Goal: Task Accomplishment & Management: Manage account settings

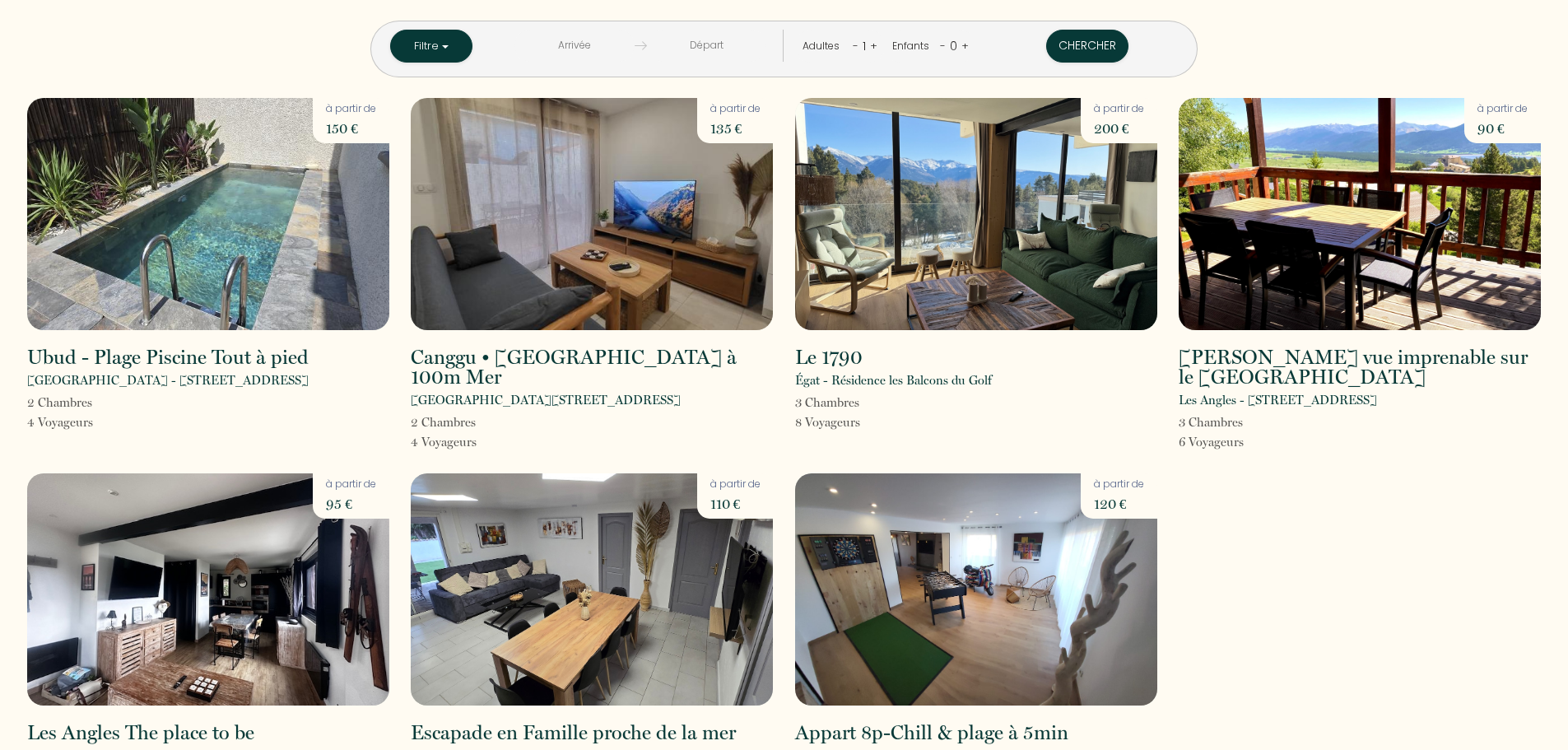
click at [996, 241] on img at bounding box center [976, 214] width 362 height 233
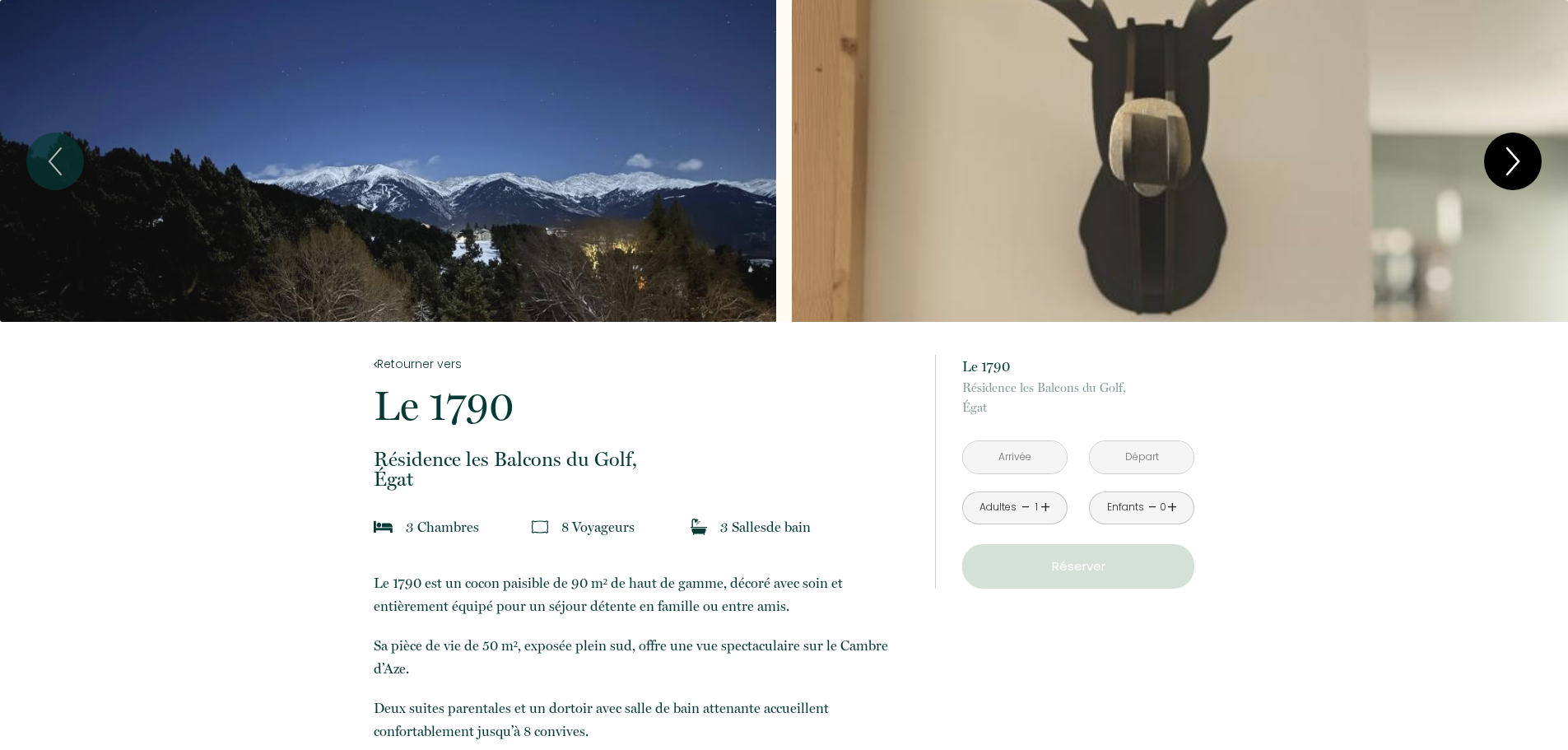
click at [1524, 149] on icon "Next" at bounding box center [1513, 161] width 34 height 50
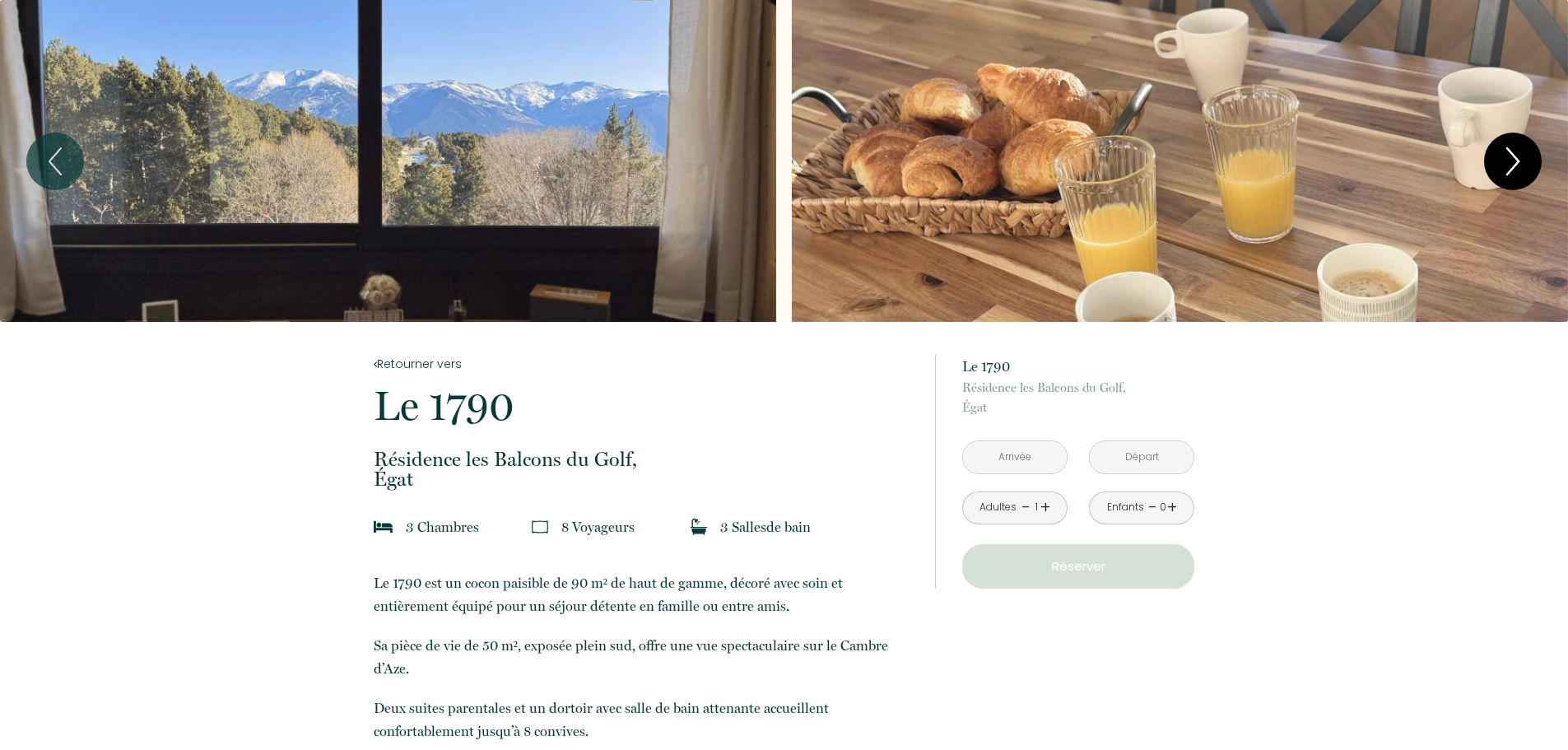
click at [1524, 146] on icon "Next" at bounding box center [1513, 161] width 34 height 50
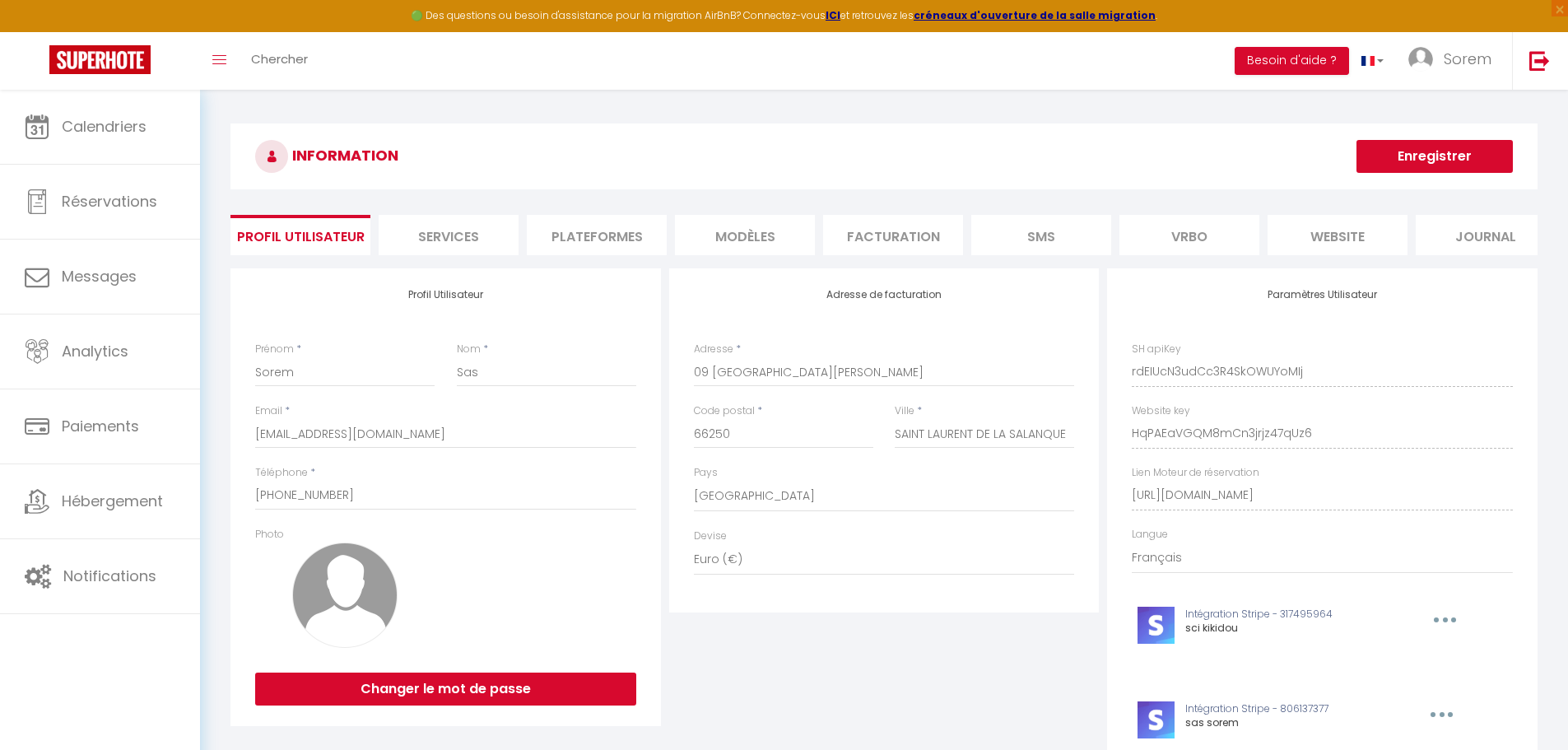
select select "28"
select select "fr"
click at [1338, 232] on li "website" at bounding box center [1337, 234] width 140 height 40
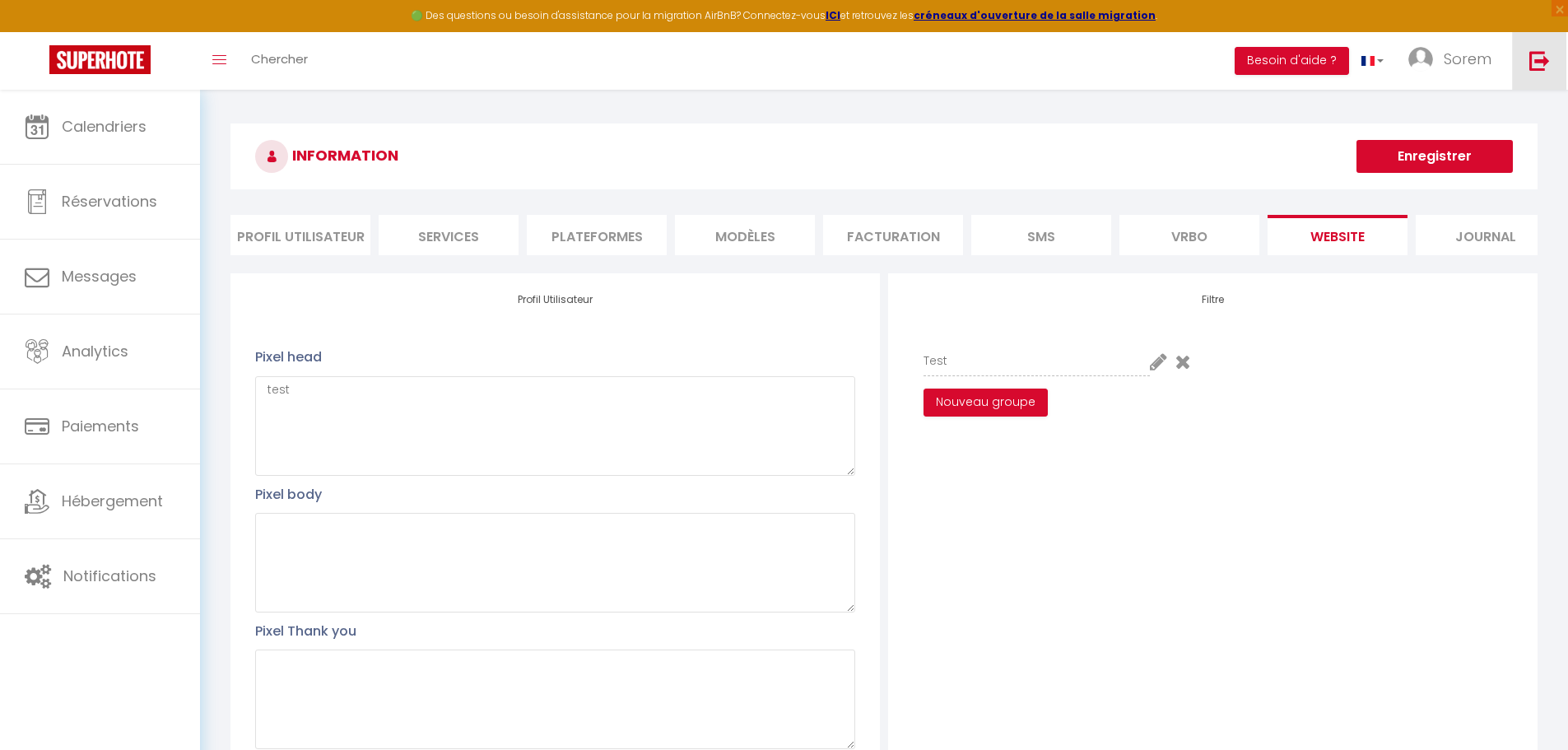
click at [1544, 65] on img at bounding box center [1540, 61] width 21 height 21
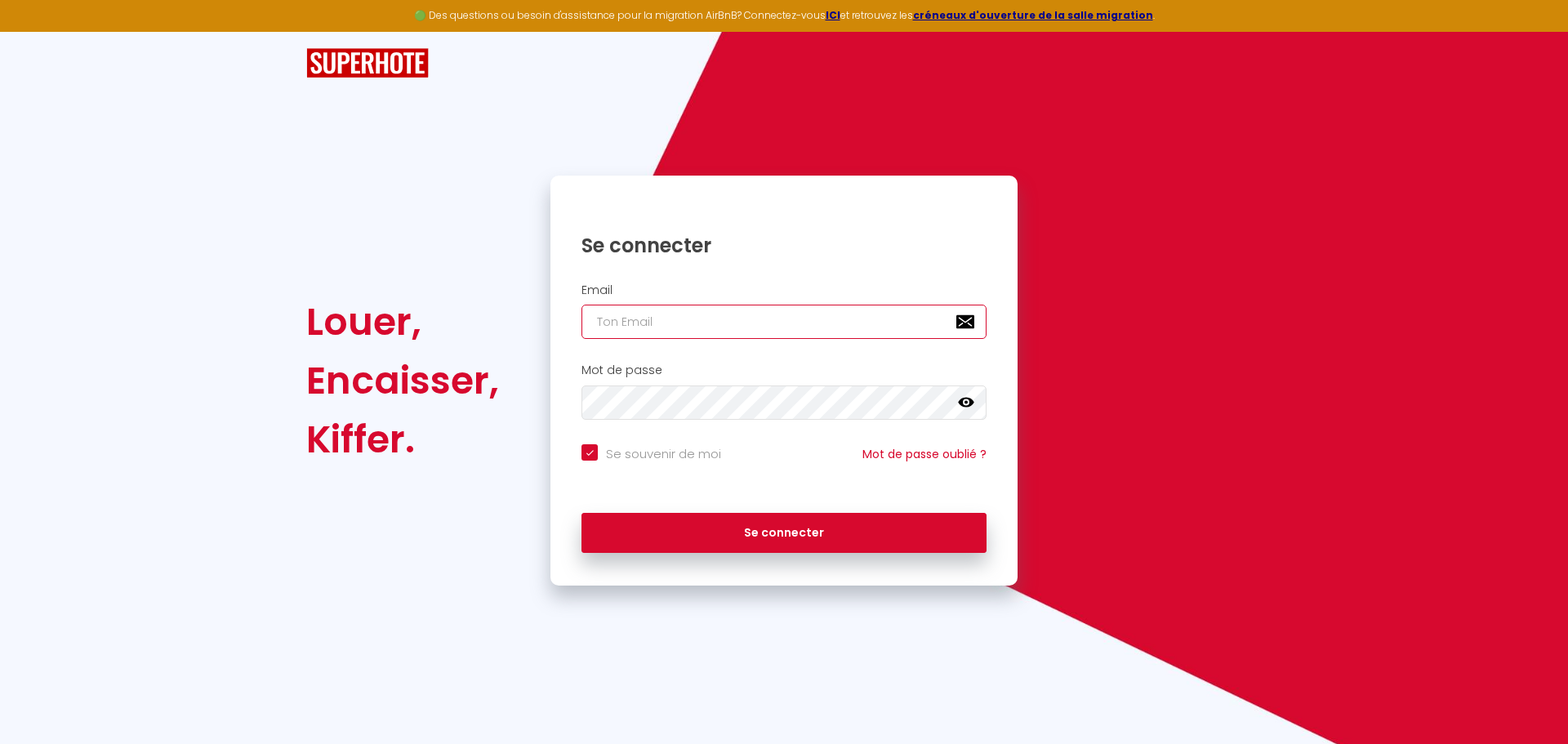
click at [822, 325] on input "email" at bounding box center [784, 322] width 405 height 34
type input "[EMAIL_ADDRESS][DOMAIN_NAME]"
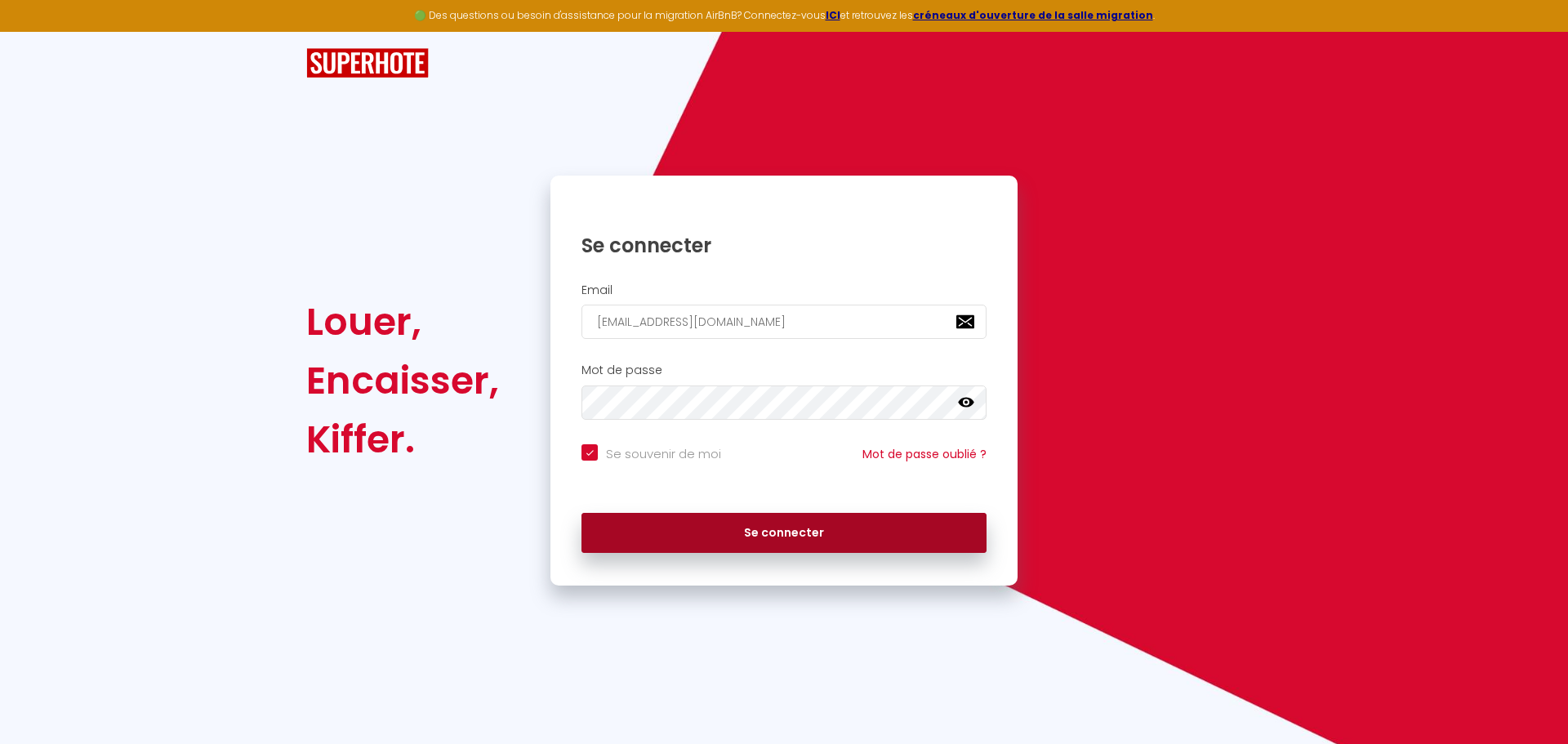
click at [735, 527] on button "Se connecter" at bounding box center [784, 534] width 405 height 41
checkbox input "true"
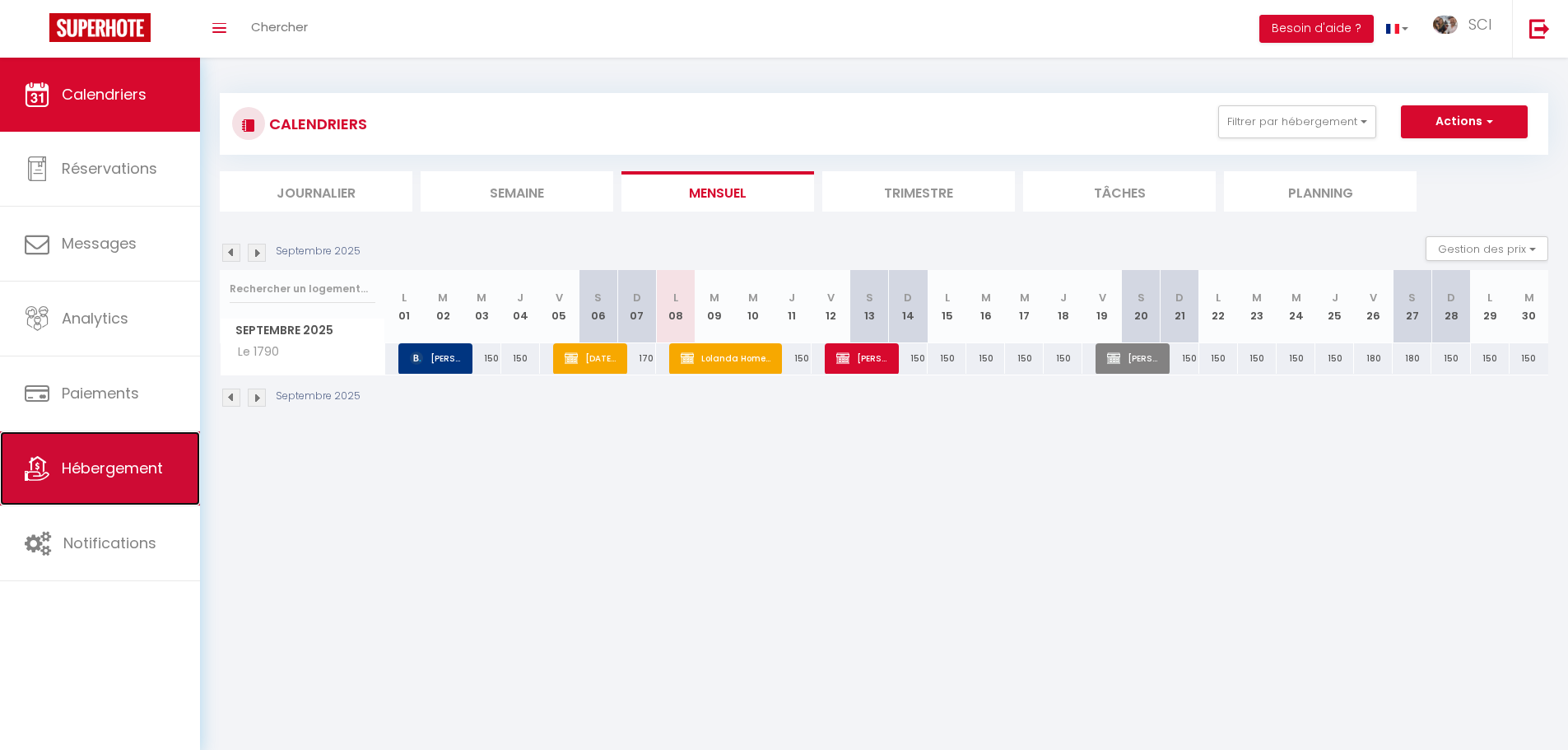
click at [126, 465] on span "Hébergement" at bounding box center [112, 469] width 101 height 21
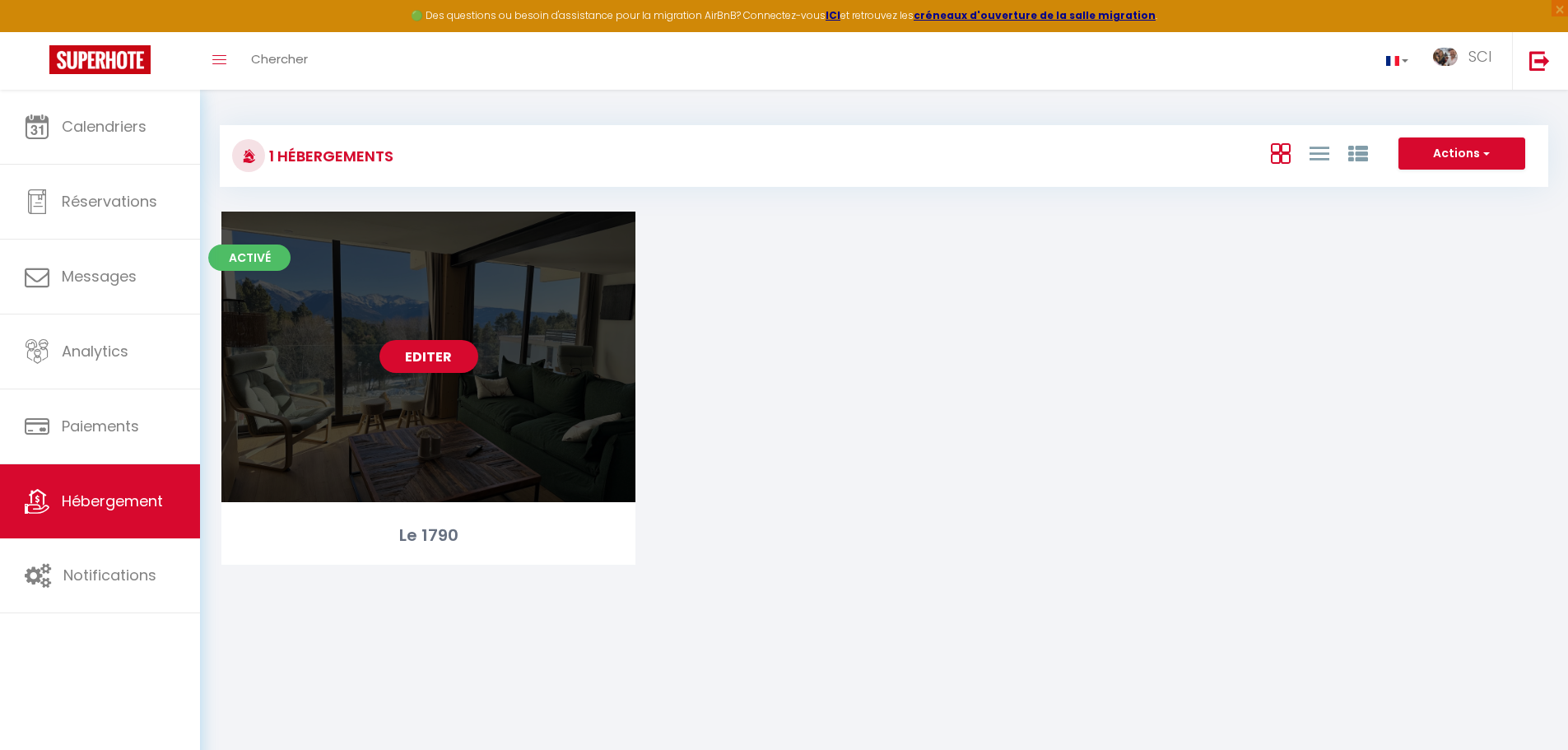
click at [452, 330] on div "Editer" at bounding box center [428, 357] width 414 height 291
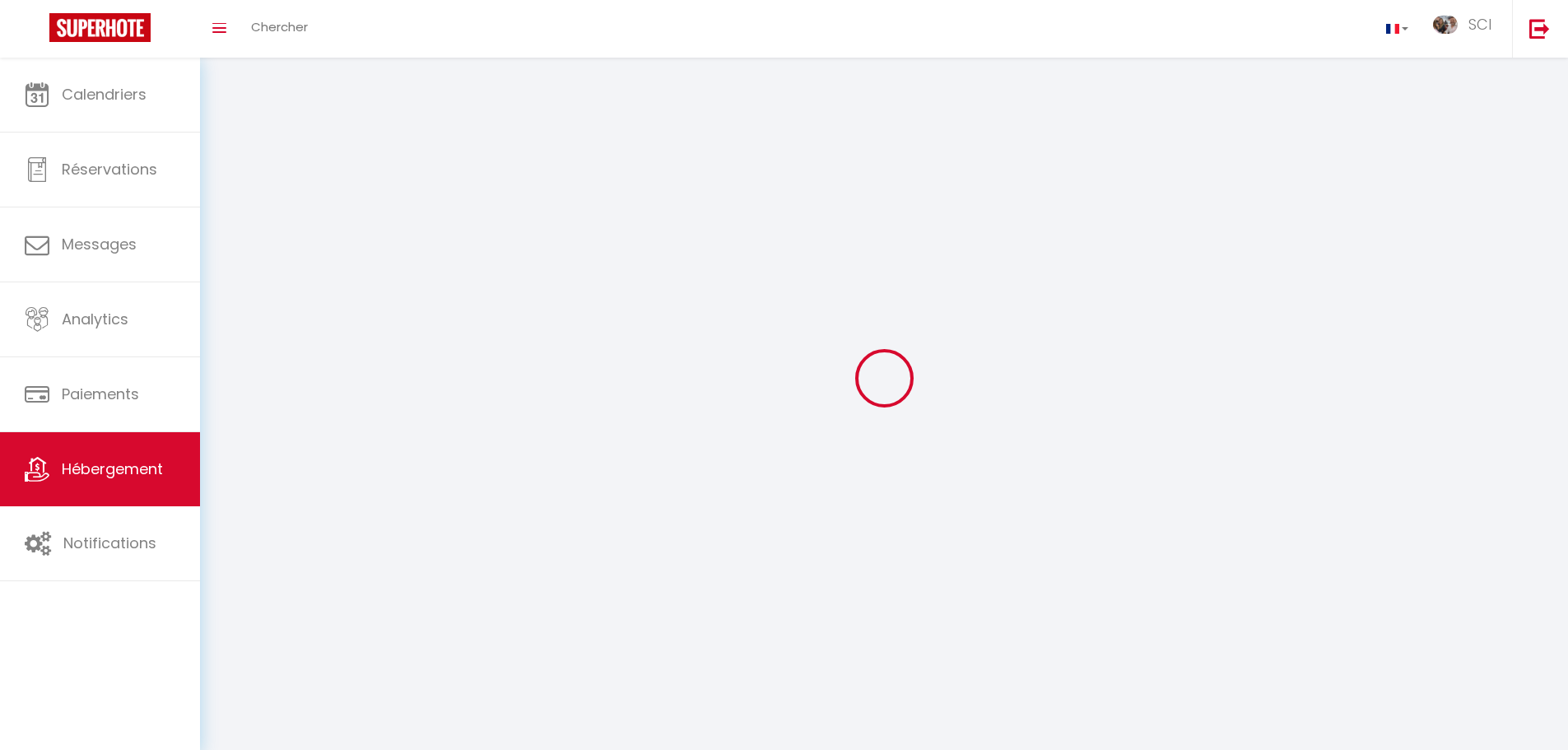
select select "1"
select select "28"
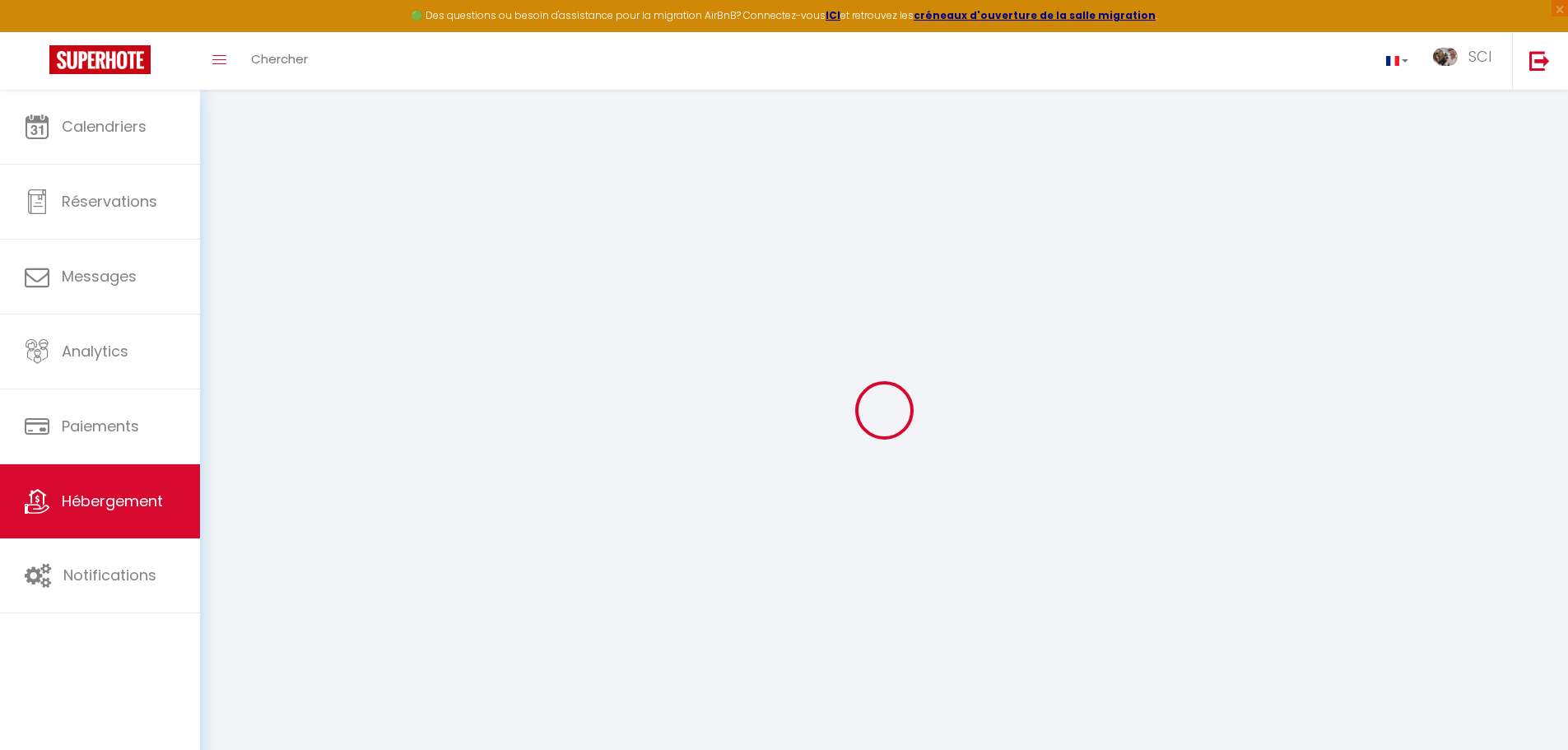
select select
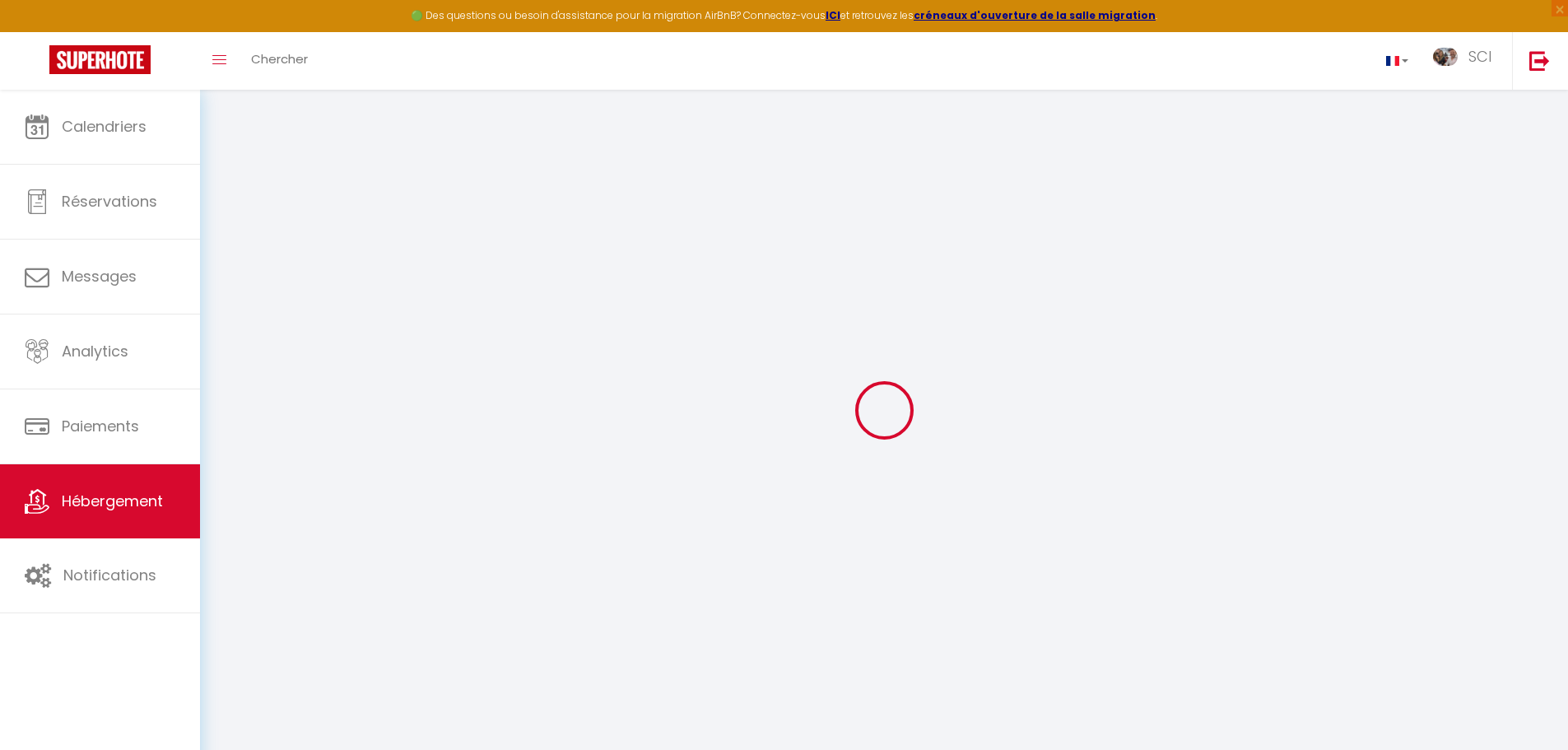
select select
checkbox input "false"
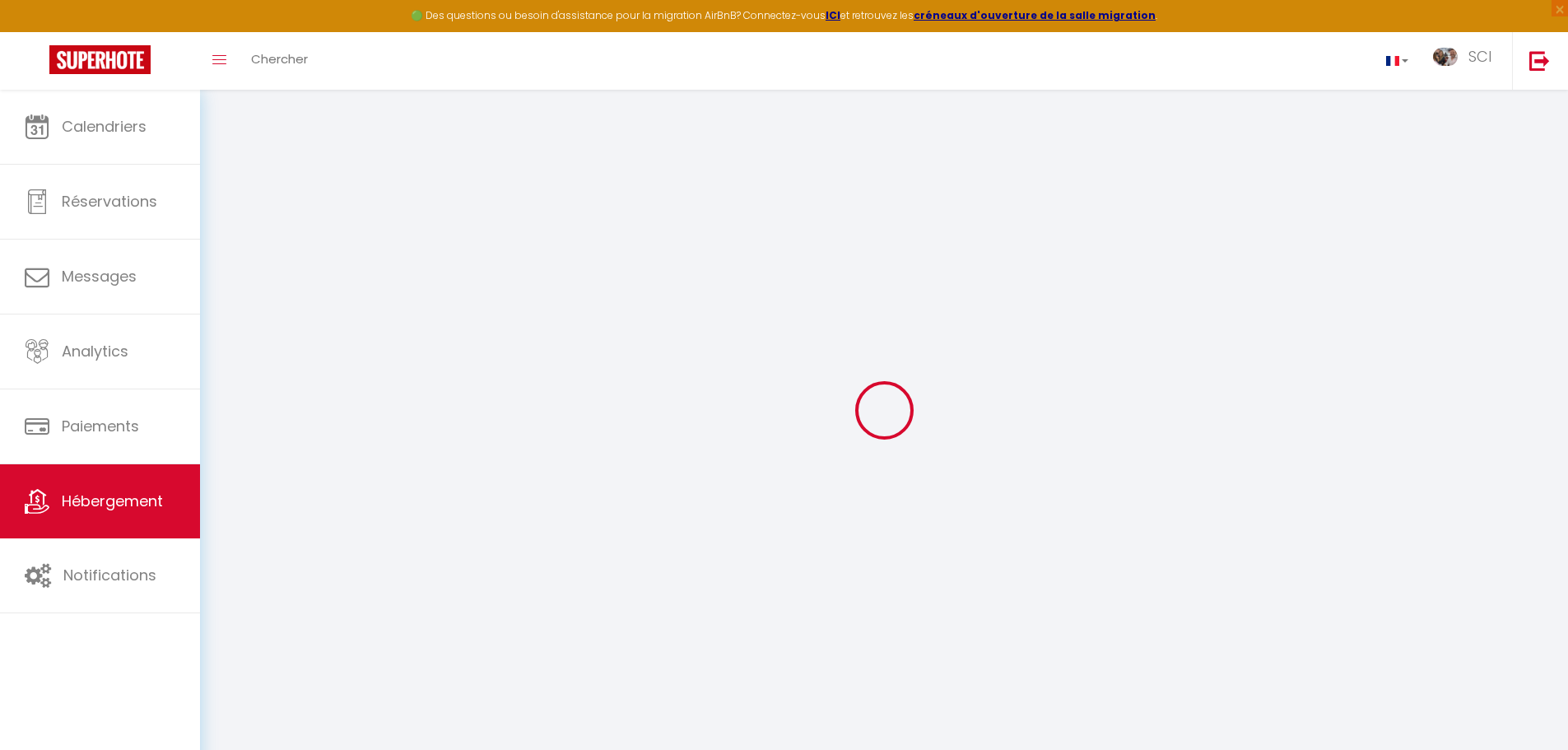
select select
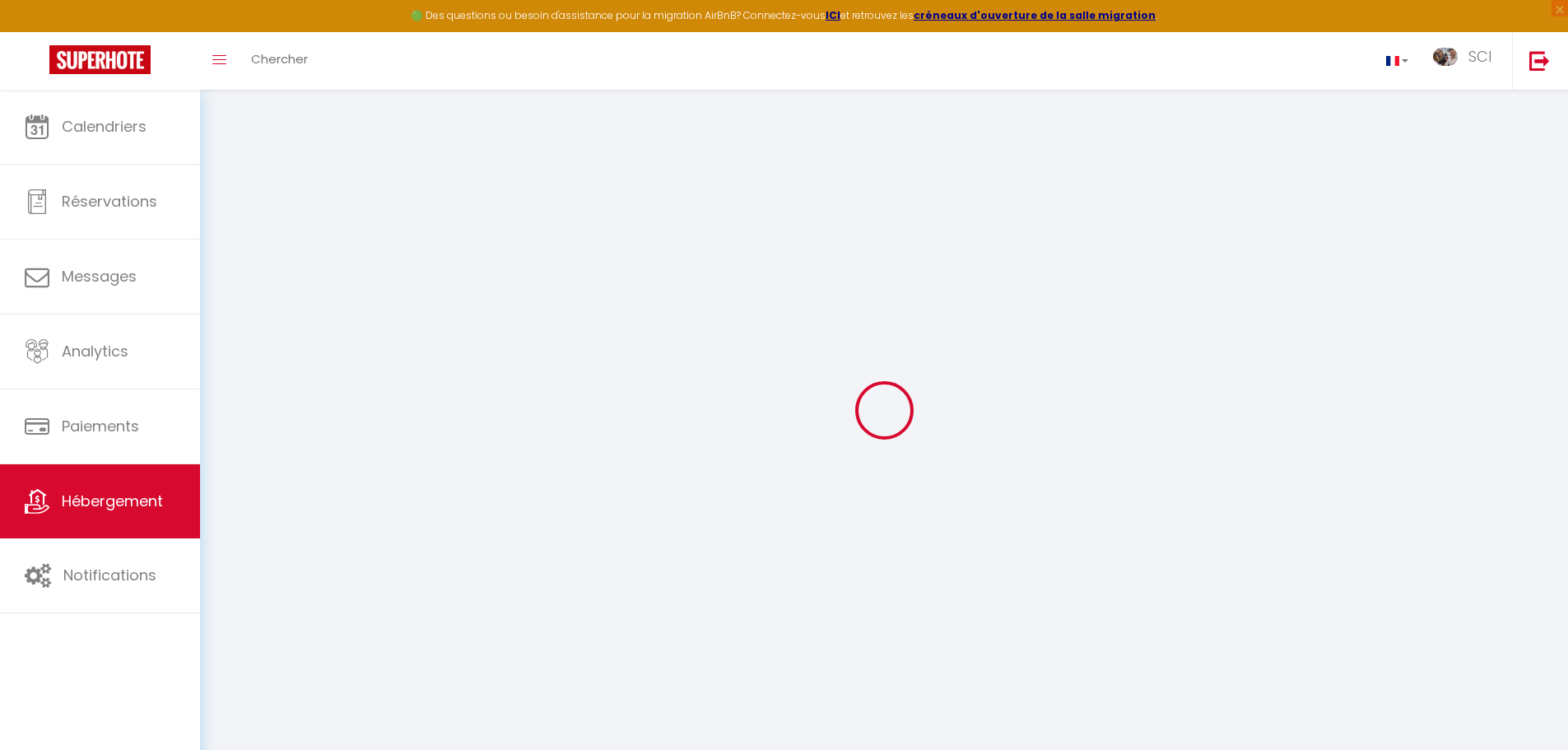
select select
checkbox input "false"
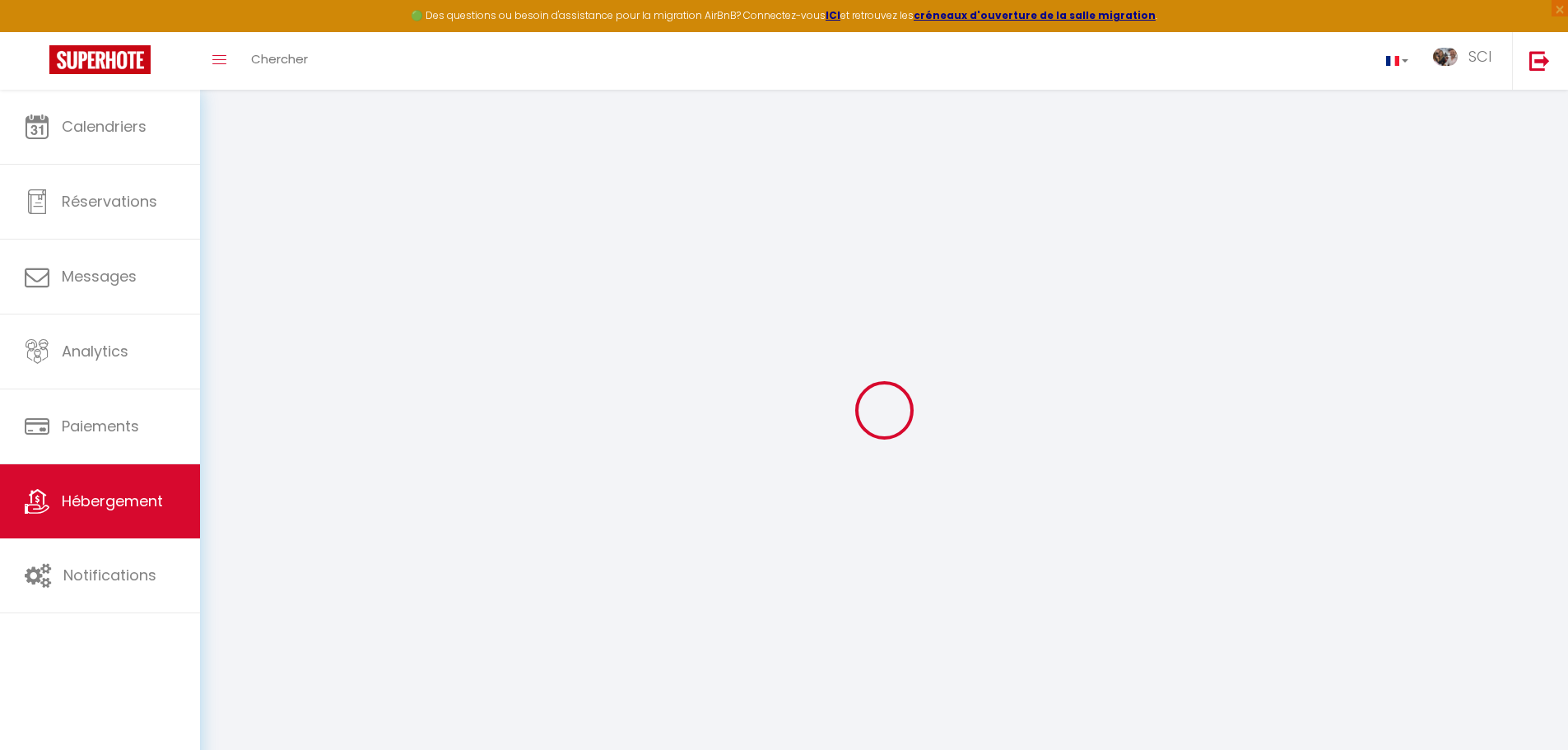
checkbox input "false"
select select
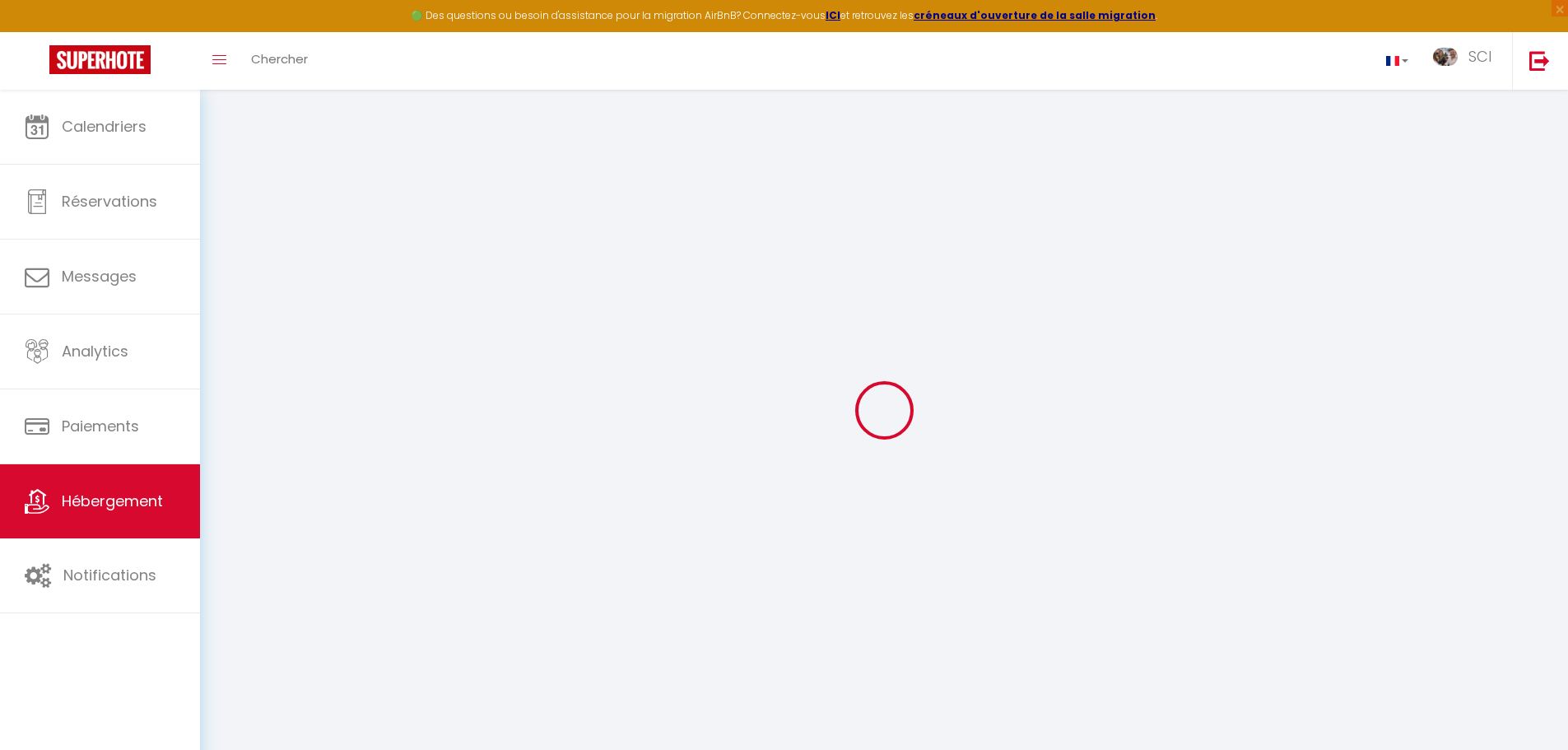
select select
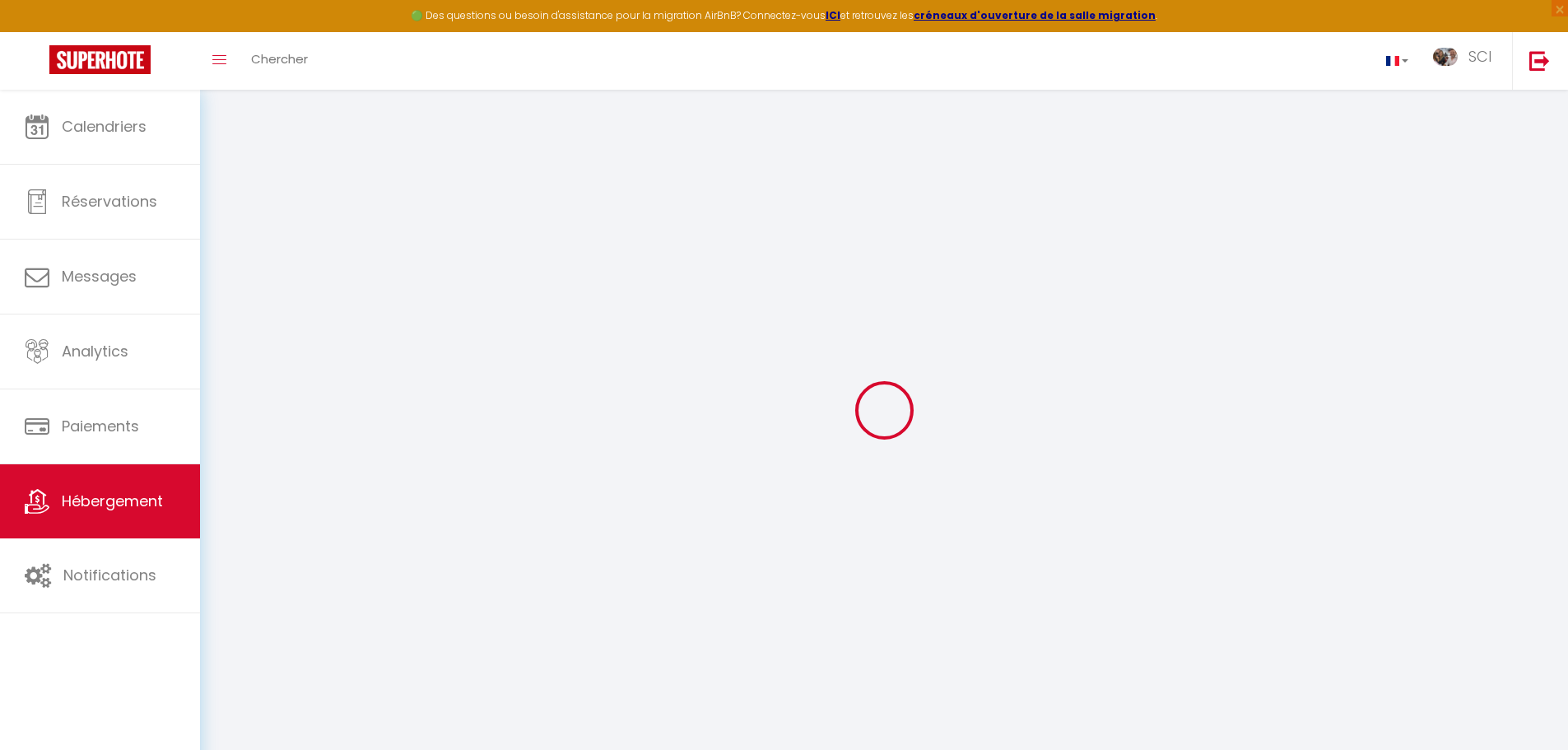
checkbox input "false"
select select
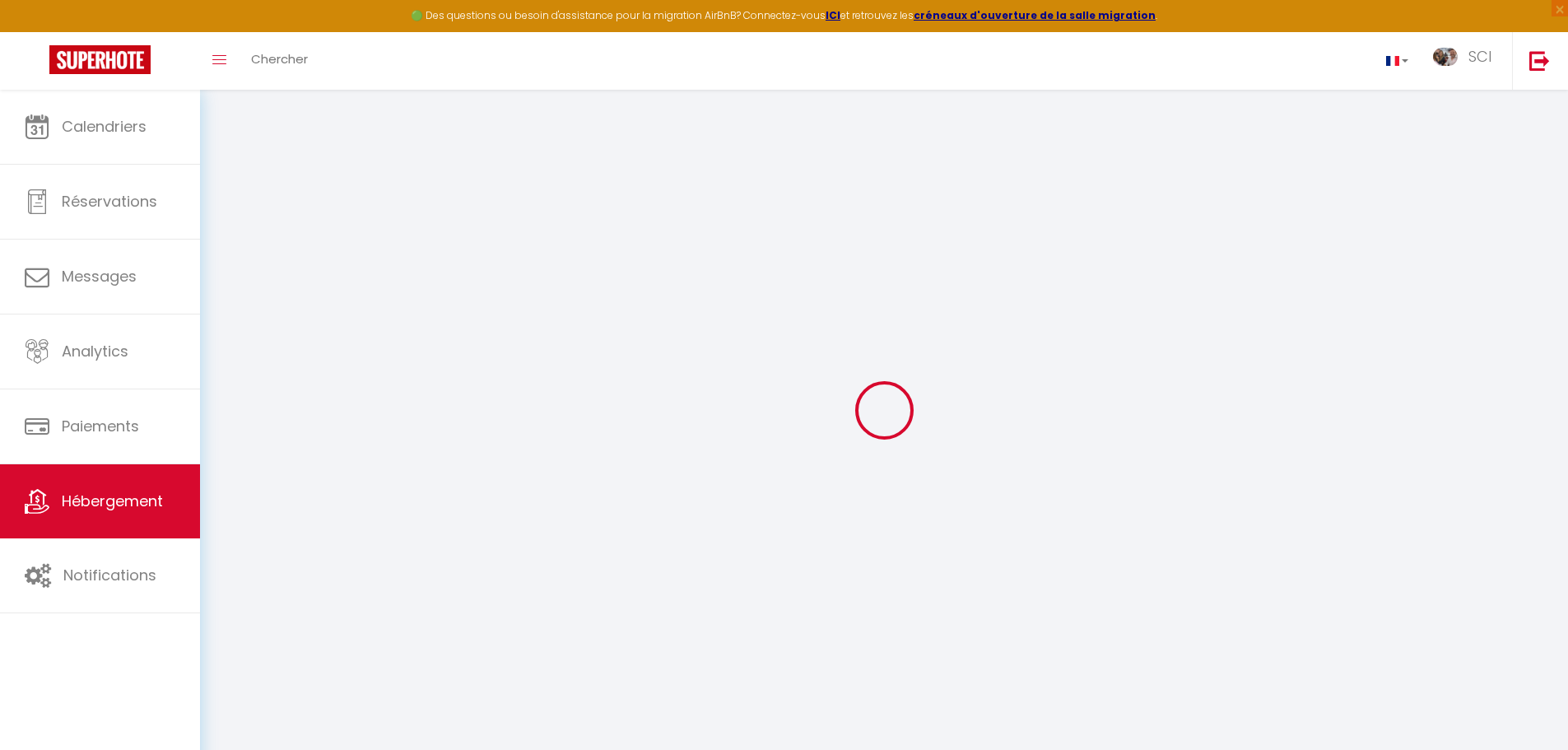
select select
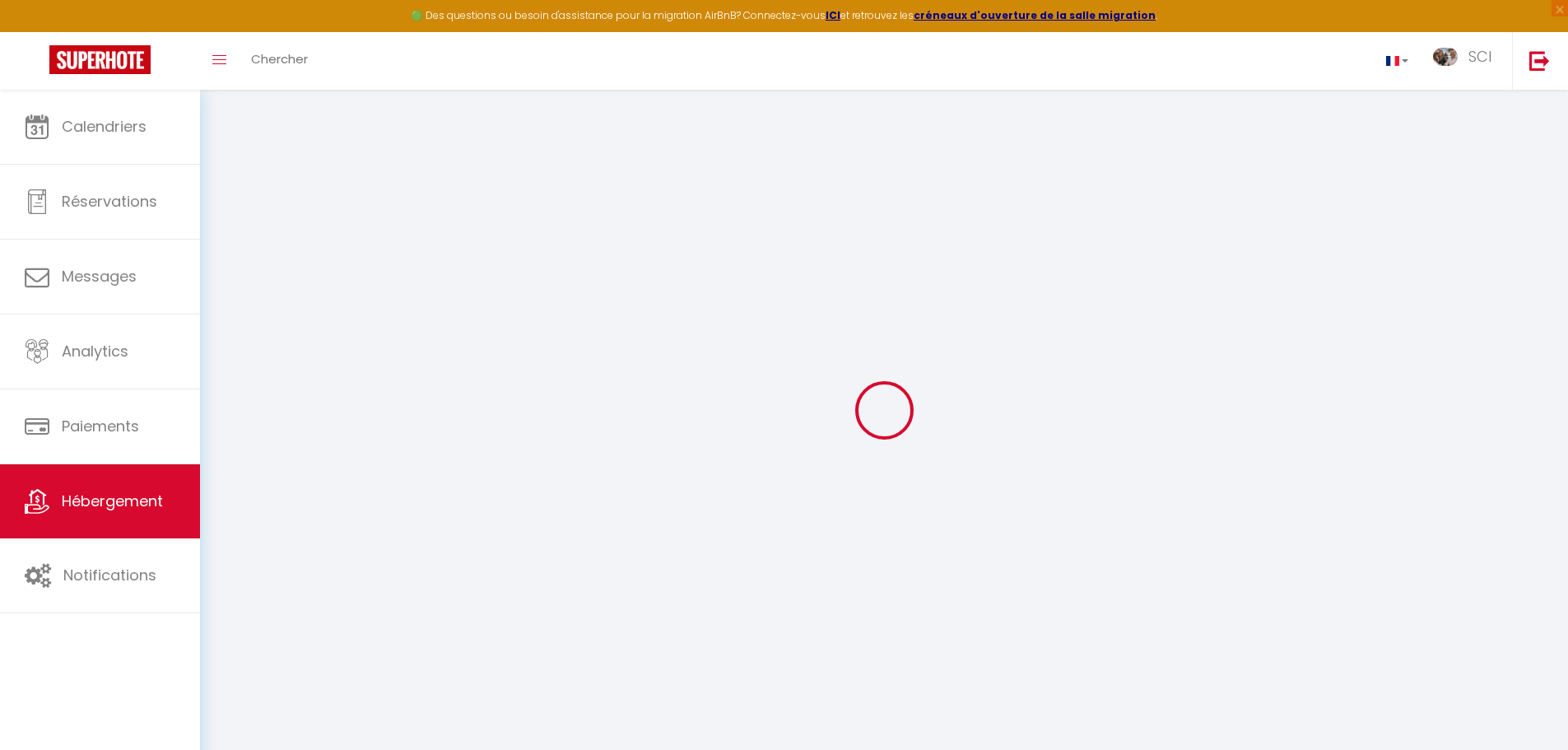
select select
checkbox input "false"
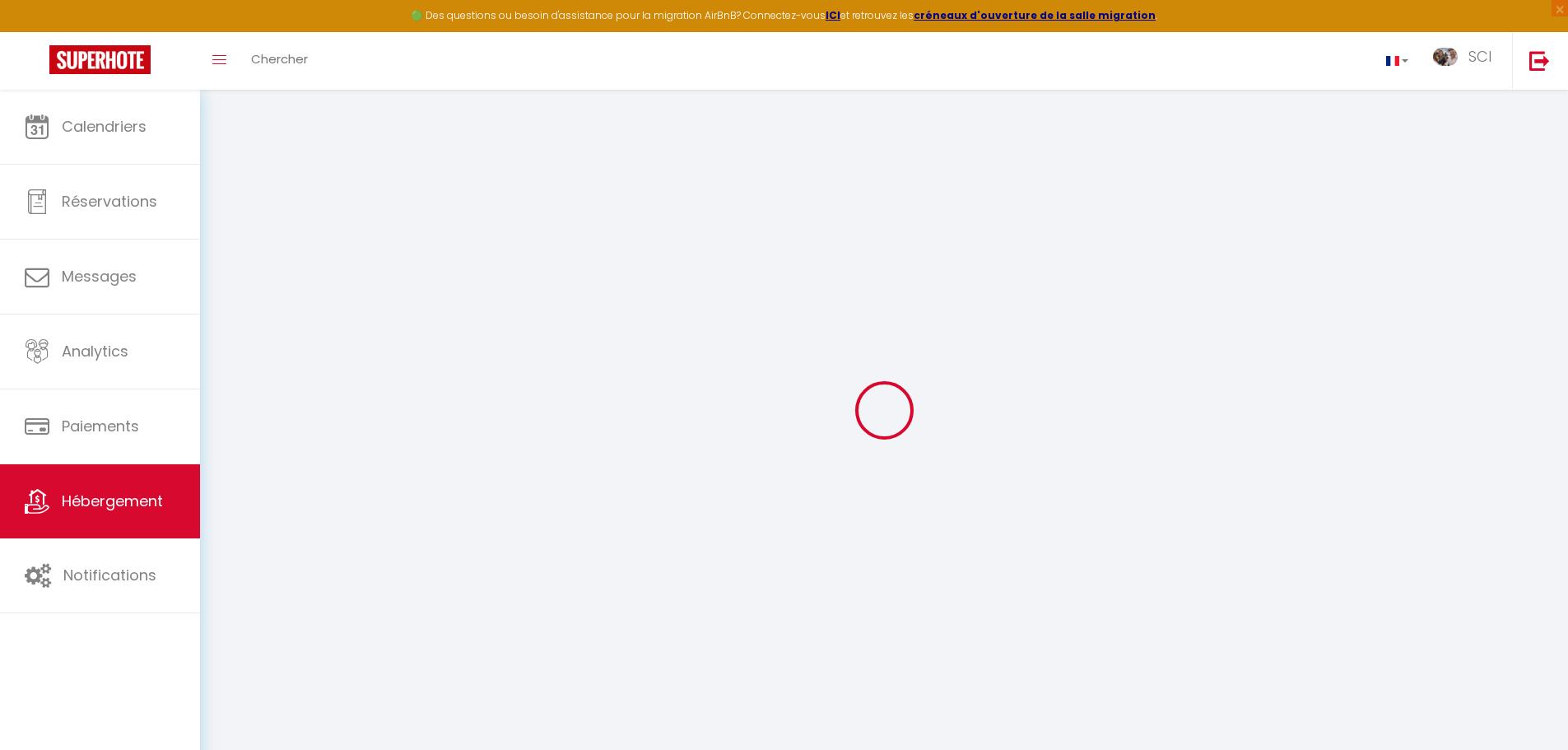
checkbox input "false"
select select
type input "Le 1790"
type input "SCI"
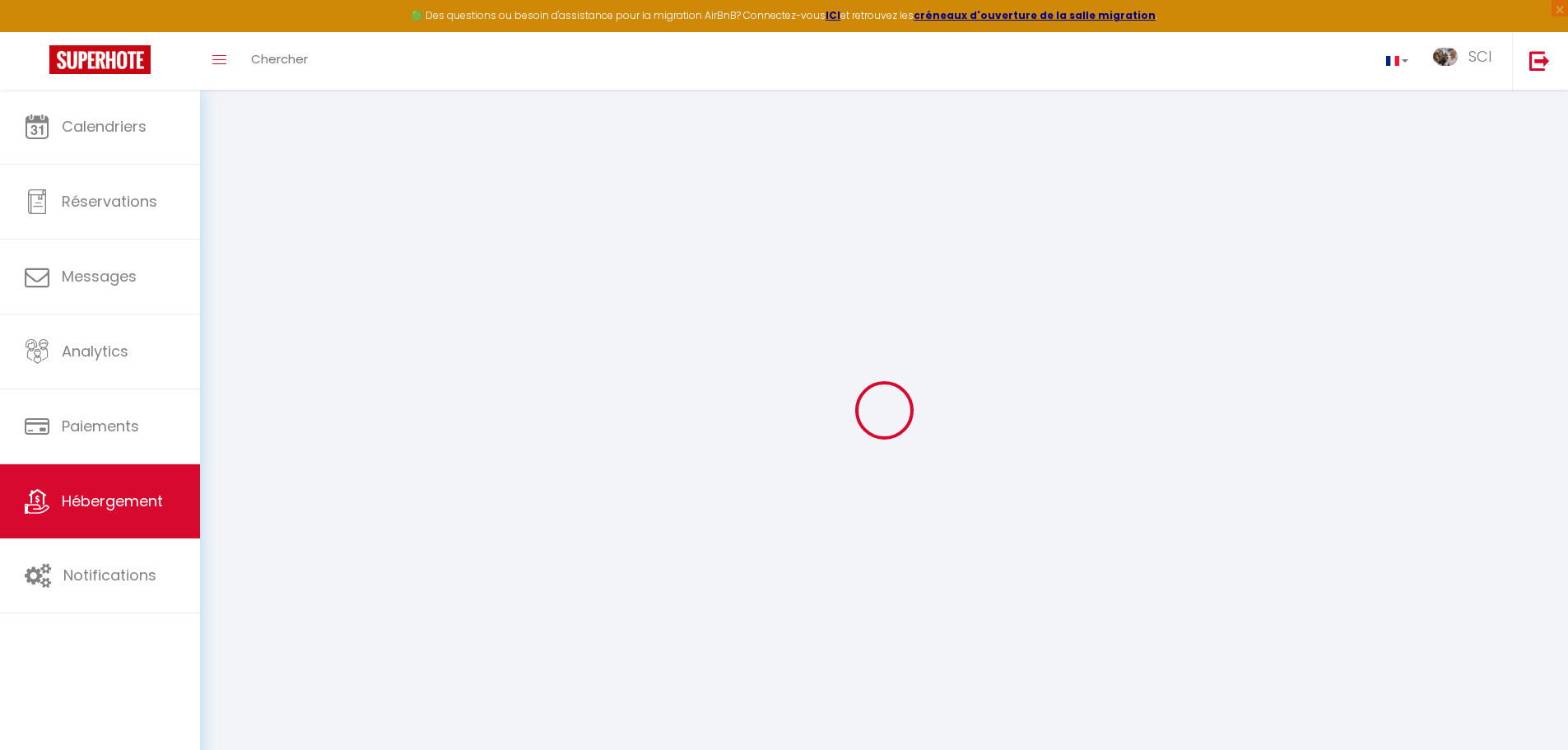
type input "KIKIDOU"
type input "[STREET_ADDRESS][PERSON_NAME]"
type input "66240"
type input "[GEOGRAPHIC_DATA]"
select select "8"
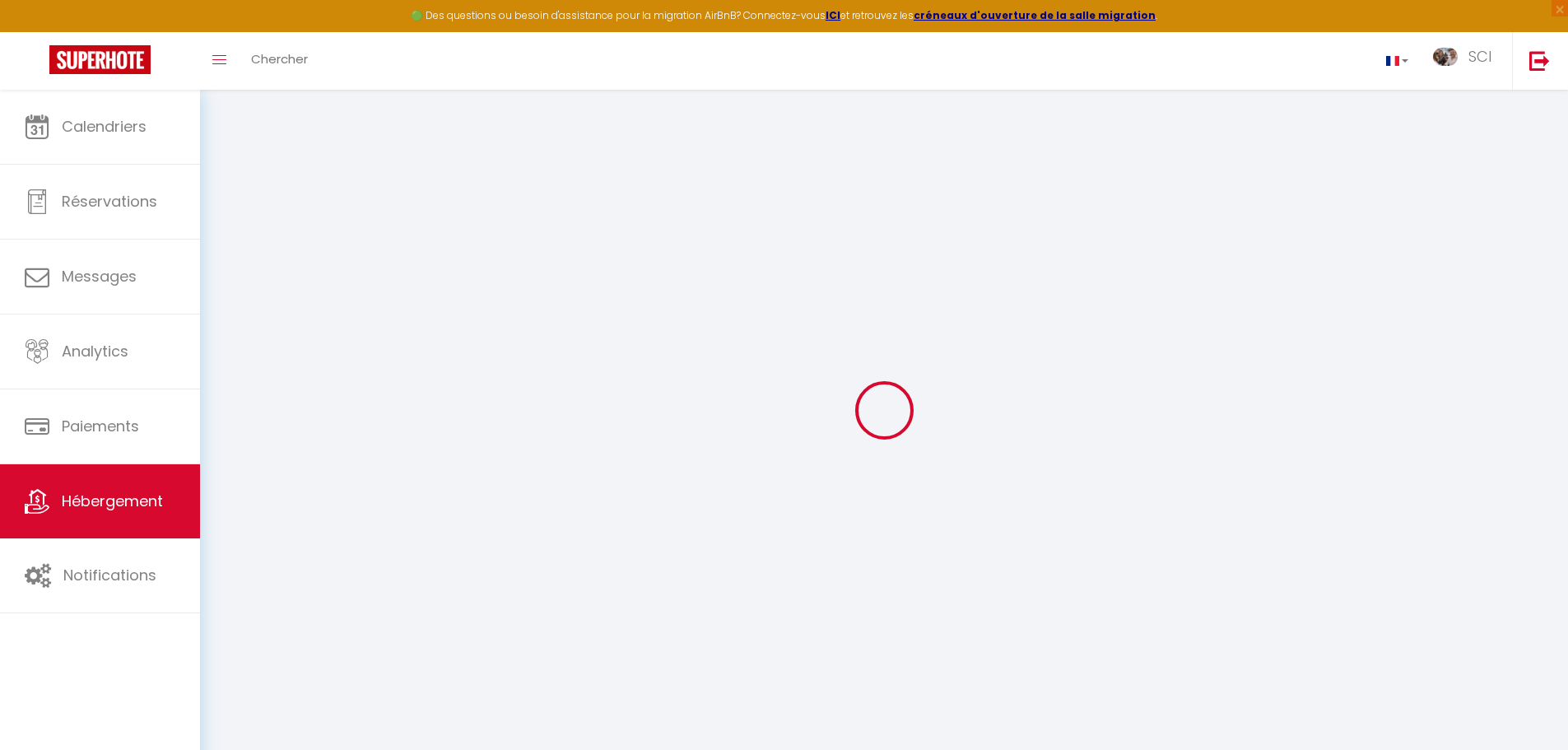
select select "3"
type input "200"
type input "120"
type input "0.85"
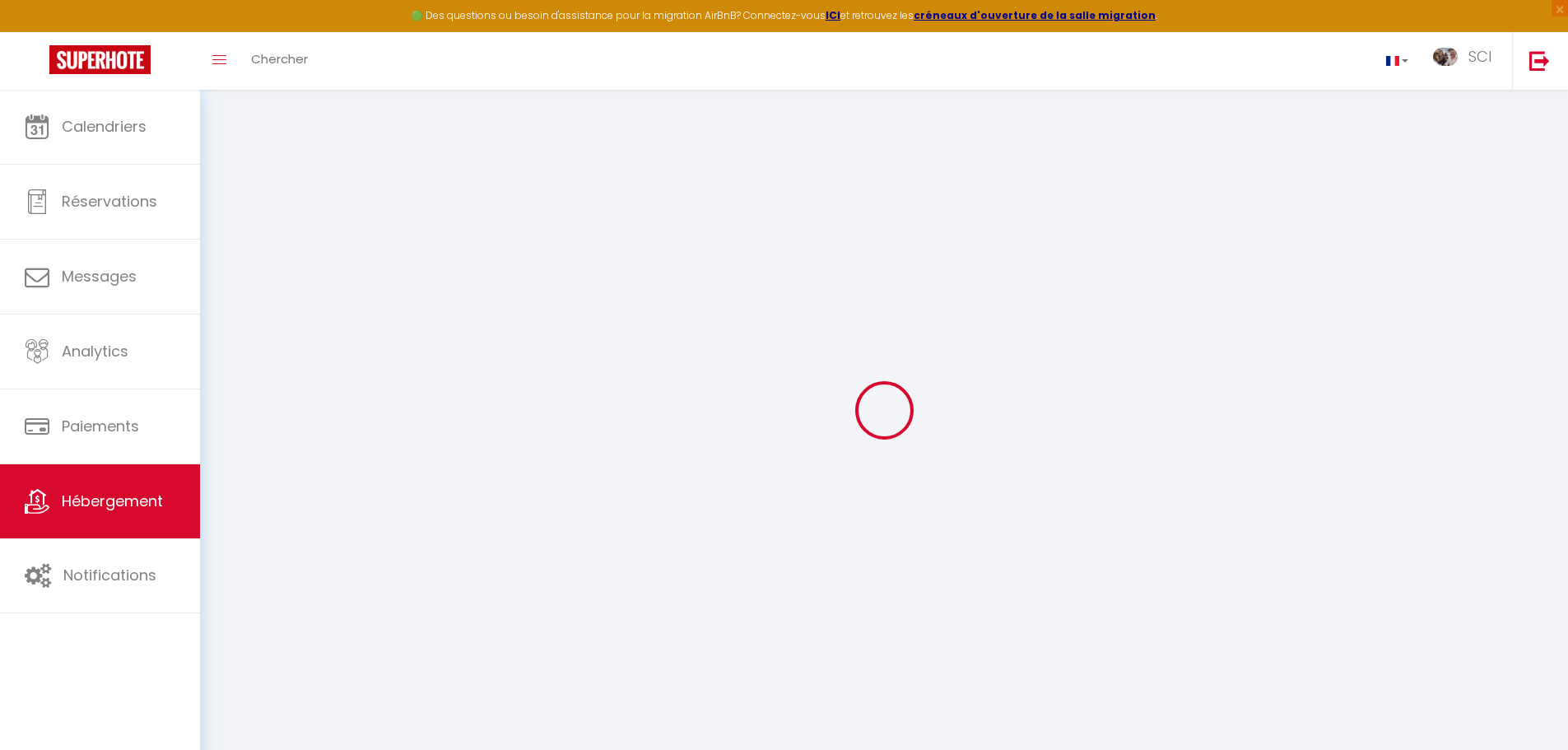
type input "1000"
select select
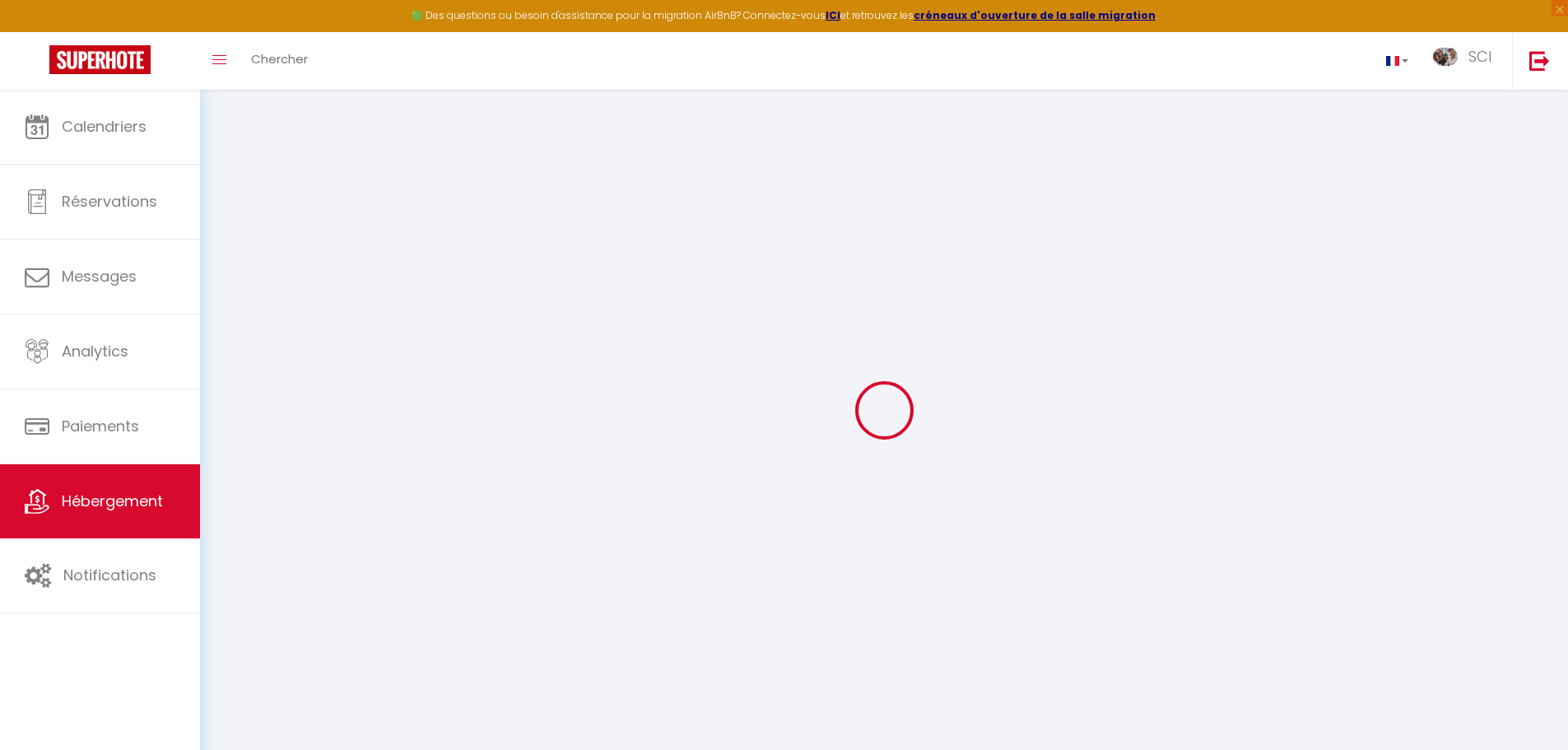
select select
type input "Résidence les Balcons du Golf"
type input "66120"
type input "Égat"
type input "[EMAIL_ADDRESS][DOMAIN_NAME]"
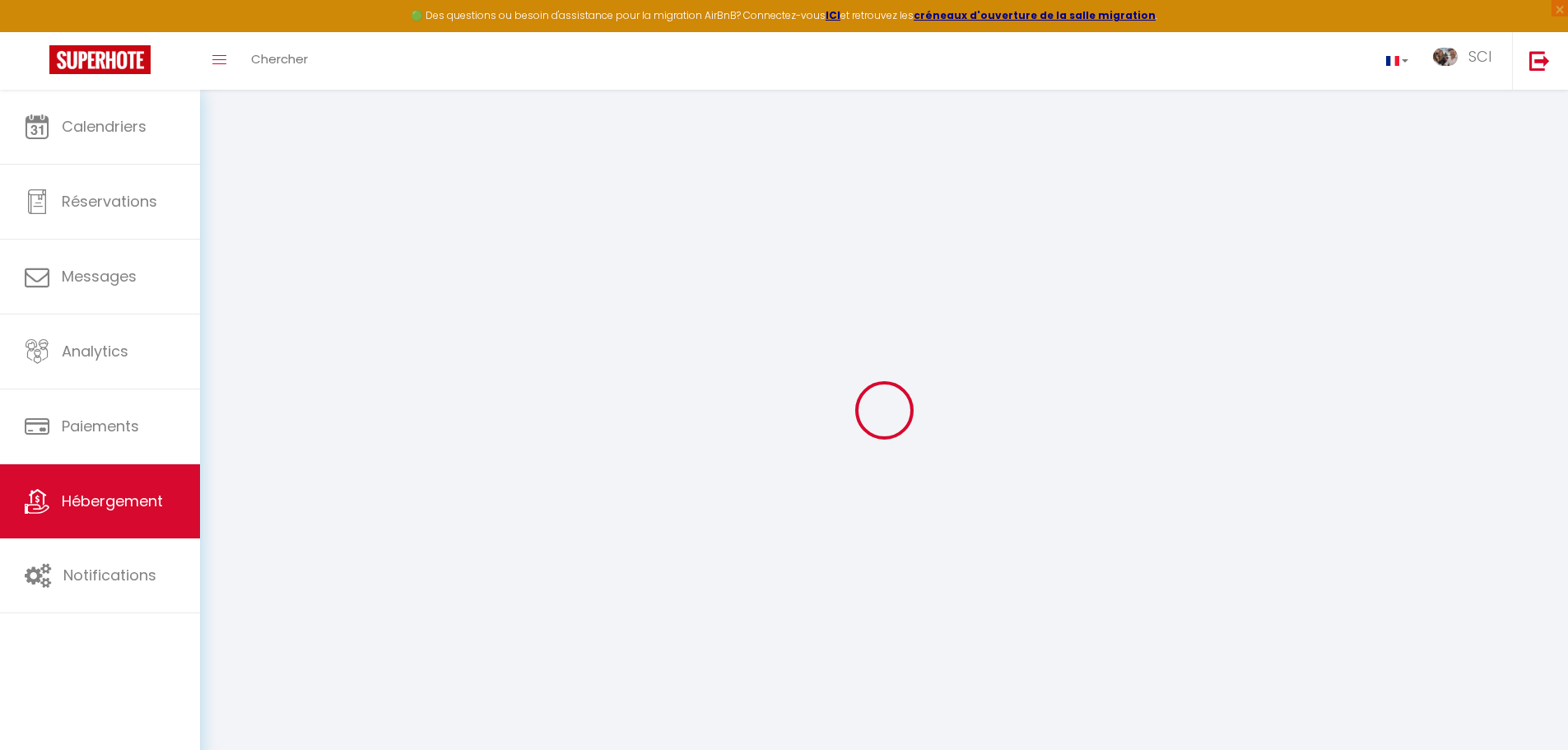
select select
checkbox input "false"
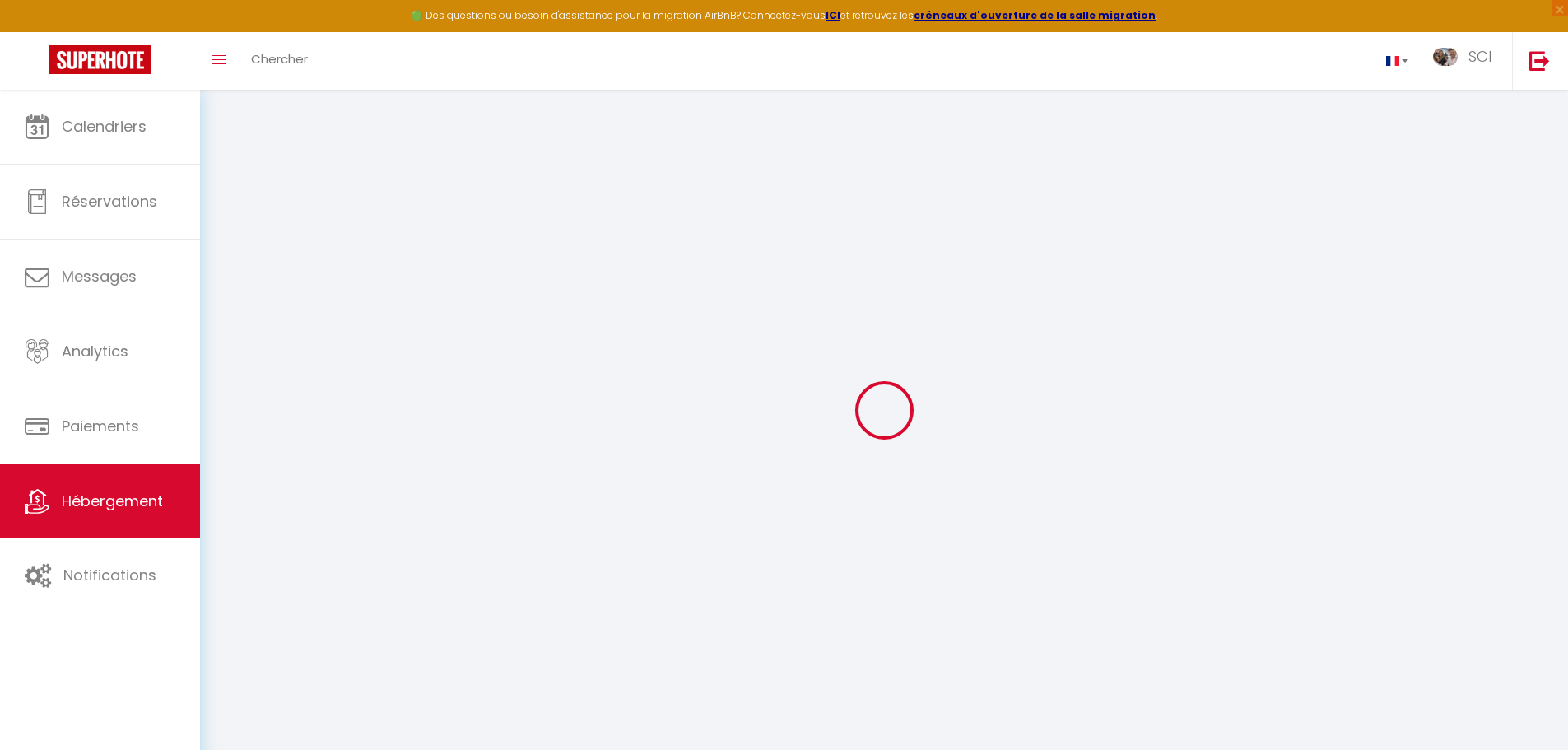
select select
type input "0"
type input "50"
type input "0"
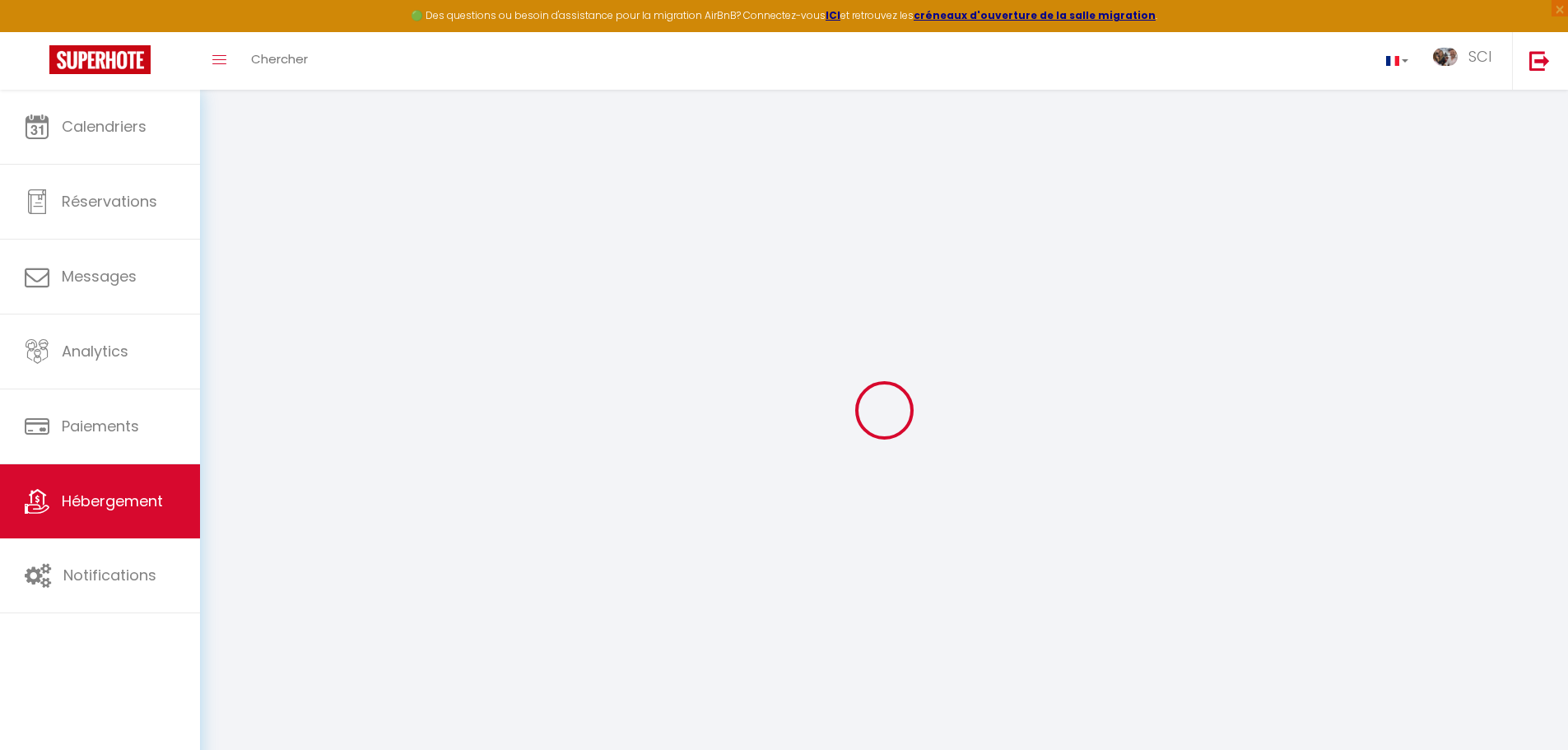
type input "0"
select select
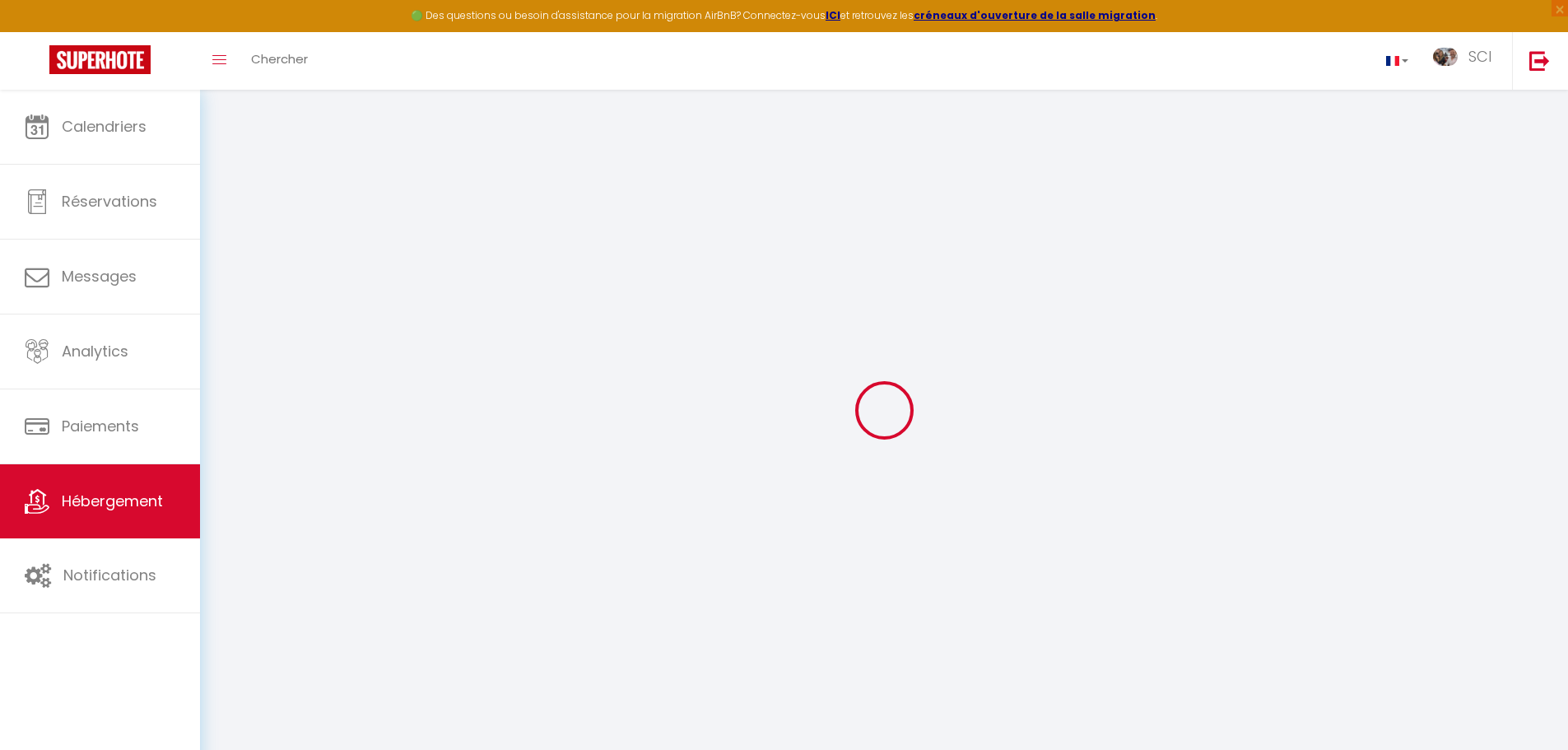
select select
checkbox input "false"
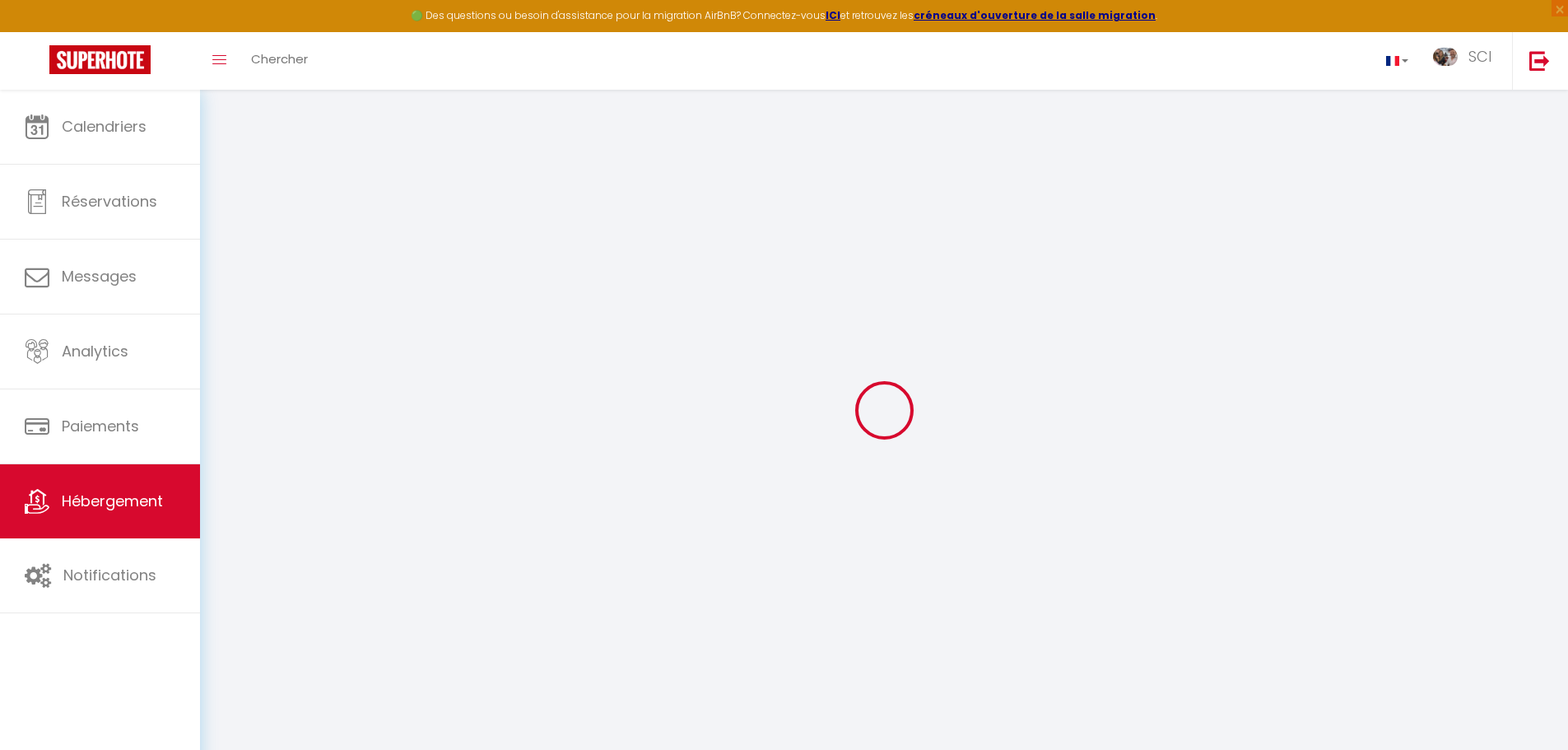
checkbox input "false"
select select
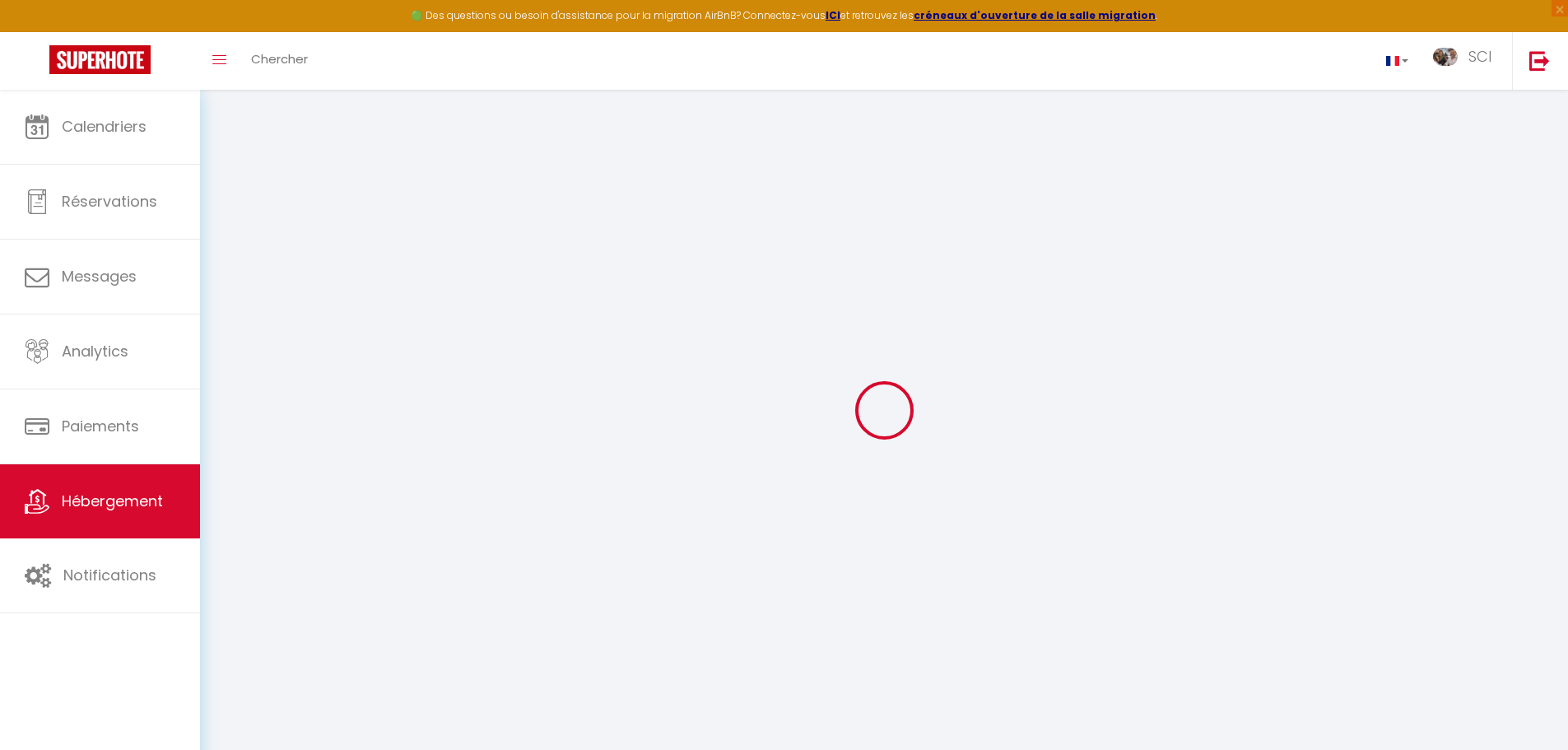
select select
checkbox input "false"
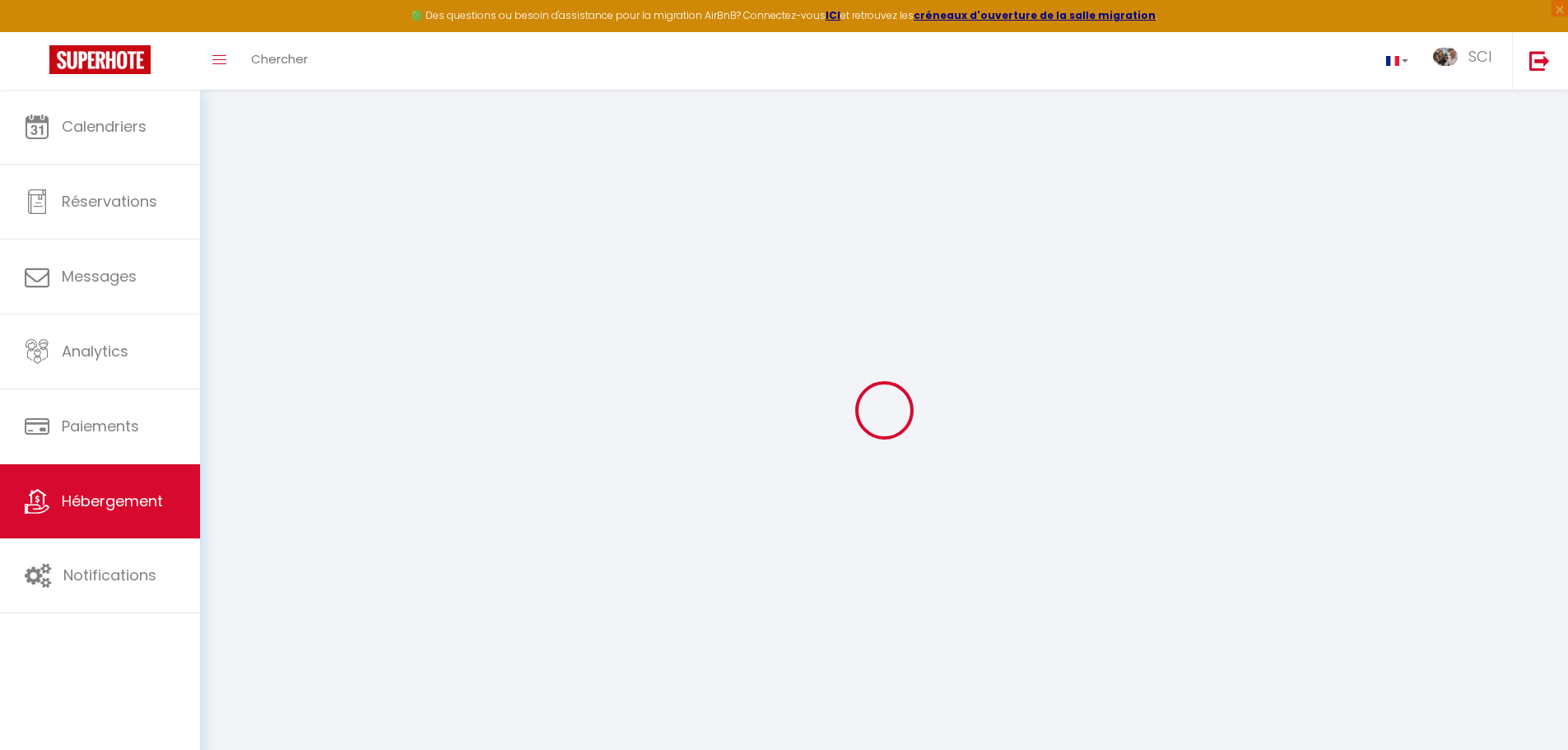
checkbox input "false"
select select
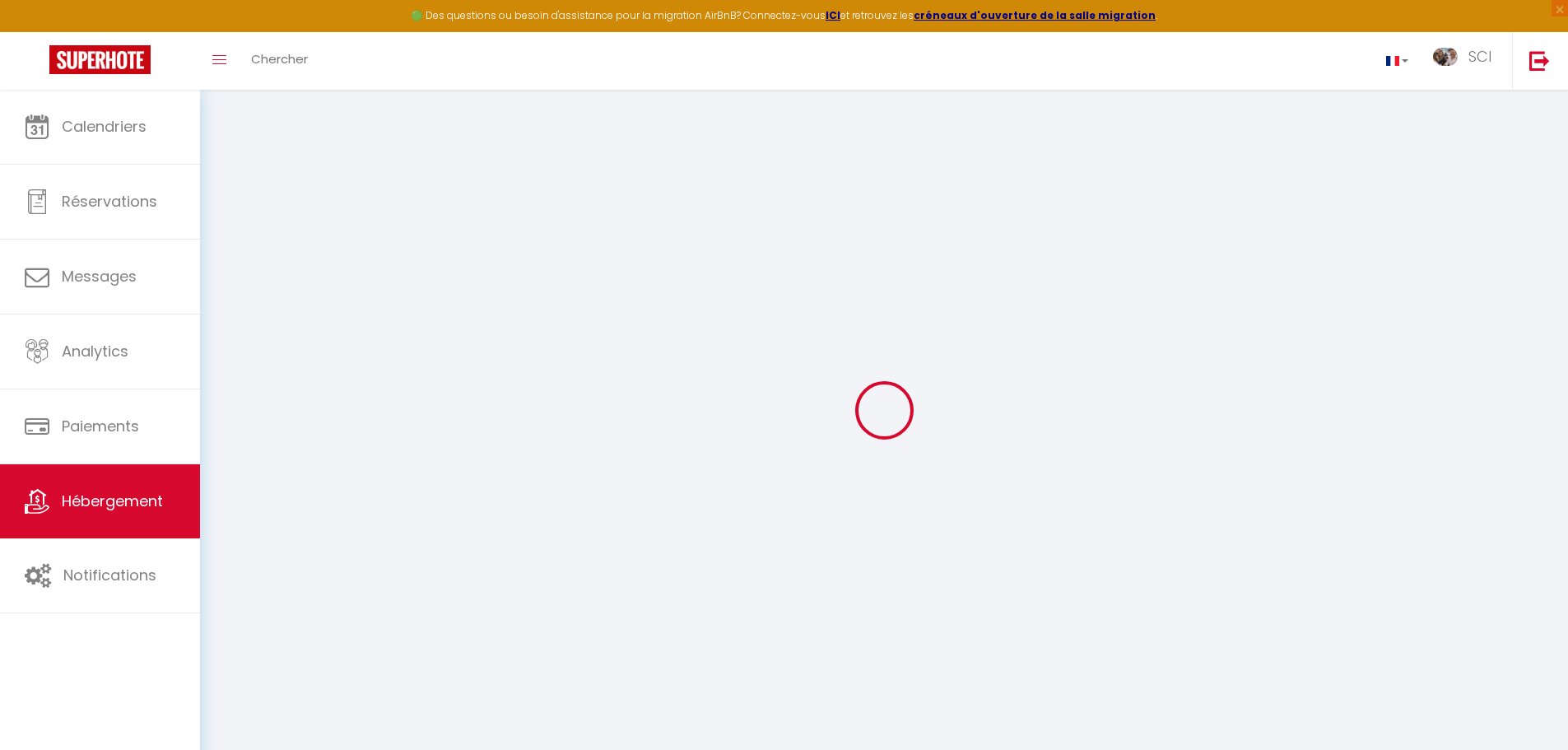
select select
checkbox input "false"
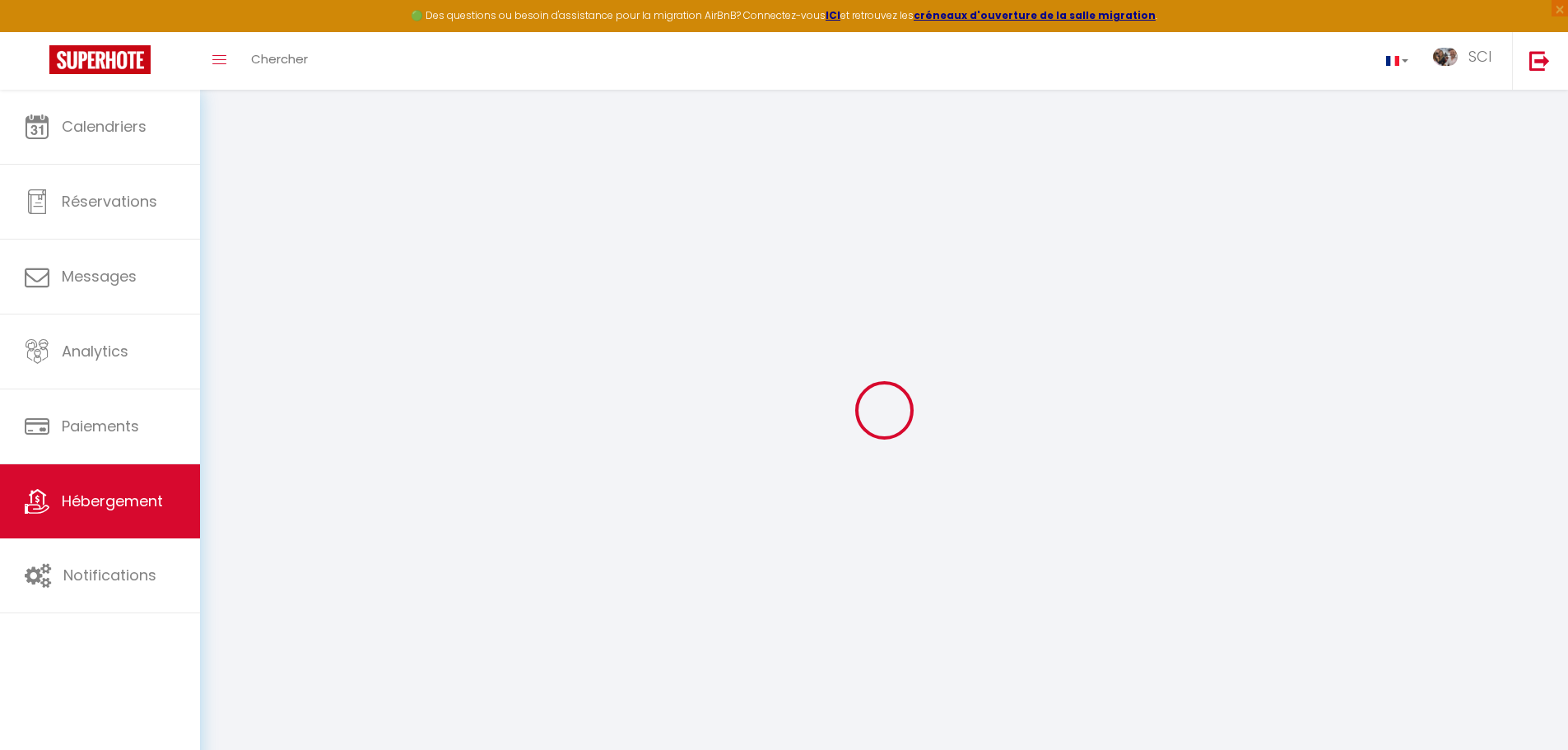
checkbox input "false"
select select
checkbox input "false"
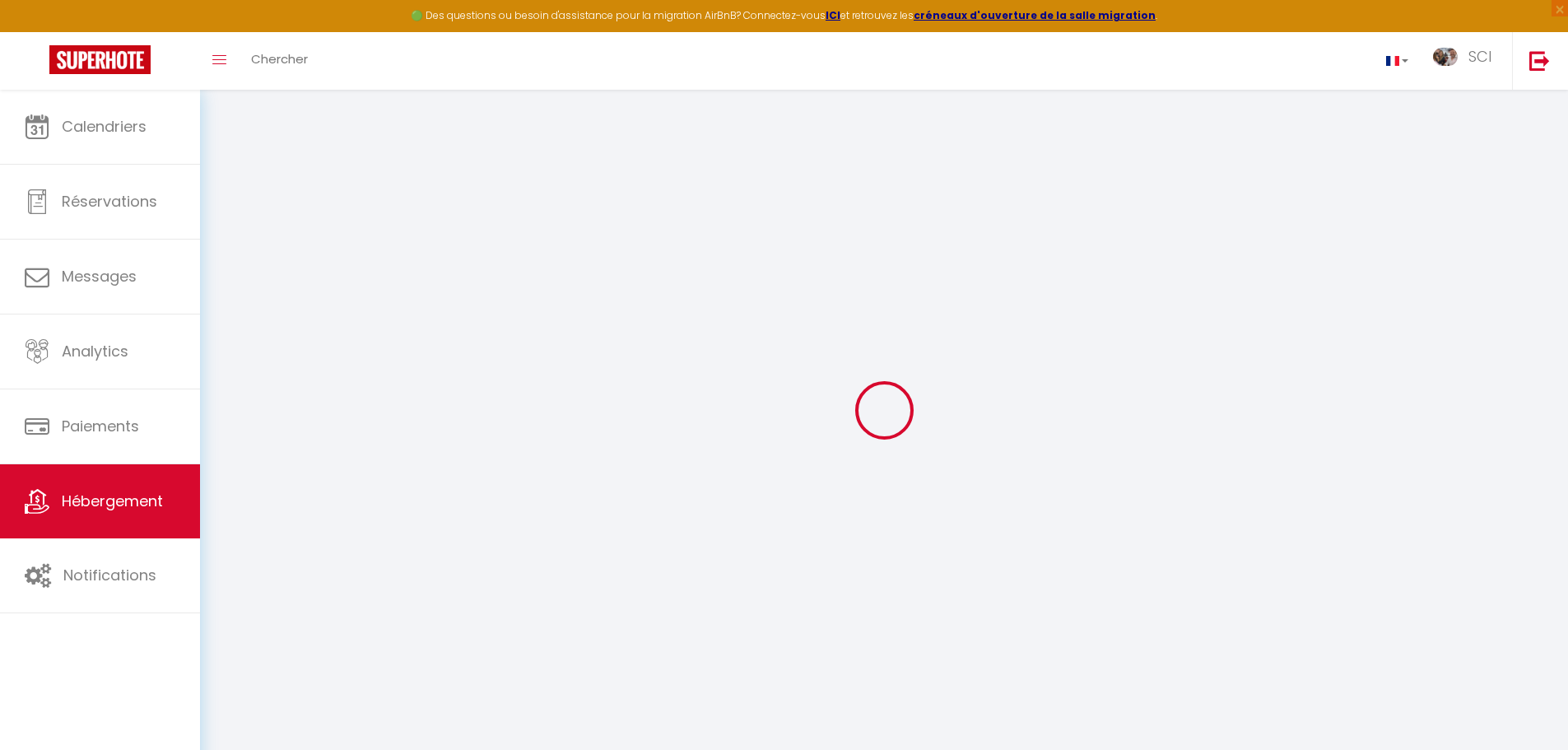
checkbox input "false"
select select "15:00"
select select
select select "11:00"
select select "30"
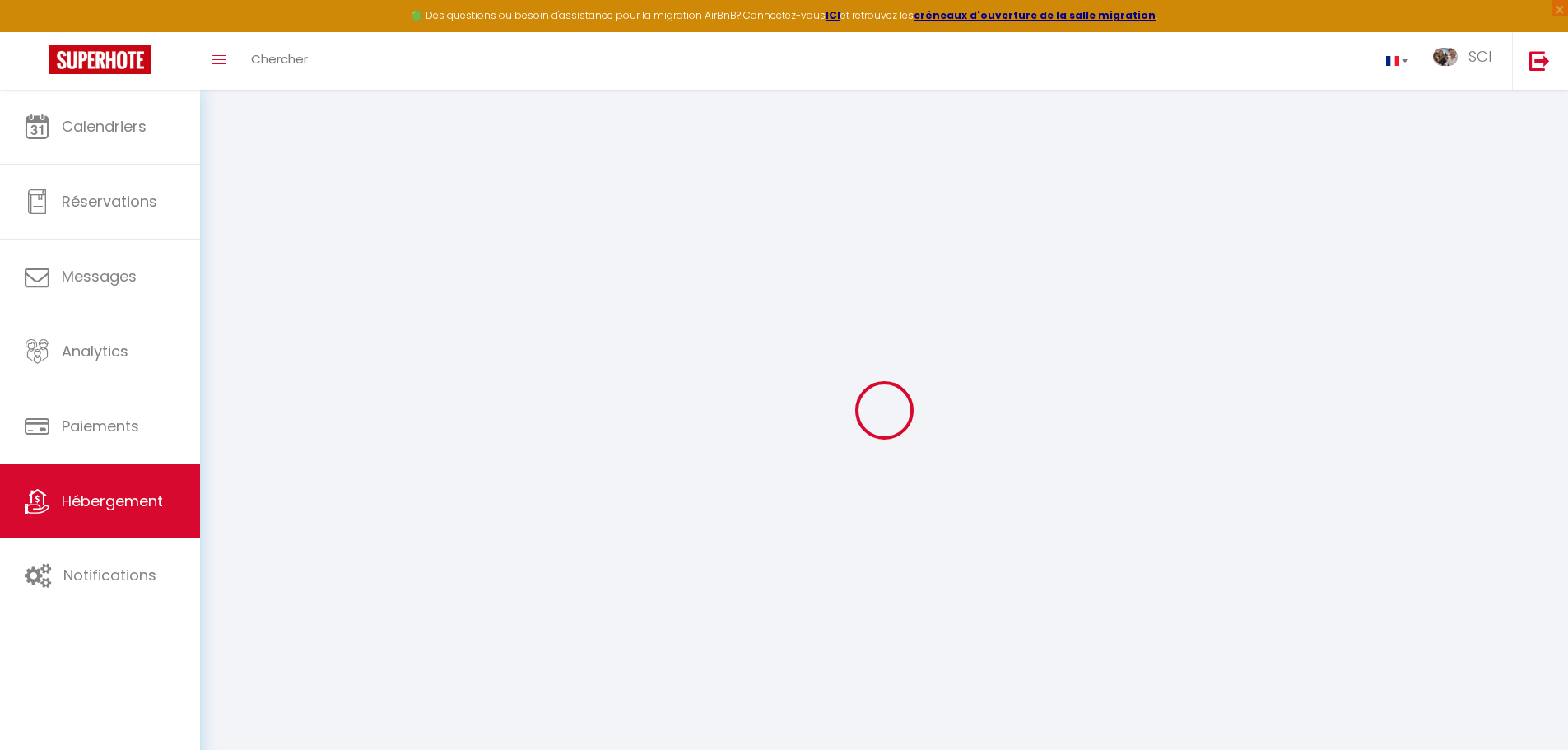
select select "120"
select select
checkbox input "false"
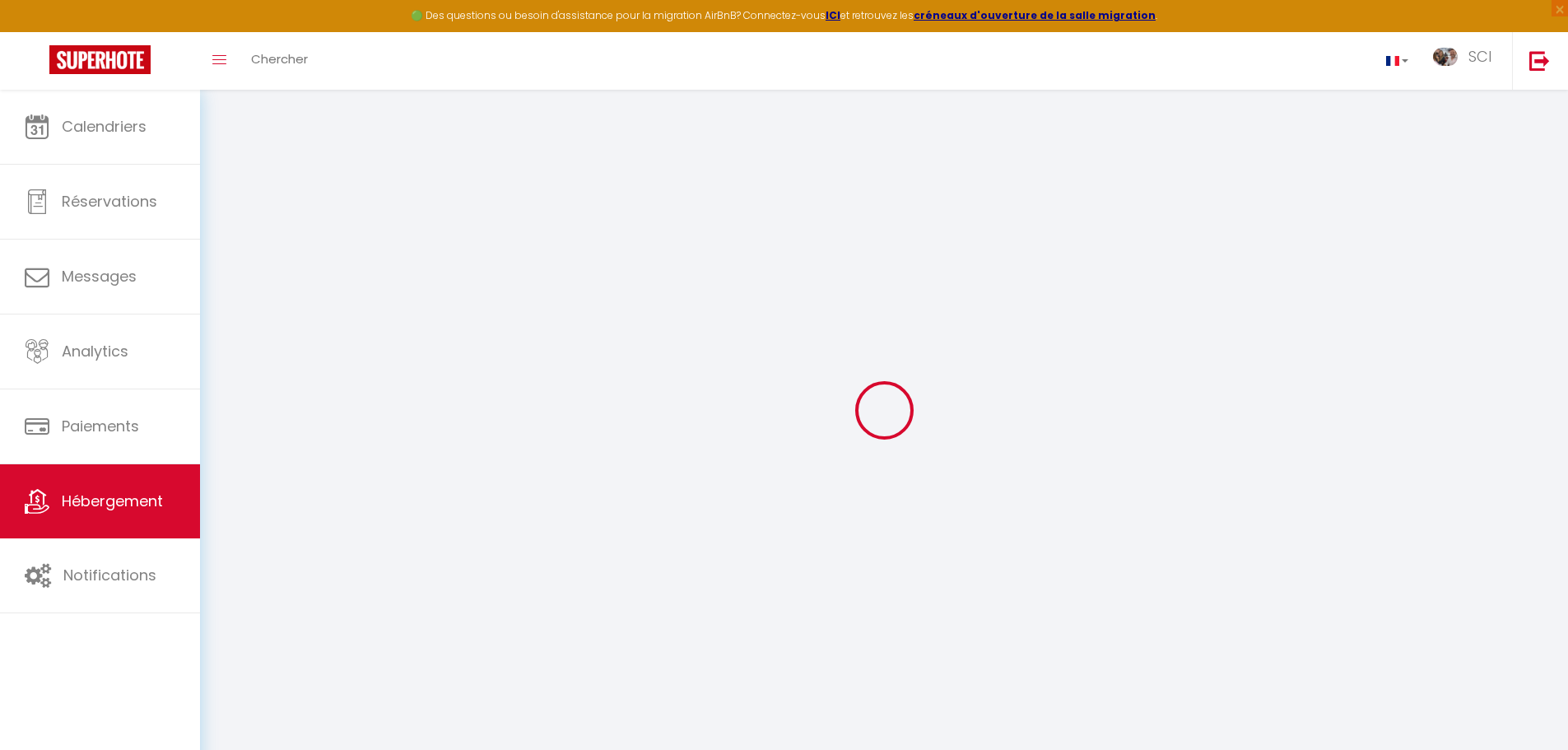
checkbox input "false"
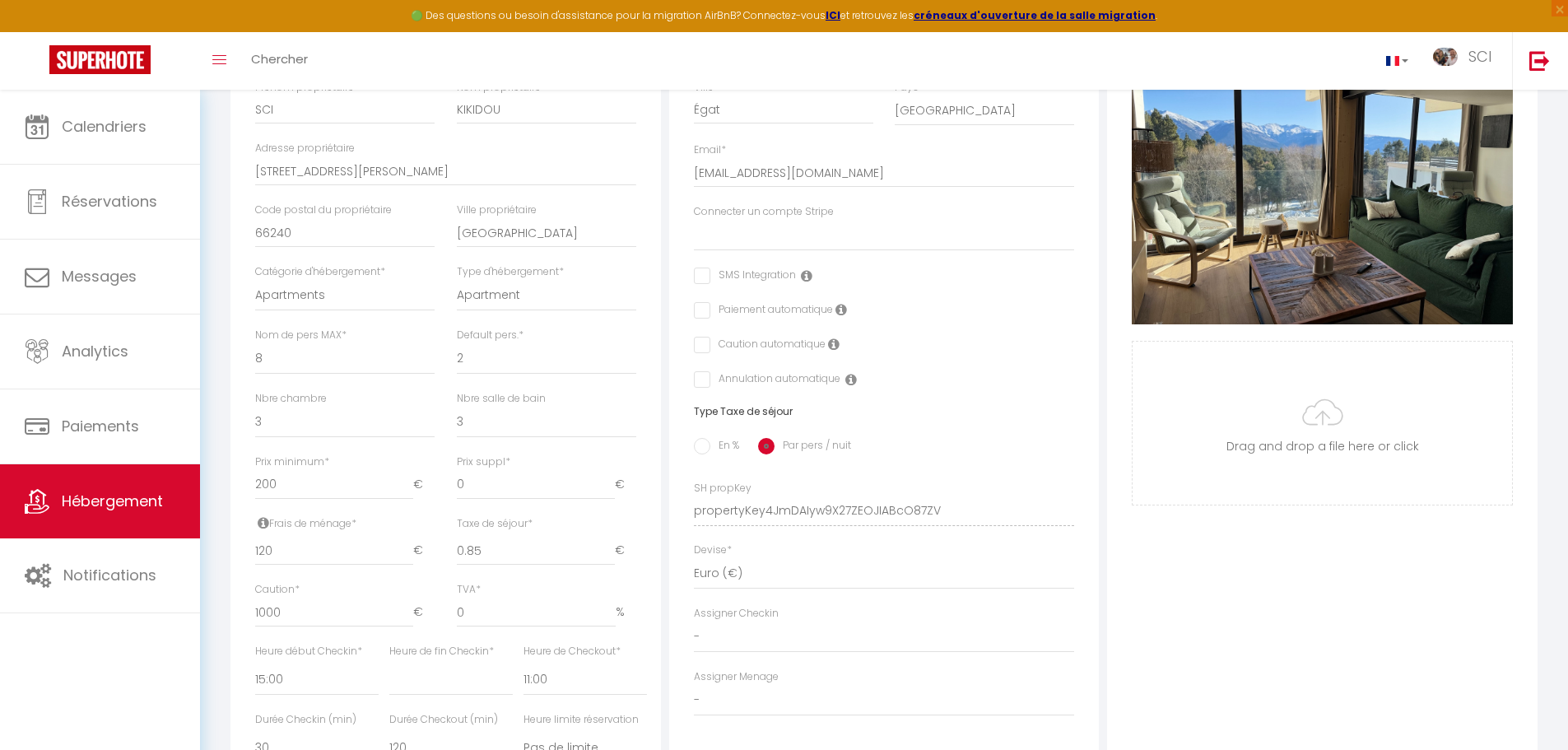
scroll to position [355, 0]
click at [283, 565] on input "120" at bounding box center [335, 550] width 158 height 30
select select
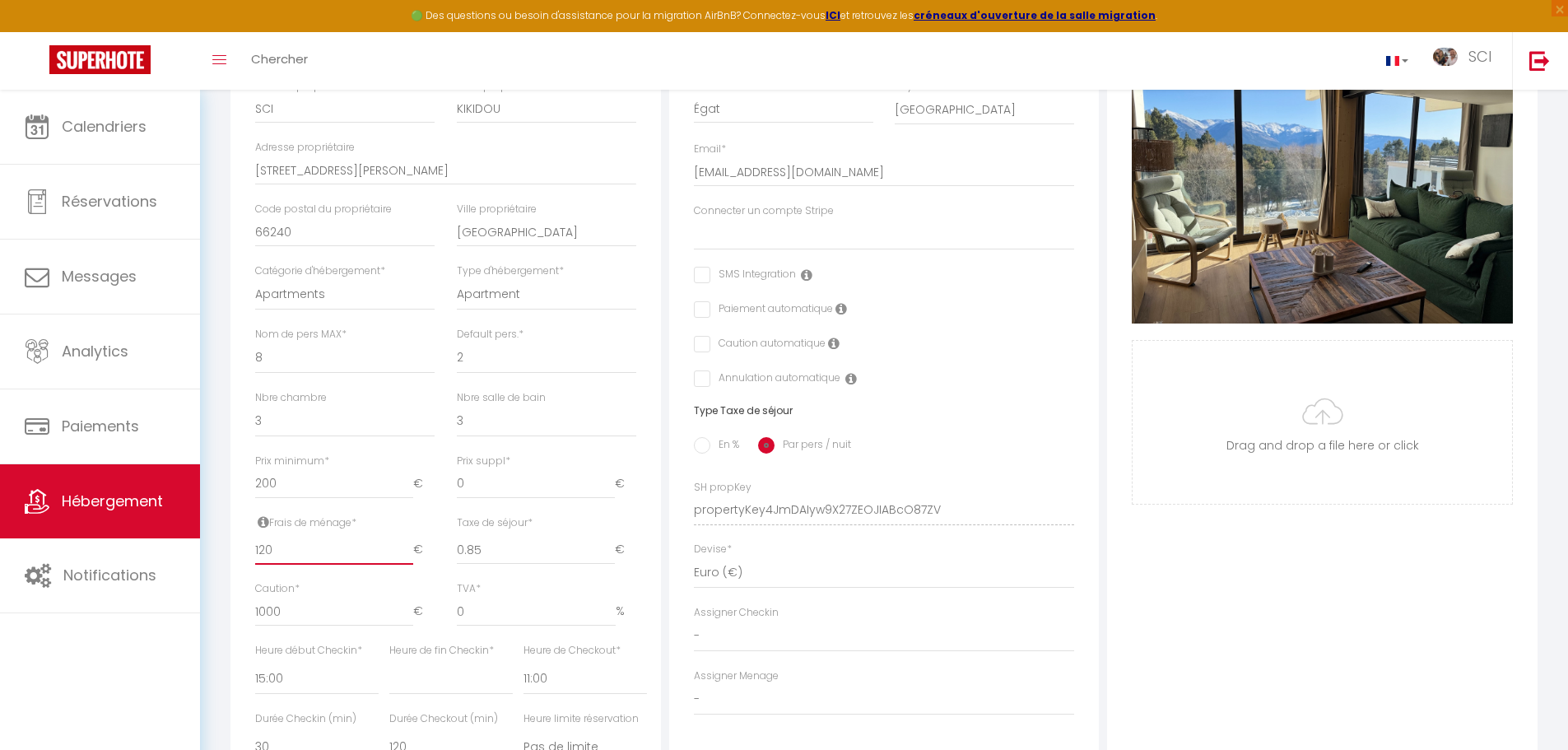
checkbox input "false"
type input "12"
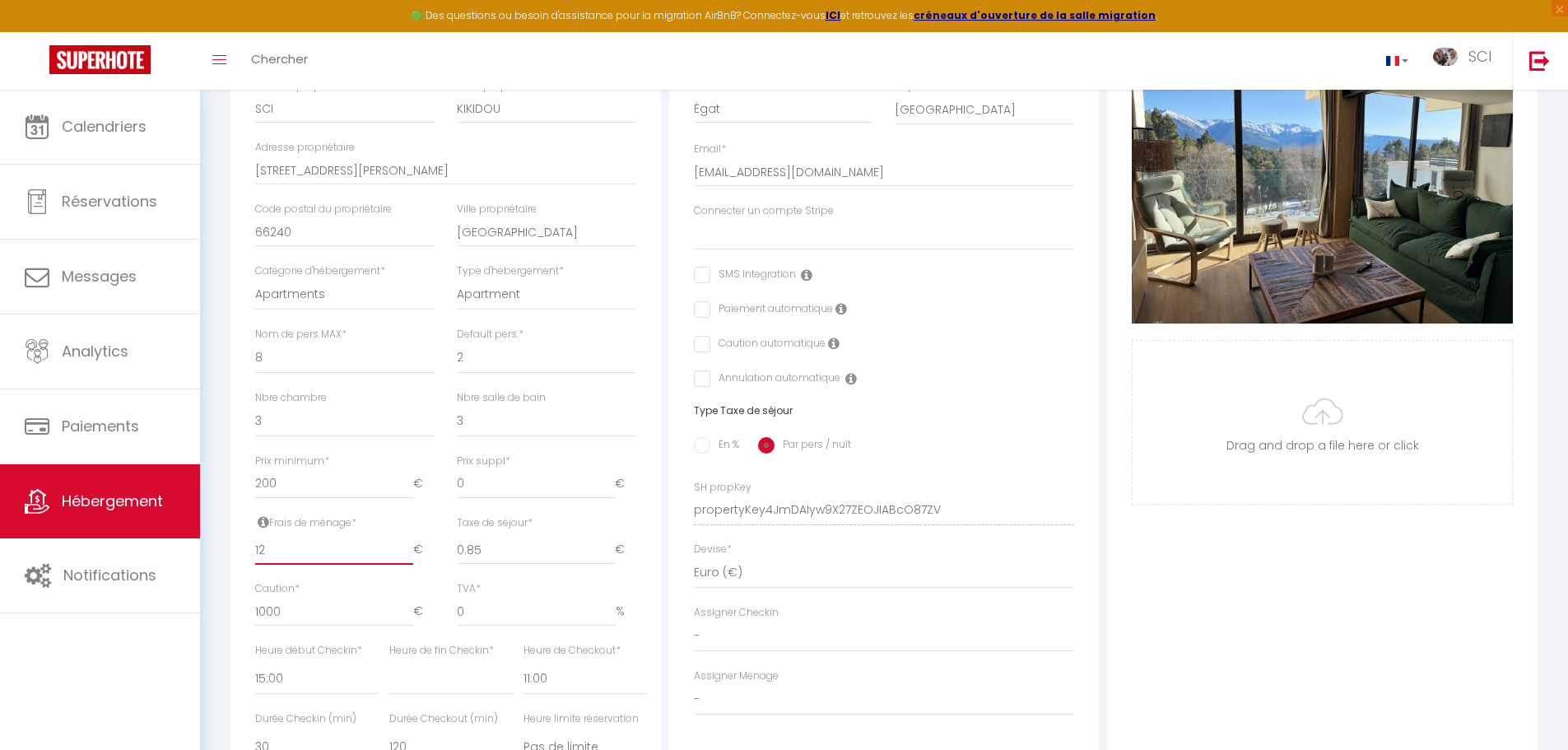
select select
checkbox input "false"
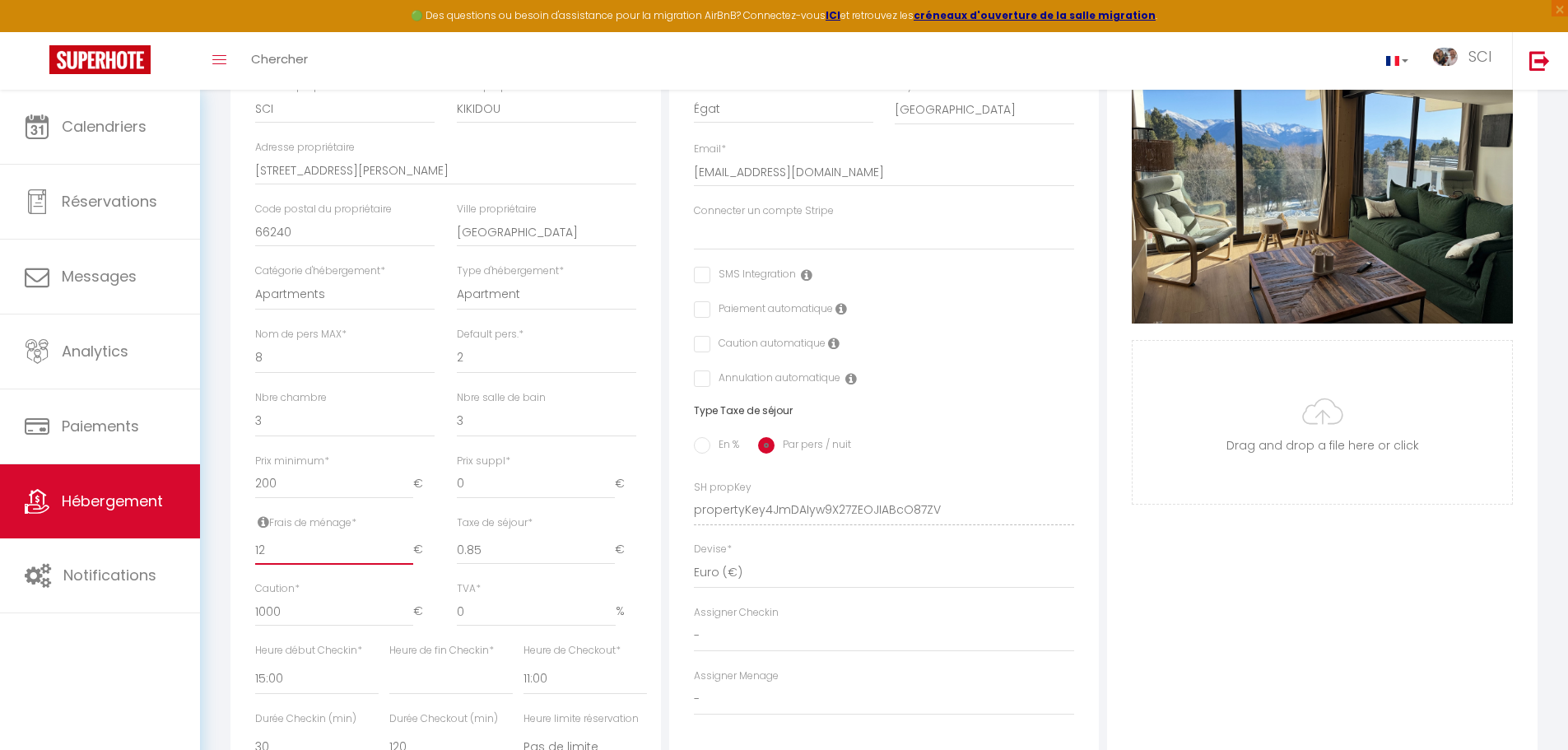
checkbox input "false"
type input "1"
select select
checkbox input "false"
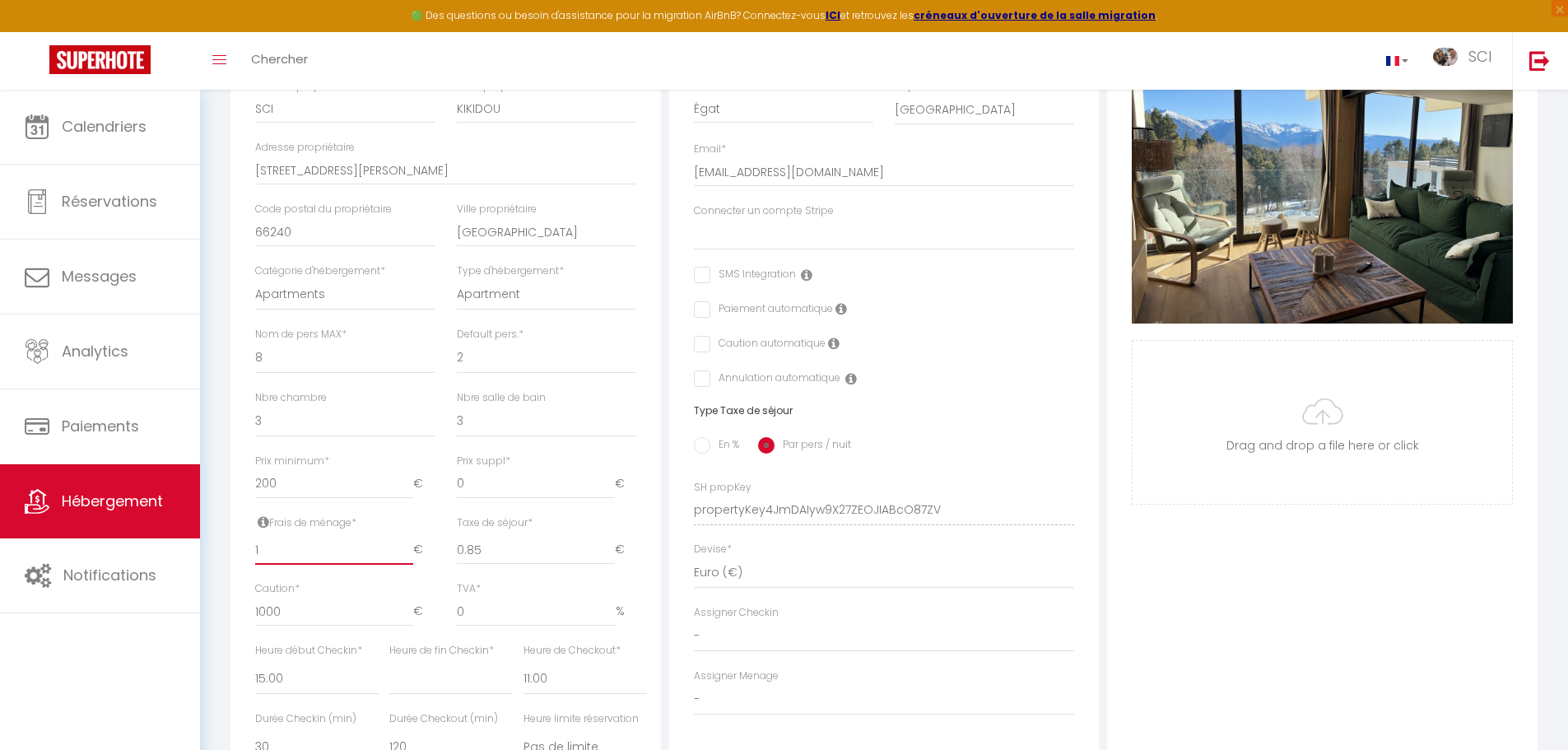
checkbox input "false"
type input "15"
select select
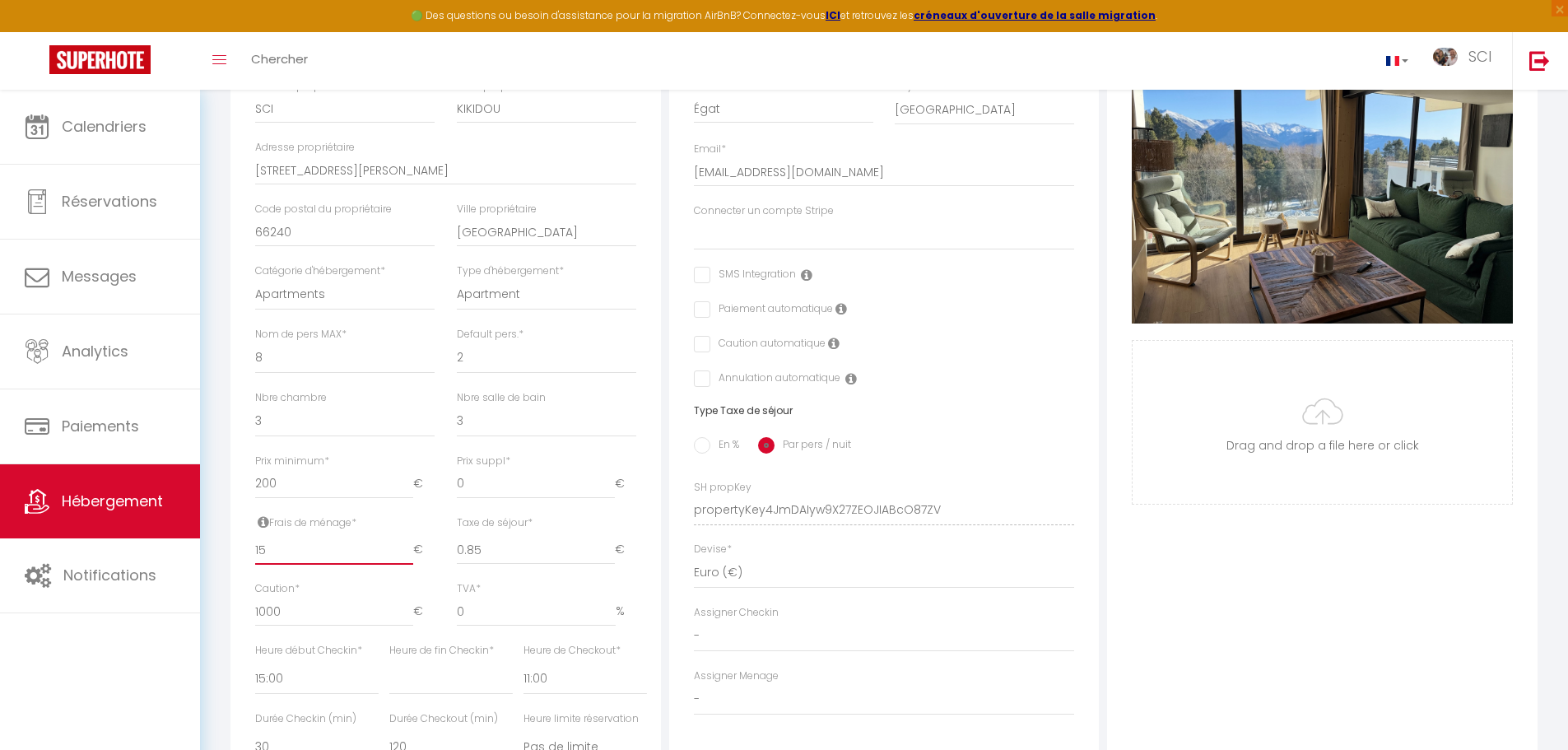
select select
checkbox input "false"
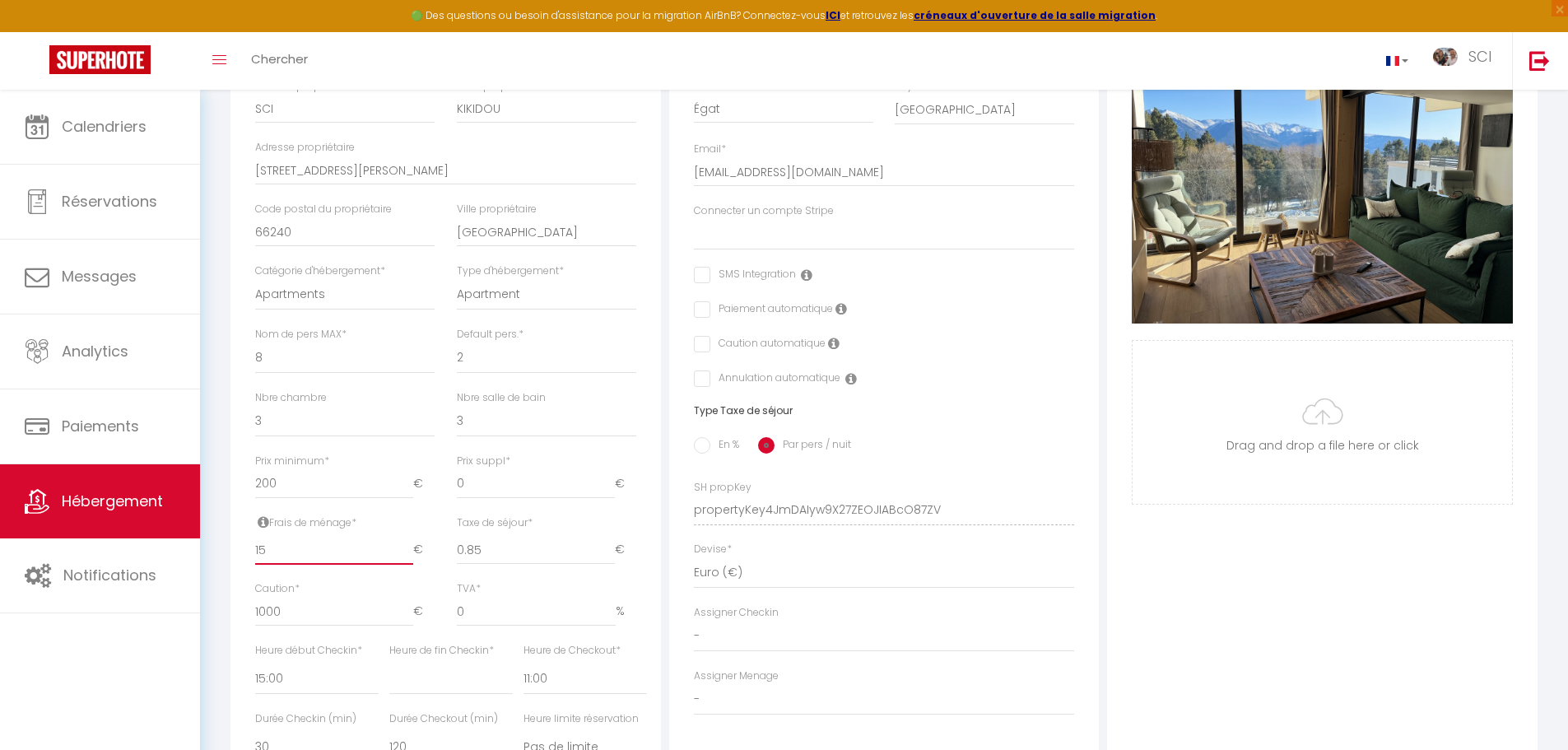
type input "150"
select select
checkbox input "false"
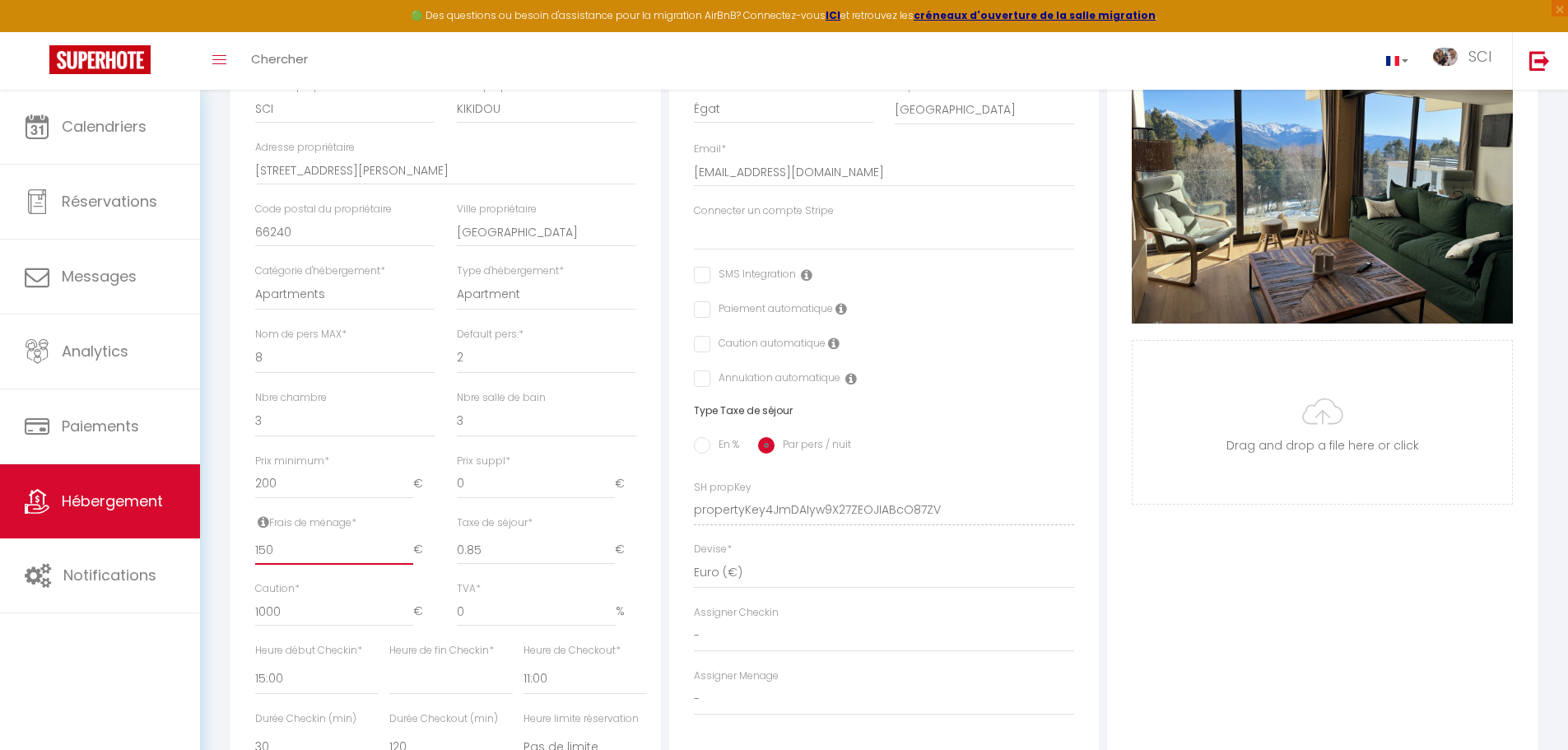
checkbox input "false"
type input "150"
click at [262, 626] on input "1000" at bounding box center [335, 612] width 158 height 30
click at [265, 626] on input "1000" at bounding box center [335, 612] width 158 height 30
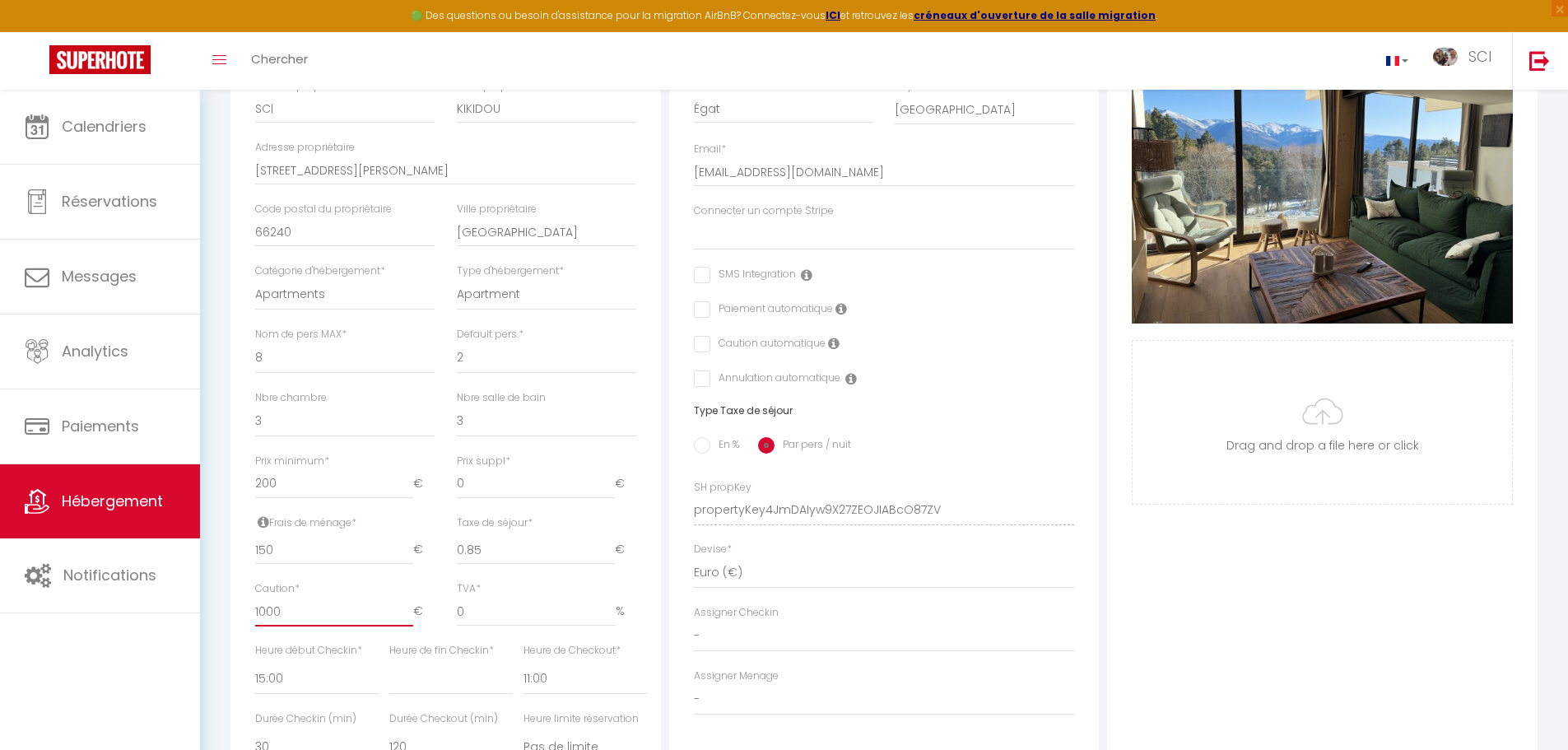
type input "100"
select select
checkbox input "false"
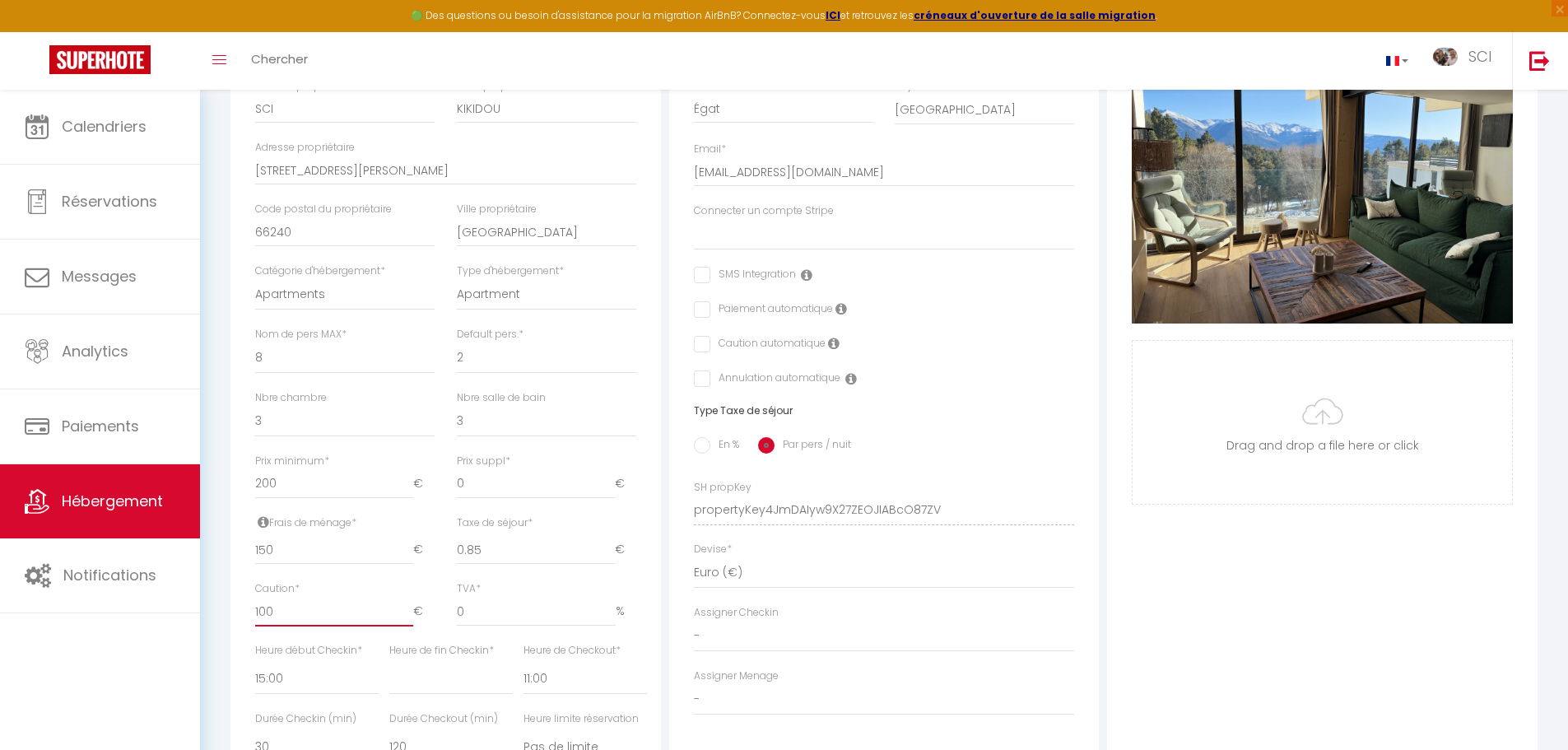
checkbox input "false"
type input "1500"
select select
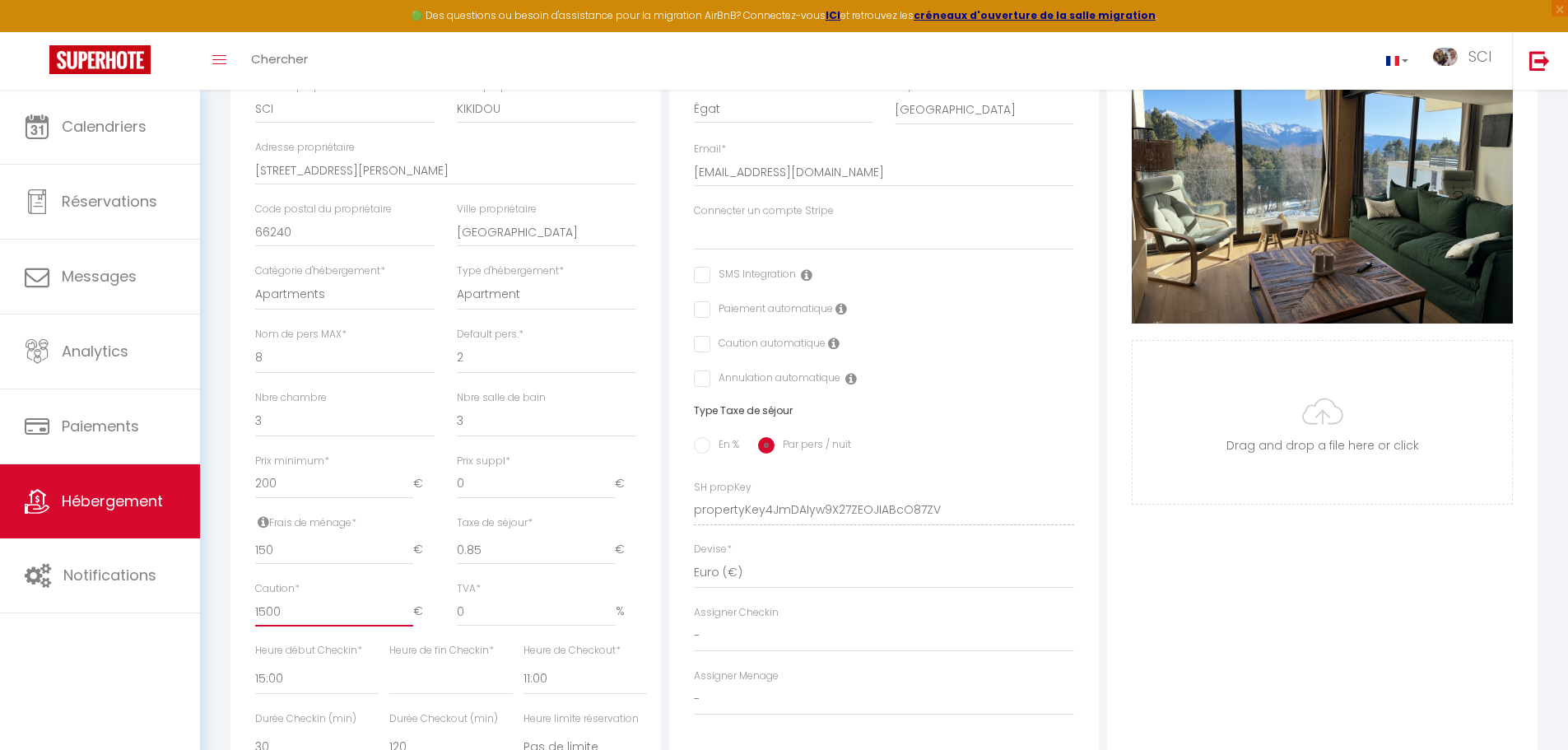
checkbox input "false"
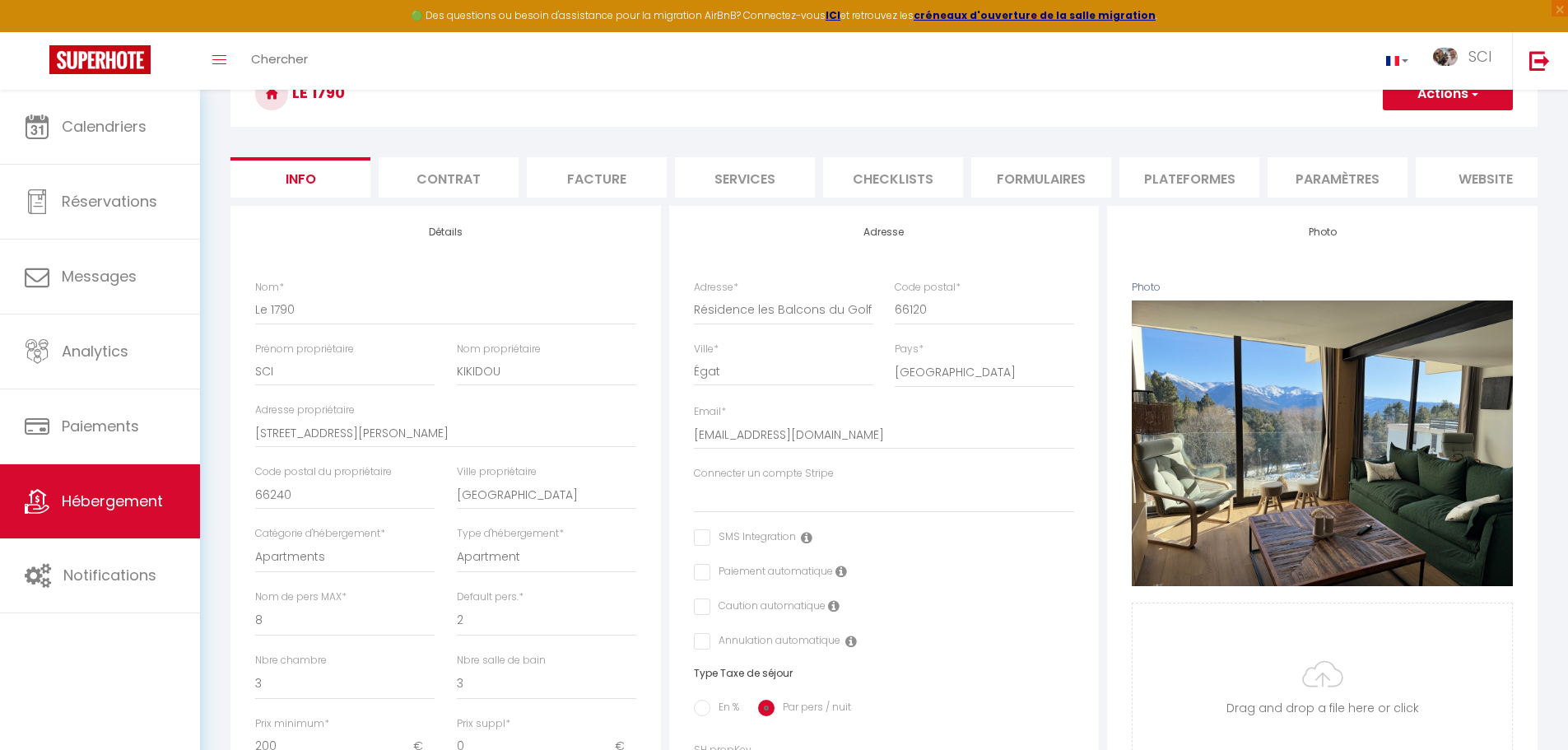
scroll to position [91, 0]
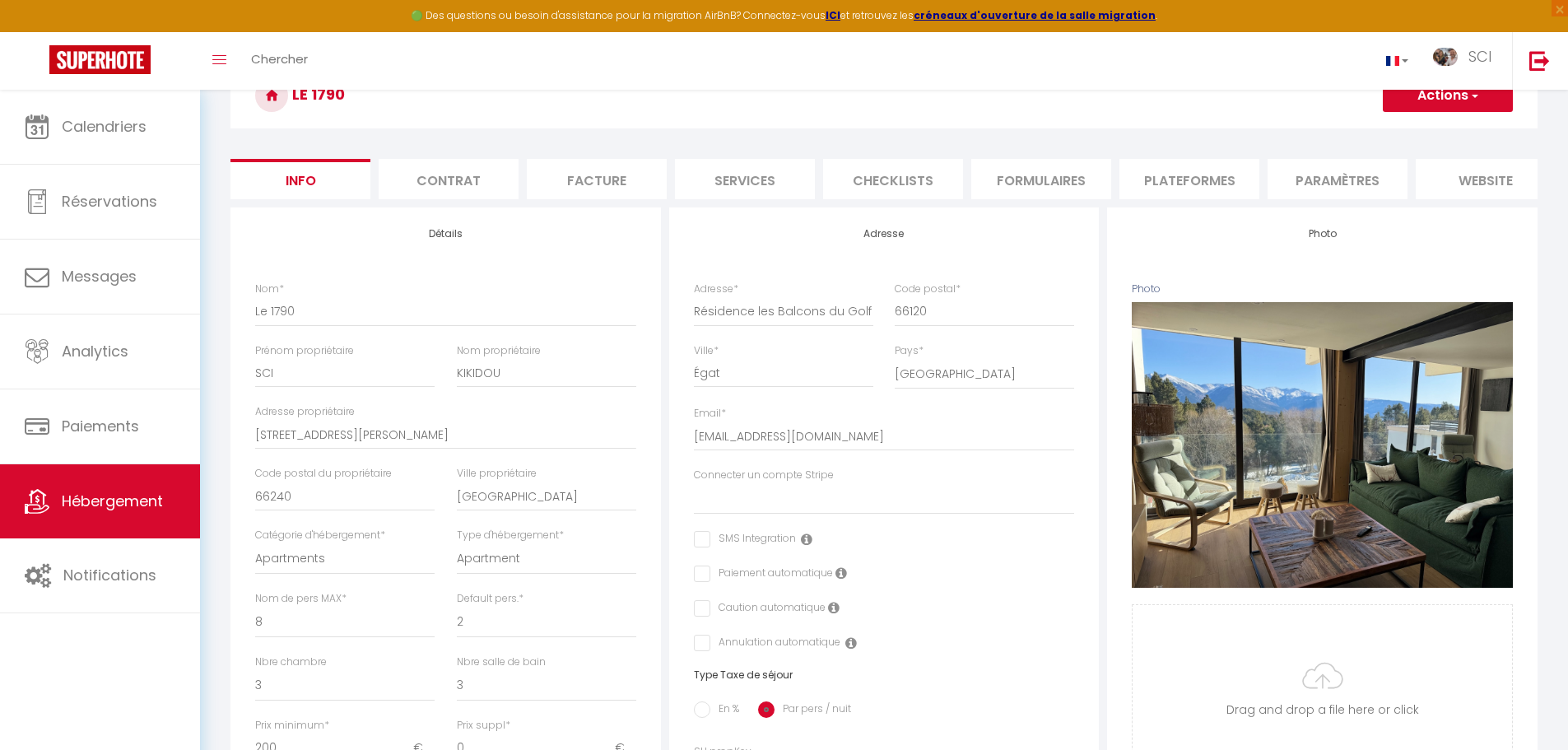
type input "1500"
click at [1478, 95] on span "button" at bounding box center [1474, 95] width 10 height 16
click at [1450, 129] on link "Enregistrer" at bounding box center [1424, 131] width 176 height 21
click at [1443, 93] on button "Actions" at bounding box center [1448, 95] width 130 height 33
click at [1390, 133] on input "Enregistrer" at bounding box center [1383, 131] width 61 height 16
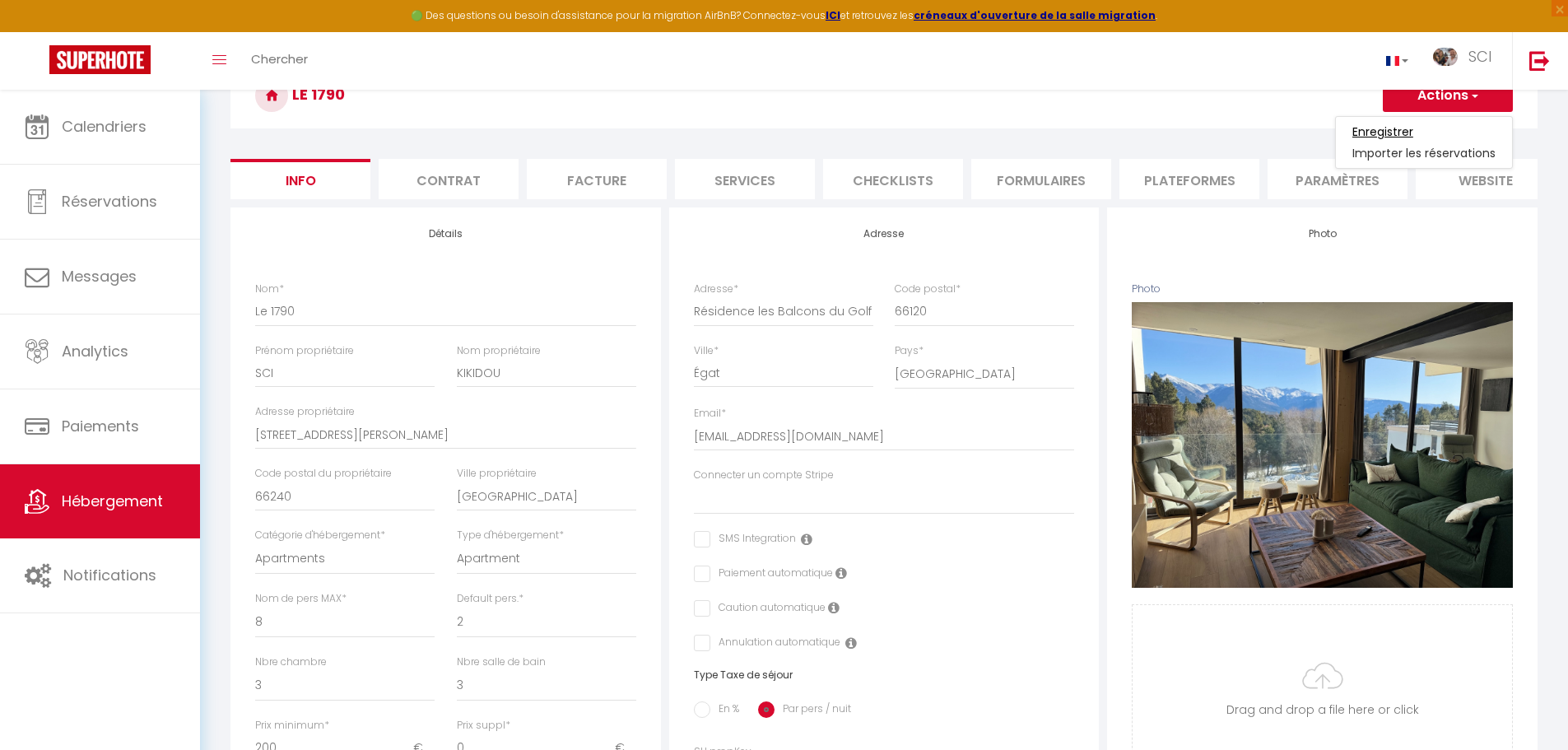
select select
checkbox input "false"
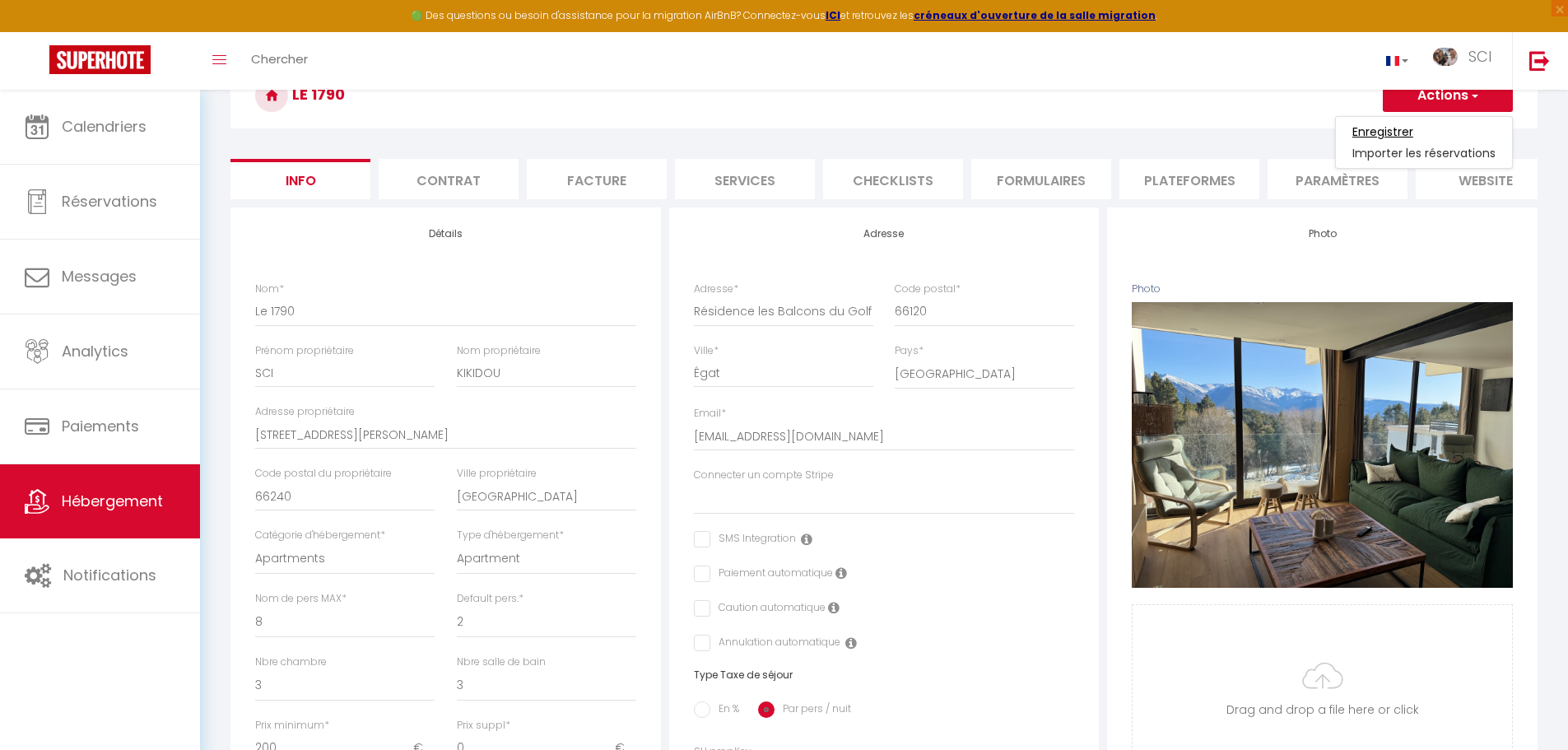
checkbox input "false"
select select
checkbox input "false"
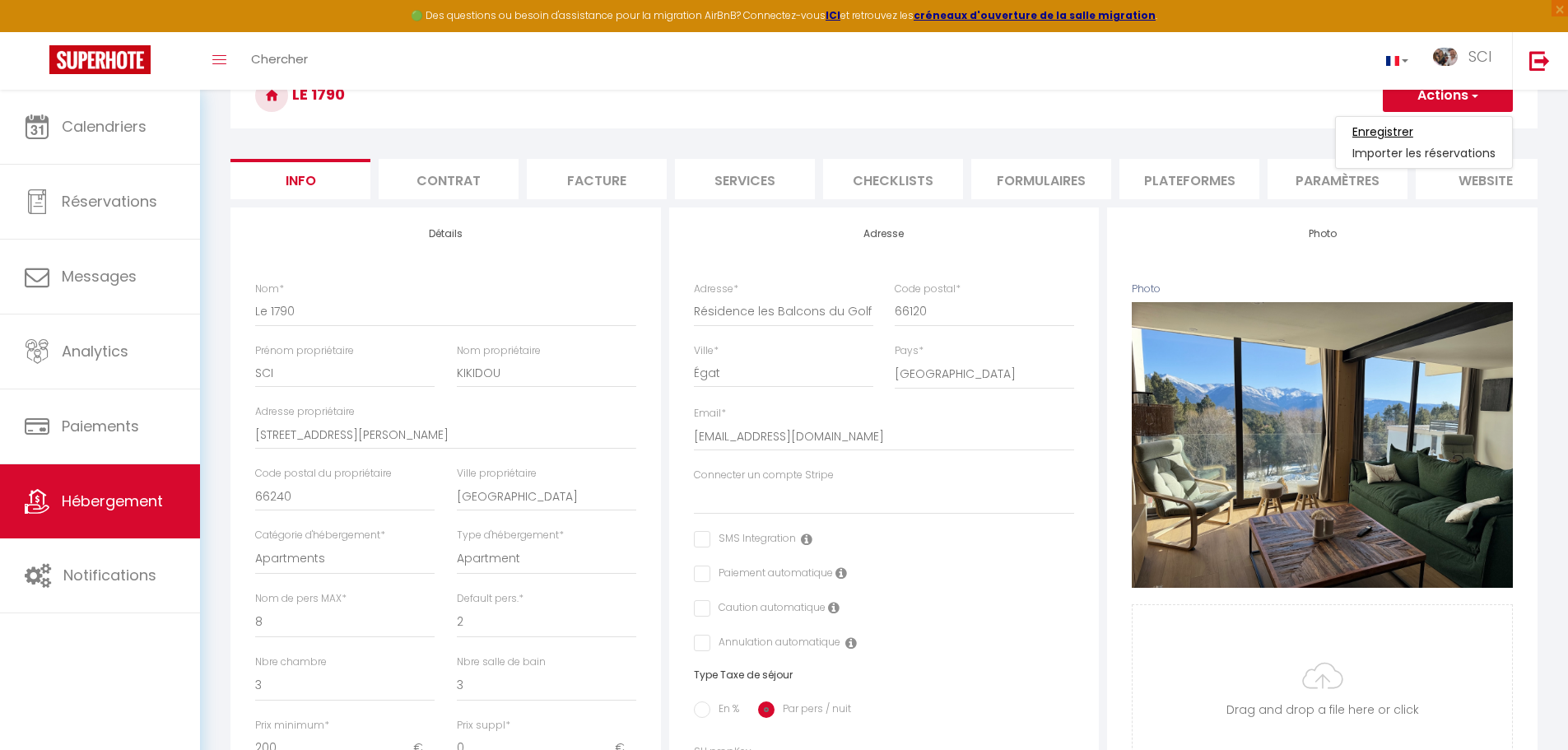
checkbox input "false"
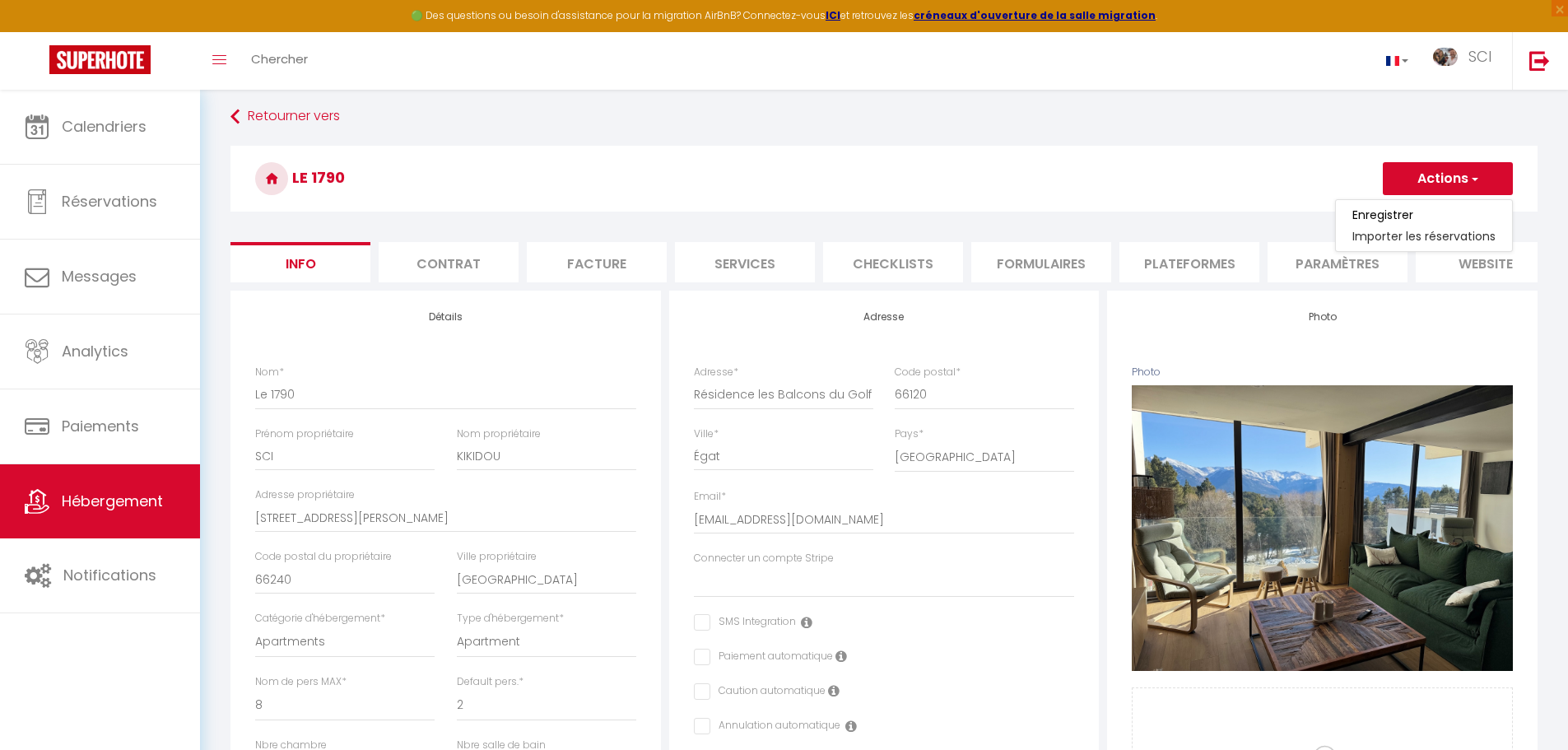
scroll to position [7, 0]
click at [443, 257] on li "Contrat" at bounding box center [448, 263] width 140 height 40
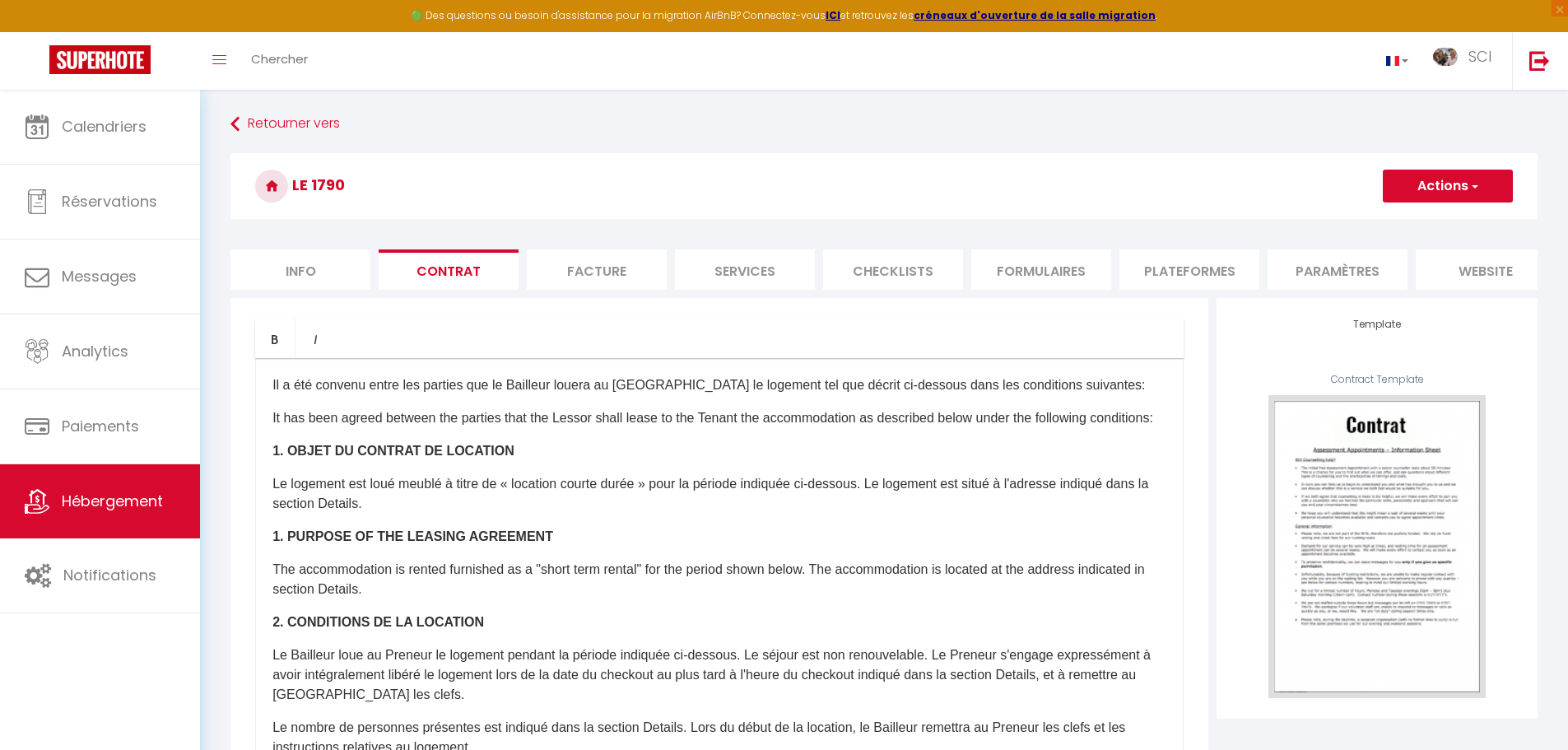
click at [612, 284] on li "Facture" at bounding box center [596, 269] width 140 height 40
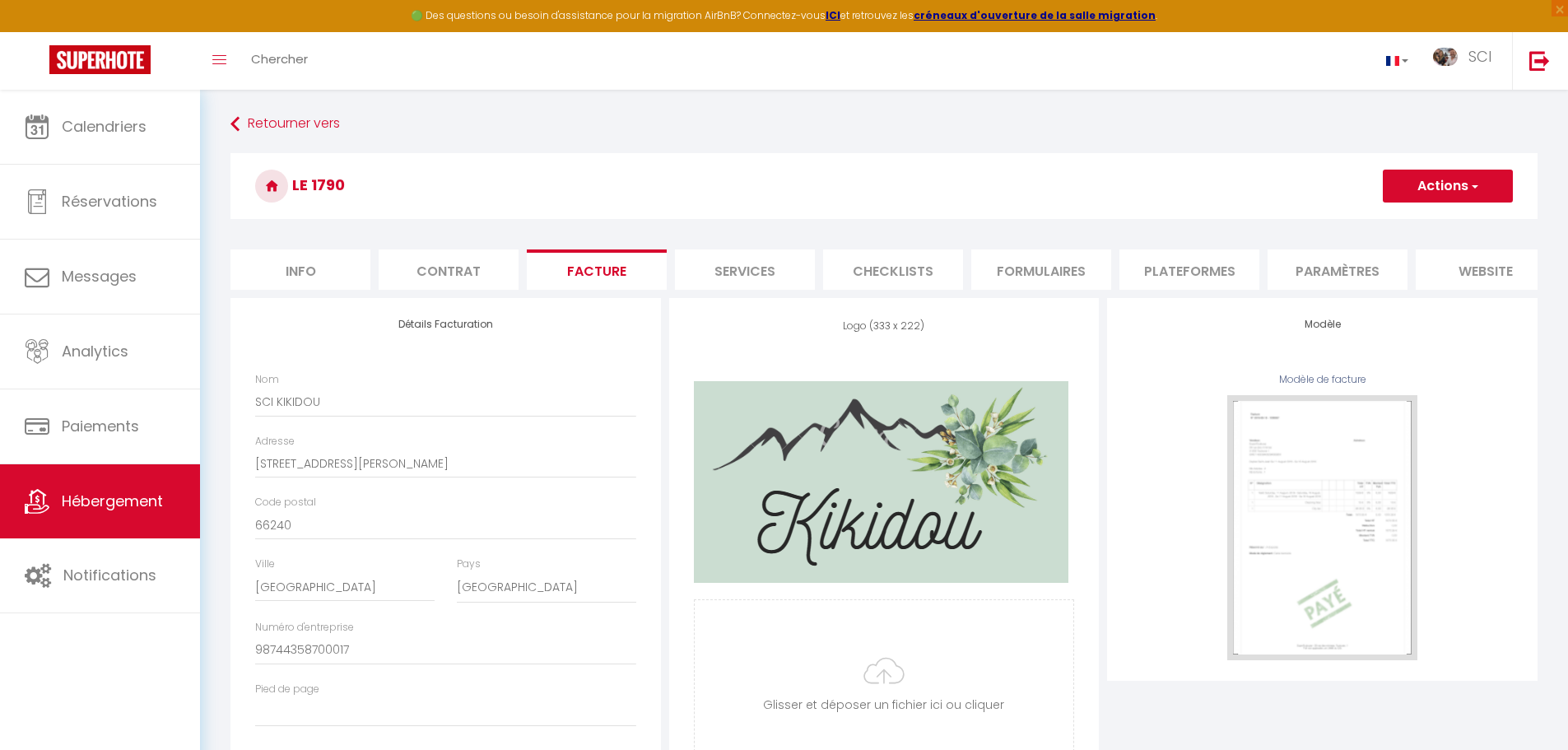
click at [767, 276] on li "Services" at bounding box center [745, 269] width 140 height 40
select select
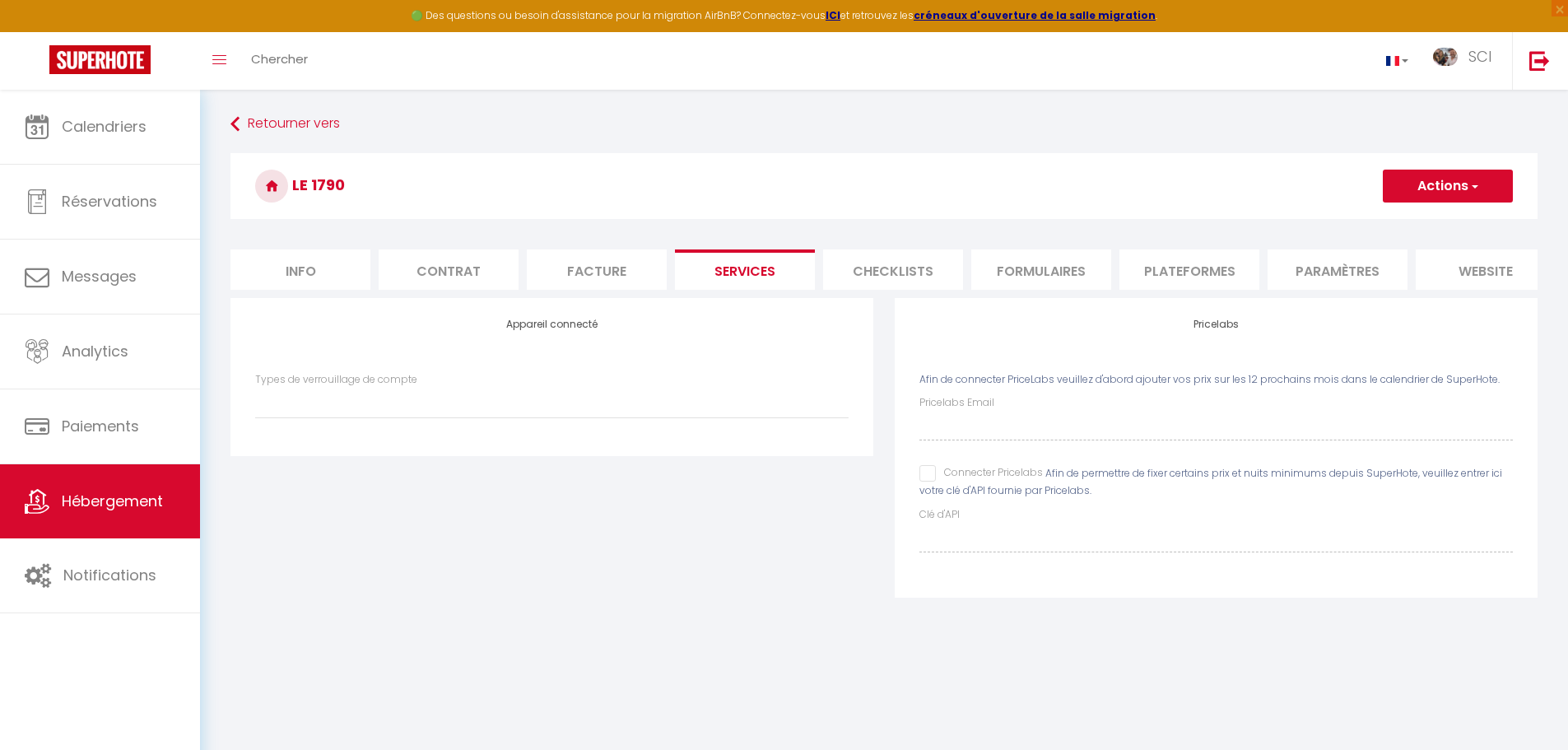
click at [1329, 275] on li "Paramètres" at bounding box center [1337, 269] width 140 height 40
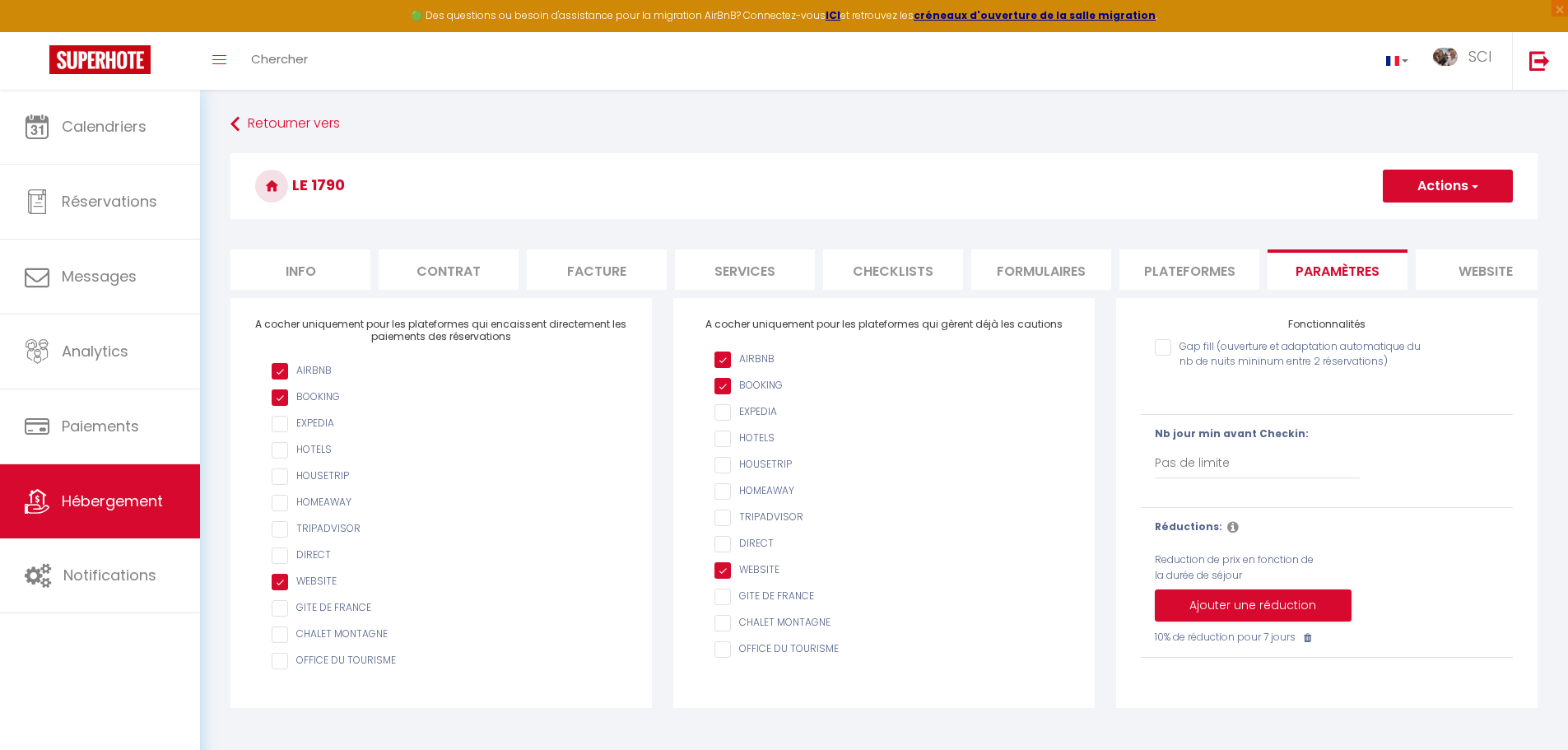
click at [726, 420] on input "AIRBNB" at bounding box center [892, 412] width 356 height 16
checkbox input "true"
click at [276, 432] on input "checkbox" at bounding box center [449, 424] width 356 height 16
click at [277, 432] on input "checkbox" at bounding box center [449, 424] width 356 height 16
checkbox input "false"
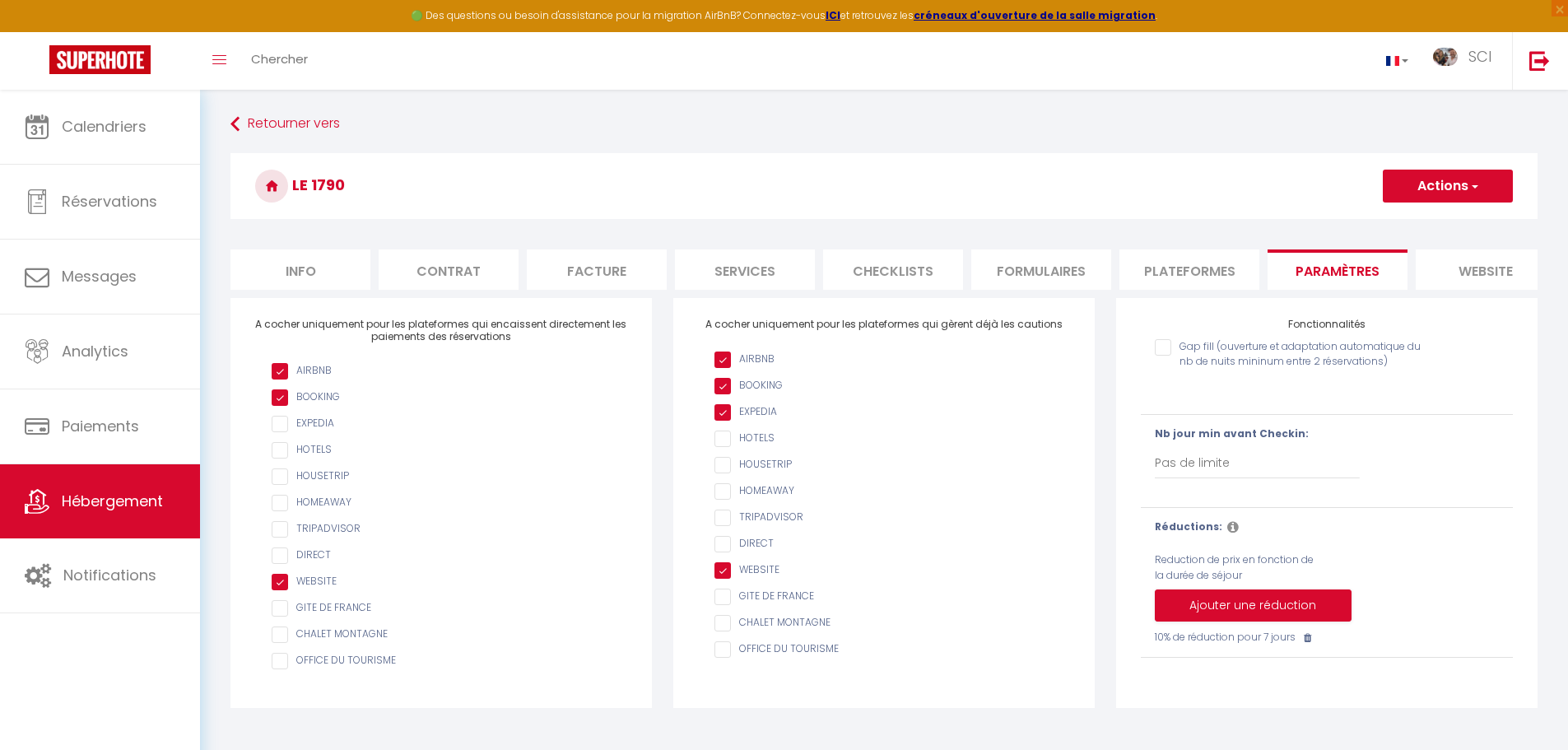
click at [710, 420] on ul "AIRBNB BOOKING EXPEDIA HOTELS HOUSETRIP HOMEAWAY TRIPADVISOR DIRECT WEBSITE GIT…" at bounding box center [884, 505] width 372 height 308
click at [730, 420] on input "AIRBNB" at bounding box center [892, 412] width 356 height 16
checkbox input "false"
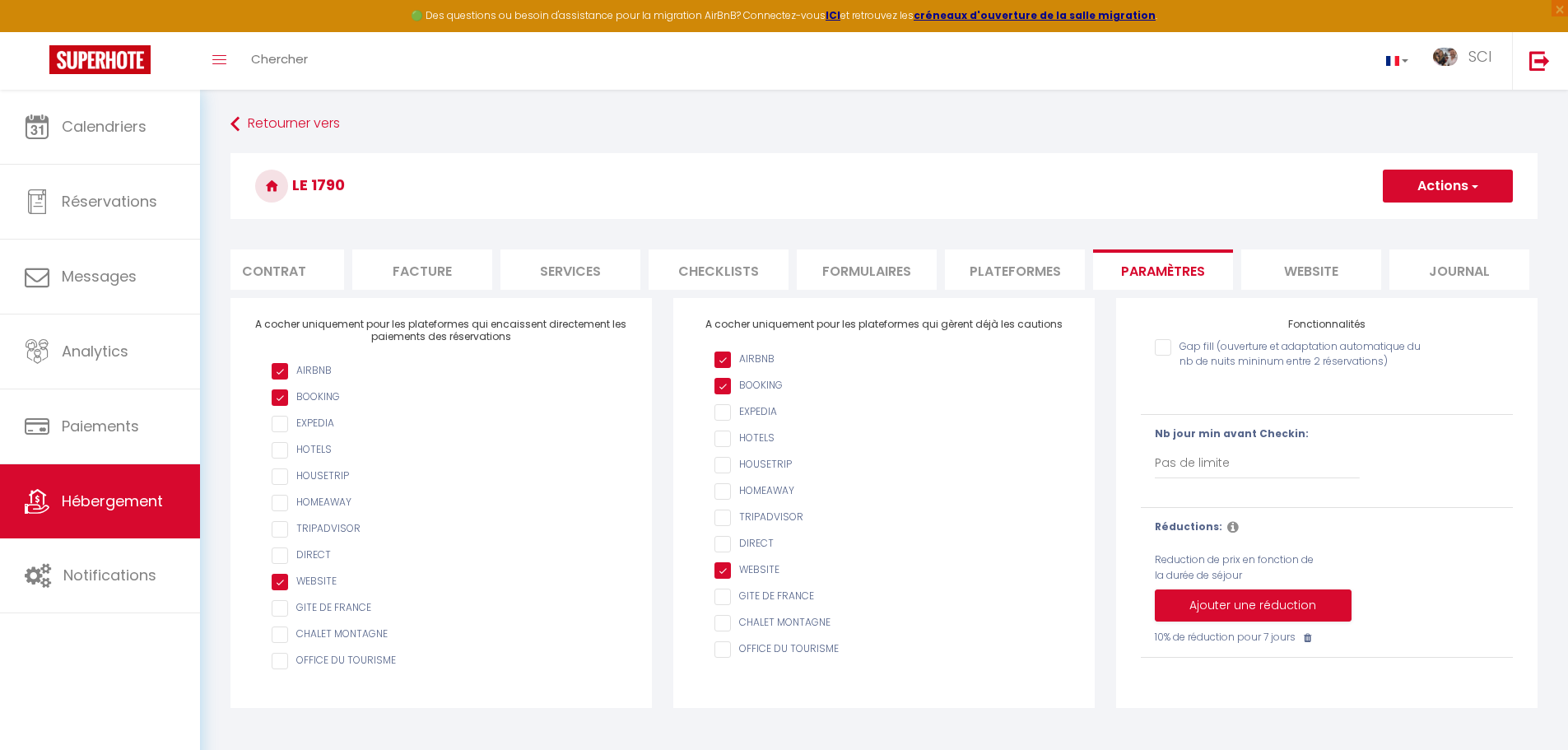
click at [1336, 272] on li "website" at bounding box center [1311, 269] width 140 height 40
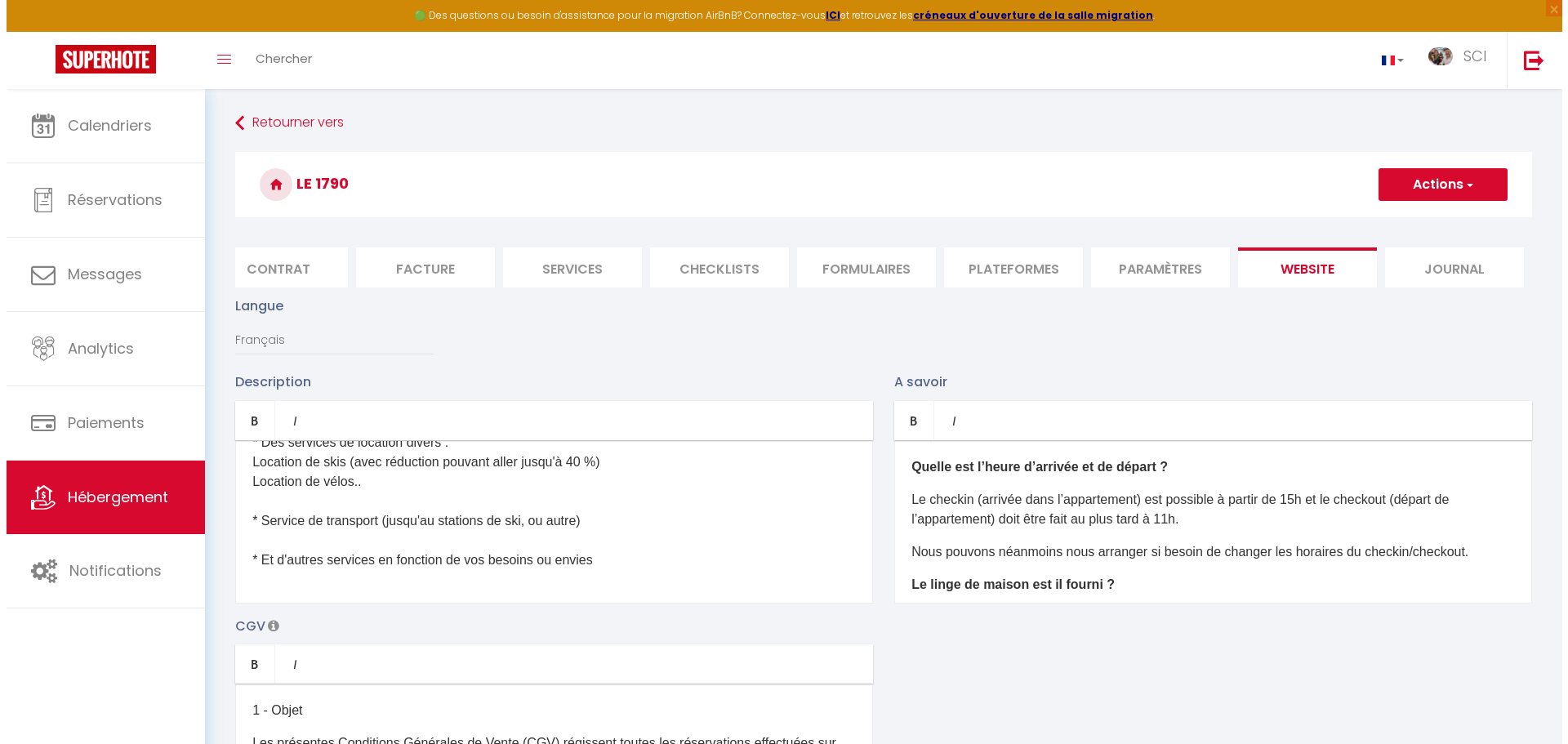
scroll to position [1286, 0]
click at [1423, 176] on button "Actions" at bounding box center [1436, 185] width 129 height 32
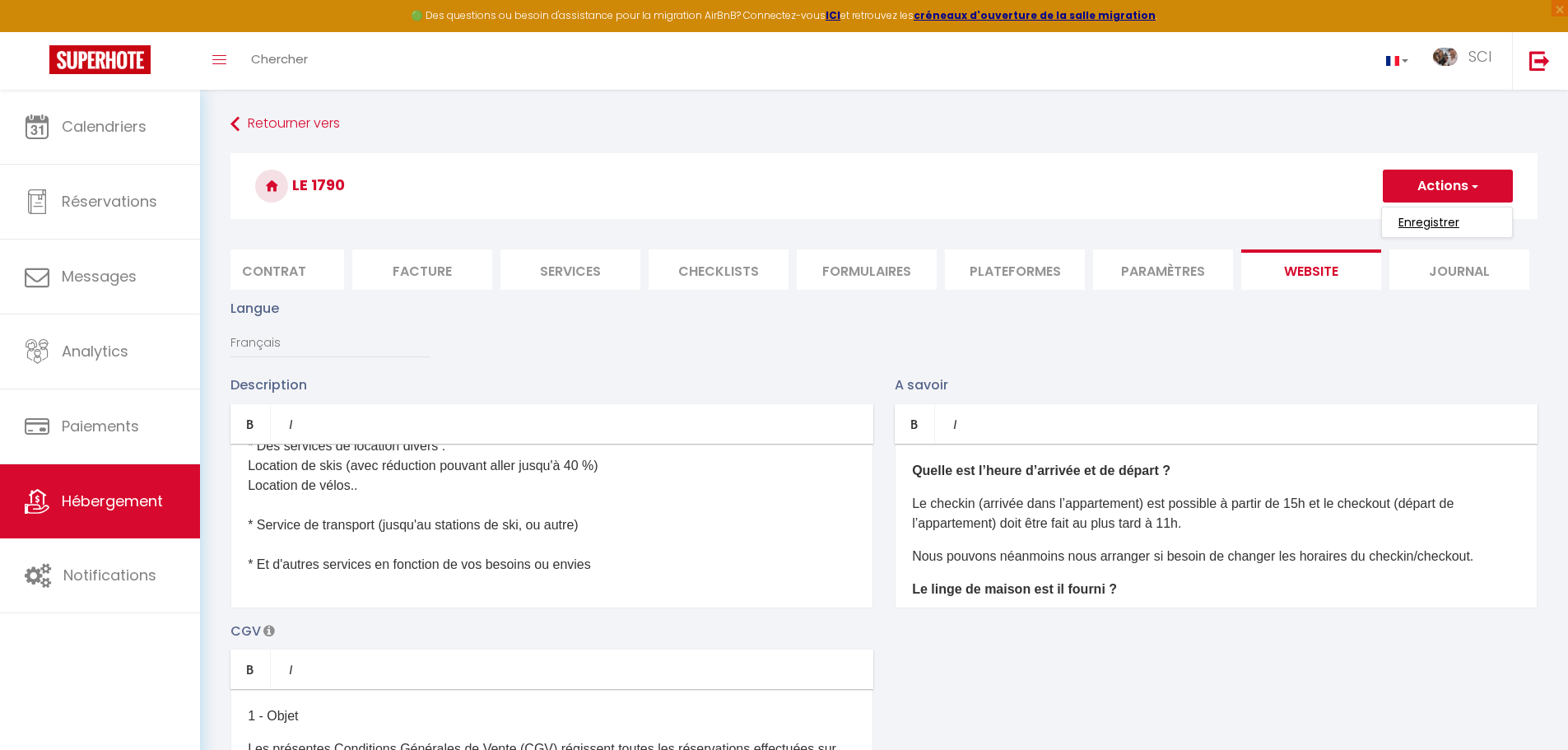
click at [1408, 221] on input "Enregistrer" at bounding box center [1429, 222] width 61 height 16
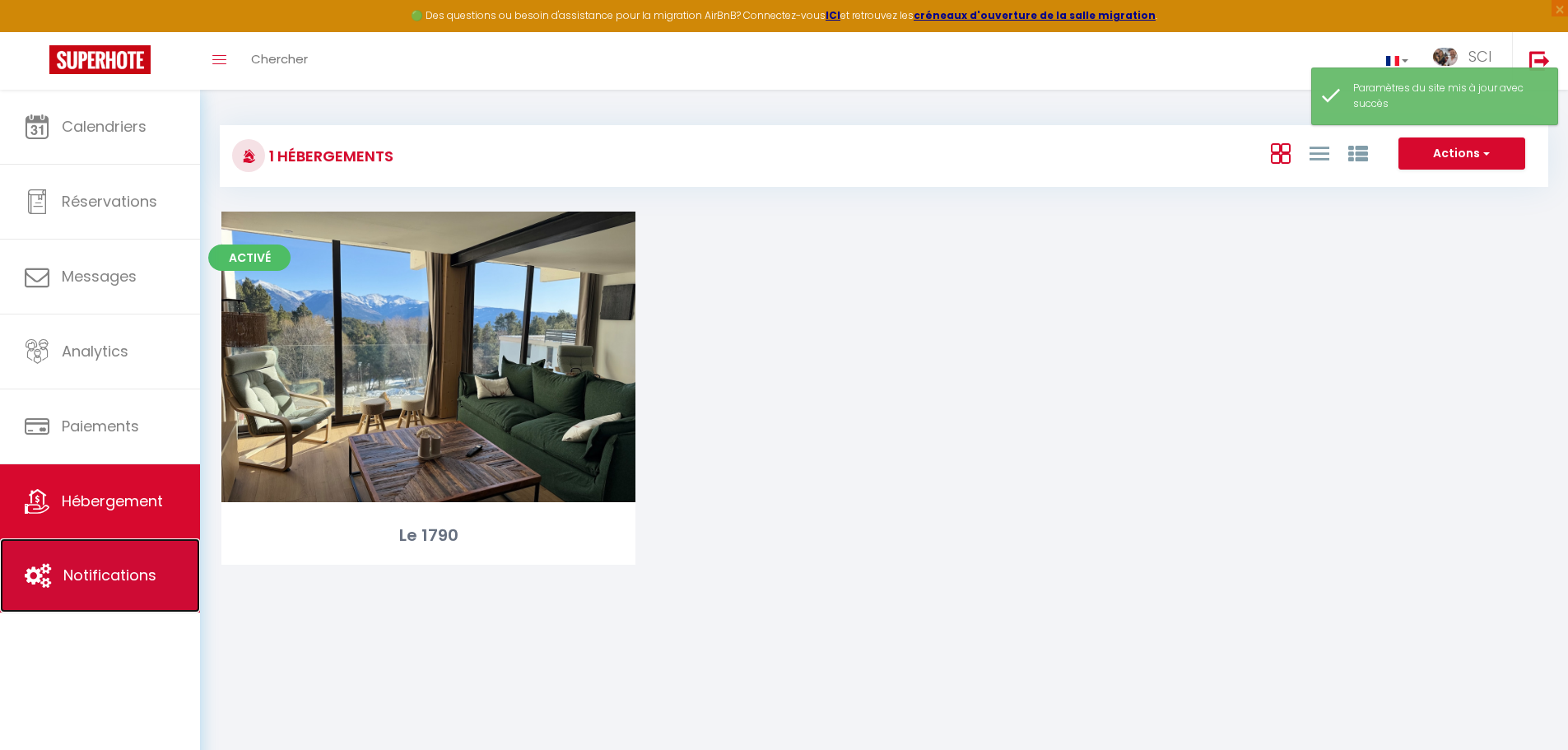
click at [137, 575] on span "Notifications" at bounding box center [110, 575] width 93 height 21
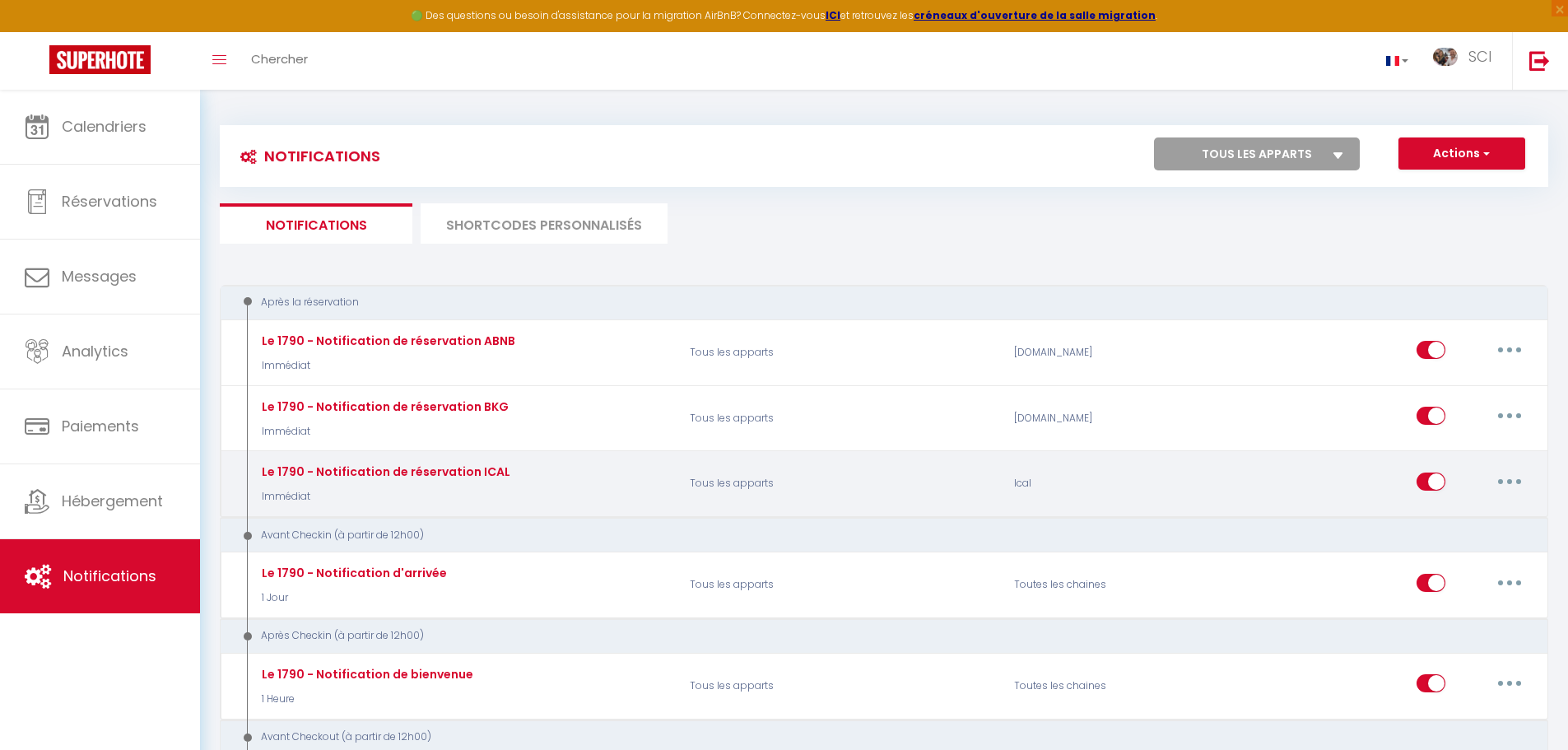
click at [1514, 478] on button "button" at bounding box center [1510, 481] width 46 height 27
click at [1440, 518] on link "Editer" at bounding box center [1467, 518] width 122 height 28
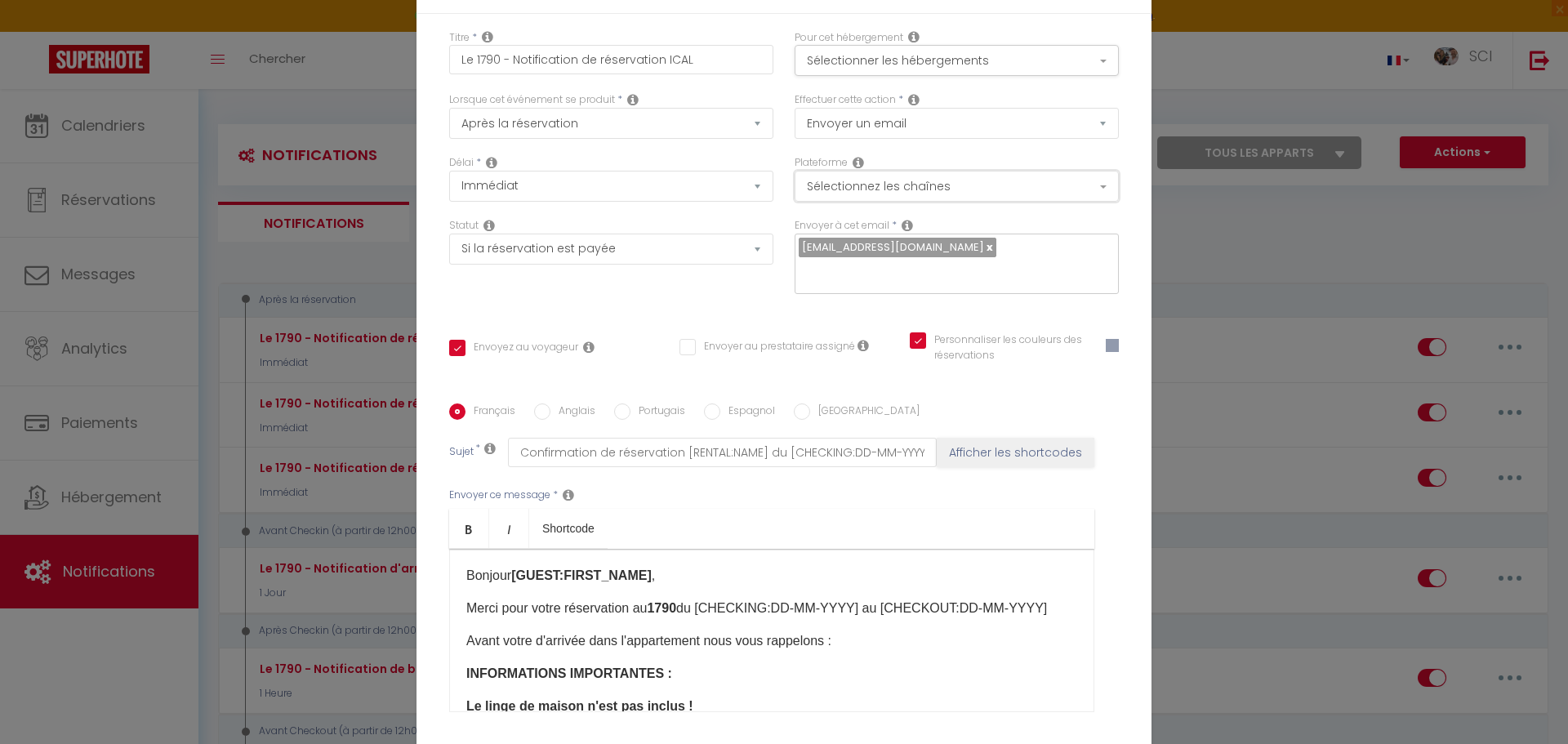
click at [999, 199] on button "Sélectionnez les chaînes" at bounding box center [956, 186] width 324 height 31
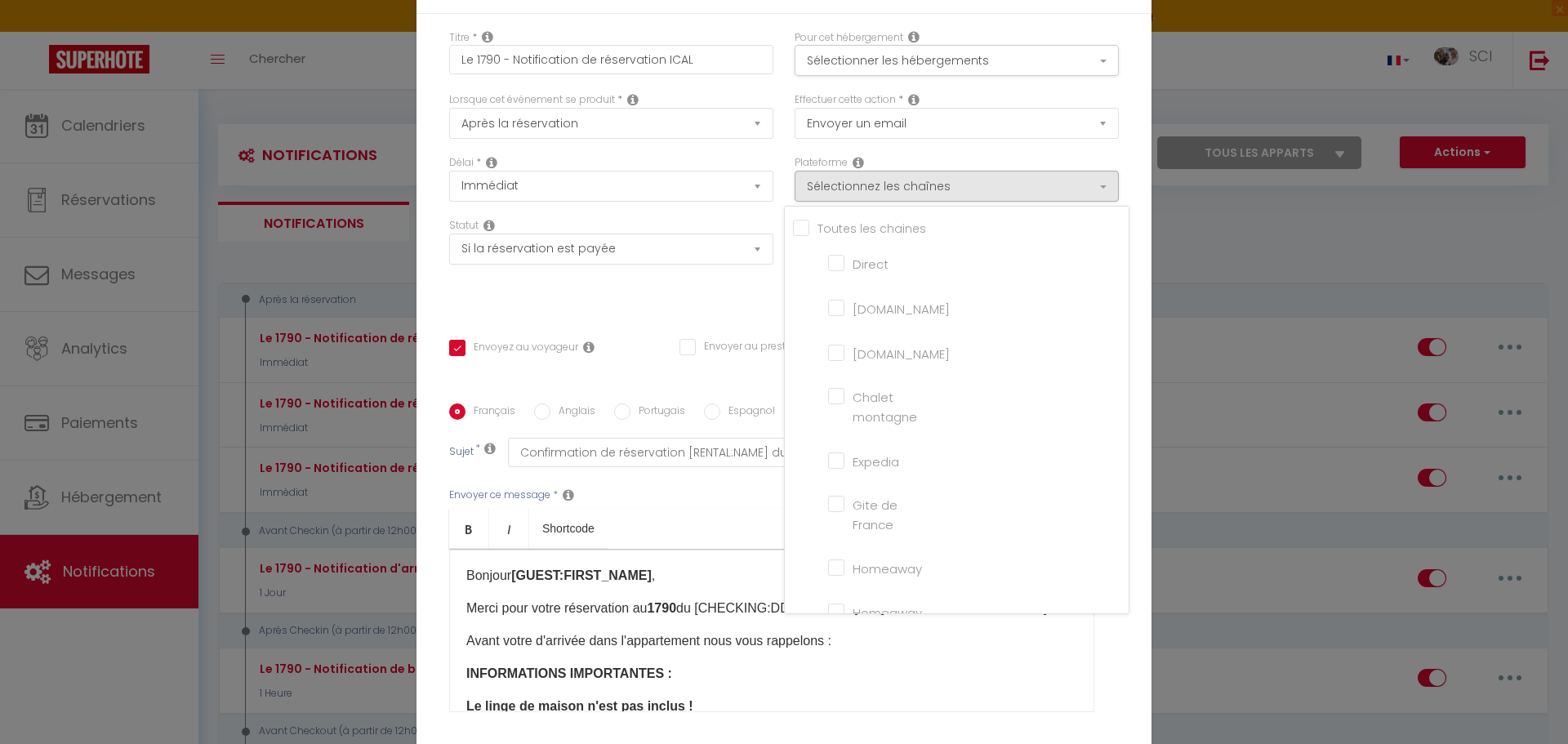
click at [829, 271] on input "Direct" at bounding box center [874, 261] width 93 height 16
click at [835, 266] on input "Direct" at bounding box center [874, 261] width 93 height 16
click at [832, 271] on input "Direct" at bounding box center [874, 261] width 93 height 16
click at [828, 590] on input "Website" at bounding box center [874, 581] width 93 height 16
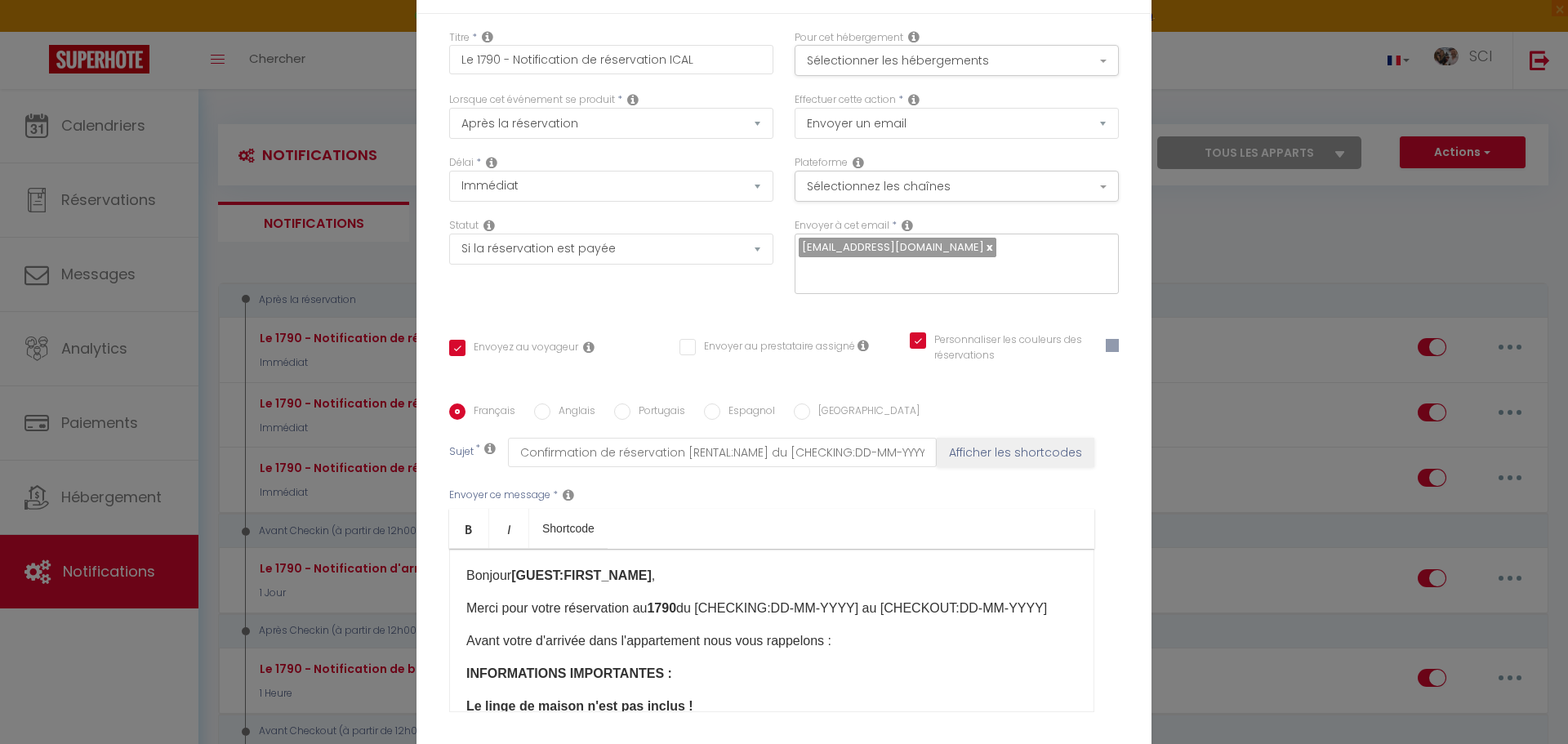
click at [681, 570] on p "Bonjour [GUEST:FIRST_NAME] ​," at bounding box center [772, 575] width 611 height 20
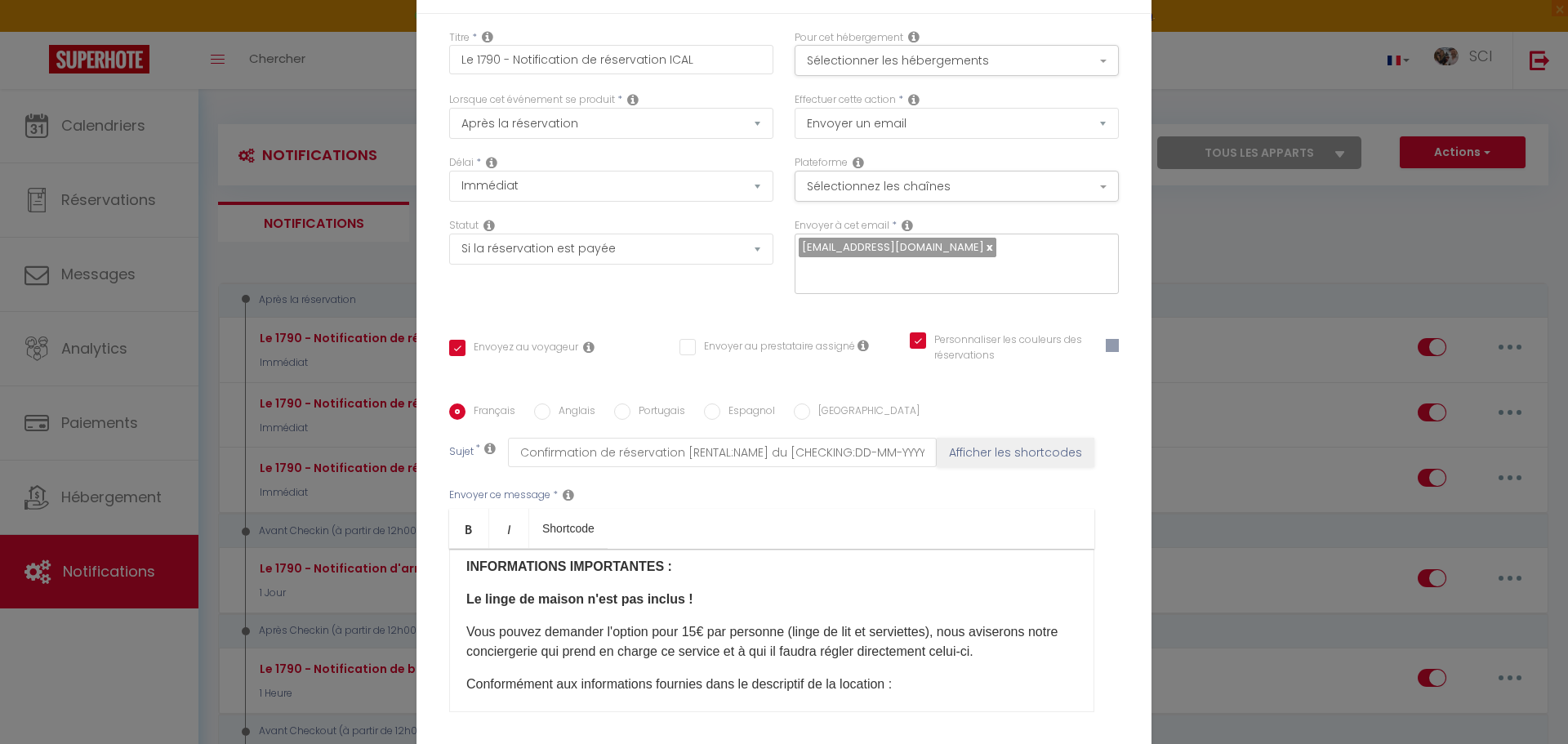
scroll to position [0, 0]
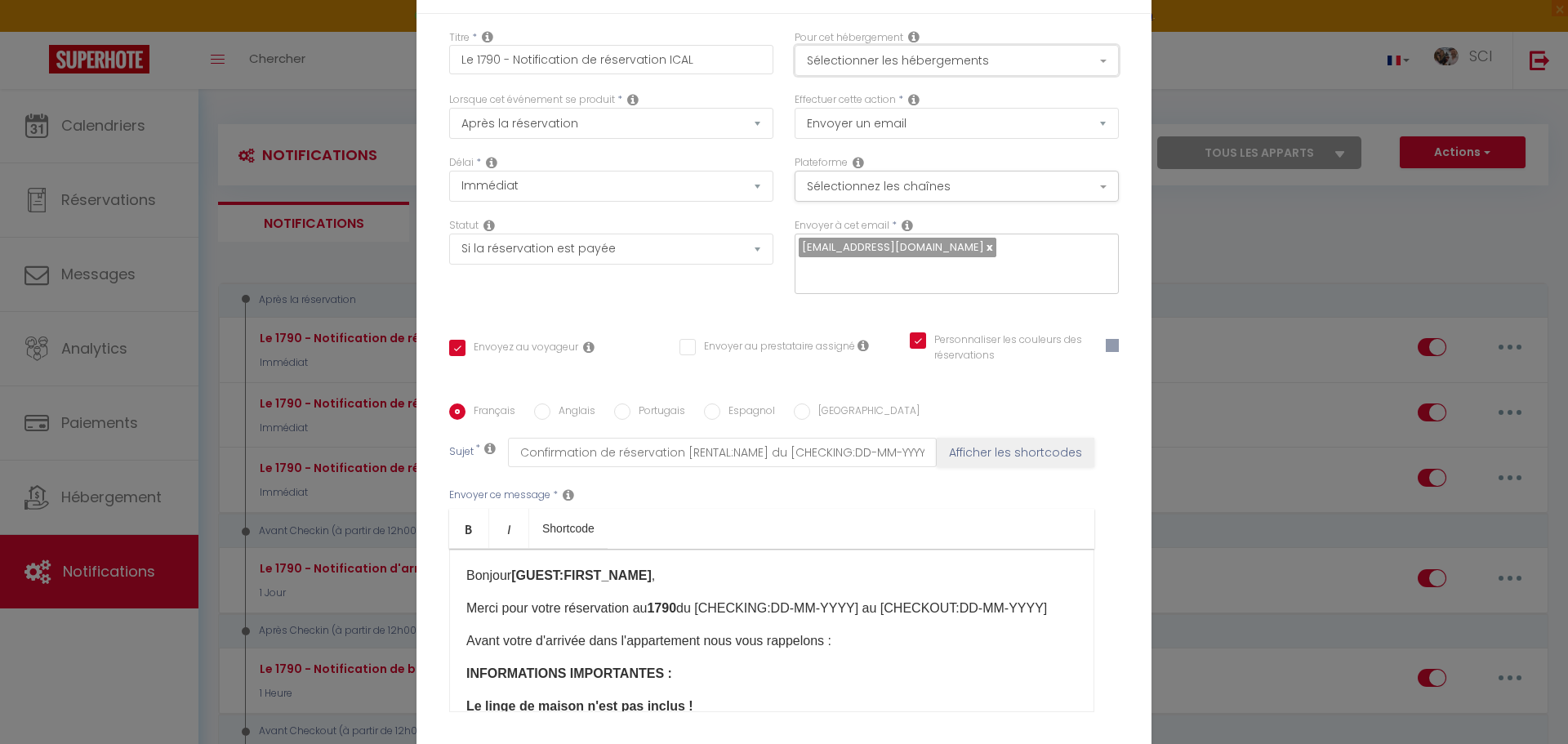
click at [1093, 72] on button "Sélectionner les hébergements" at bounding box center [956, 60] width 324 height 31
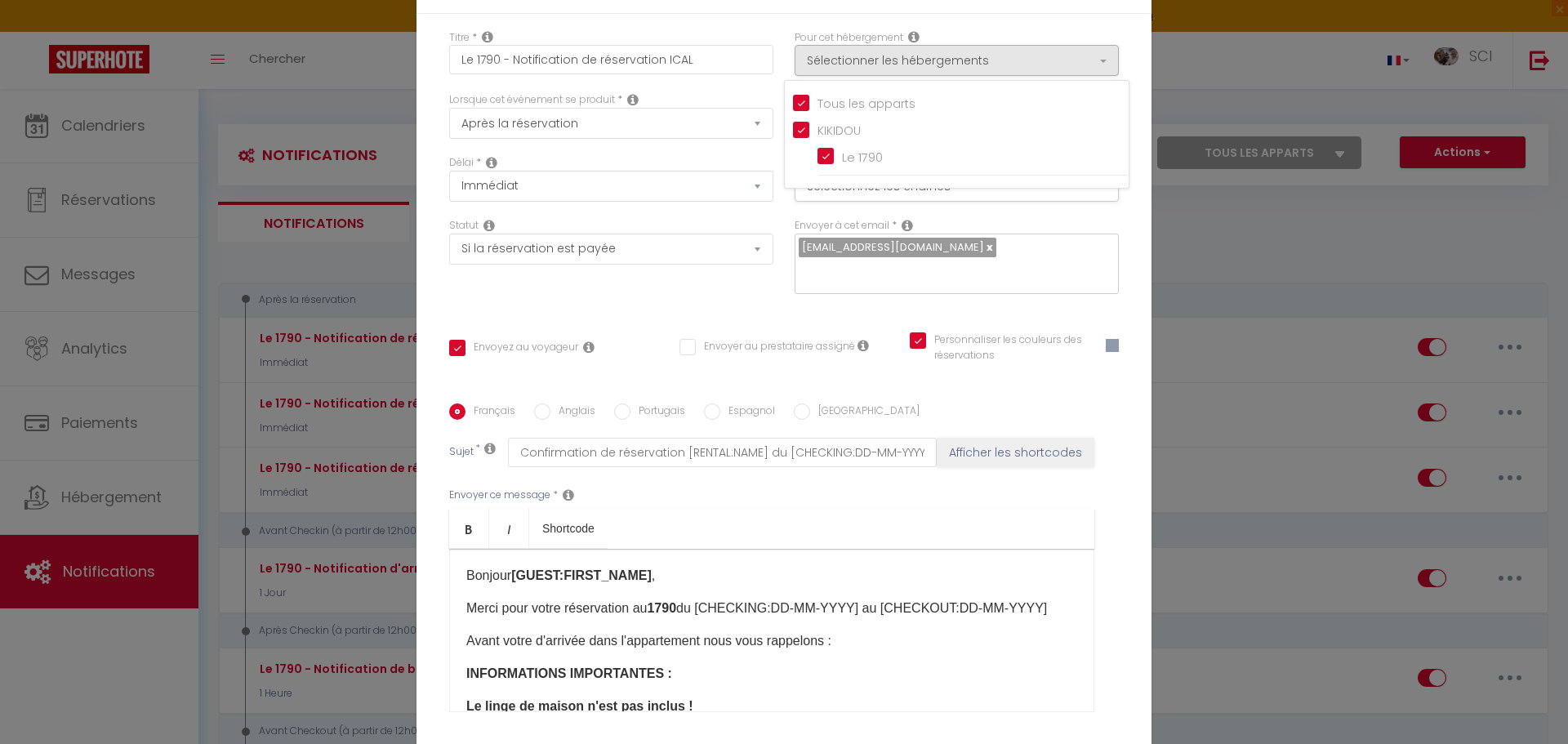
click at [1080, 39] on div "Titre * Le 1790 - Notification de réservation ICAL Pour cet hébergement Sélecti…" at bounding box center [784, 404] width 735 height 781
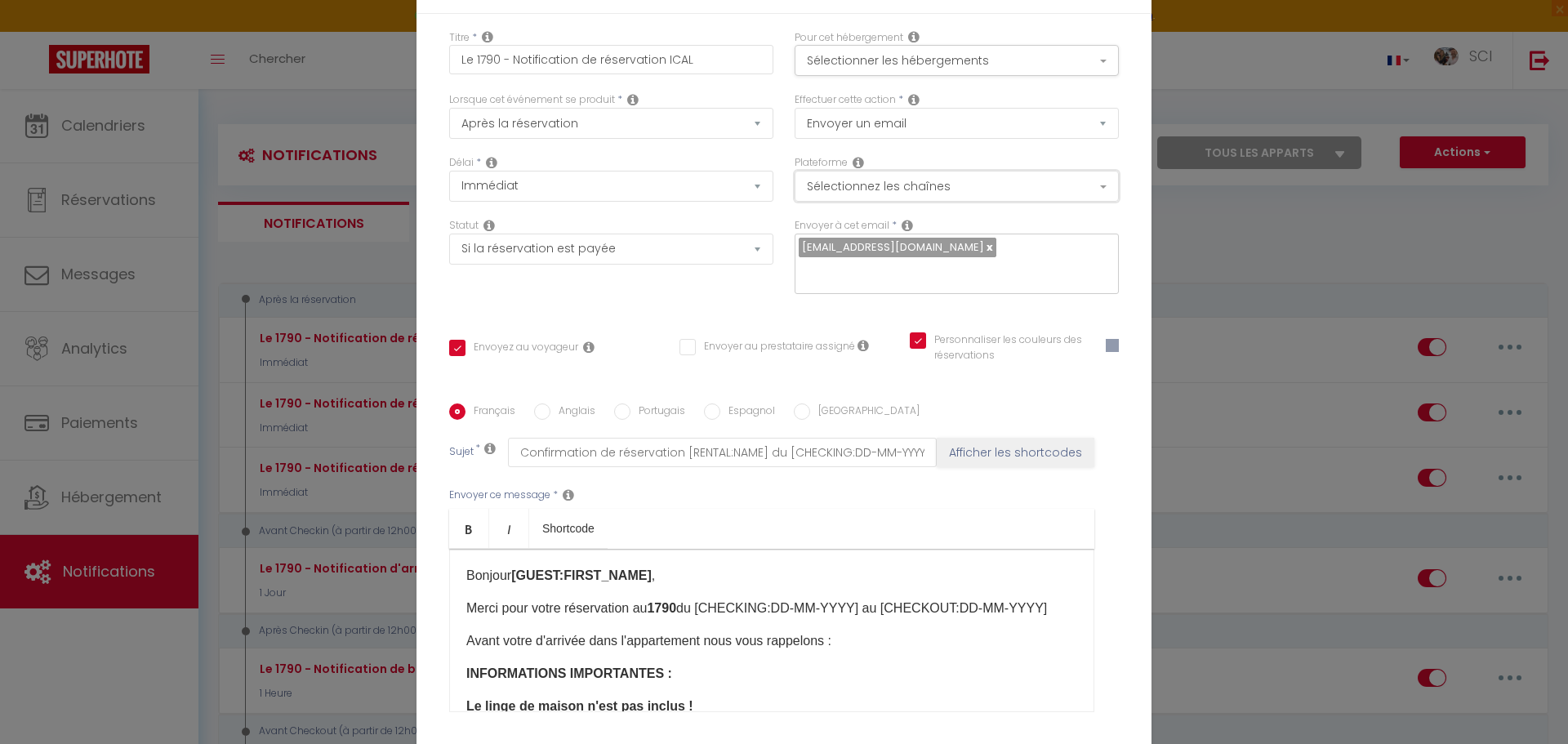
click at [1086, 197] on button "Sélectionnez les chaînes" at bounding box center [956, 186] width 324 height 31
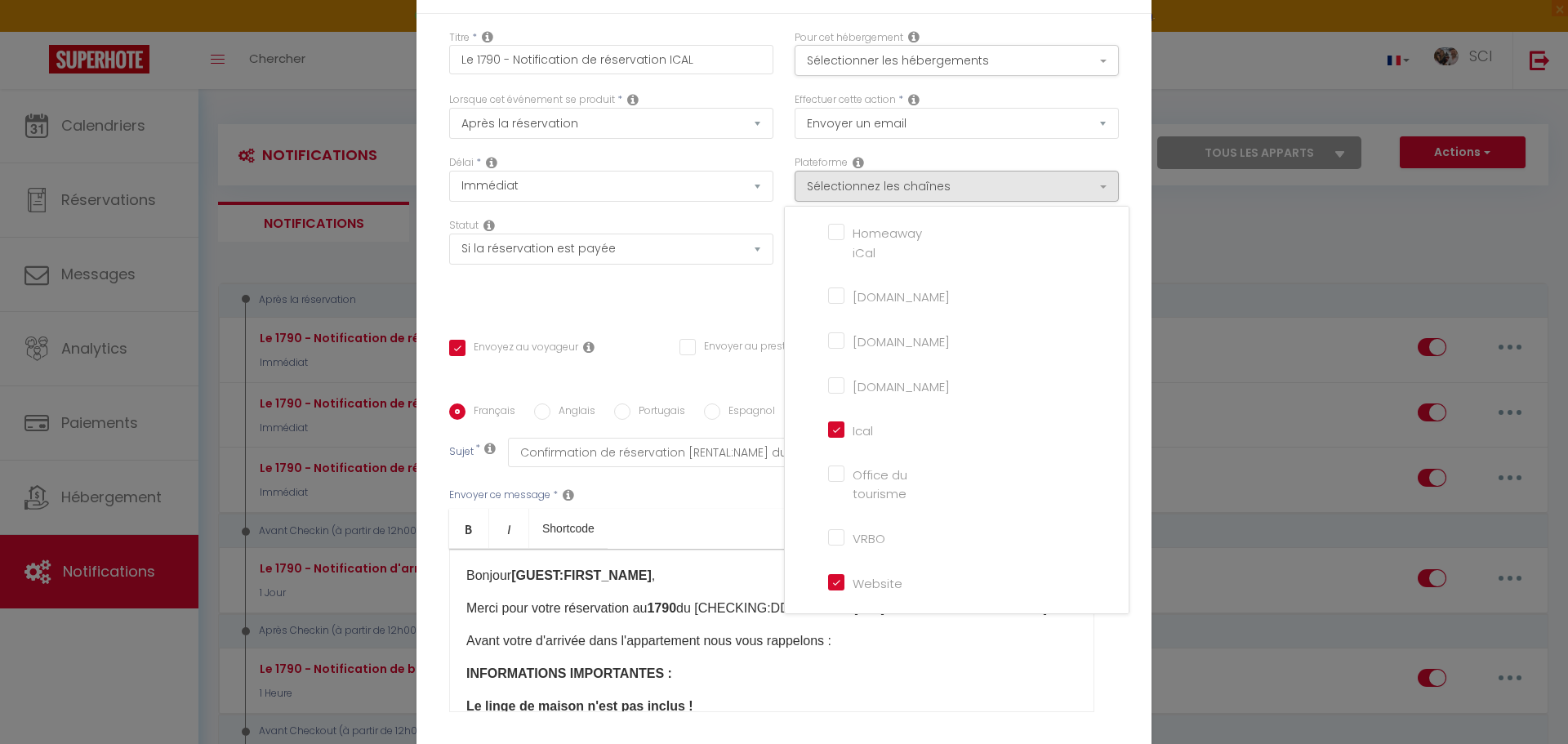
click at [828, 590] on input "Website" at bounding box center [874, 581] width 93 height 16
click at [829, 271] on input "Direct" at bounding box center [874, 261] width 93 height 16
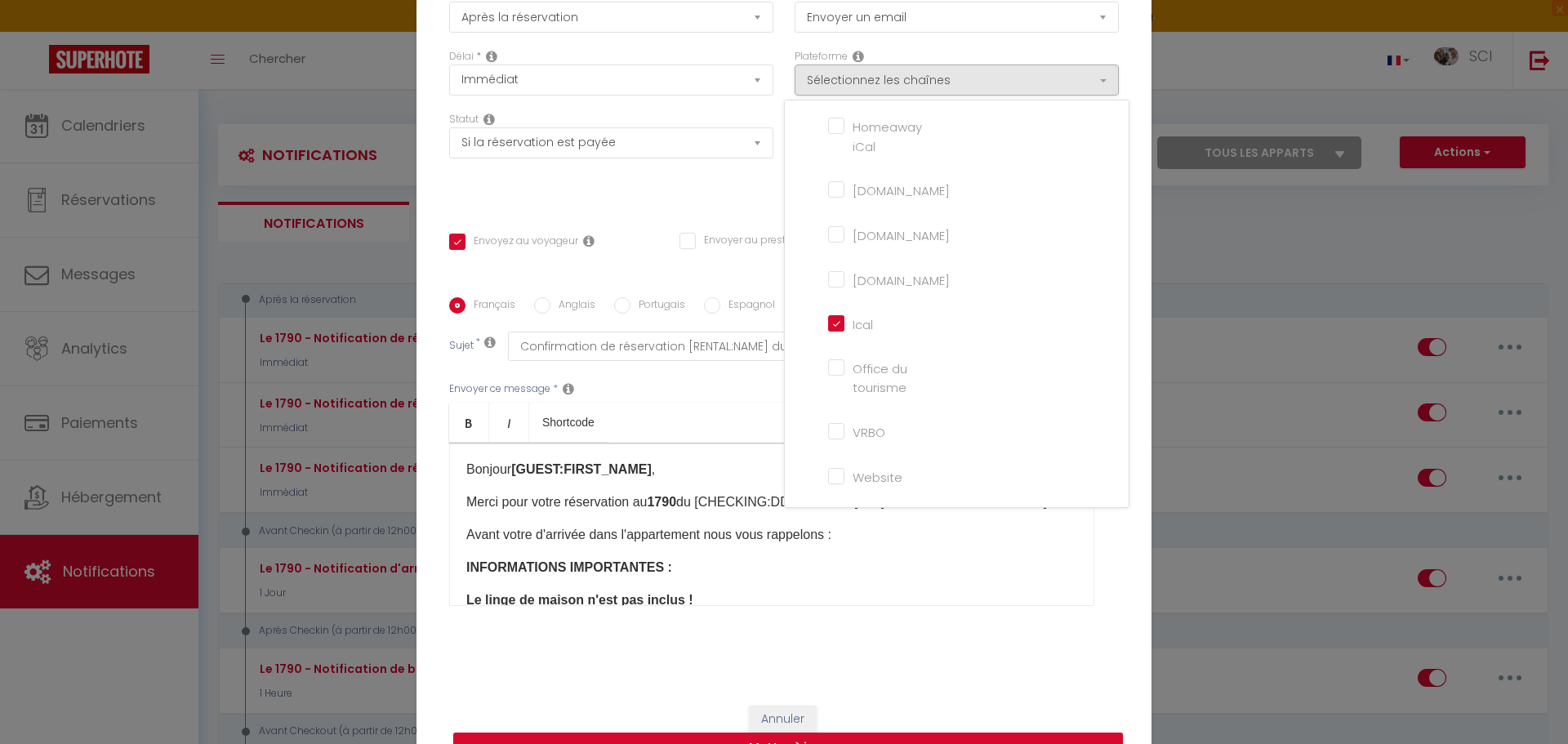
scroll to position [130, 0]
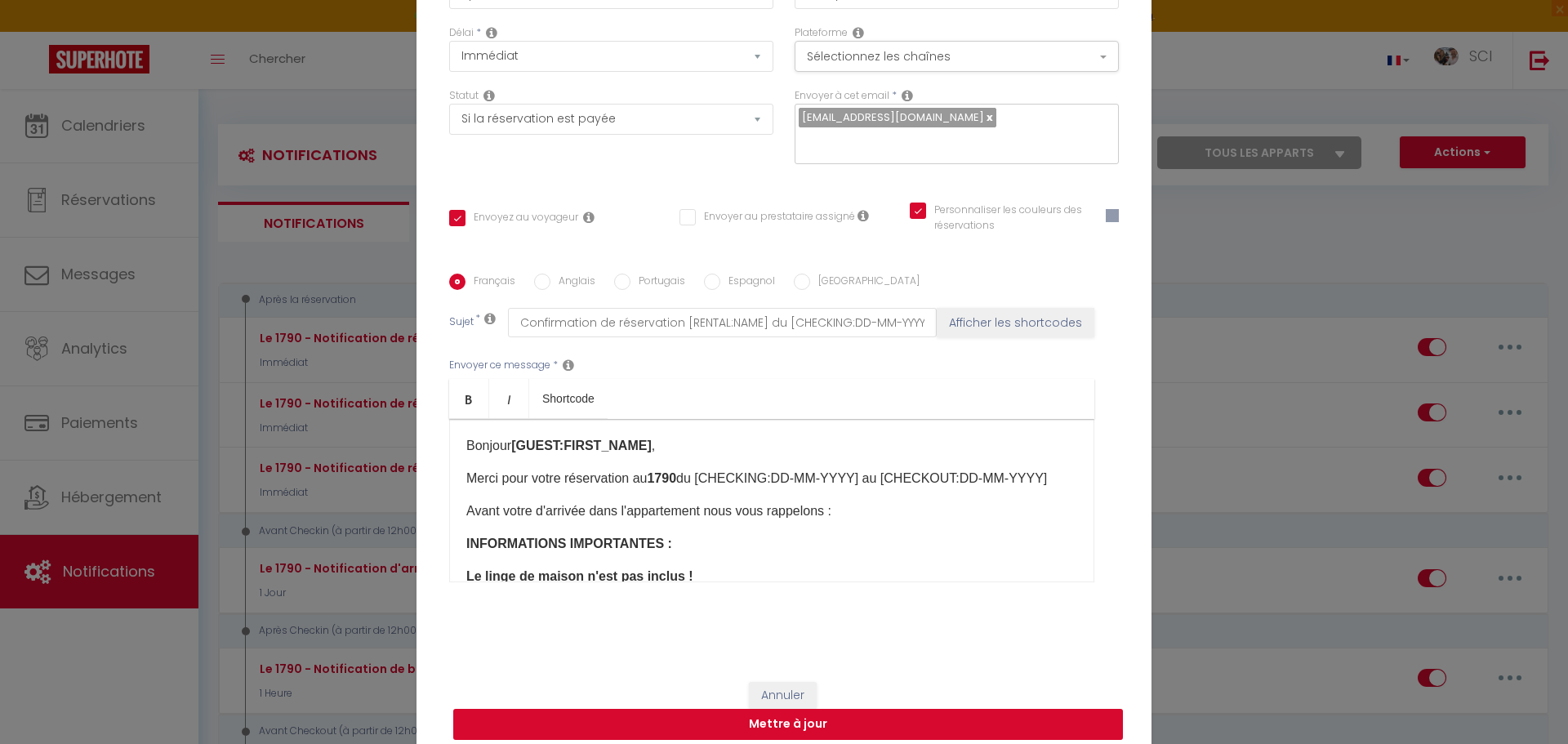
click at [1011, 709] on button "Mettre à jour" at bounding box center [788, 724] width 670 height 31
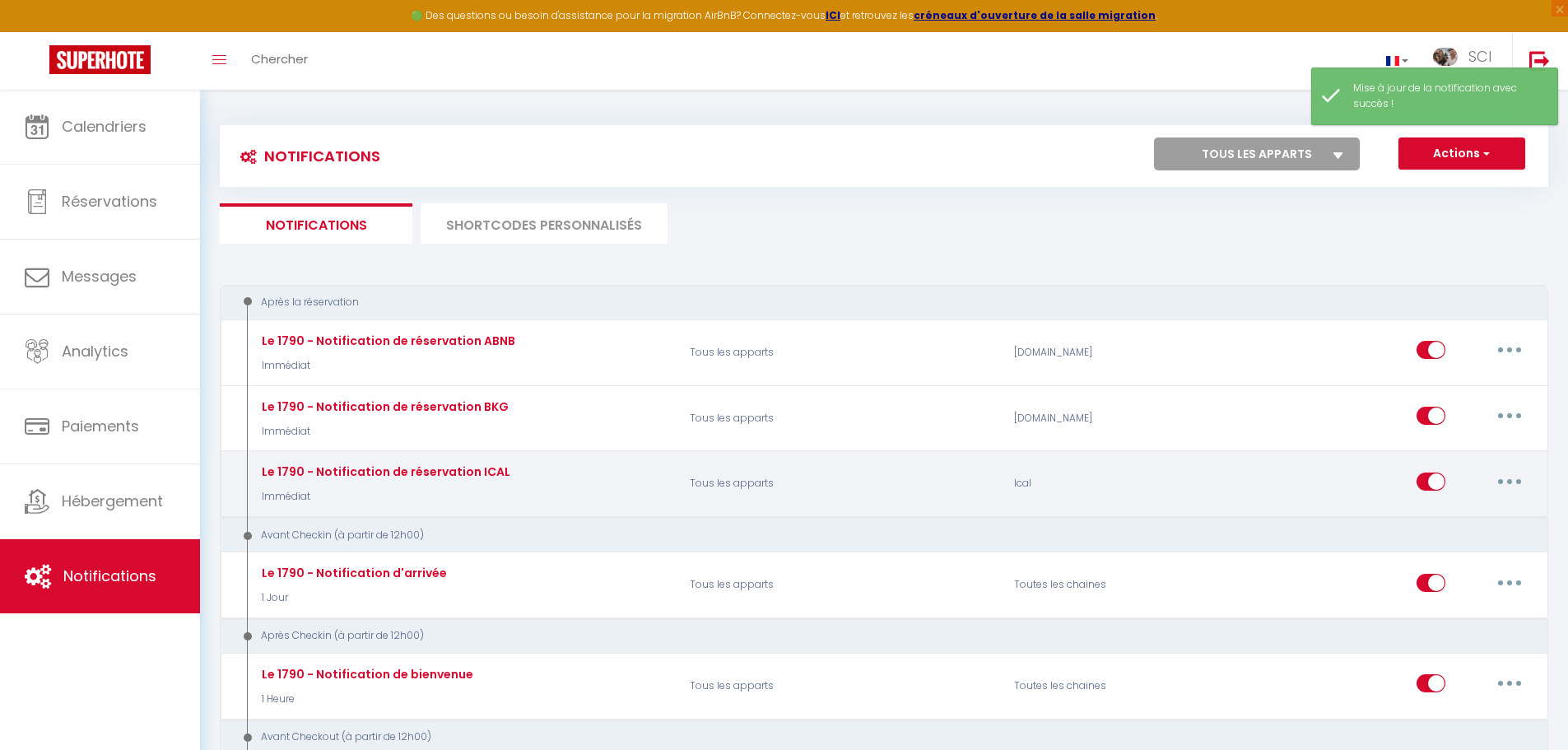
click at [1507, 476] on button "button" at bounding box center [1510, 481] width 46 height 27
click at [1457, 553] on link "Dupliquer" at bounding box center [1467, 548] width 122 height 28
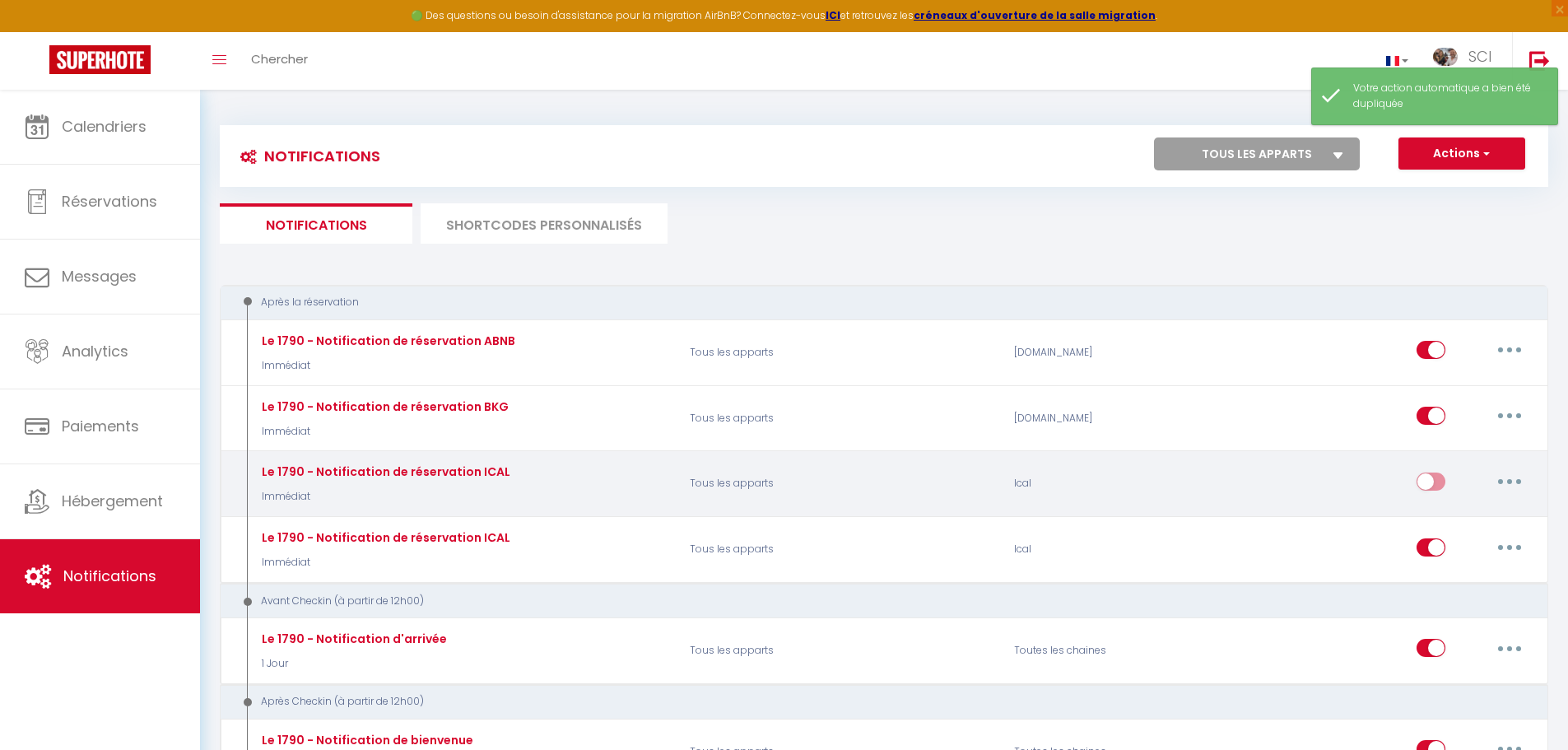
click at [1505, 482] on button "button" at bounding box center [1510, 481] width 46 height 27
click at [1440, 523] on link "Editer" at bounding box center [1467, 518] width 122 height 28
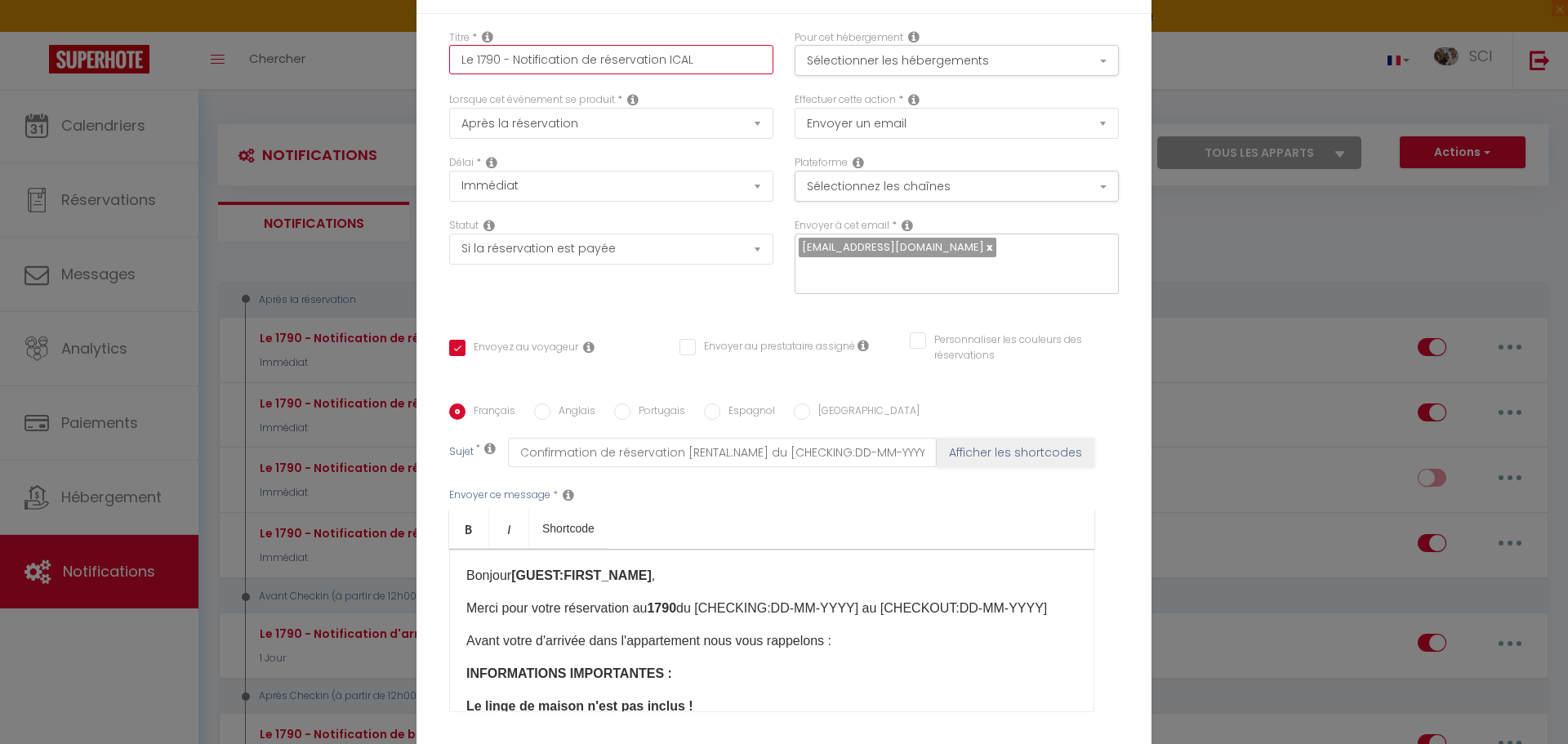
drag, startPoint x: 657, startPoint y: 66, endPoint x: 684, endPoint y: 71, distance: 27.5
click at [684, 71] on input "Le 1790 - Notification de réservation ICAL" at bounding box center [611, 60] width 324 height 30
click at [930, 202] on button "Sélectionnez les chaînes" at bounding box center [956, 186] width 324 height 31
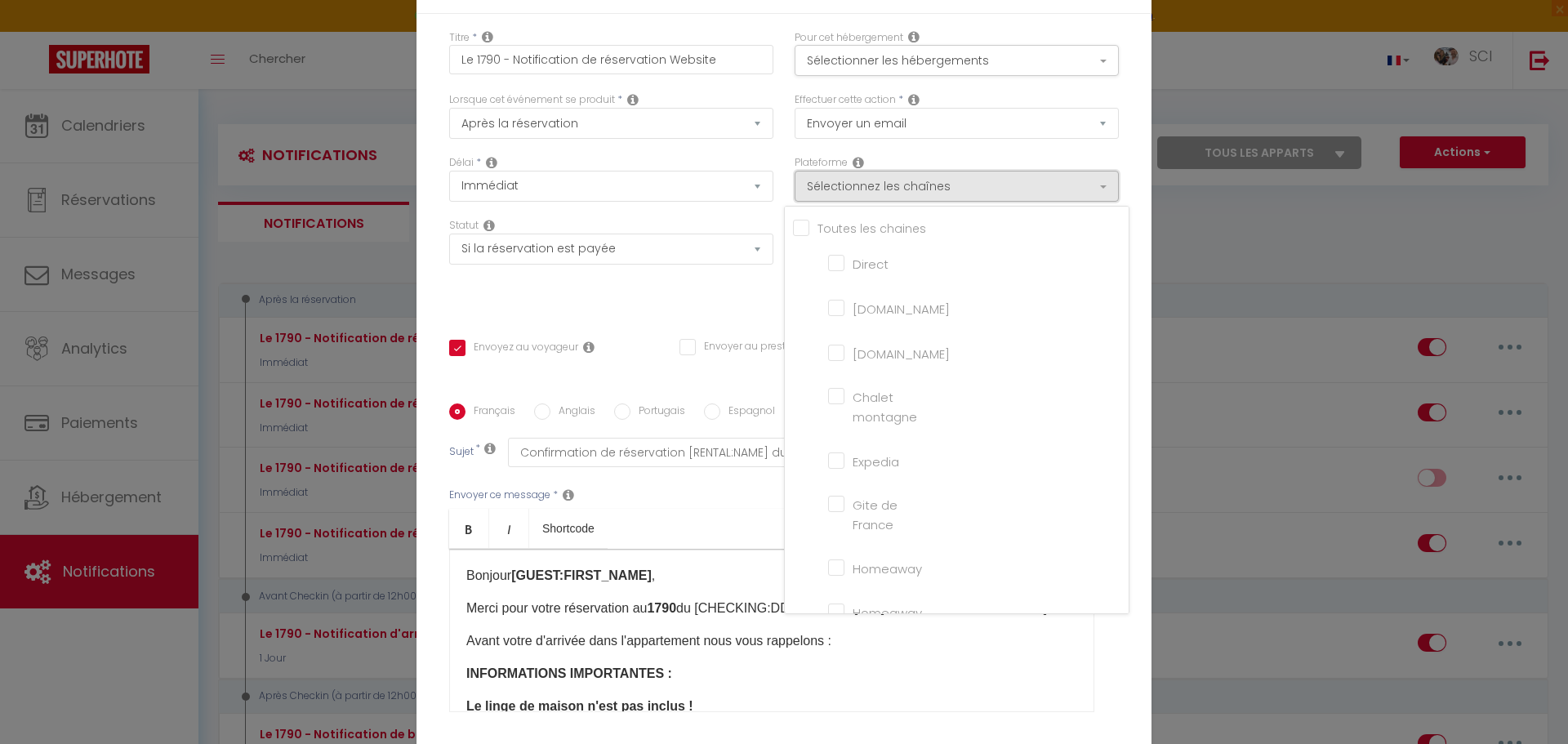
scroll to position [380, 0]
click at [834, 437] on input "Ical" at bounding box center [874, 428] width 93 height 16
click at [831, 590] on input "Website" at bounding box center [874, 581] width 93 height 16
click at [687, 305] on div "Titre * Le 1790 - Notification de réservation Website Pour cet hébergement Séle…" at bounding box center [784, 404] width 735 height 781
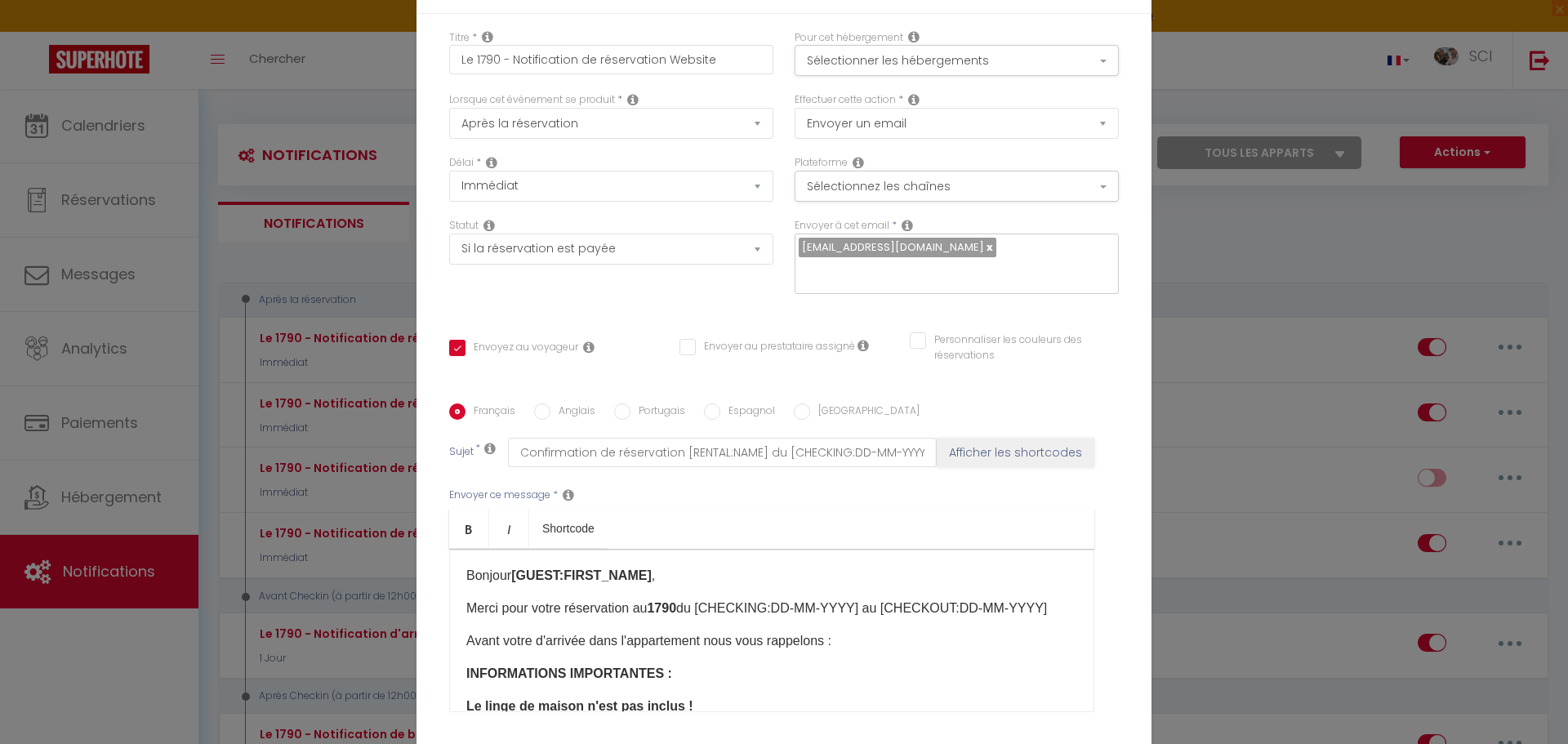
click at [915, 335] on input "Personnaliser les couleurs des réservations" at bounding box center [1004, 341] width 189 height 16
click at [1112, 333] on div "Personnaliser les couleurs des réservations #D7092E" at bounding box center [1014, 348] width 209 height 31
click at [1106, 339] on span at bounding box center [1111, 345] width 13 height 13
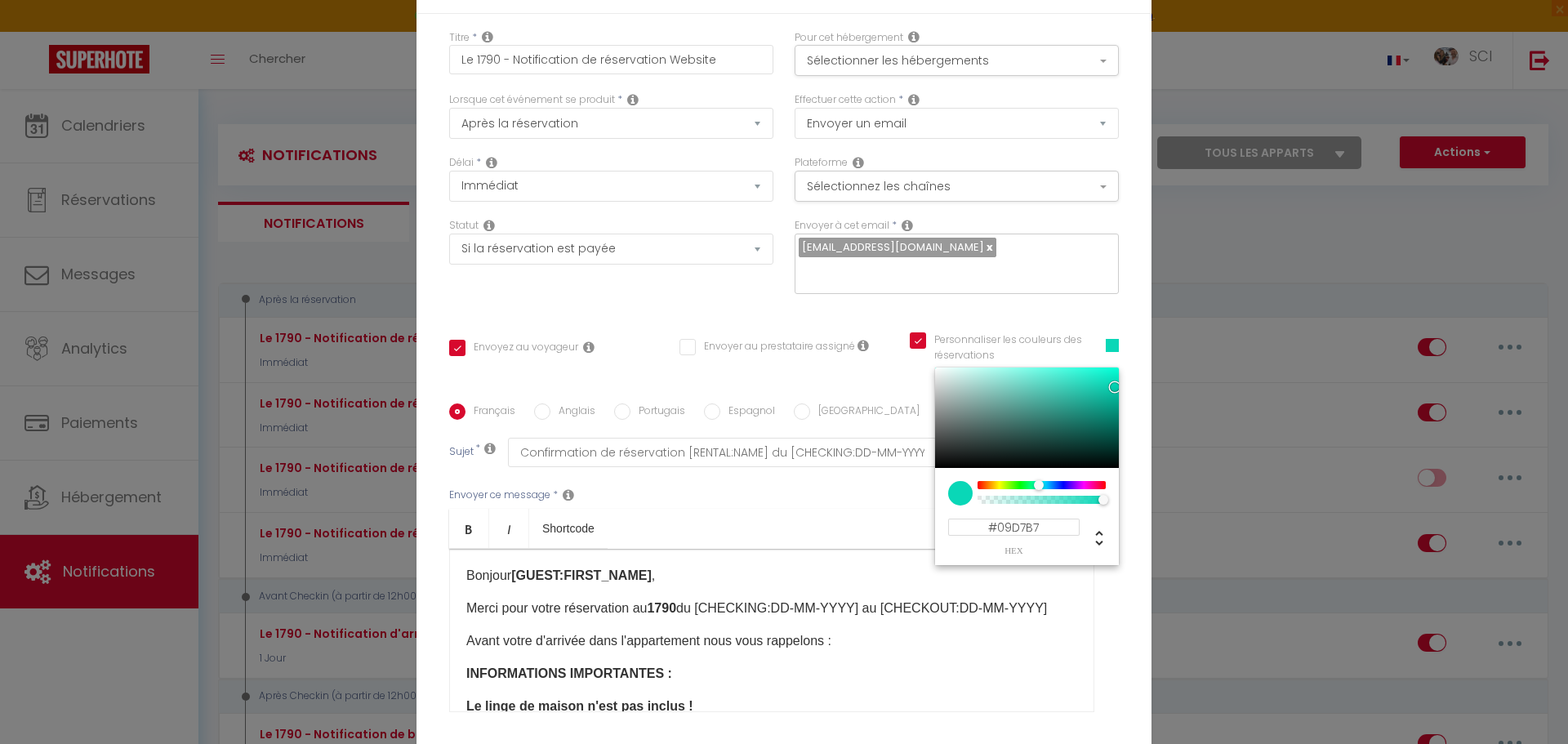
click at [1032, 481] on div at bounding box center [1041, 485] width 125 height 9
drag, startPoint x: 1109, startPoint y: 381, endPoint x: 1117, endPoint y: 343, distance: 38.8
click at [1117, 343] on div "Personnaliser les couleurs des réservations #00FFD7 #00FFD7 hex 0 r 255 g 215 b…" at bounding box center [1014, 357] width 231 height 48
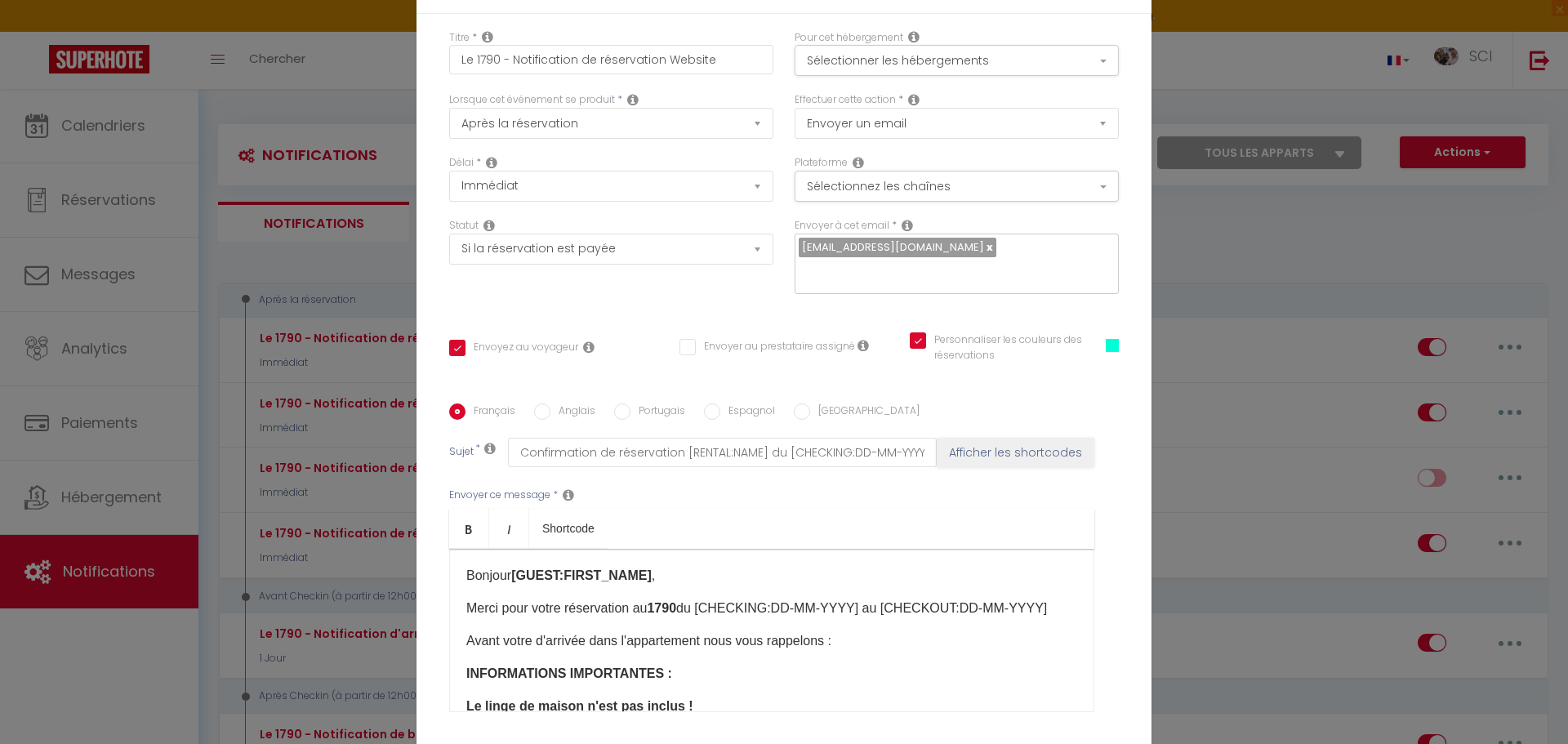
scroll to position [130, 0]
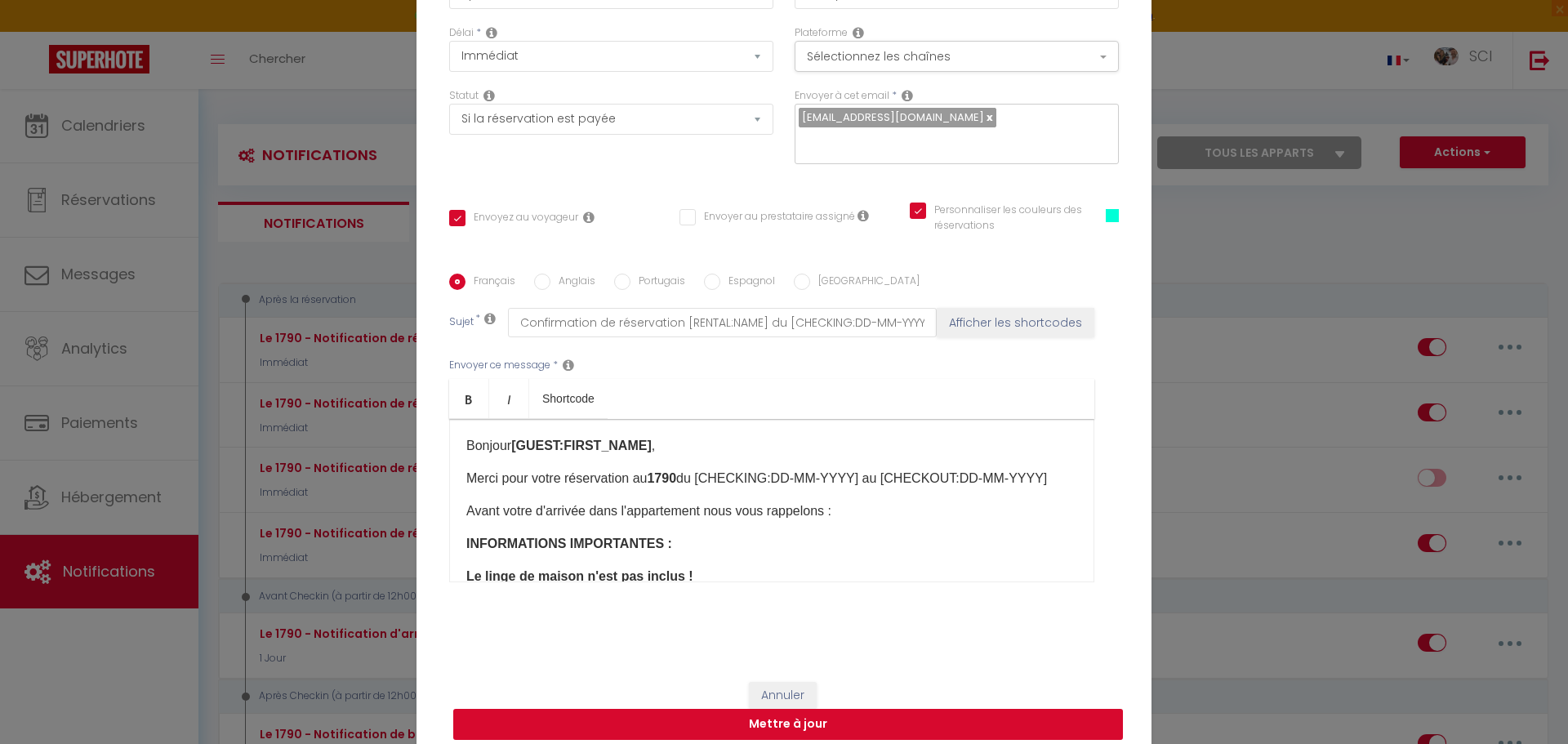
click at [944, 709] on button "Mettre à jour" at bounding box center [788, 724] width 670 height 31
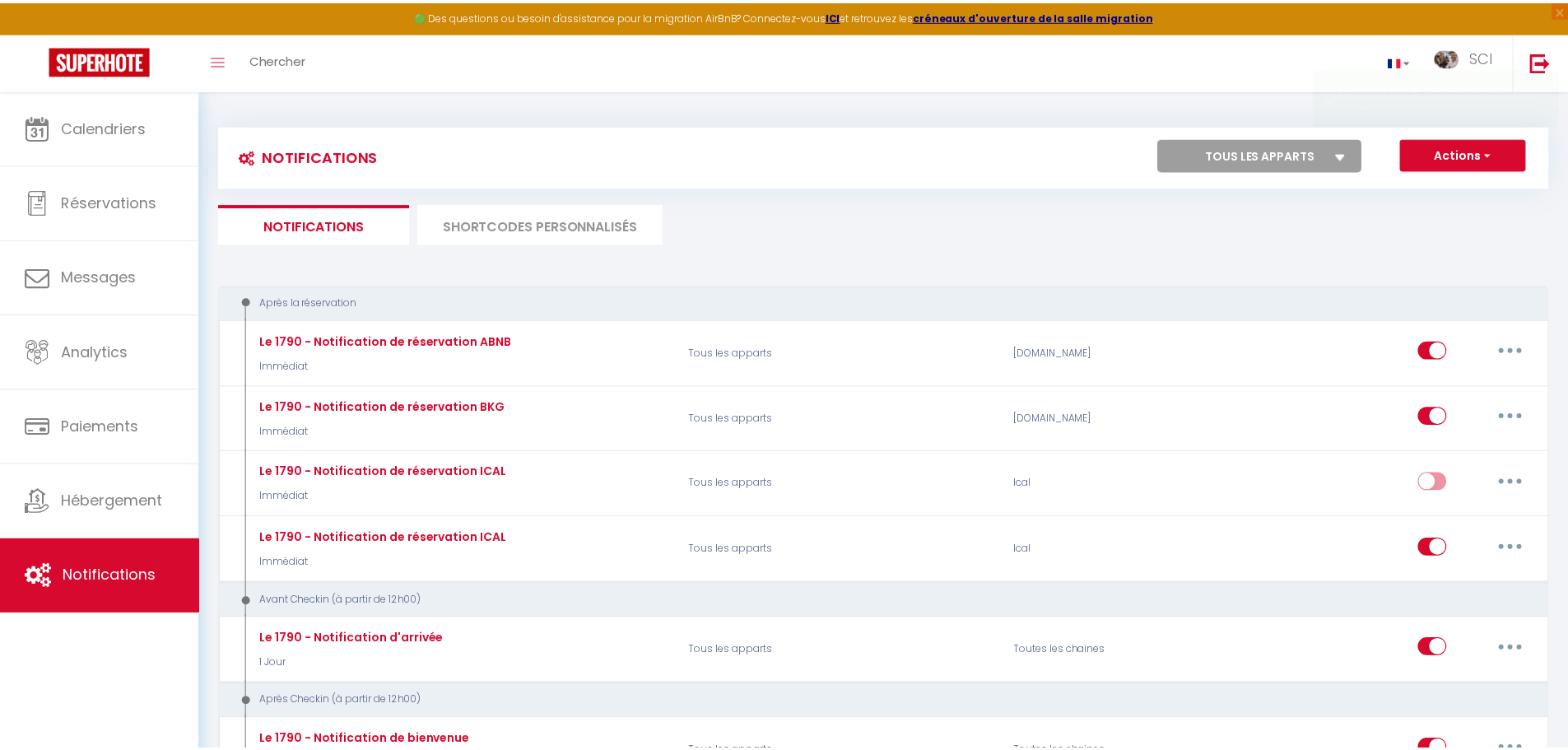
scroll to position [0, 0]
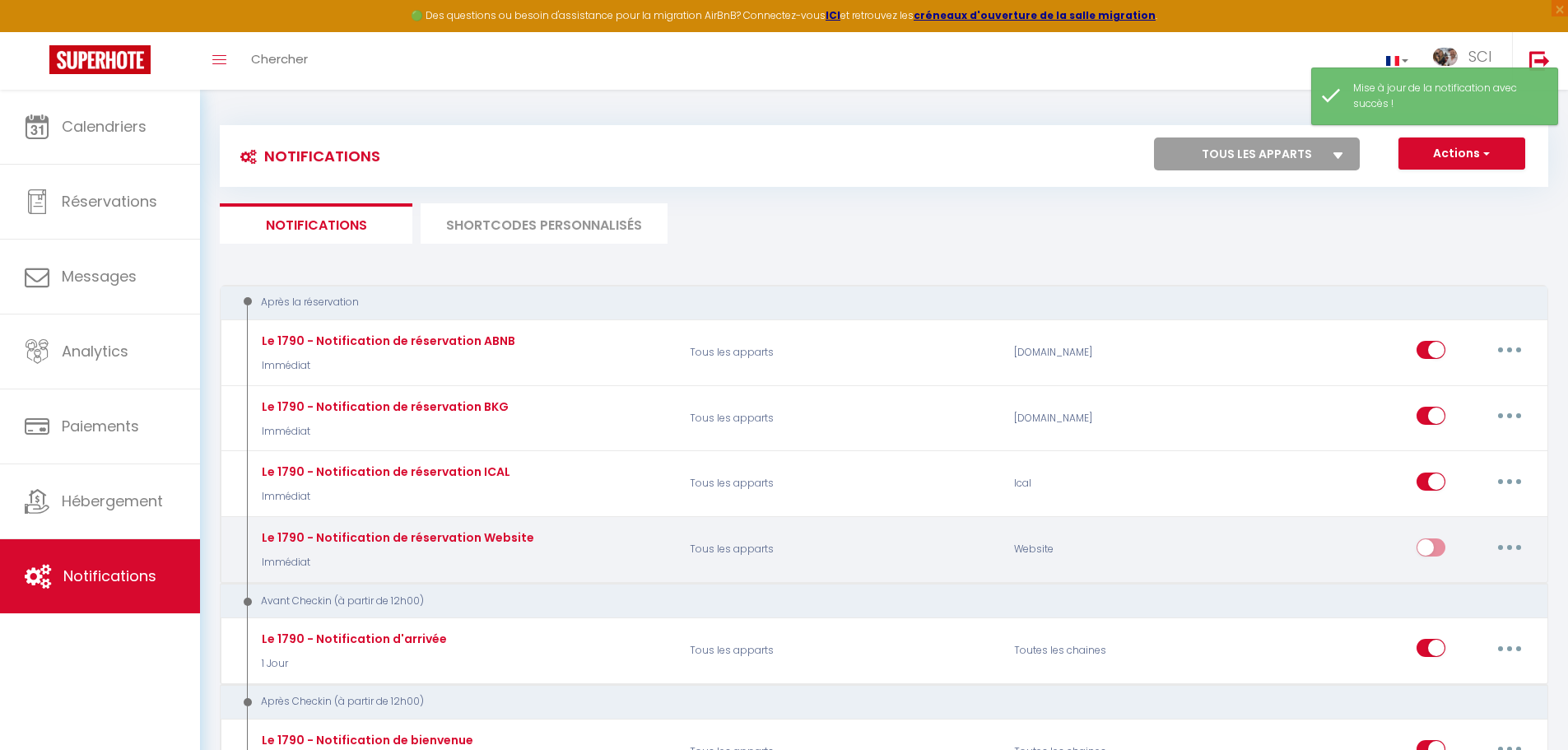
click at [1428, 543] on input "checkbox" at bounding box center [1432, 551] width 29 height 25
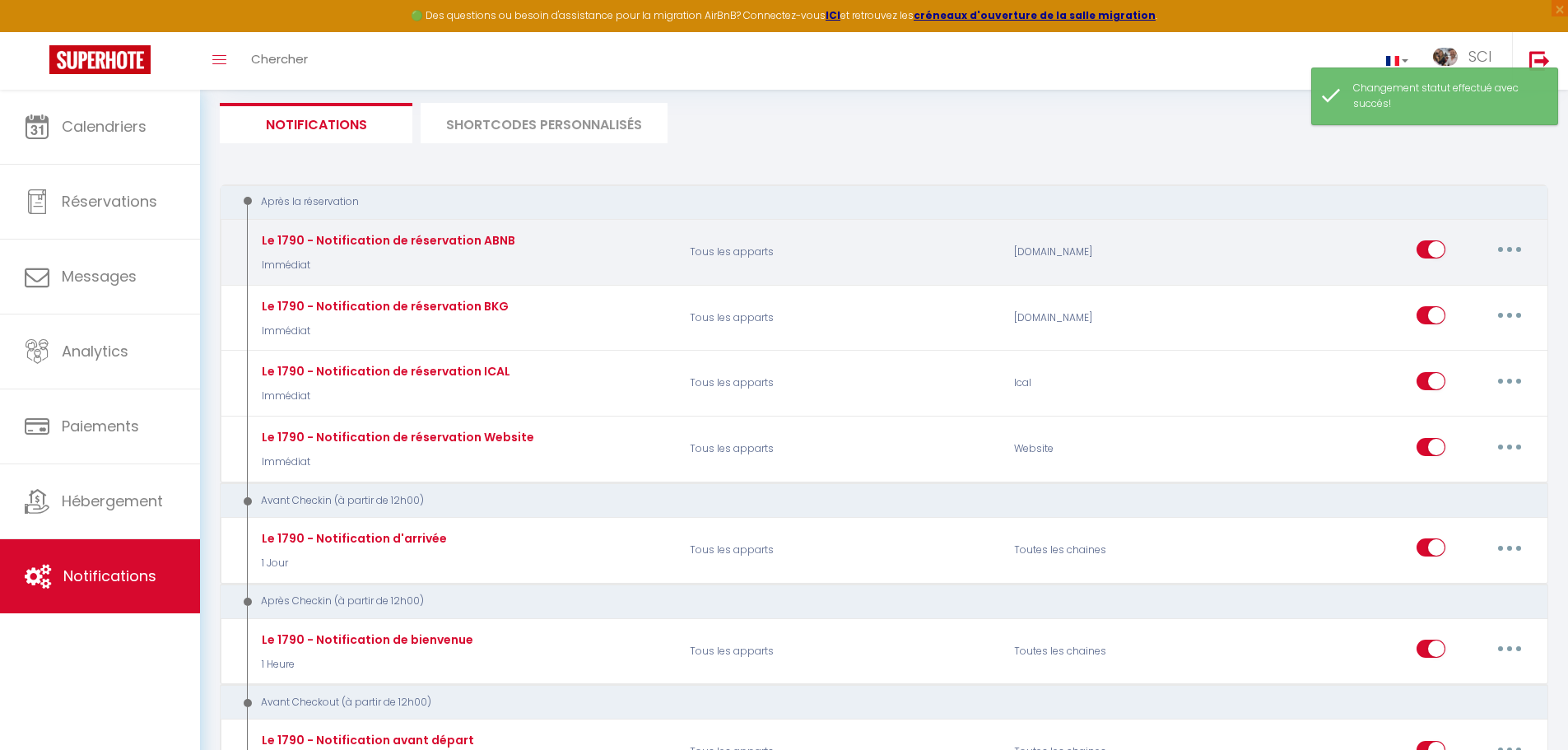
scroll to position [100, 0]
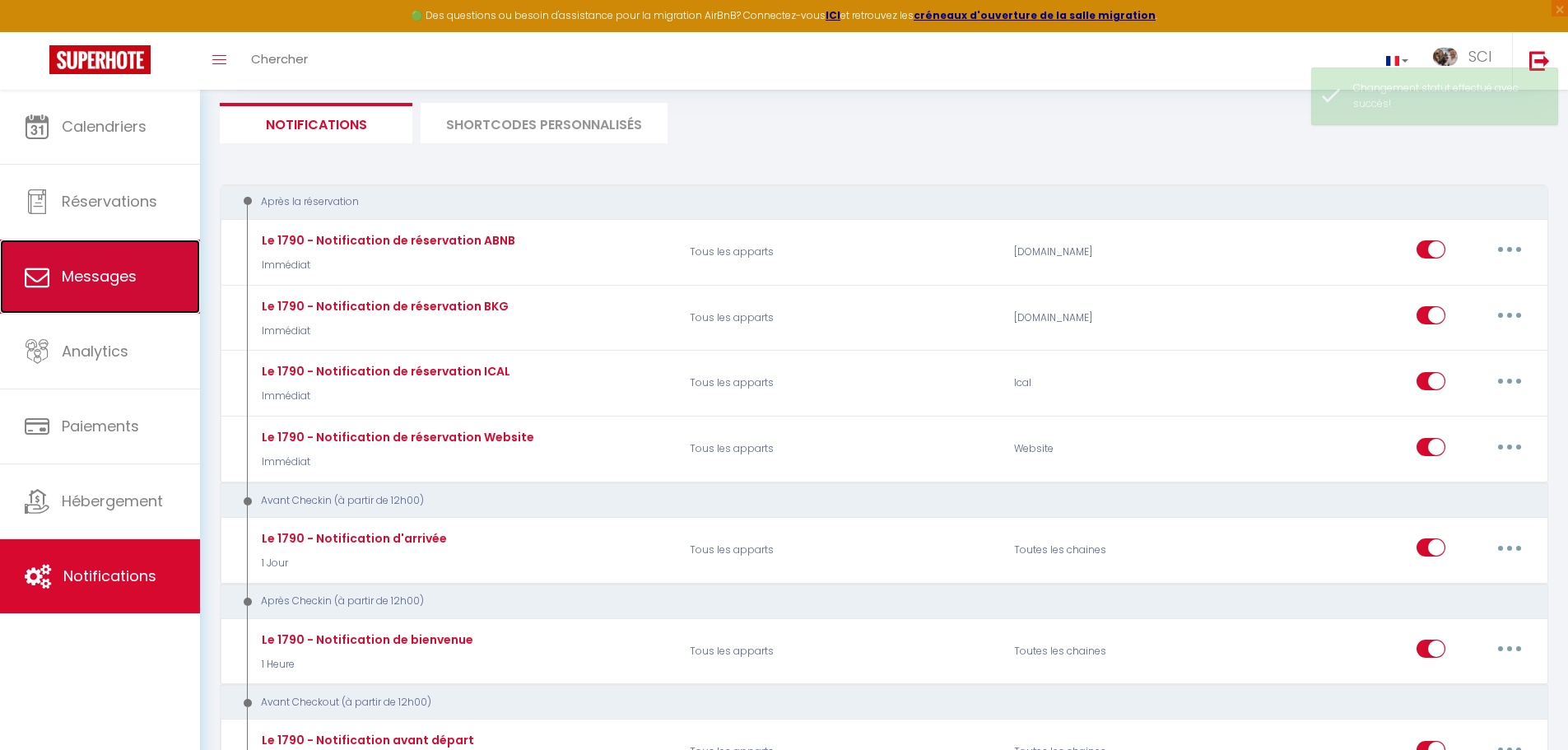
click at [84, 275] on span "Messages" at bounding box center [99, 276] width 75 height 21
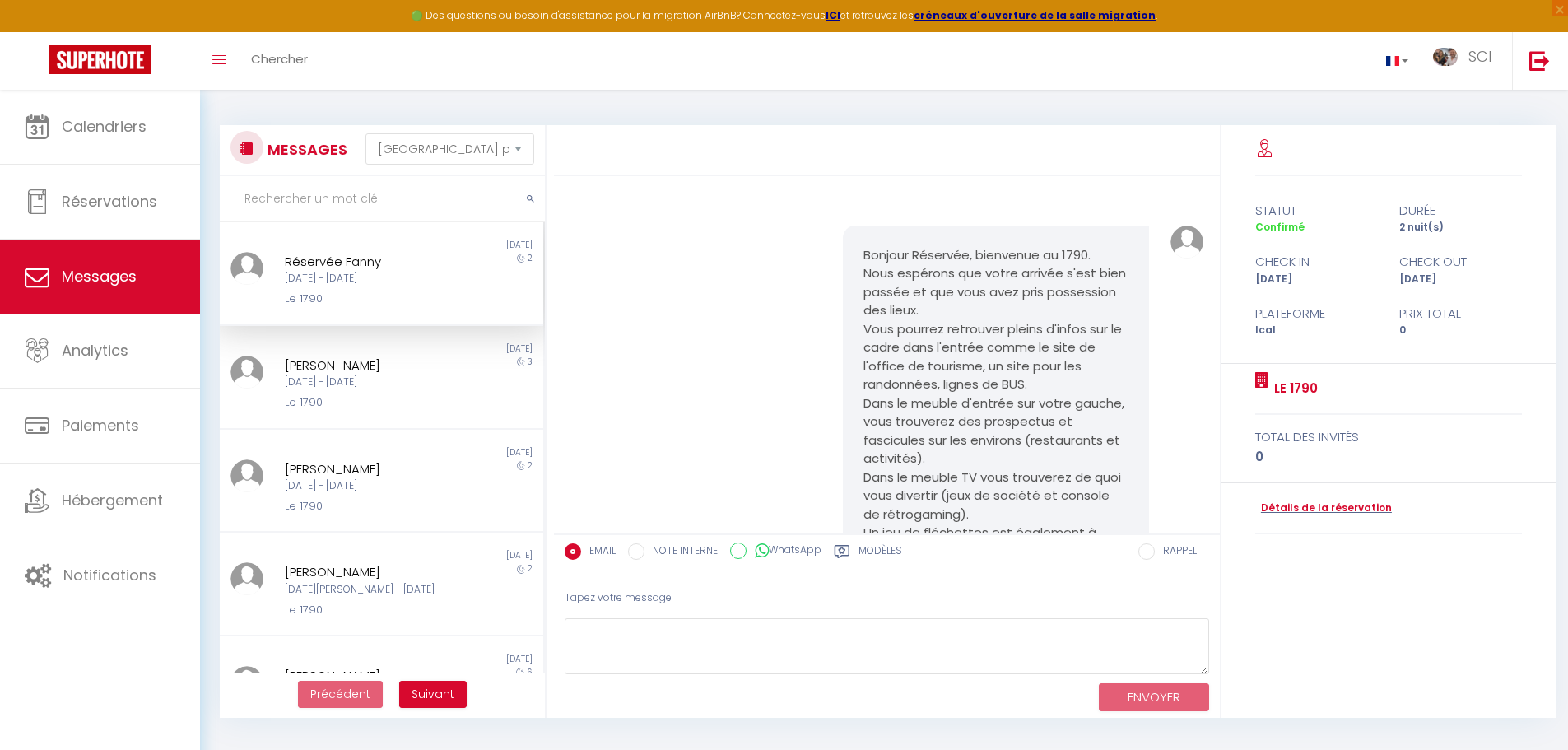
scroll to position [3105, 0]
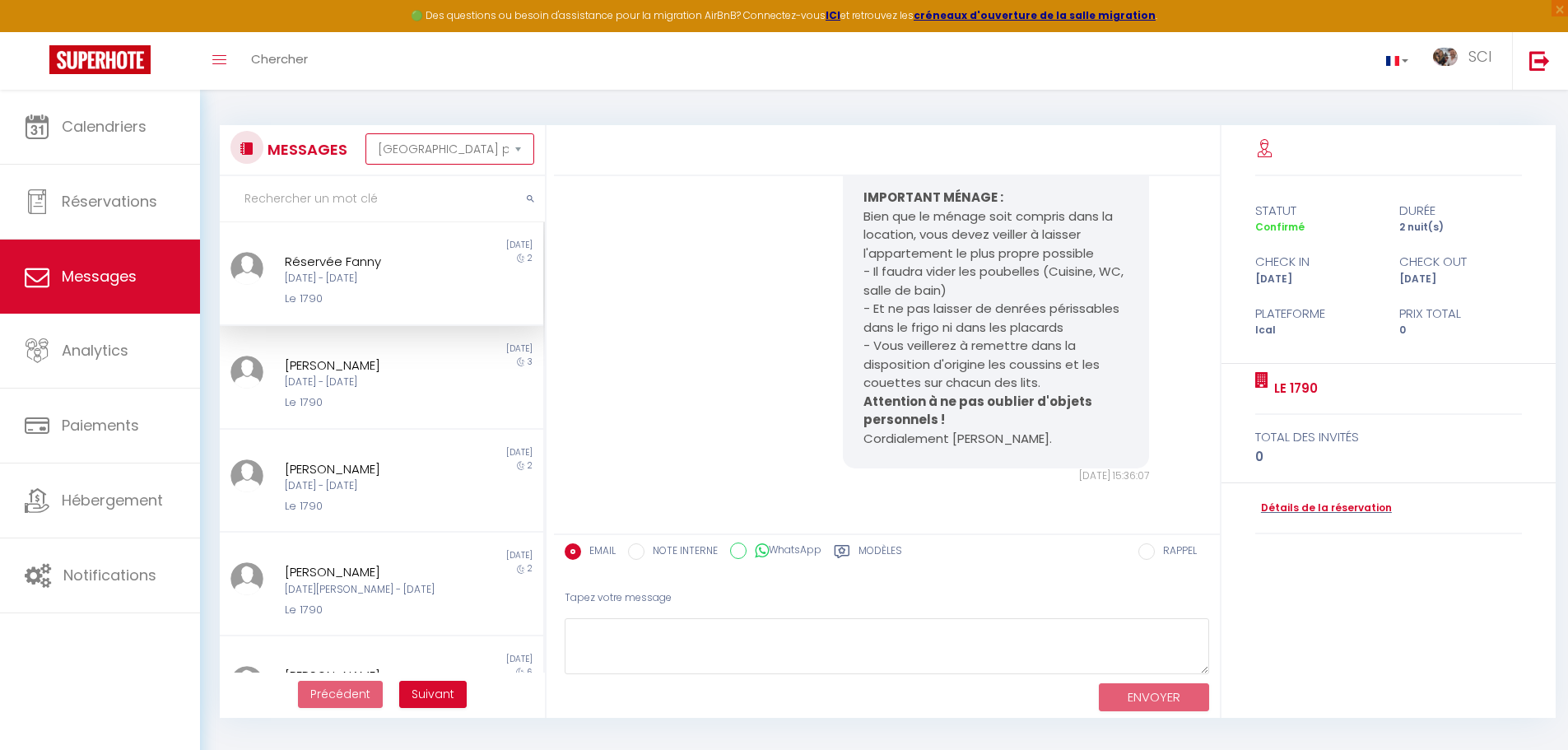
click at [454, 152] on select "[GEOGRAPHIC_DATA] par date de réservation Trier par date de message" at bounding box center [449, 148] width 169 height 31
click at [365, 133] on select "[GEOGRAPHIC_DATA] par date de réservation Trier par date de message" at bounding box center [449, 148] width 169 height 31
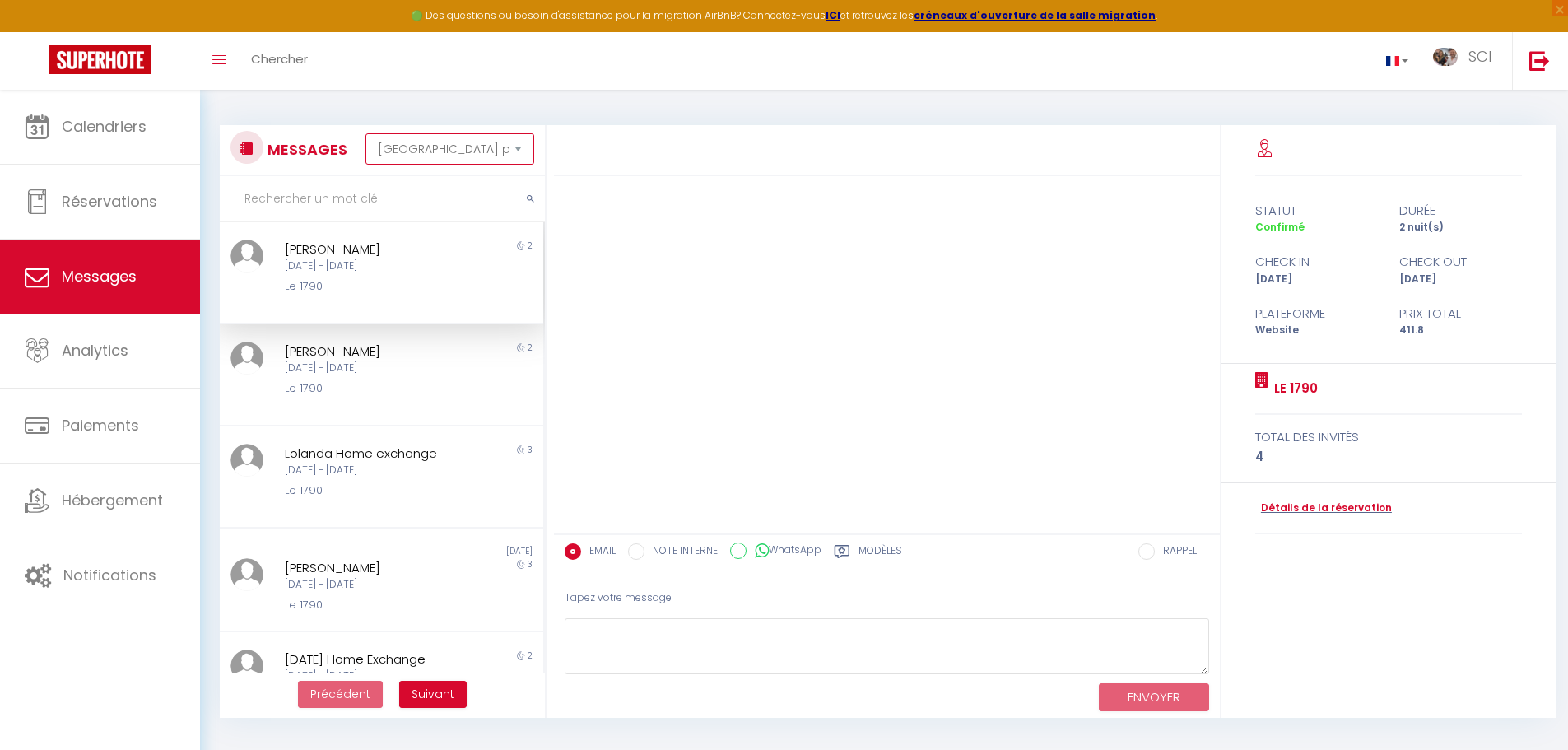
scroll to position [0, 0]
click at [439, 274] on div "[DATE] - [DATE]" at bounding box center [368, 266] width 167 height 15
click at [395, 251] on div "[PERSON_NAME]" at bounding box center [368, 249] width 167 height 20
click at [359, 384] on div "Le 1790" at bounding box center [368, 388] width 167 height 16
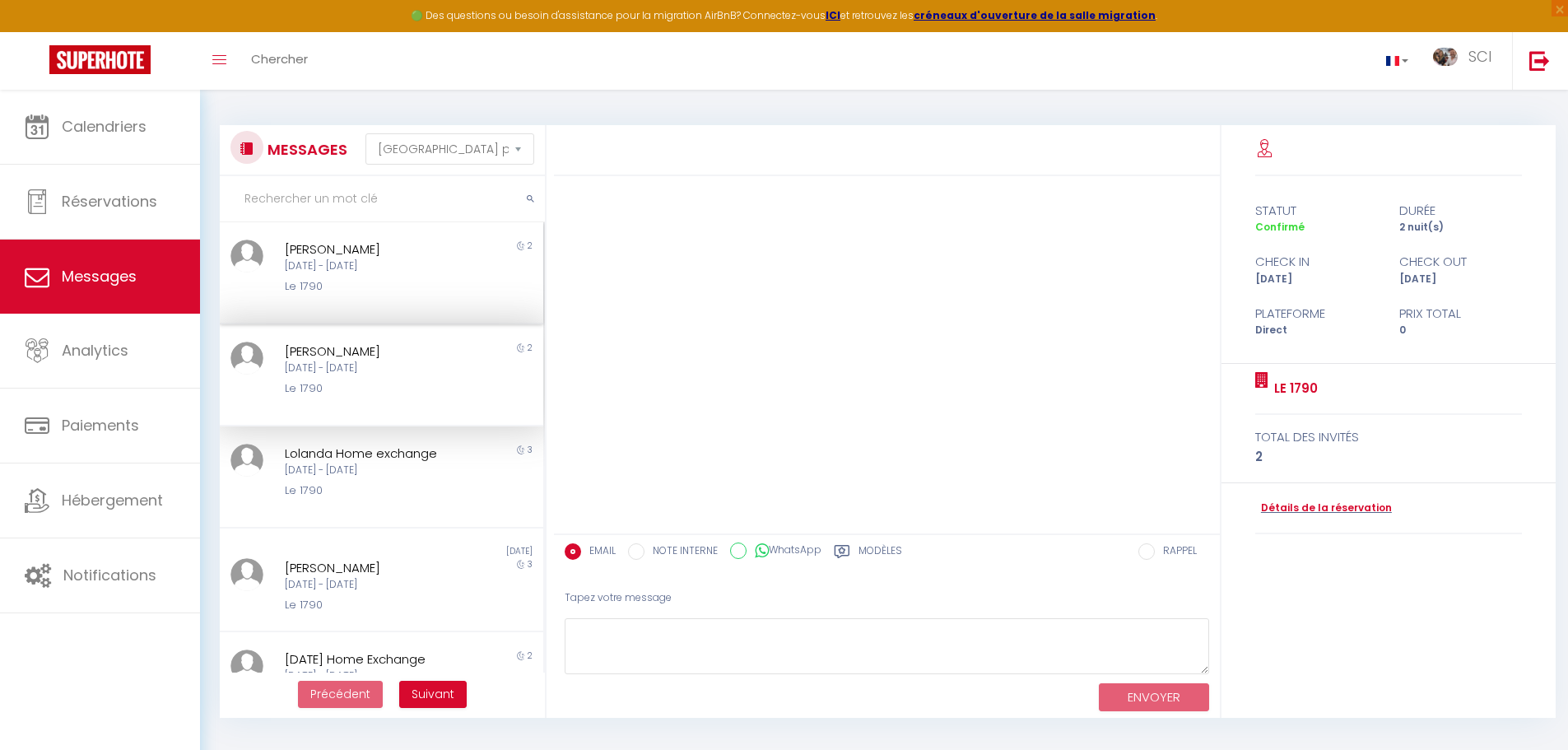
click at [384, 257] on div "[PERSON_NAME]" at bounding box center [368, 249] width 167 height 20
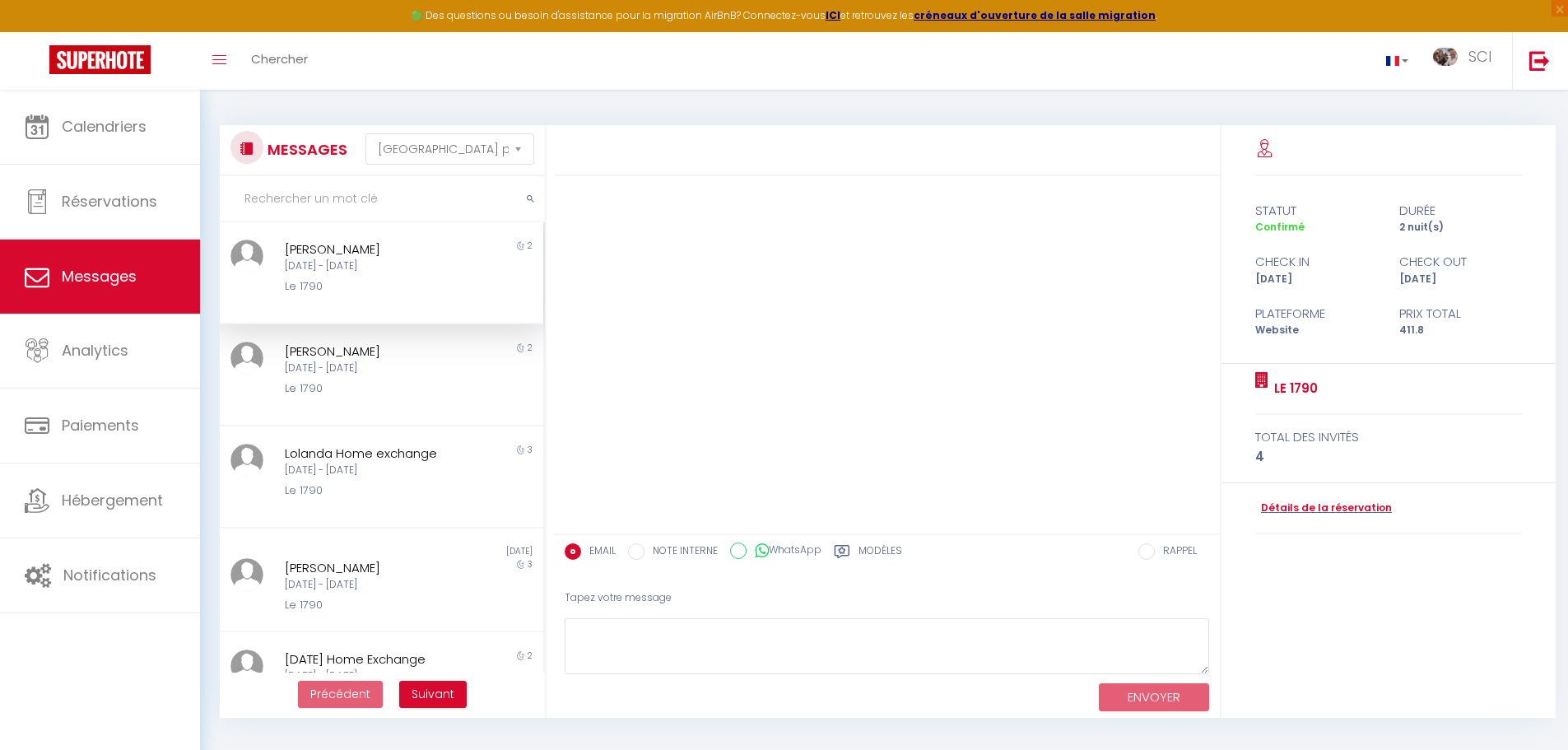
click at [875, 553] on label "Modèles" at bounding box center [880, 553] width 44 height 21
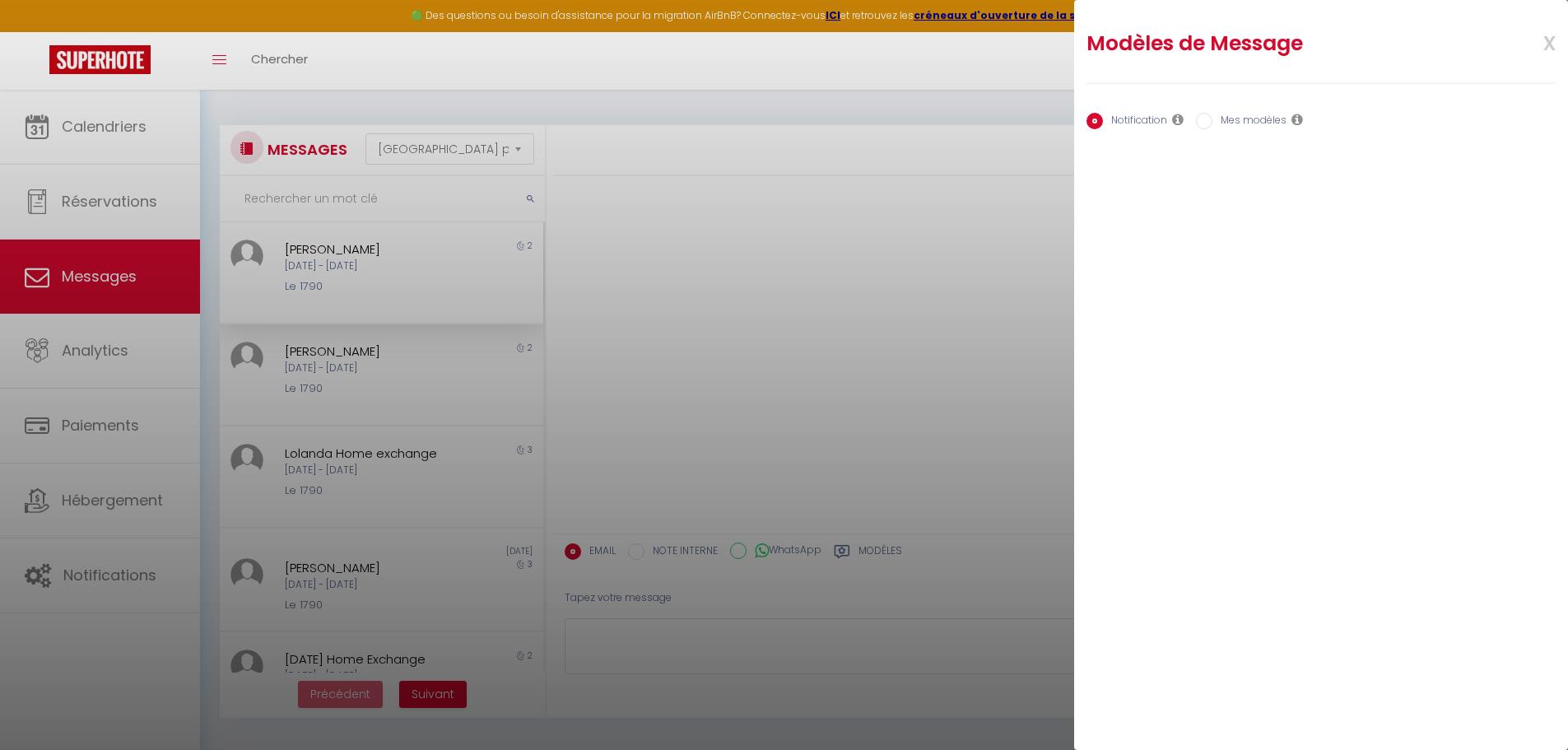
click at [1221, 116] on label "Mes modèles" at bounding box center [1250, 121] width 74 height 18
click at [1213, 116] on input "Mes modèles" at bounding box center [1203, 120] width 16 height 16
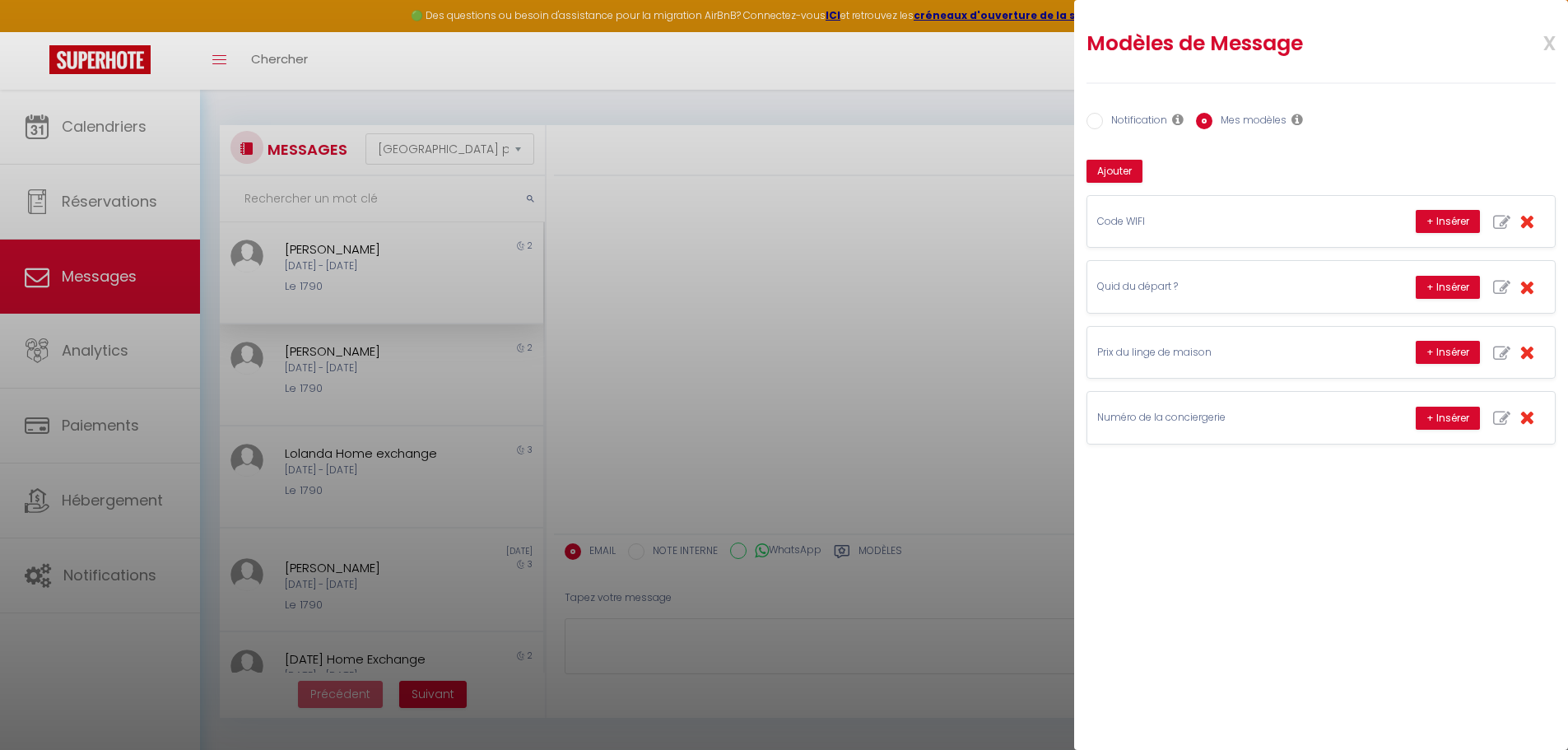
click at [1131, 116] on label "Notification" at bounding box center [1135, 121] width 64 height 18
click at [1103, 116] on input "Notification" at bounding box center [1095, 120] width 16 height 16
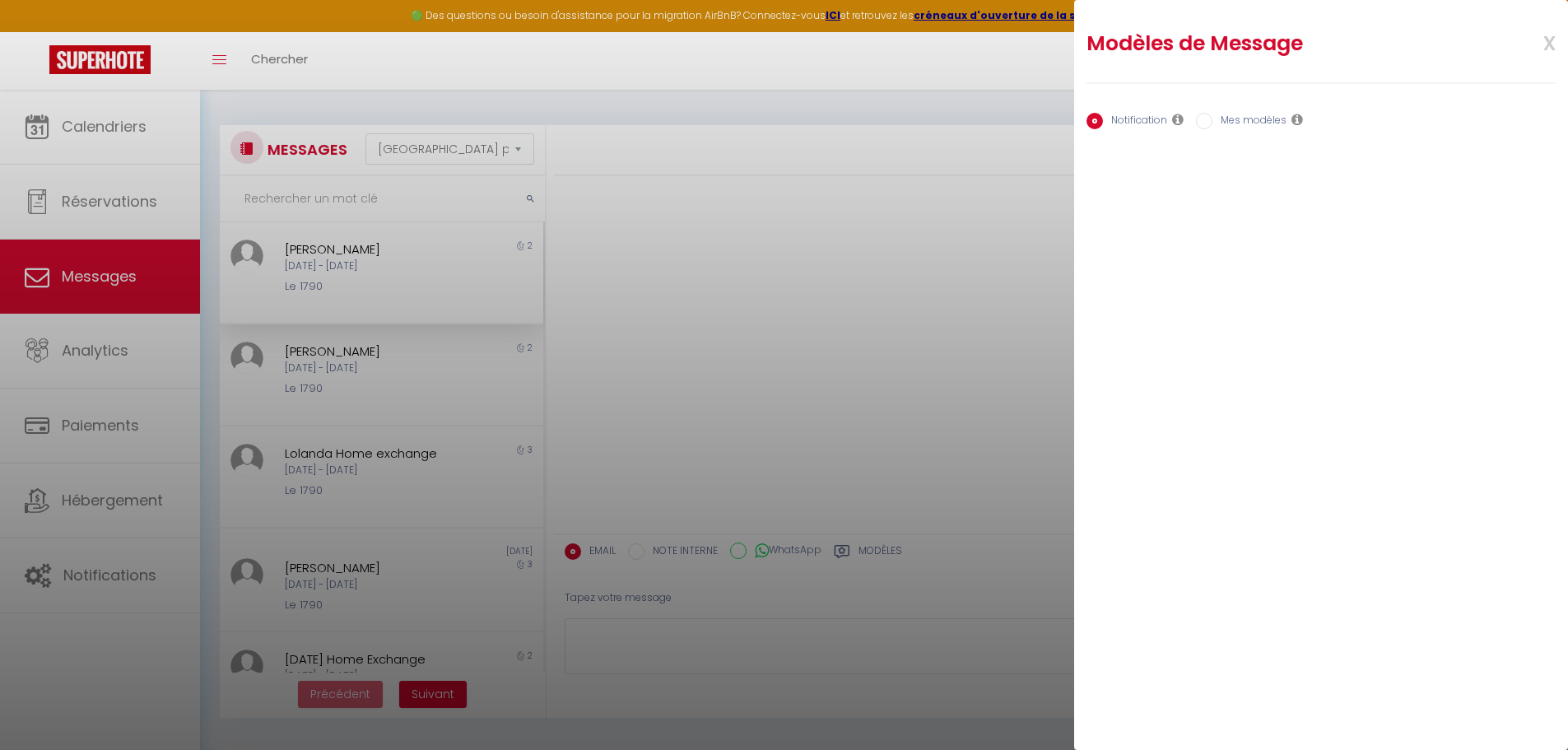
click at [1176, 113] on icon at bounding box center [1178, 118] width 11 height 13
click at [898, 237] on div at bounding box center [784, 375] width 1568 height 750
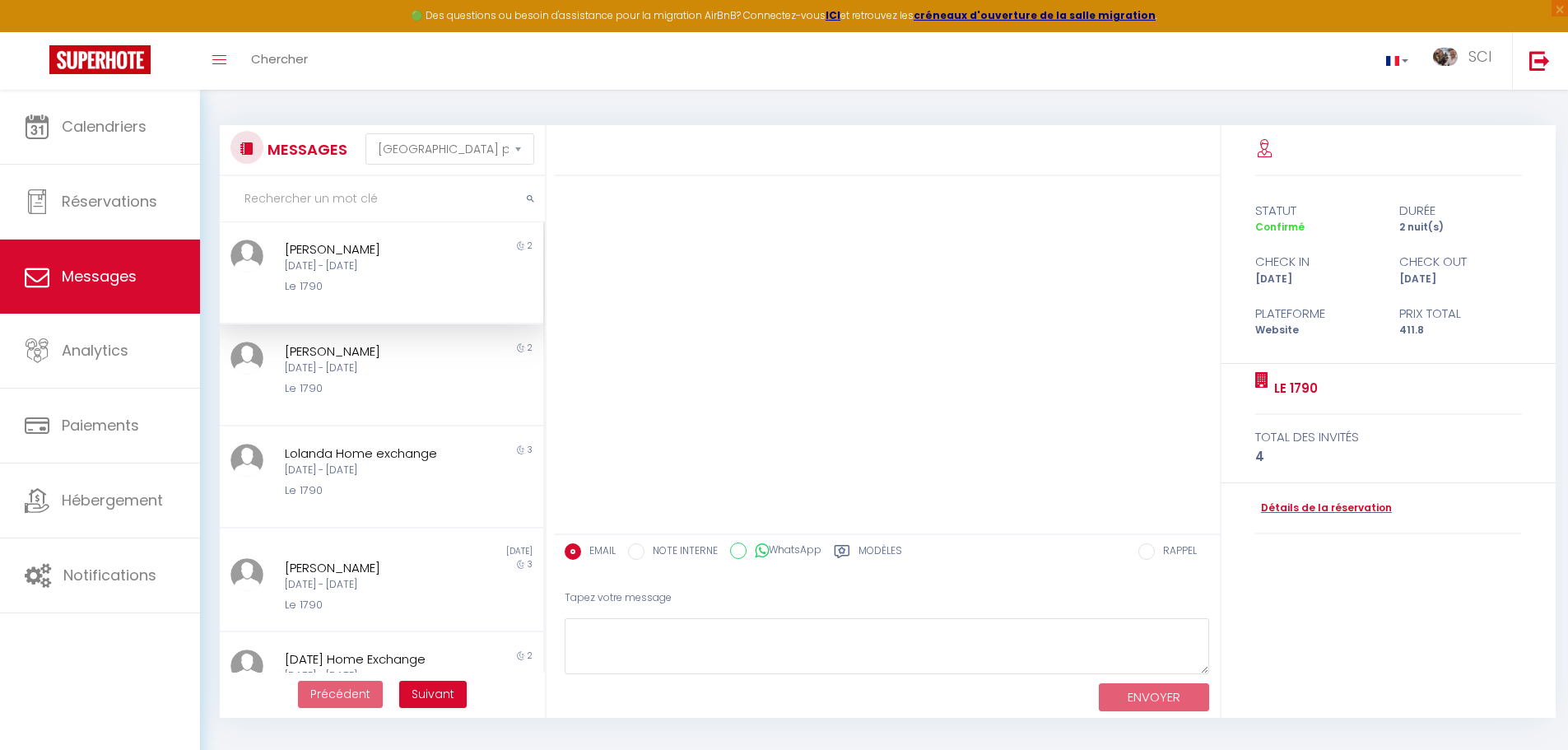
click at [427, 267] on div "[DATE] - [DATE]" at bounding box center [368, 266] width 167 height 15
click at [445, 696] on span "Suivant" at bounding box center [433, 693] width 43 height 16
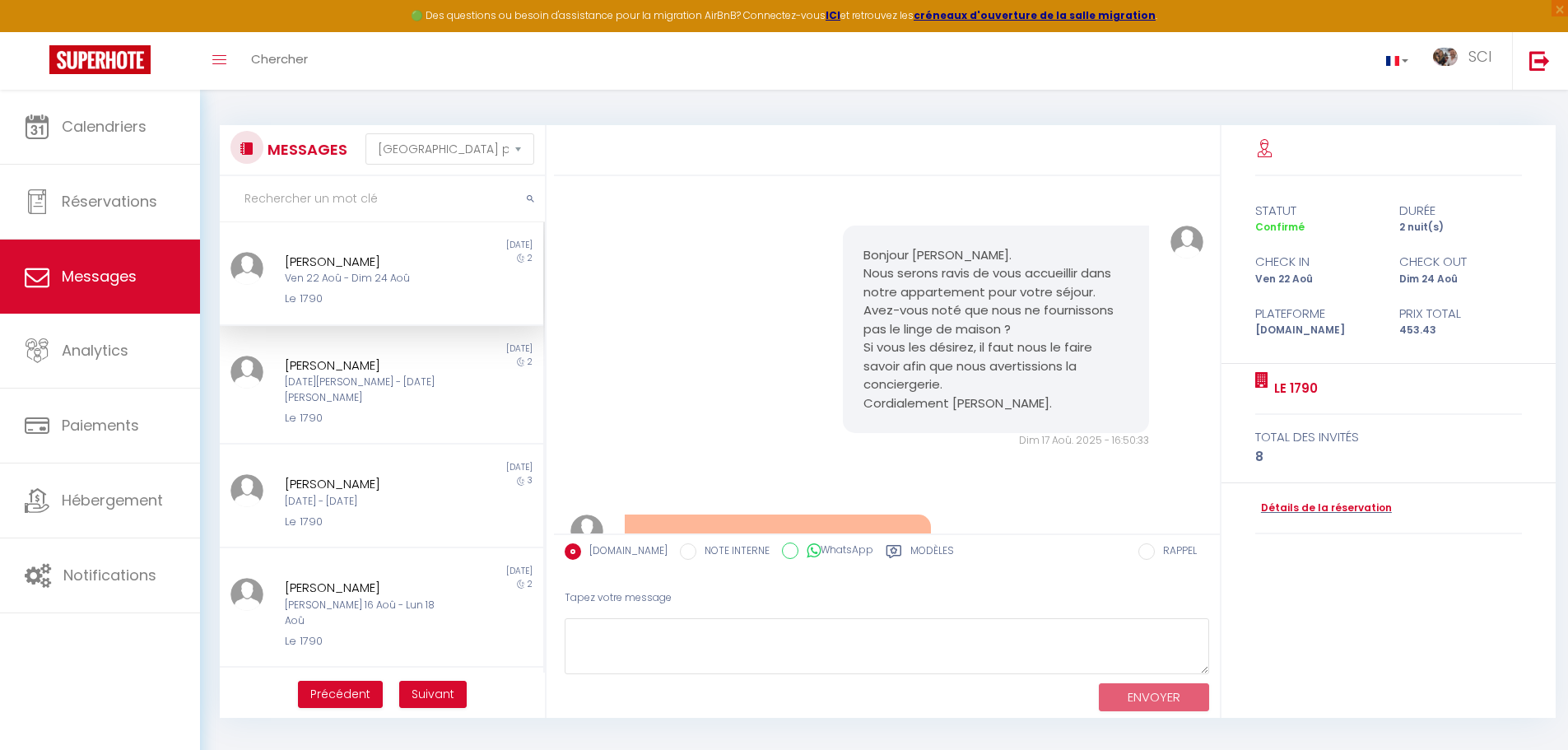
scroll to position [2057, 0]
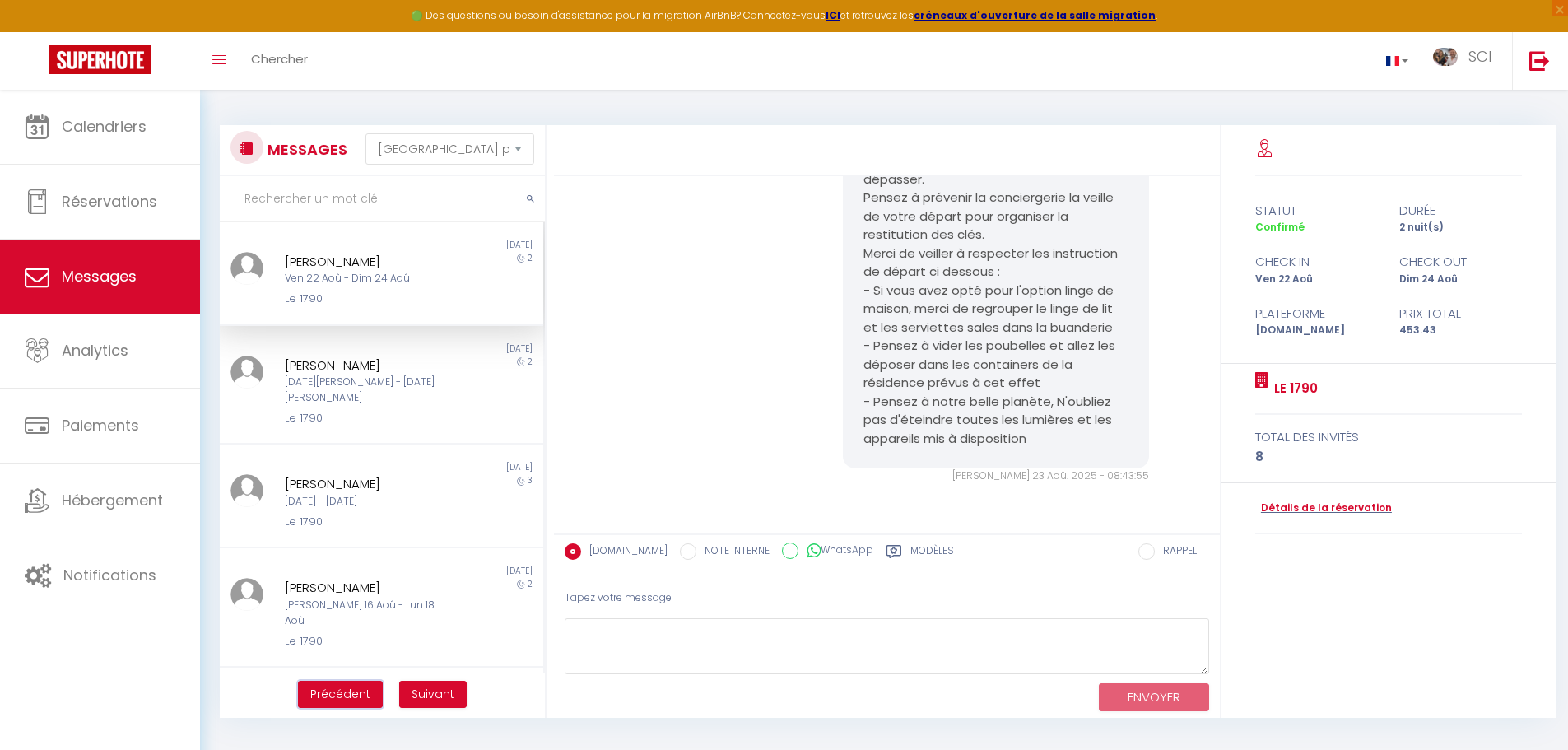
click at [350, 692] on span "Précédent" at bounding box center [341, 693] width 60 height 16
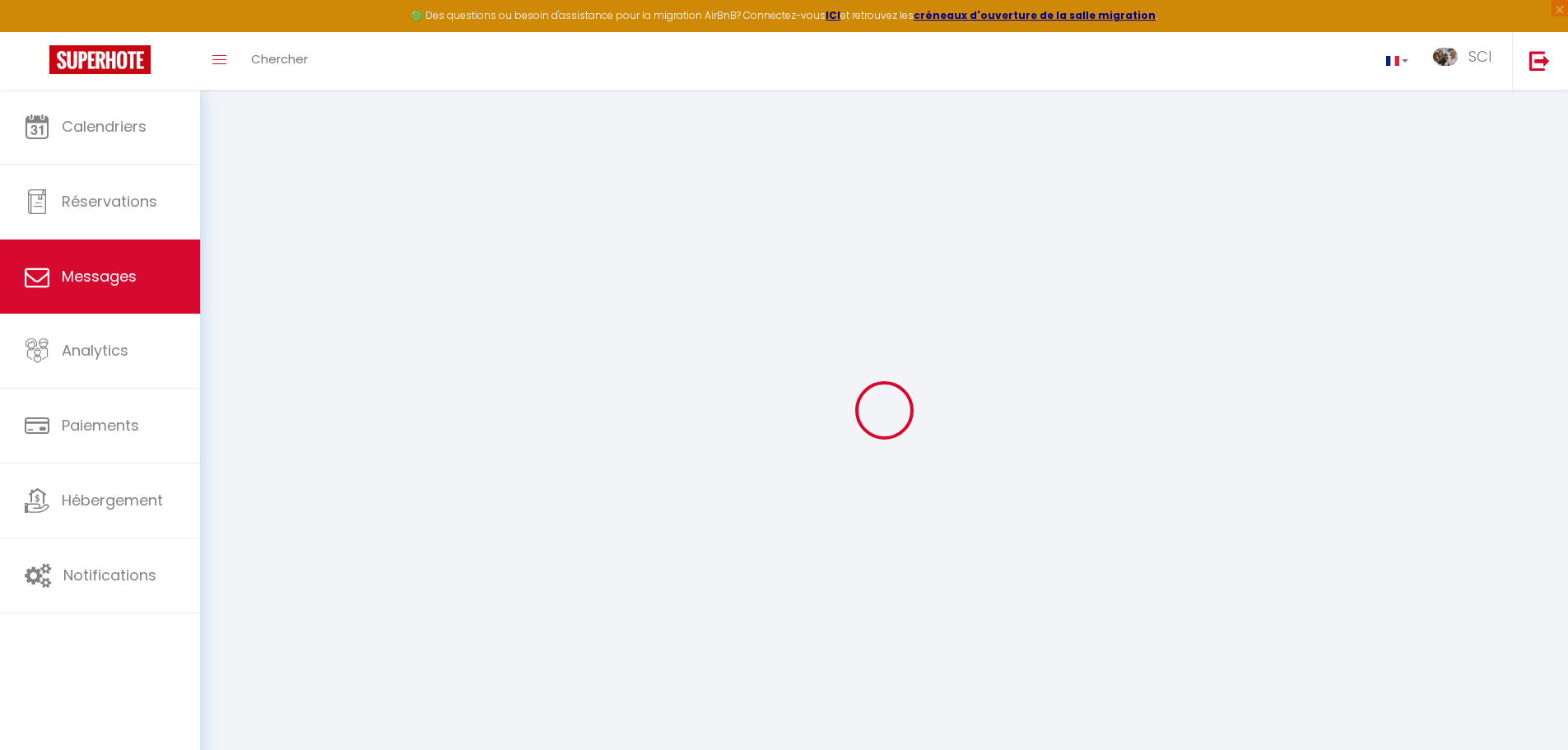
scroll to position [0, 0]
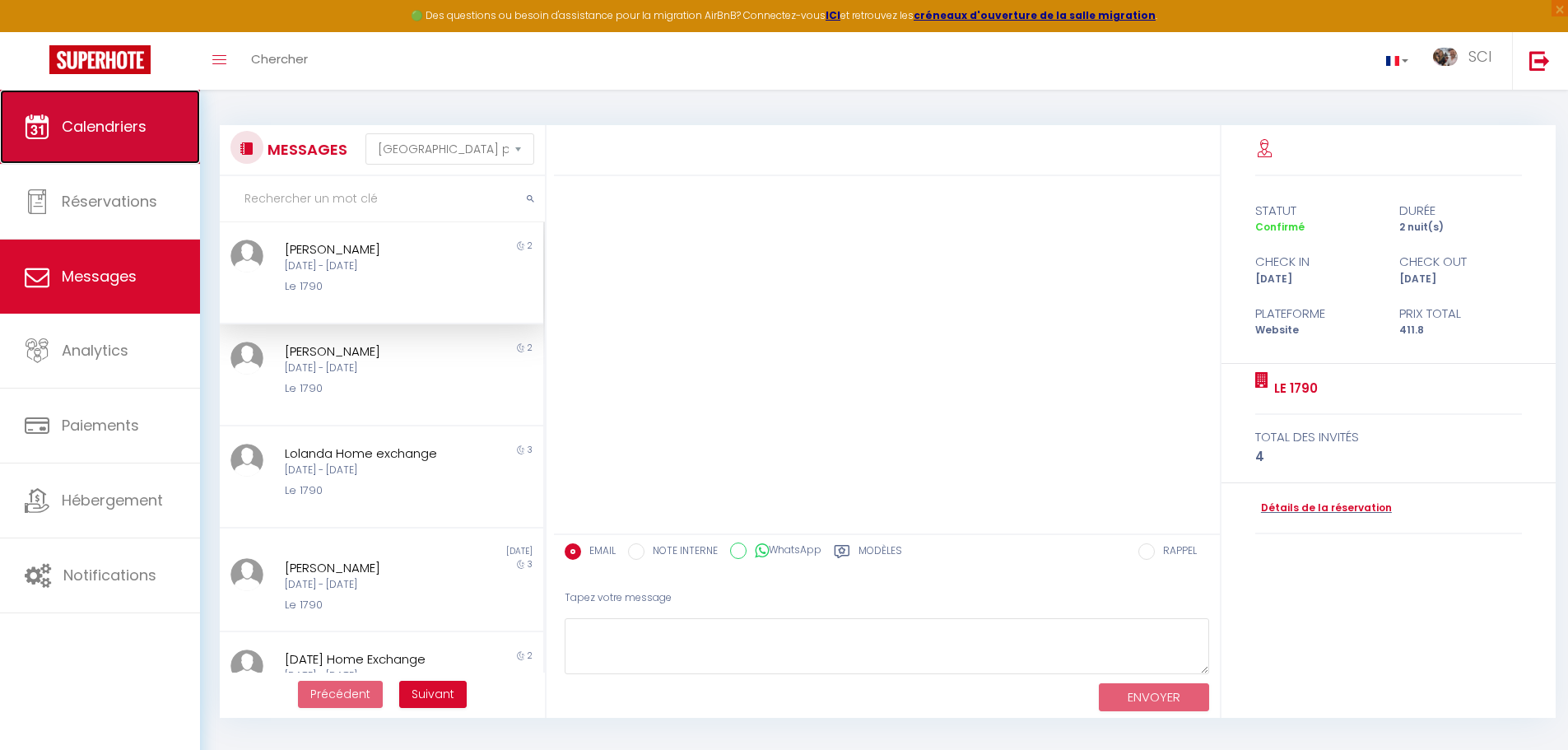
click at [131, 134] on span "Calendriers" at bounding box center [104, 126] width 85 height 21
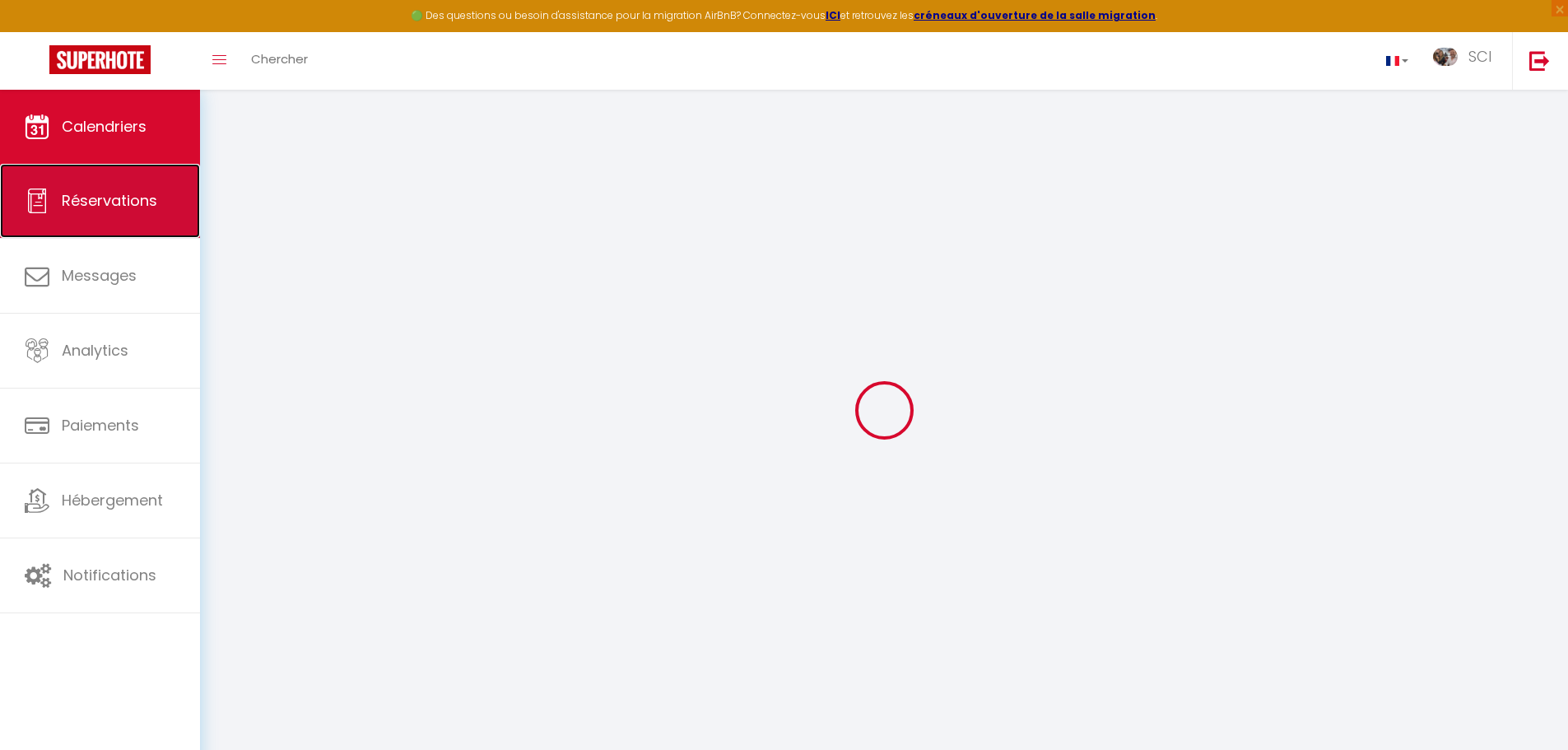
click at [121, 197] on span "Réservations" at bounding box center [109, 201] width 95 height 21
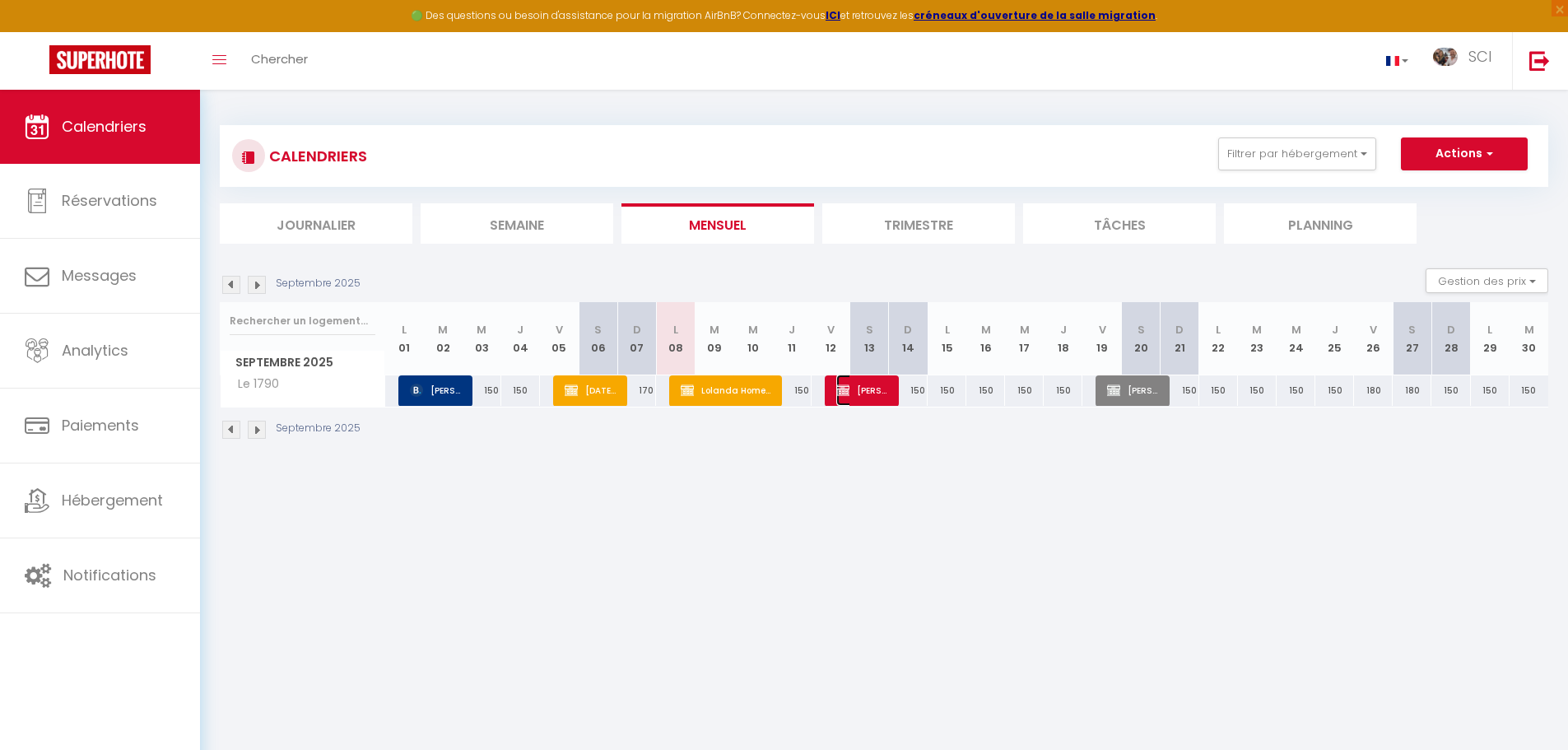
click at [878, 397] on span "[PERSON_NAME]" at bounding box center [862, 390] width 51 height 31
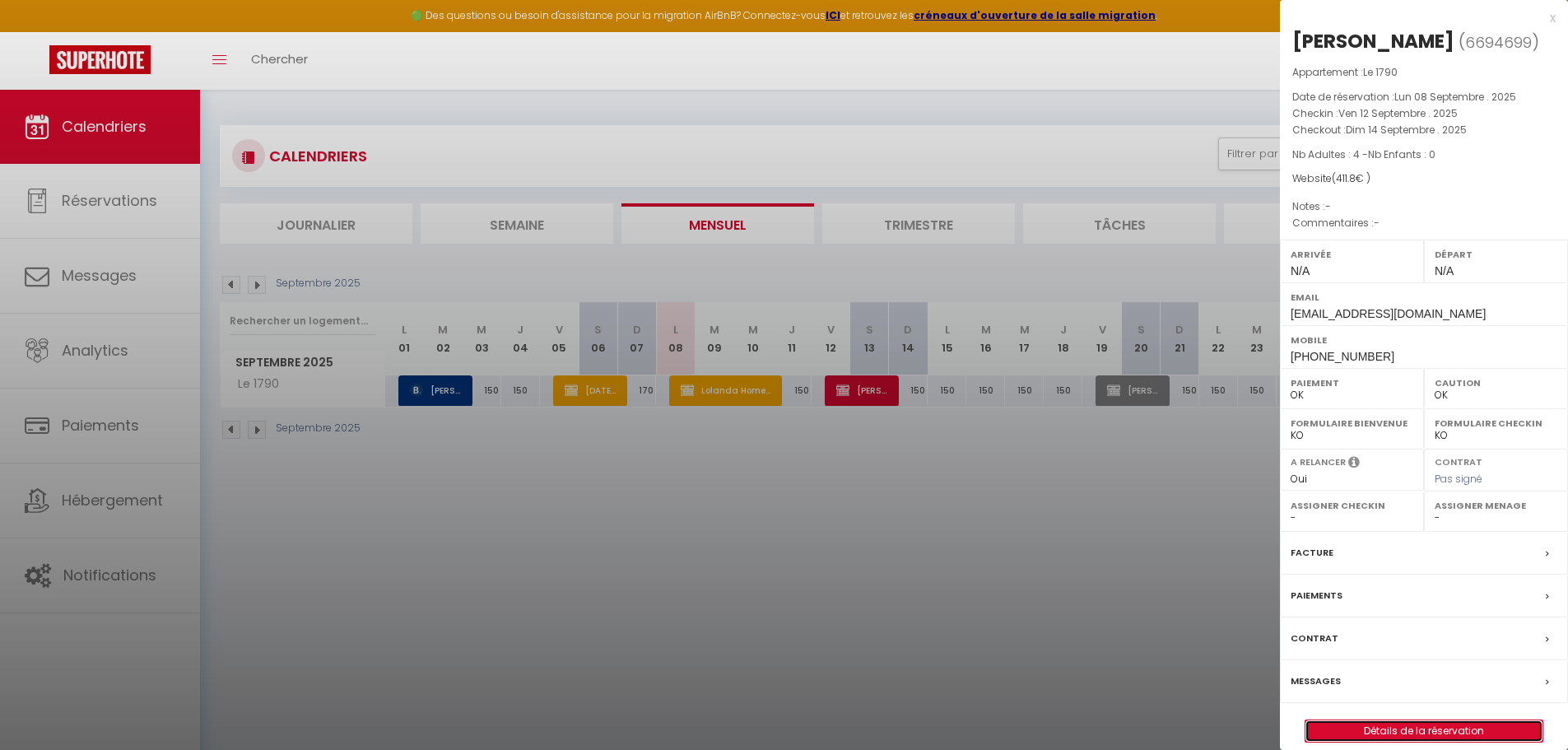
click at [1444, 742] on link "Détails de la réservation" at bounding box center [1424, 731] width 237 height 21
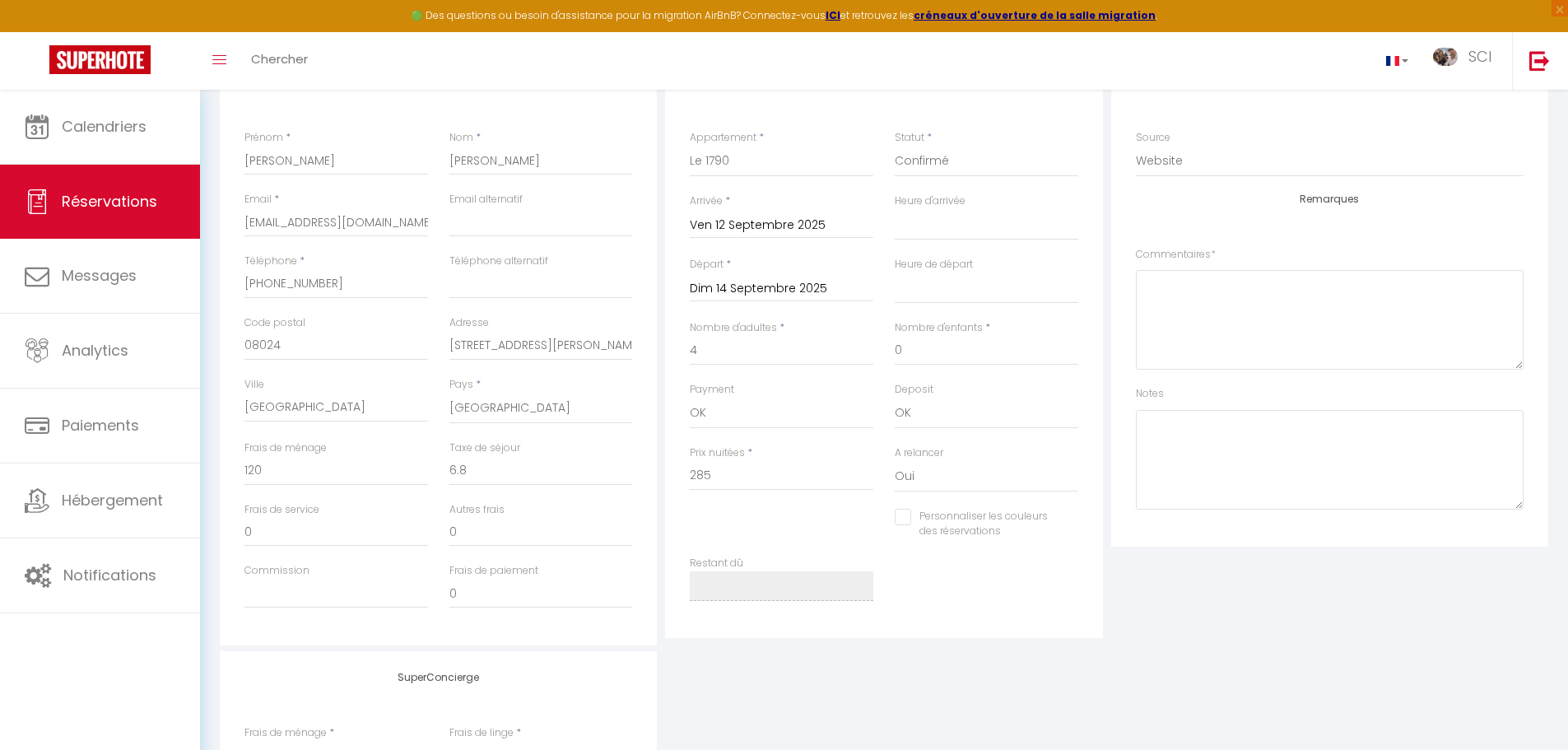
scroll to position [249, 0]
click at [908, 522] on input "Personnaliser les couleurs des réservations" at bounding box center [976, 516] width 163 height 16
click at [1072, 532] on span at bounding box center [1071, 528] width 13 height 13
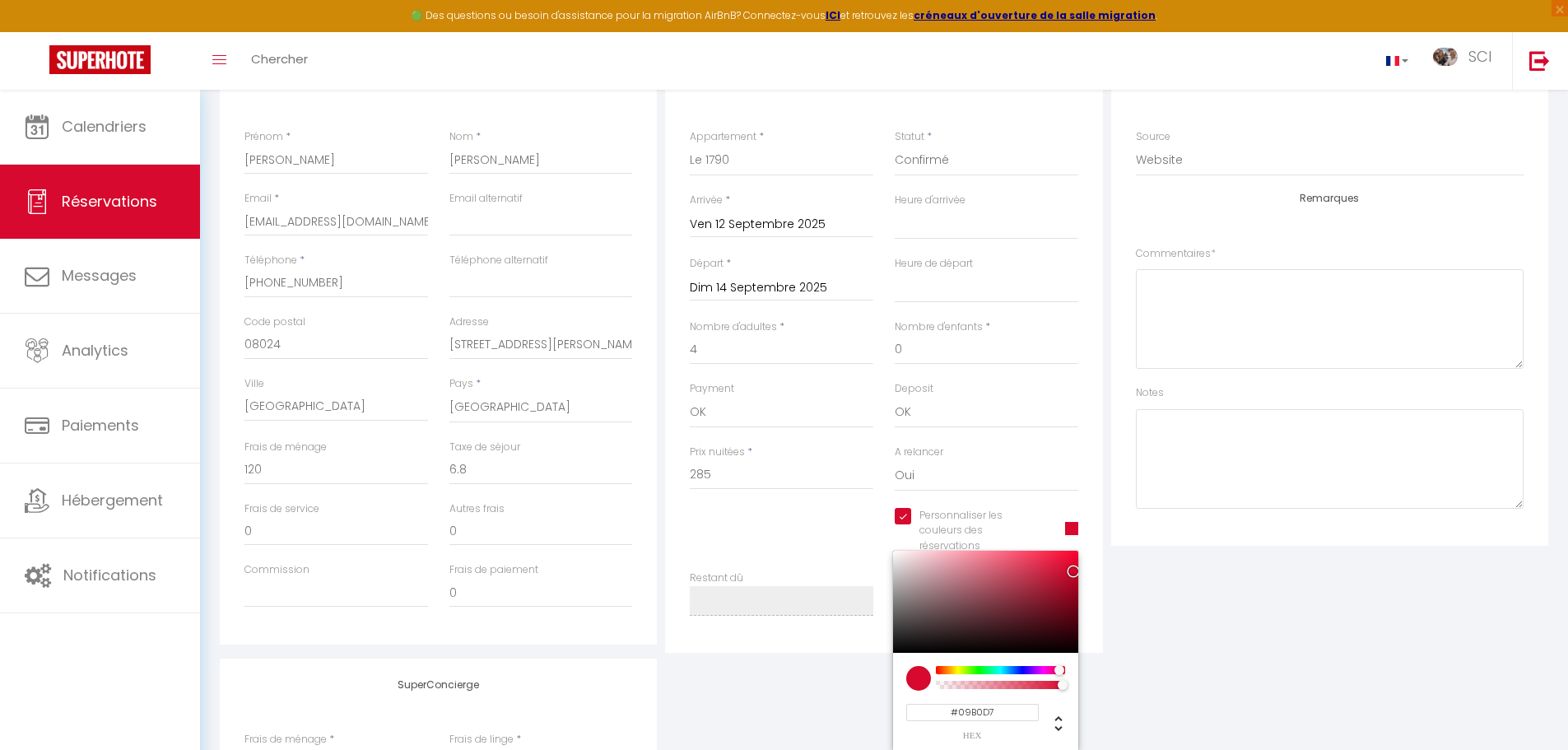
click at [1004, 669] on div at bounding box center [1000, 670] width 126 height 9
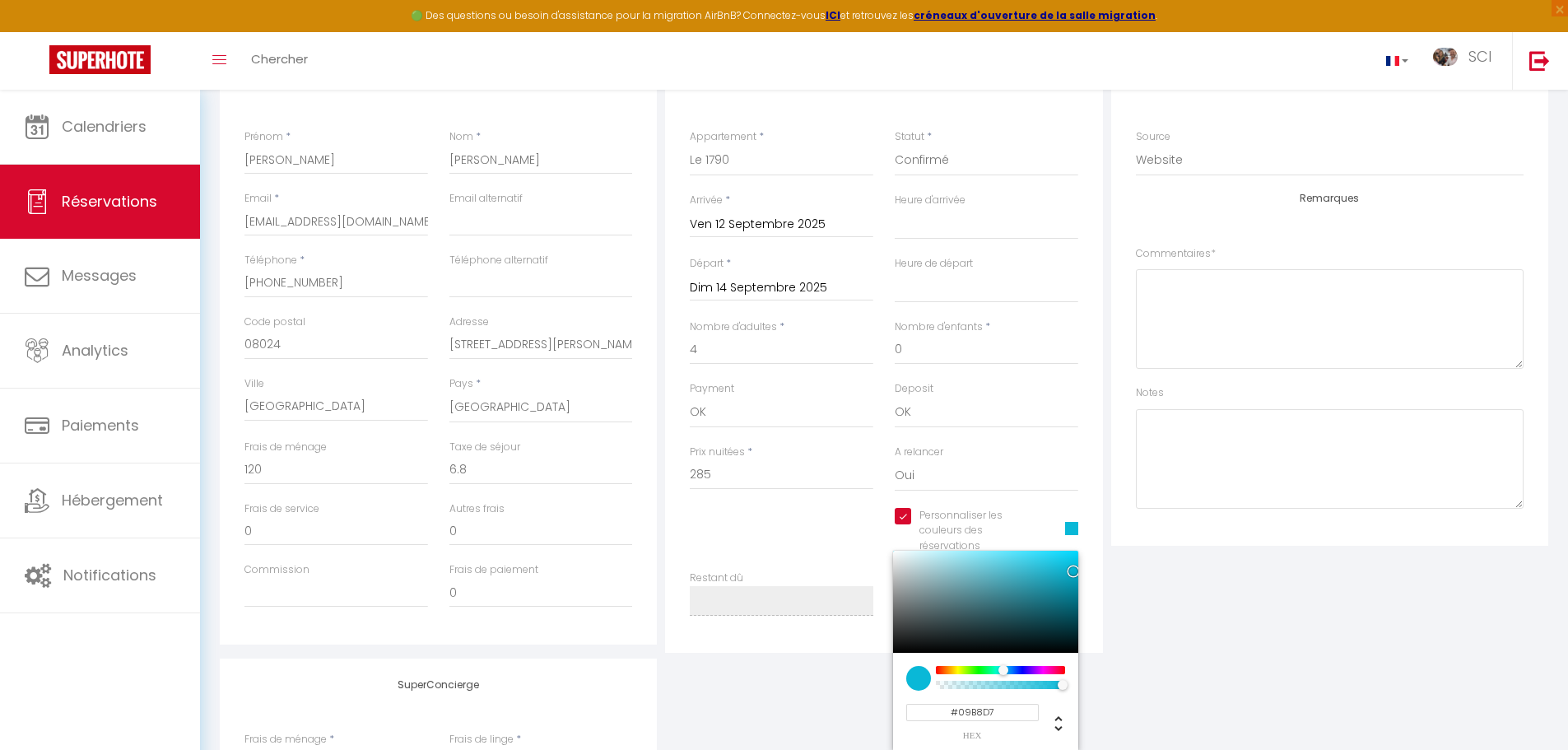
click at [1004, 666] on div at bounding box center [1004, 670] width 10 height 10
drag, startPoint x: 1073, startPoint y: 565, endPoint x: 1077, endPoint y: 532, distance: 33.2
click at [1077, 532] on span "#01D8FF hex 1 r 216 g 255 b 1 a 189 h 100% s 50% l 1 a" at bounding box center [1071, 531] width 13 height 14
click at [997, 669] on div at bounding box center [997, 670] width 10 height 10
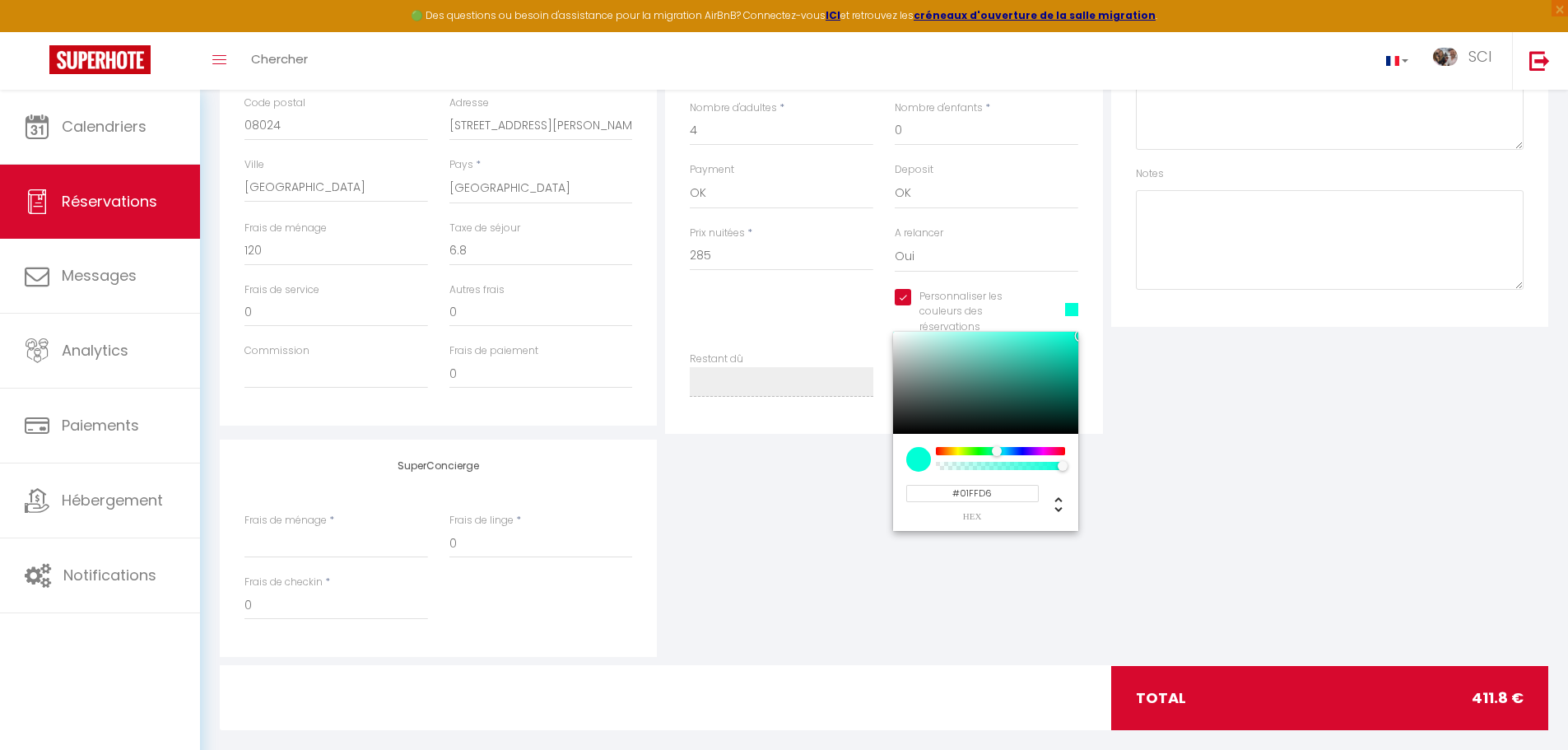
scroll to position [469, 0]
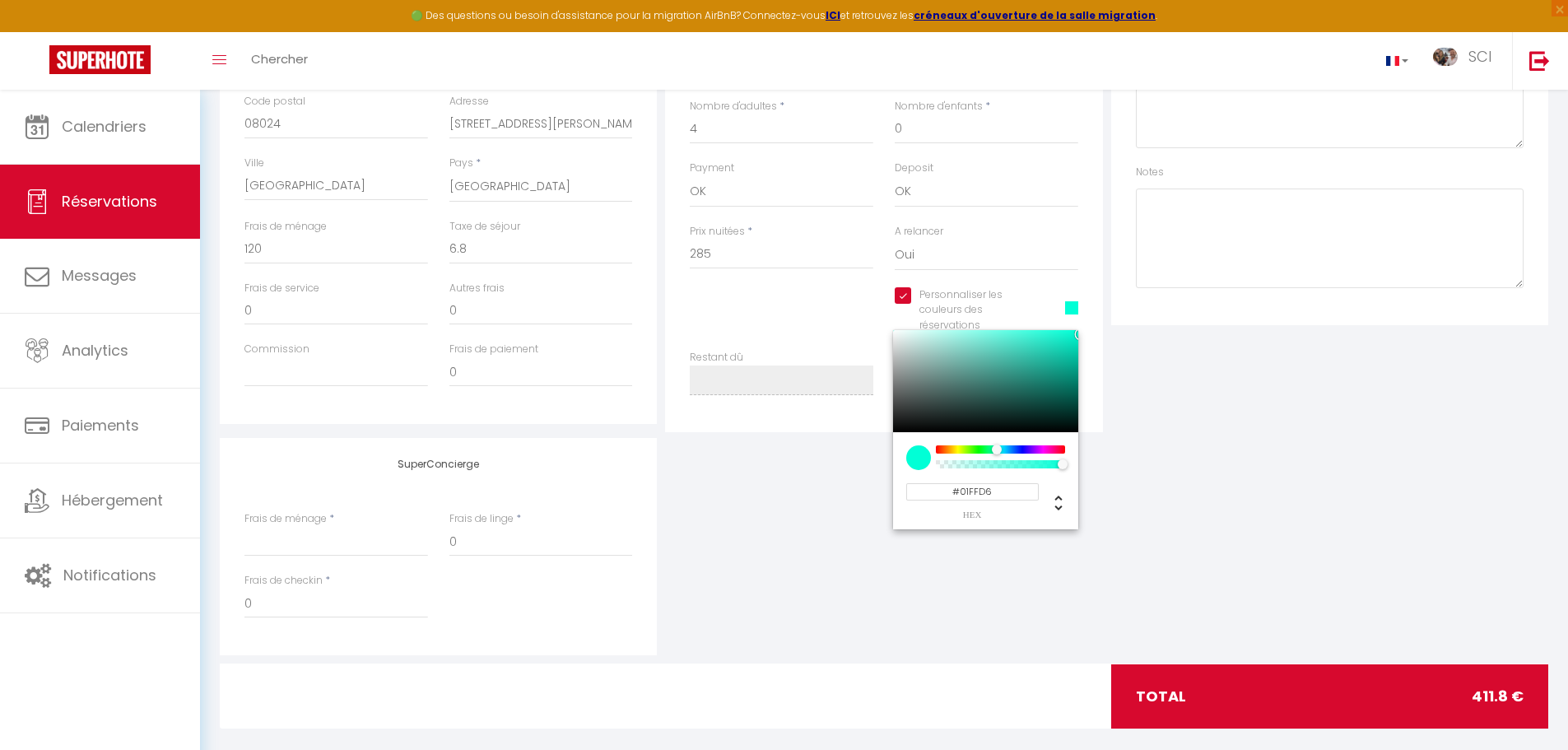
click at [1111, 555] on div "SuperConcierge Frais de ménage * Frais de linge * 0 Frais de checkin * 0" at bounding box center [884, 547] width 1337 height 217
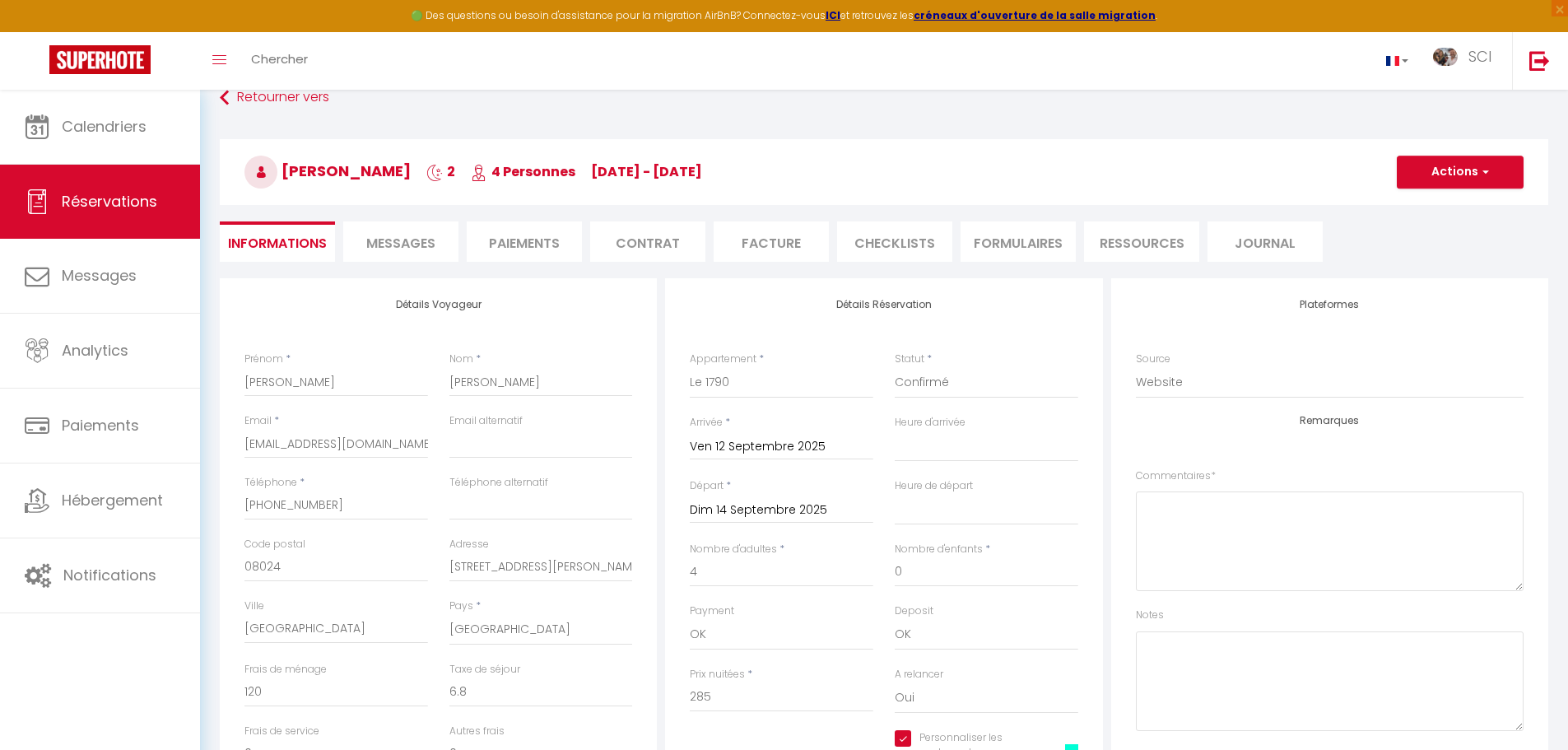
scroll to position [0, 0]
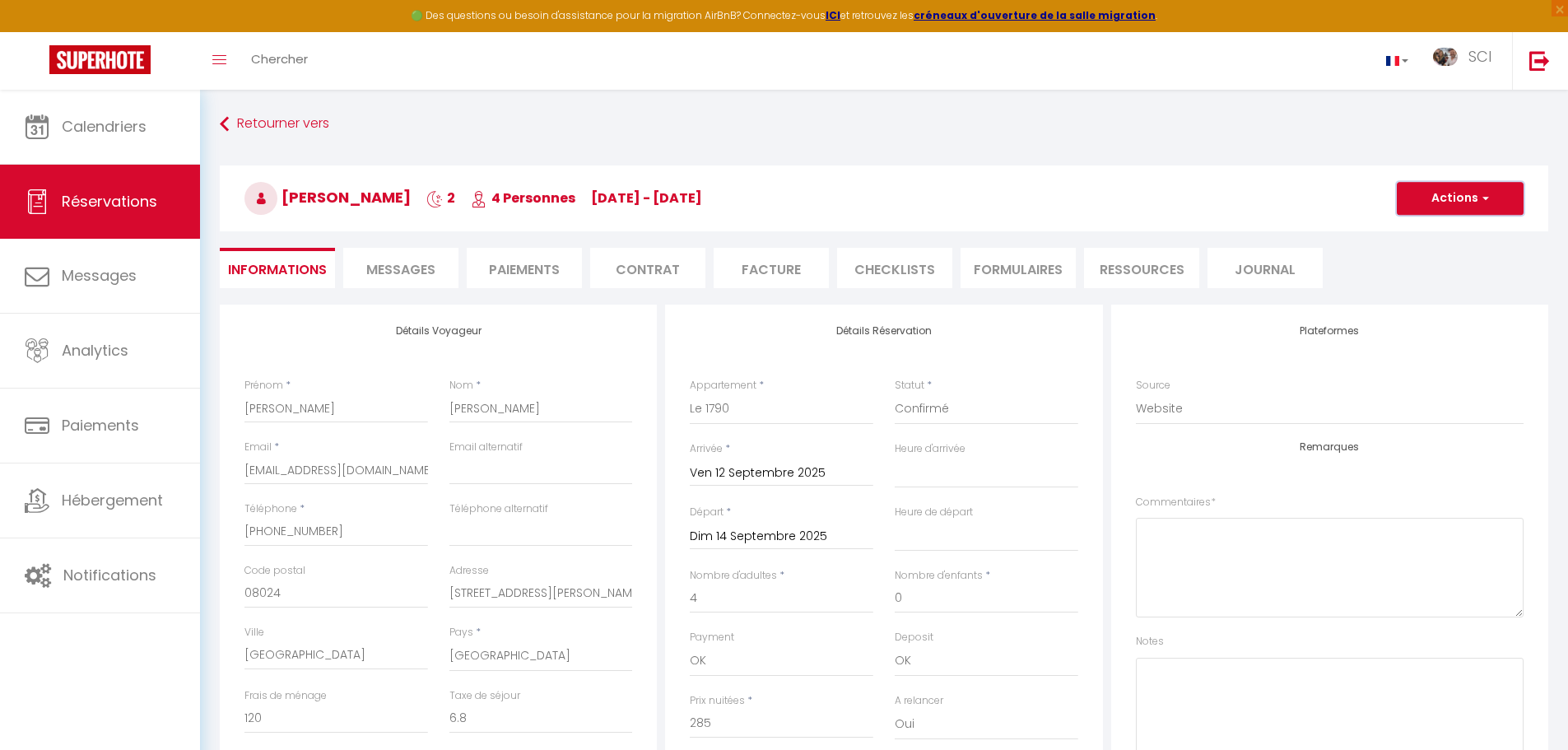
click at [1468, 202] on button "Actions" at bounding box center [1461, 198] width 127 height 33
click at [1438, 232] on link "Enregistrer" at bounding box center [1444, 234] width 130 height 21
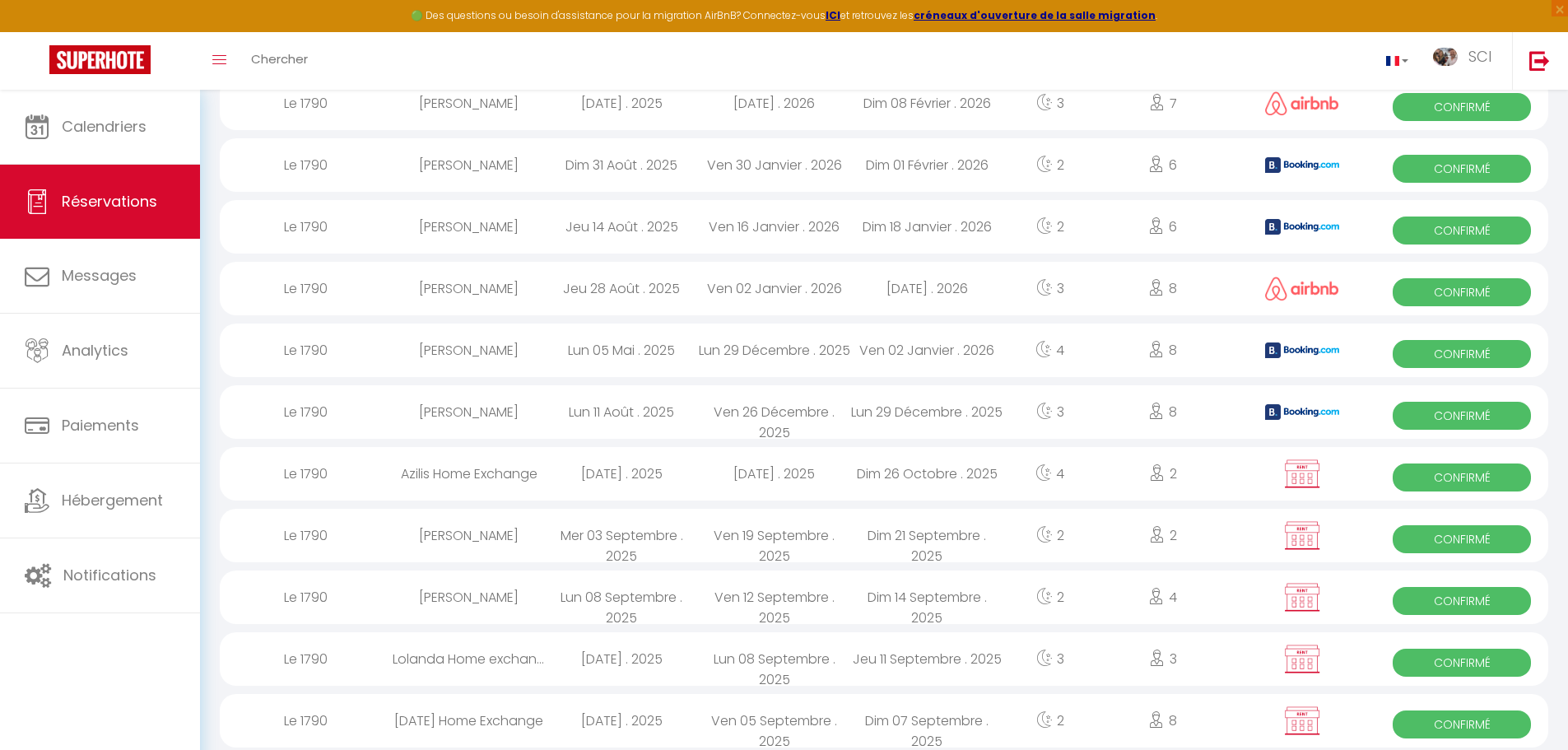
scroll to position [299, 0]
click at [1405, 603] on span "Confirmé" at bounding box center [1462, 600] width 138 height 28
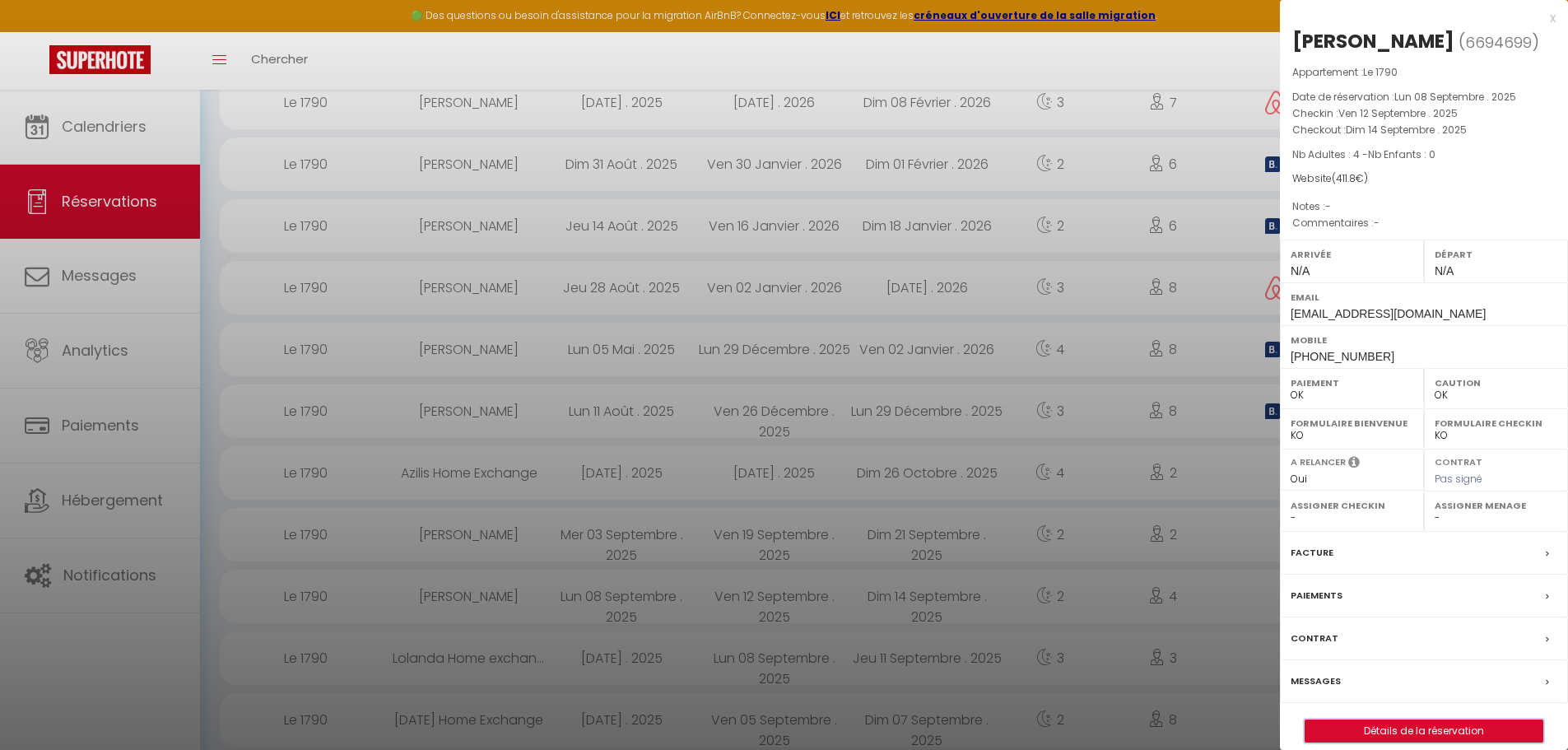
click at [1373, 743] on button "Détails de la réservation" at bounding box center [1424, 731] width 238 height 23
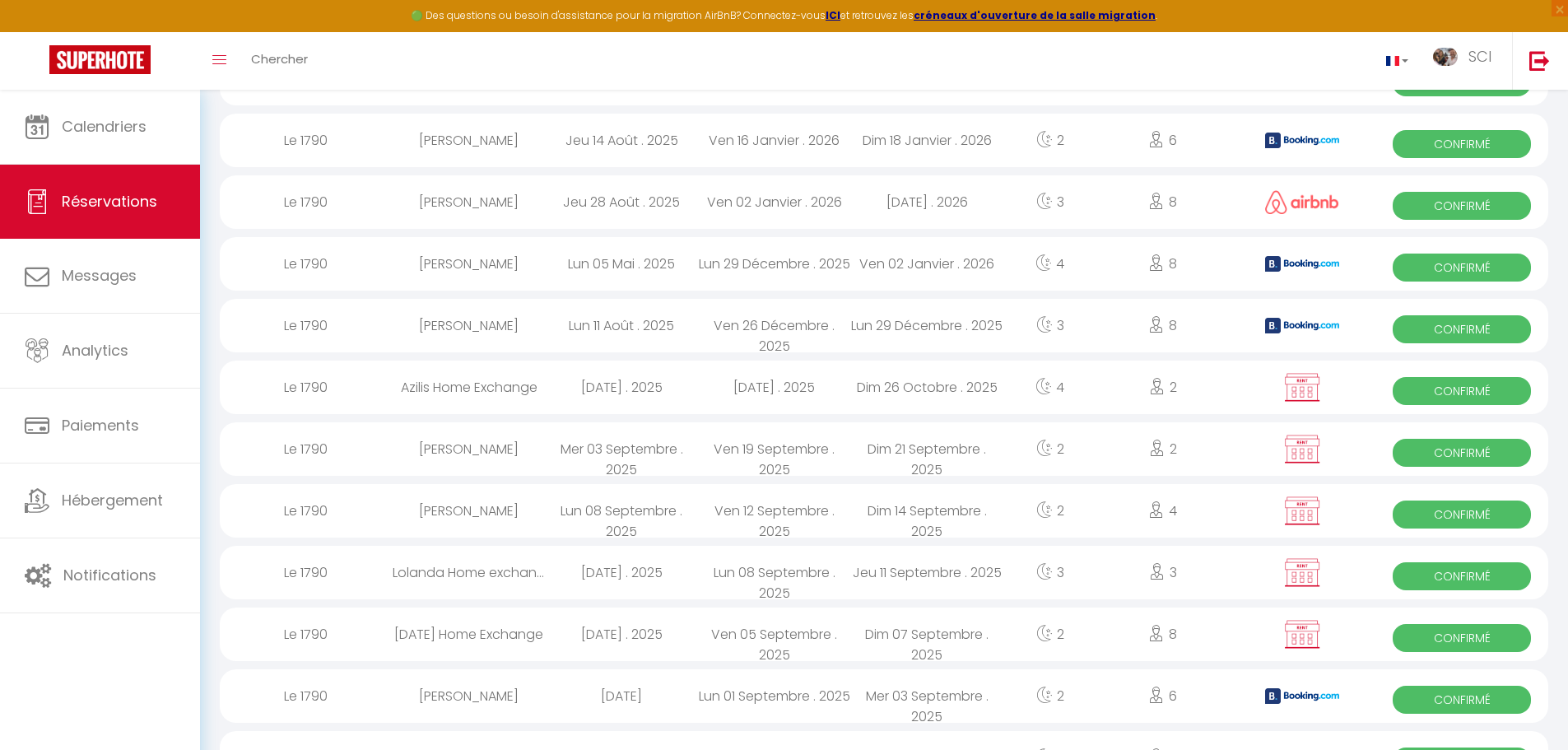
scroll to position [385, 0]
click at [1482, 516] on span "Confirmé" at bounding box center [1462, 514] width 138 height 28
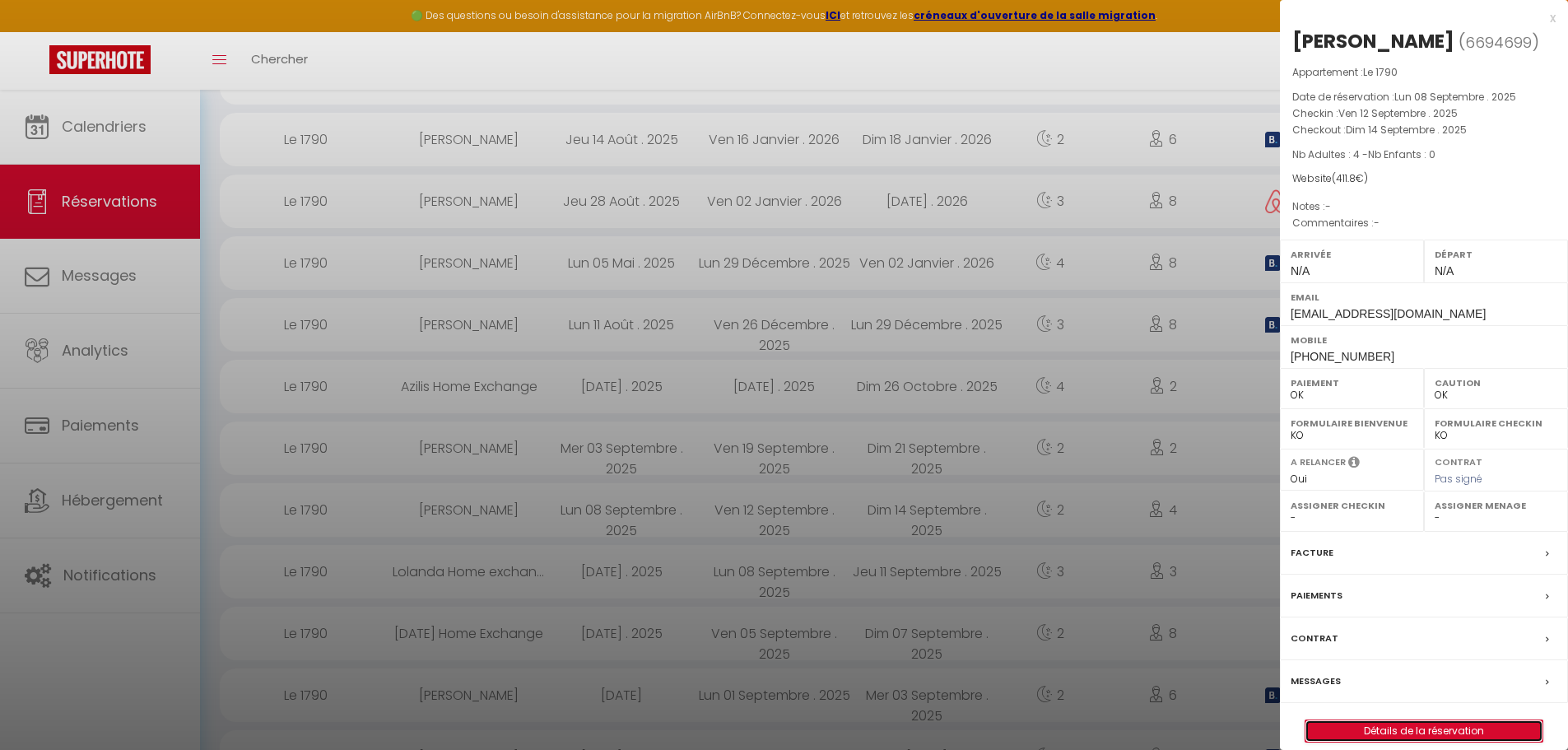
click at [1400, 742] on link "Détails de la réservation" at bounding box center [1424, 731] width 237 height 21
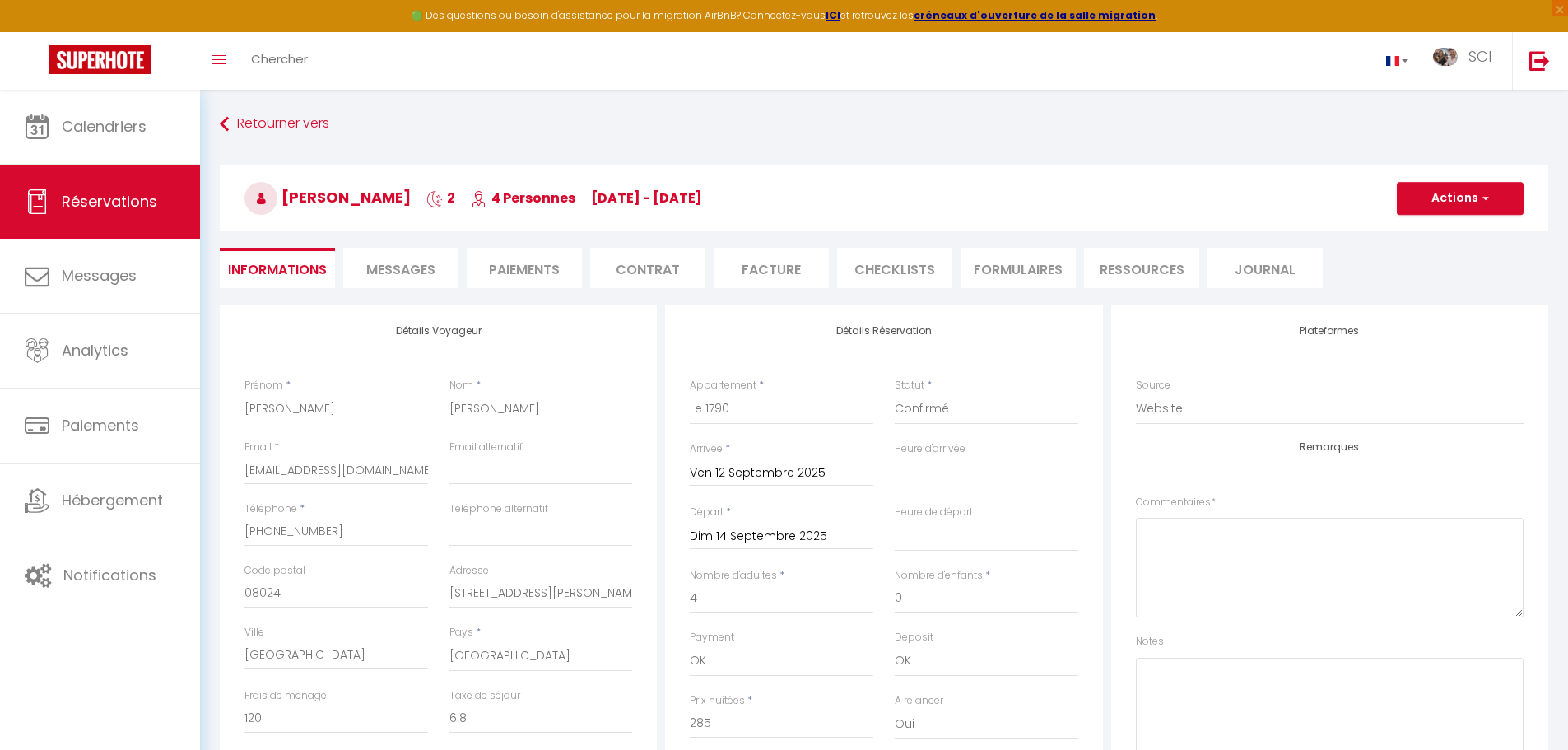
click at [418, 268] on span "Messages" at bounding box center [401, 269] width 69 height 19
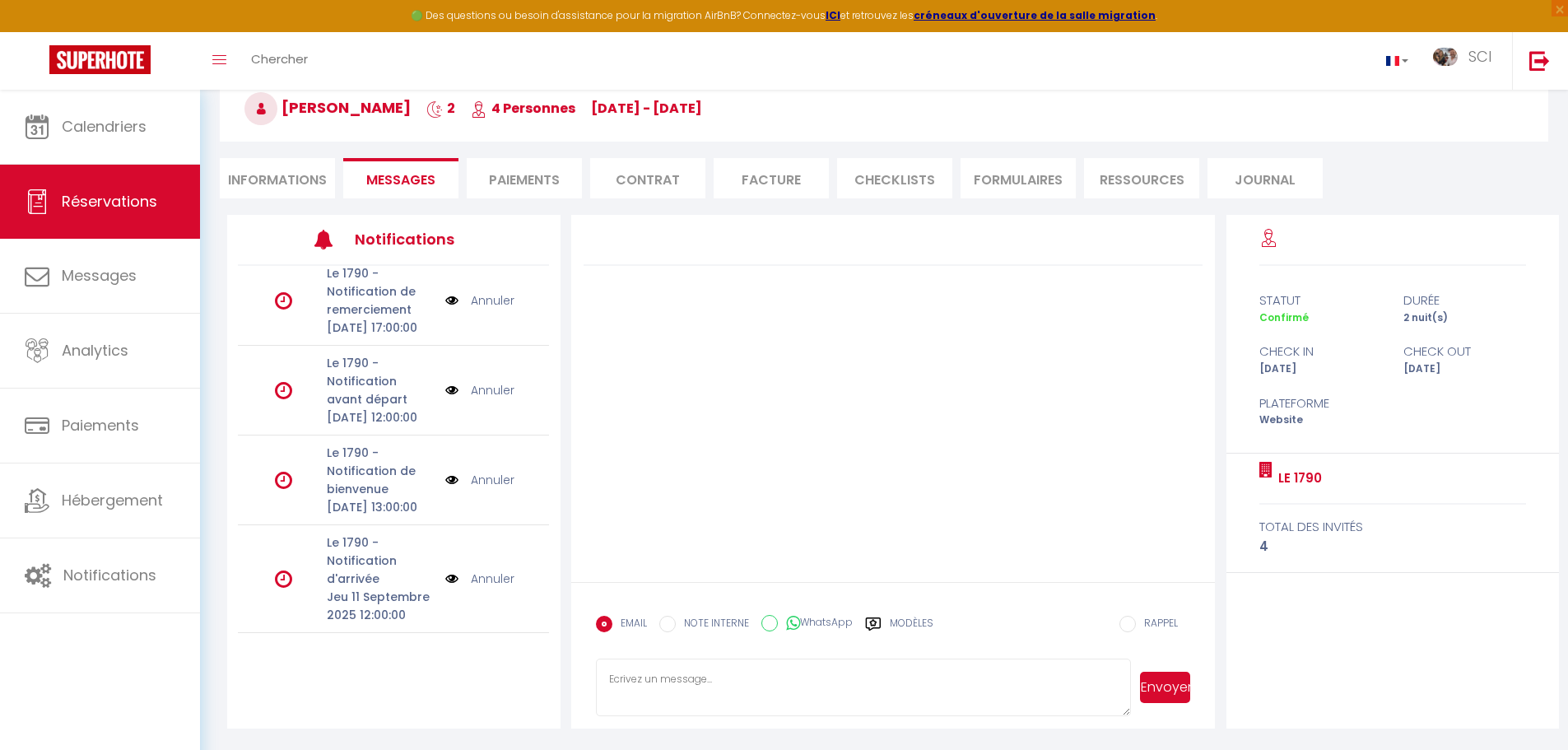
scroll to position [118, 0]
click at [905, 626] on label "Modèles" at bounding box center [911, 631] width 44 height 29
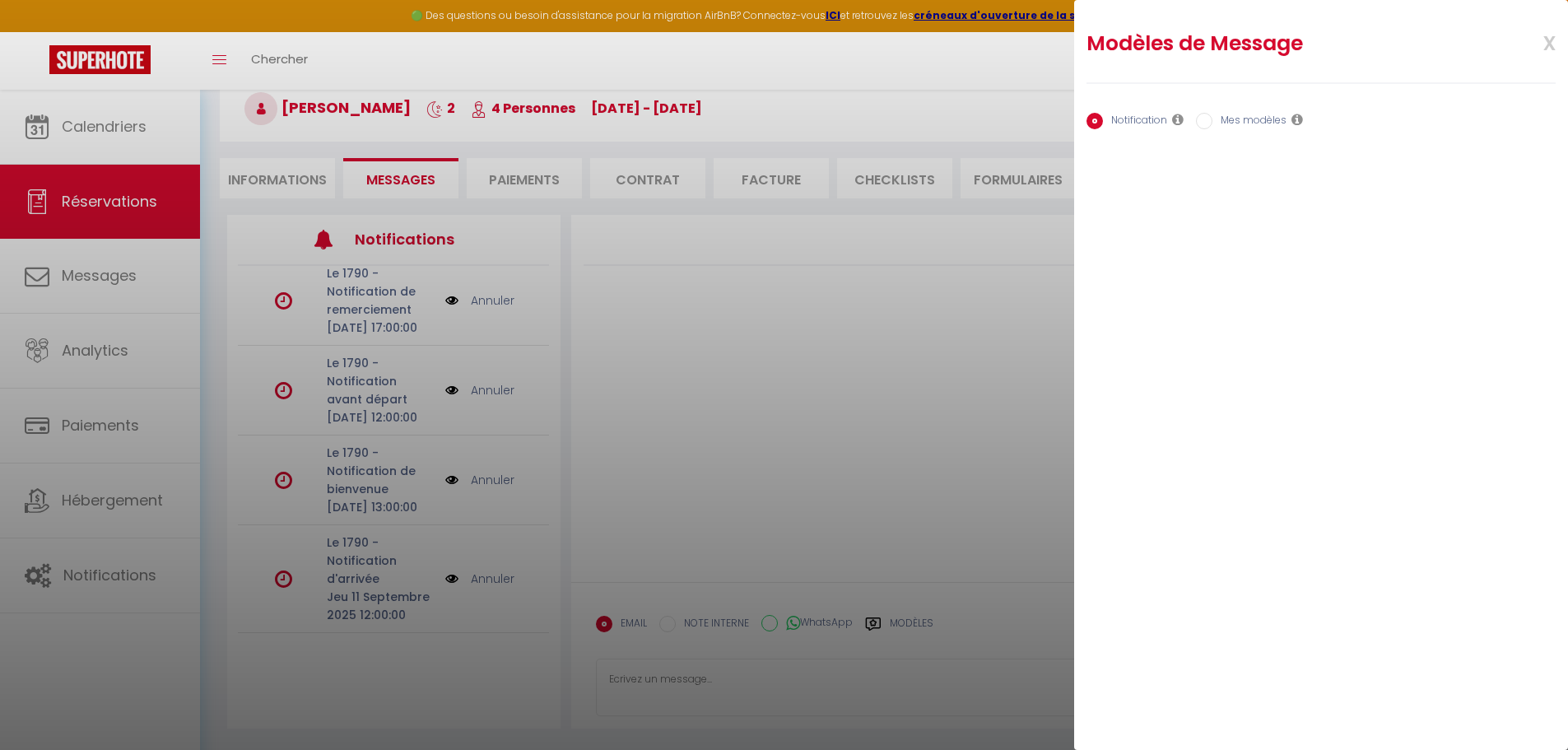
click at [1200, 120] on input "Mes modèles" at bounding box center [1203, 120] width 16 height 16
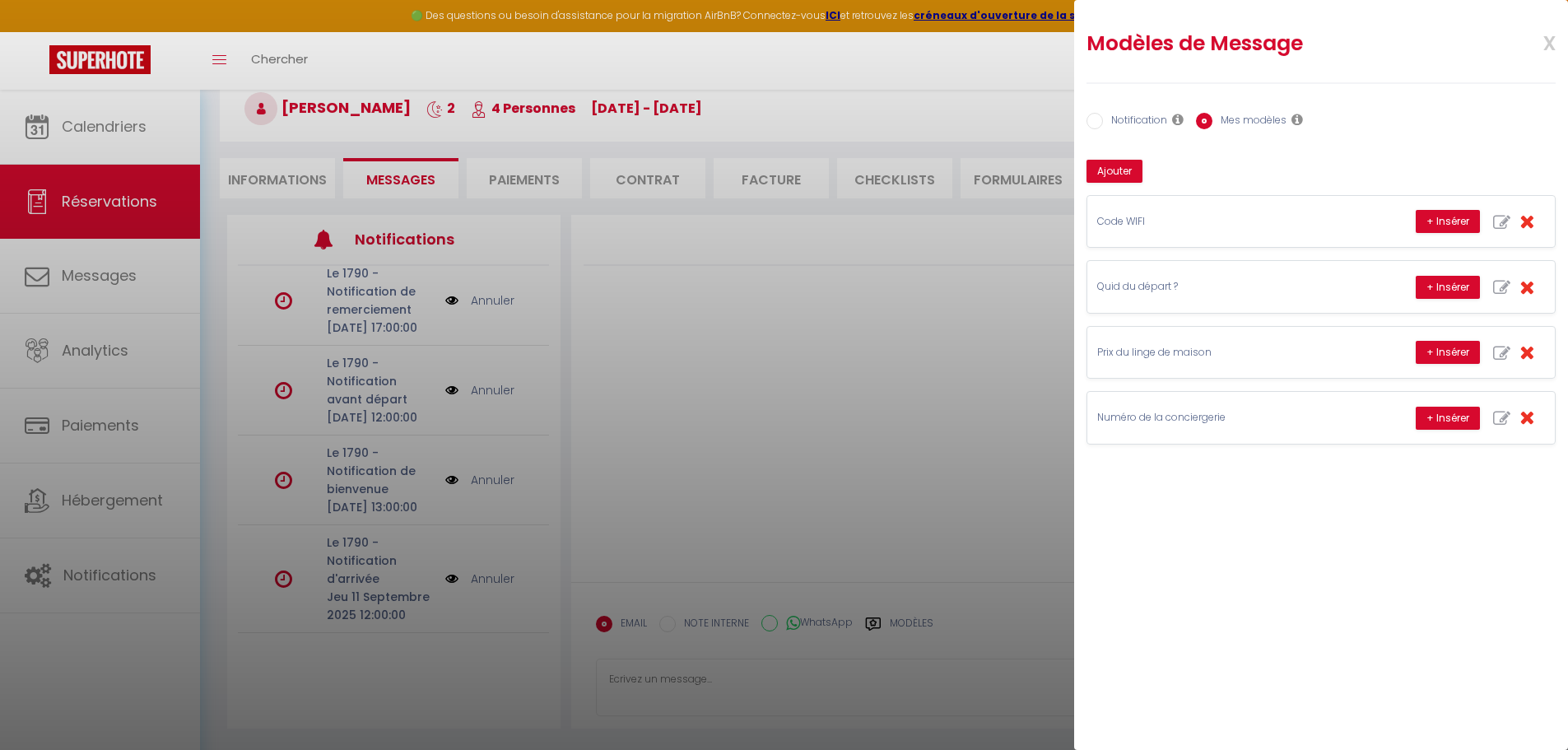
click at [1127, 117] on label "Notification" at bounding box center [1135, 121] width 64 height 18
click at [1103, 117] on input "Notification" at bounding box center [1095, 120] width 16 height 16
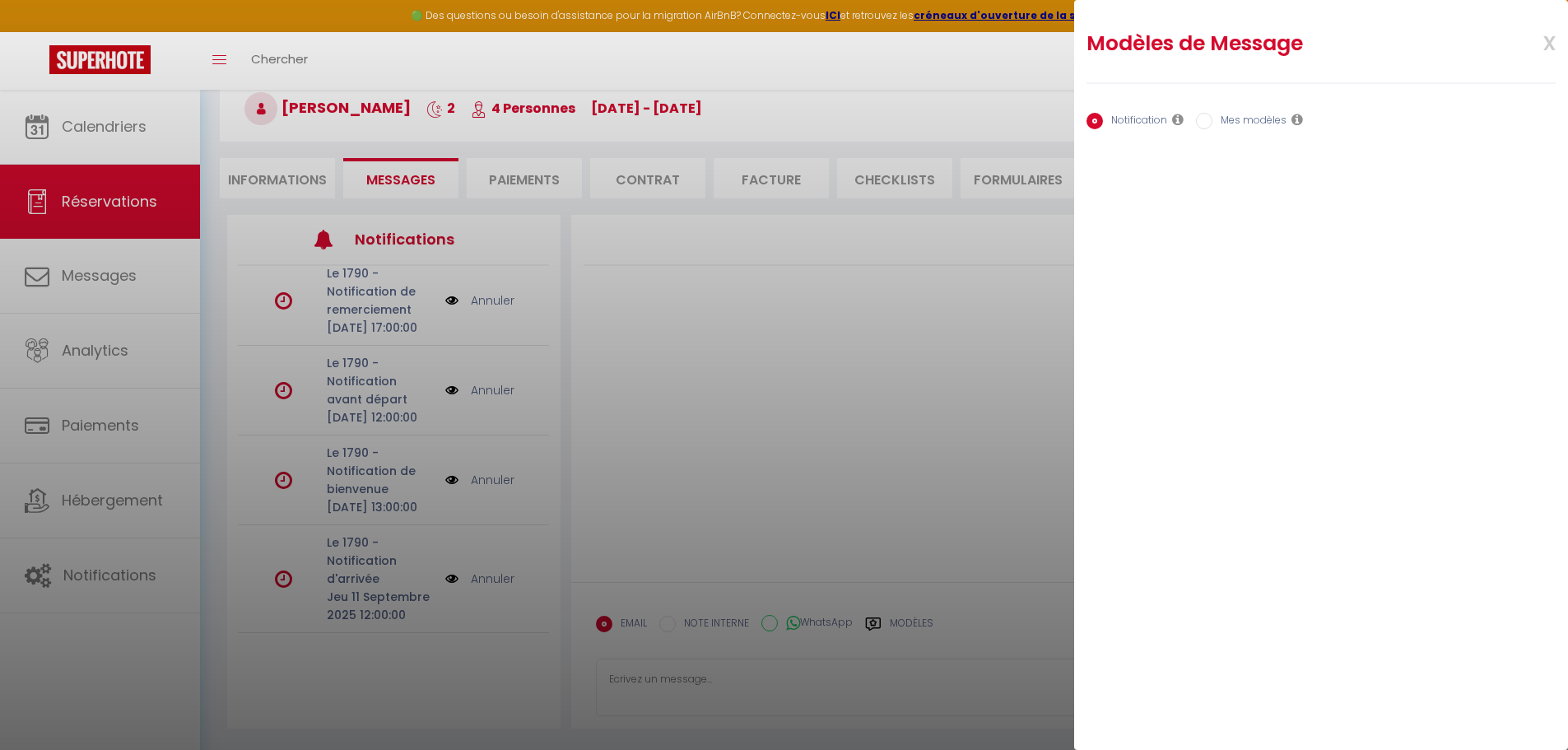
click at [859, 521] on div at bounding box center [784, 375] width 1568 height 750
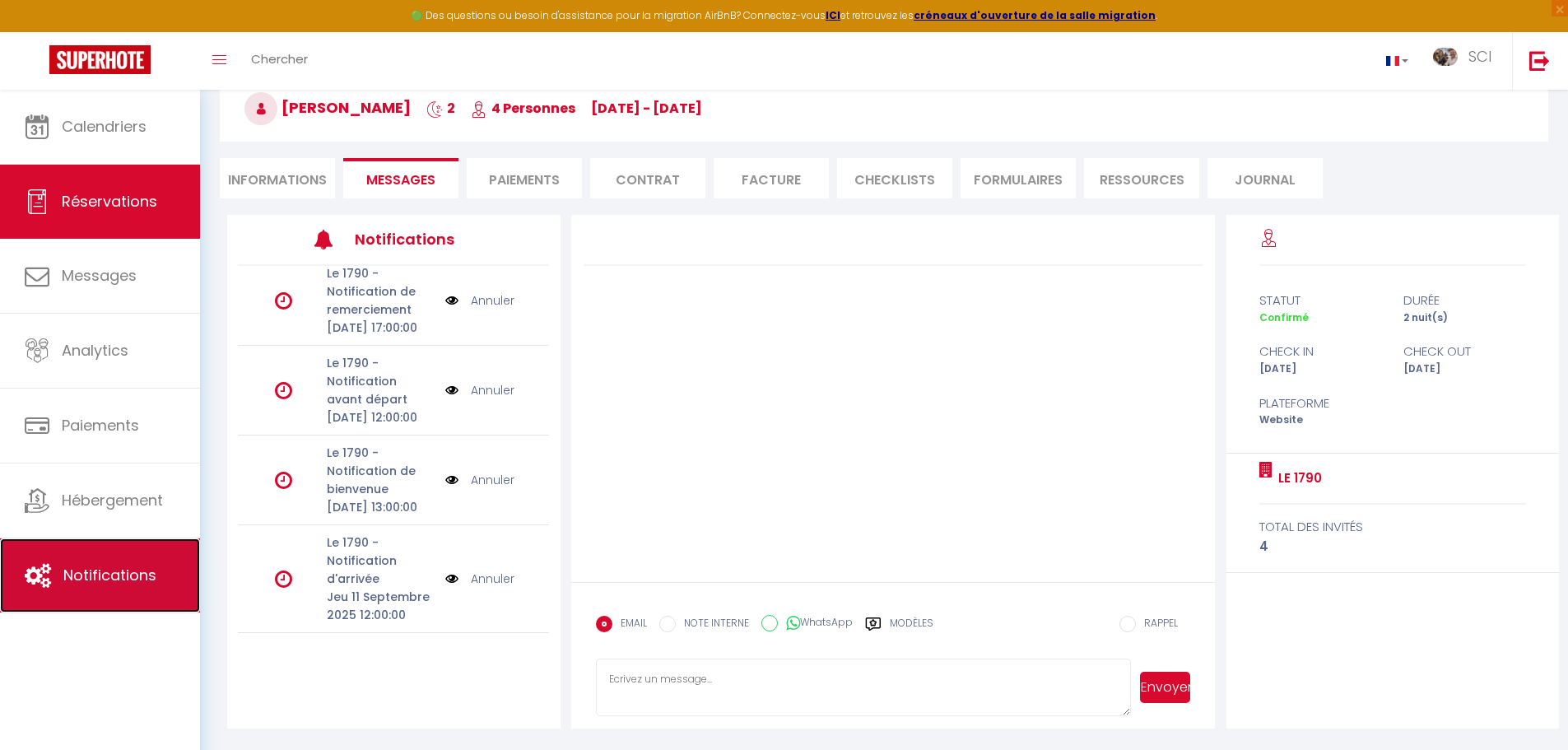
click at [123, 594] on link "Notifications" at bounding box center [100, 576] width 200 height 74
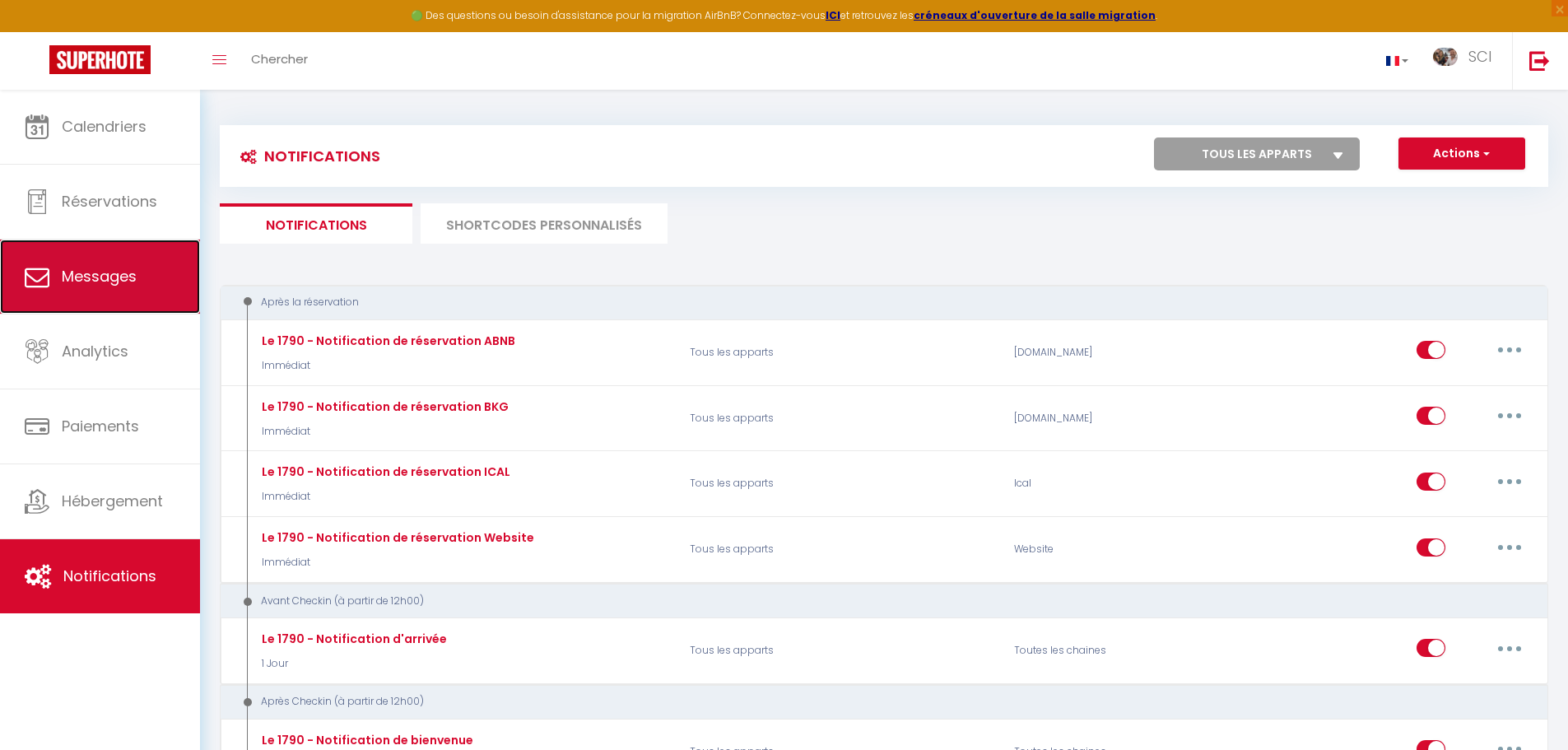
click at [113, 290] on link "Messages" at bounding box center [100, 276] width 200 height 74
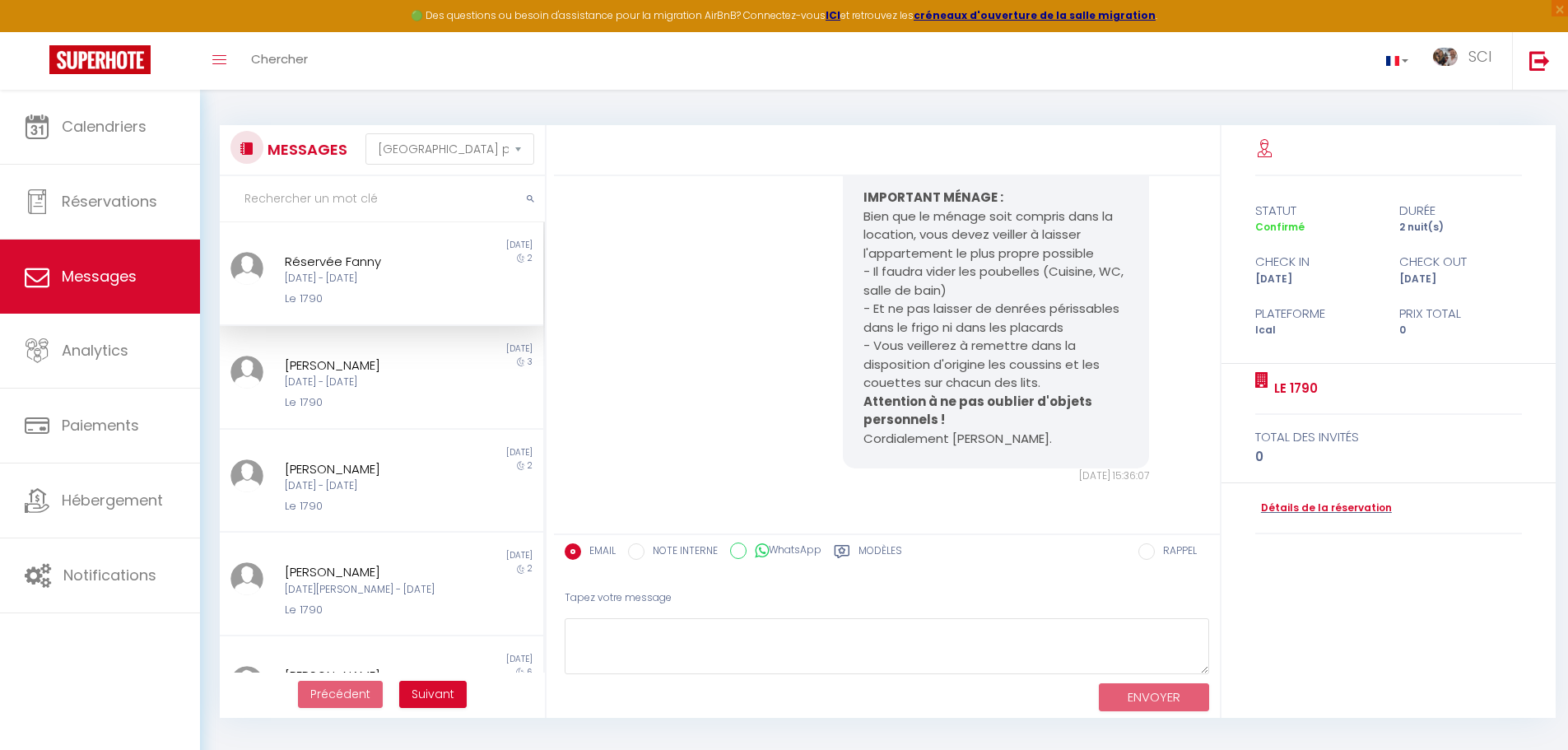
scroll to position [3105, 0]
click at [462, 396] on div "3" at bounding box center [503, 384] width 81 height 56
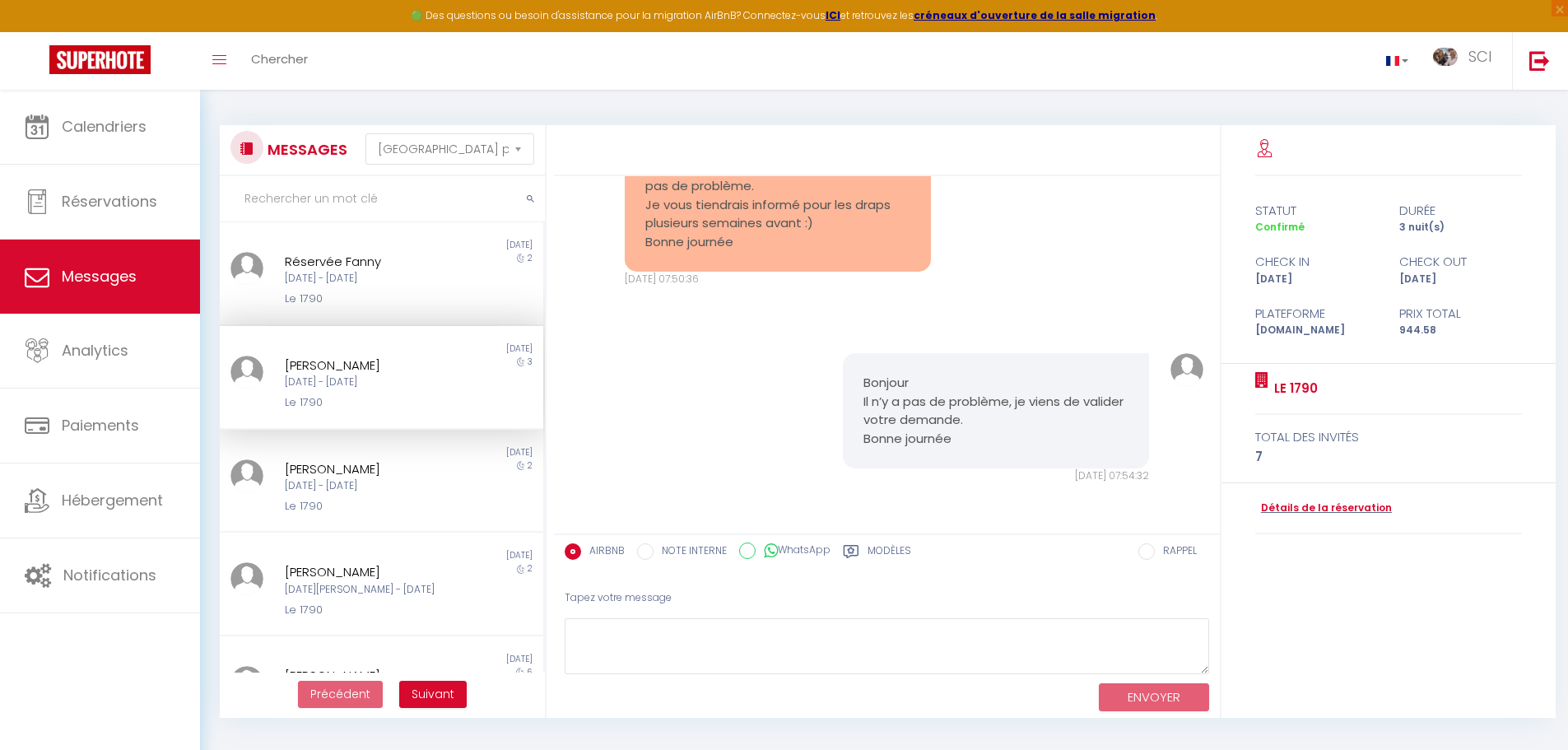
scroll to position [432, 0]
click at [442, 274] on div "[DATE] - [DATE]" at bounding box center [368, 279] width 167 height 15
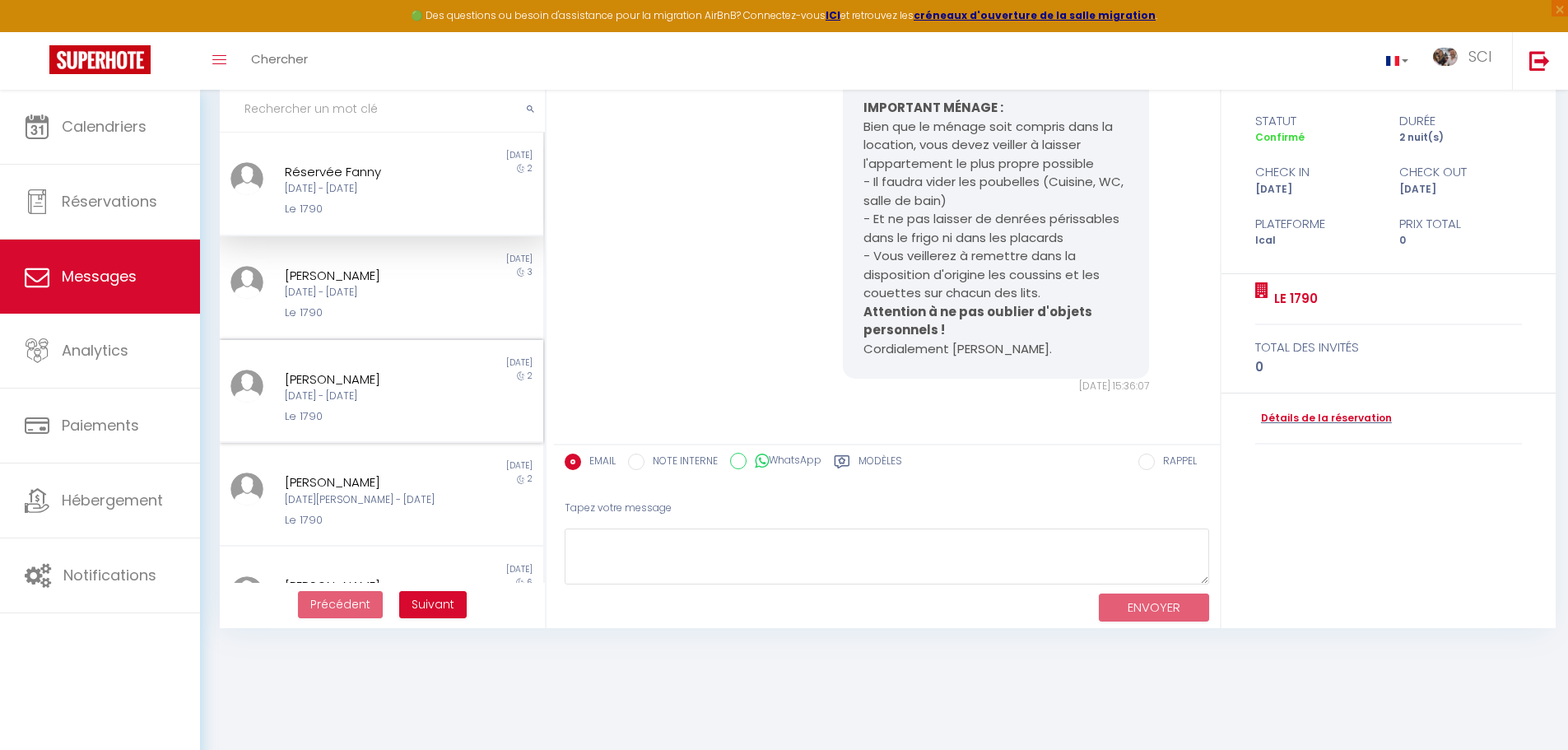
click at [385, 397] on div "[DATE] - [DATE]" at bounding box center [368, 396] width 167 height 15
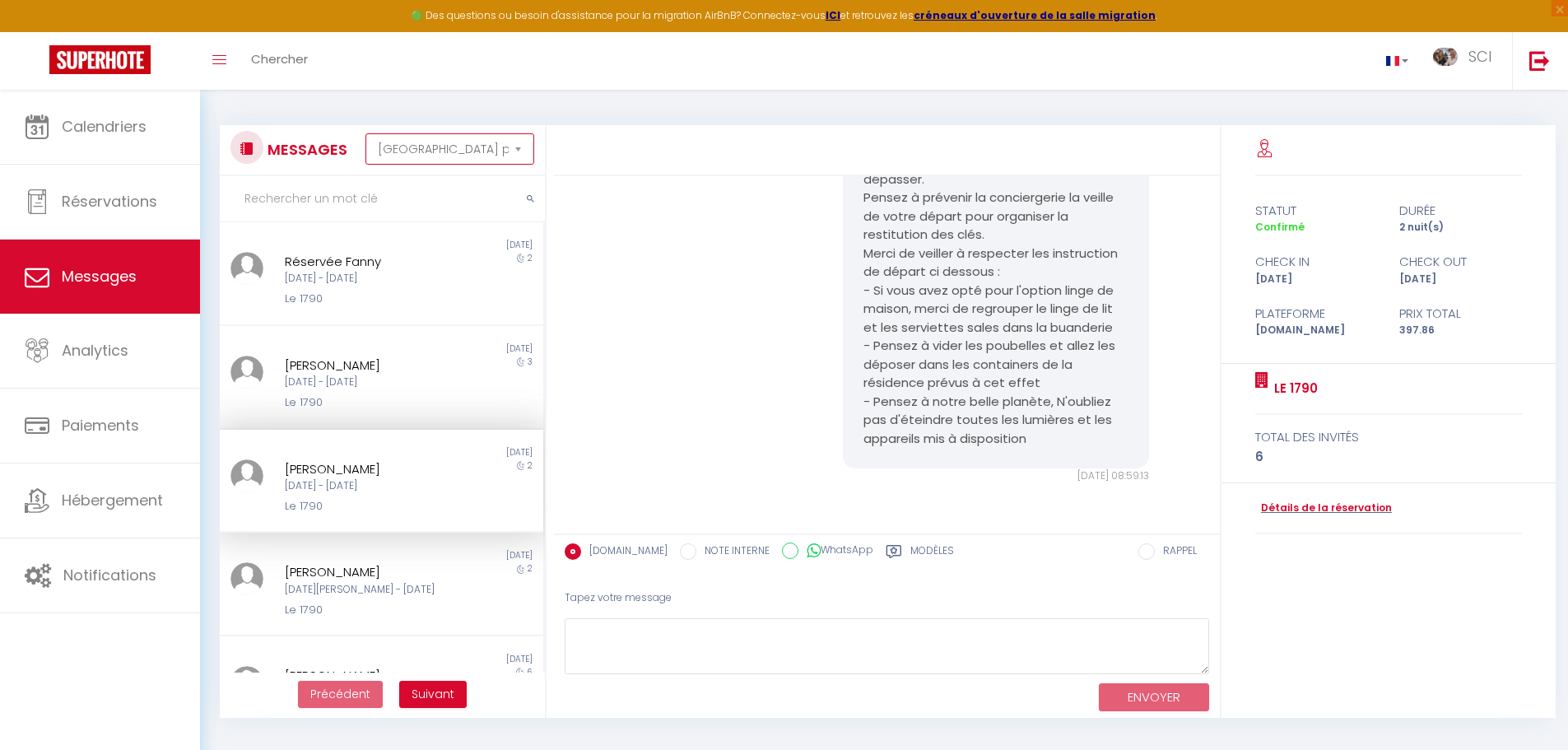
click at [476, 154] on select "[GEOGRAPHIC_DATA] par date de réservation Trier par date de message" at bounding box center [449, 148] width 169 height 31
click at [365, 133] on select "[GEOGRAPHIC_DATA] par date de réservation Trier par date de message" at bounding box center [449, 148] width 169 height 31
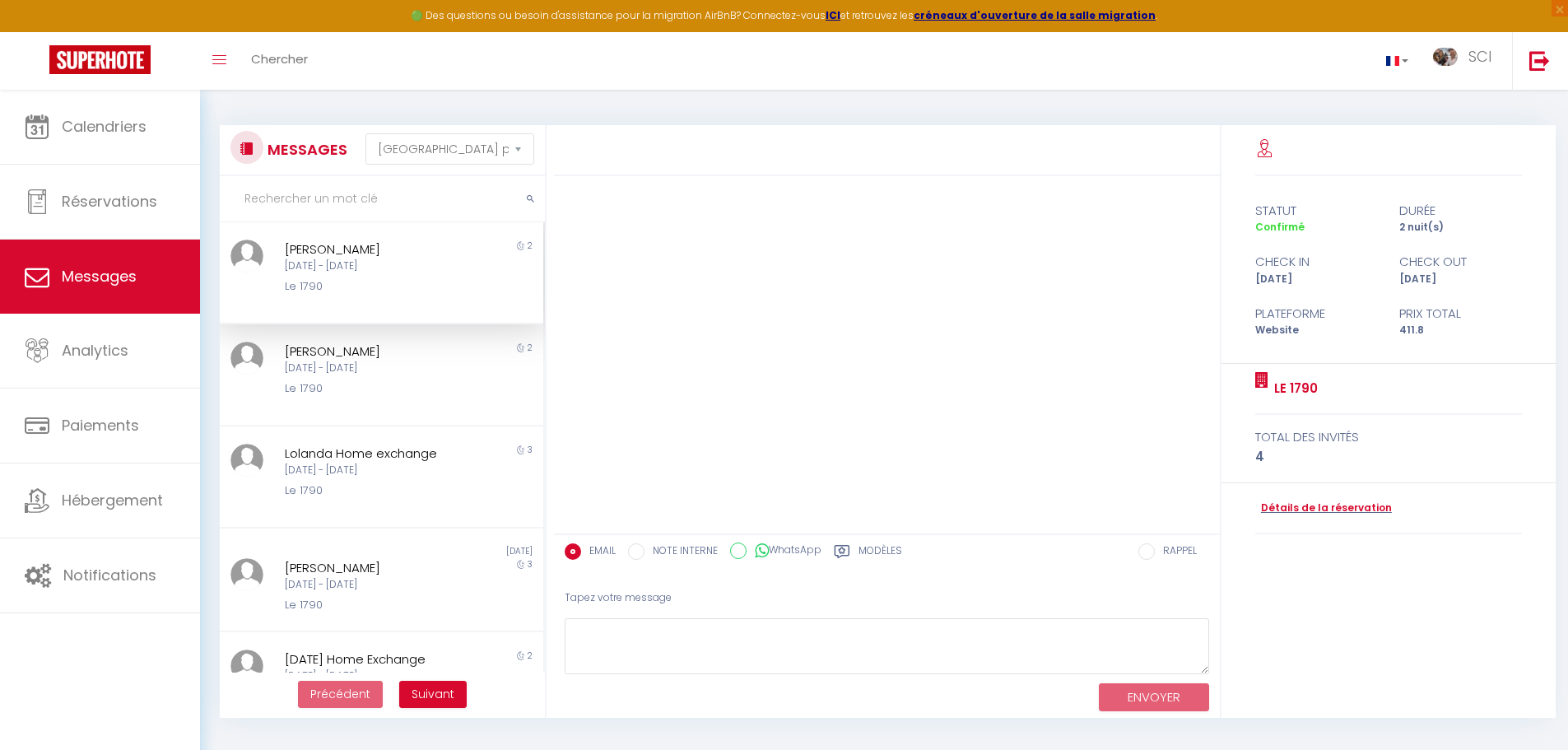
click at [438, 271] on div "[DATE] - [DATE]" at bounding box center [368, 266] width 167 height 15
click at [389, 257] on div "[PERSON_NAME]" at bounding box center [368, 249] width 167 height 20
click at [1315, 511] on link "Détails de la réservation" at bounding box center [1324, 509] width 136 height 15
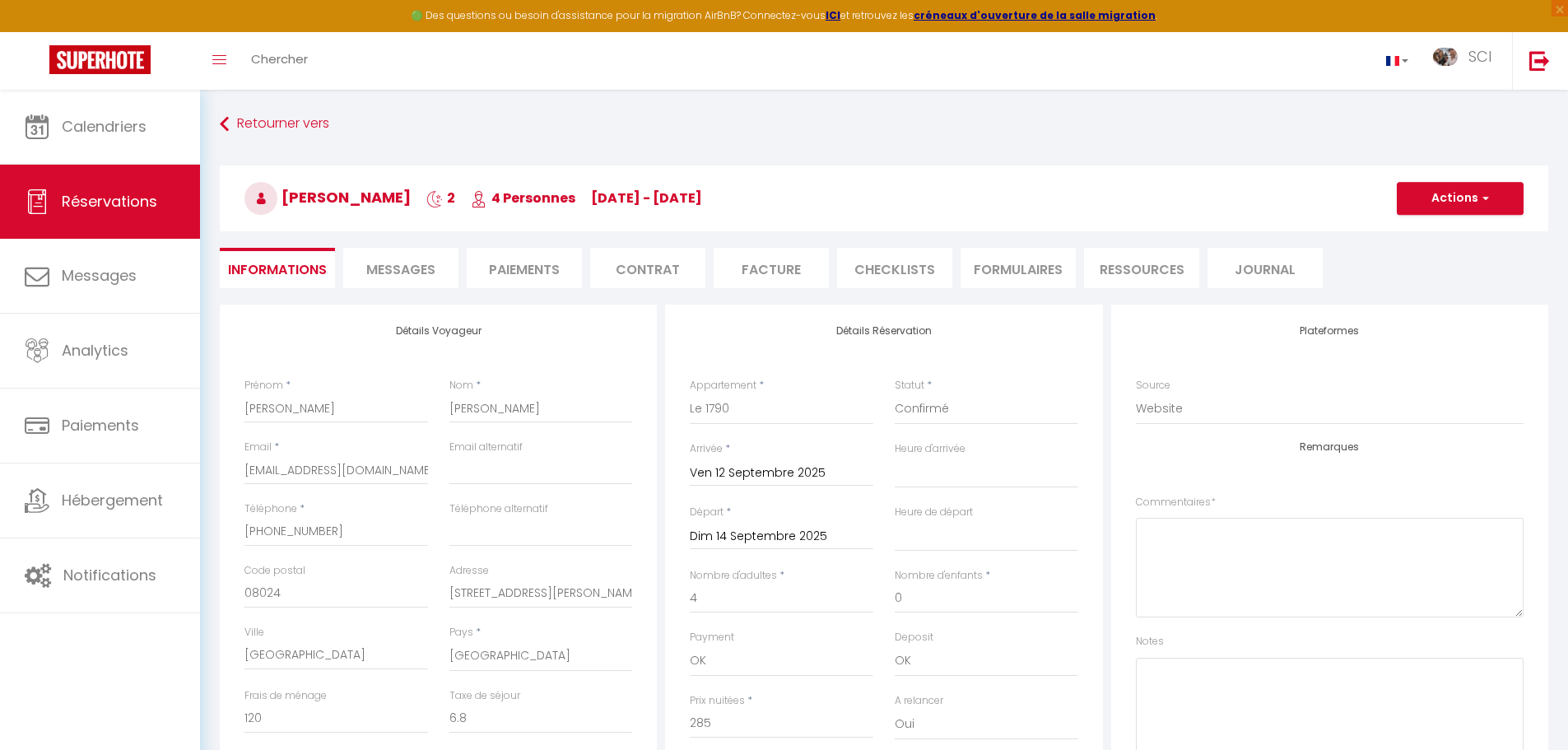
click at [642, 273] on li "Contrat" at bounding box center [648, 268] width 115 height 40
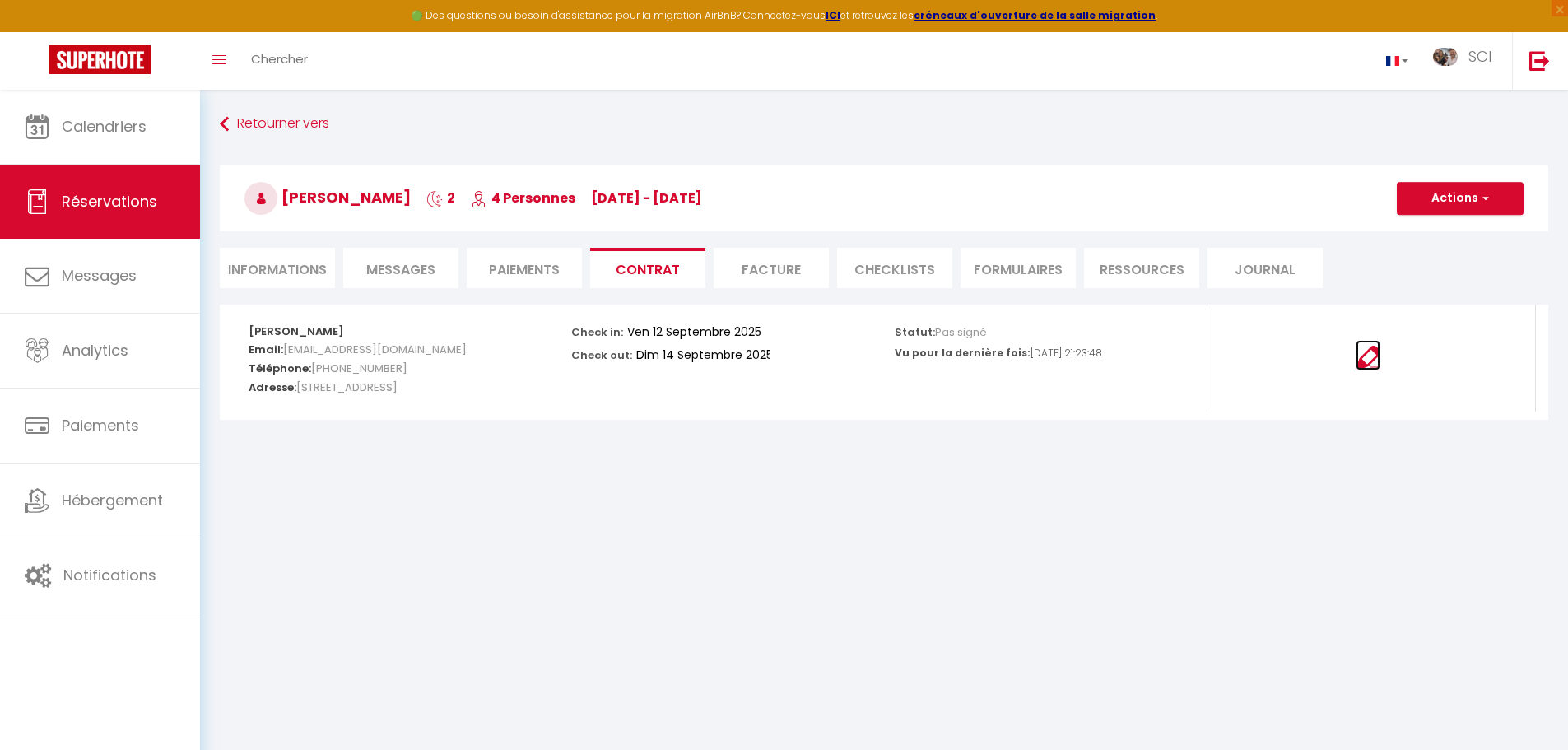
click at [1366, 367] on img at bounding box center [1368, 358] width 25 height 25
click at [539, 265] on li "Paiements" at bounding box center [524, 268] width 115 height 40
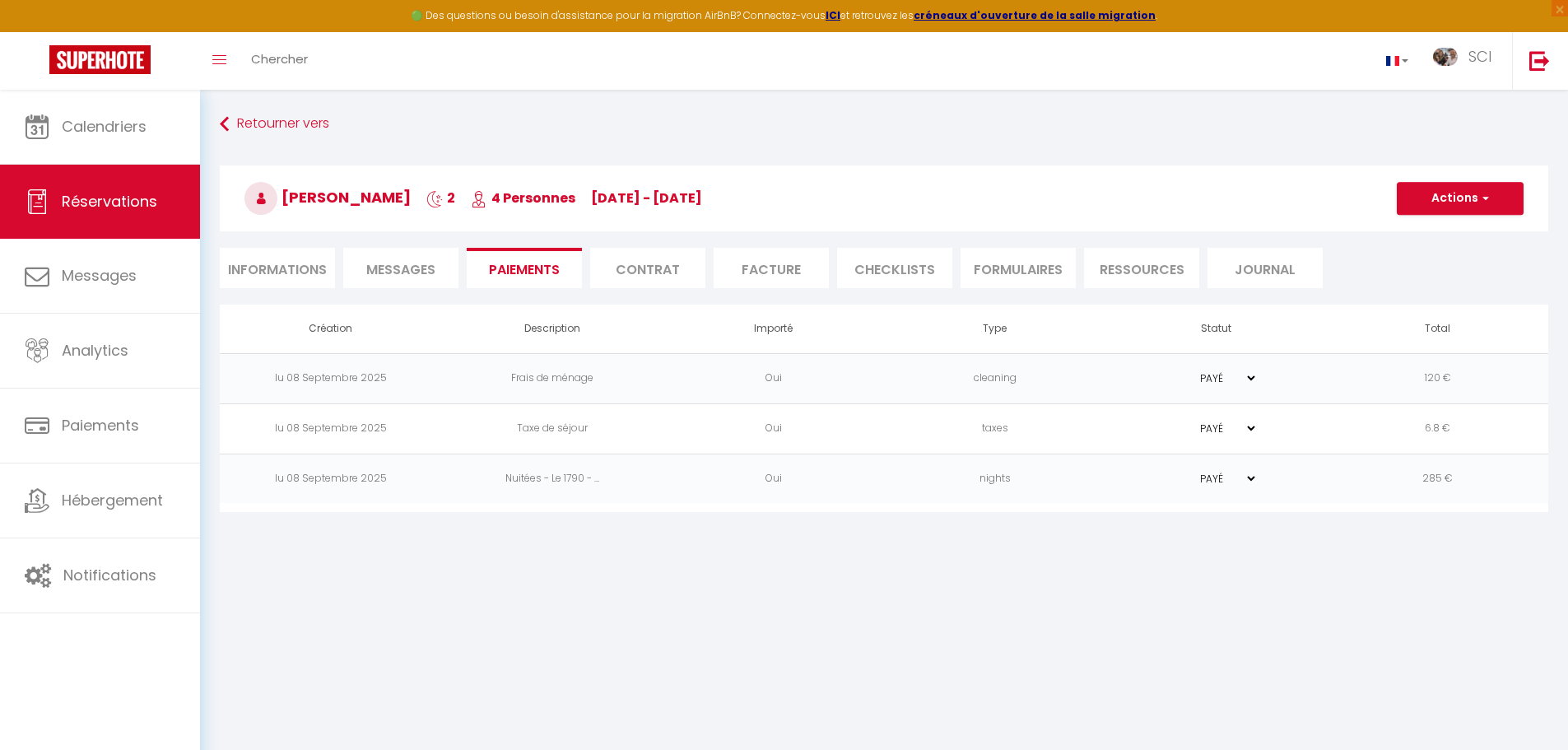
click at [425, 257] on li "Messages" at bounding box center [401, 268] width 115 height 40
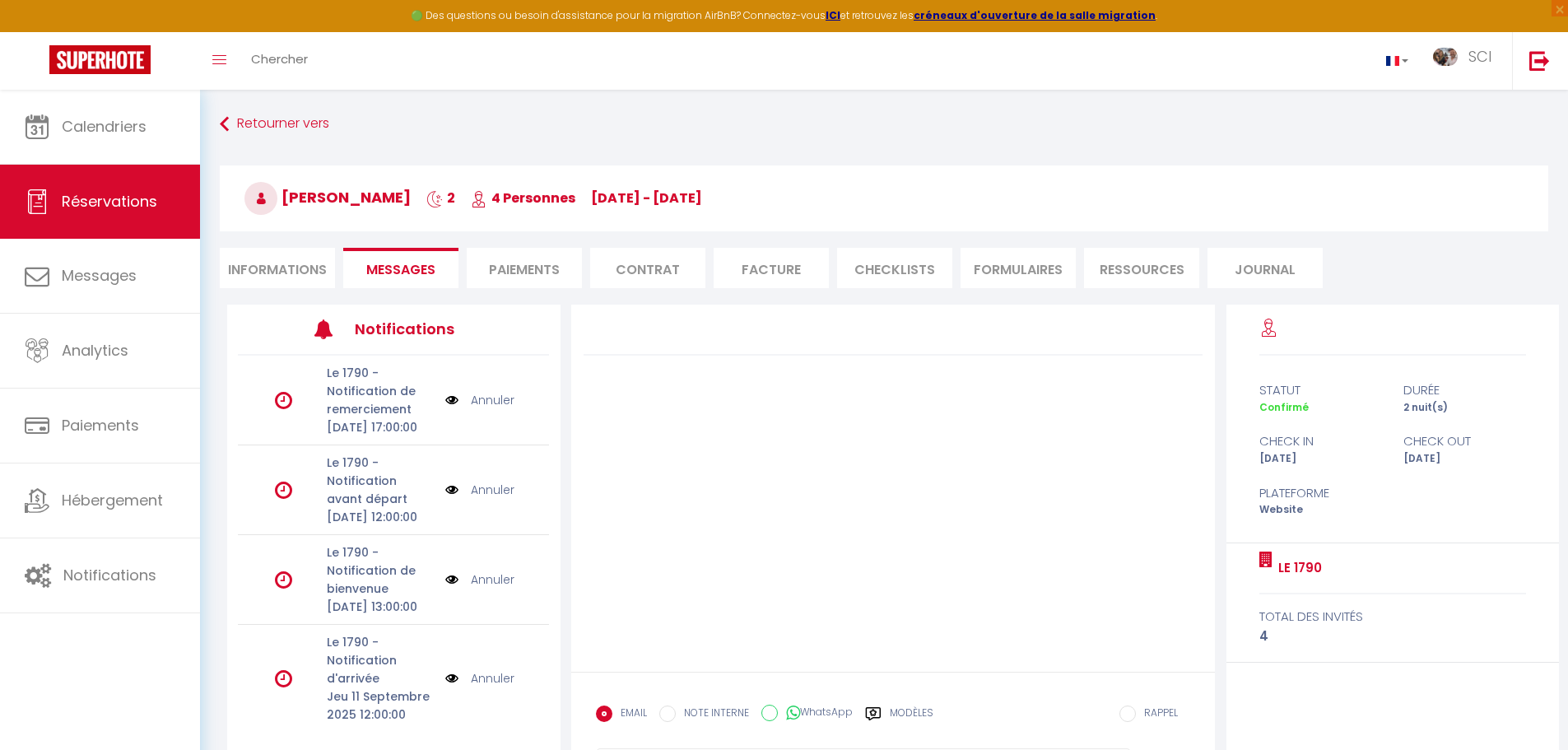
click at [282, 269] on li "Informations" at bounding box center [277, 268] width 115 height 40
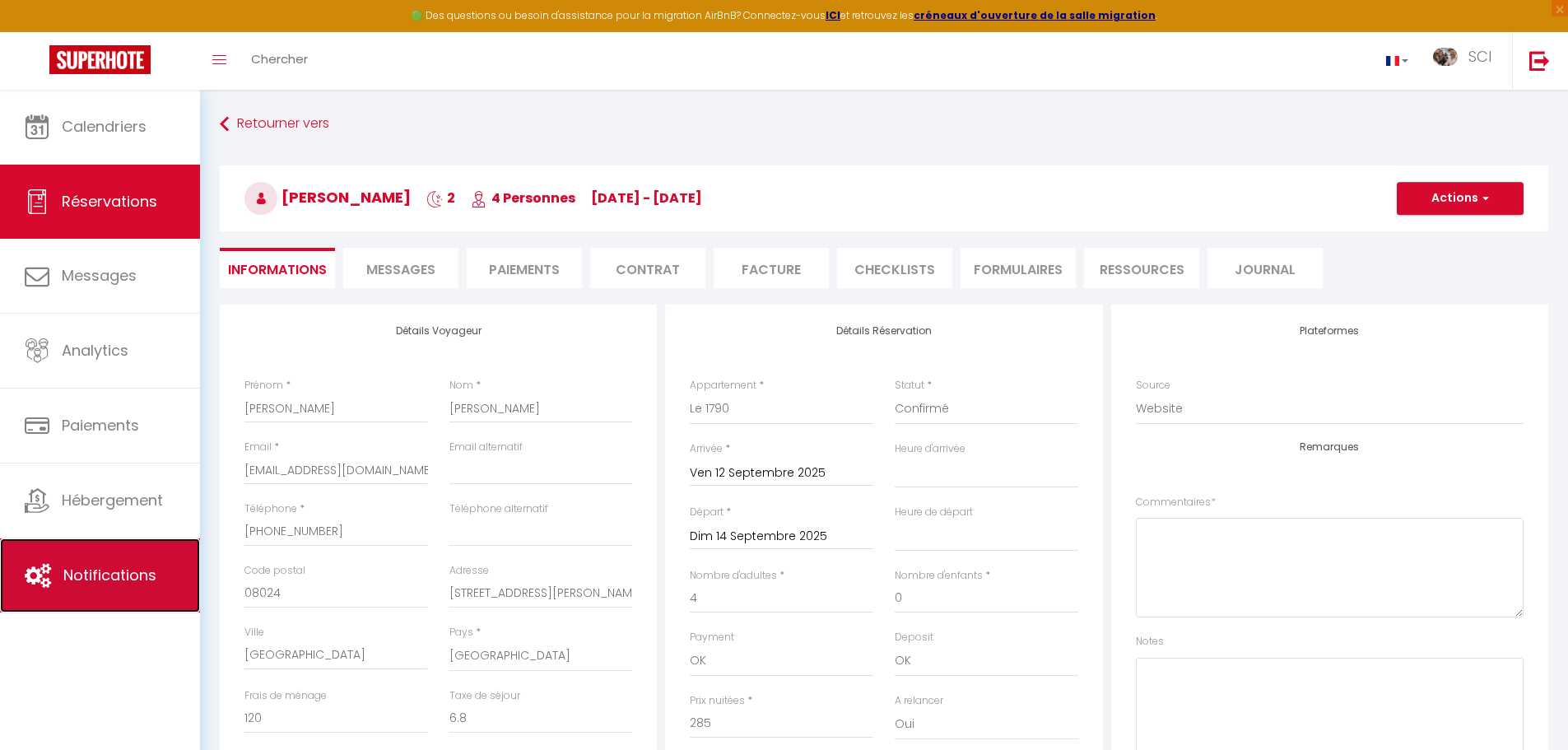
click at [124, 570] on span "Notifications" at bounding box center [110, 575] width 93 height 21
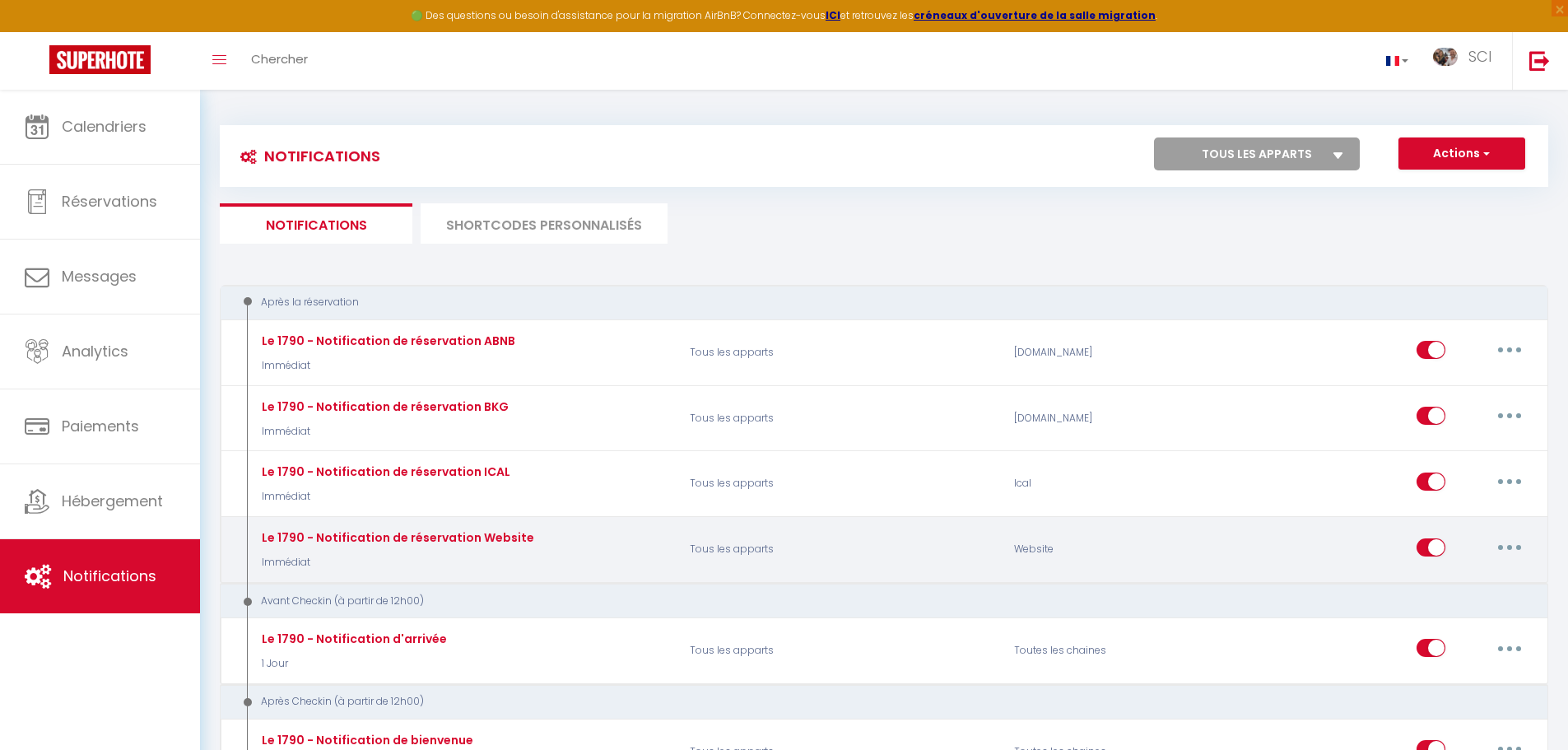
click at [1519, 552] on button "button" at bounding box center [1510, 547] width 46 height 27
click at [1448, 644] on link "Tester" at bounding box center [1467, 644] width 122 height 28
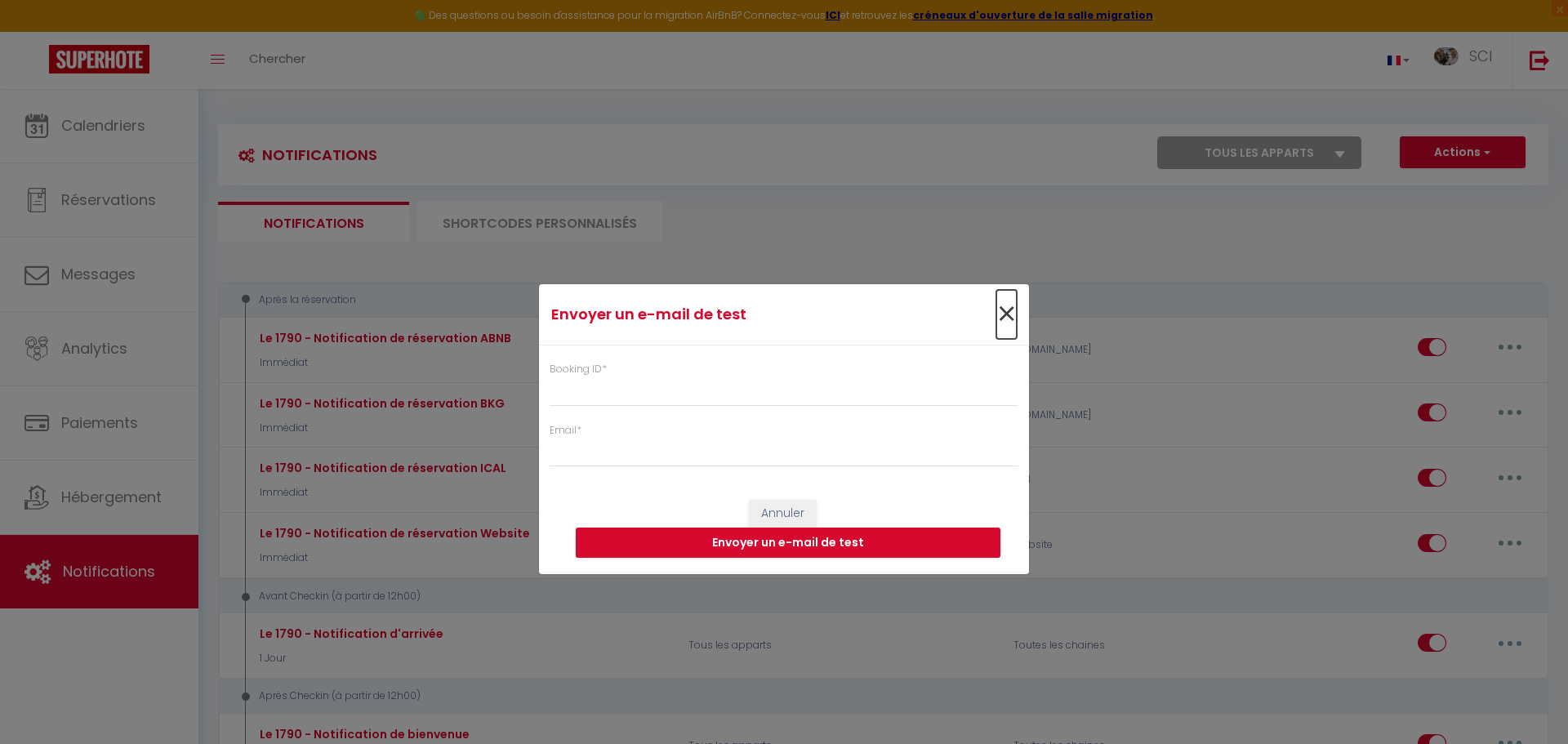
click at [1004, 310] on span "×" at bounding box center [1006, 315] width 20 height 49
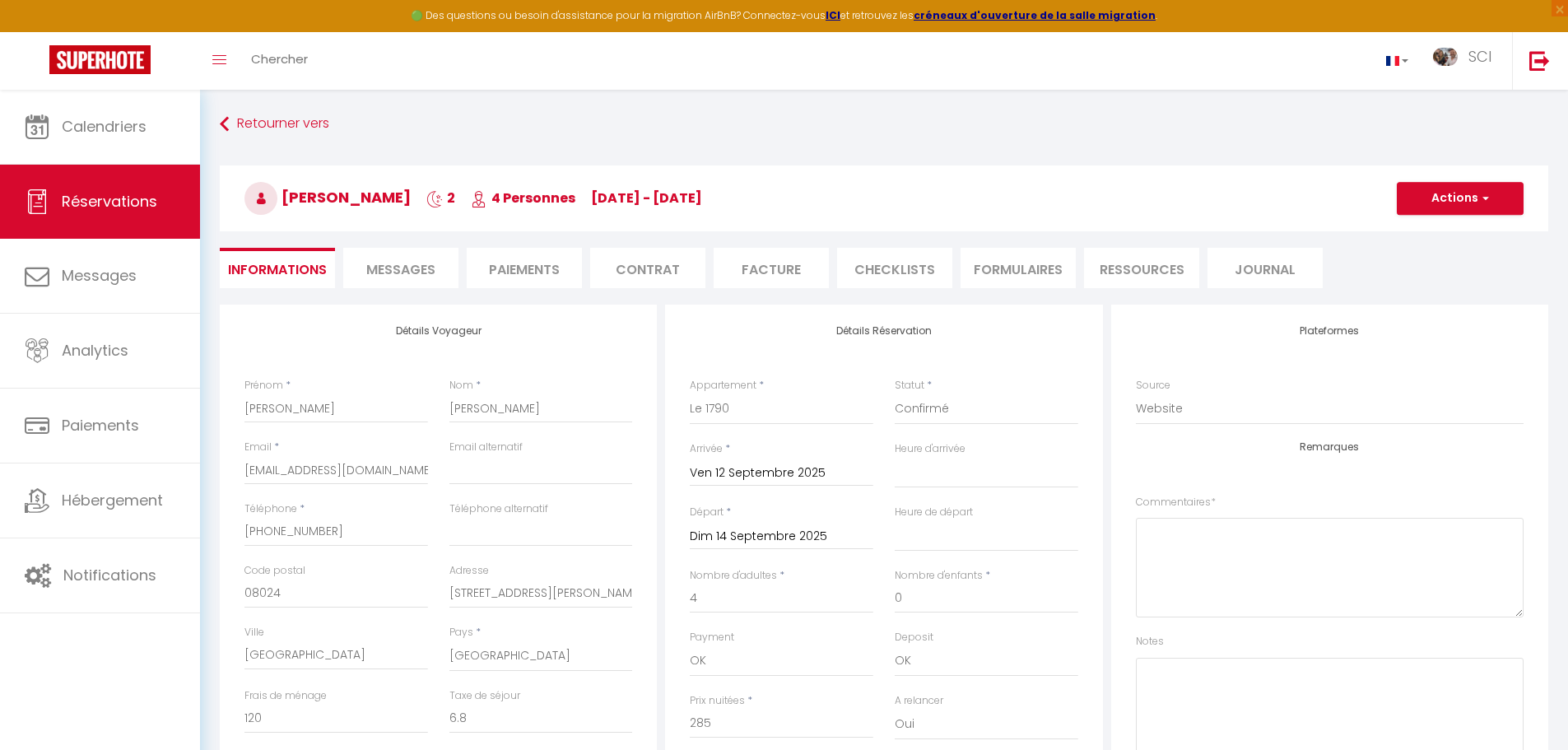
click at [416, 268] on span "Messages" at bounding box center [401, 269] width 69 height 19
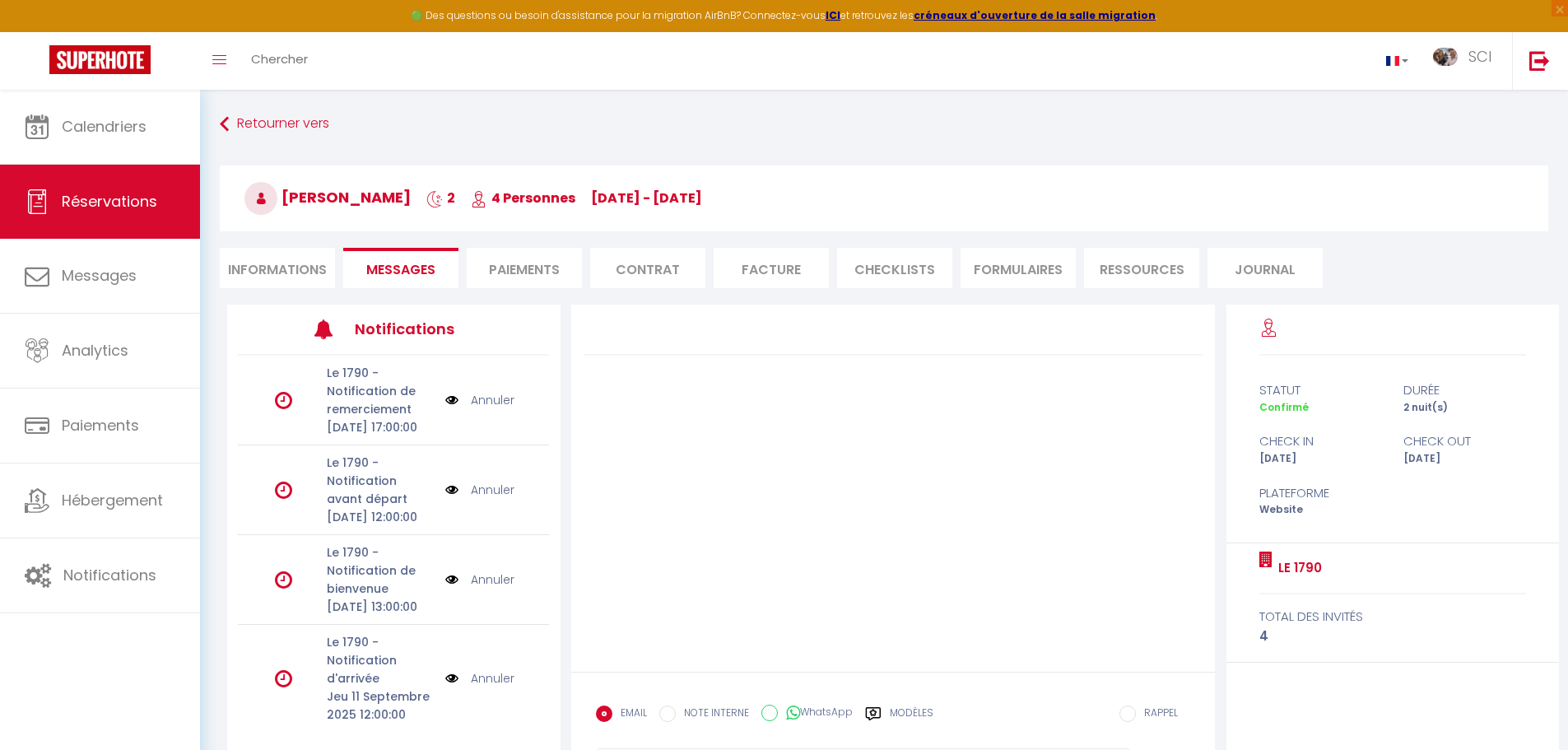
click at [512, 263] on li "Paiements" at bounding box center [524, 268] width 115 height 40
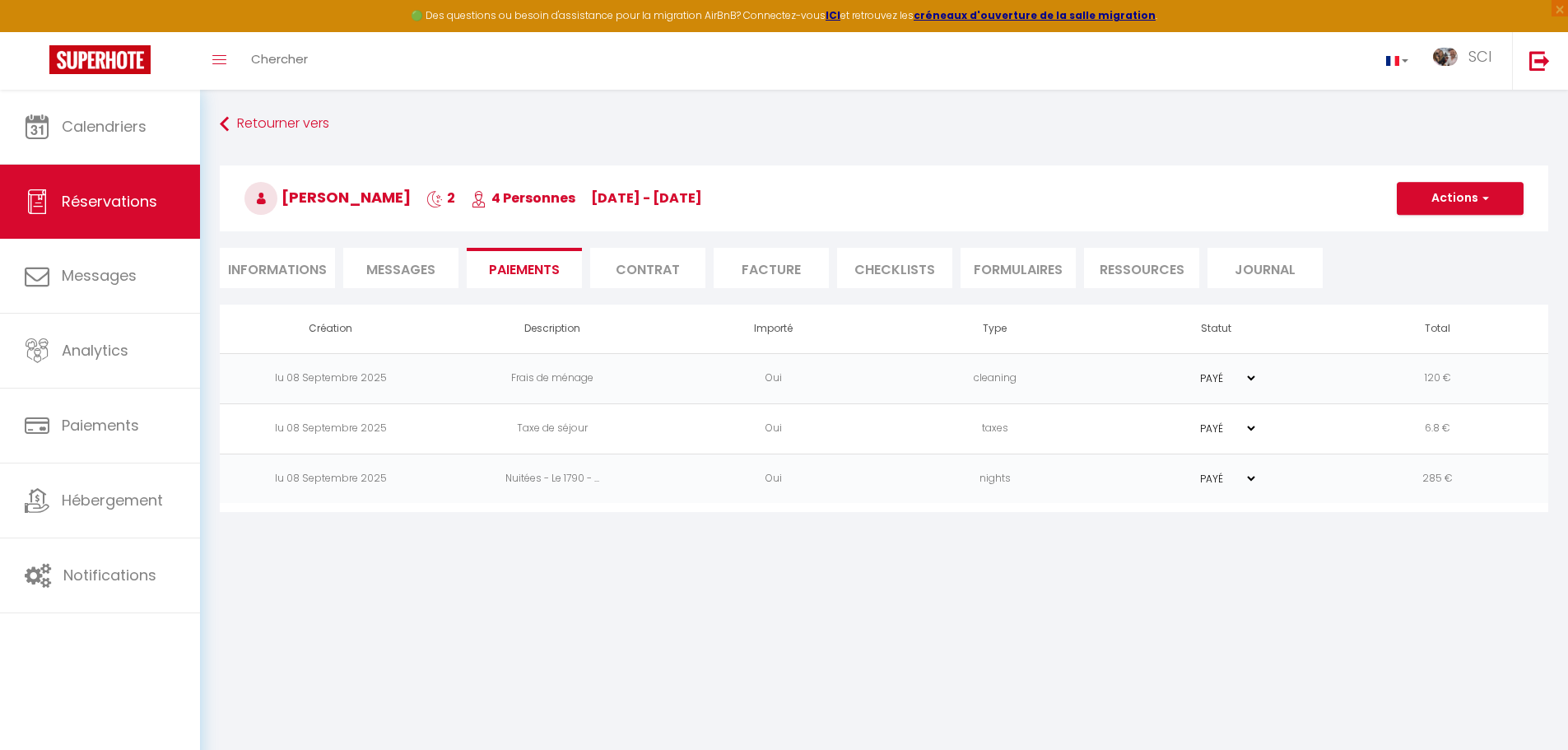
click at [664, 274] on li "Contrat" at bounding box center [648, 268] width 115 height 40
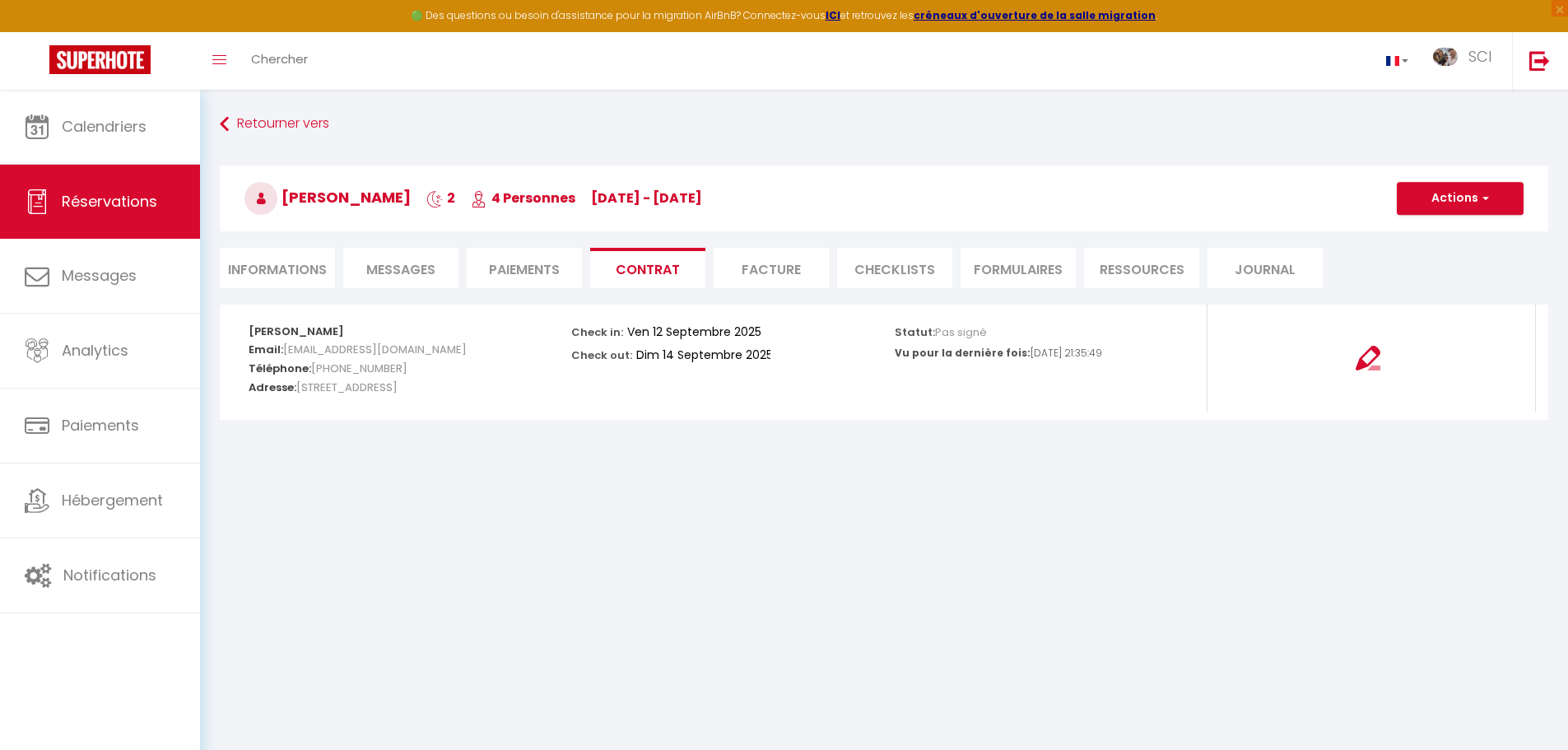
click at [800, 271] on li "Facture" at bounding box center [771, 268] width 115 height 40
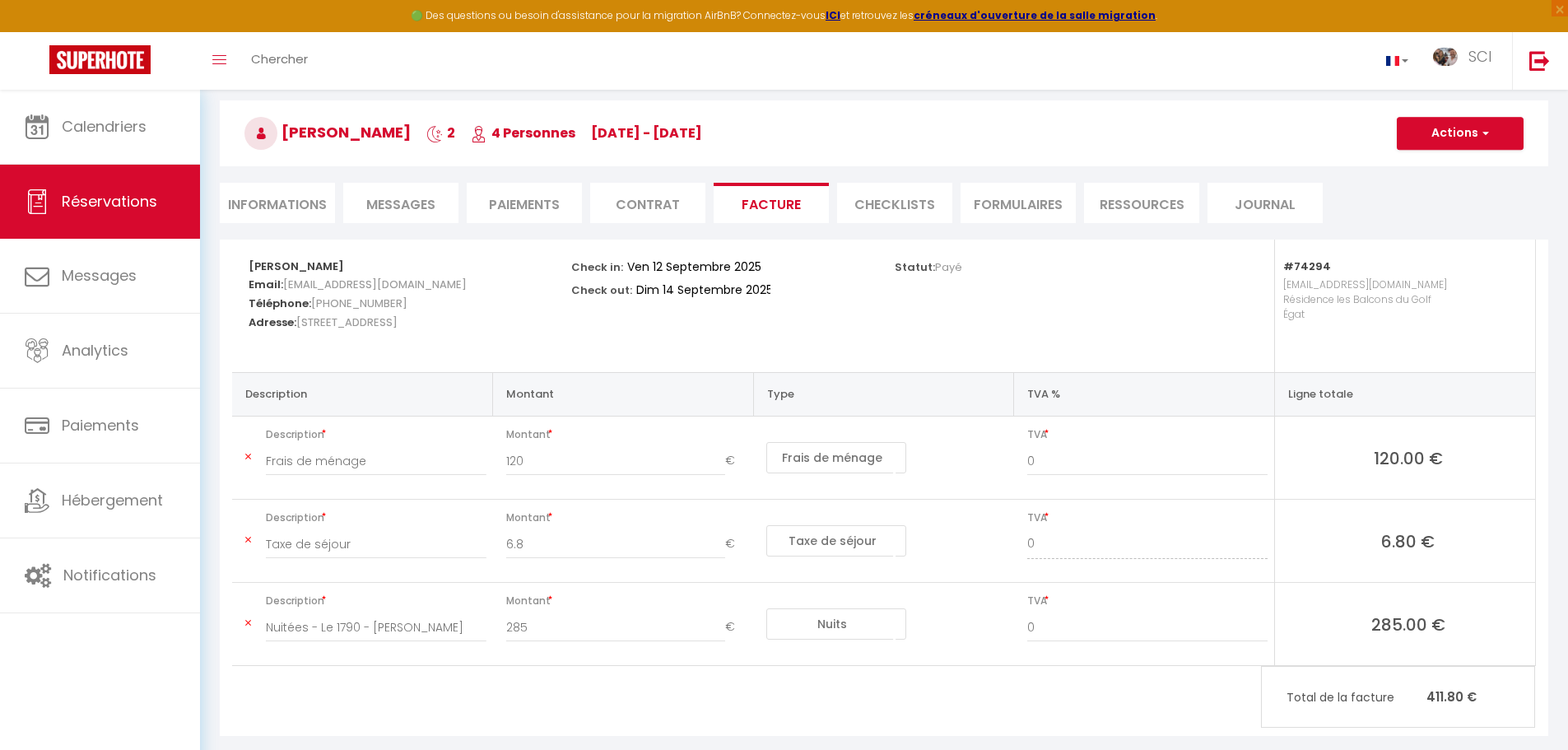
scroll to position [66, 0]
click at [884, 206] on li "CHECKLISTS" at bounding box center [895, 202] width 115 height 40
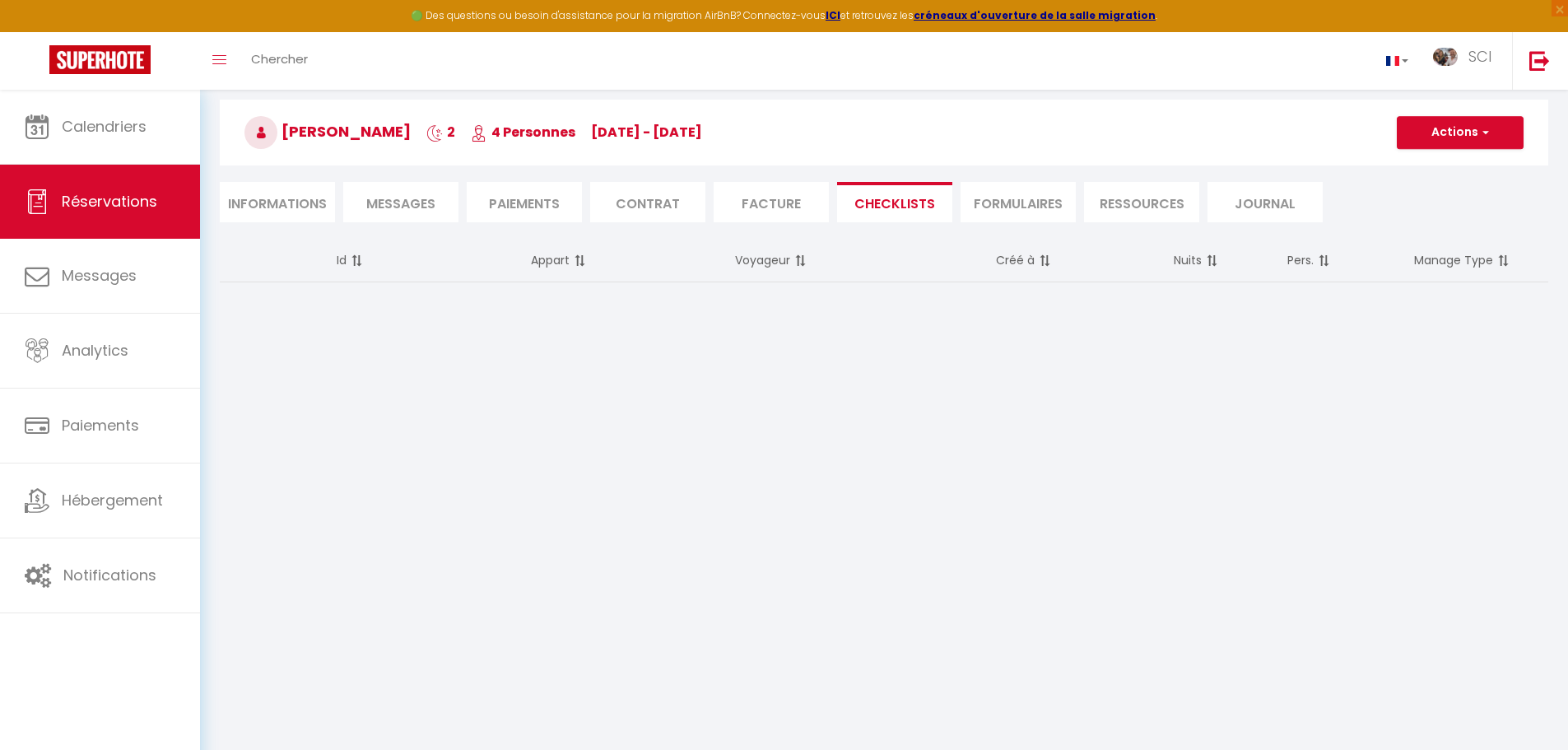
click at [1015, 194] on li "FORMULAIRES" at bounding box center [1018, 202] width 115 height 40
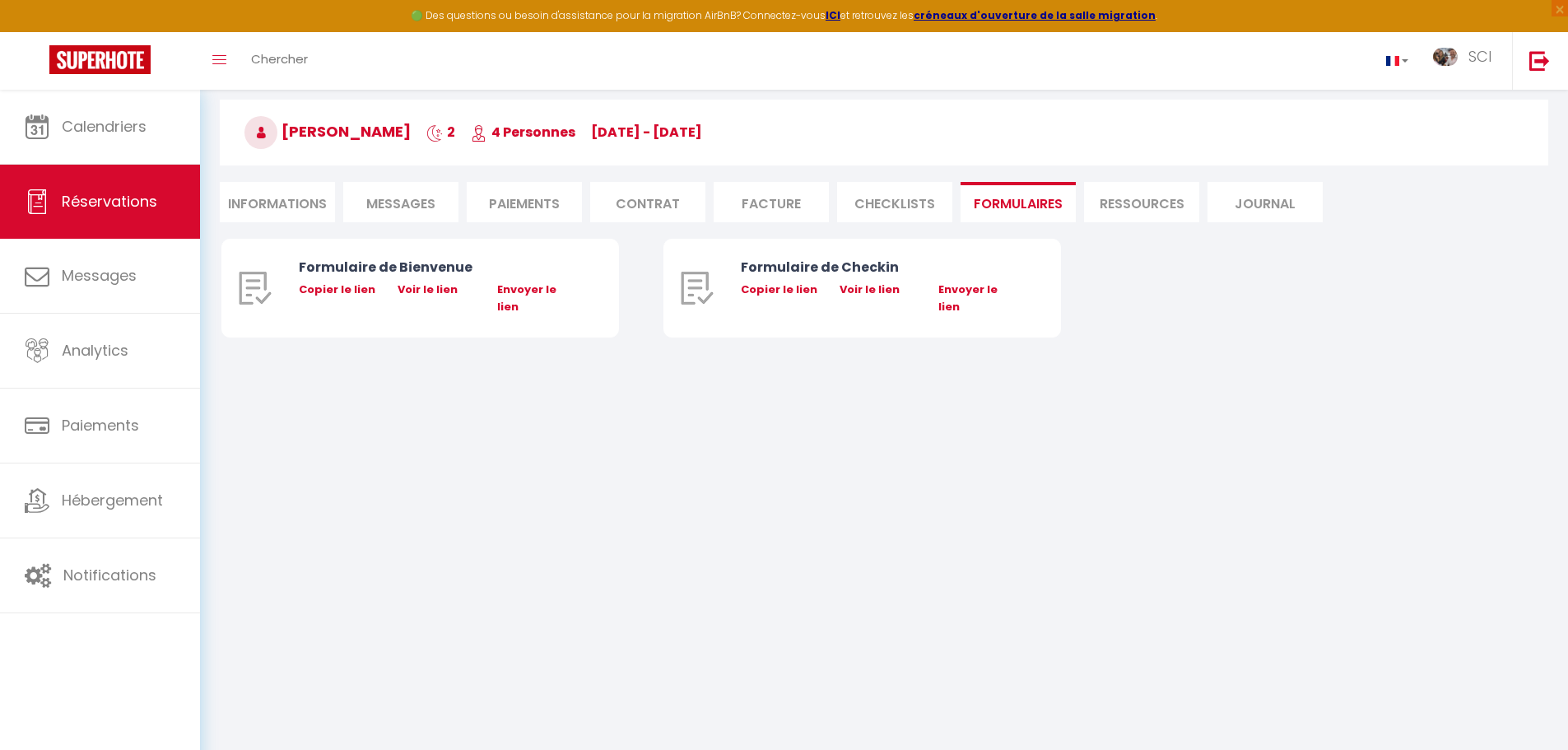
click at [1132, 200] on li "Ressources" at bounding box center [1142, 202] width 115 height 40
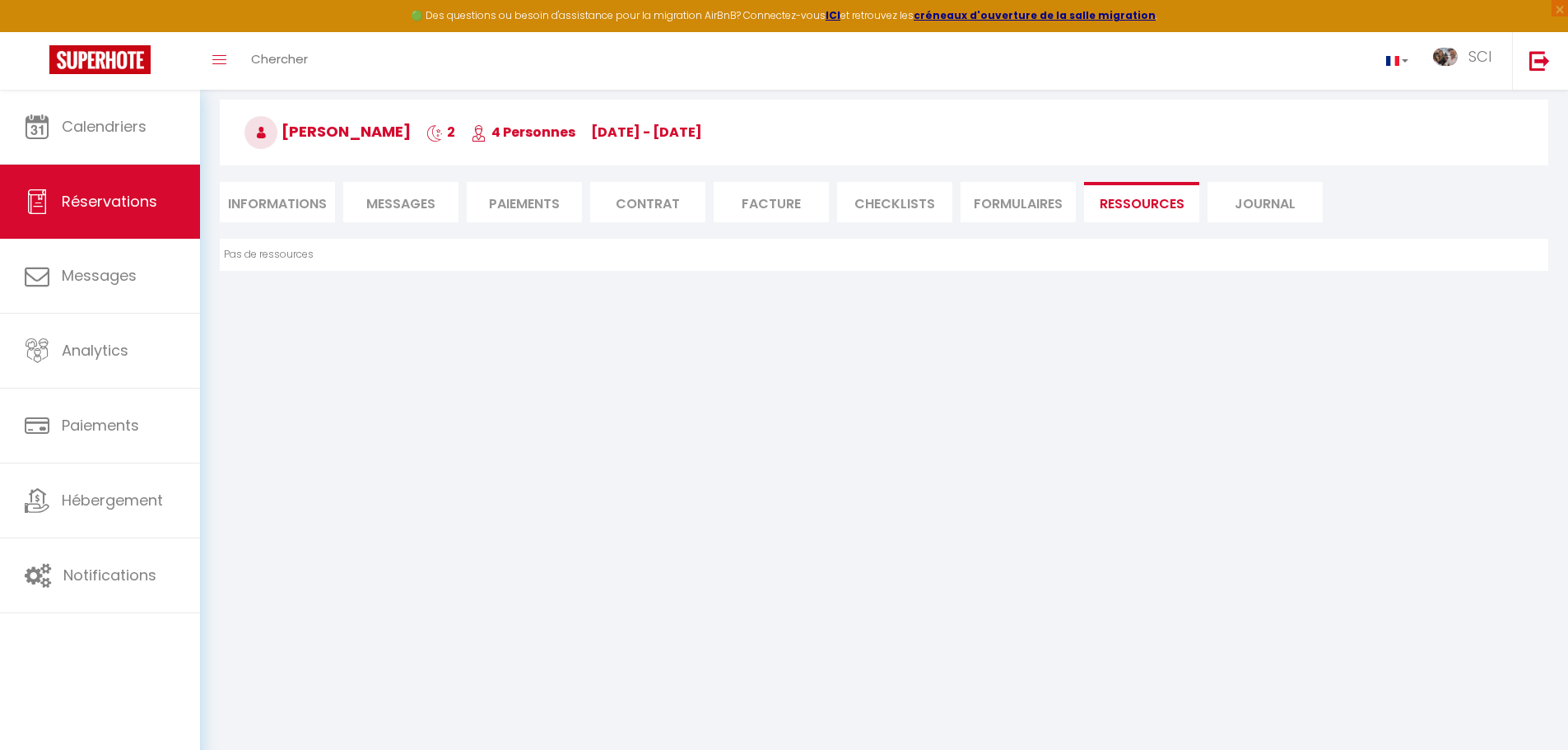
click at [1254, 197] on li "Journal" at bounding box center [1265, 202] width 115 height 40
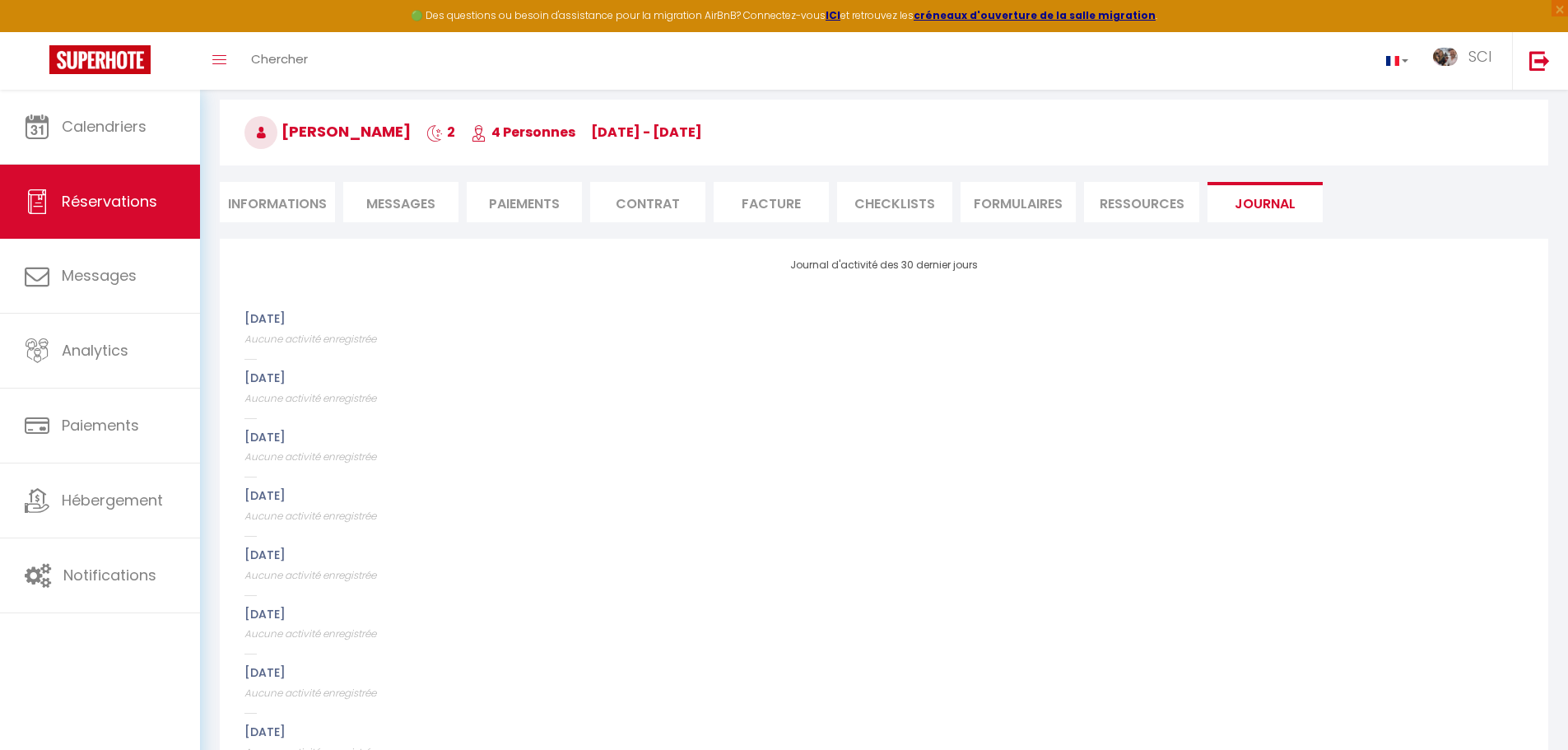
click at [290, 211] on li "Informations" at bounding box center [277, 202] width 115 height 40
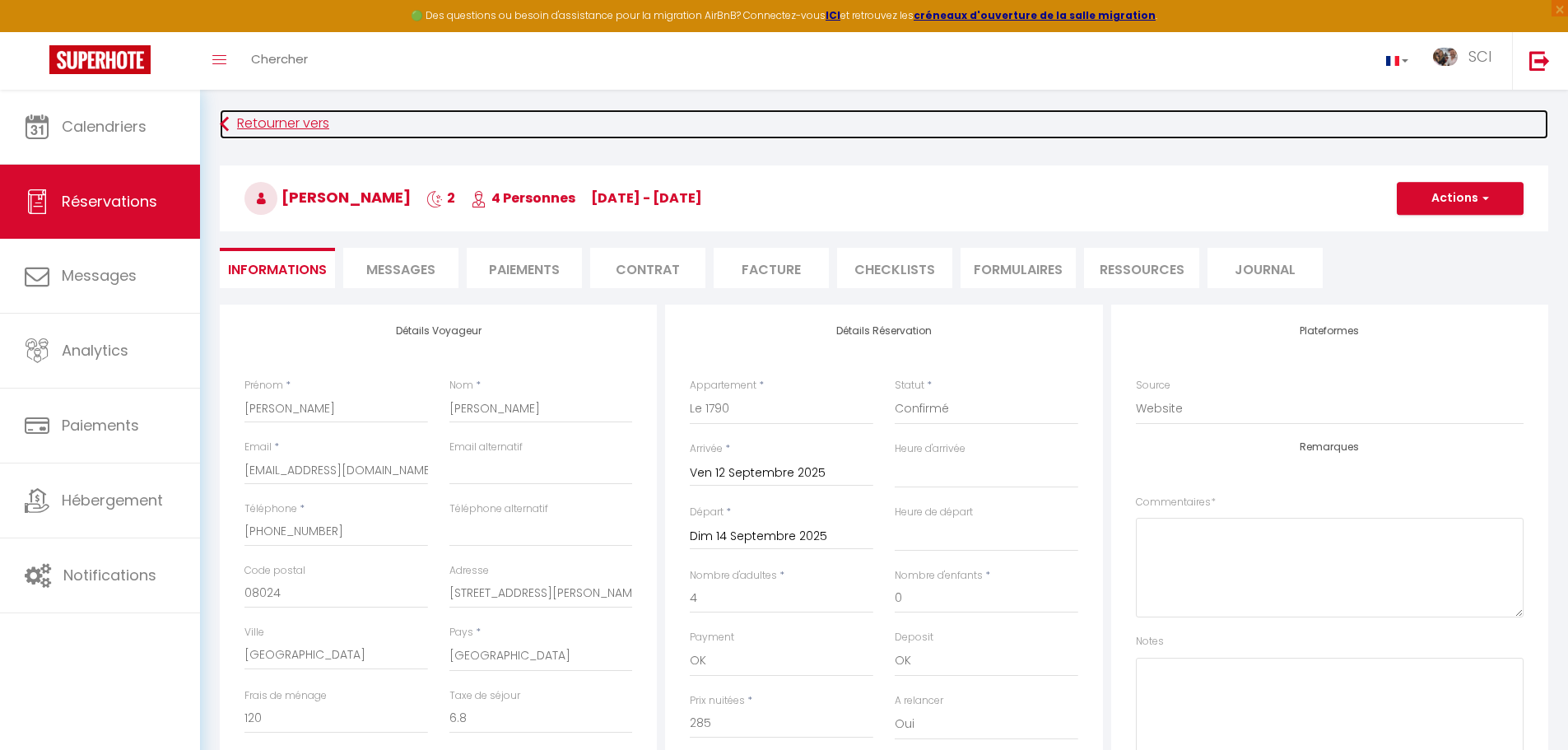
click at [268, 132] on link "Retourner vers" at bounding box center [884, 124] width 1329 height 30
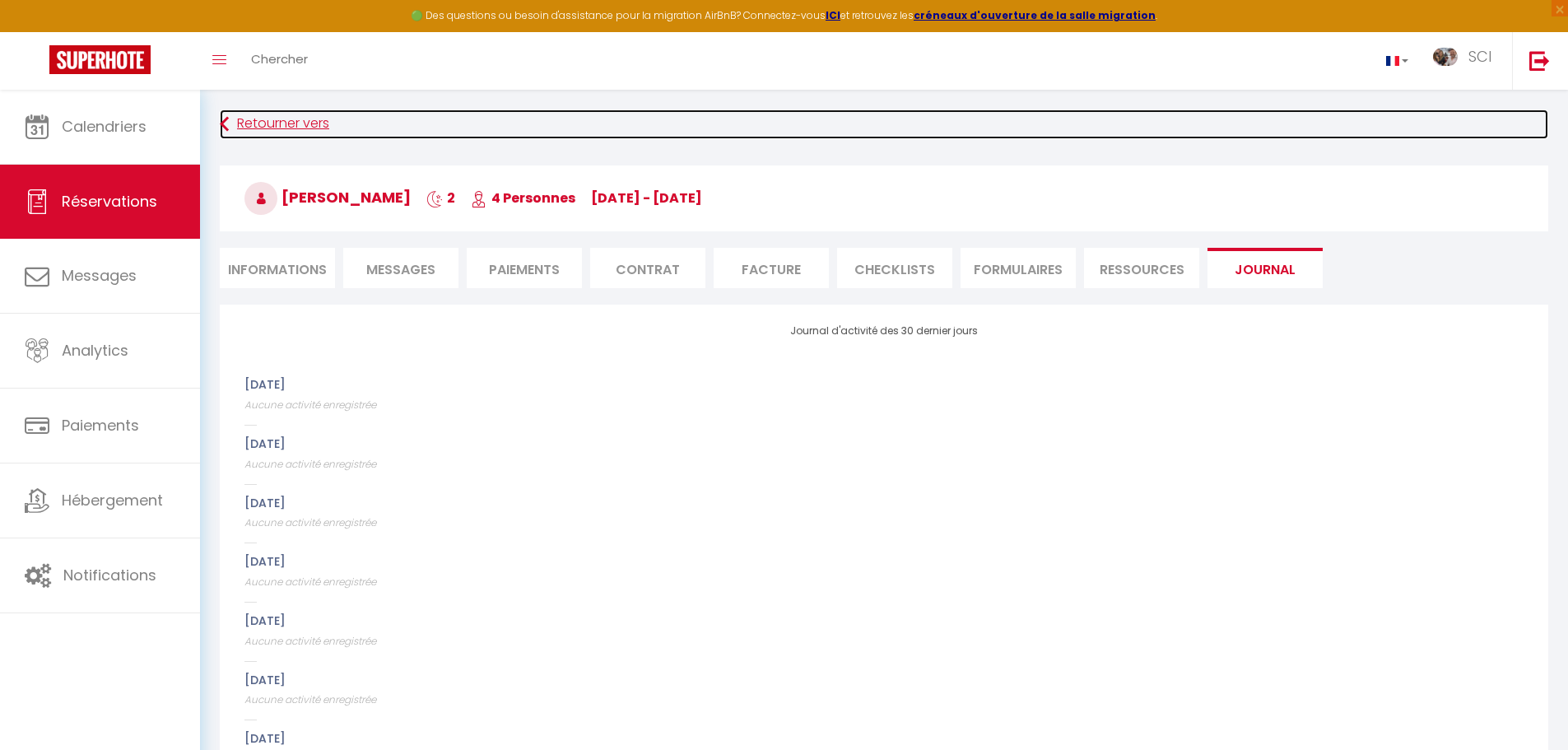
scroll to position [66, 0]
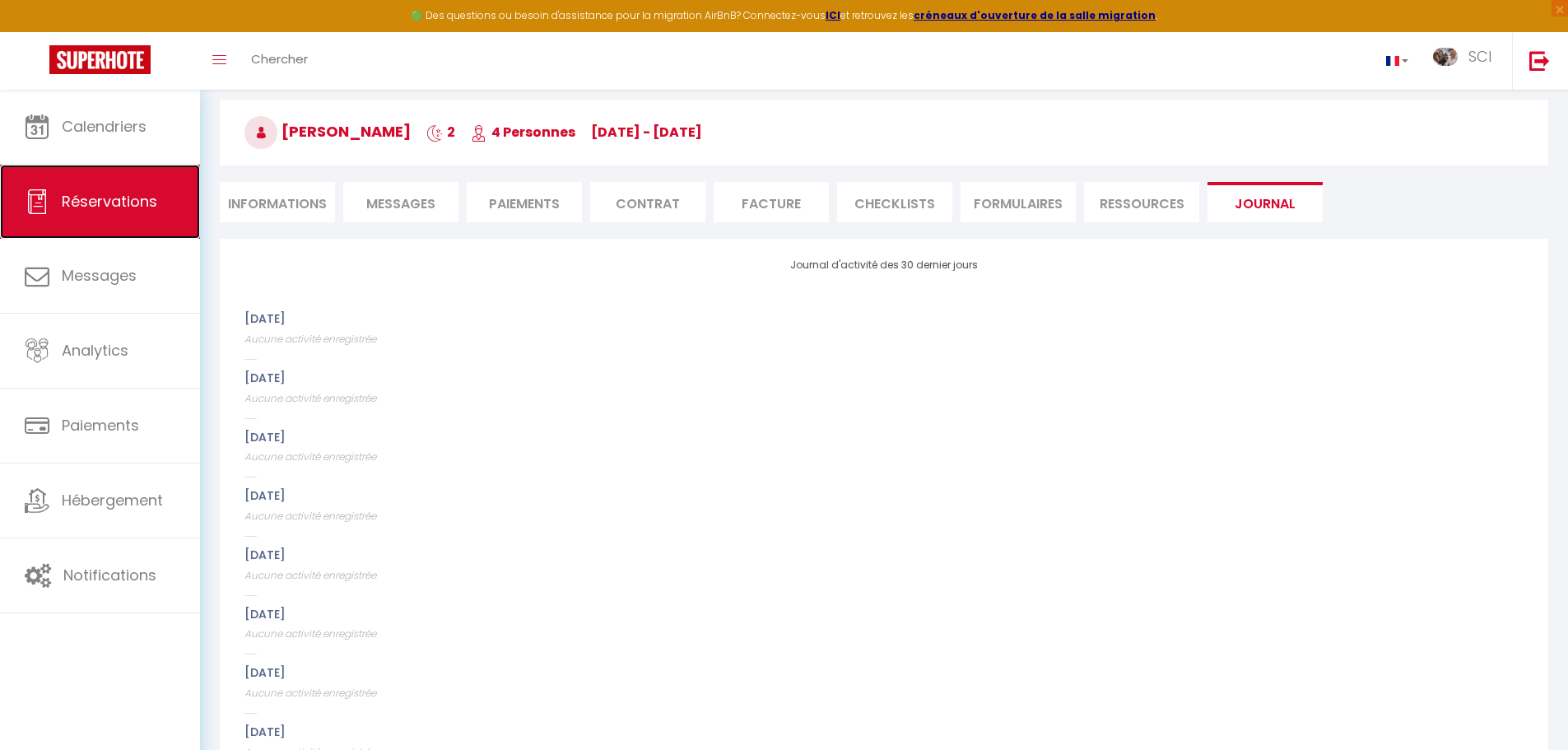
click at [142, 187] on link "Réservations" at bounding box center [100, 202] width 200 height 74
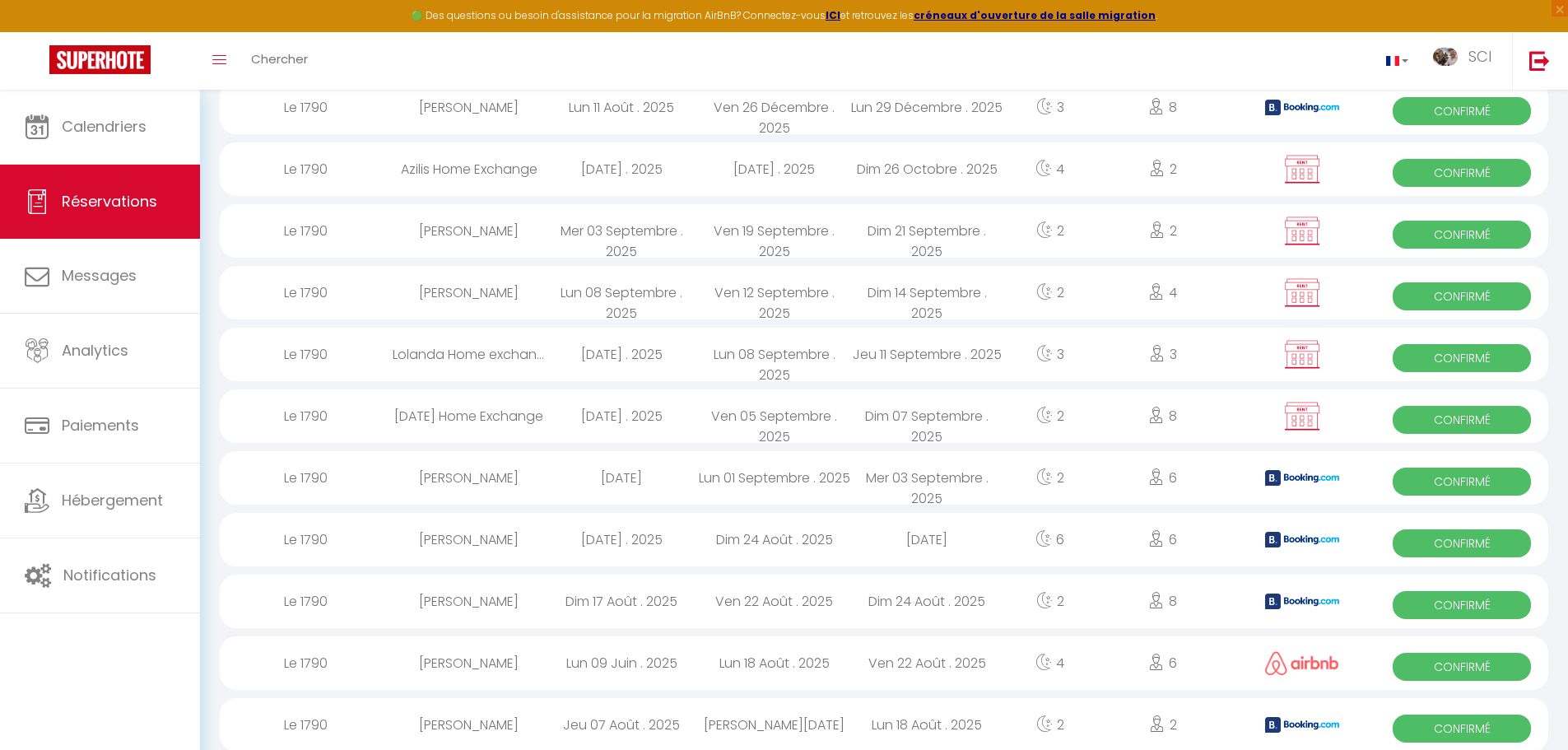
scroll to position [602, 0]
click at [1450, 299] on span "Confirmé" at bounding box center [1462, 297] width 138 height 28
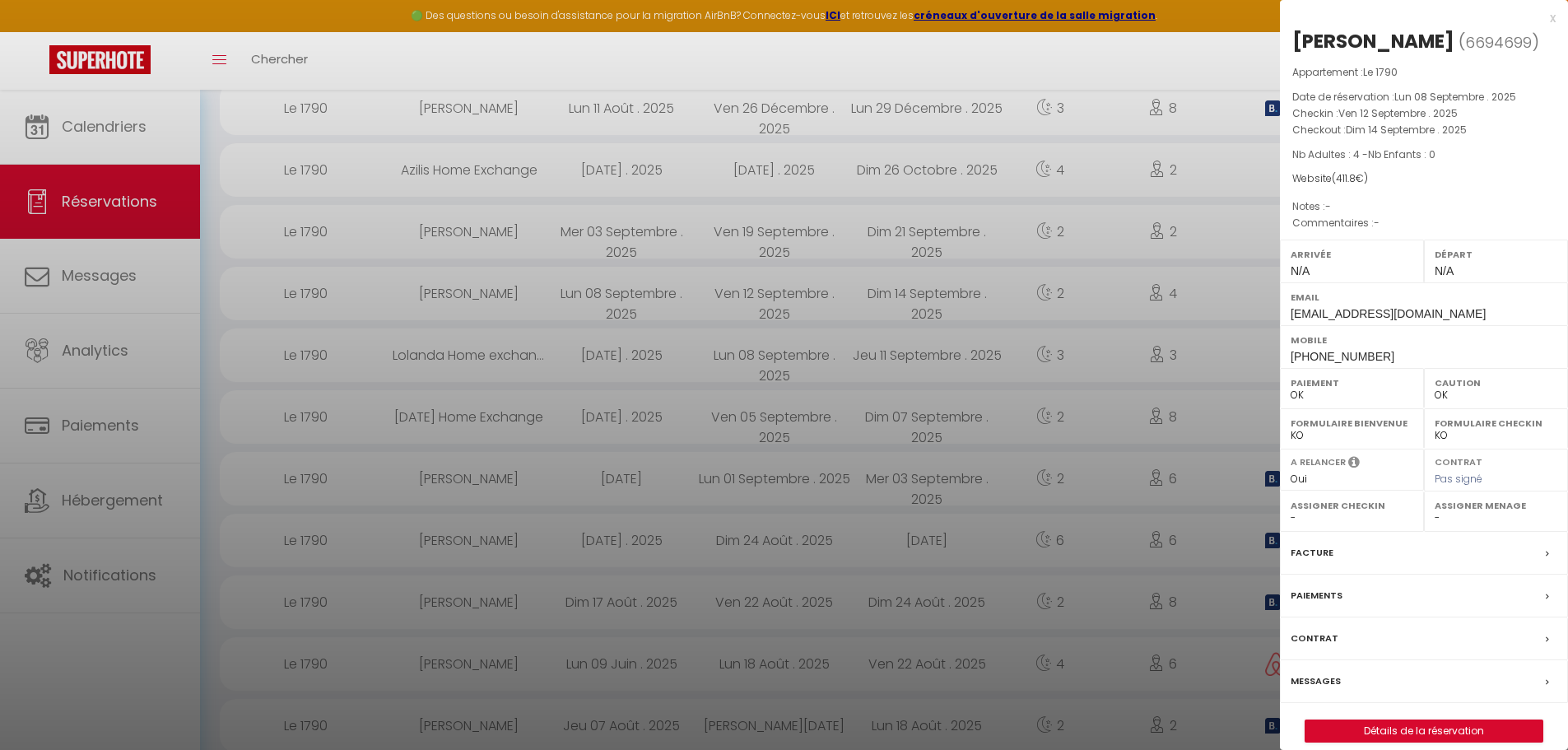
click at [1465, 52] on span "6694699" at bounding box center [1499, 42] width 67 height 21
copy span "6694699"
click at [115, 272] on div at bounding box center [784, 375] width 1568 height 750
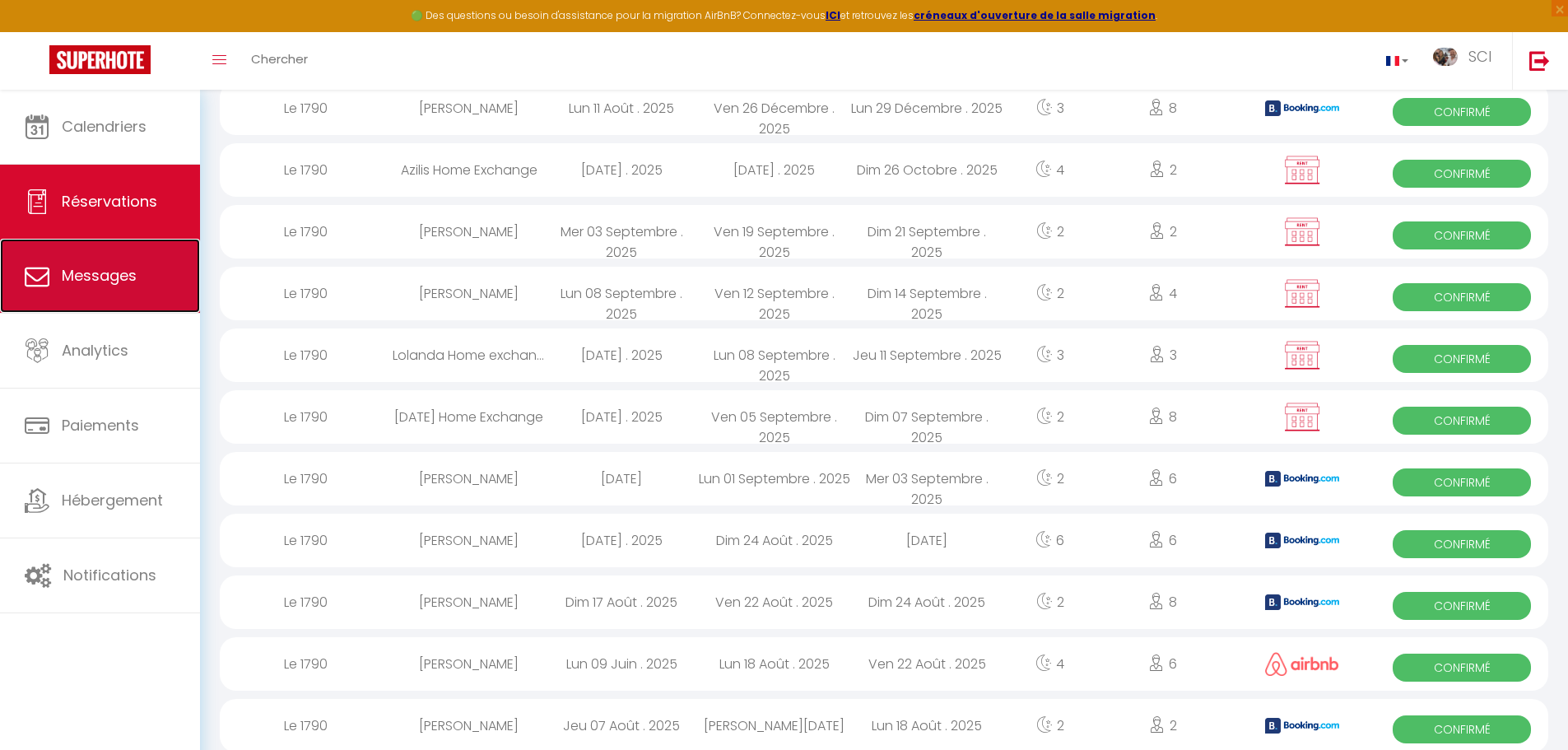
click at [115, 272] on span "Messages" at bounding box center [99, 275] width 75 height 21
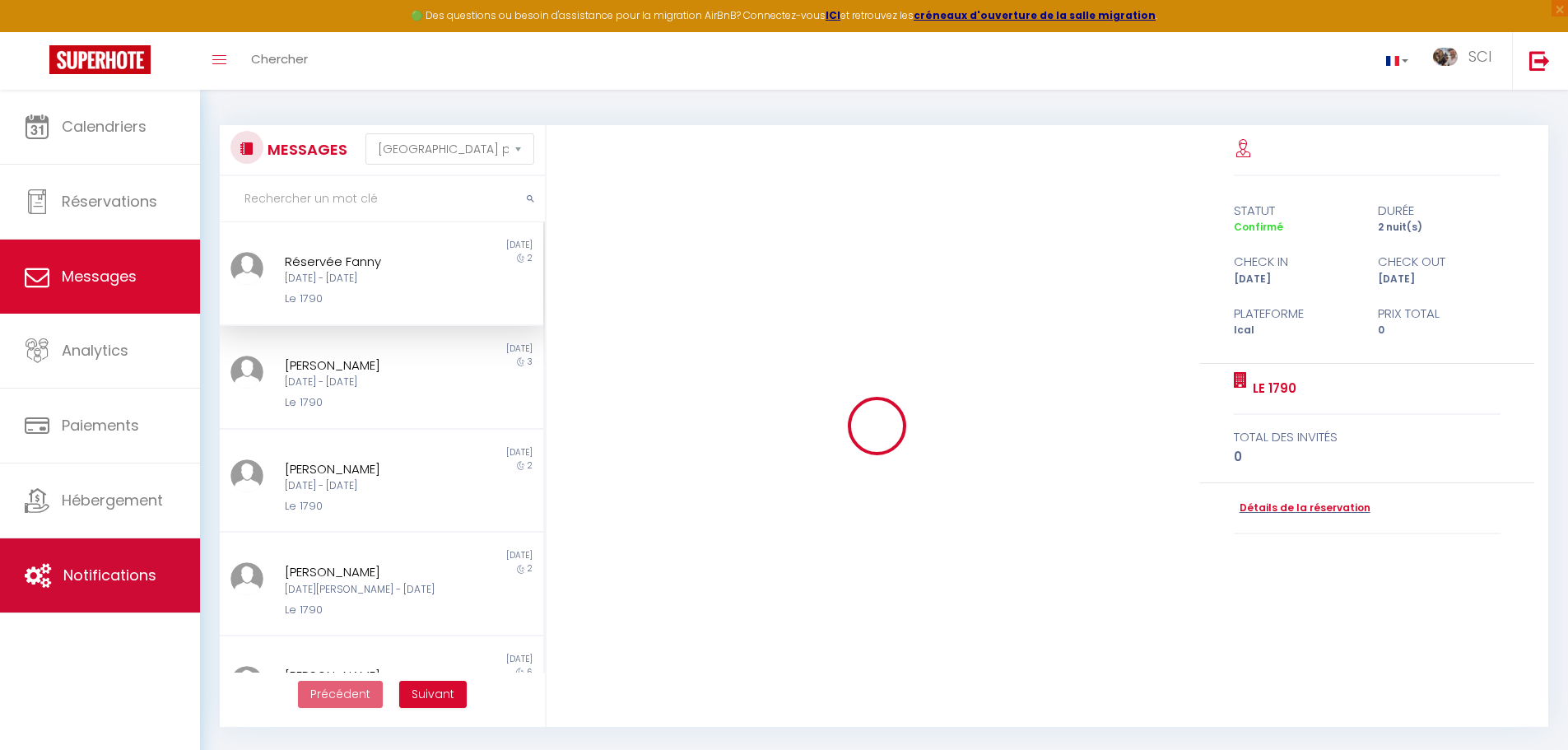
scroll to position [3105, 0]
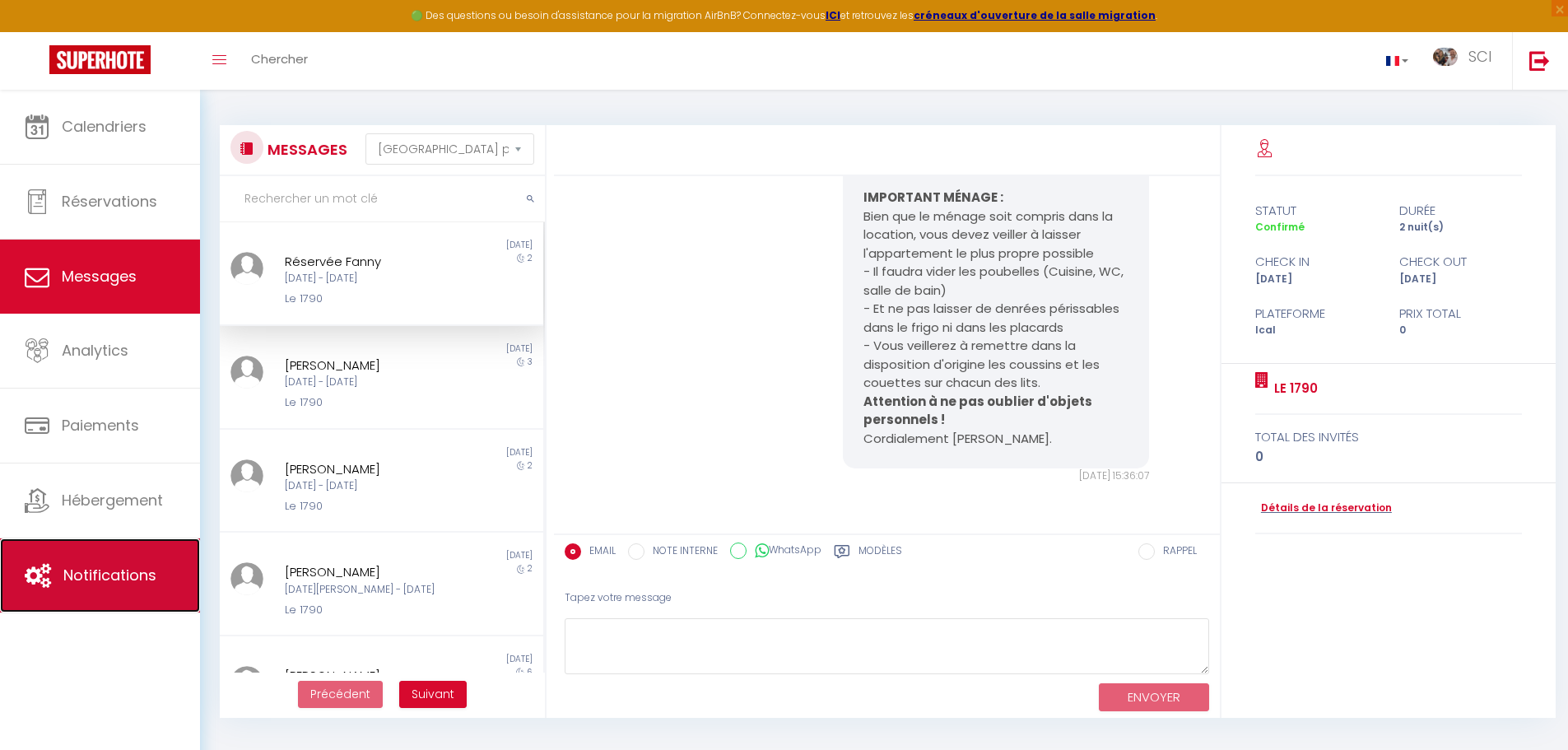
click at [118, 572] on span "Notifications" at bounding box center [110, 575] width 93 height 21
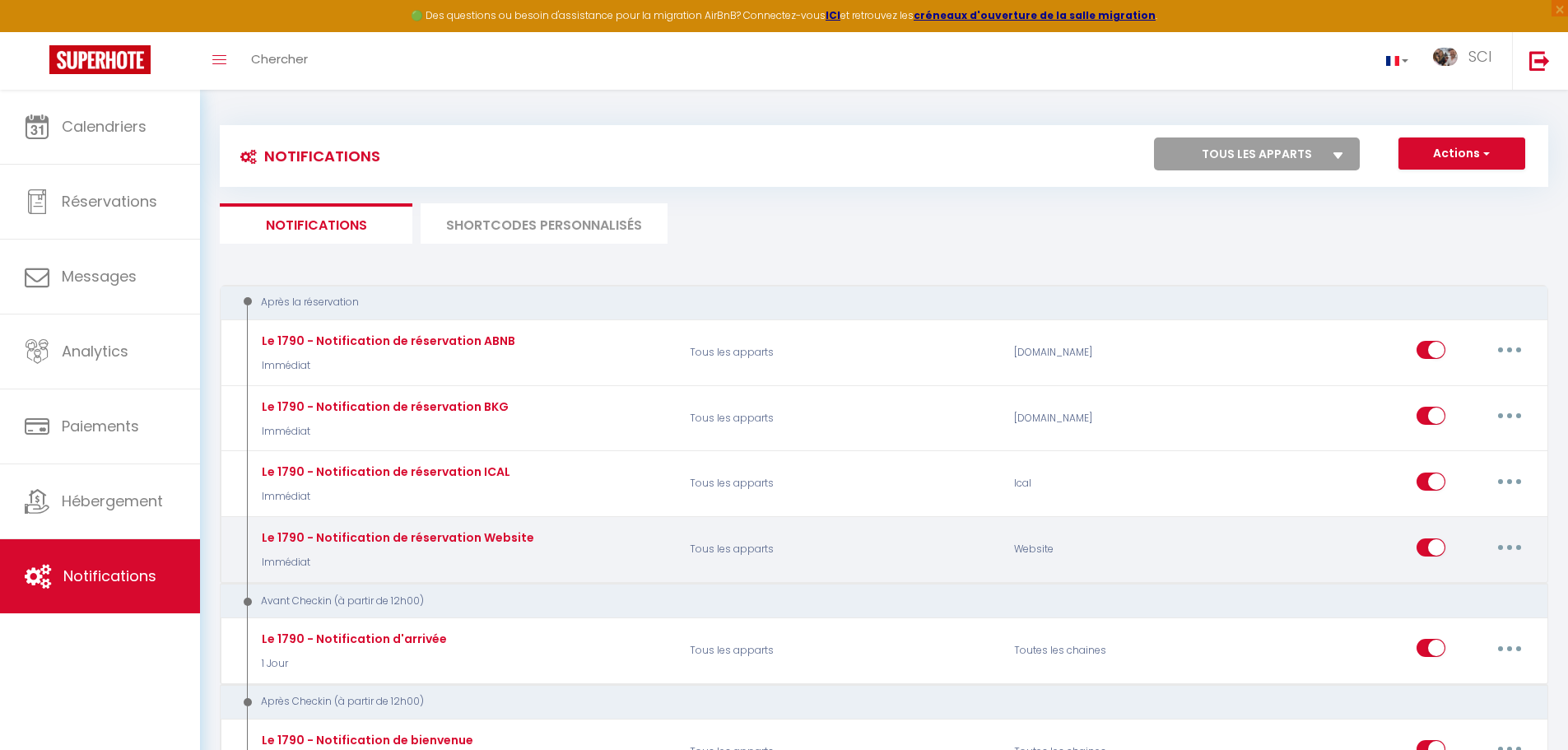
click at [1505, 551] on button "button" at bounding box center [1510, 547] width 46 height 27
click at [1451, 650] on link "Tester" at bounding box center [1467, 644] width 122 height 28
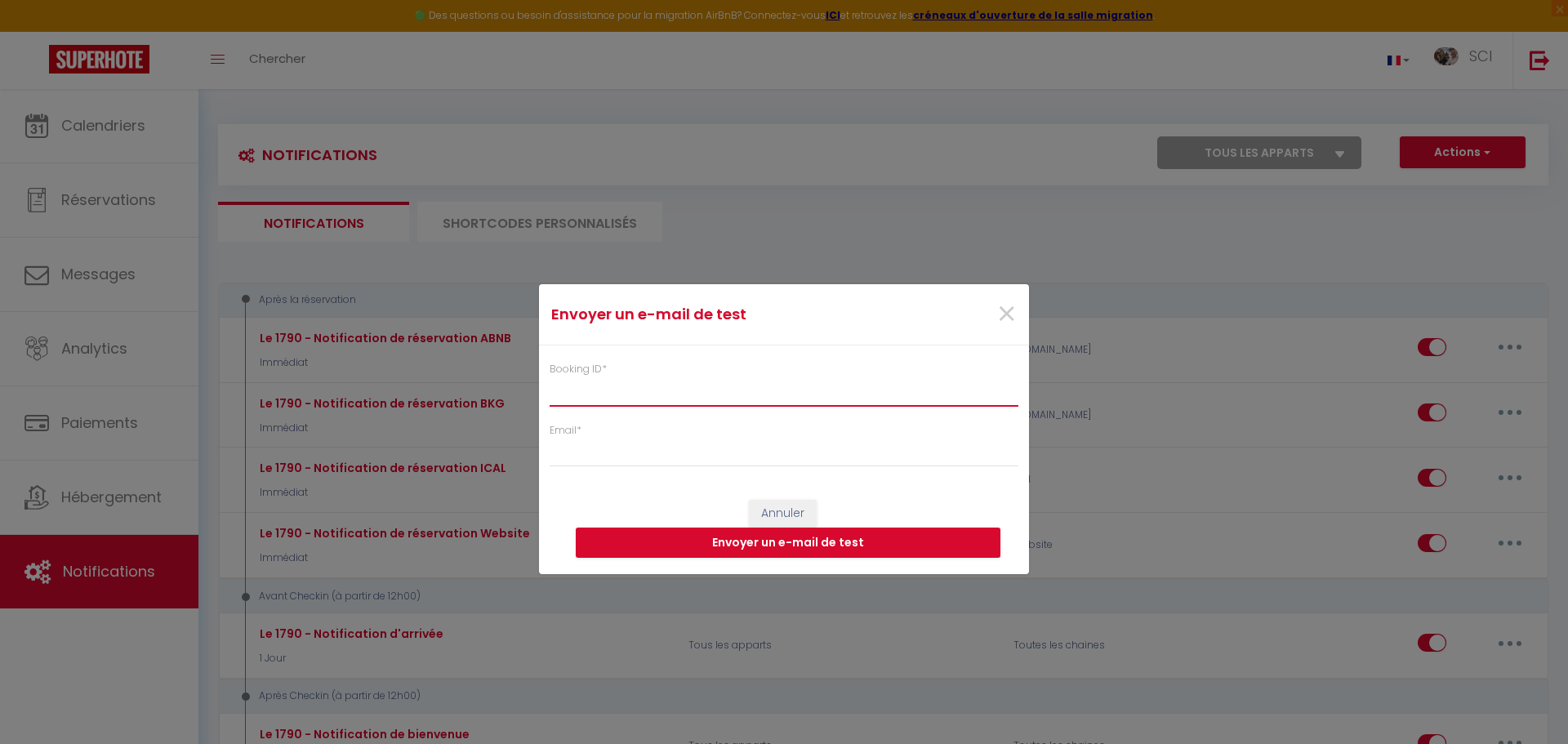
click at [870, 390] on input "Booking ID *" at bounding box center [784, 391] width 469 height 30
paste input "6694699"
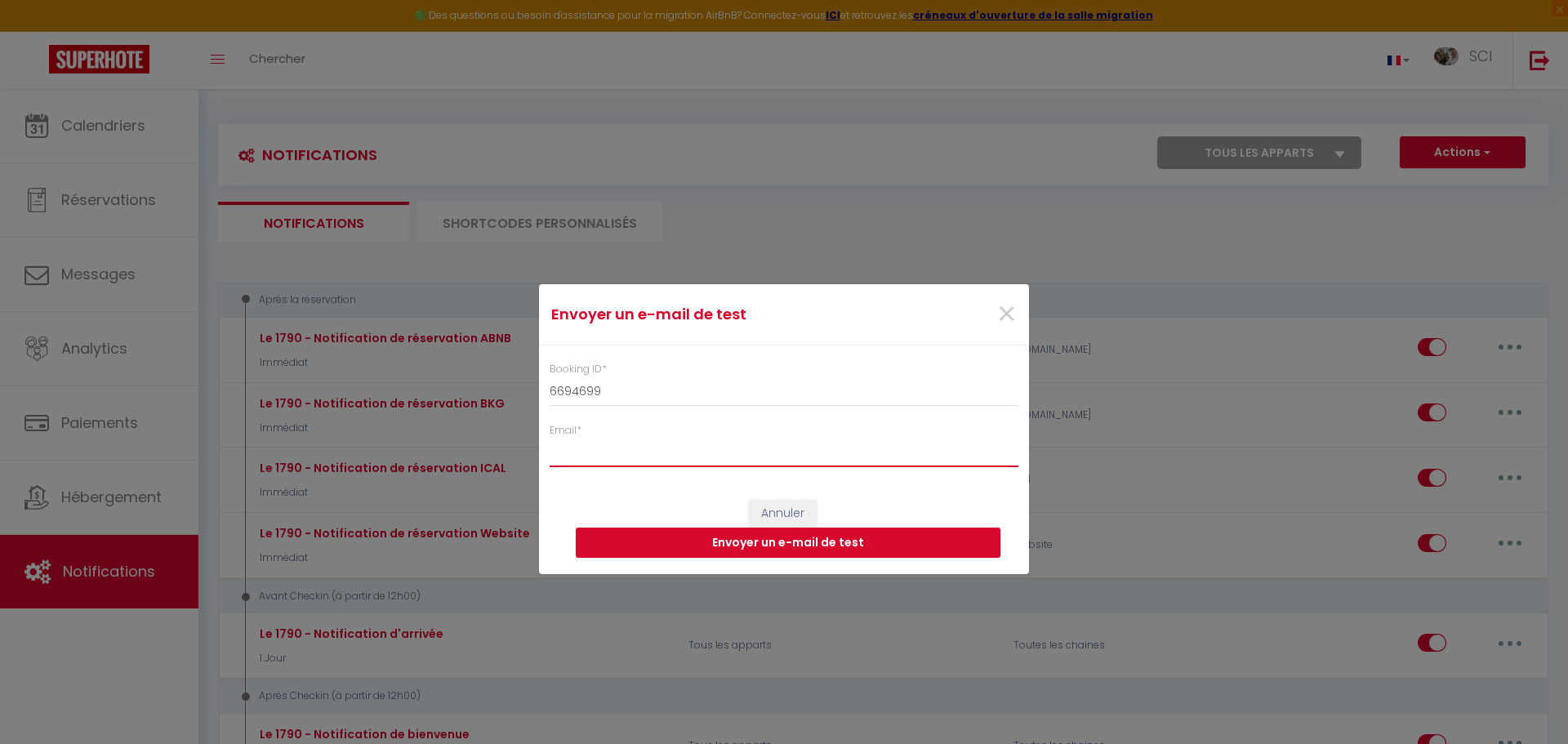
click at [766, 465] on input "Email *" at bounding box center [784, 452] width 469 height 30
paste input "[EMAIL_ADDRESS][DOMAIN_NAME]"
click at [807, 541] on button "Envoyer un e-mail de test" at bounding box center [788, 543] width 425 height 31
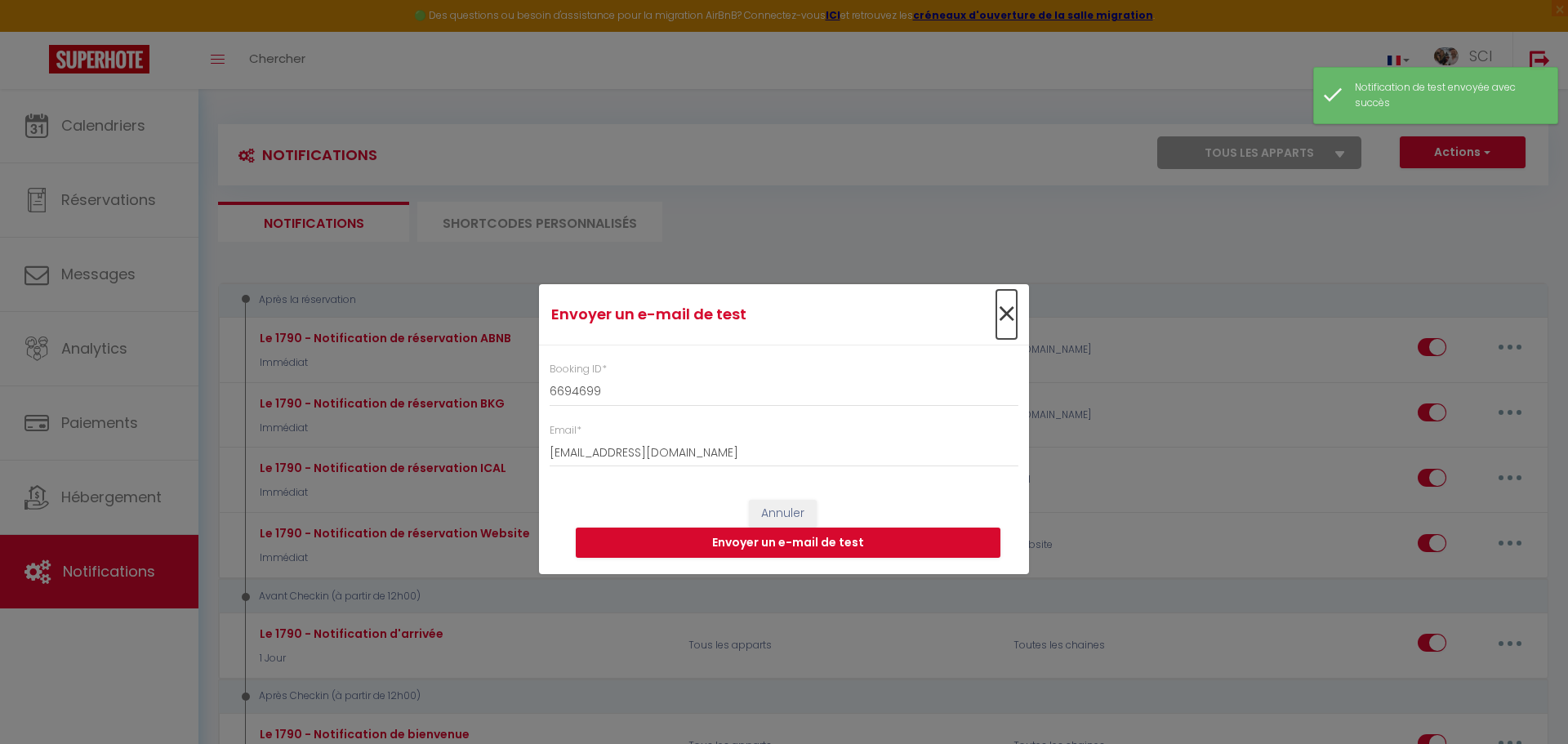
click at [1004, 310] on span "×" at bounding box center [1006, 315] width 20 height 49
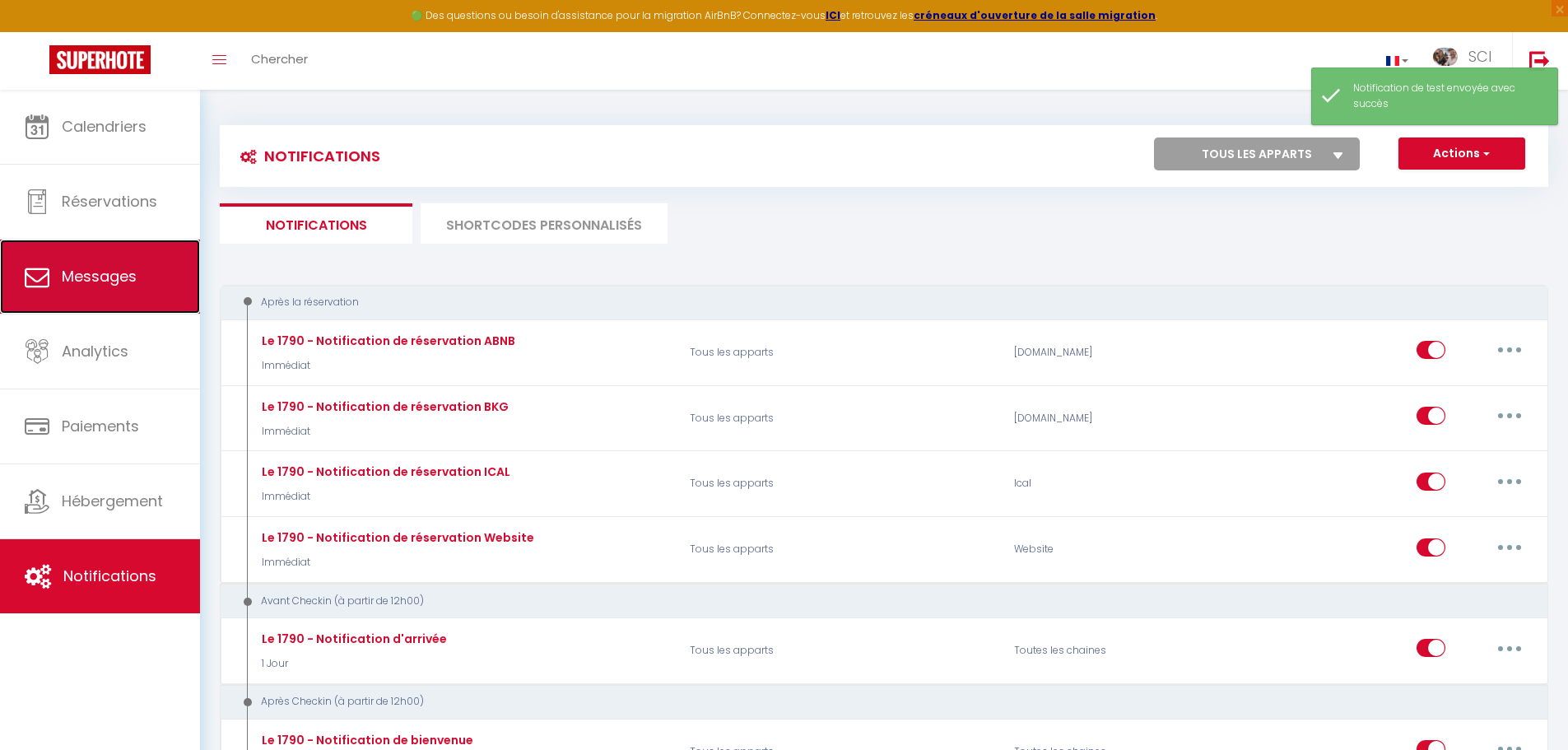
click at [123, 257] on link "Messages" at bounding box center [100, 276] width 200 height 74
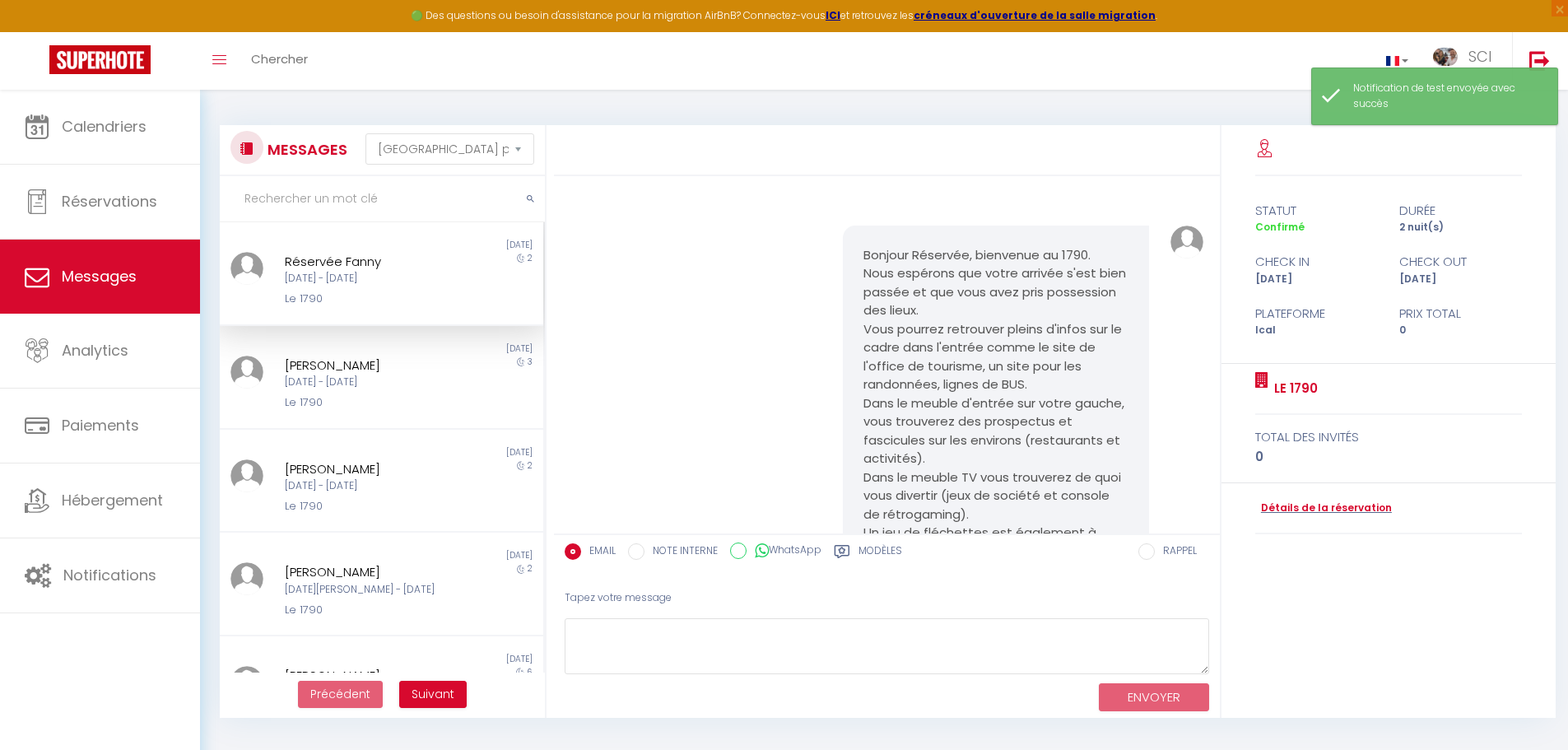
scroll to position [3105, 0]
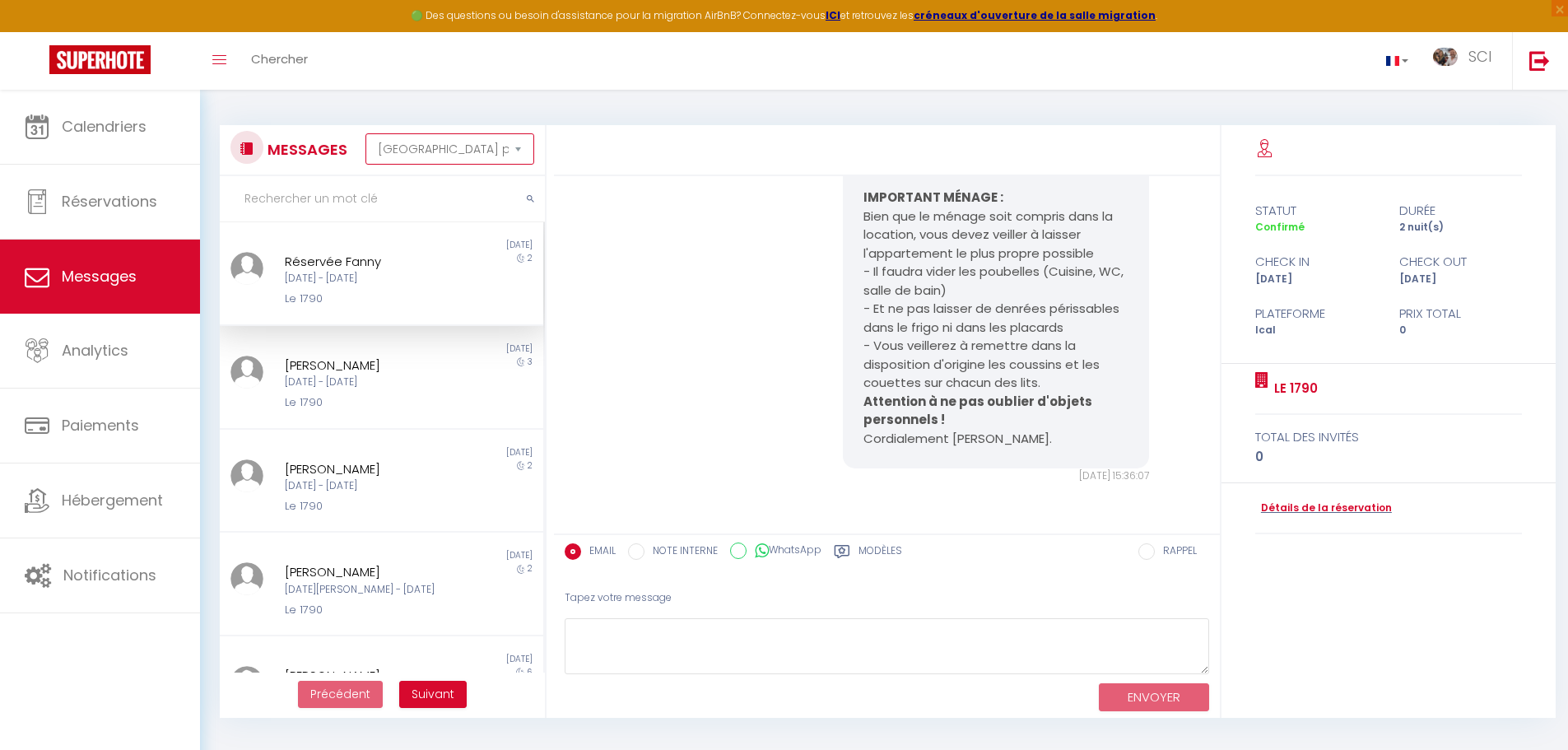
click at [439, 154] on select "[GEOGRAPHIC_DATA] par date de réservation Trier par date de message" at bounding box center [449, 148] width 169 height 31
click at [365, 133] on select "[GEOGRAPHIC_DATA] par date de réservation Trier par date de message" at bounding box center [449, 148] width 169 height 31
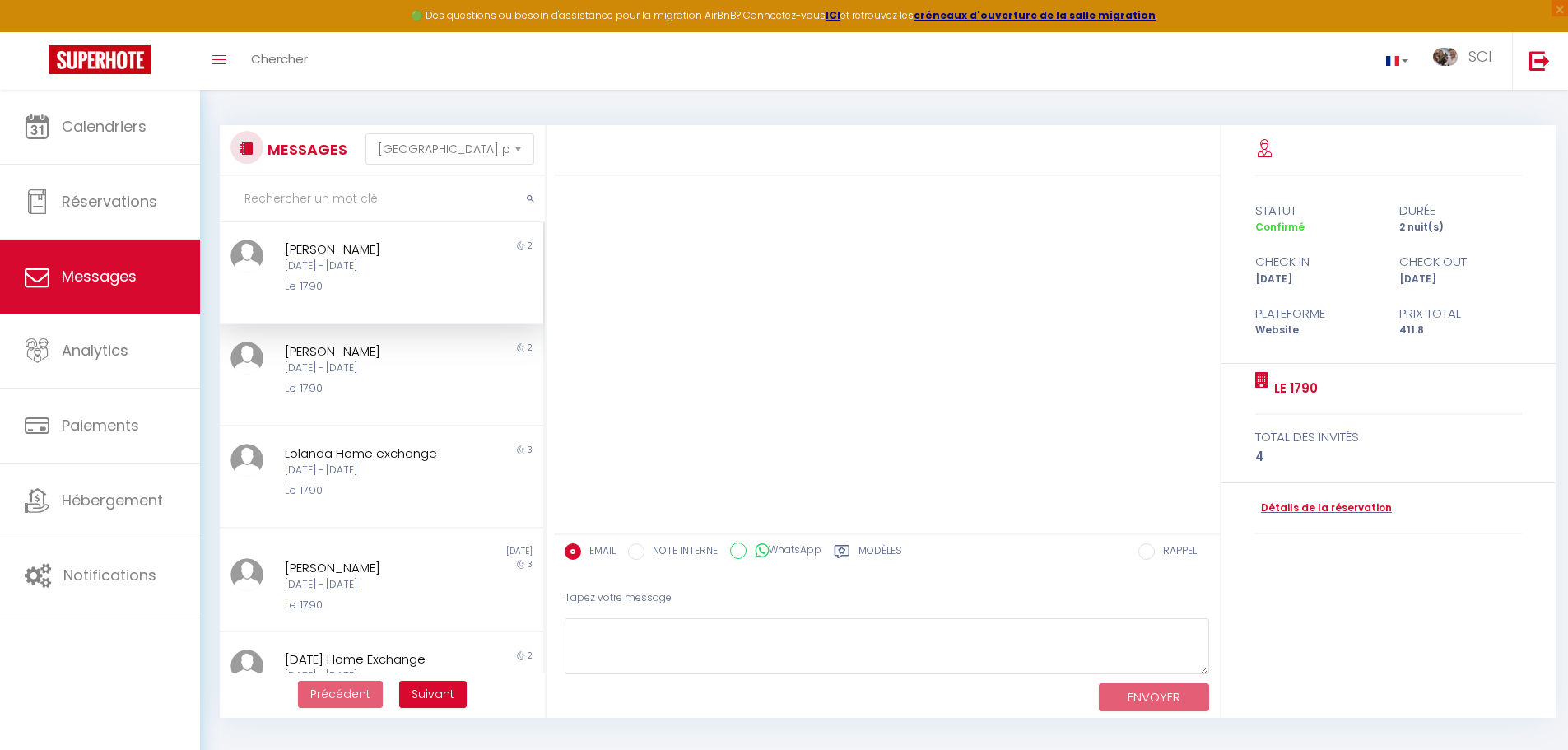
click at [434, 285] on div "Le 1790" at bounding box center [368, 286] width 167 height 16
click at [362, 246] on div "[PERSON_NAME]" at bounding box center [368, 248] width 167 height 20
click at [353, 355] on div "[PERSON_NAME]" at bounding box center [368, 350] width 167 height 20
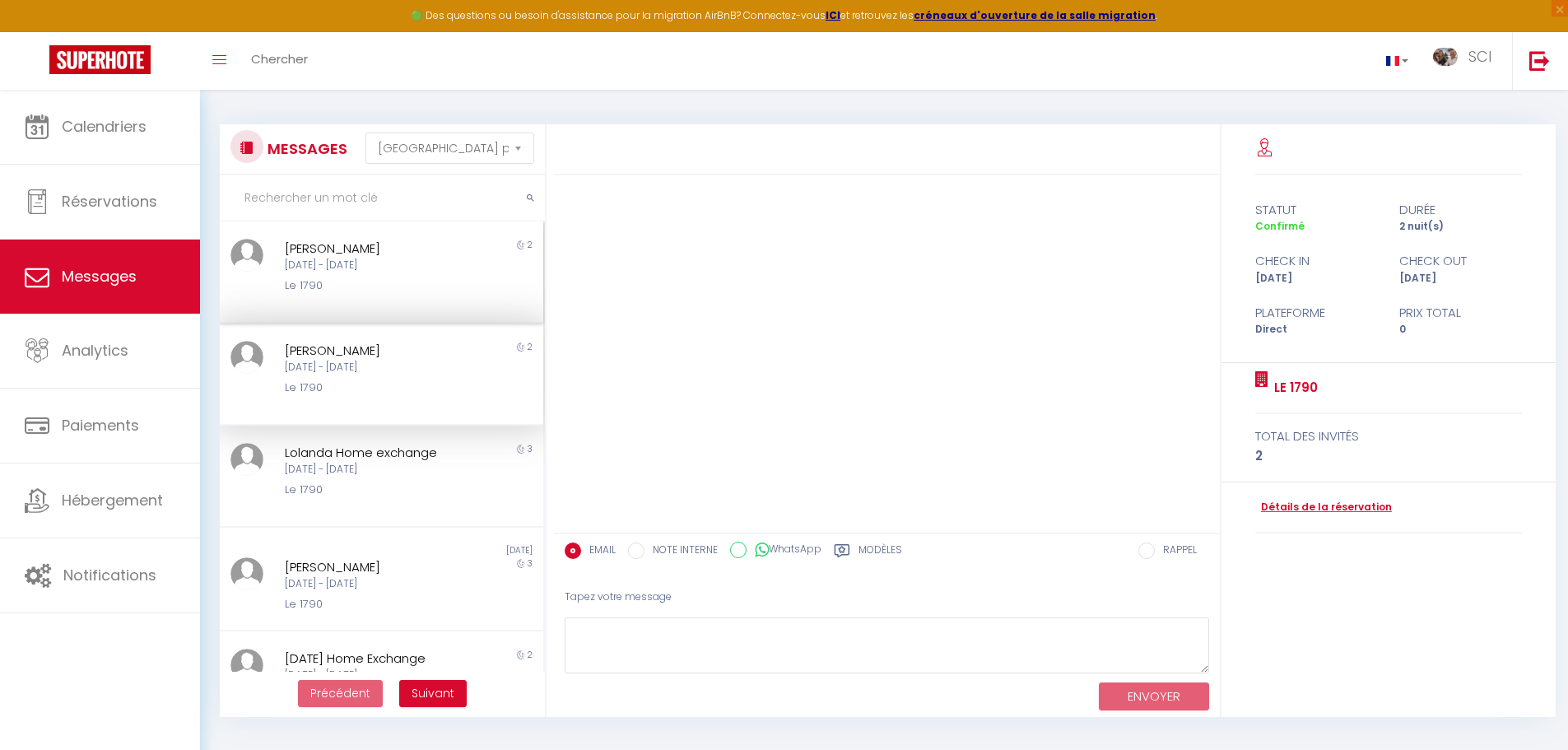
click at [363, 260] on div "[DATE] - [DATE]" at bounding box center [368, 265] width 167 height 15
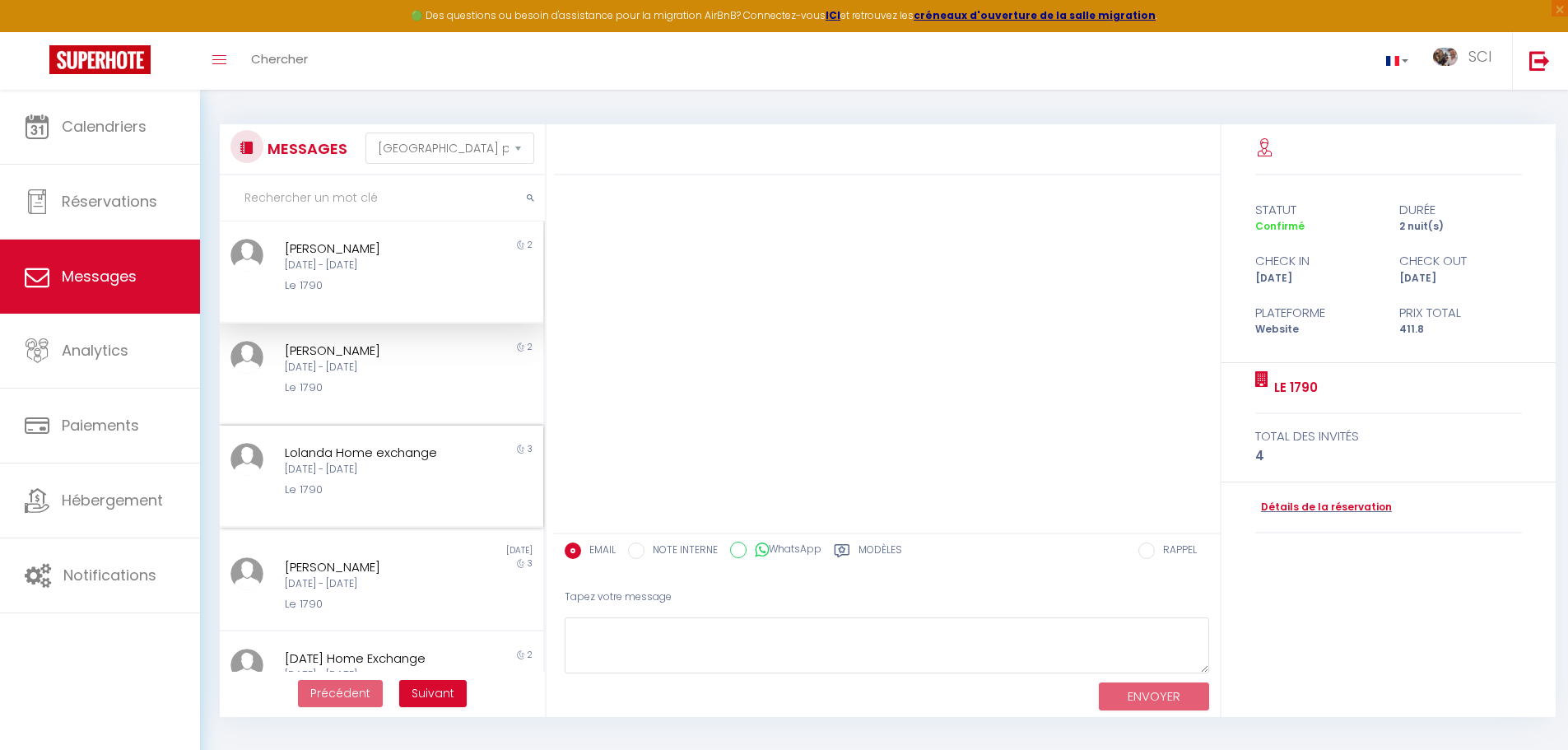
click at [368, 465] on div "[DATE] - [DATE]" at bounding box center [368, 469] width 167 height 15
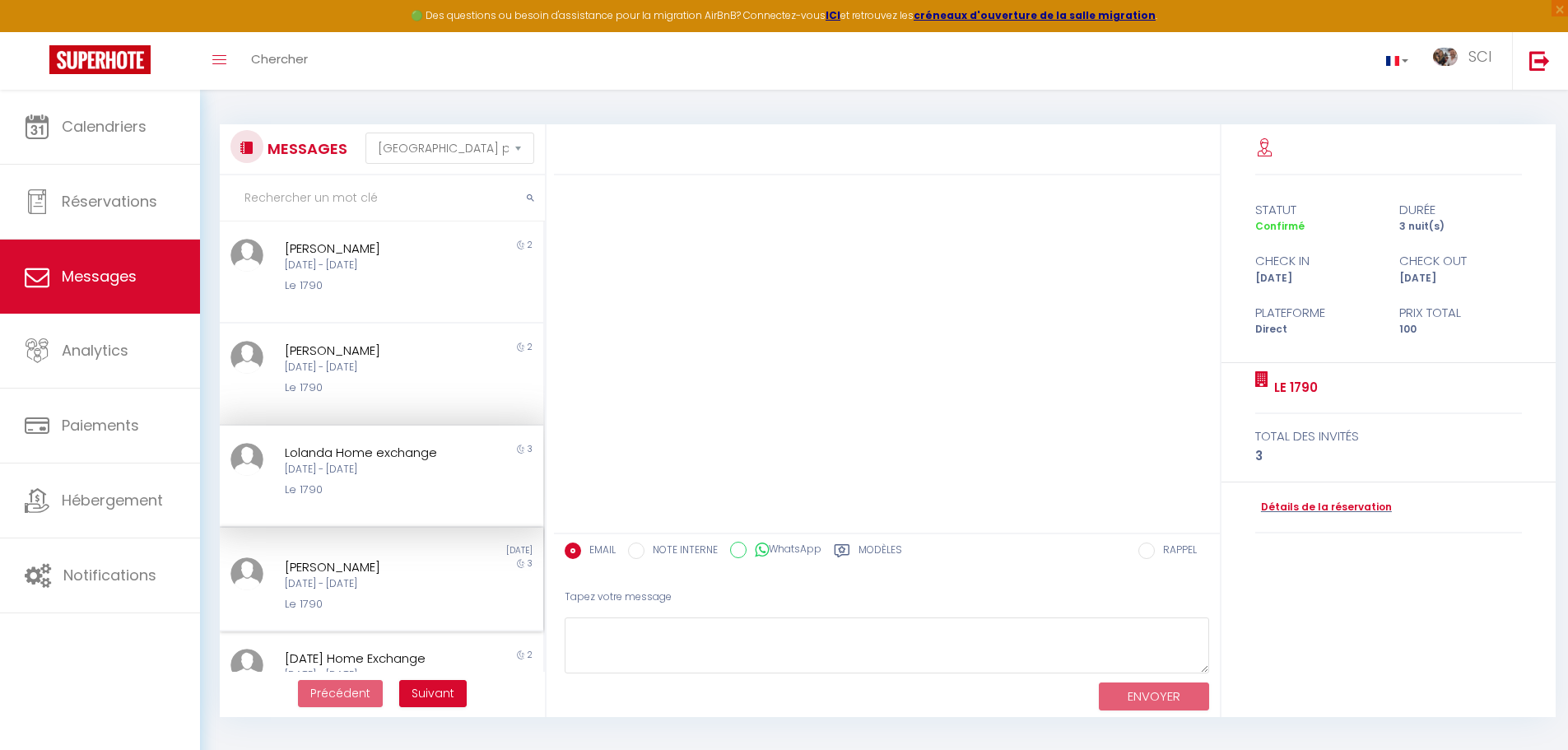
click at [374, 579] on div "[DATE] - [DATE]" at bounding box center [368, 584] width 167 height 15
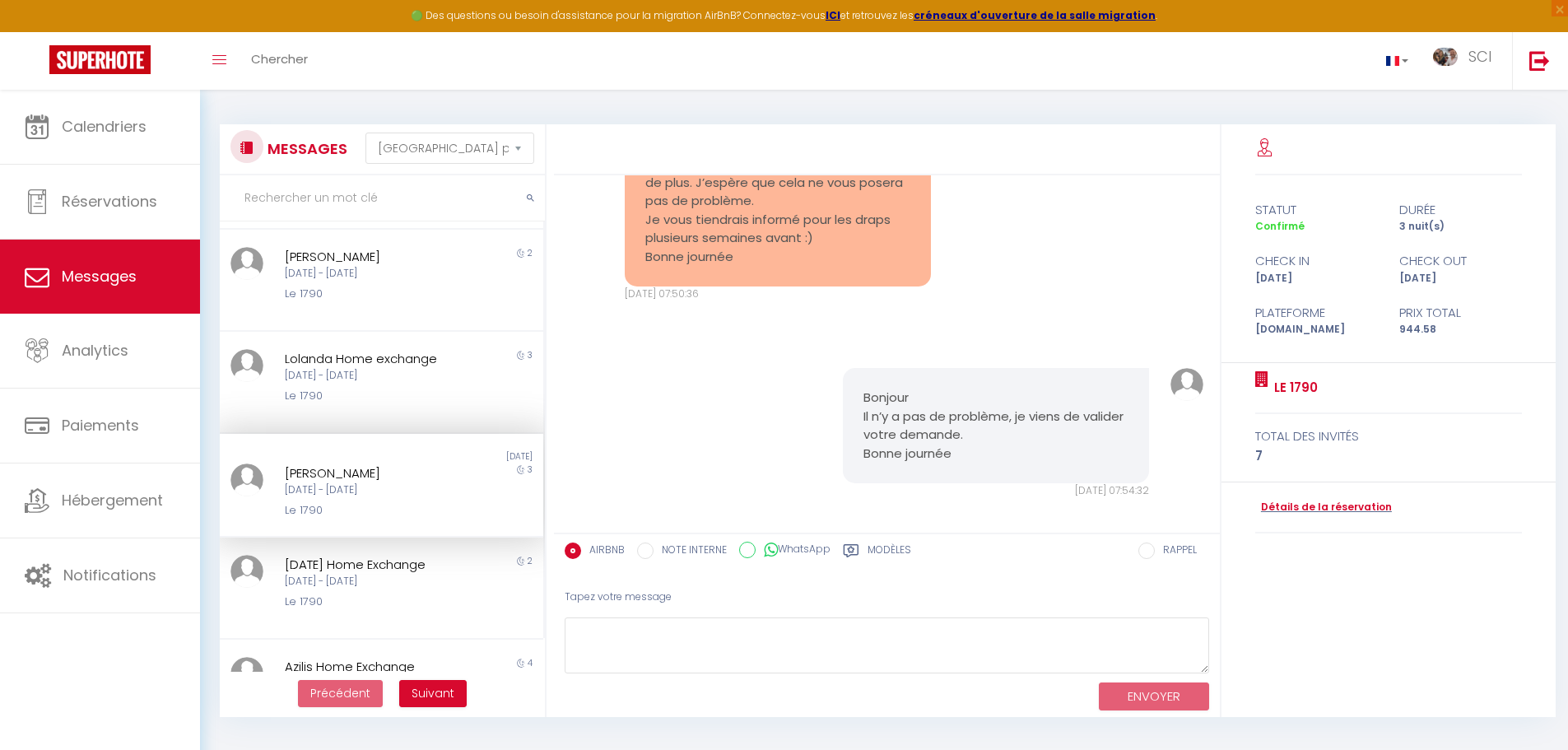
scroll to position [432, 0]
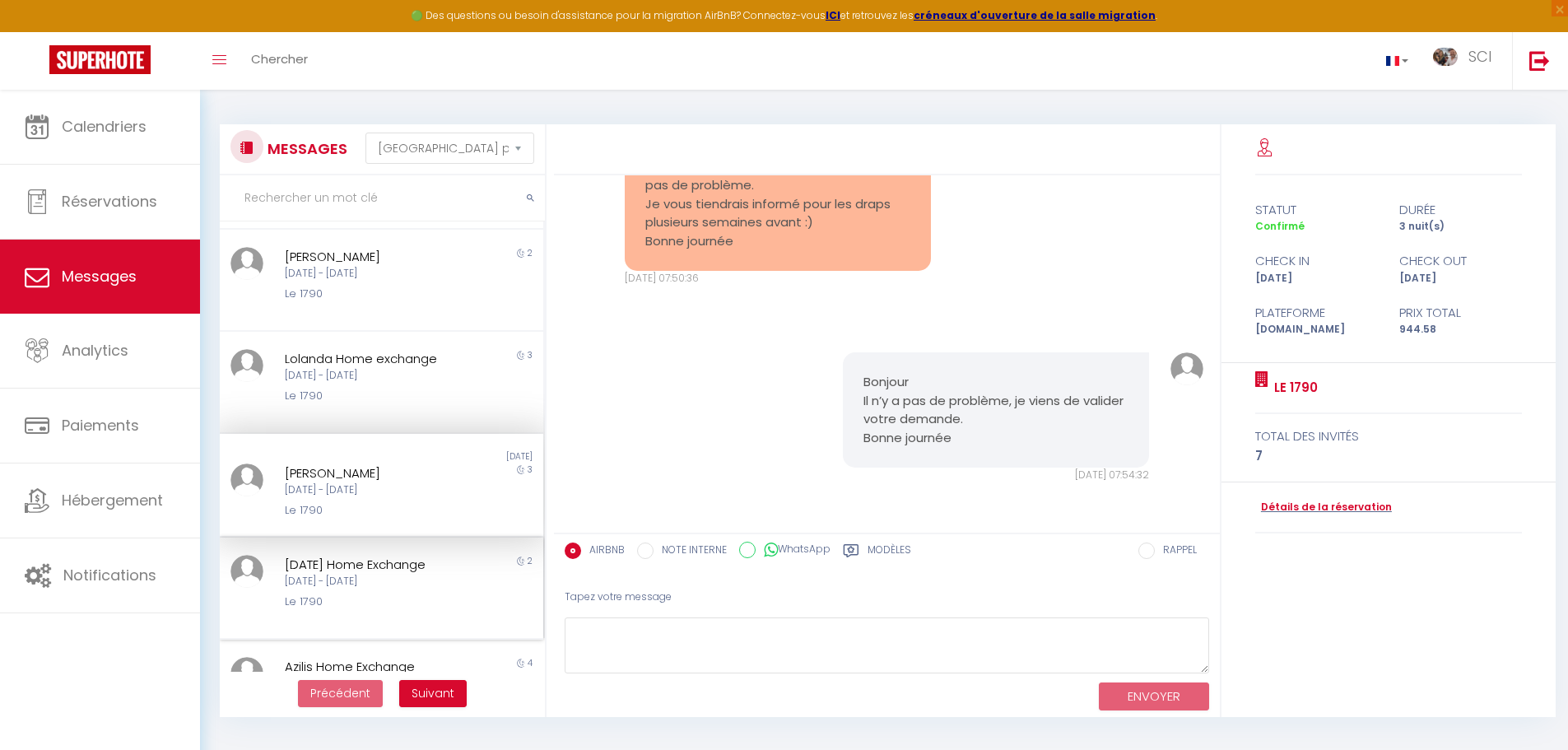
click at [406, 583] on div "[DATE] - [DATE]" at bounding box center [368, 582] width 167 height 15
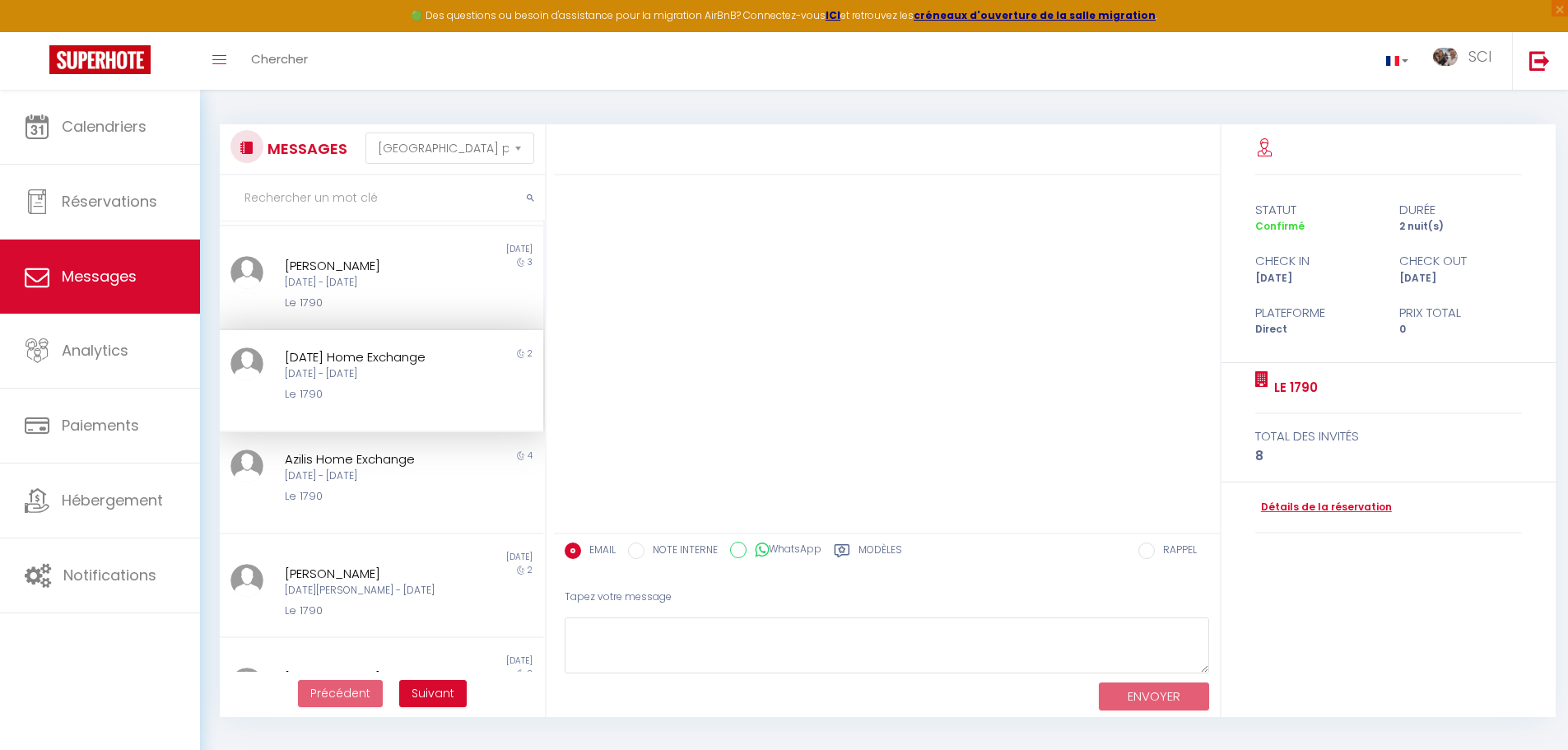
scroll to position [310, 0]
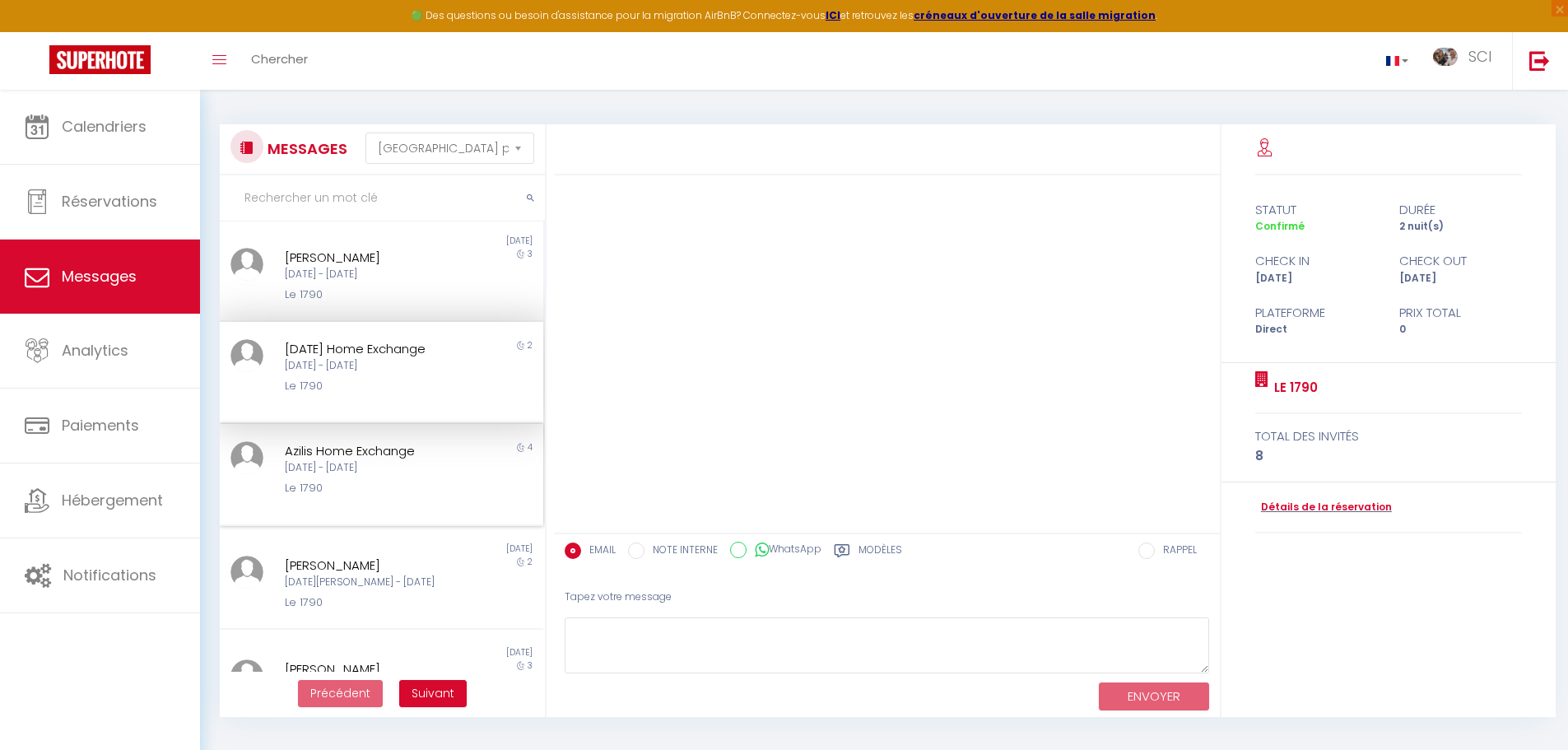
click at [372, 487] on div "Le 1790" at bounding box center [368, 488] width 167 height 16
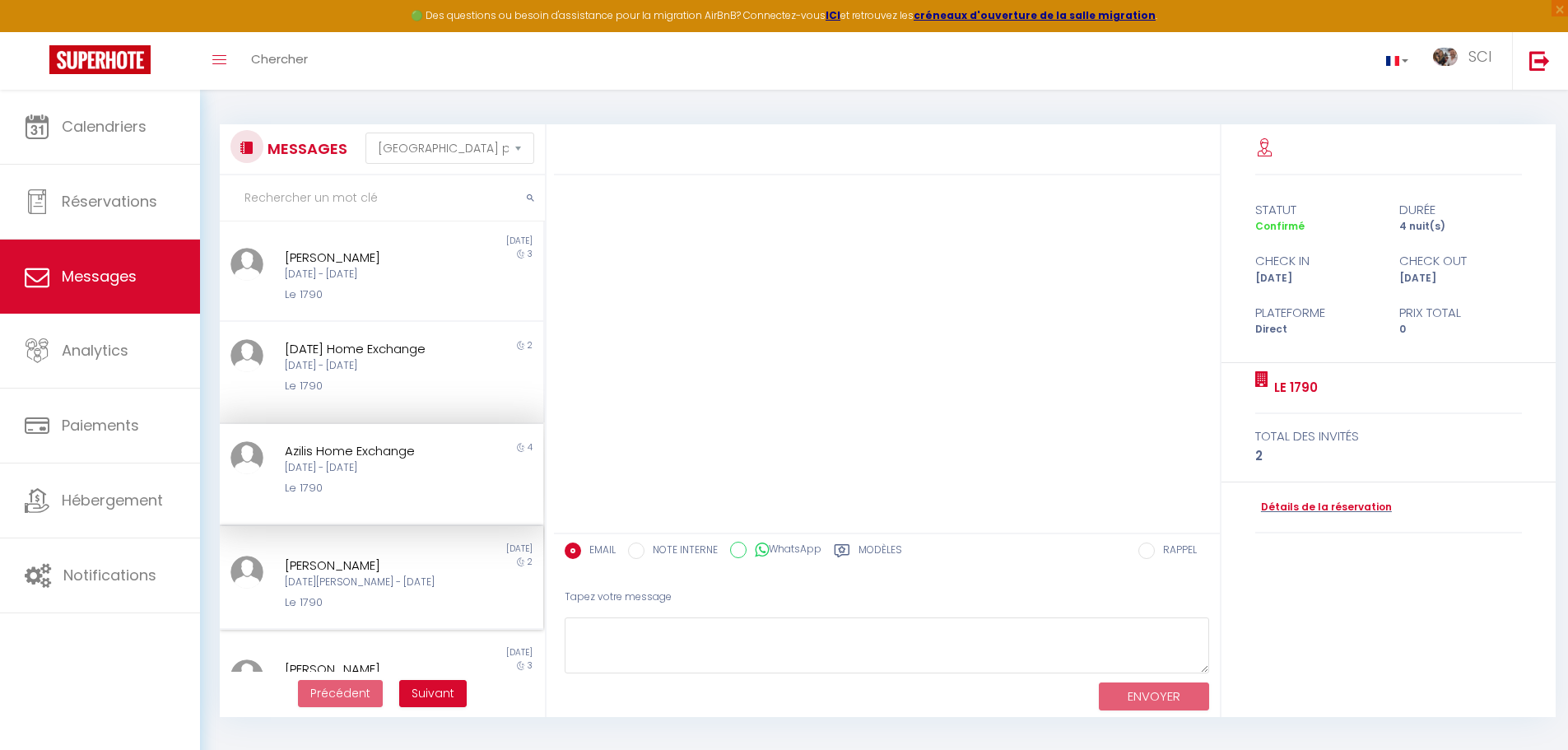
click at [388, 561] on div "[PERSON_NAME]" at bounding box center [368, 566] width 167 height 20
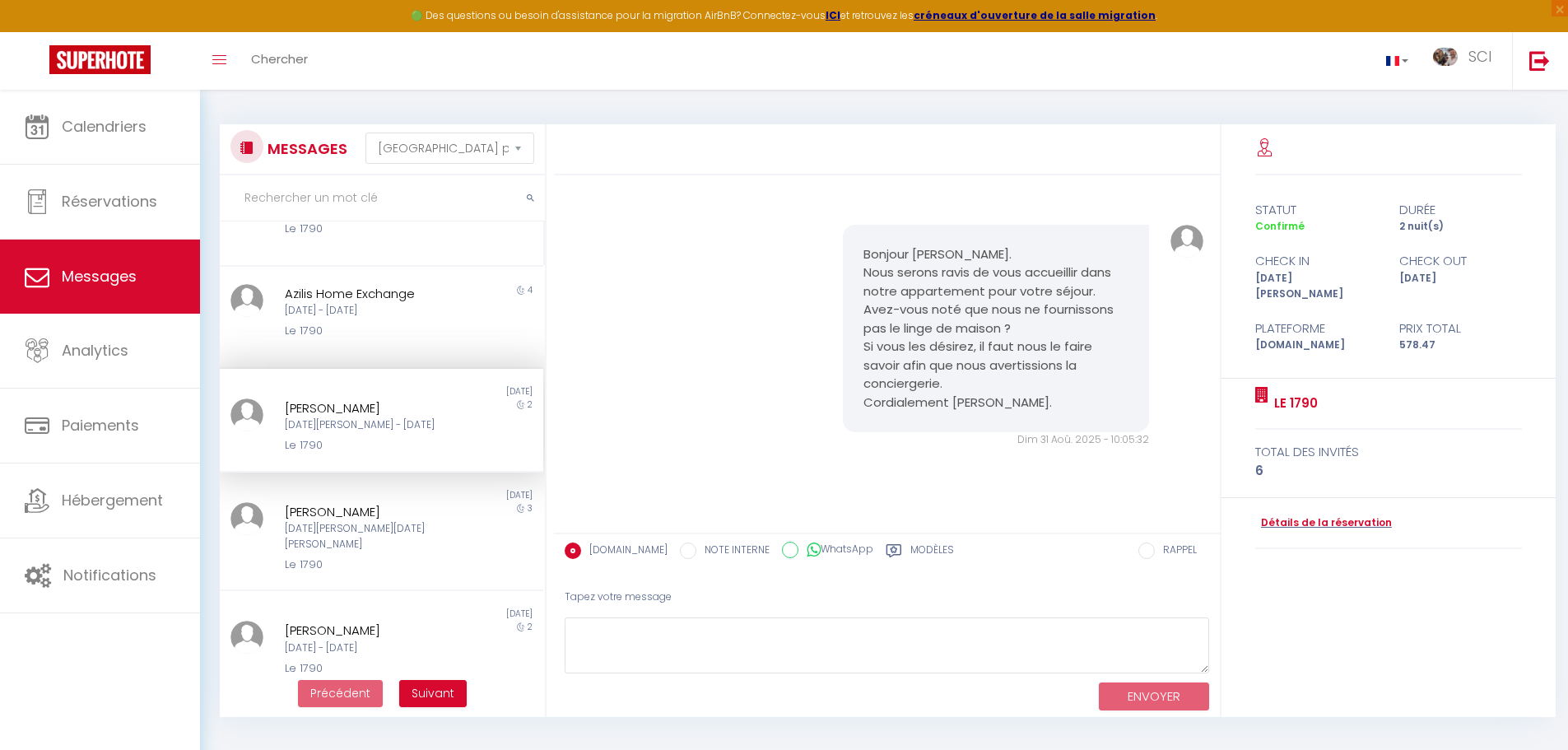
scroll to position [468, 0]
click at [379, 504] on div "[PERSON_NAME]" at bounding box center [368, 511] width 167 height 20
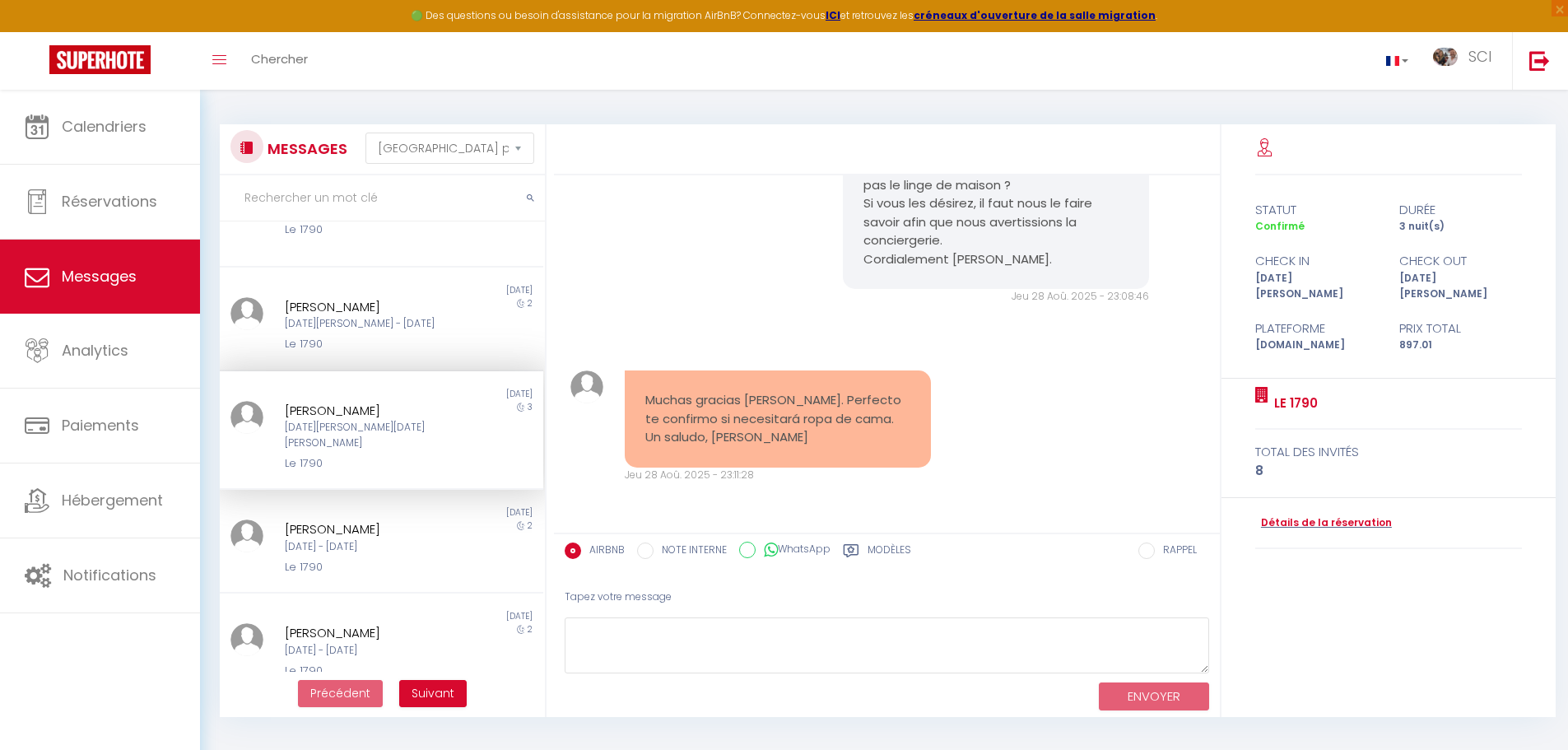
scroll to position [577, 0]
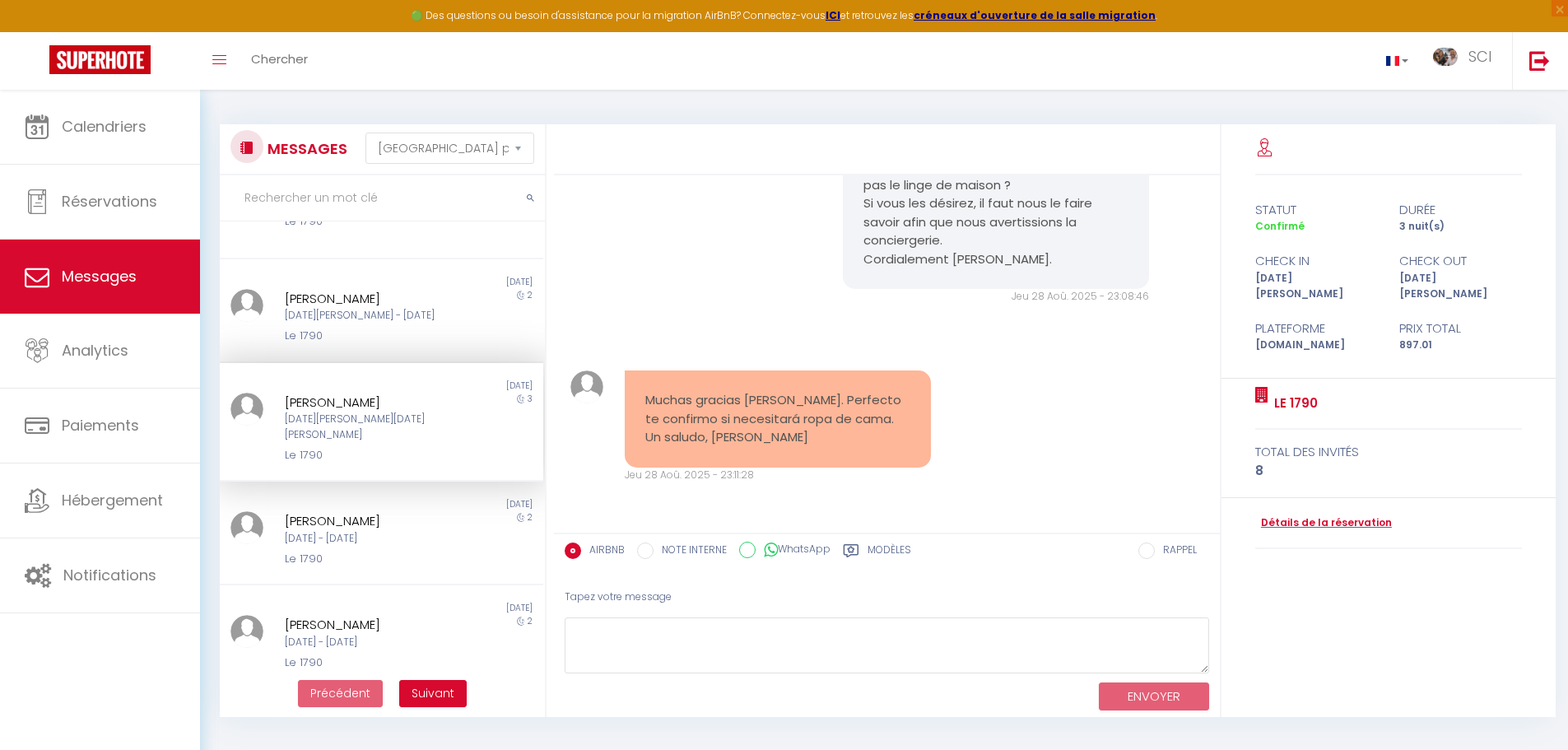
click at [379, 511] on div "[PERSON_NAME]" at bounding box center [368, 521] width 167 height 20
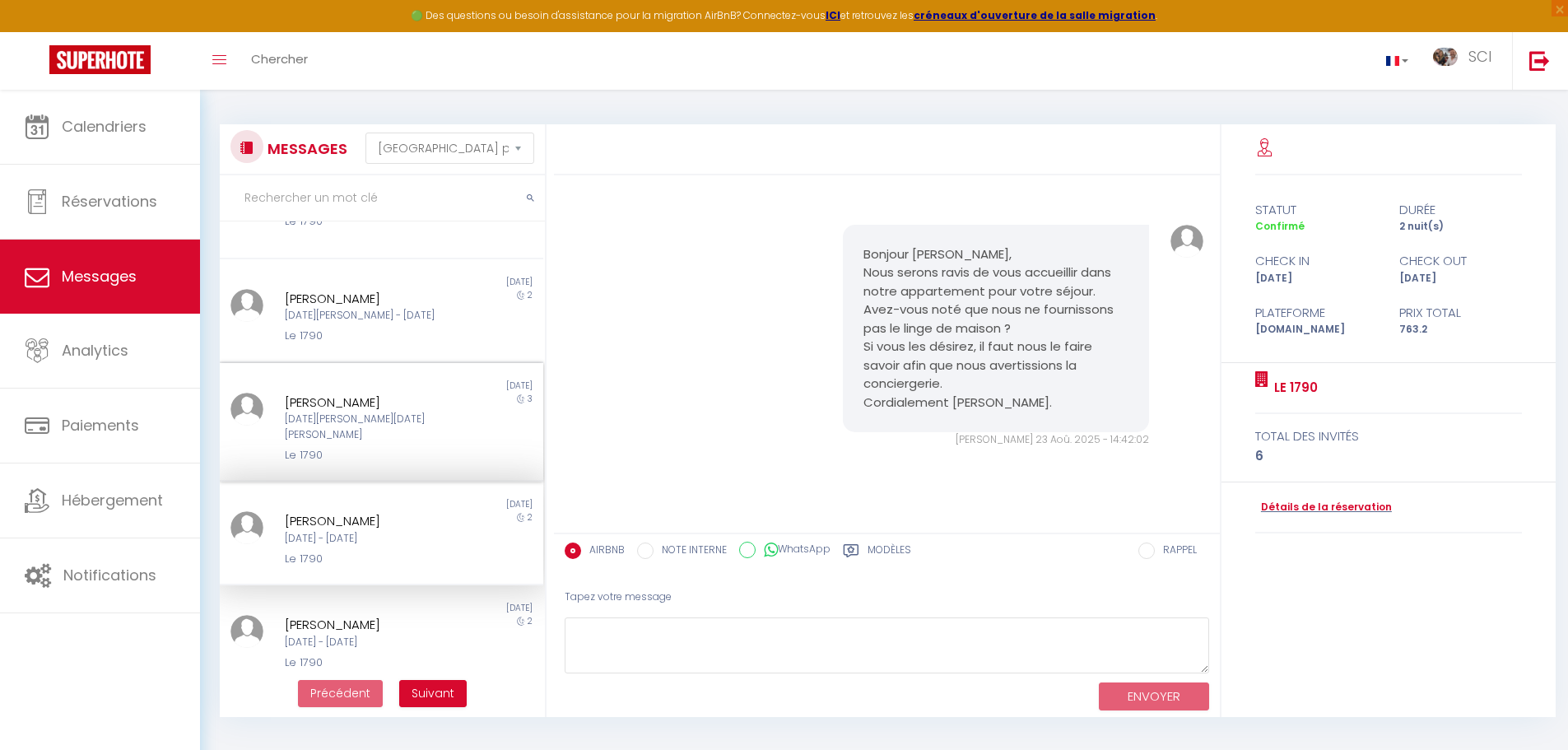
scroll to position [90, 0]
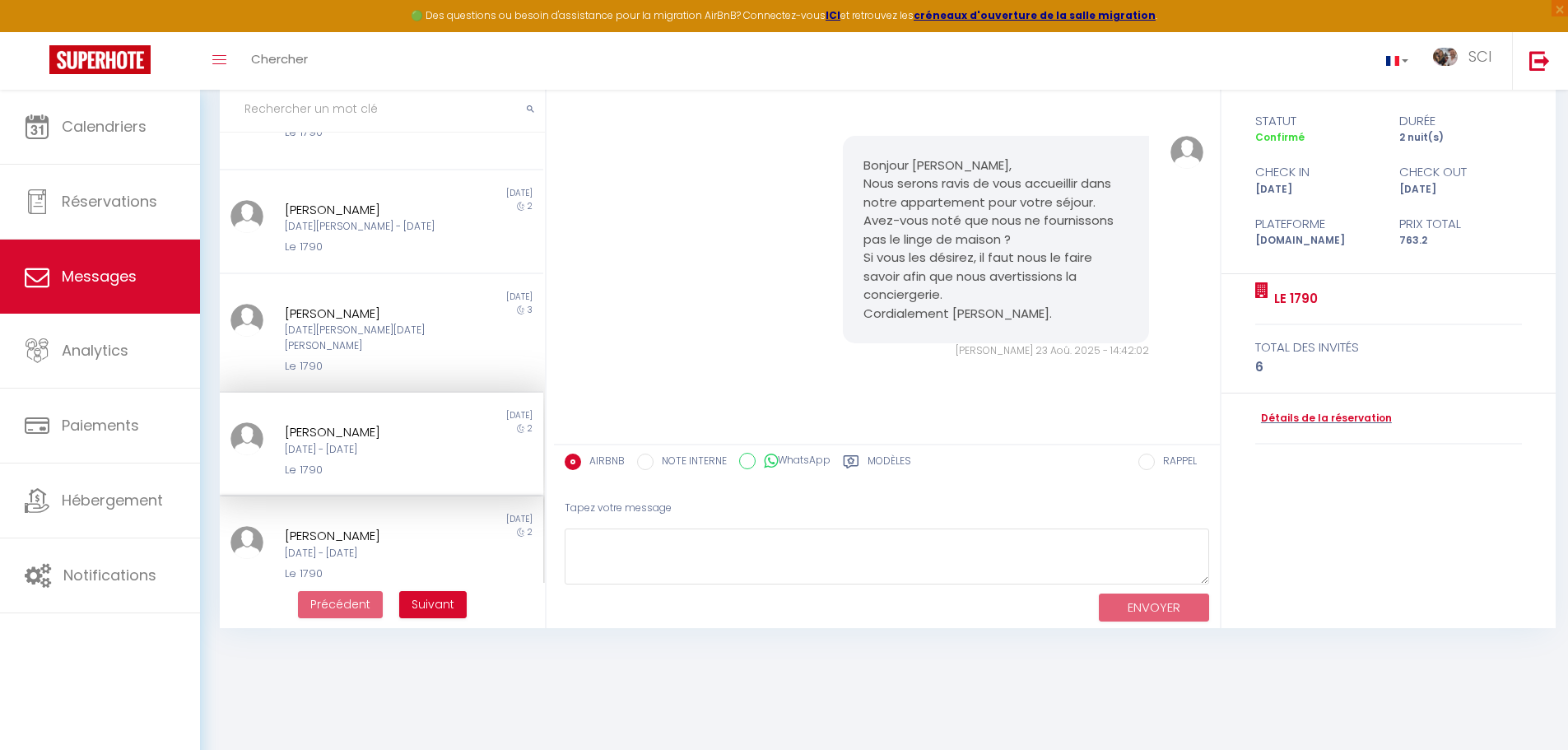
click at [384, 546] on div "[DATE] - [DATE]" at bounding box center [368, 553] width 167 height 15
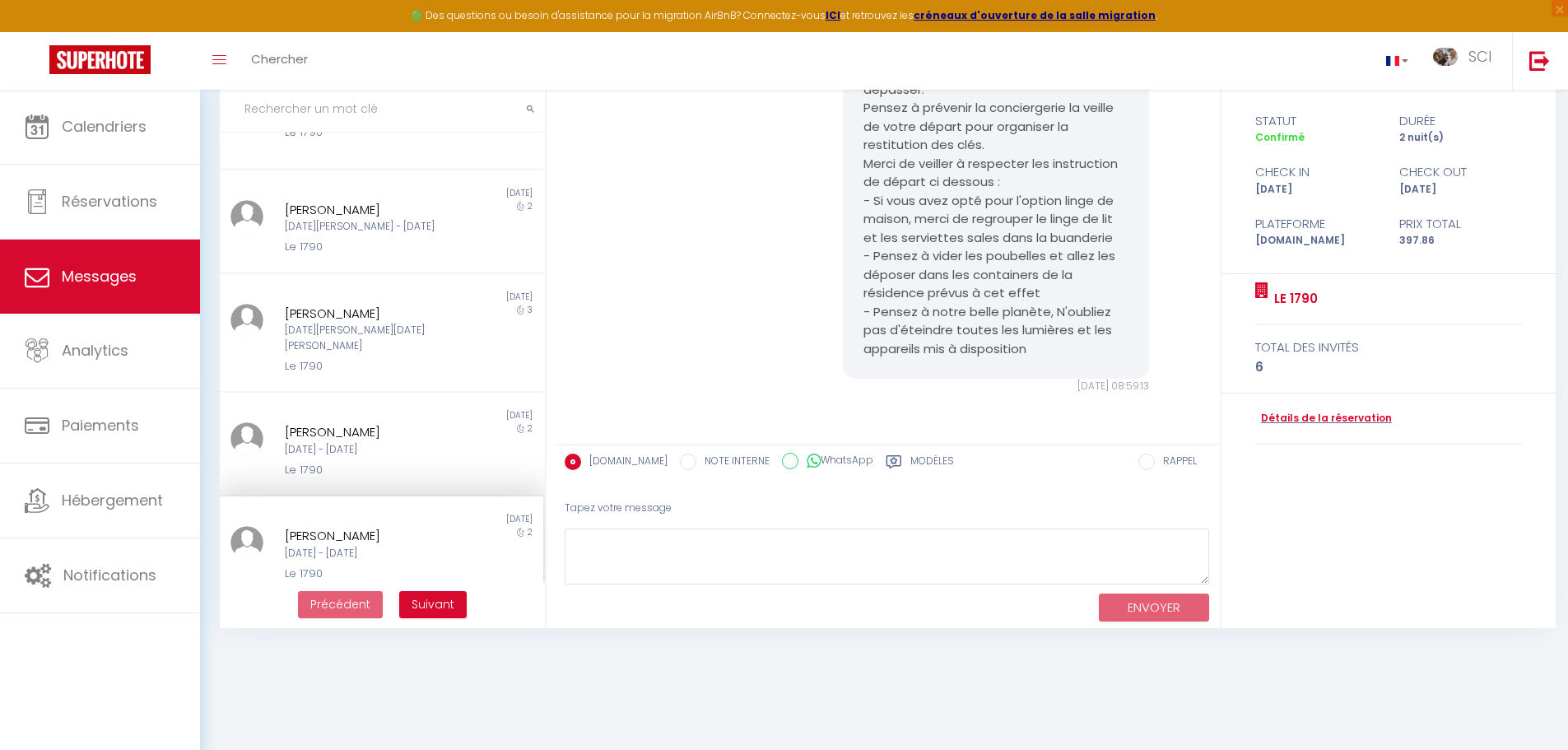
scroll to position [3420, 0]
click at [432, 601] on span "Suivant" at bounding box center [433, 604] width 43 height 16
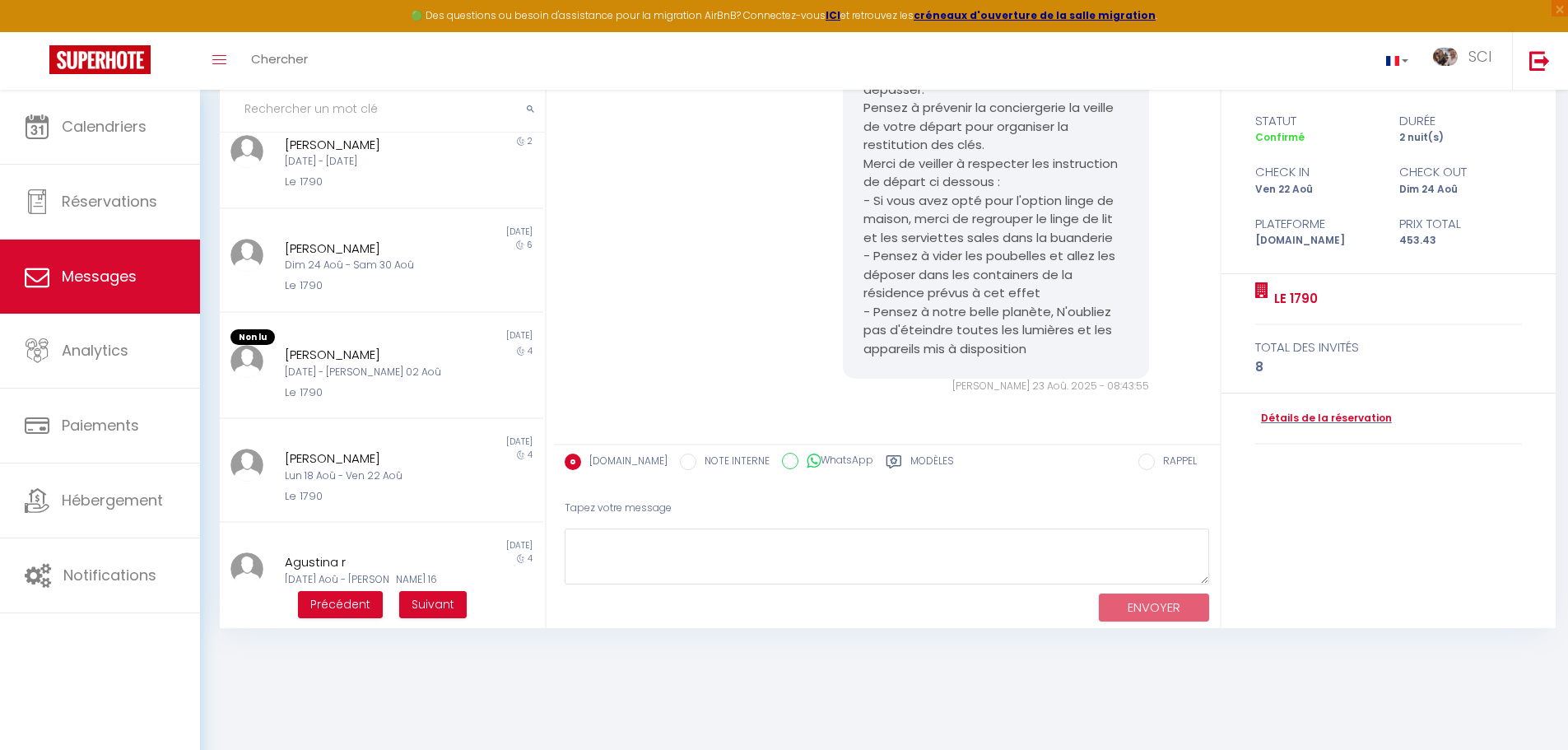
scroll to position [2057, 0]
click at [382, 345] on div "[PERSON_NAME]" at bounding box center [368, 354] width 167 height 20
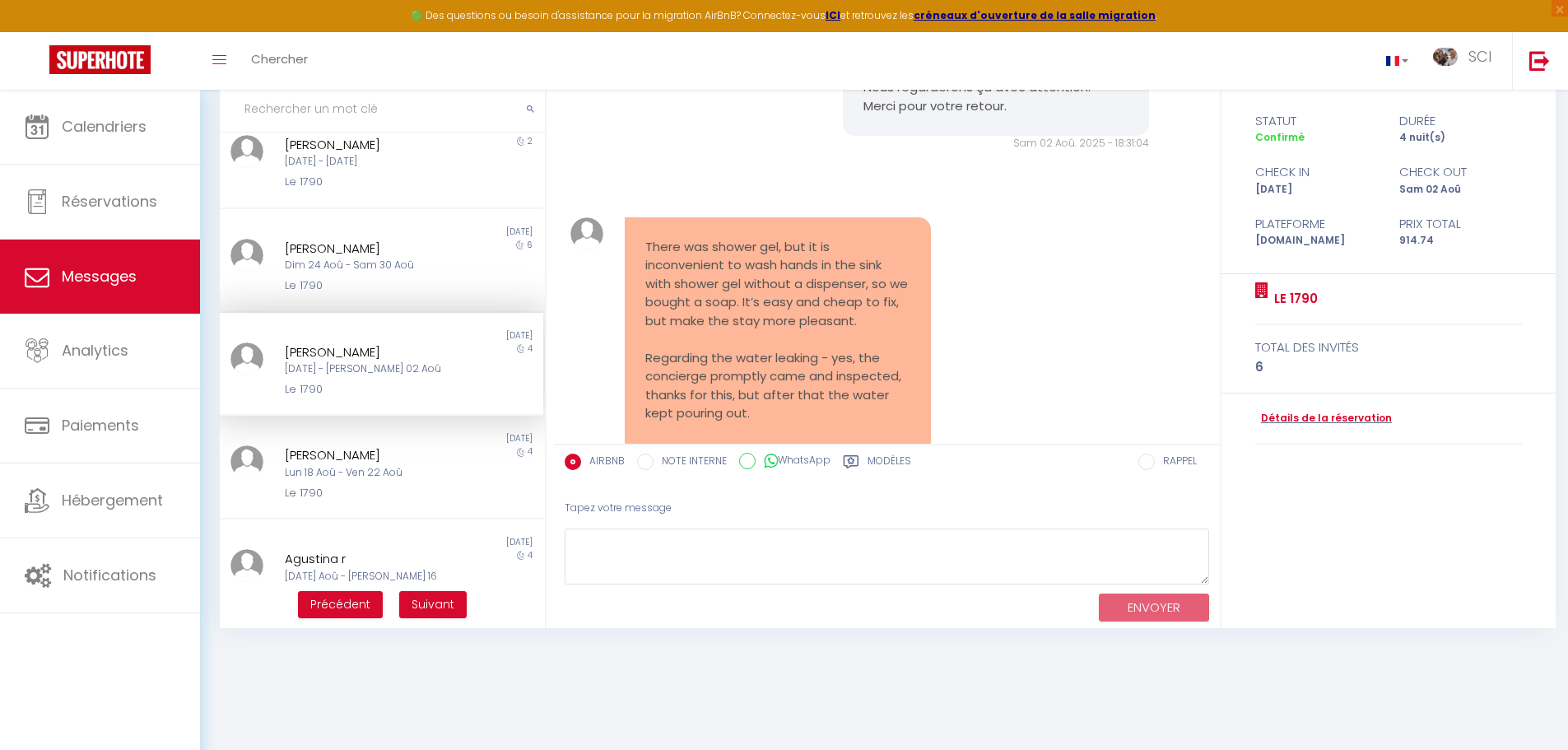
scroll to position [4275, 0]
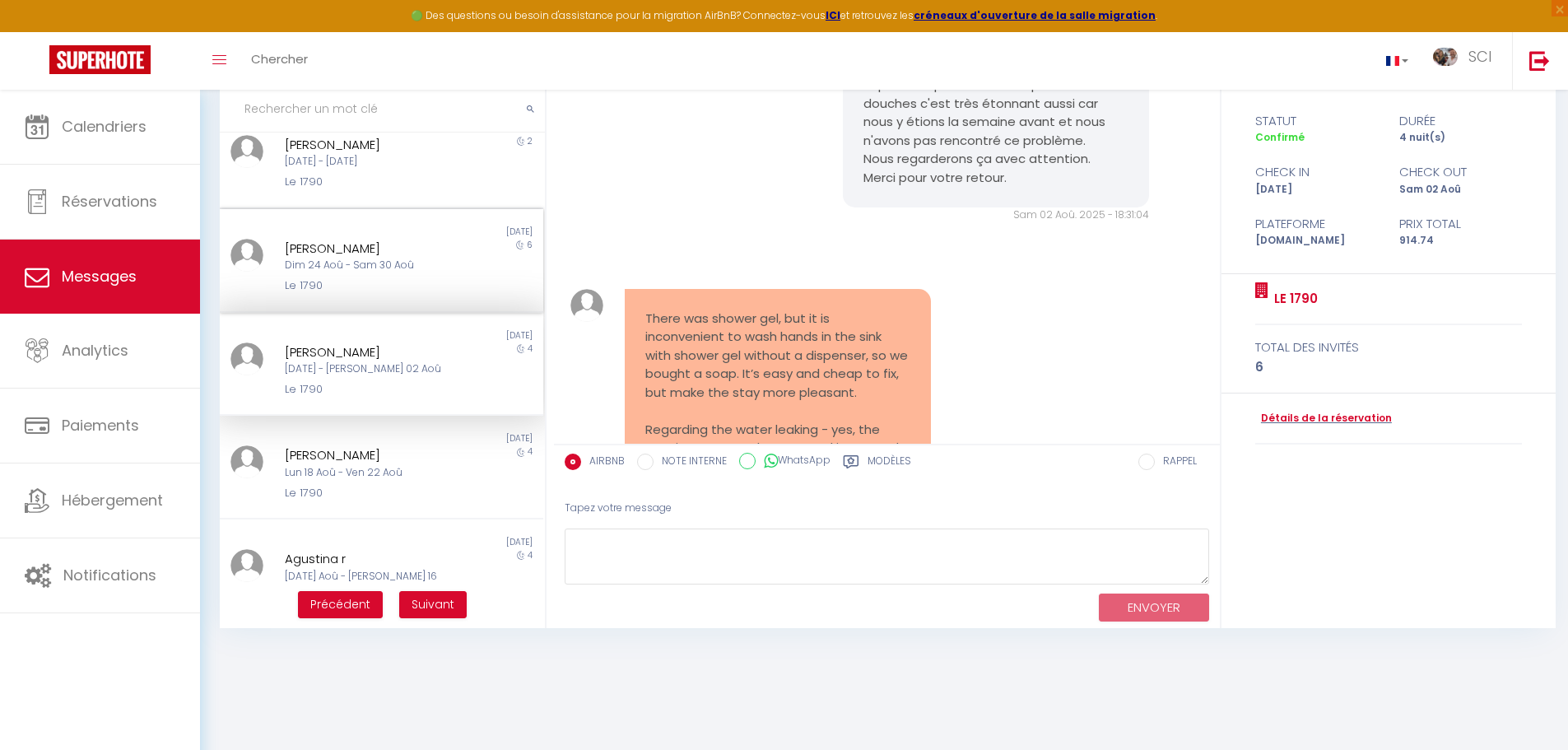
click at [444, 239] on div "[PERSON_NAME] 24 [PERSON_NAME] 30 [PERSON_NAME] 1790" at bounding box center [368, 266] width 189 height 56
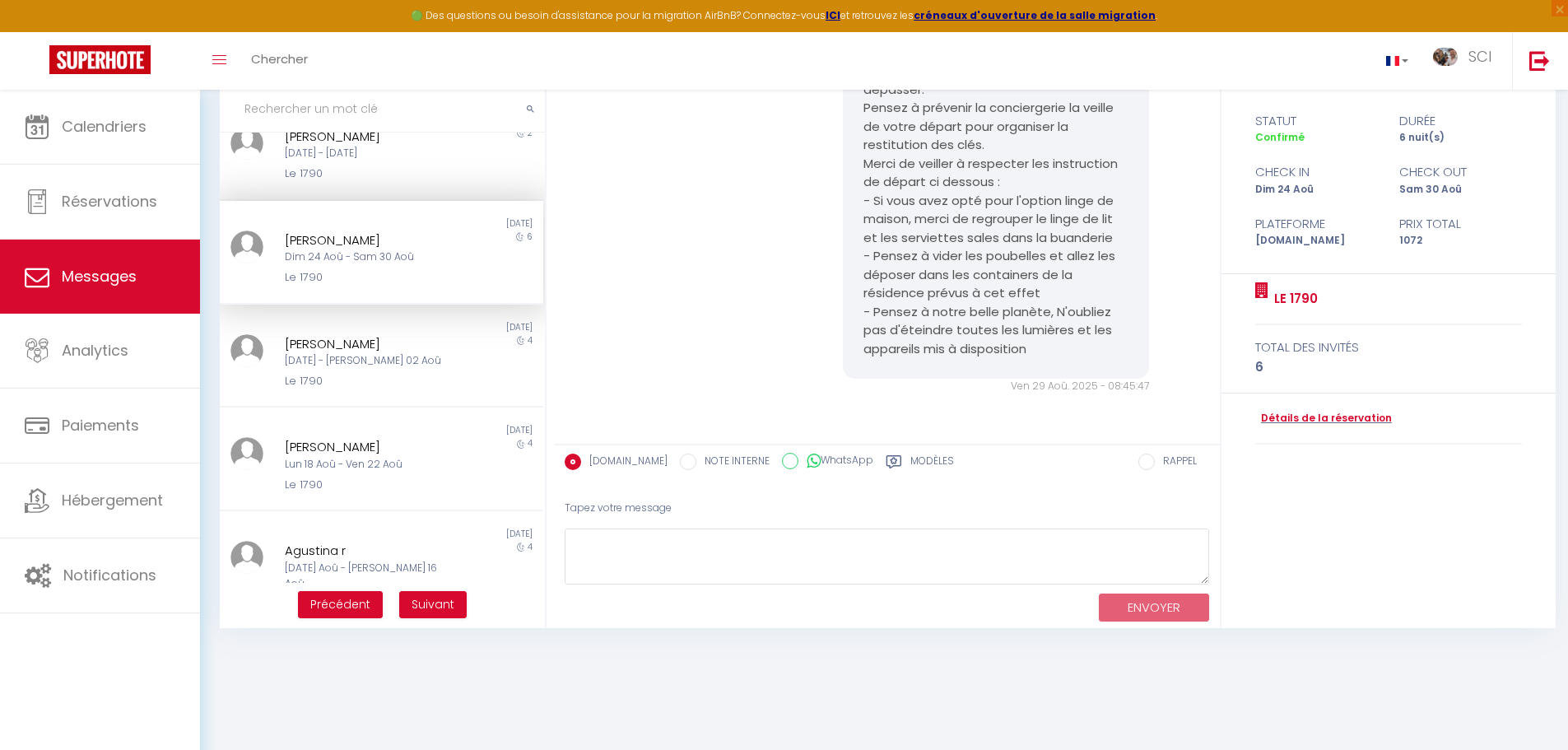
scroll to position [584, 0]
click at [455, 599] on button "Suivant" at bounding box center [432, 605] width 68 height 28
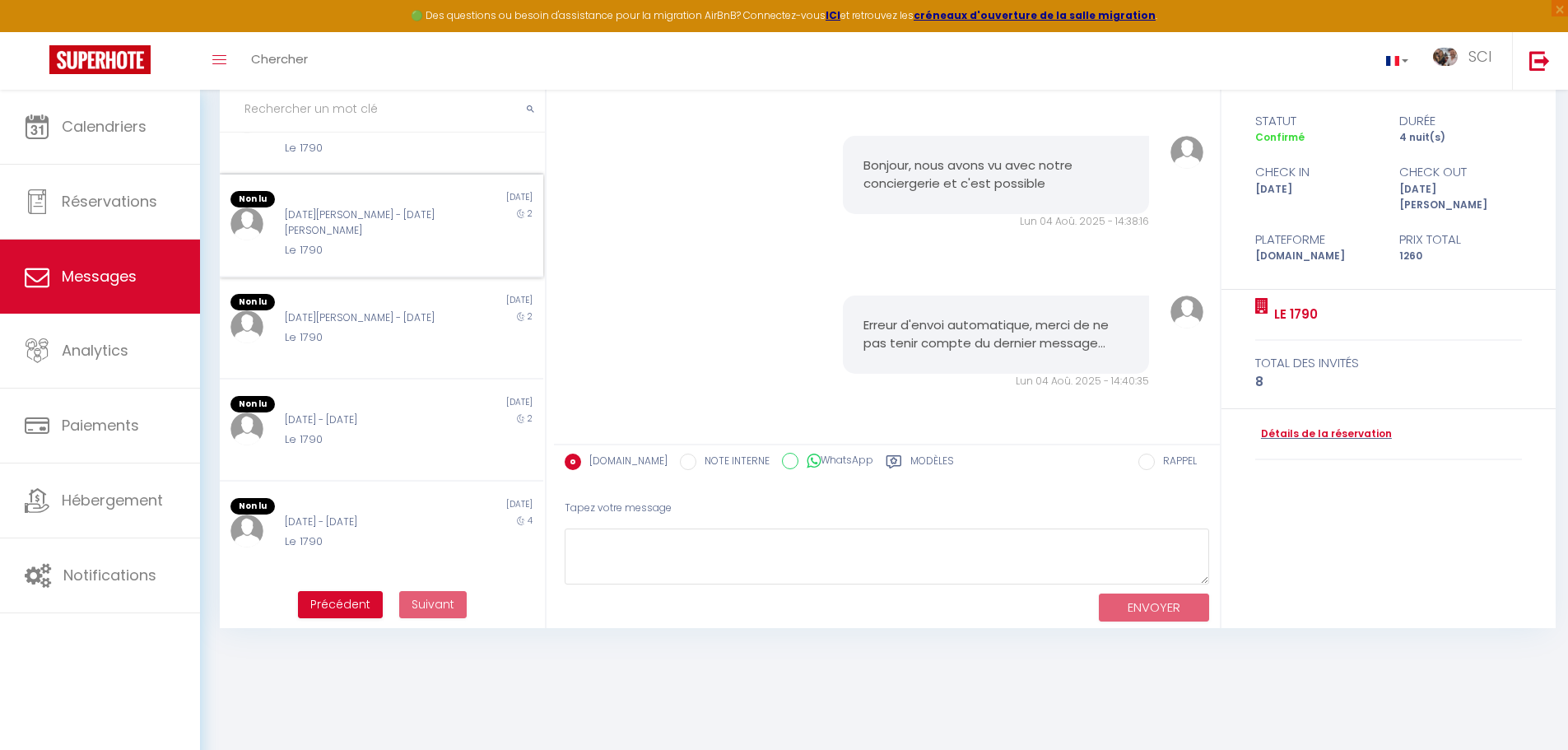
click at [371, 257] on div "Non lu [DATE] [DATE][PERSON_NAME] - [DATE][PERSON_NAME] Le 1790 2" at bounding box center [381, 226] width 323 height 103
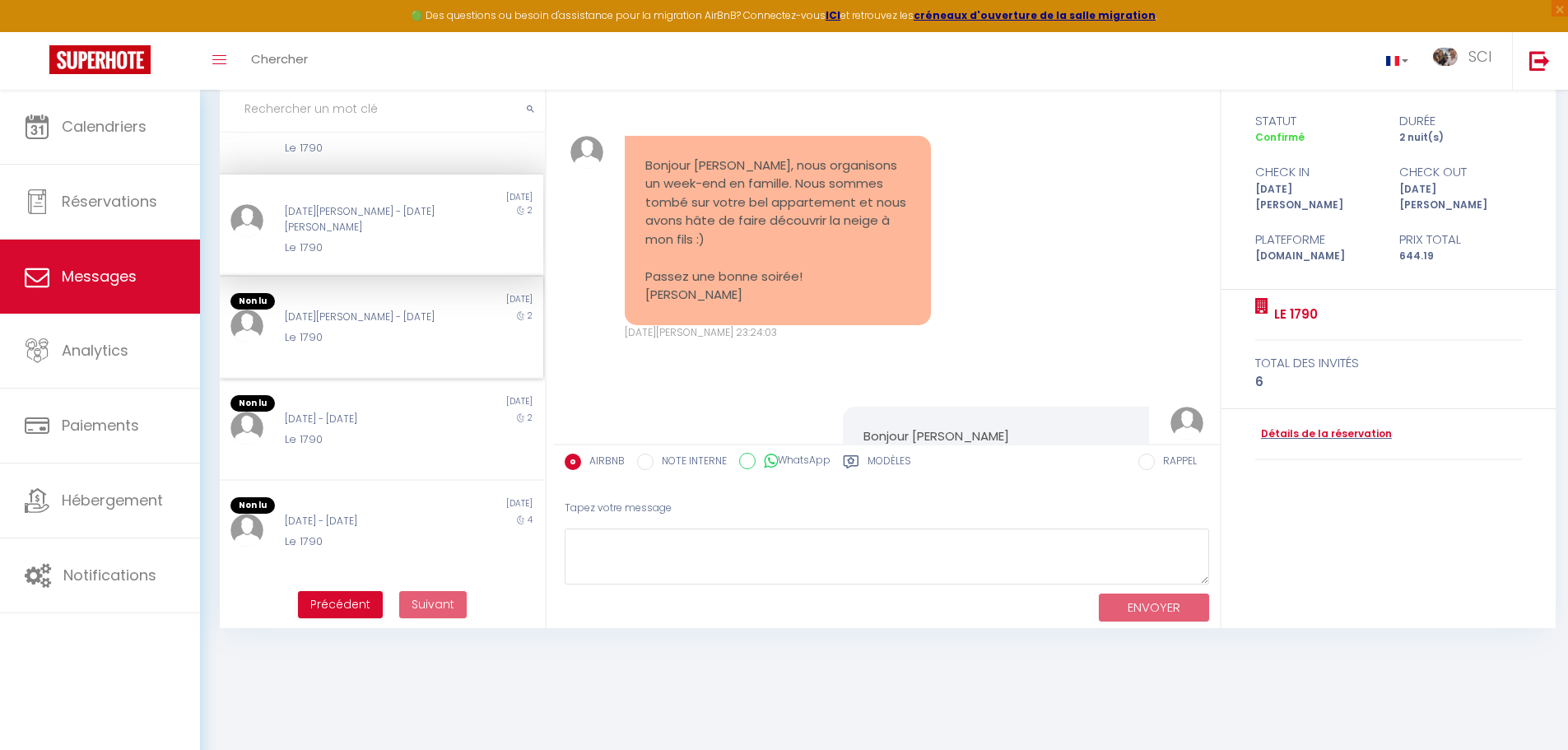
scroll to position [2592, 0]
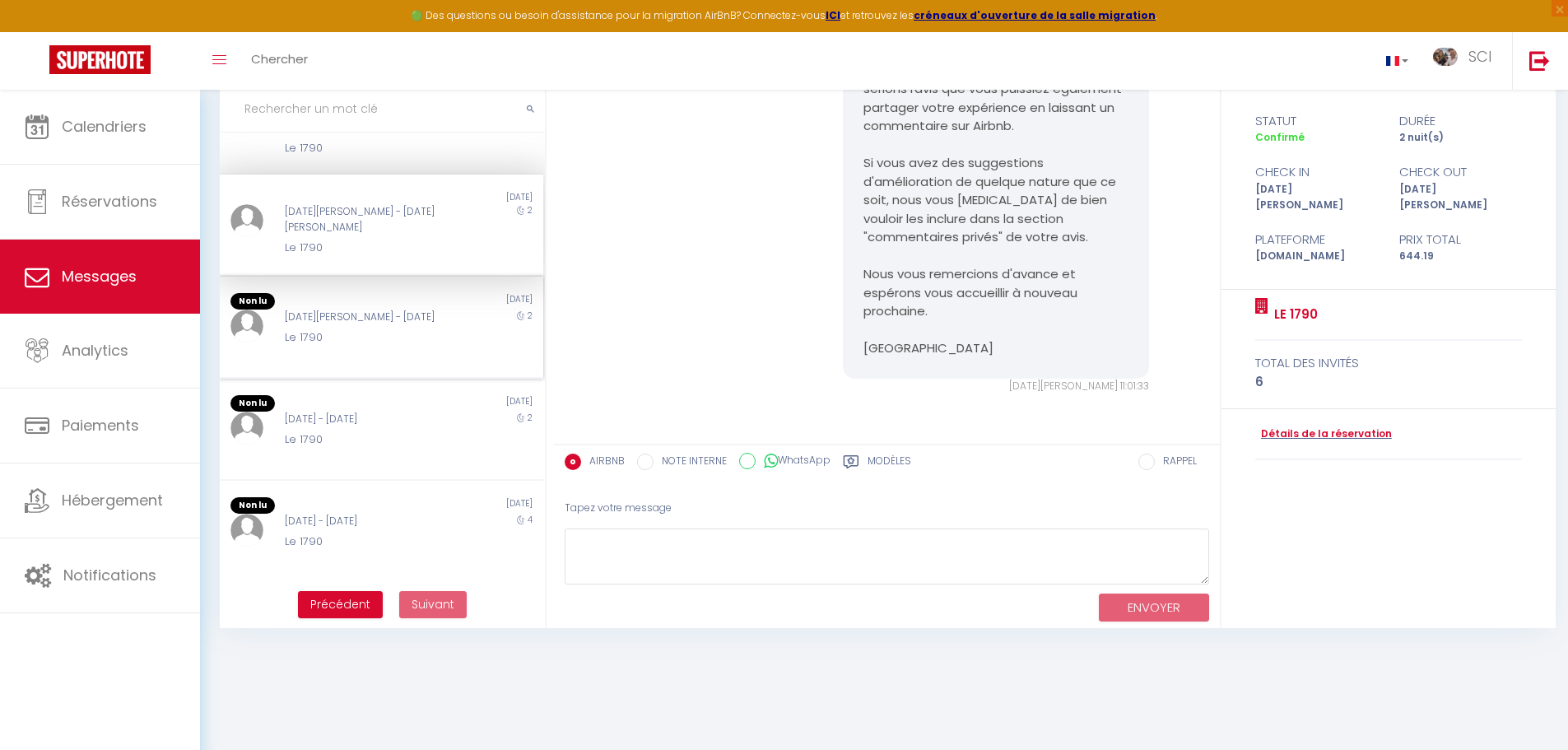
click at [374, 334] on div "Le 1790" at bounding box center [368, 337] width 167 height 16
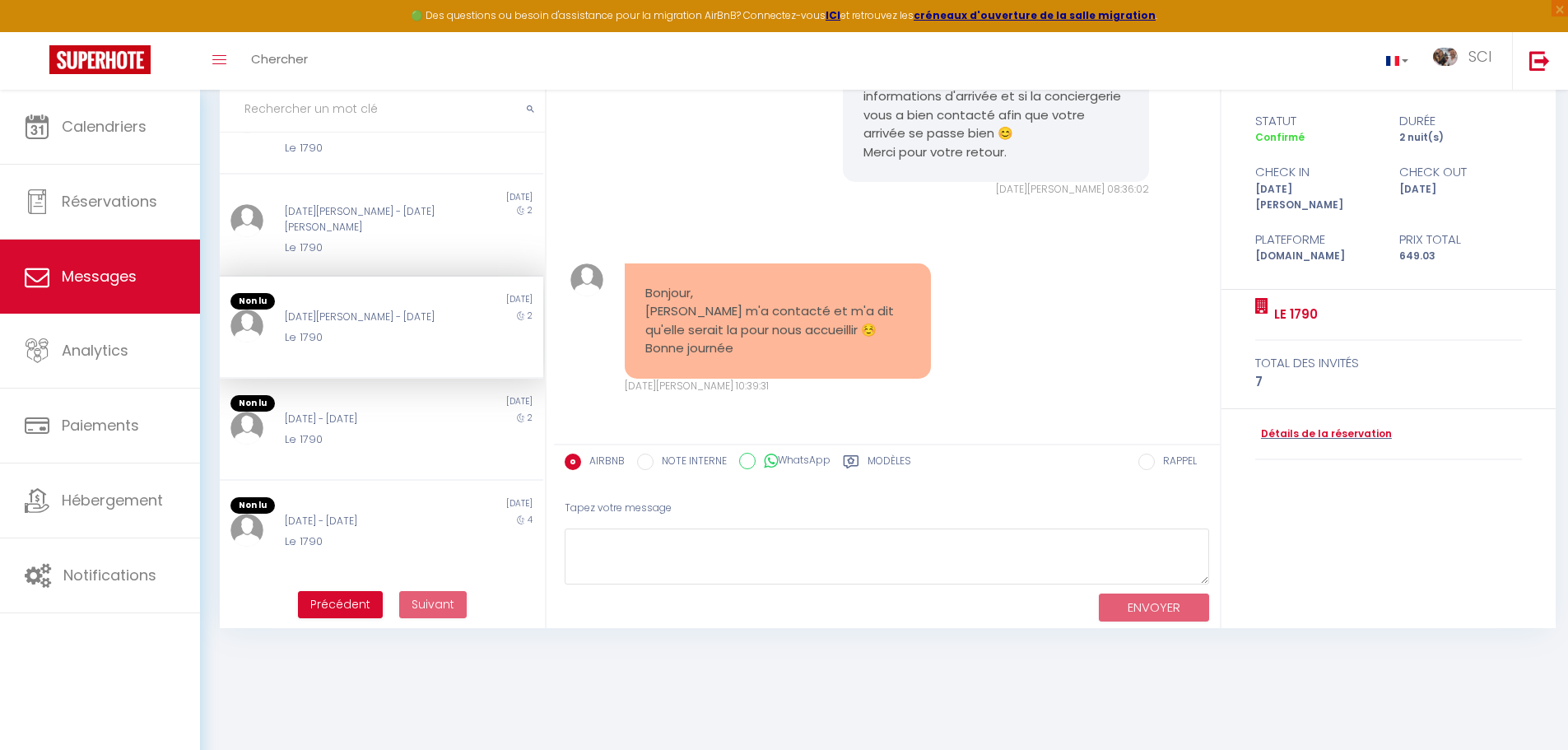
scroll to position [2139, 0]
click at [379, 422] on div "[DATE] - [DATE]" at bounding box center [368, 420] width 167 height 15
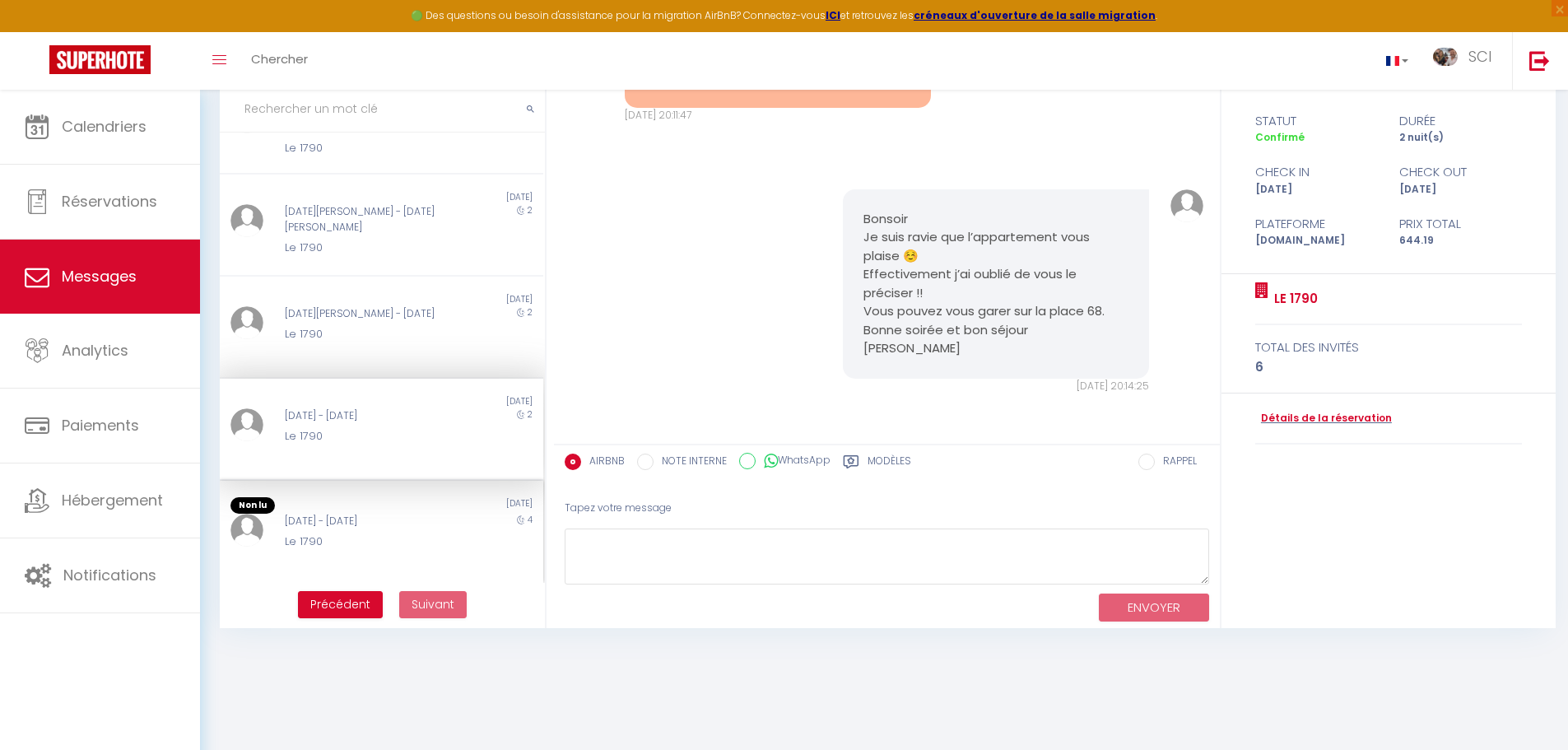
click at [404, 522] on div "[DATE] - [DATE]" at bounding box center [368, 522] width 167 height 15
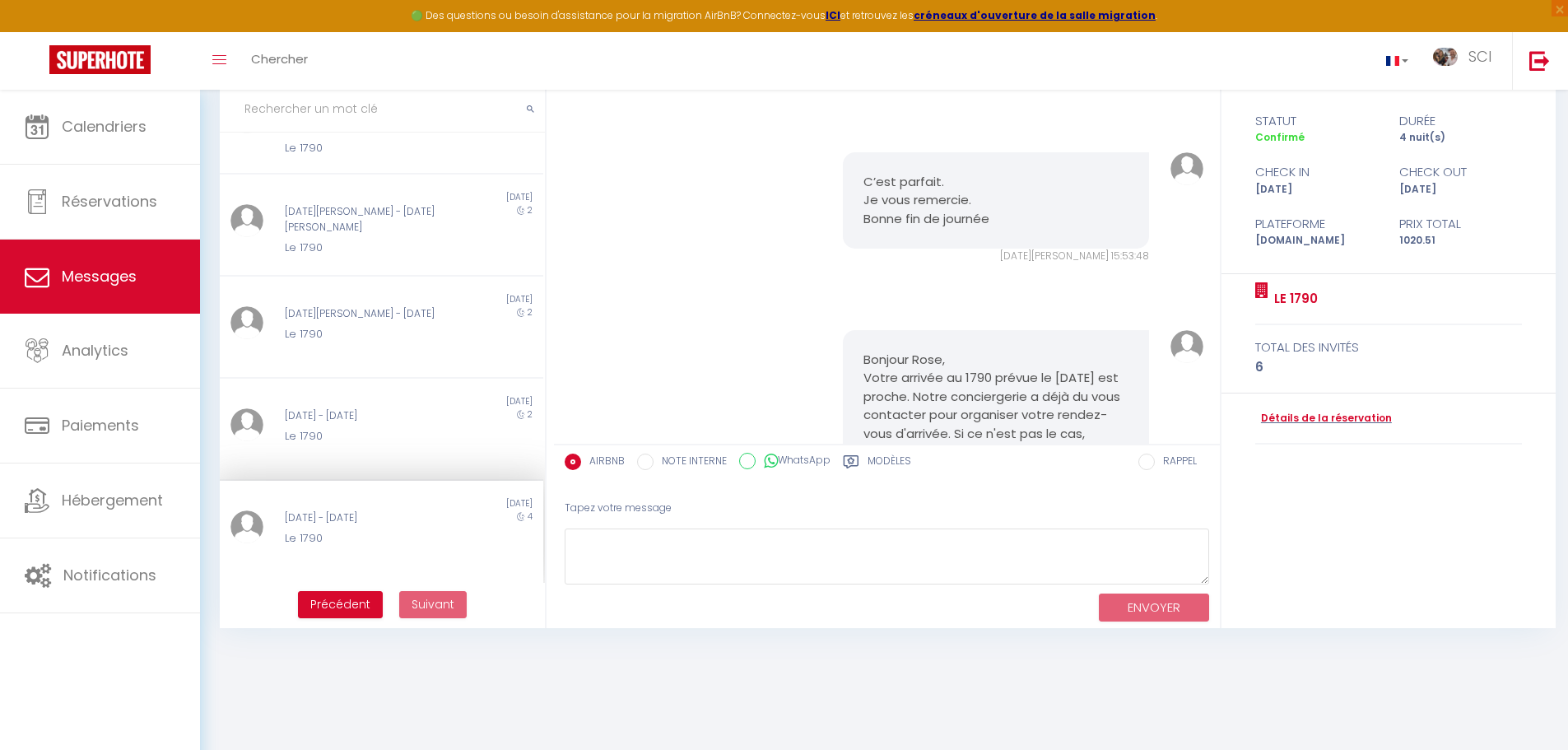
scroll to position [2955, 0]
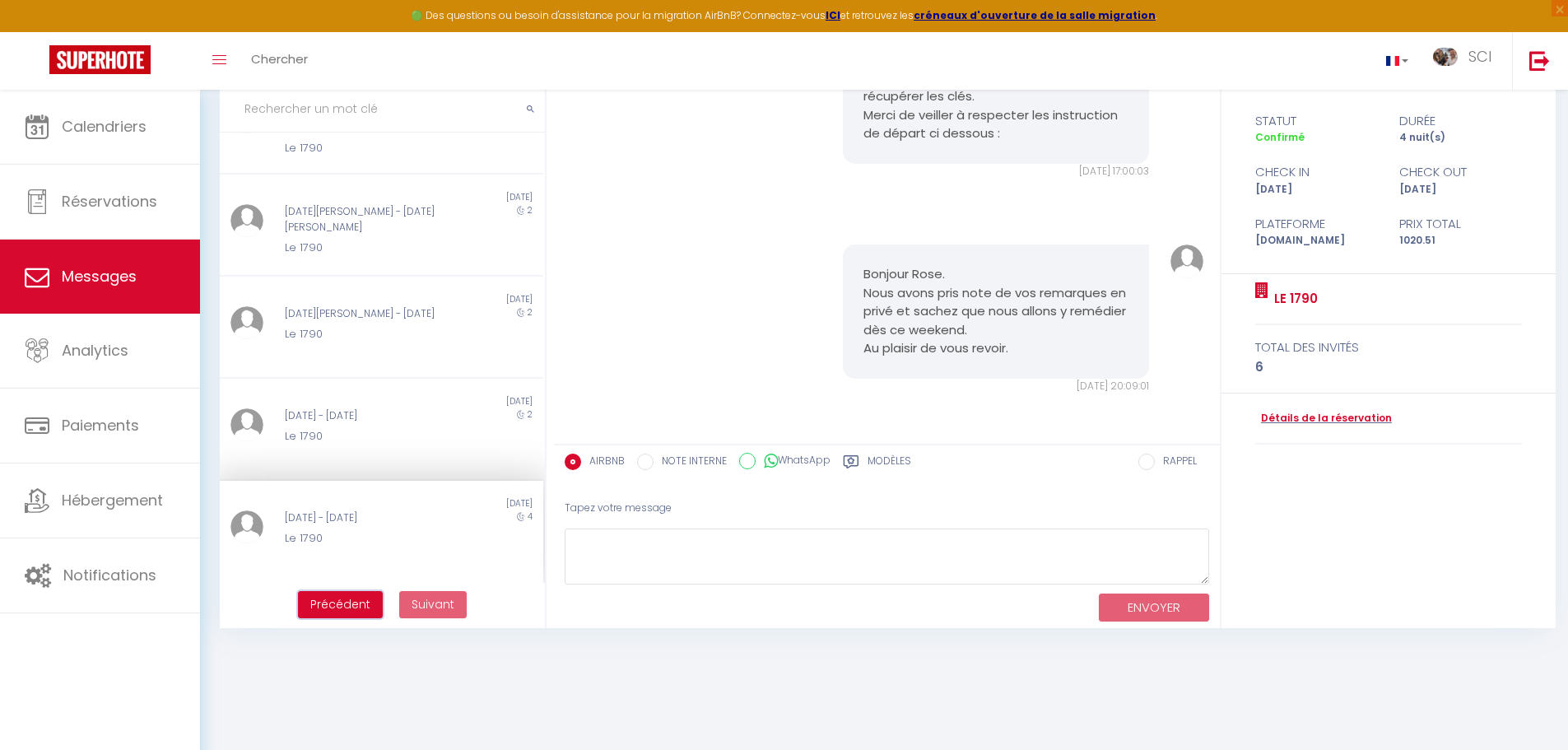
click at [348, 603] on span "Précédent" at bounding box center [341, 604] width 60 height 16
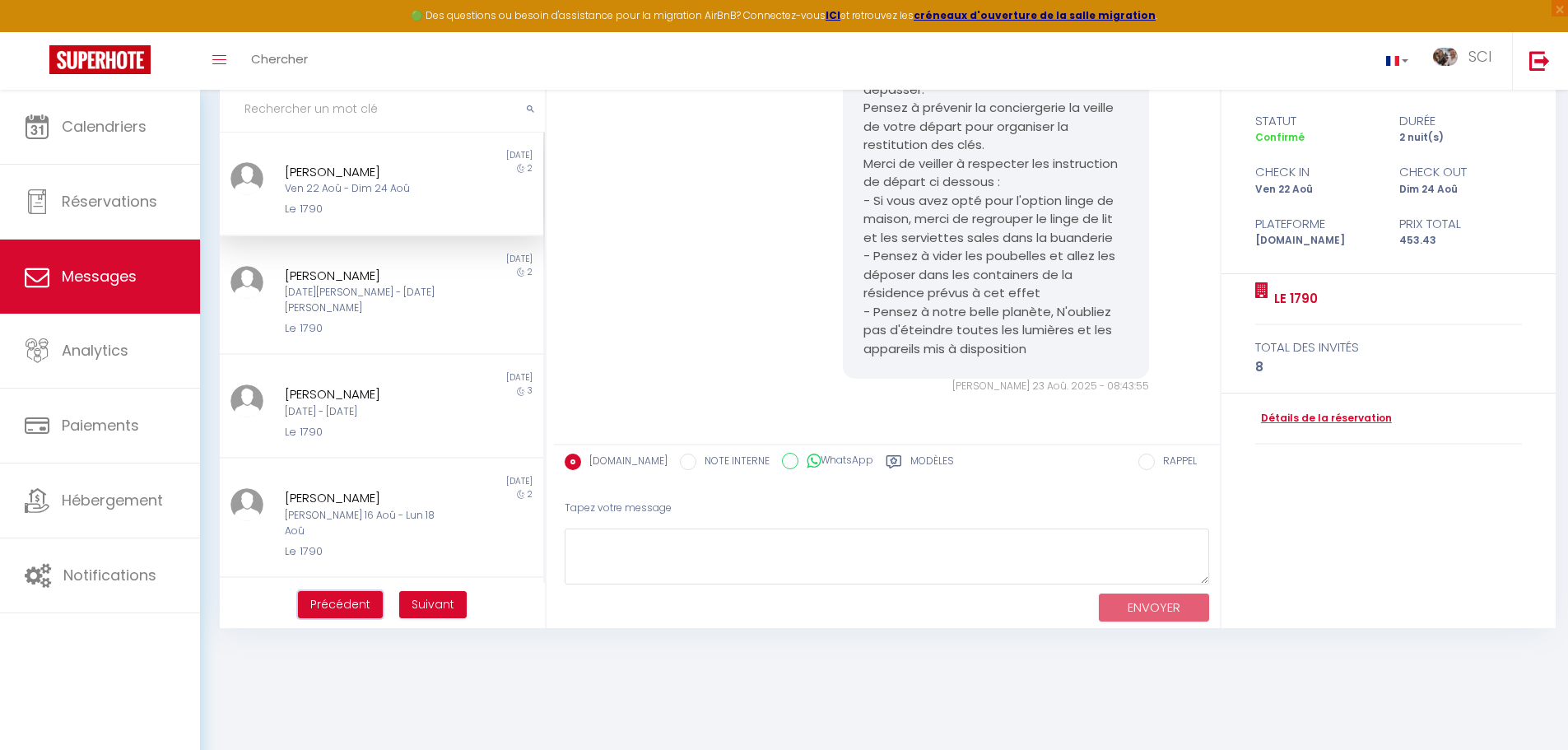
click at [344, 602] on span "Précédent" at bounding box center [341, 604] width 60 height 16
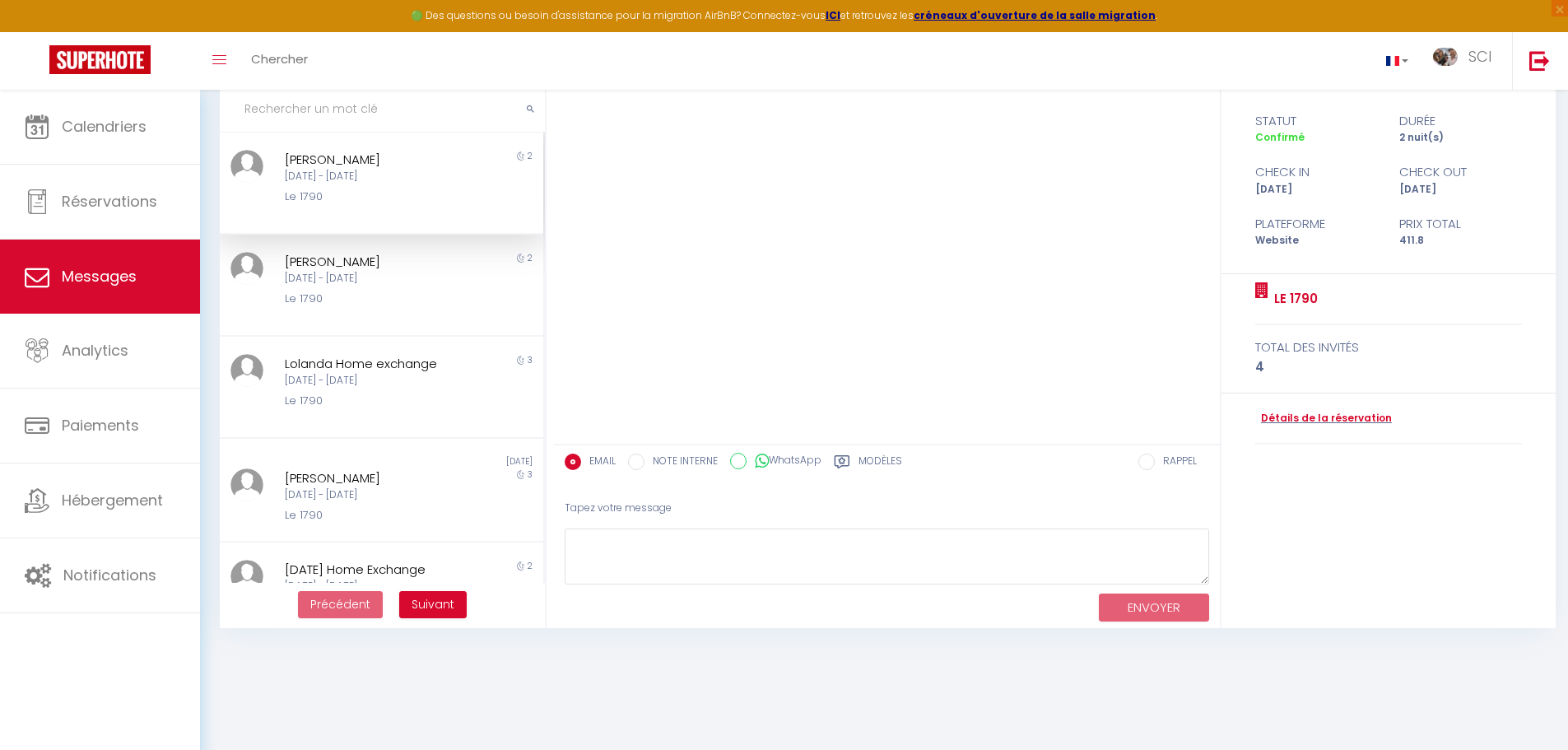
click at [366, 172] on div "[DATE] - [DATE]" at bounding box center [368, 177] width 167 height 15
click at [379, 305] on div "Le 1790" at bounding box center [368, 299] width 167 height 16
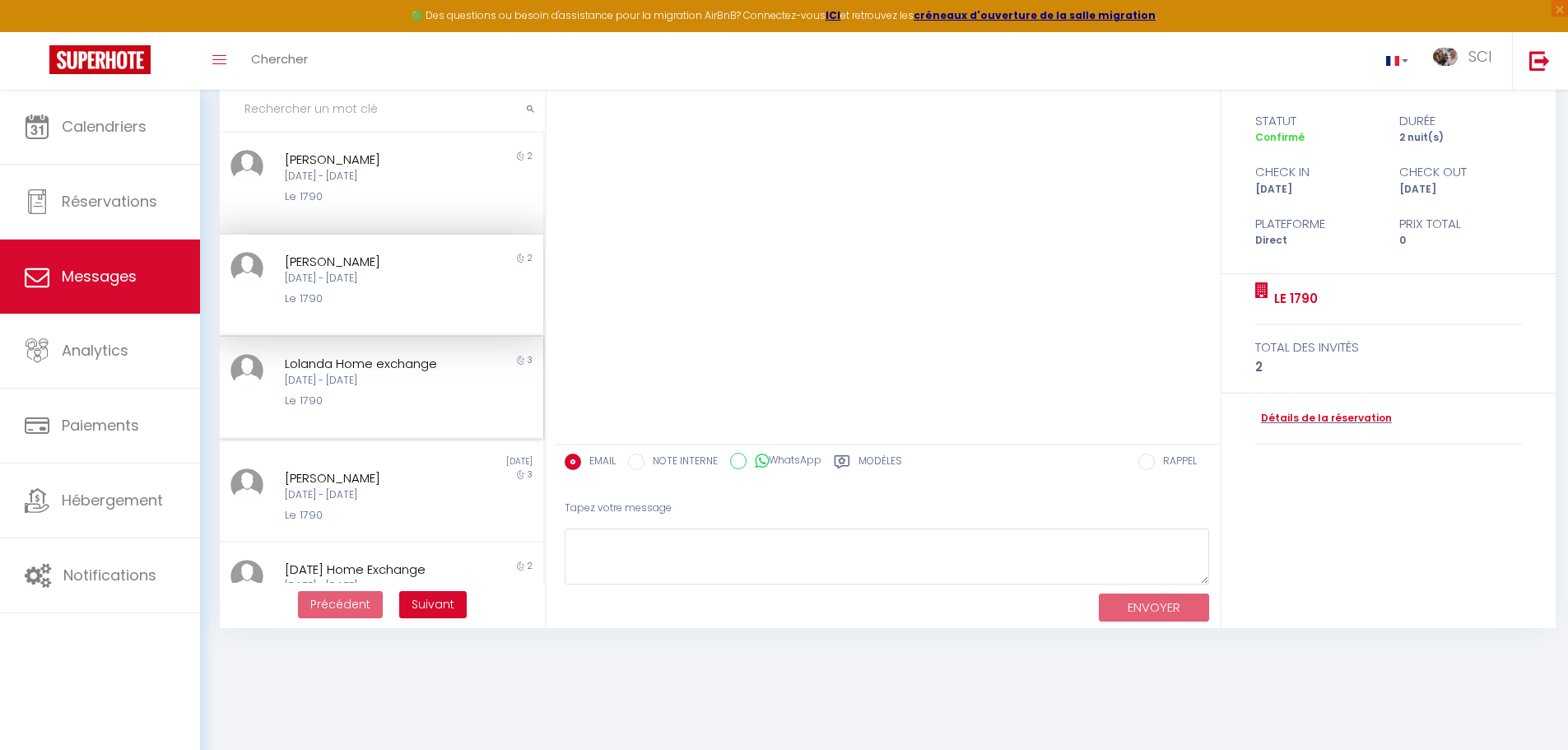
click at [400, 399] on div "Le 1790" at bounding box center [368, 401] width 167 height 16
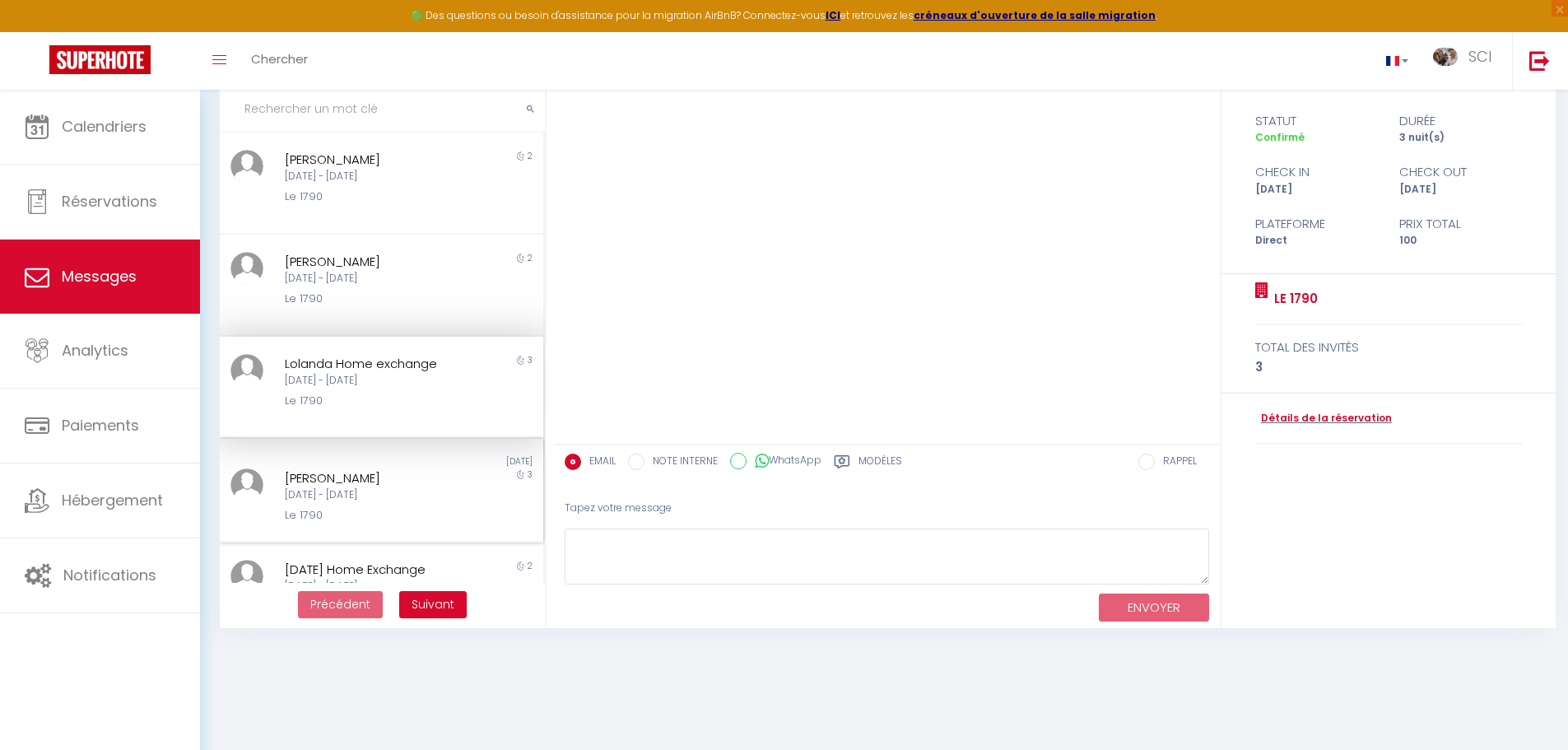
click at [417, 489] on div "[DATE] - [DATE]" at bounding box center [368, 495] width 167 height 15
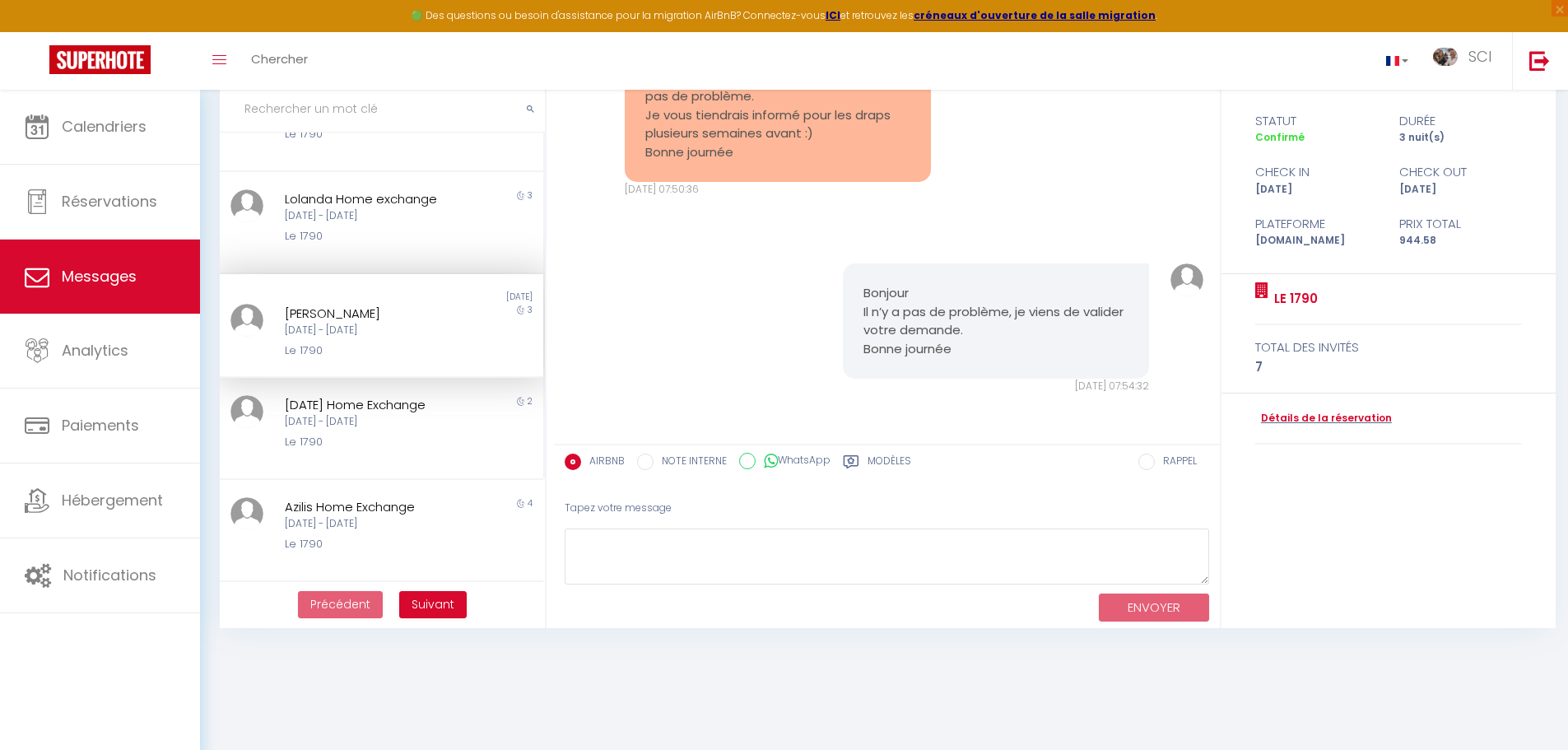
scroll to position [164, 0]
click at [400, 428] on div "[DATE] - [DATE]" at bounding box center [368, 423] width 167 height 15
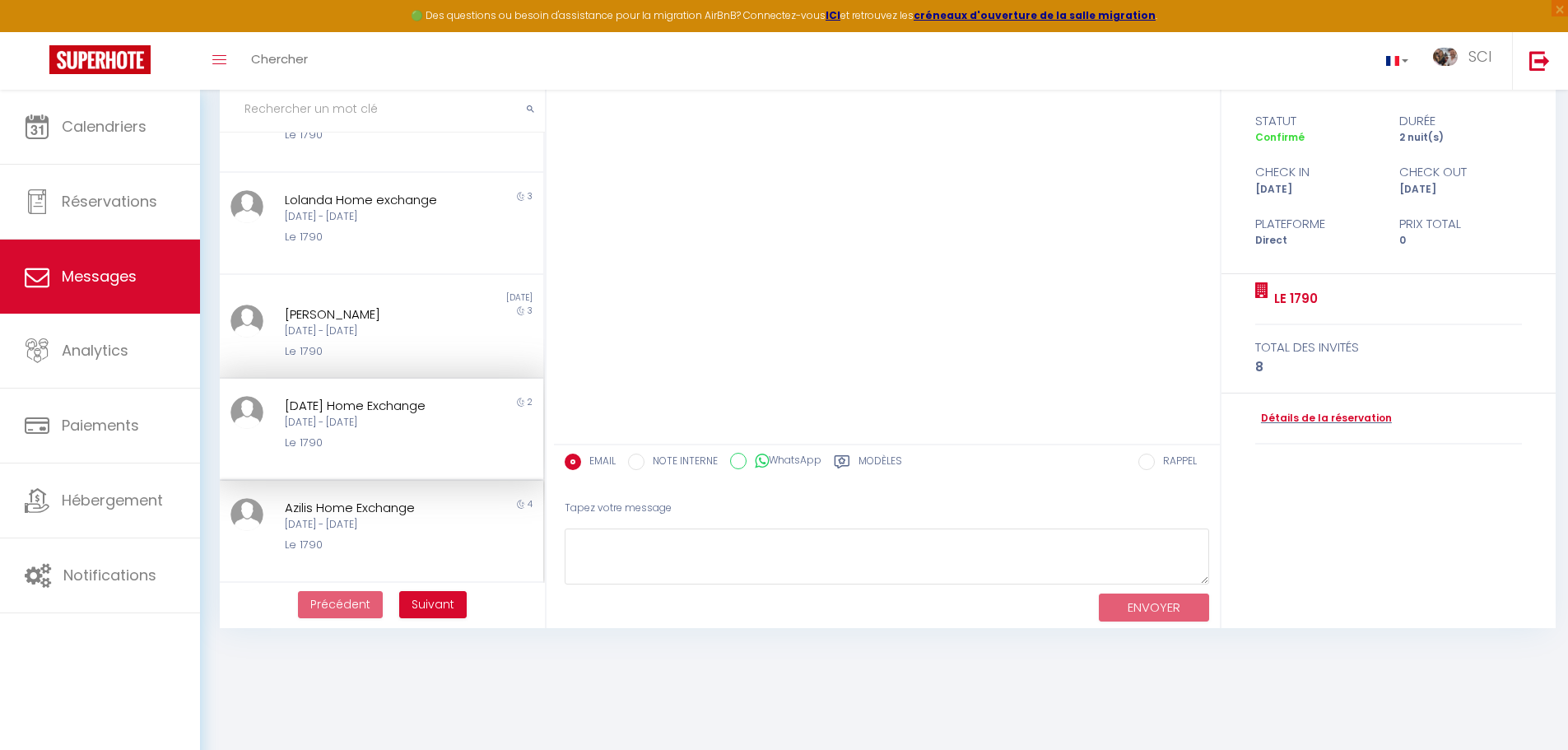
click at [411, 525] on div "[DATE] - [DATE]" at bounding box center [368, 525] width 167 height 15
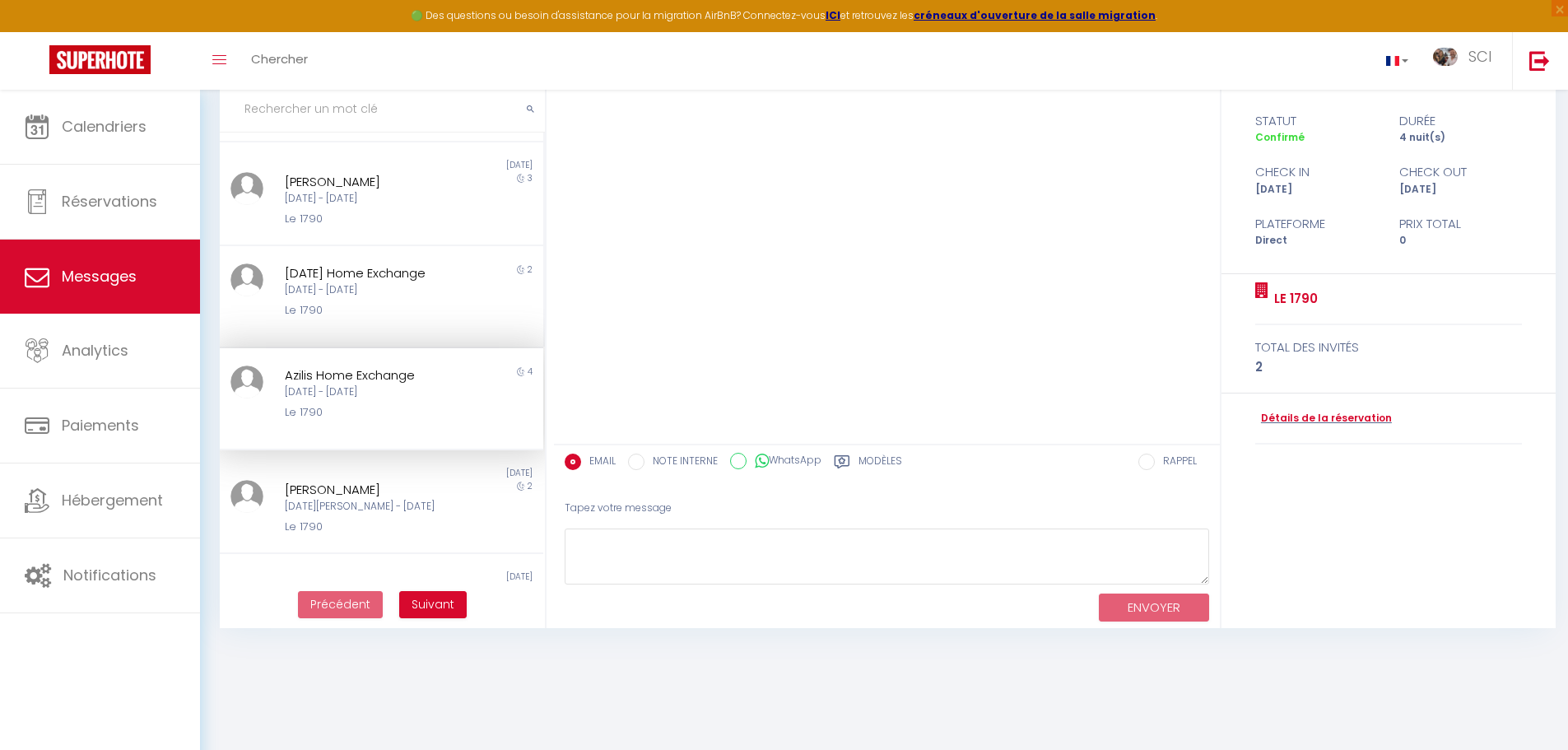
scroll to position [332, 0]
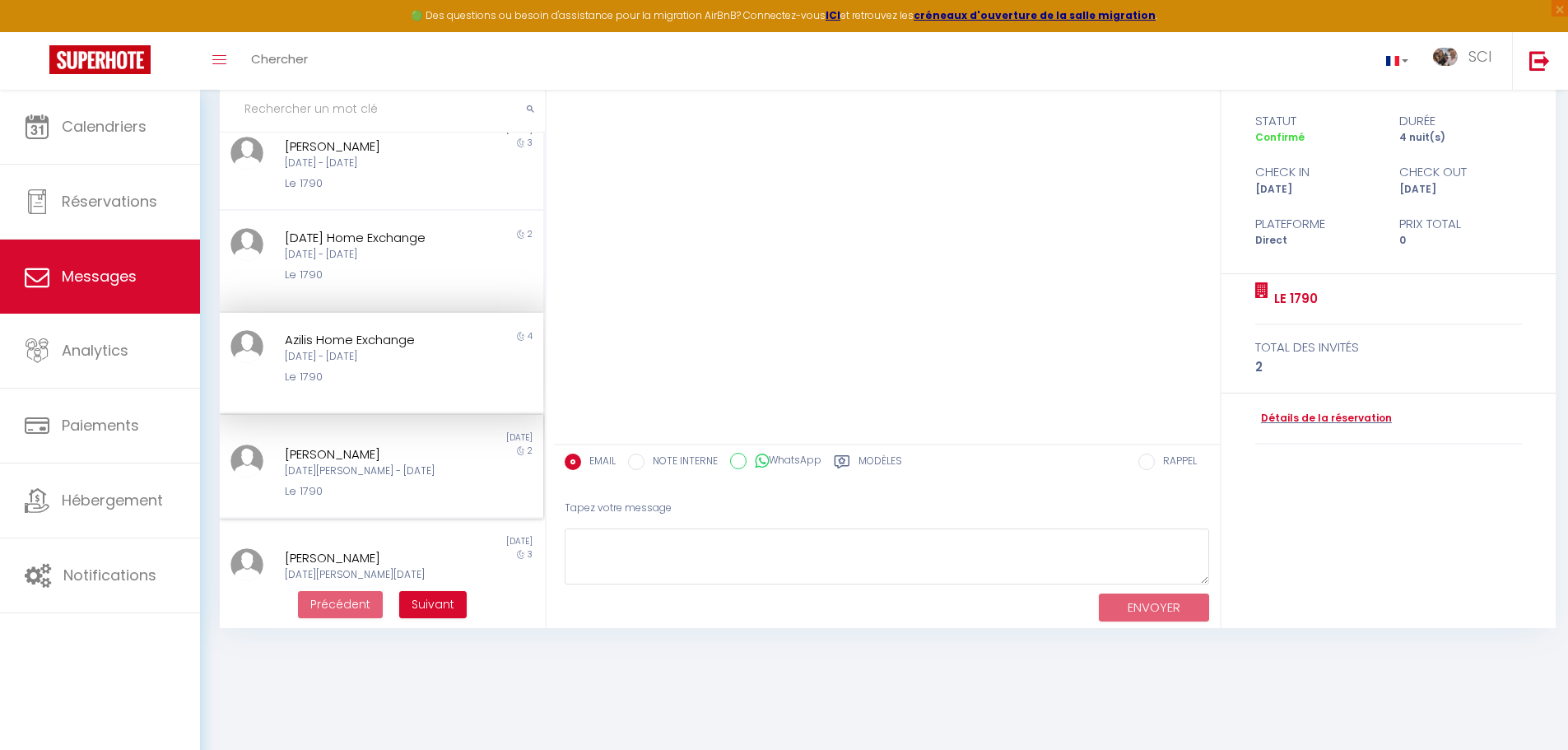
click at [401, 469] on div "[DATE][PERSON_NAME] - [DATE]" at bounding box center [368, 471] width 167 height 15
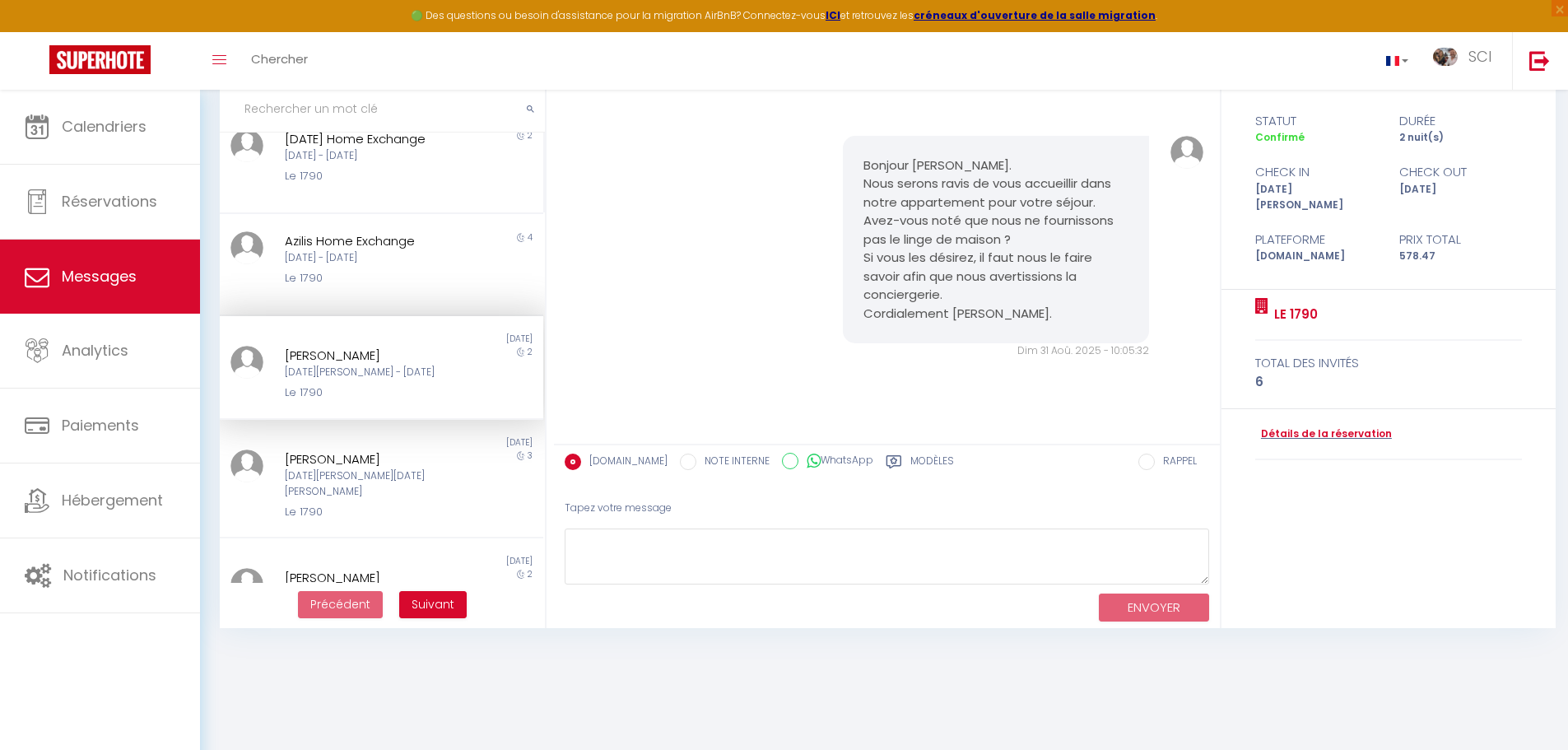
scroll to position [432, 0]
click at [371, 503] on div "Le 1790" at bounding box center [368, 511] width 167 height 16
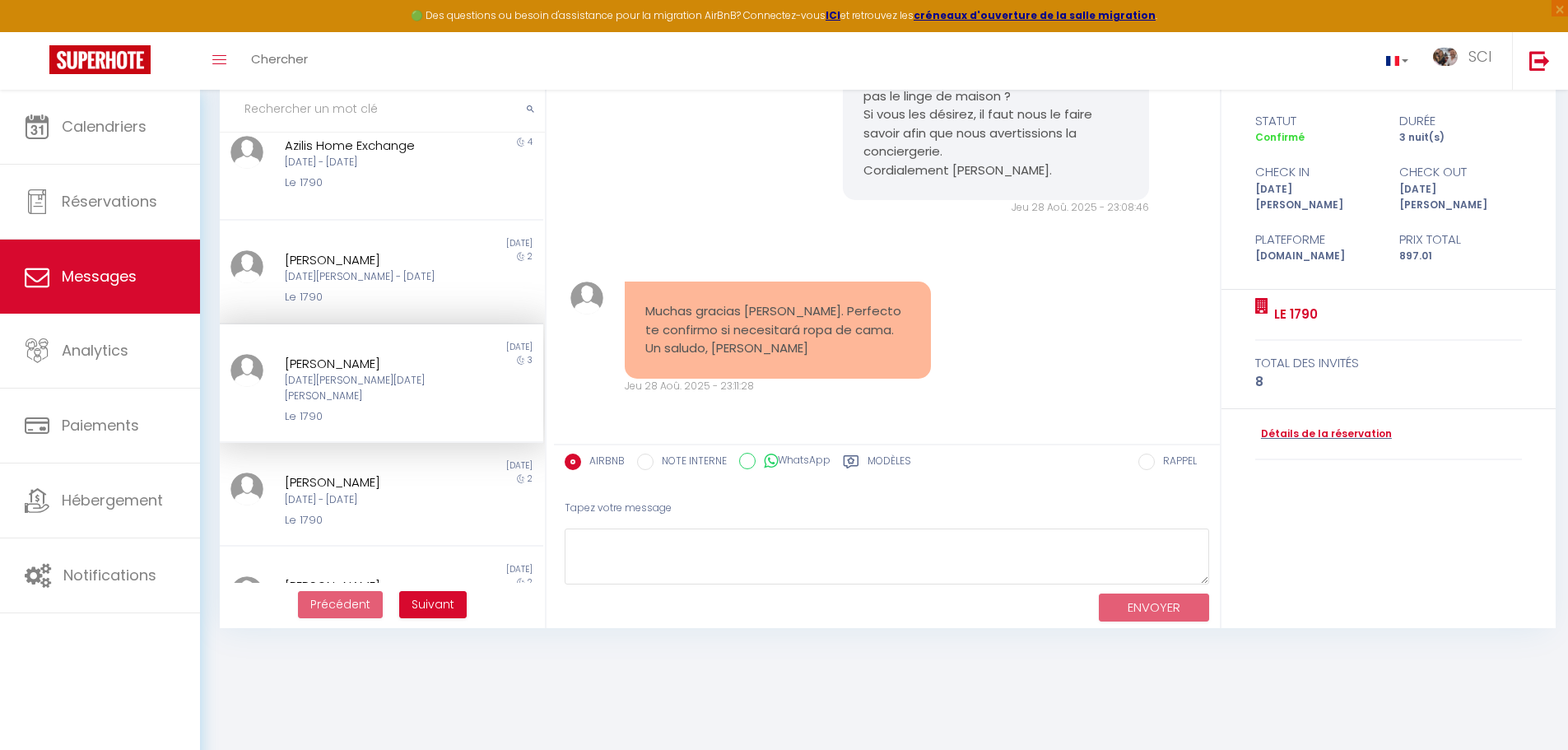
scroll to position [527, 0]
click at [371, 511] on div "Le 1790" at bounding box center [368, 519] width 167 height 16
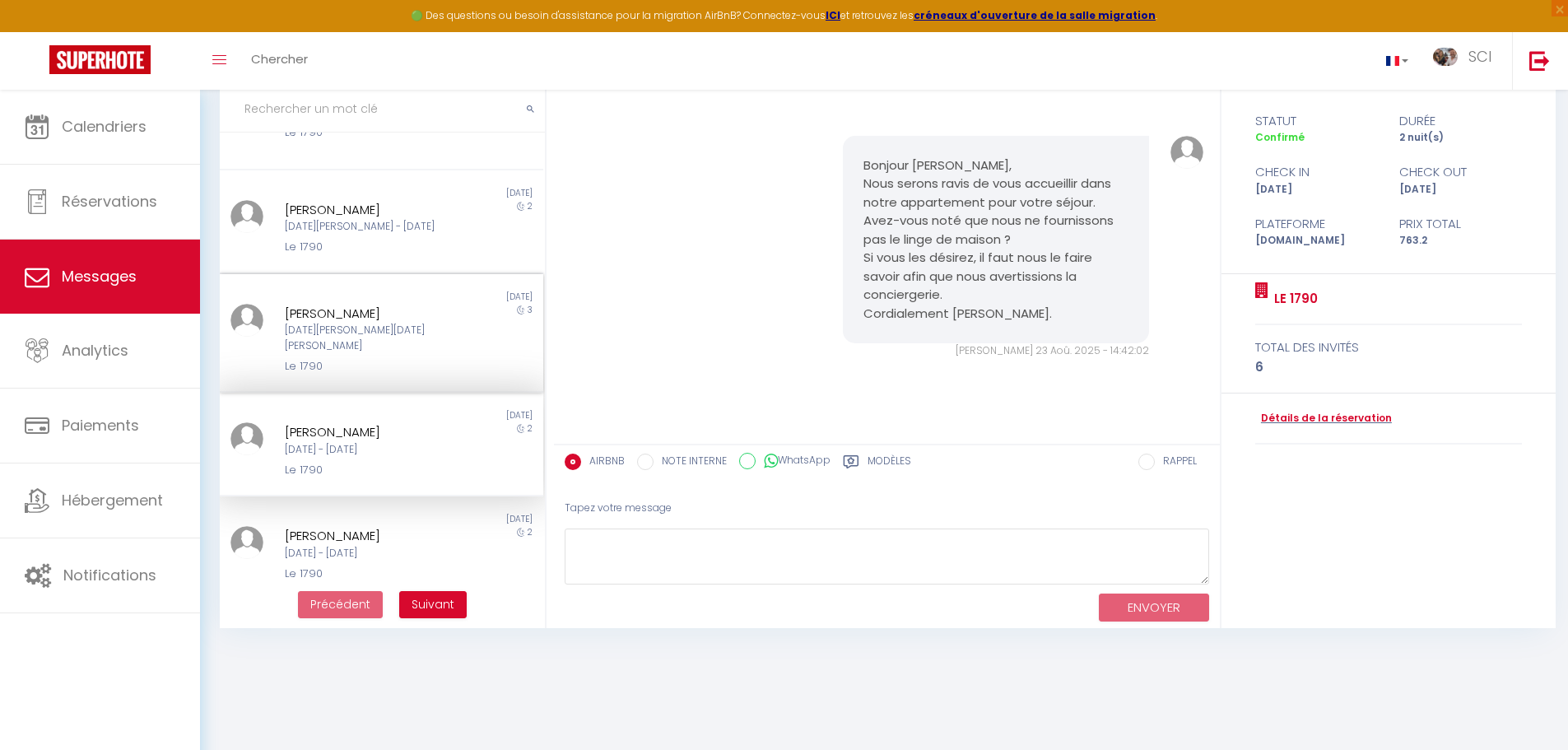
click at [371, 513] on div "Non lu" at bounding box center [300, 519] width 161 height 13
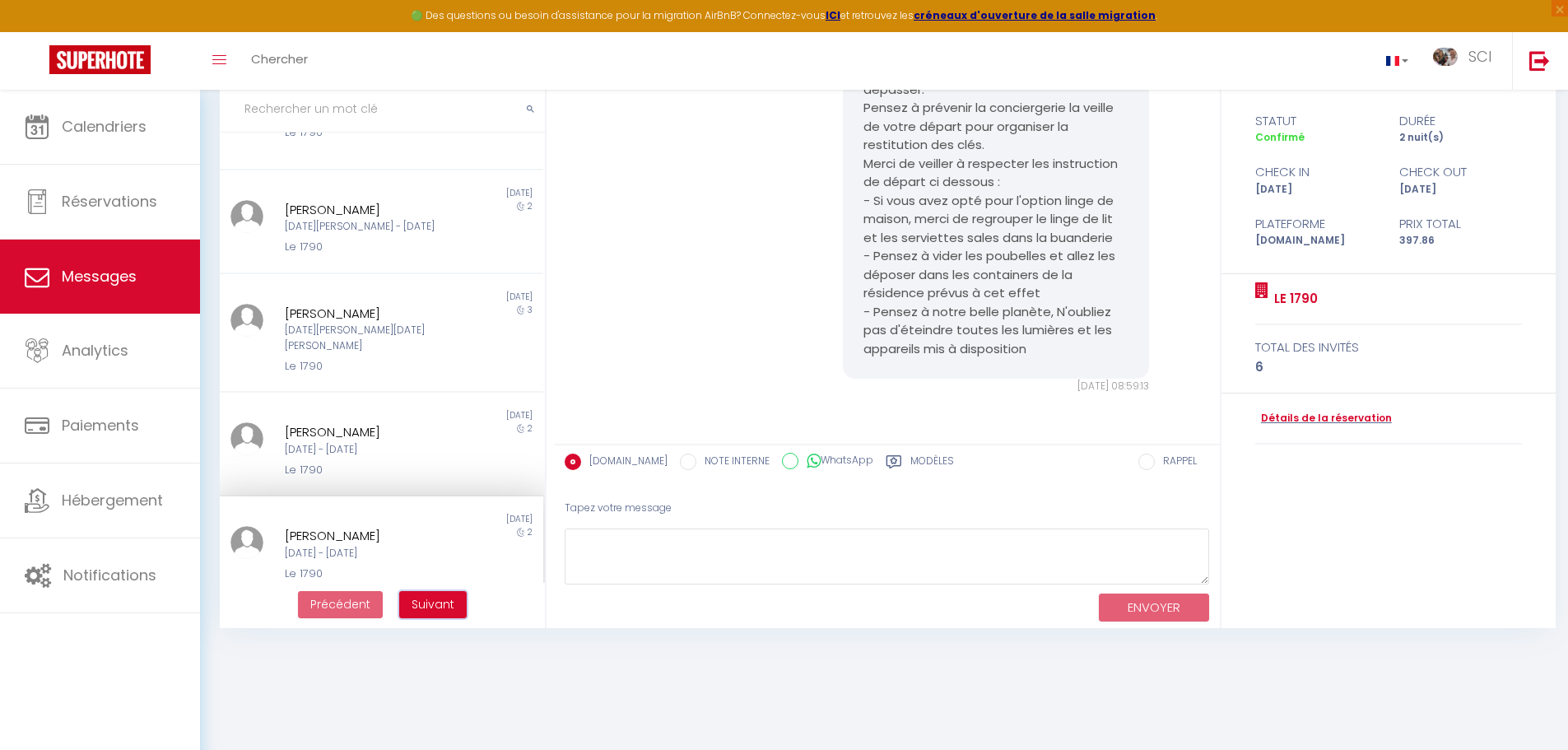
click at [434, 602] on span "Suivant" at bounding box center [433, 604] width 43 height 16
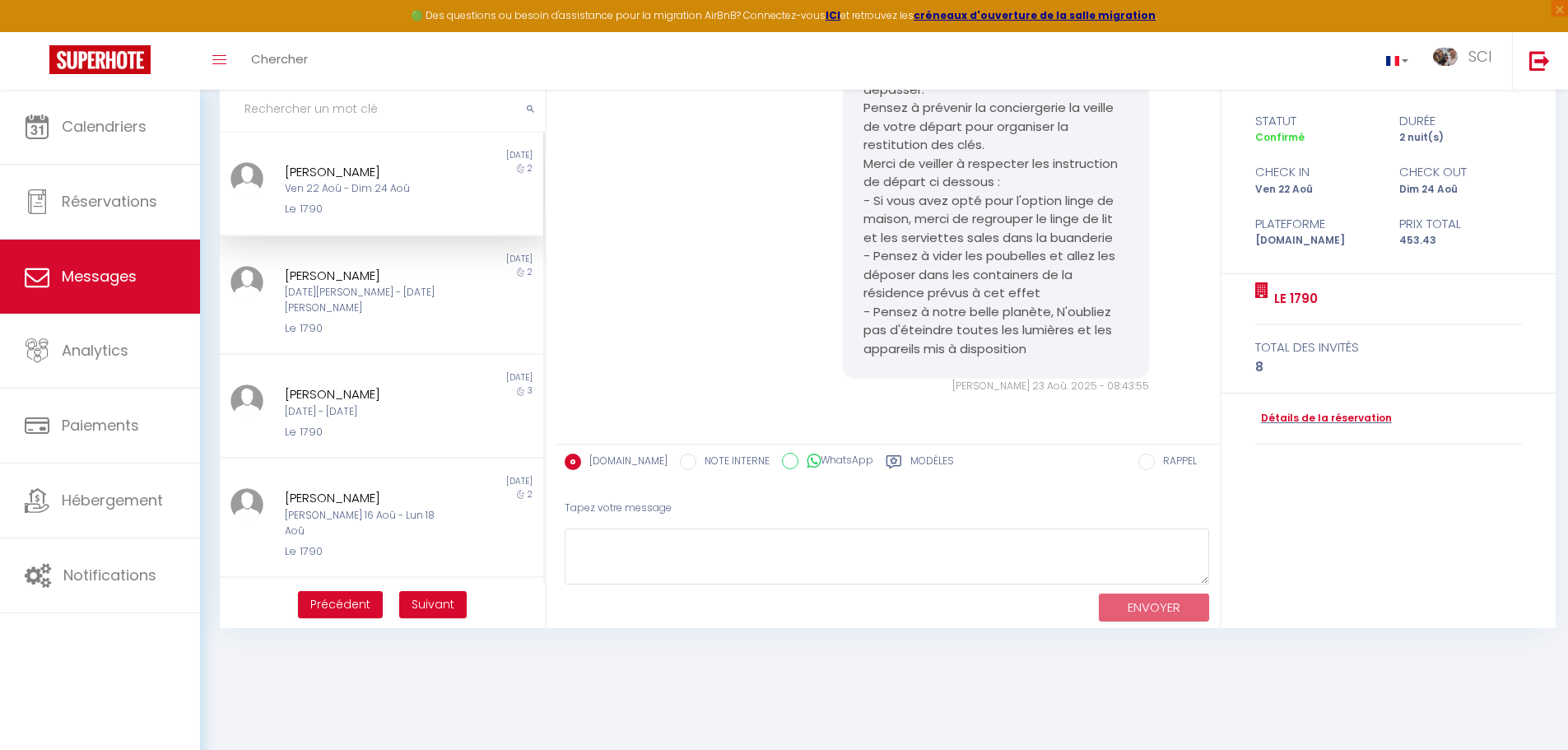
click at [347, 183] on div "Ven 22 Aoû - Dim 24 Aoû" at bounding box center [368, 189] width 167 height 15
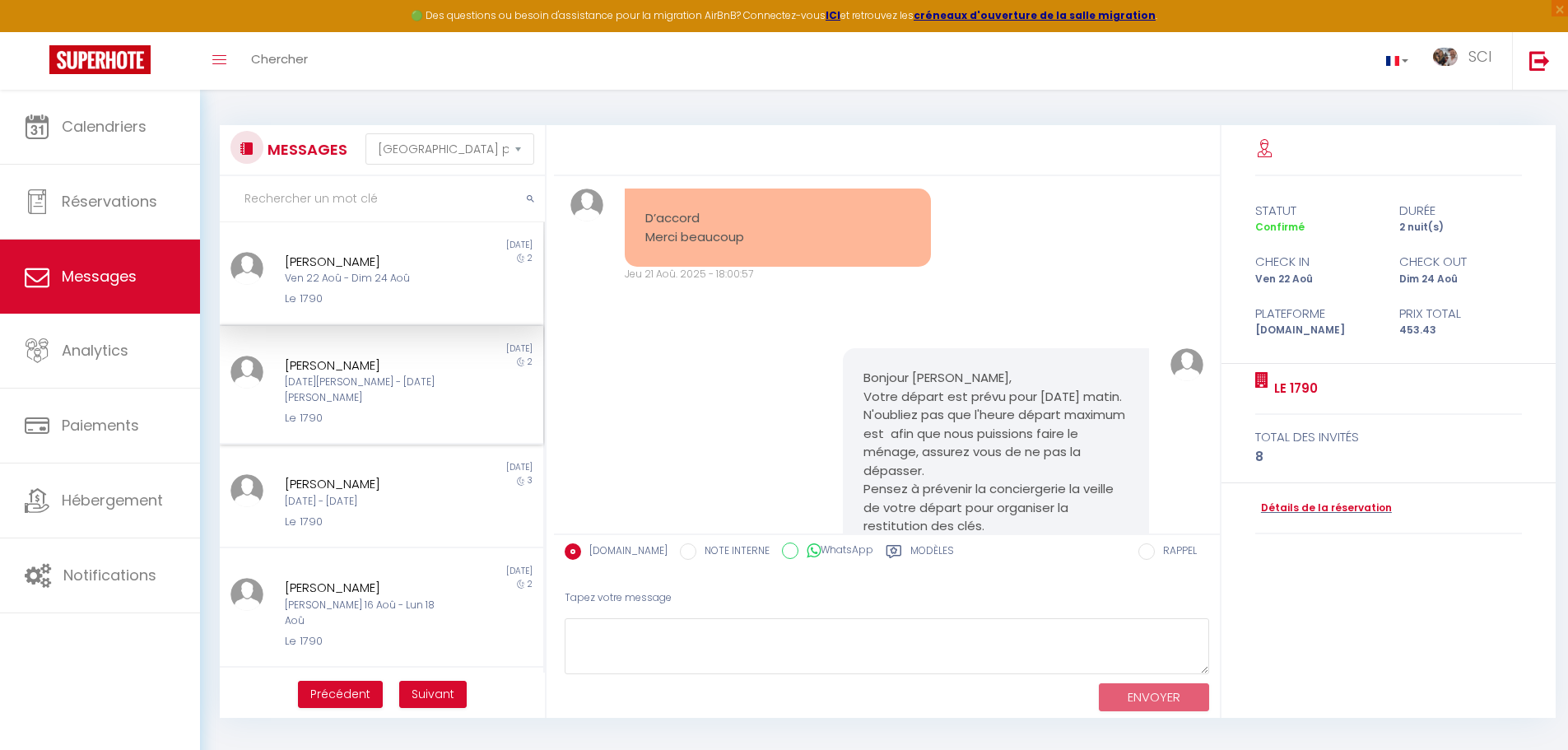
click at [440, 343] on div "[DATE]" at bounding box center [461, 348] width 161 height 13
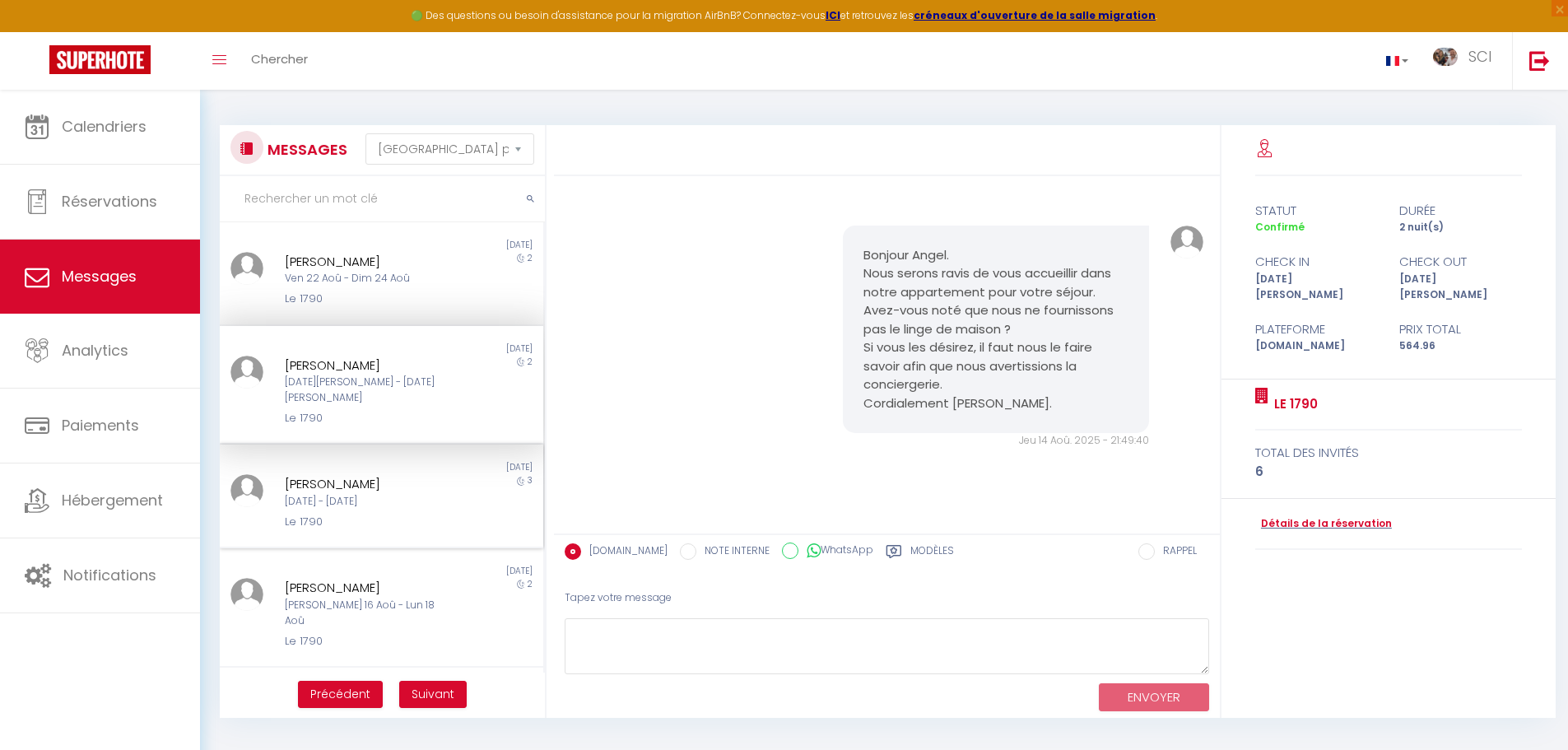
click at [381, 494] on div "[DATE] - [DATE]" at bounding box center [368, 502] width 167 height 15
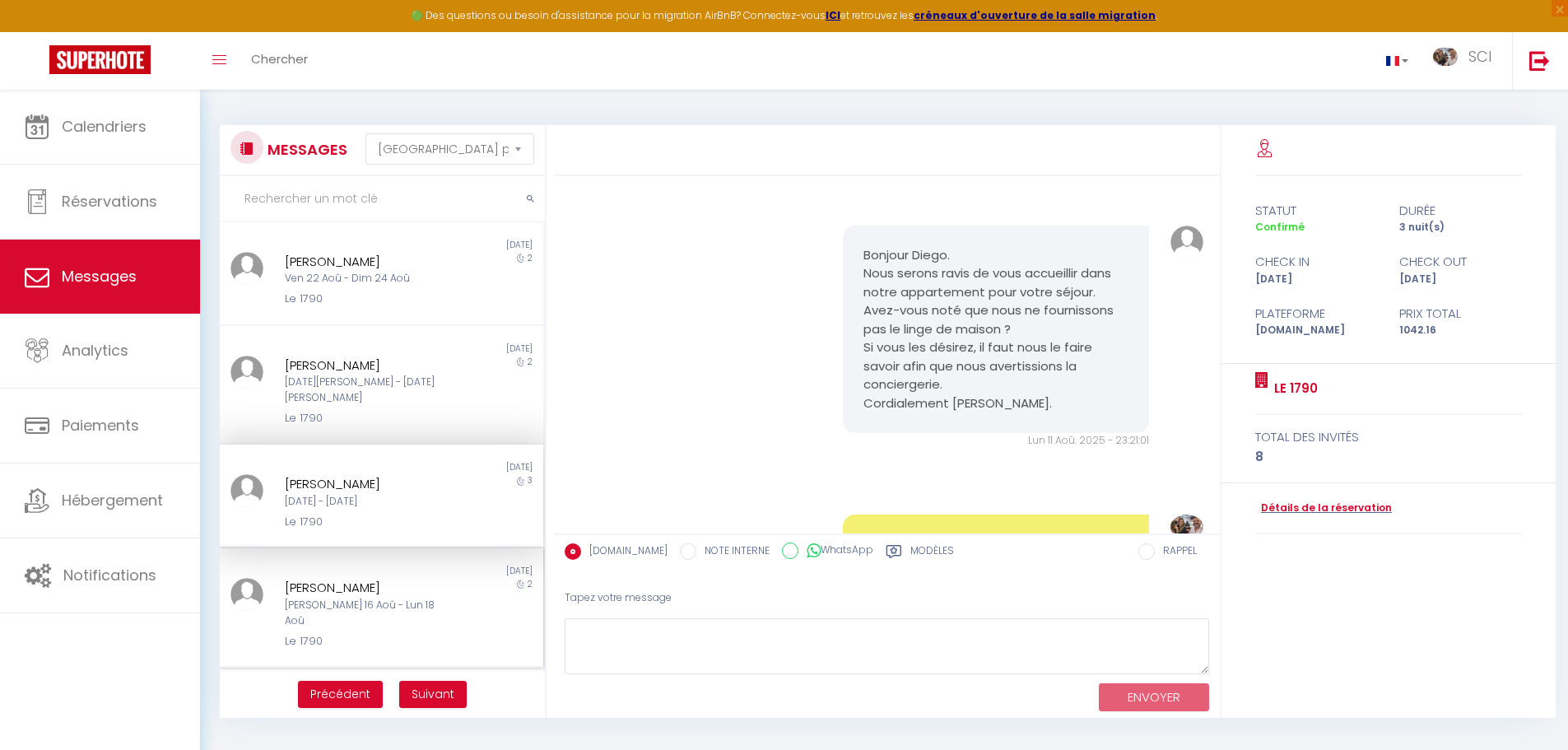
click at [358, 598] on div "[PERSON_NAME] 16 Aoû - Lun 18 Aoû" at bounding box center [368, 614] width 167 height 31
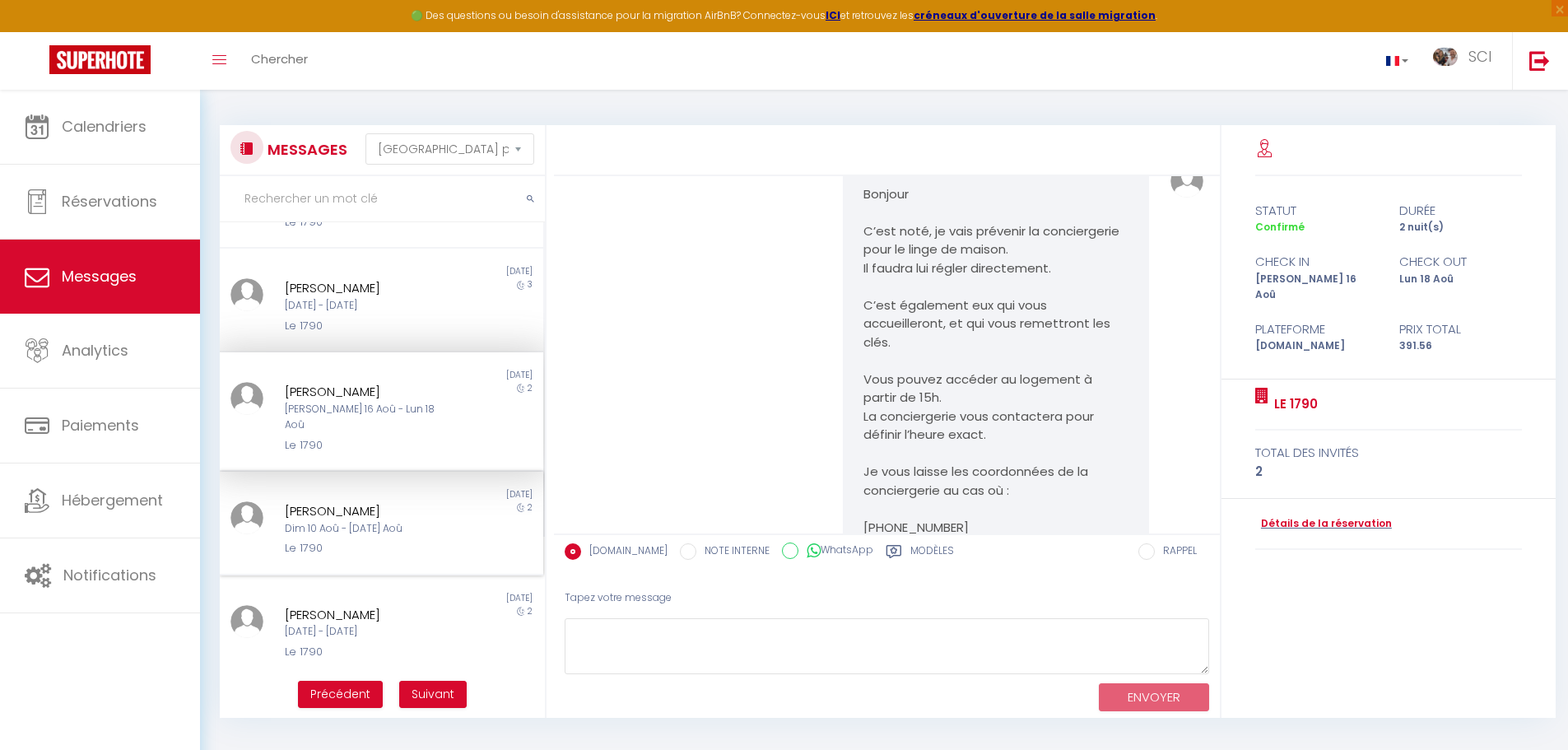
click at [438, 501] on div "[PERSON_NAME]" at bounding box center [368, 511] width 167 height 20
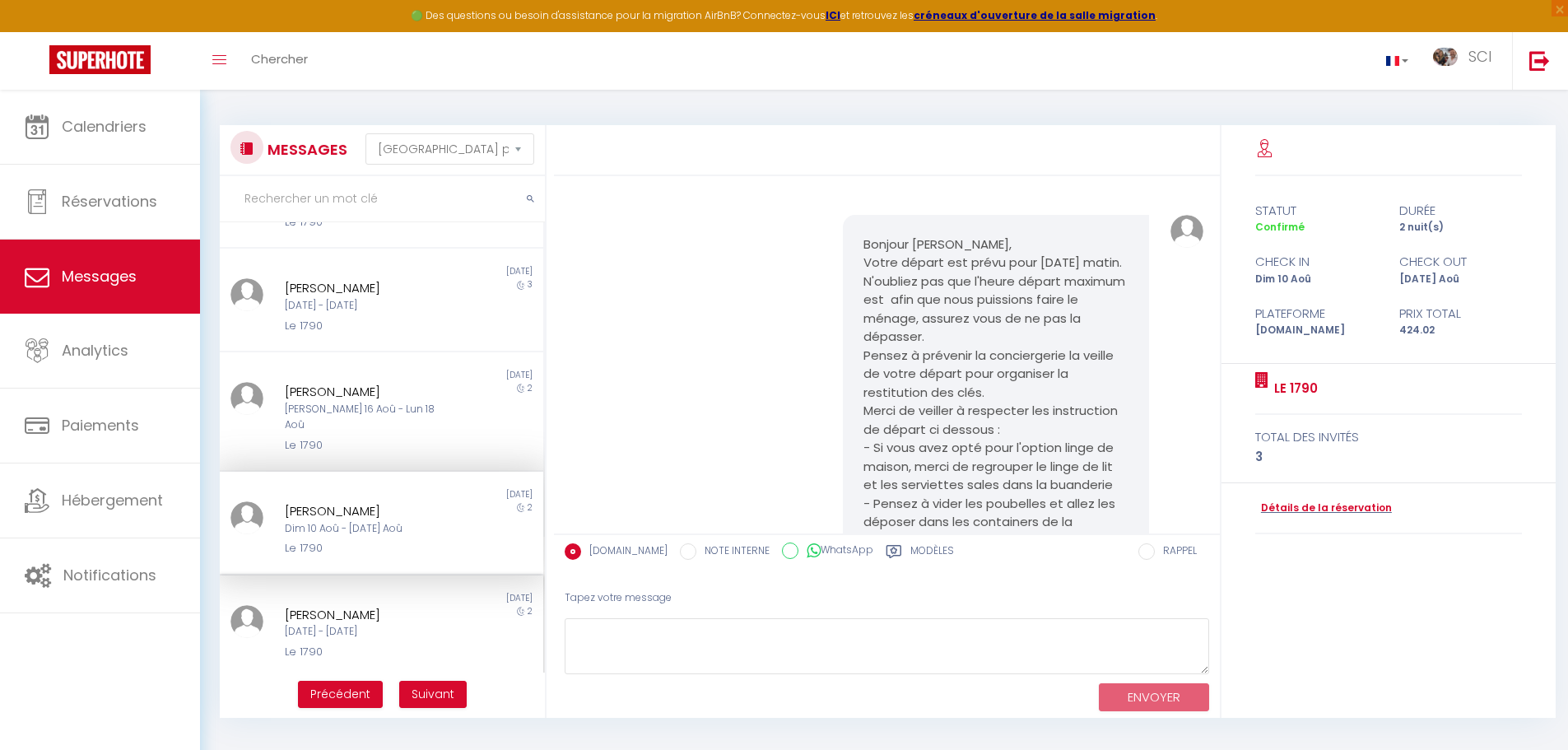
click at [427, 605] on div "[PERSON_NAME]" at bounding box center [368, 614] width 167 height 20
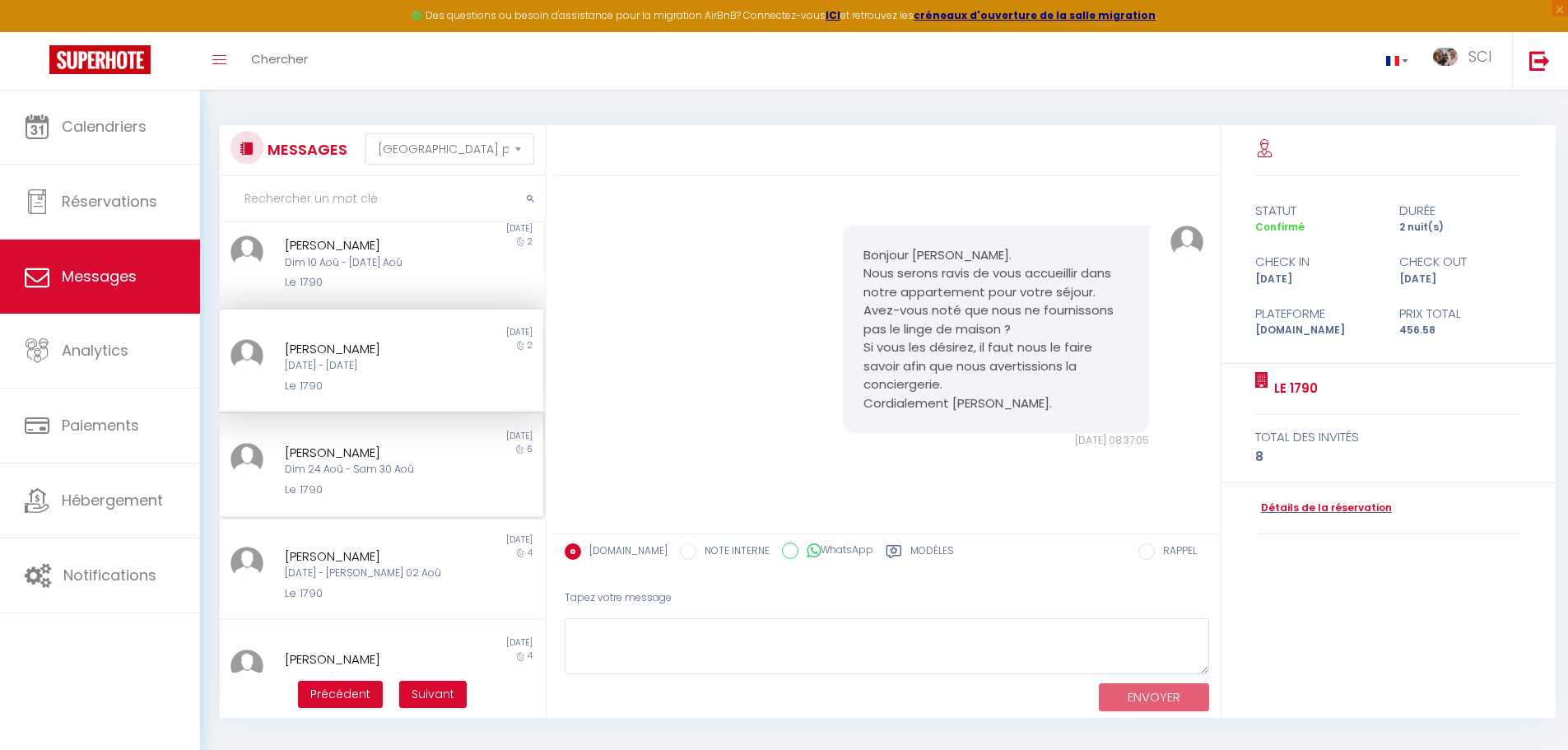
click at [407, 443] on div "[PERSON_NAME]" at bounding box center [368, 452] width 167 height 20
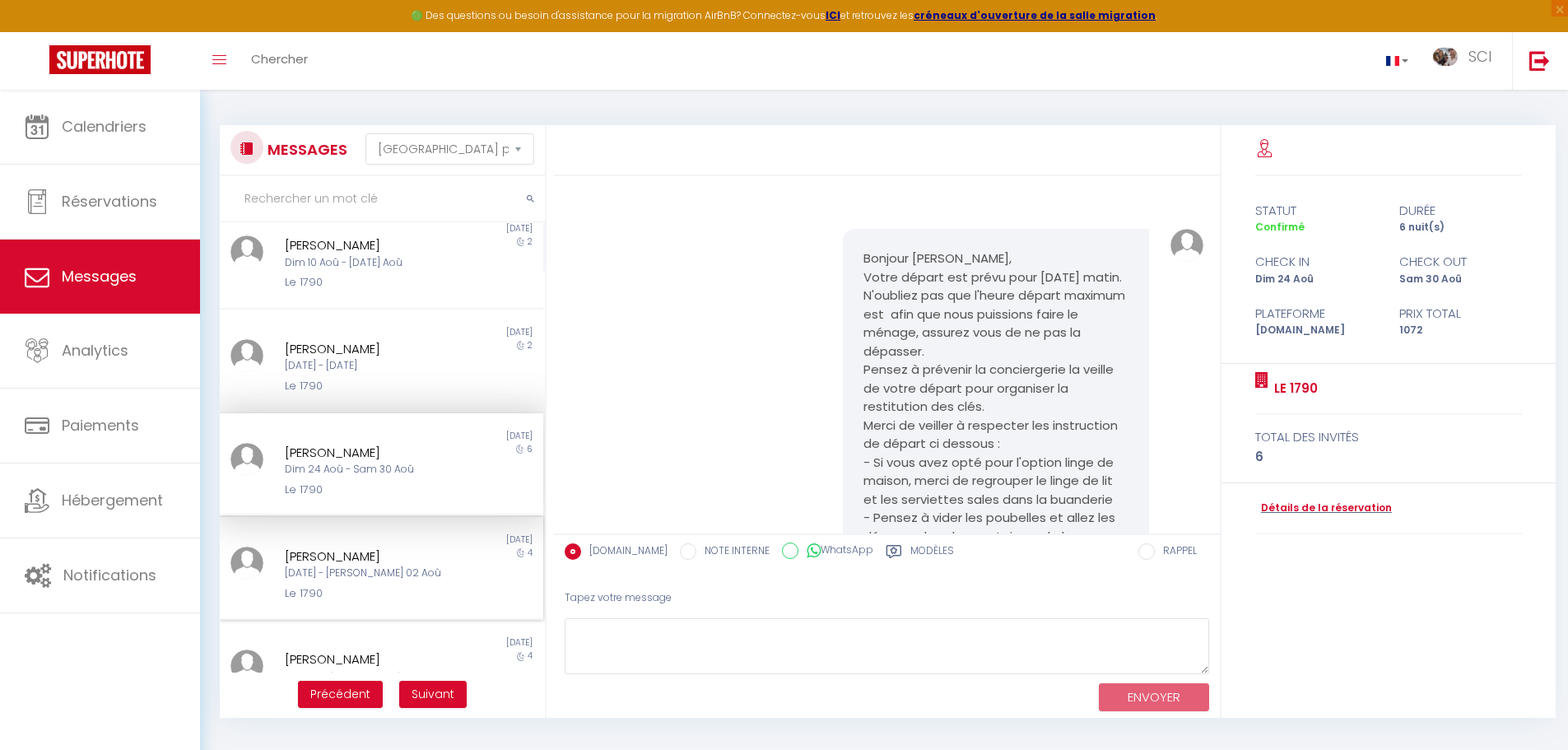
click at [374, 566] on div "[DATE] - [PERSON_NAME] 02 Aoû" at bounding box center [368, 573] width 167 height 15
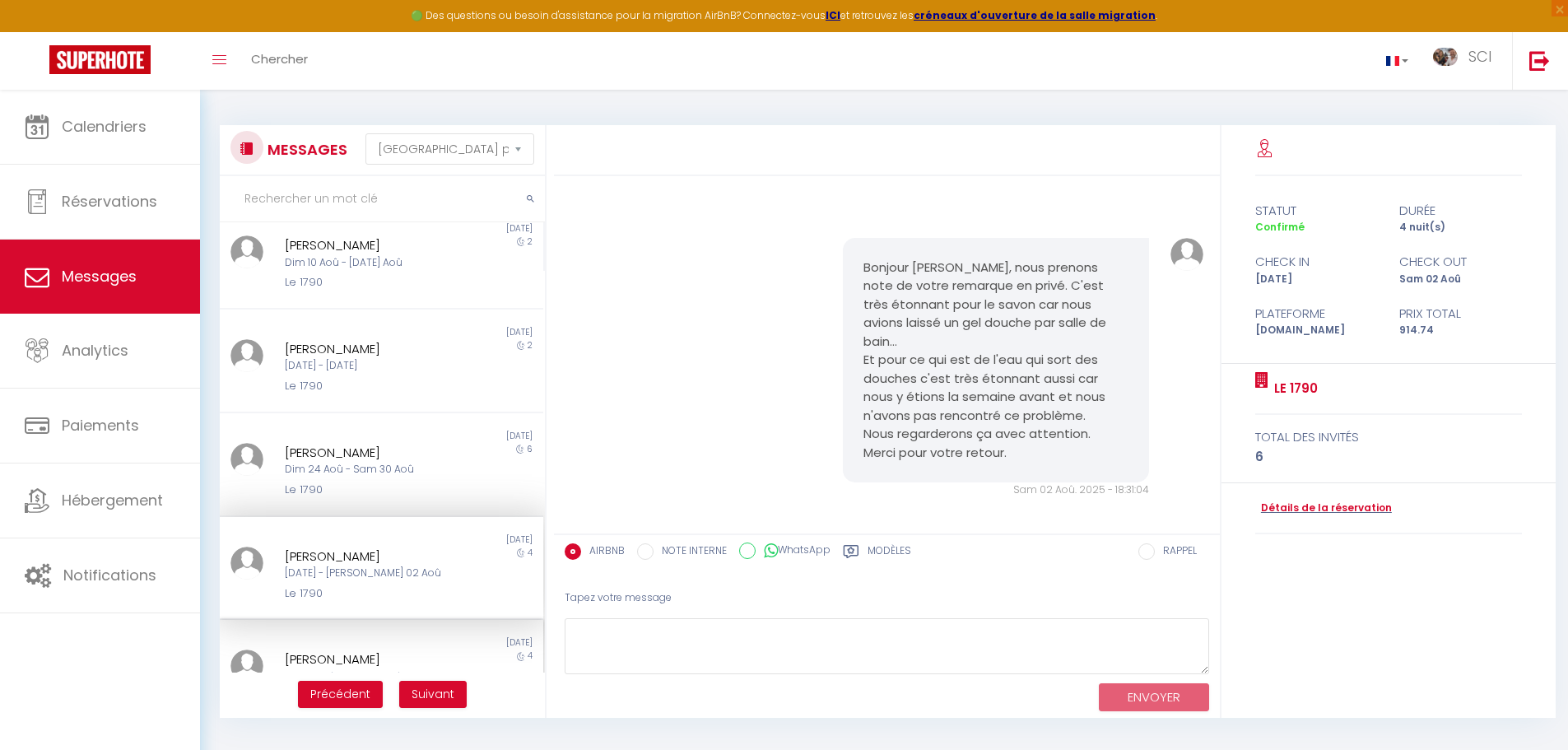
click at [433, 669] on div "Lun 18 Aoû - Ven 22 Aoû" at bounding box center [368, 677] width 167 height 15
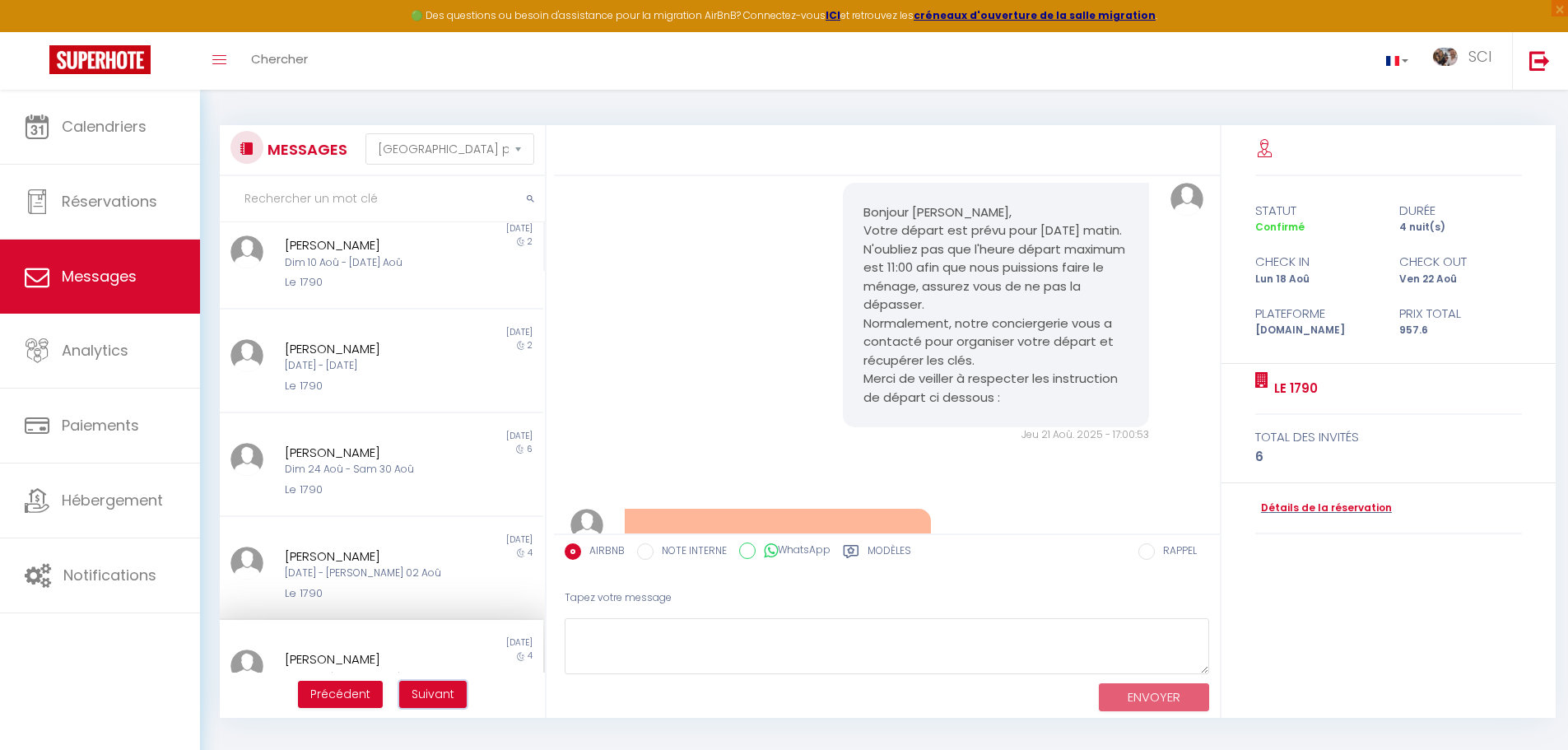
click at [430, 699] on span "Suivant" at bounding box center [433, 693] width 43 height 16
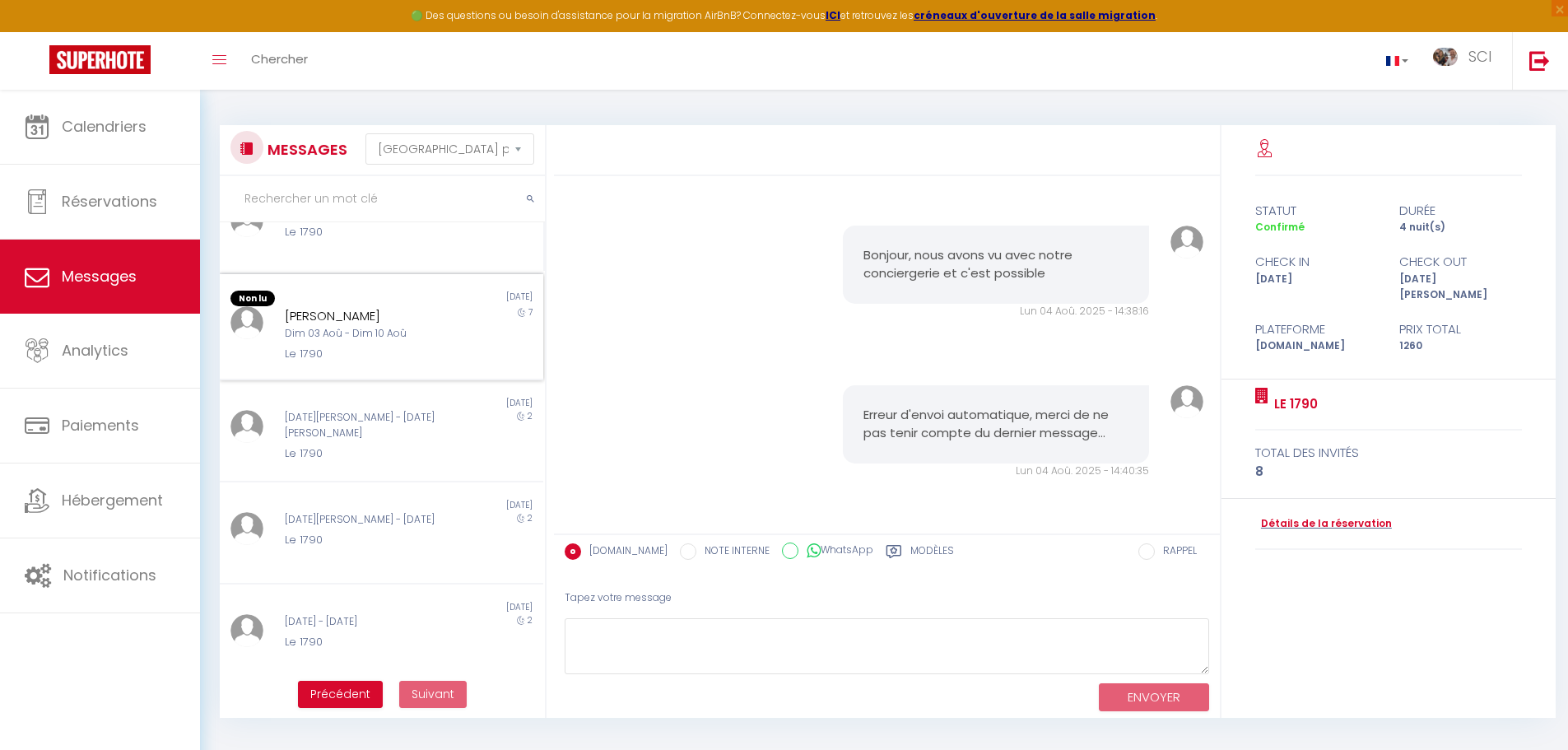
click at [449, 337] on div "[PERSON_NAME] 03 Aoû - Dim 10 Aoû Le 1790" at bounding box center [368, 334] width 189 height 56
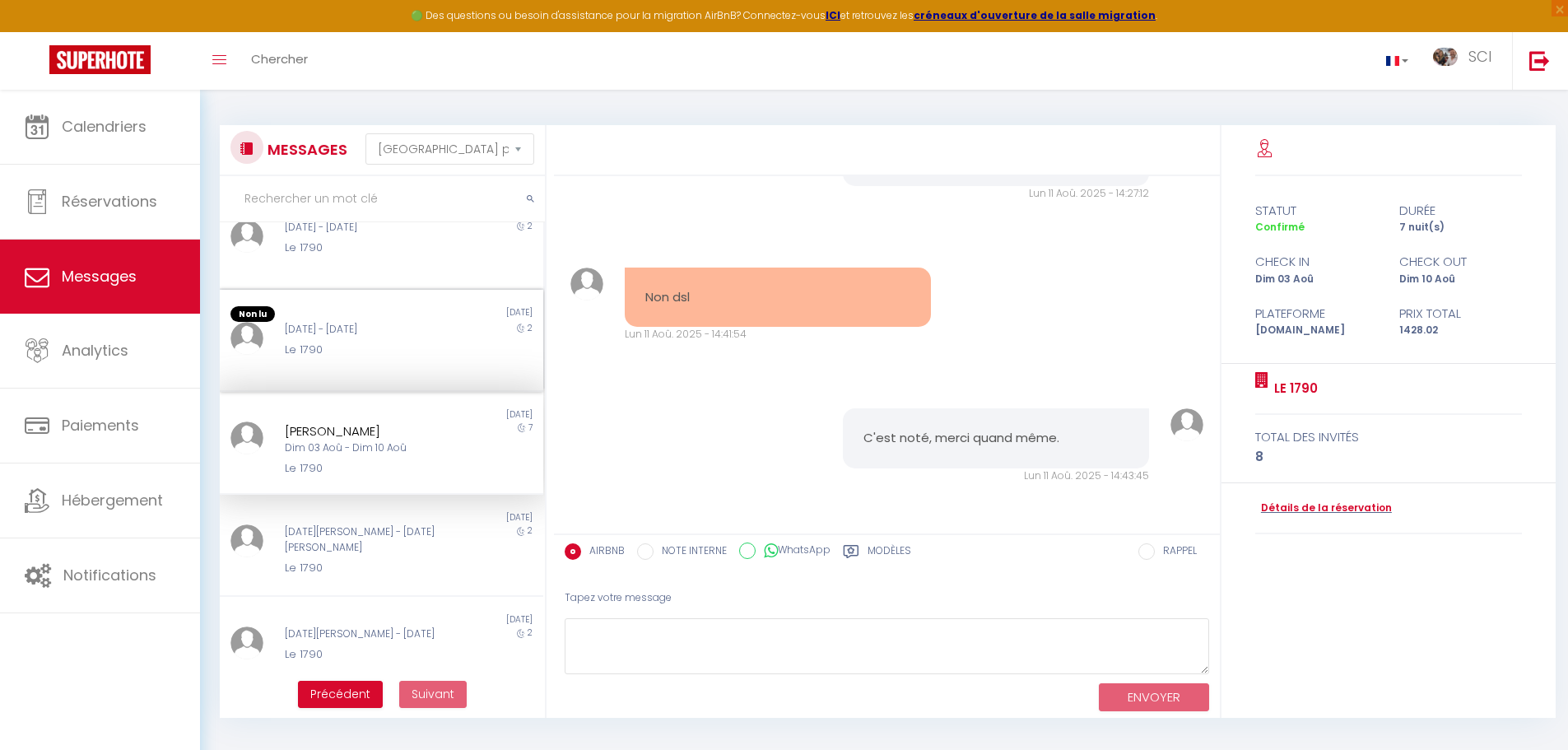
click at [413, 347] on div "Le 1790" at bounding box center [368, 349] width 167 height 16
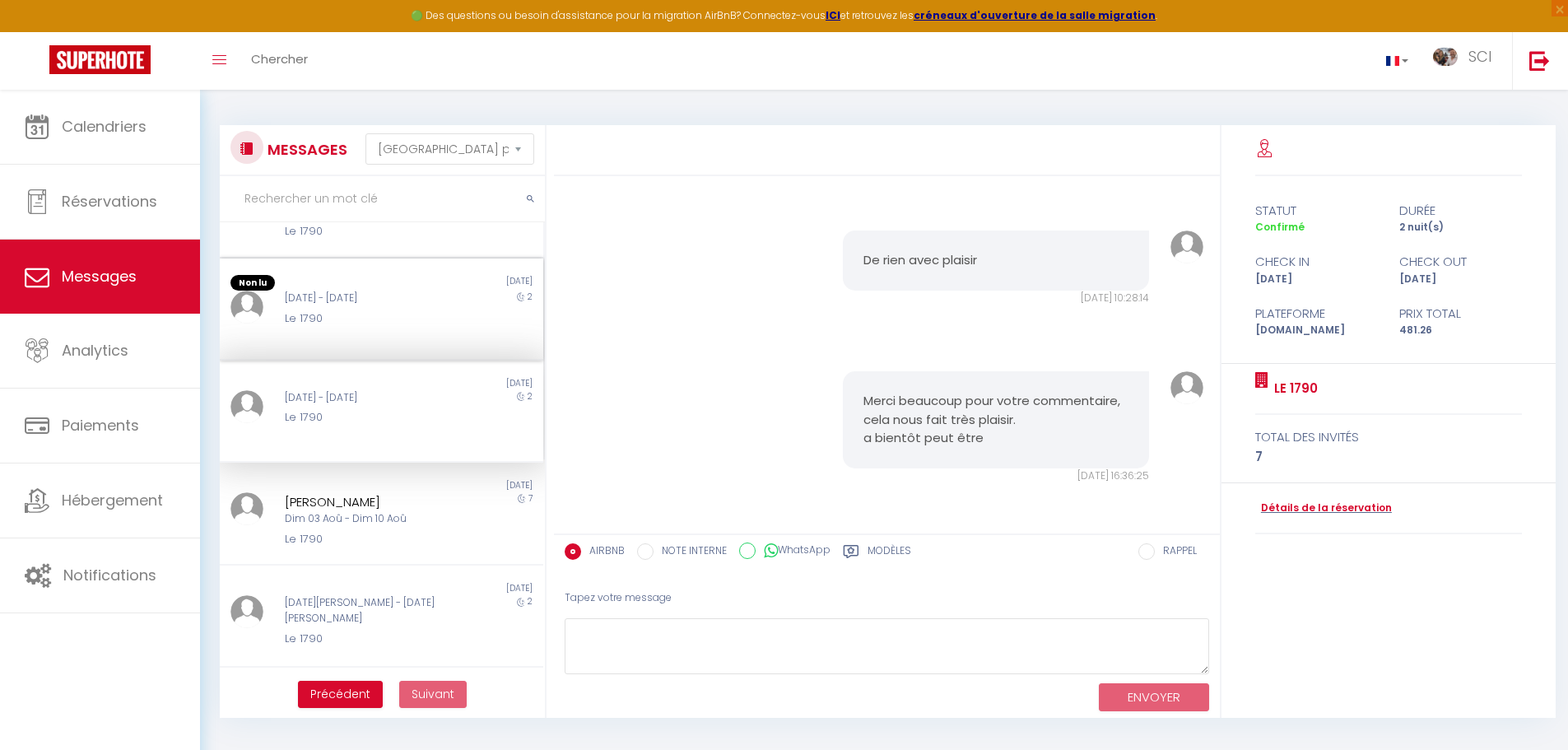
click at [404, 297] on div "[DATE] - [DATE]" at bounding box center [368, 299] width 167 height 15
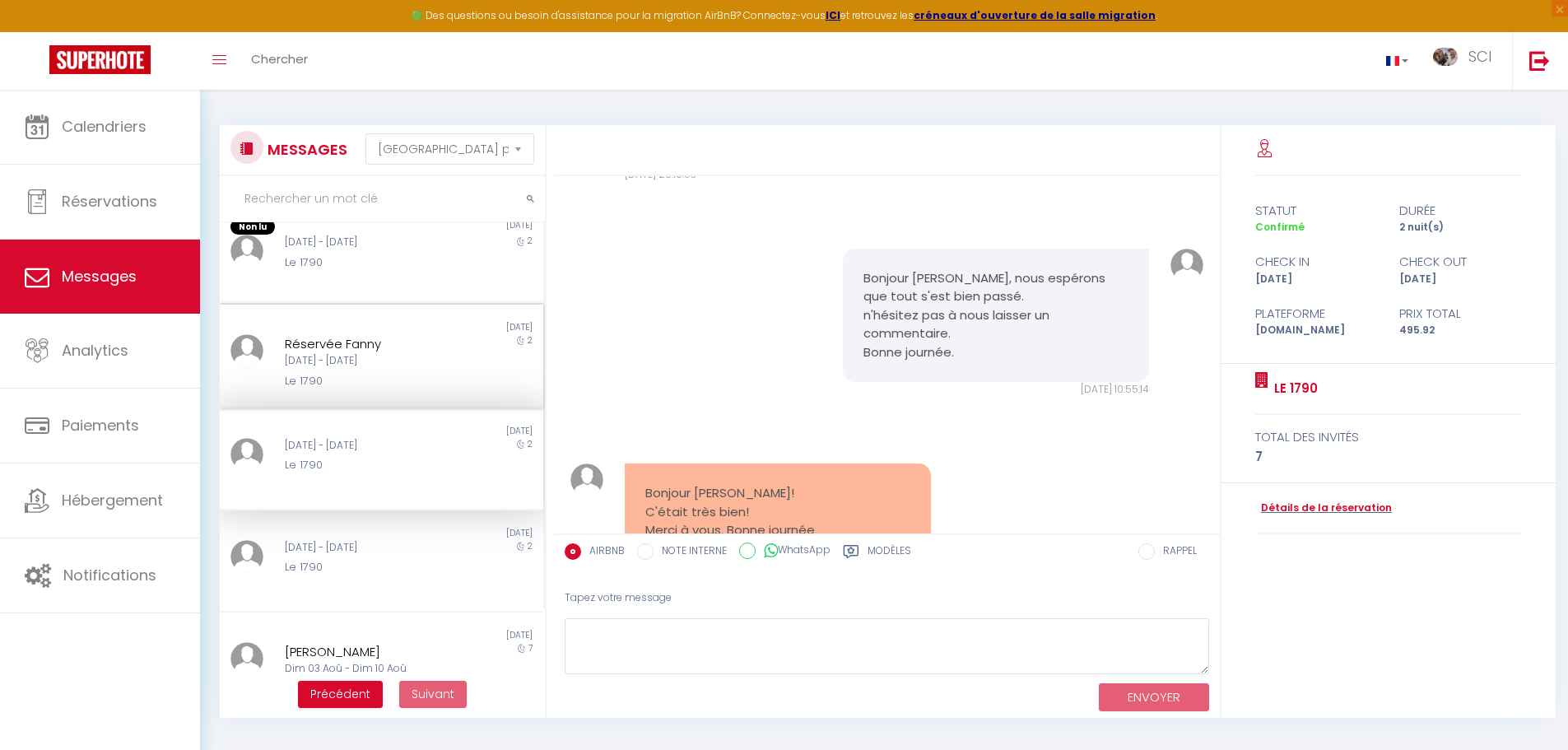
click at [378, 336] on div "Réservée Fanny" at bounding box center [368, 344] width 167 height 20
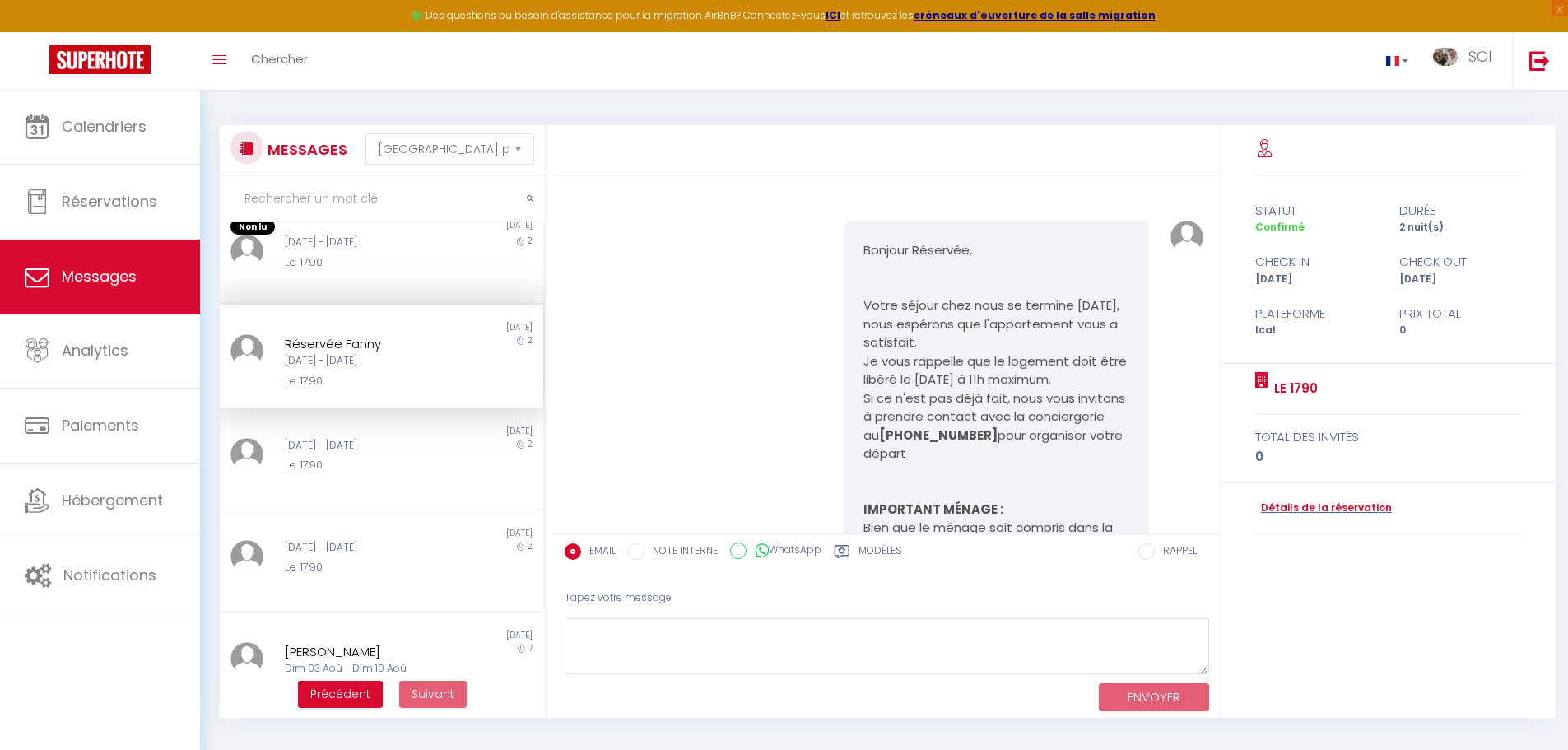
scroll to position [4443, 0]
click at [444, 268] on div "[DATE] - [DATE] Le 1790" at bounding box center [368, 253] width 189 height 36
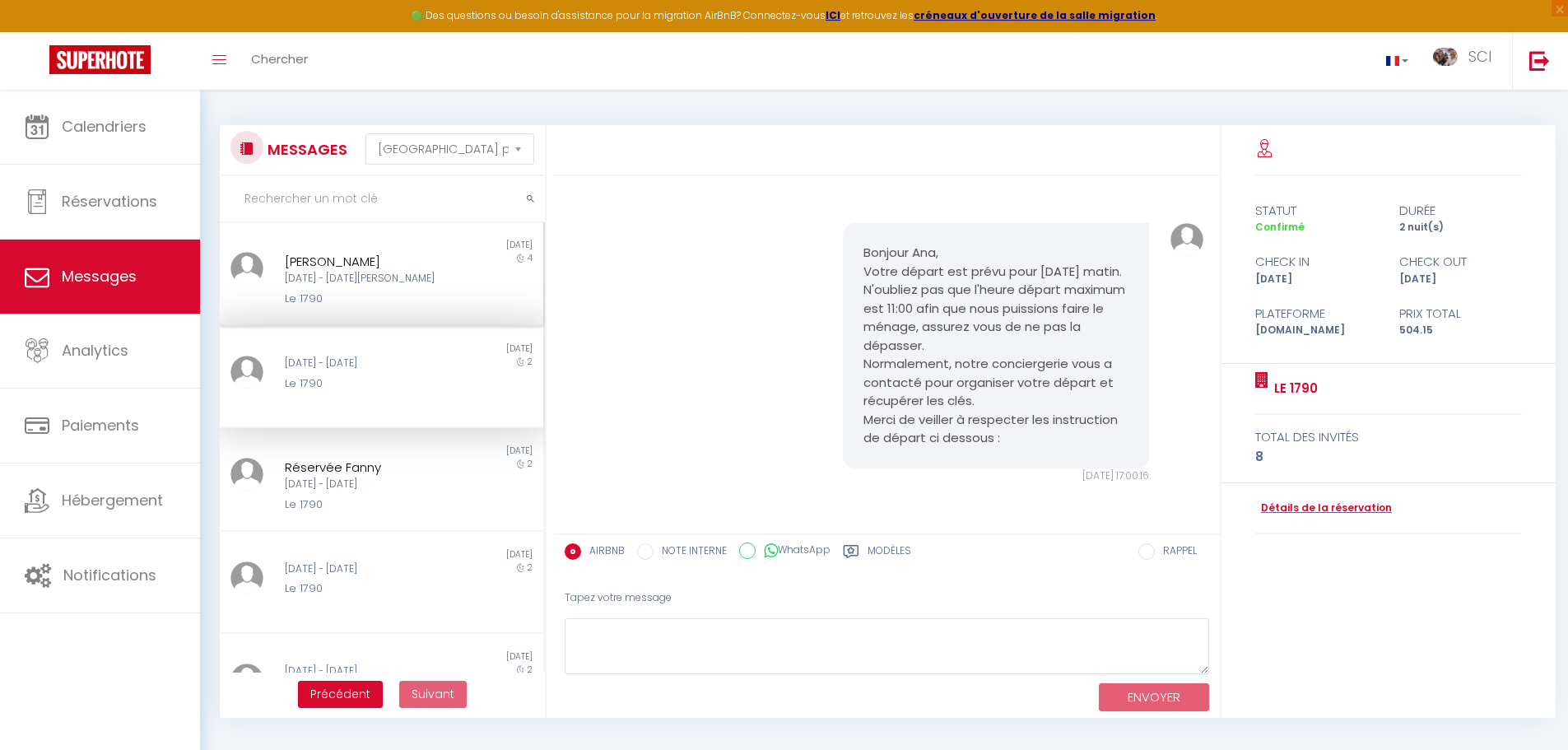
click at [391, 261] on div "[PERSON_NAME]" at bounding box center [368, 262] width 167 height 20
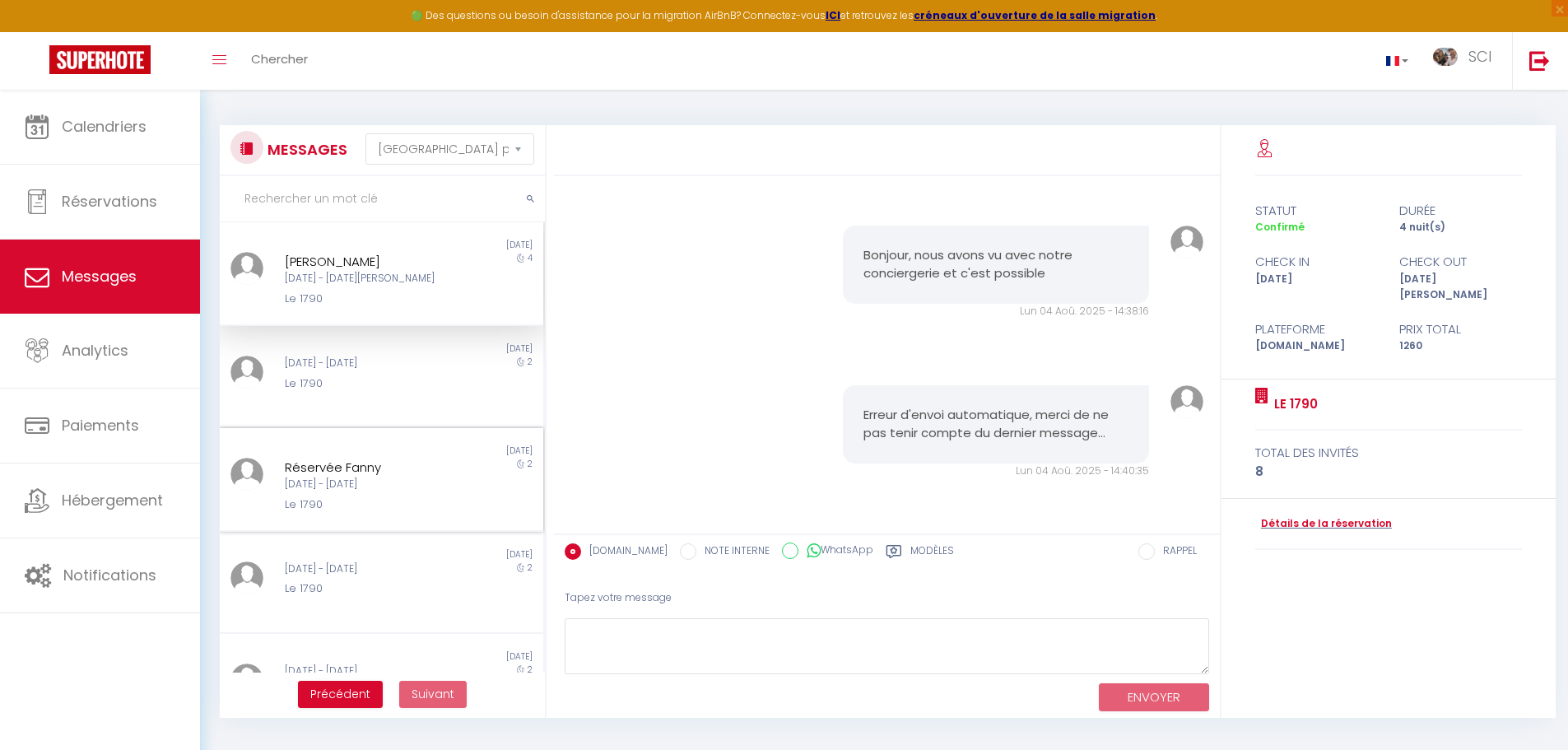
click at [413, 482] on div "[DATE] - [DATE]" at bounding box center [368, 485] width 167 height 15
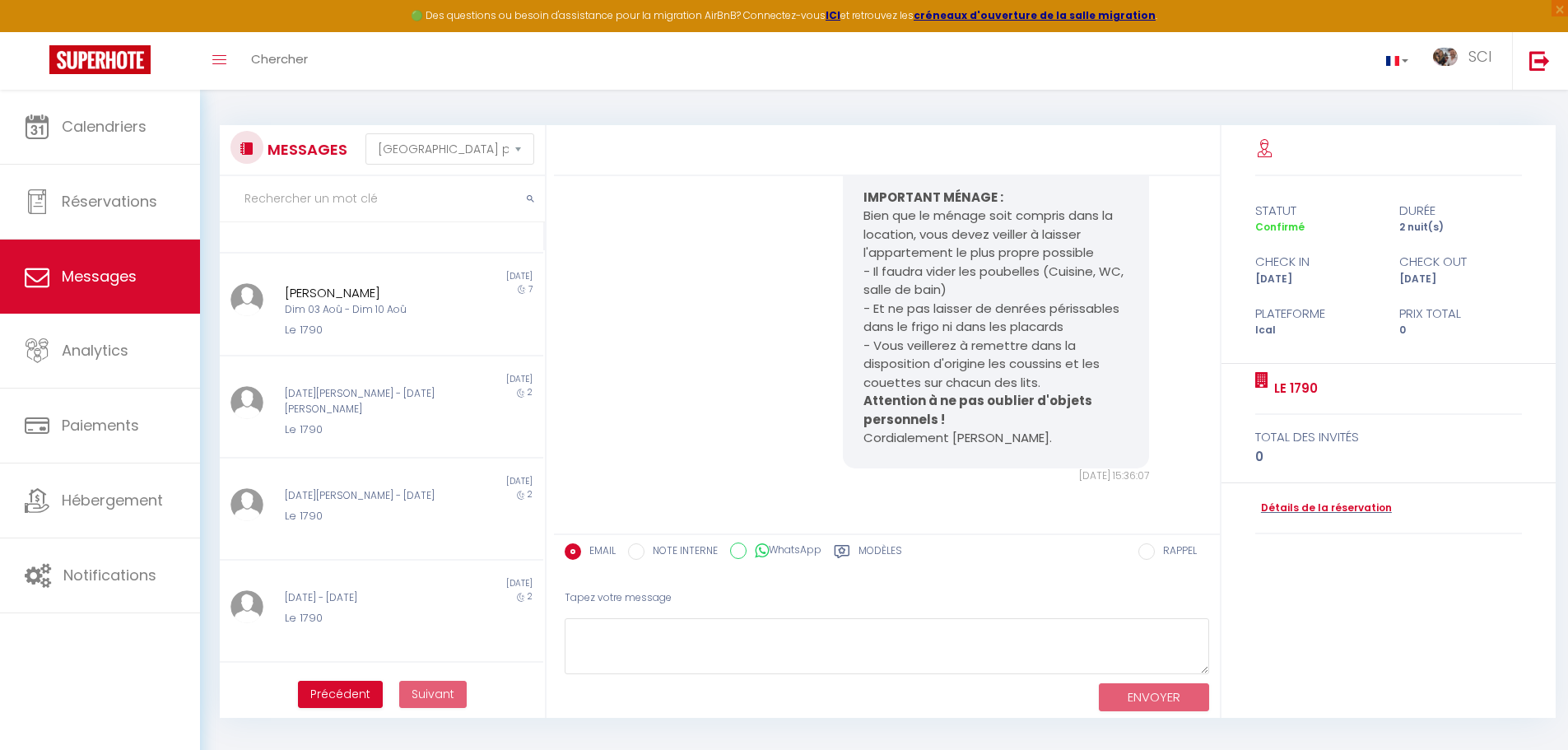
scroll to position [575, 0]
click at [396, 620] on div "[DATE] - [DATE] Le 1790" at bounding box center [368, 619] width 189 height 36
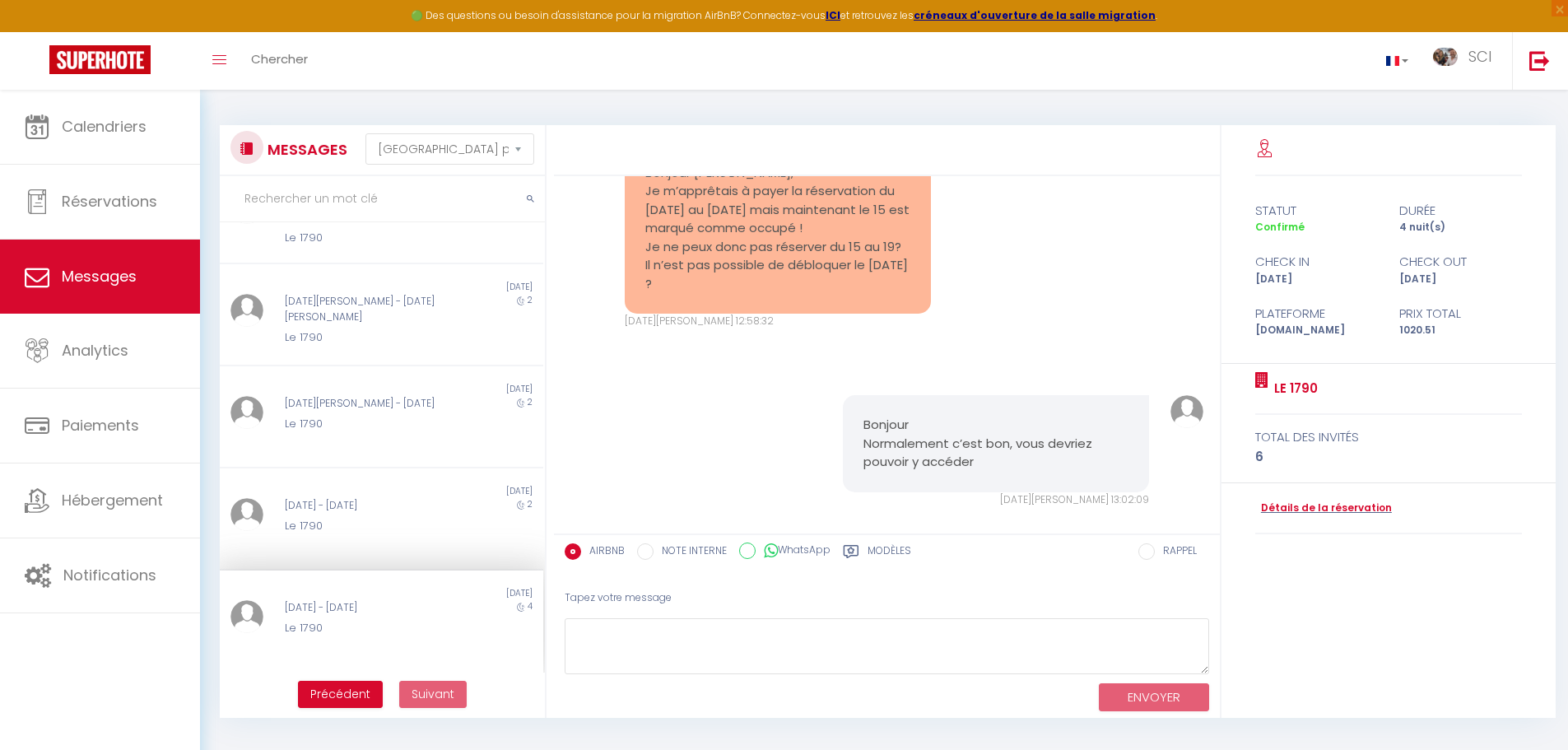
scroll to position [2955, 0]
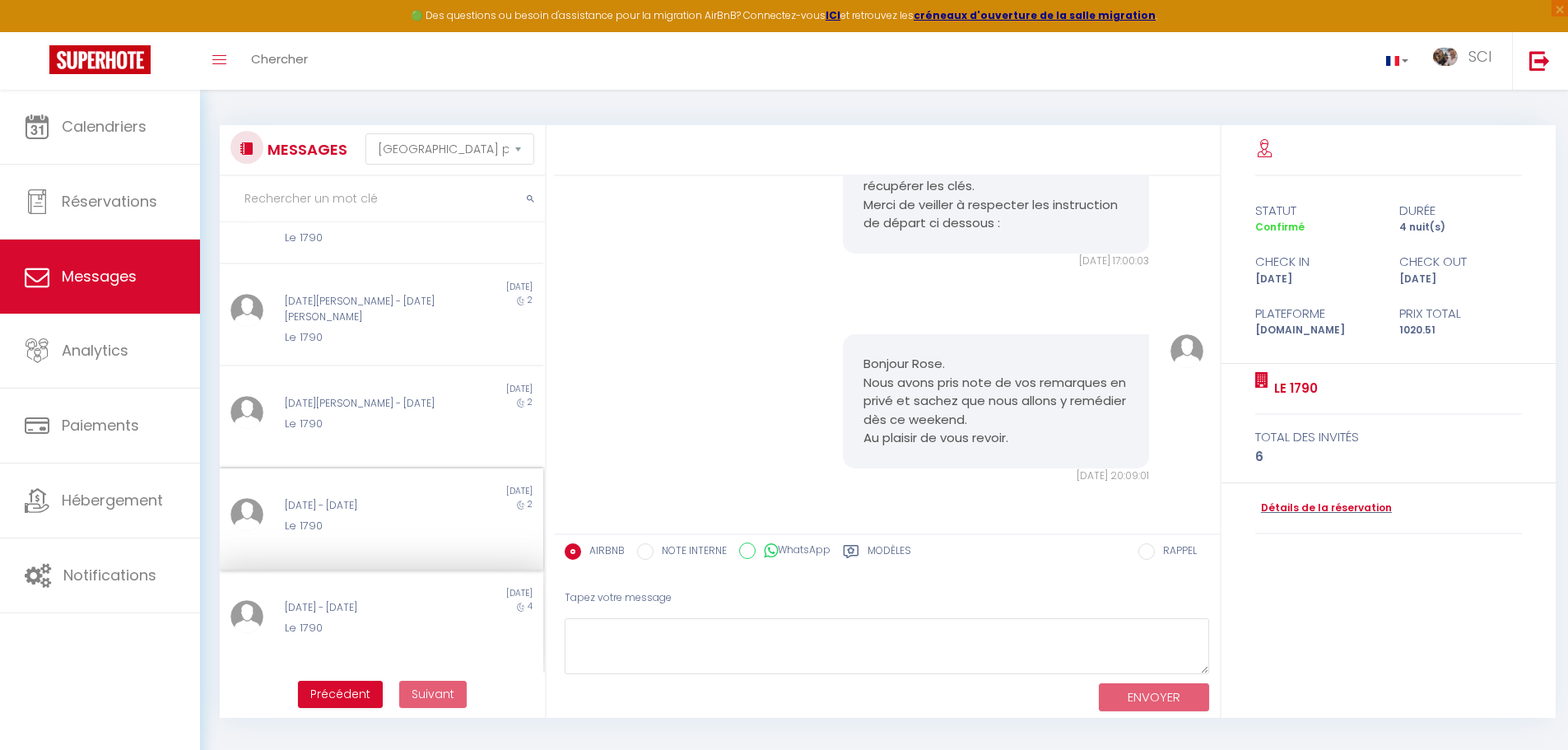
click at [358, 522] on div "Le 1790" at bounding box center [368, 526] width 167 height 16
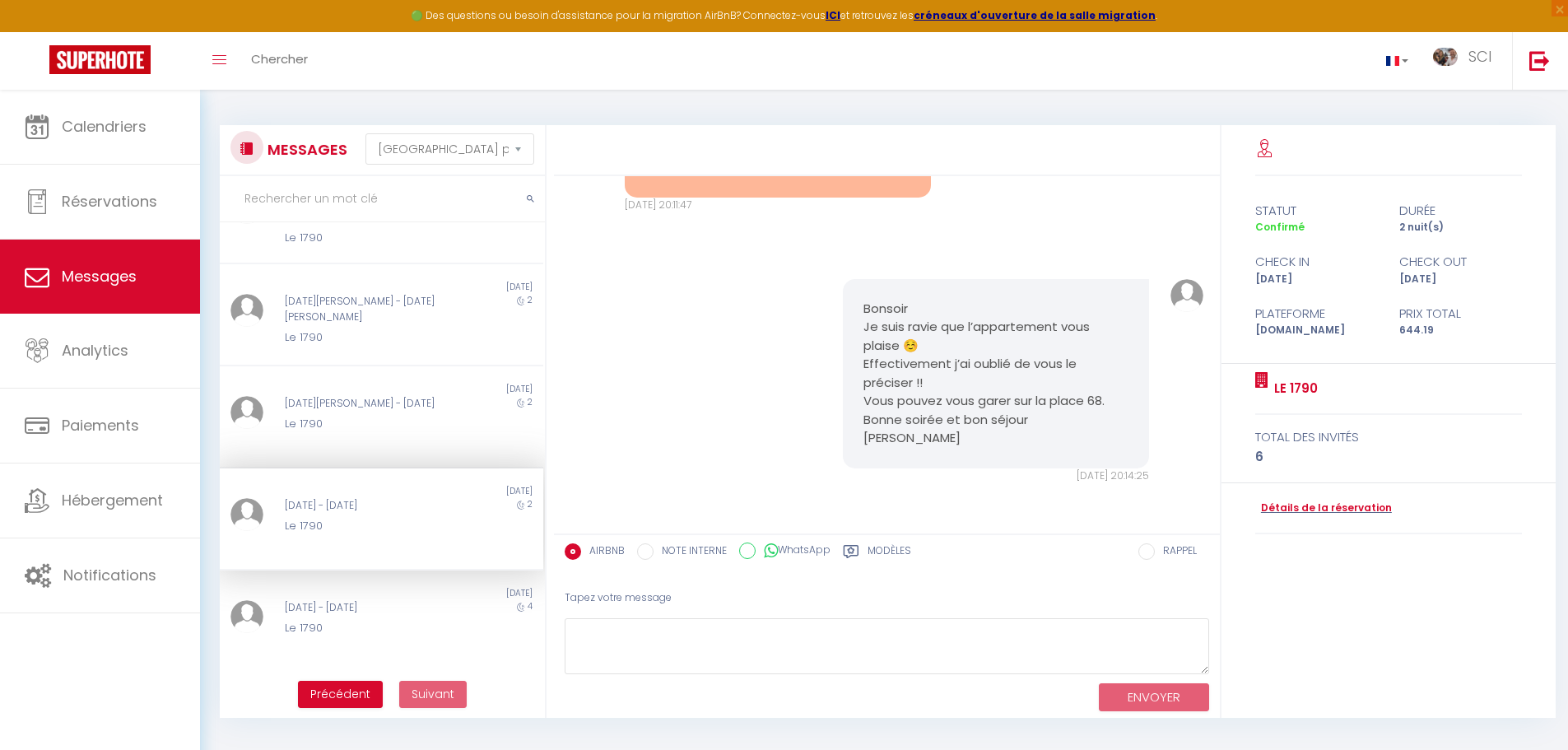
scroll to position [1798, 0]
click at [346, 390] on div "Non lu" at bounding box center [300, 389] width 161 height 13
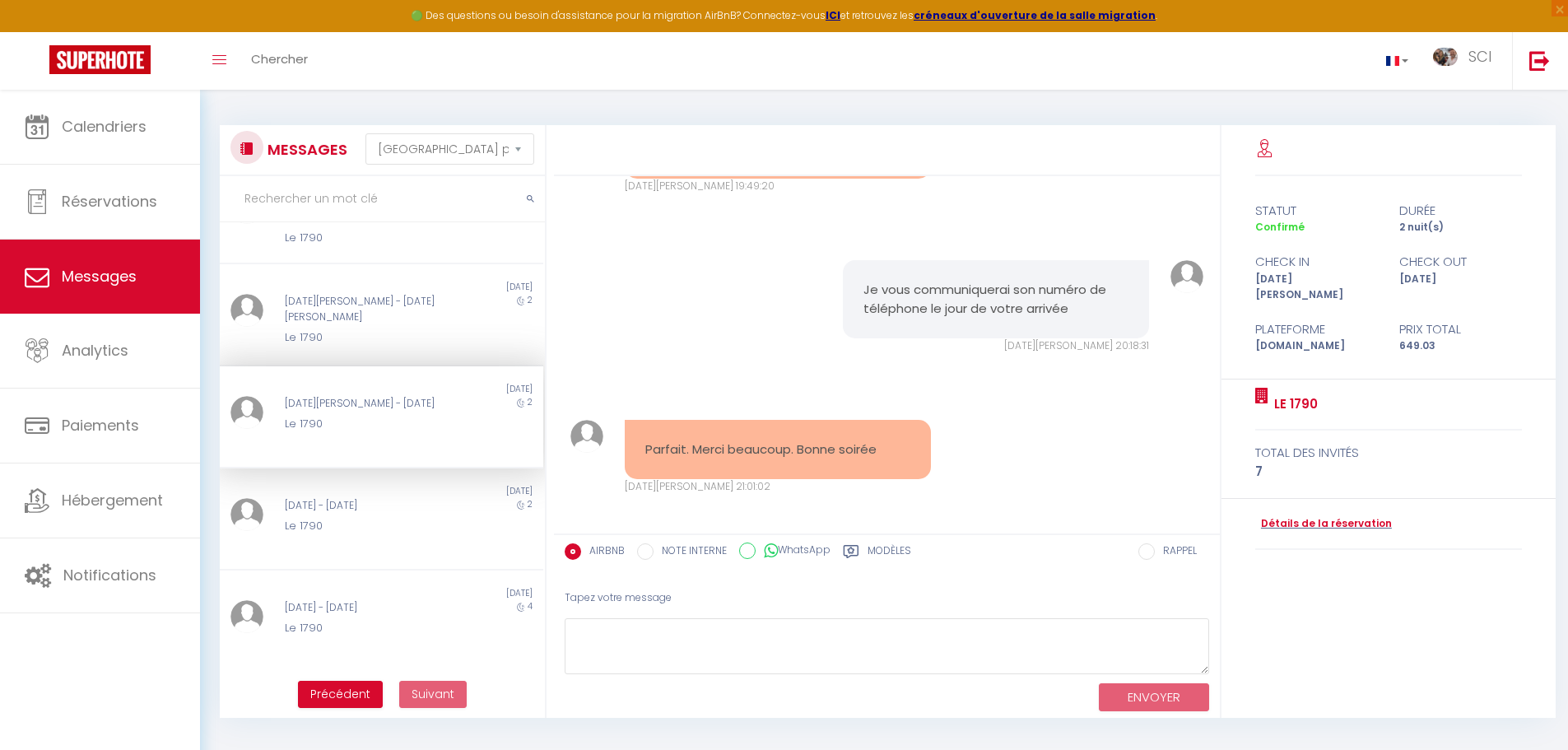
scroll to position [2139, 0]
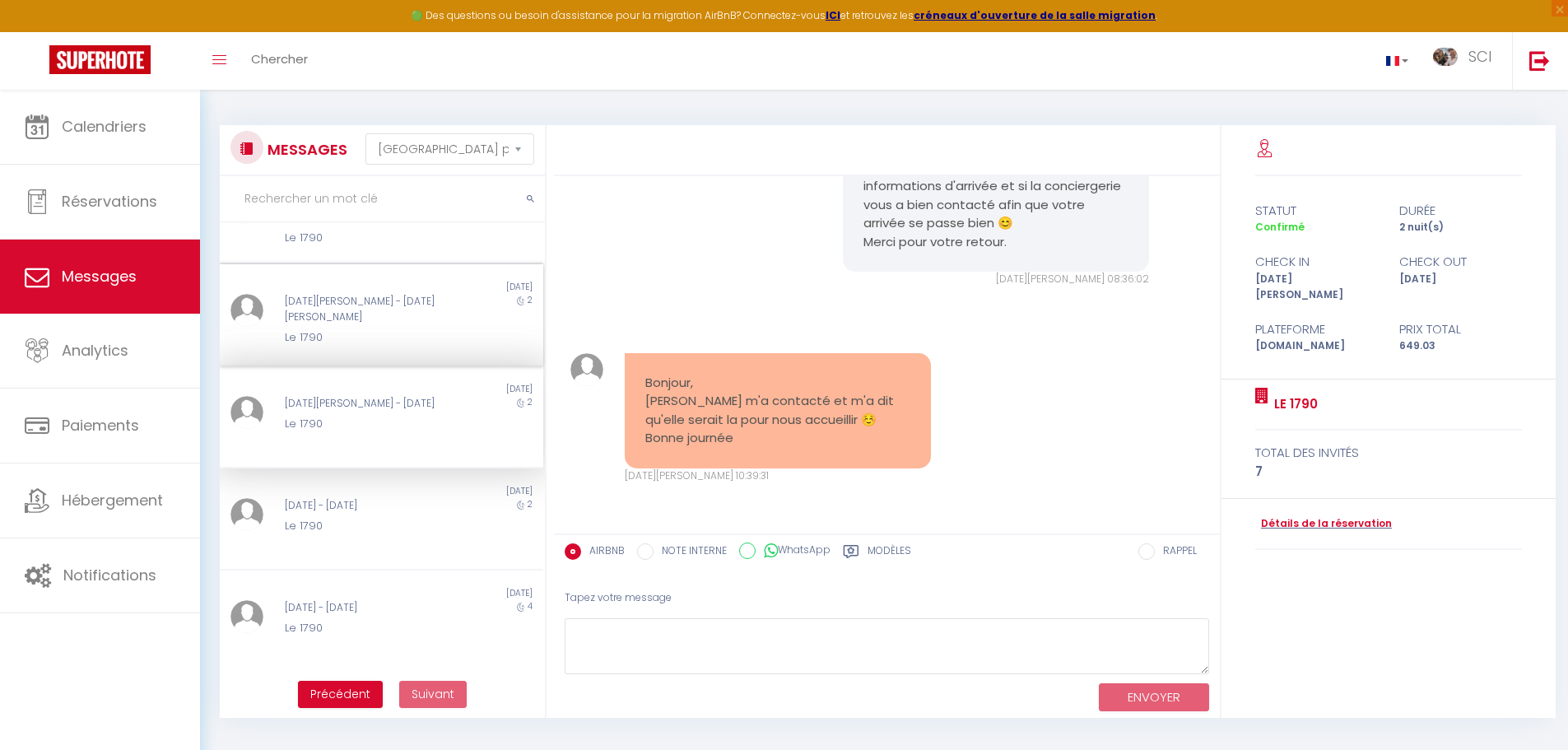
click at [343, 332] on div "Non lu [DATE] [DATE][PERSON_NAME] - [DATE][PERSON_NAME] Le 1790 2" at bounding box center [381, 315] width 323 height 102
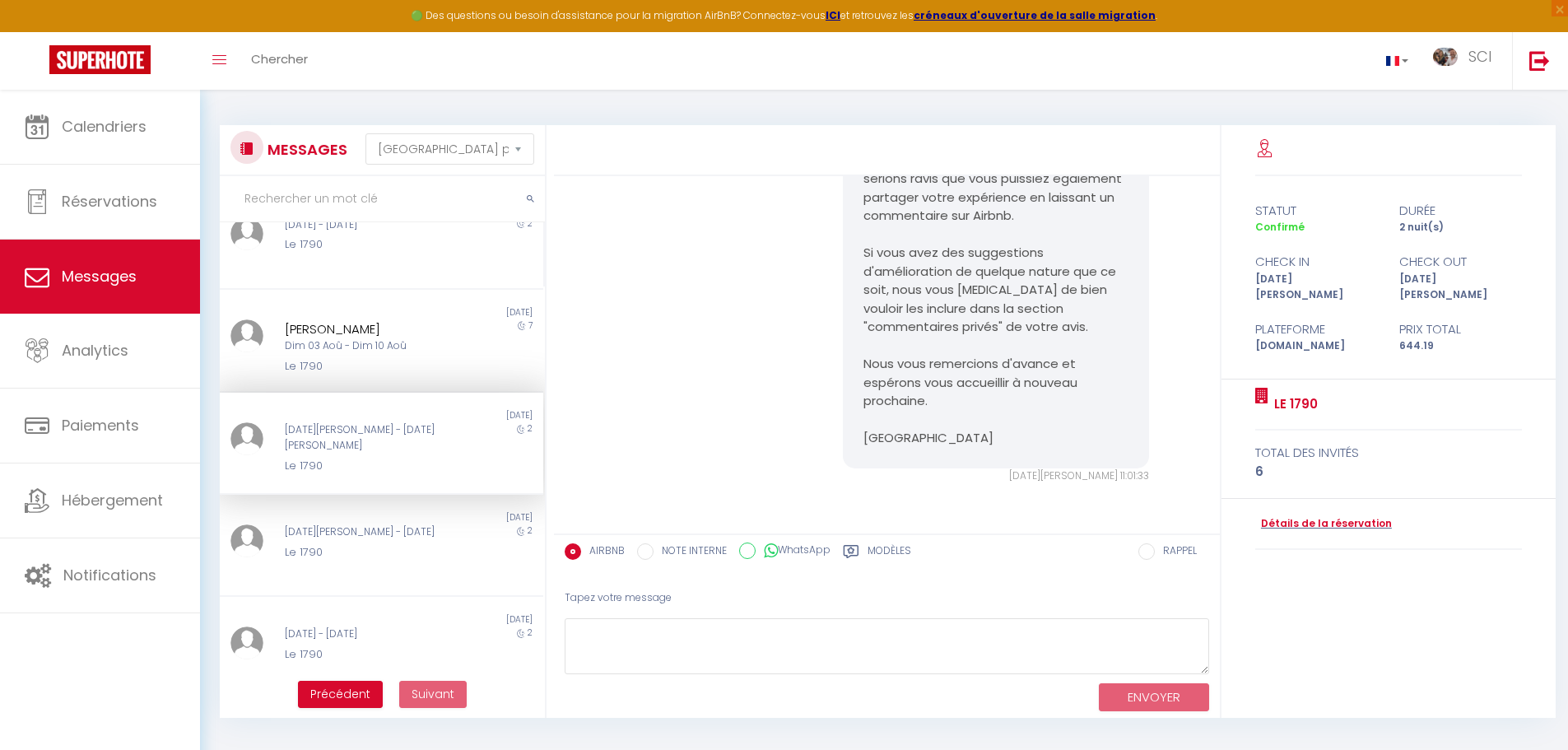
scroll to position [445, 0]
click at [343, 332] on div "[PERSON_NAME]" at bounding box center [368, 330] width 167 height 20
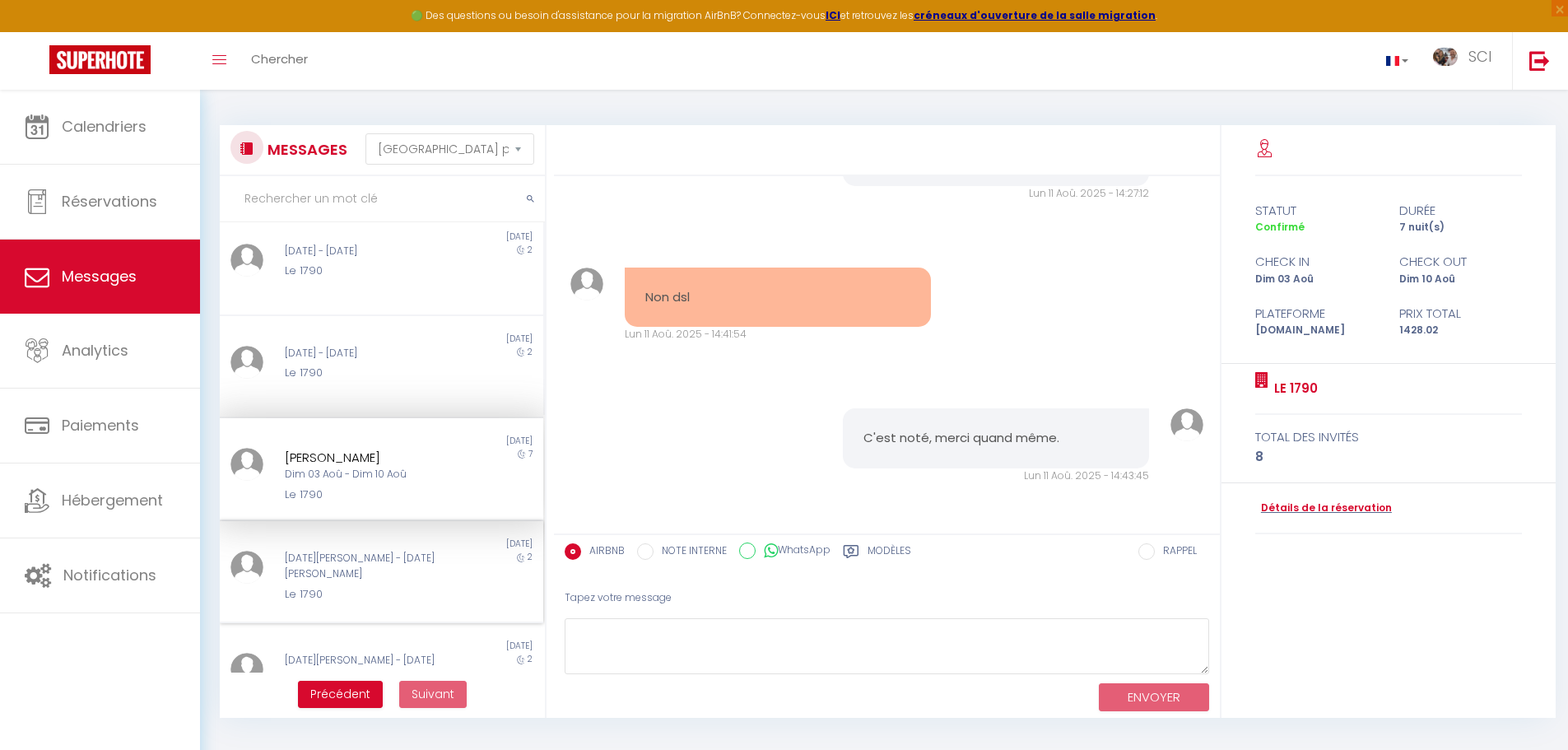
scroll to position [317, 0]
click at [343, 332] on div "Non lu [DATE] [PERSON_NAME][DATE] - [DATE] Le 1790 2" at bounding box center [381, 367] width 323 height 102
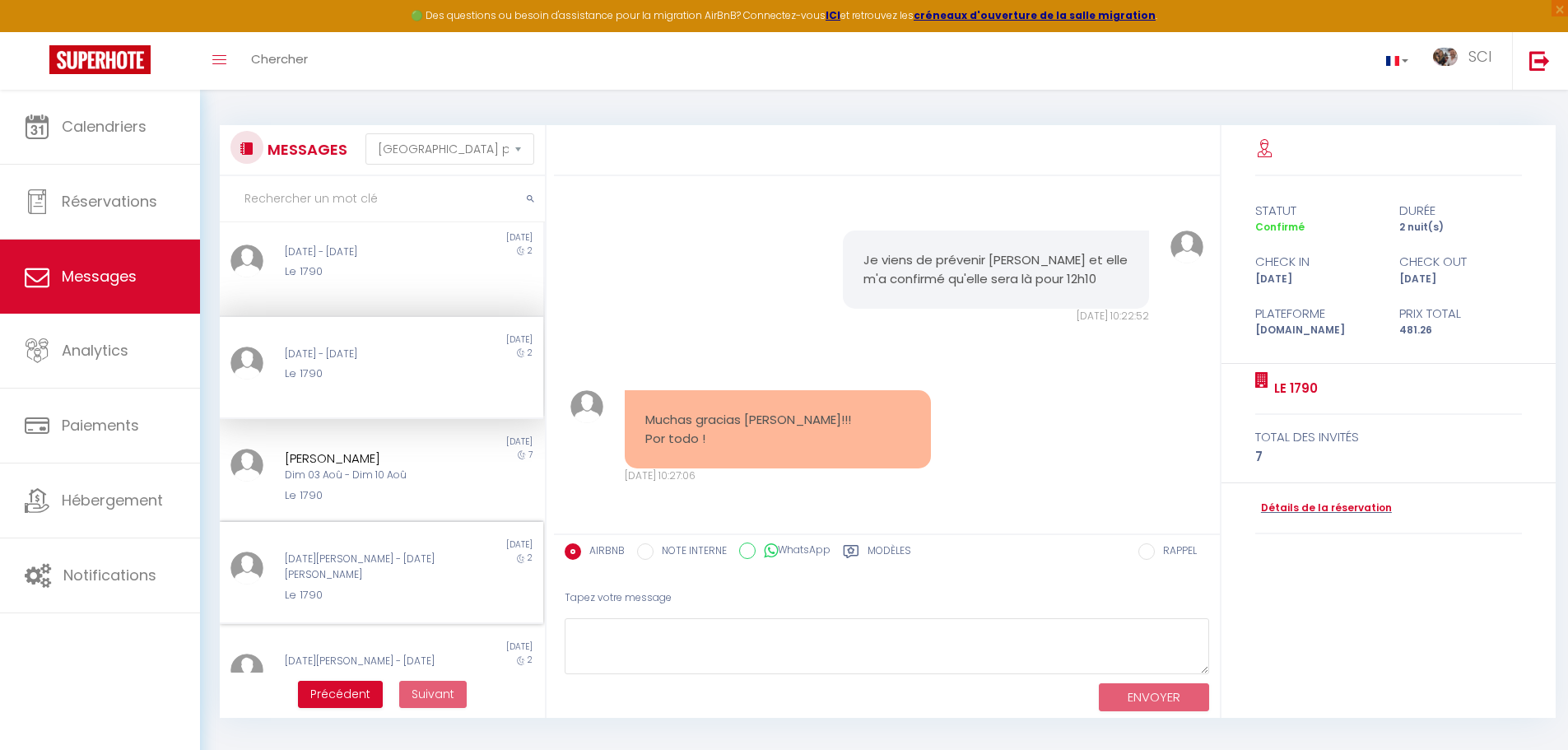
scroll to position [3202, 0]
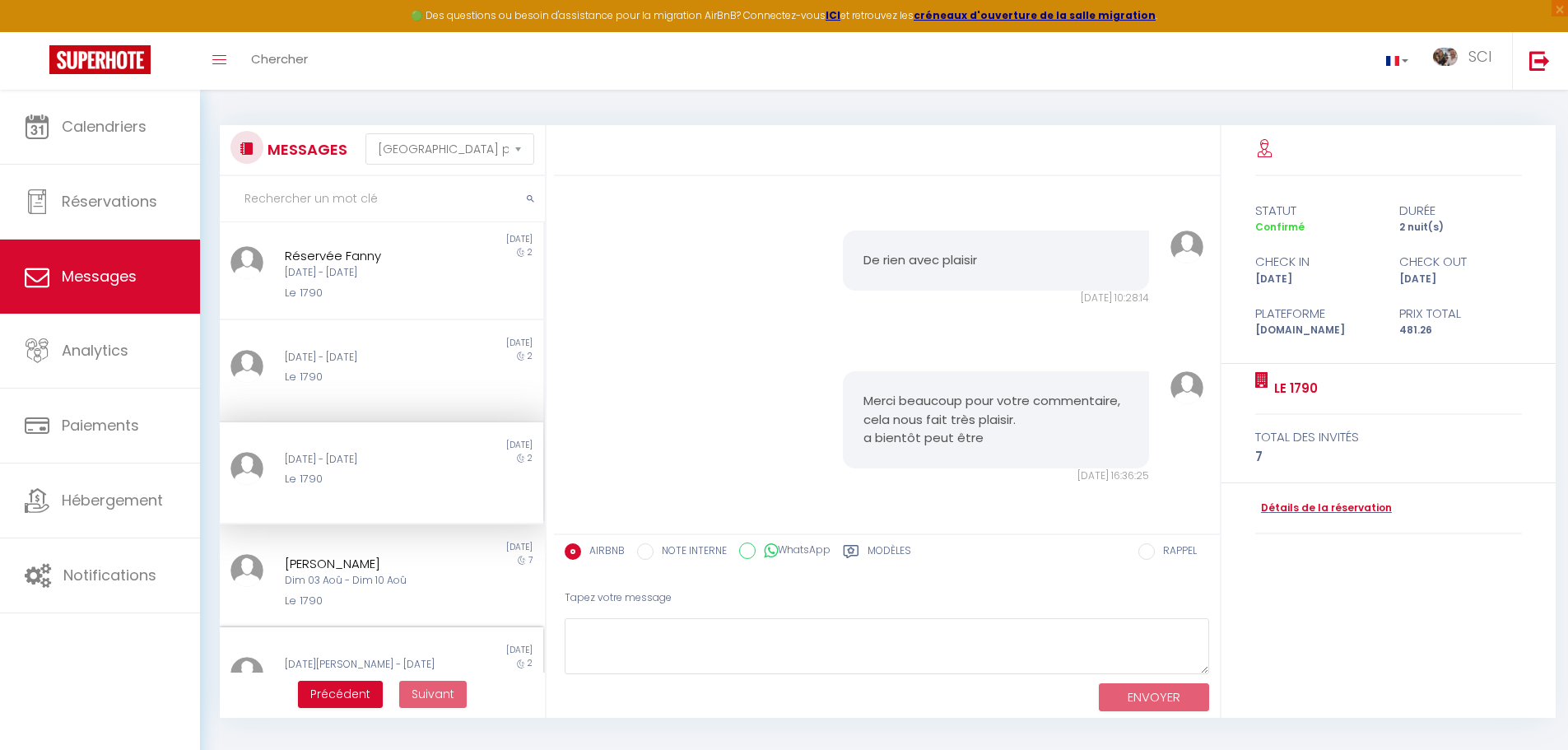
click at [343, 332] on div "Non lu [DATE] [DATE] - [DATE] Le 1790 2" at bounding box center [381, 371] width 323 height 102
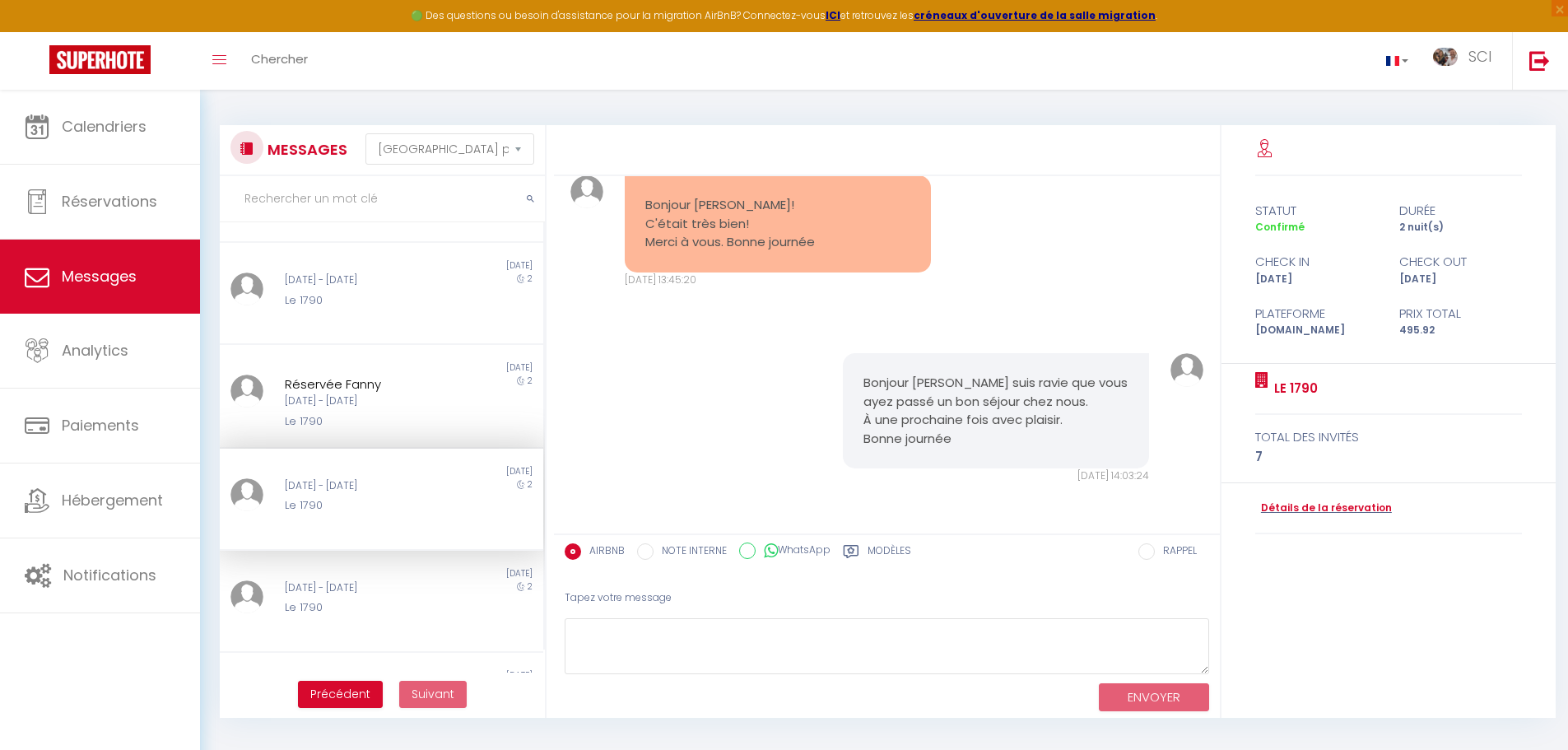
click at [343, 332] on div "Non lu [DATE] [DATE] - [DATE] Le 1790 2" at bounding box center [381, 293] width 323 height 102
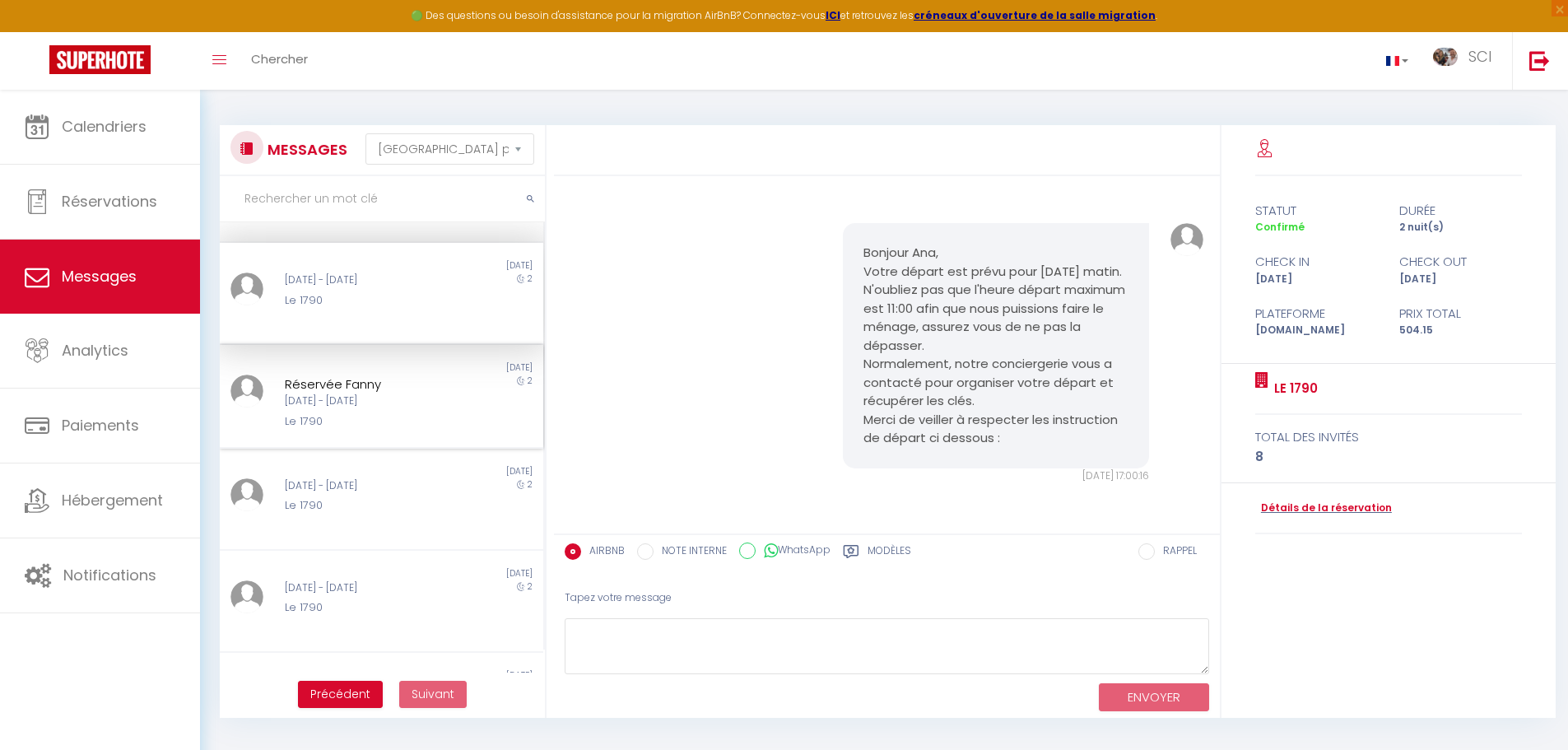
click at [352, 411] on div "Réservée [PERSON_NAME][DATE] - [DATE] Le 1790" at bounding box center [368, 402] width 189 height 56
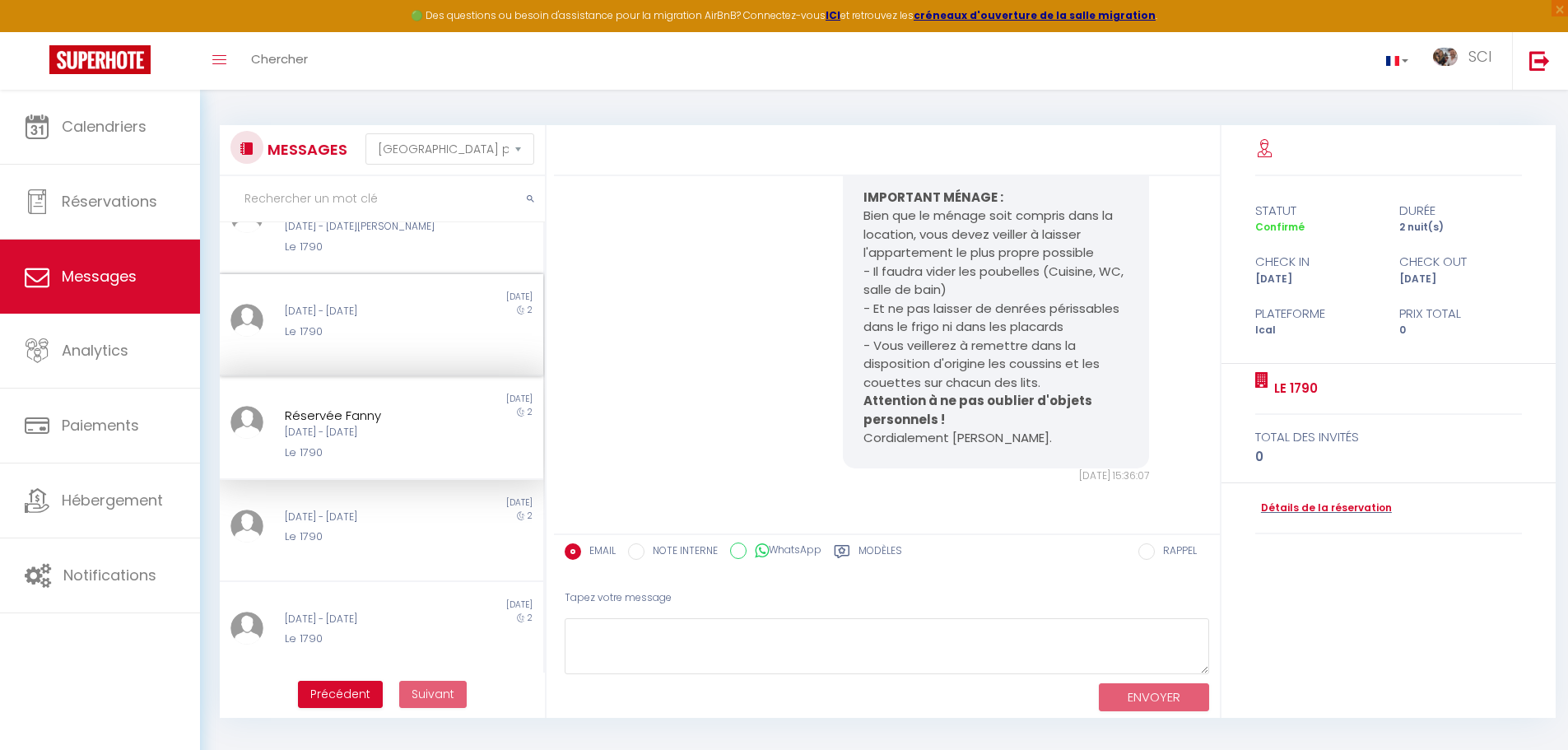
click at [414, 305] on div "[DATE] - [DATE]" at bounding box center [368, 311] width 167 height 15
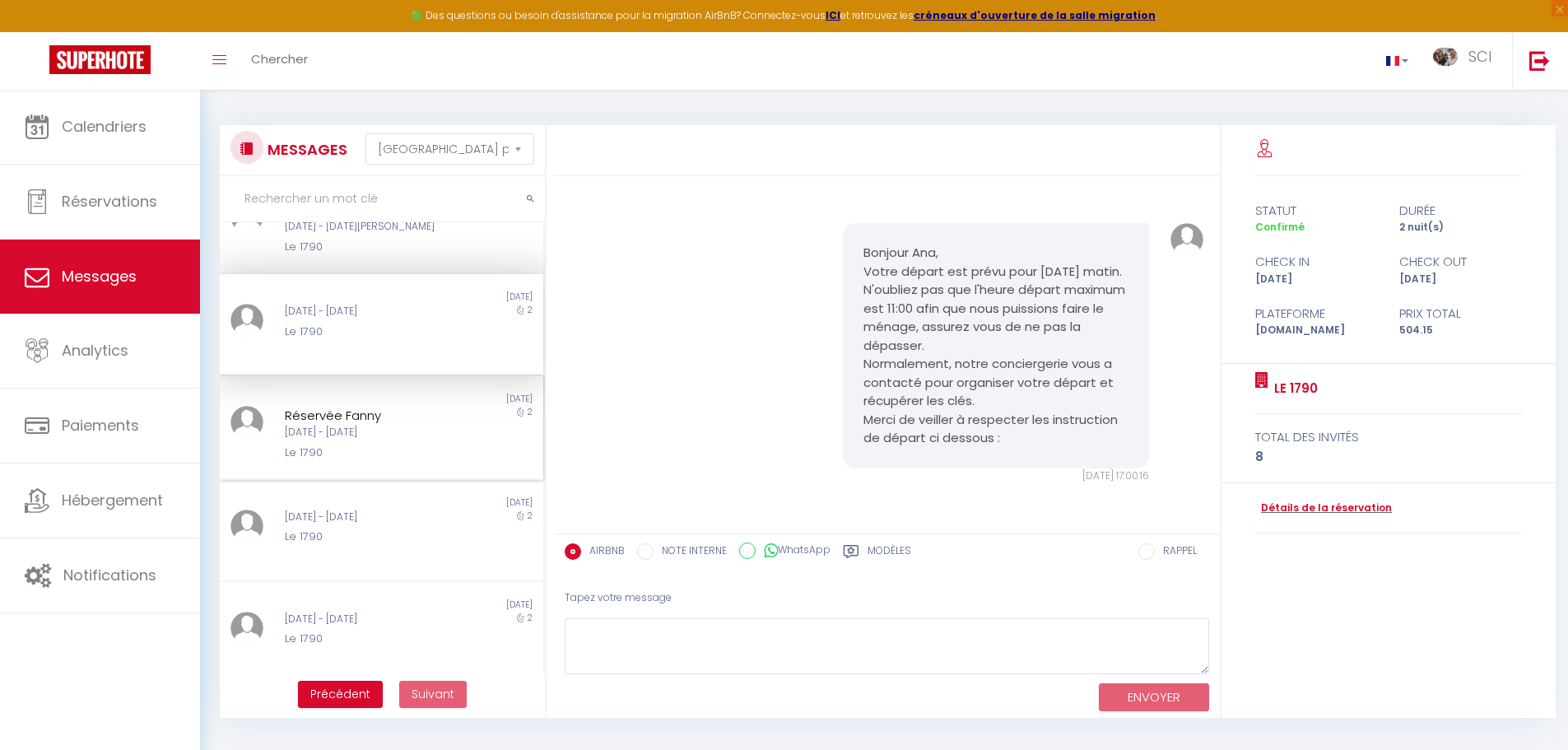
click at [419, 449] on div "Le 1790" at bounding box center [368, 452] width 167 height 16
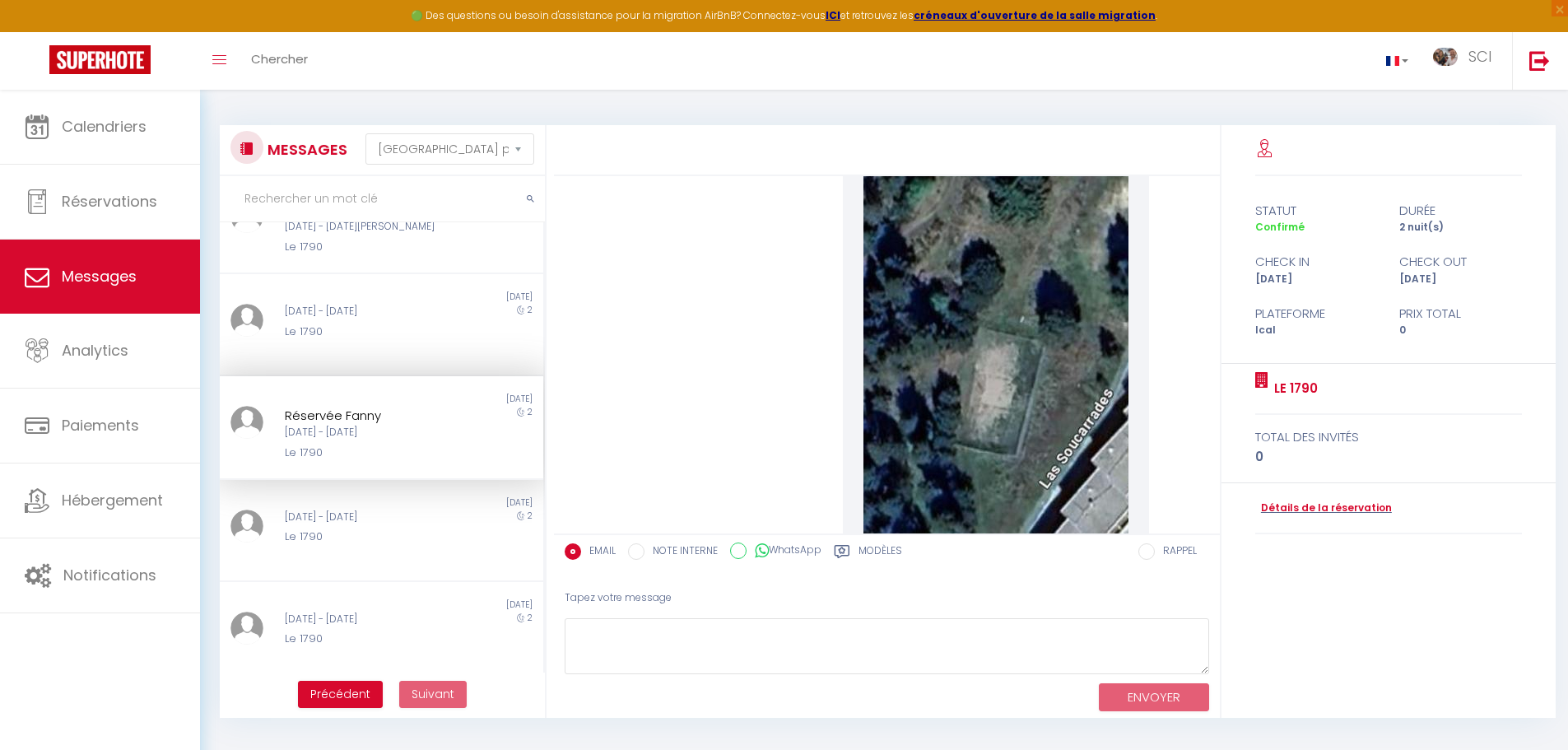
scroll to position [1756, 0]
click at [984, 396] on img at bounding box center [1355, 356] width 983 height 741
click at [919, 426] on img at bounding box center [1355, 356] width 983 height 741
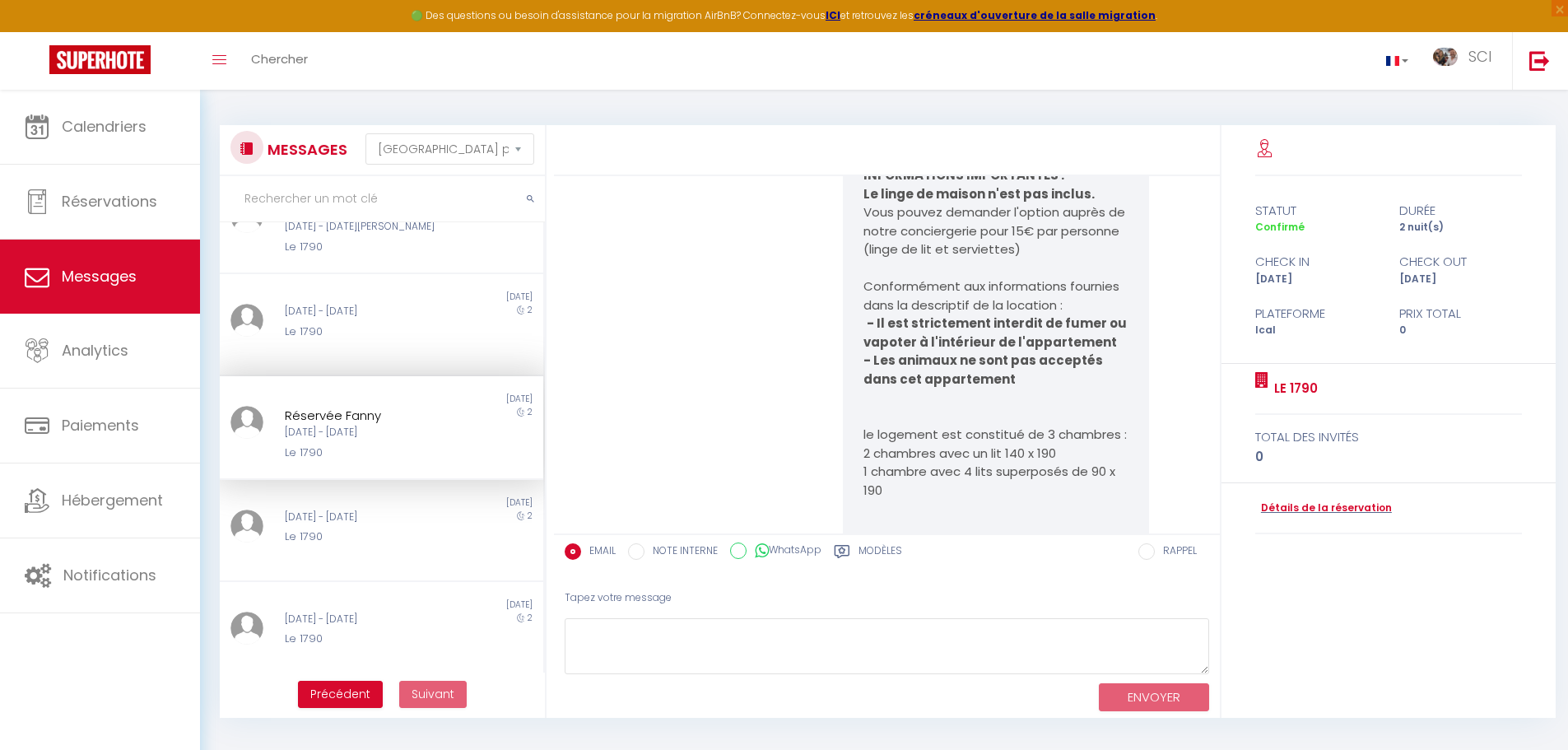
scroll to position [3162, 0]
click at [345, 686] on span "Précédent" at bounding box center [341, 693] width 60 height 16
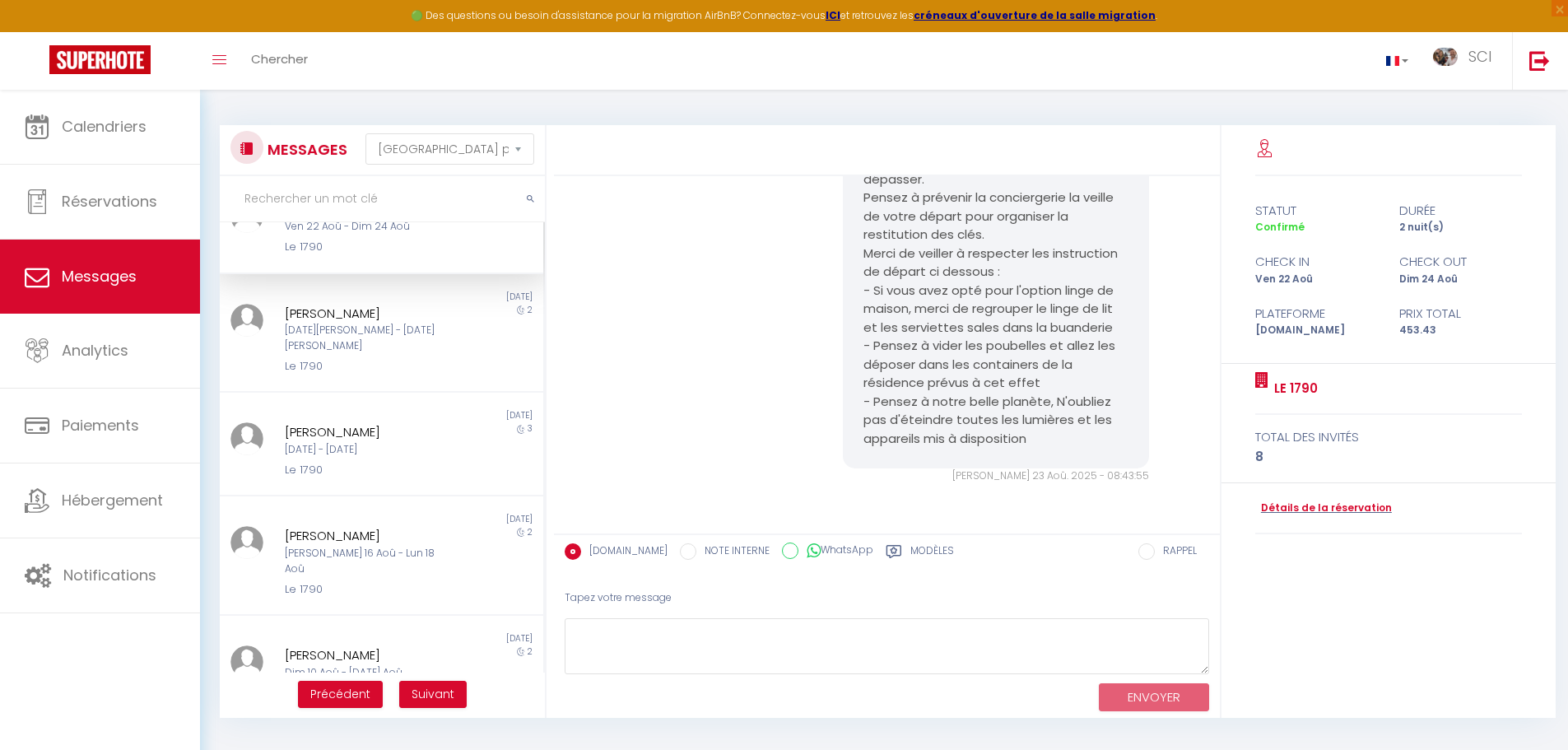
scroll to position [2057, 0]
click at [348, 707] on button "Précédent" at bounding box center [340, 695] width 85 height 28
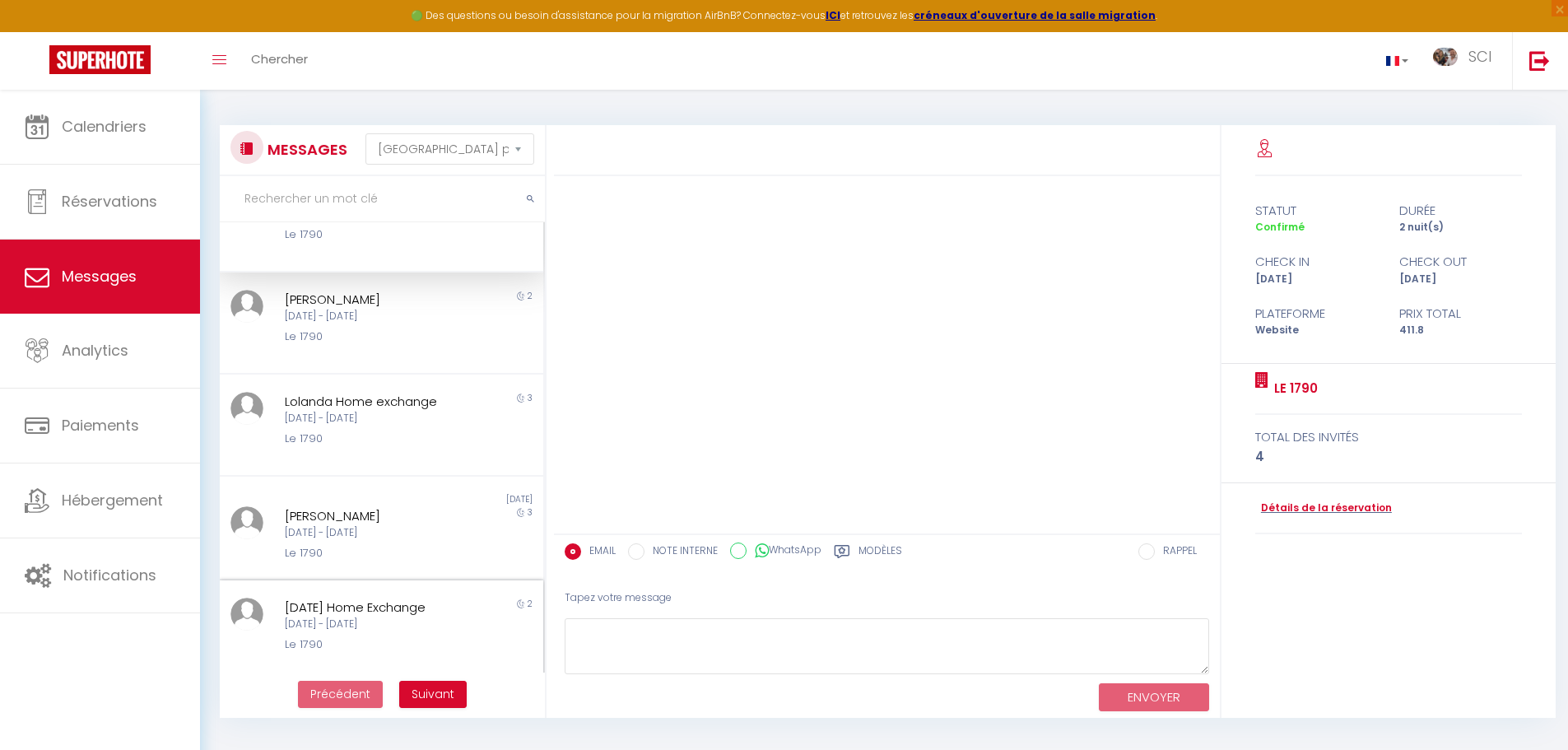
scroll to position [0, 0]
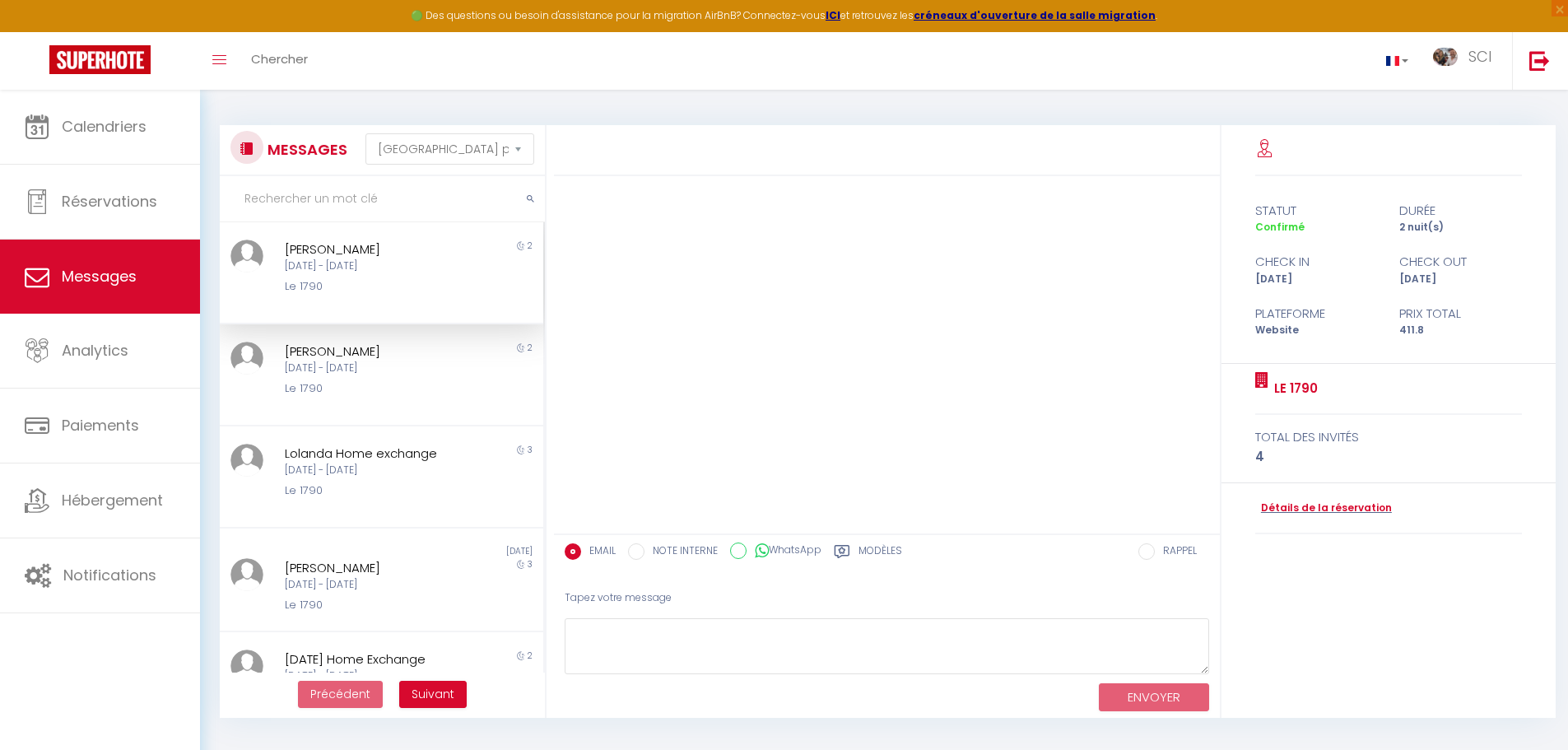
click at [371, 269] on div "[DATE] - [DATE]" at bounding box center [368, 266] width 167 height 15
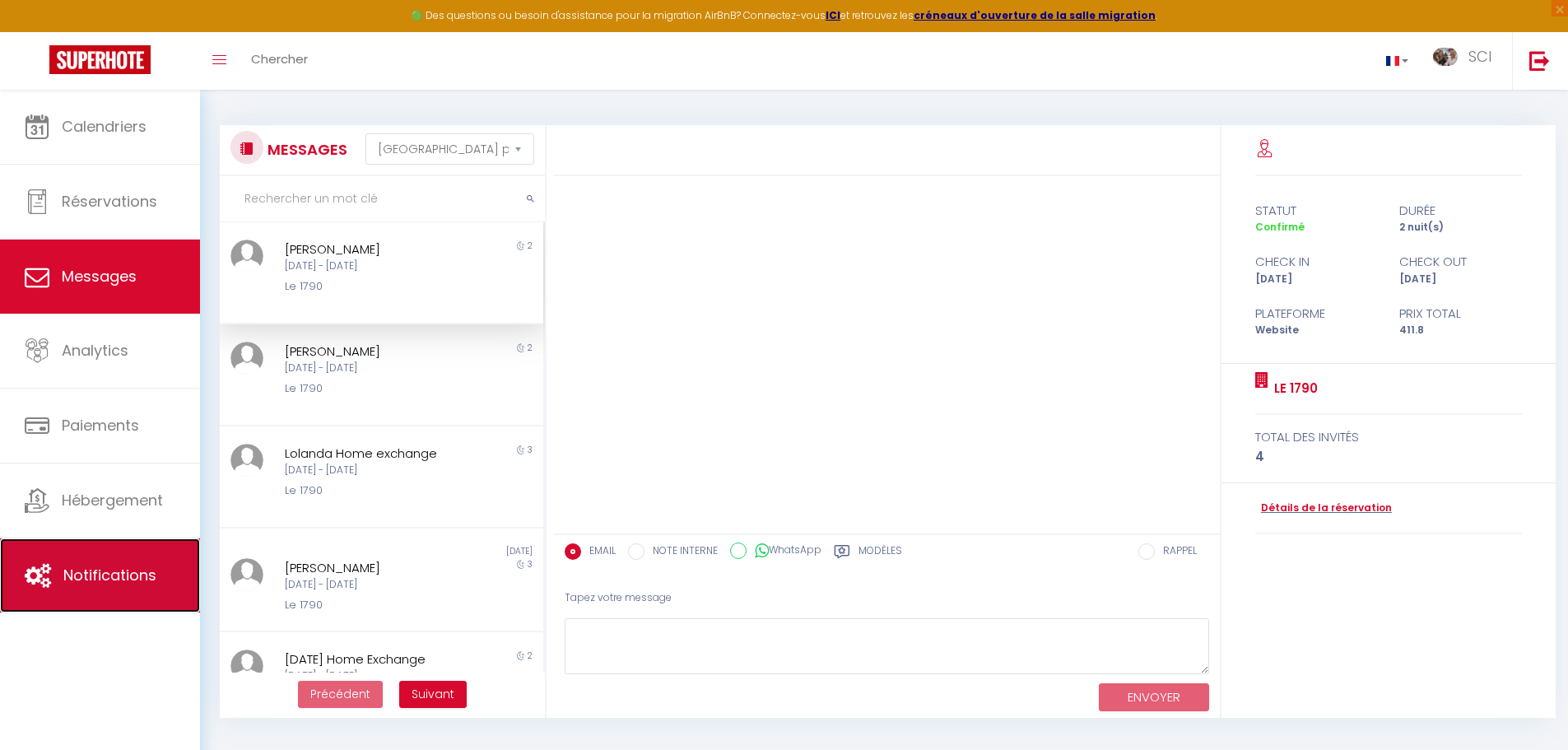
click at [121, 580] on span "Notifications" at bounding box center [110, 575] width 93 height 21
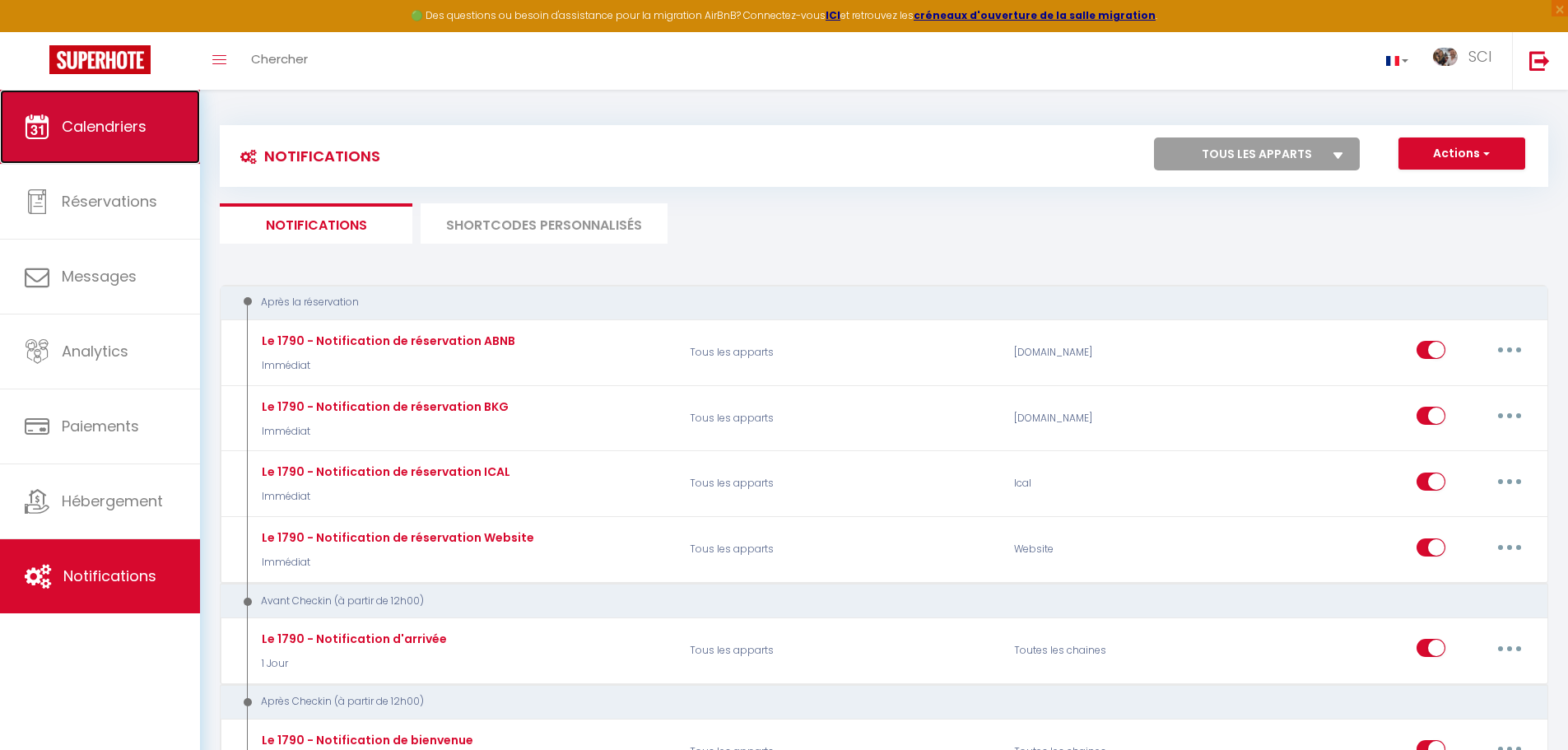
click at [55, 136] on link "Calendriers" at bounding box center [100, 127] width 200 height 74
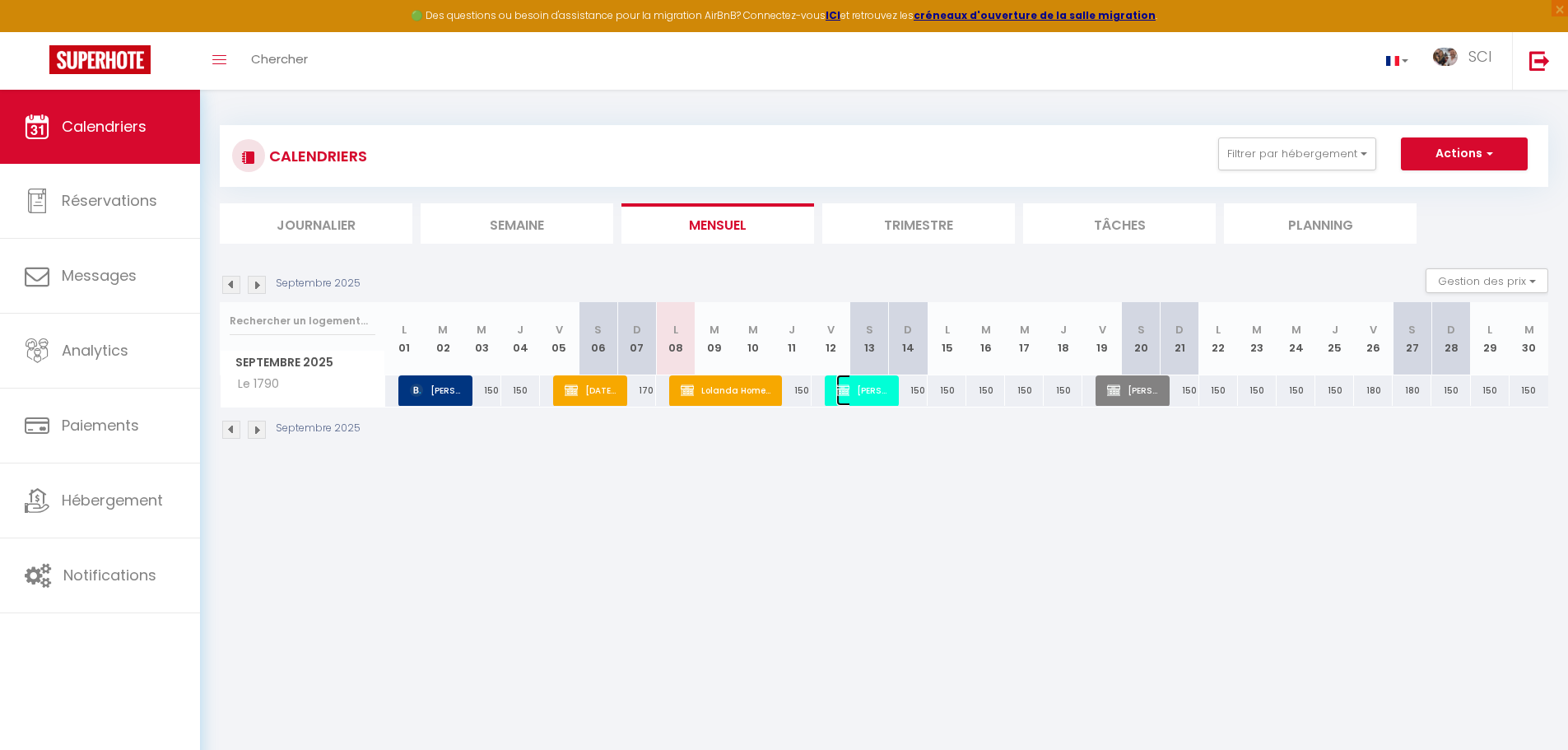
click at [870, 391] on span "[PERSON_NAME]" at bounding box center [862, 390] width 51 height 31
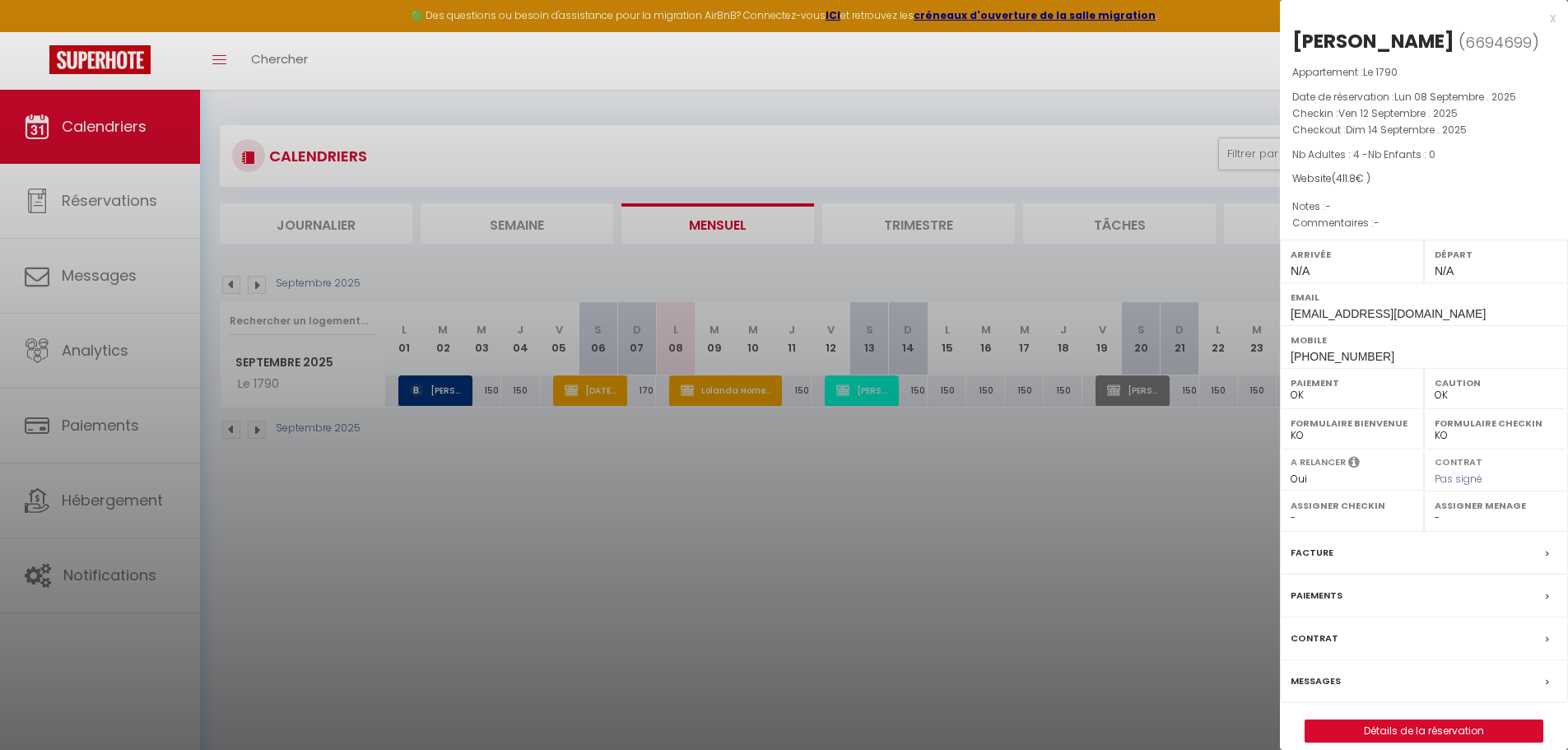
click at [838, 391] on div at bounding box center [784, 375] width 1568 height 750
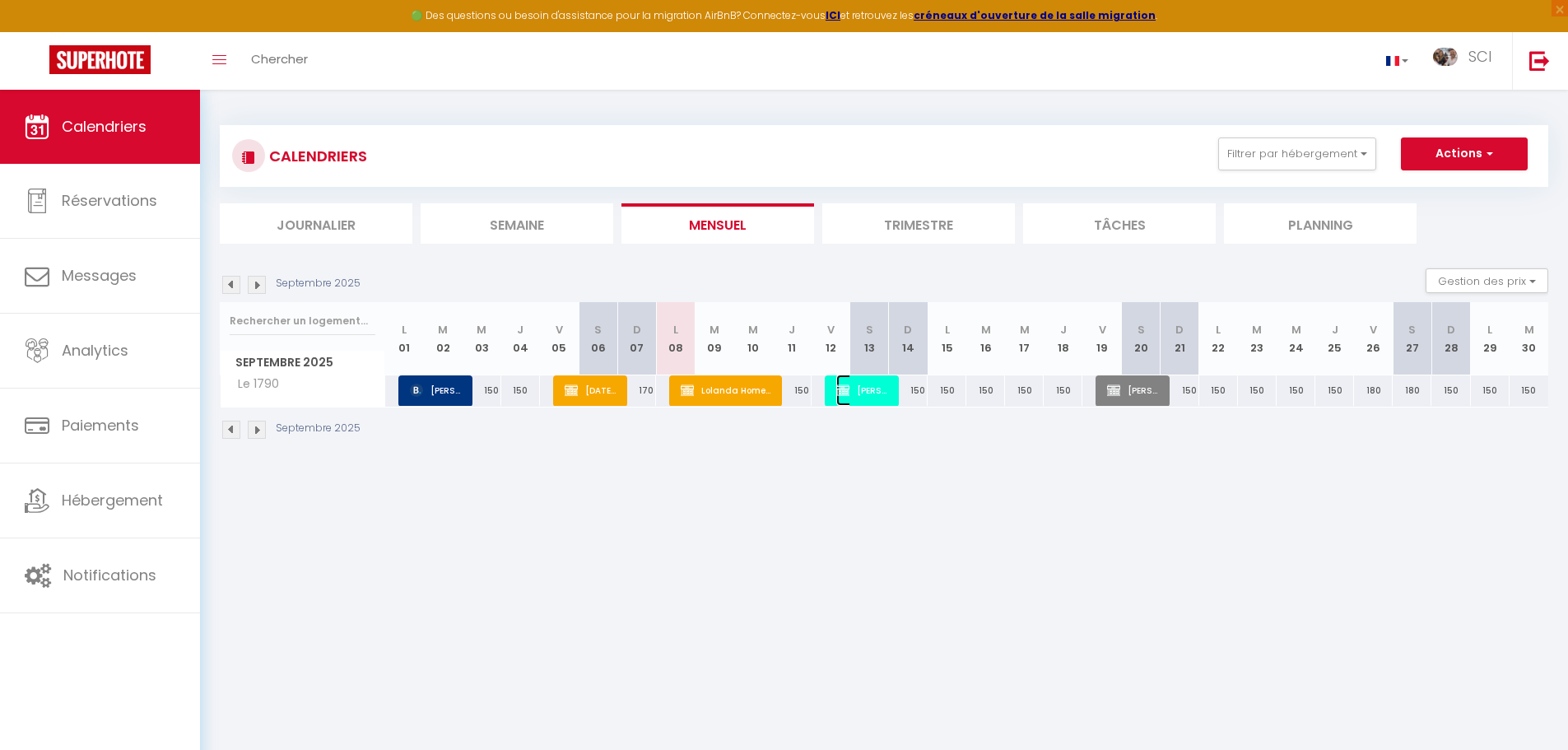
click at [838, 391] on img at bounding box center [842, 390] width 13 height 13
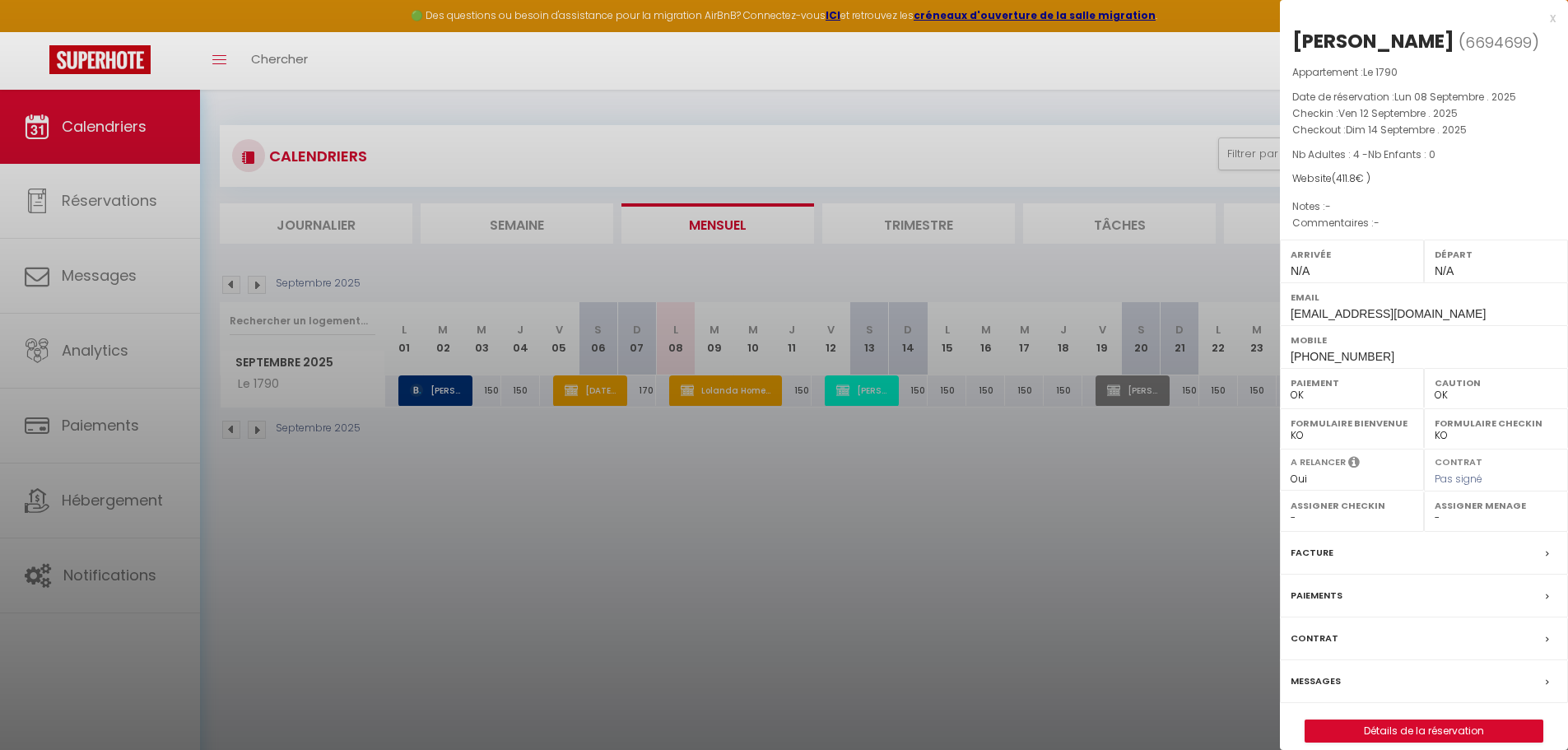
click at [994, 470] on div at bounding box center [784, 375] width 1568 height 750
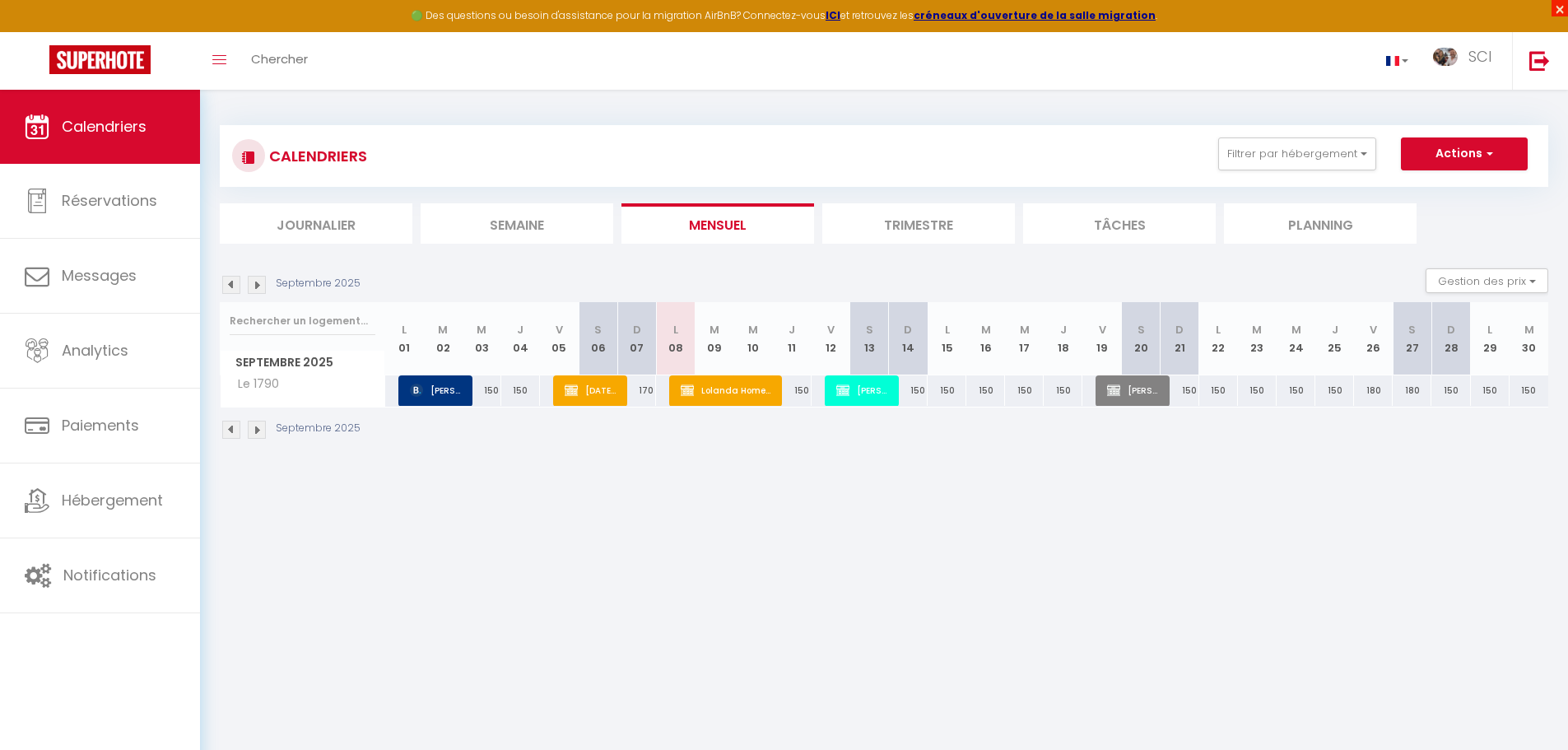
click at [1558, 9] on span "×" at bounding box center [1559, 8] width 16 height 16
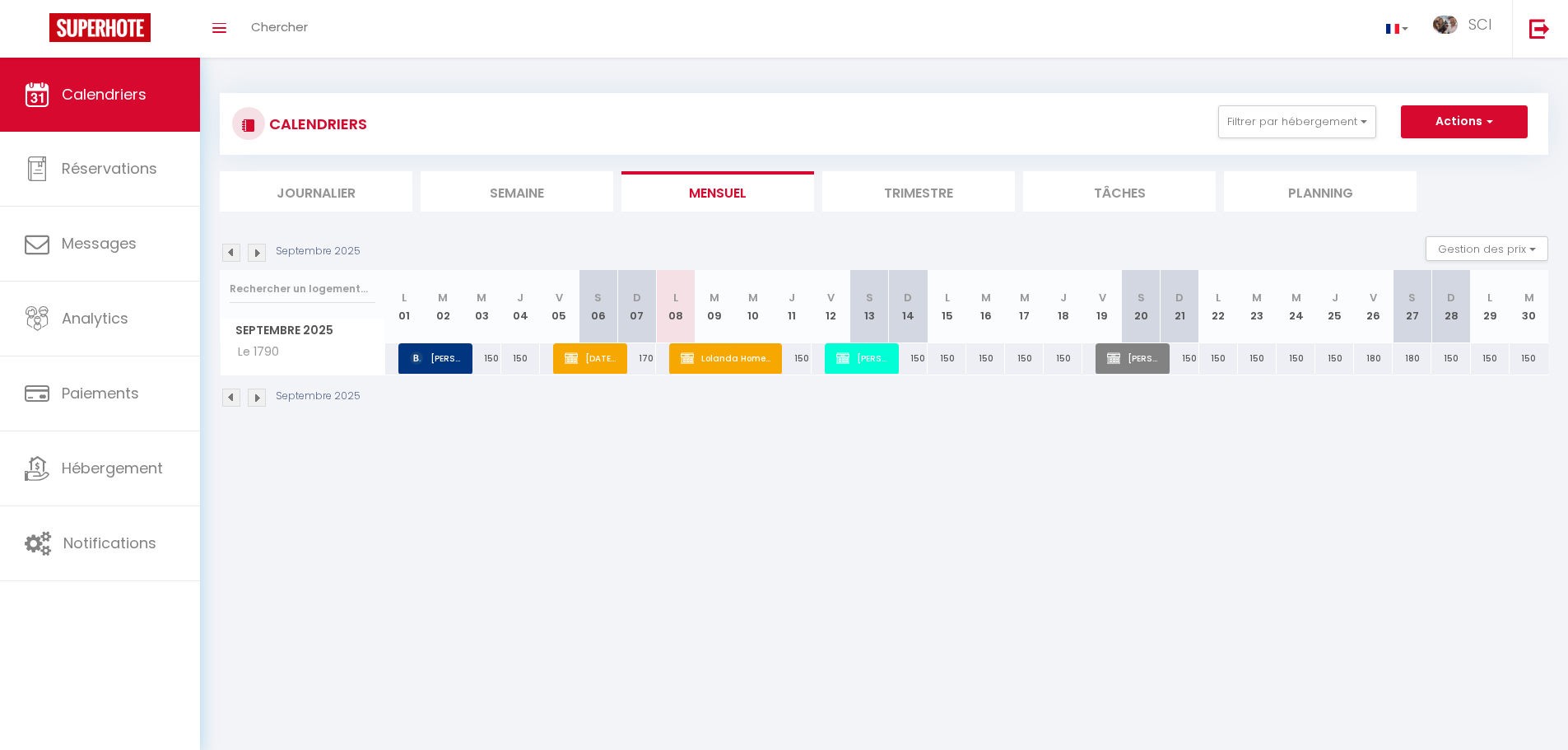
click at [890, 357] on div "150" at bounding box center [908, 359] width 39 height 31
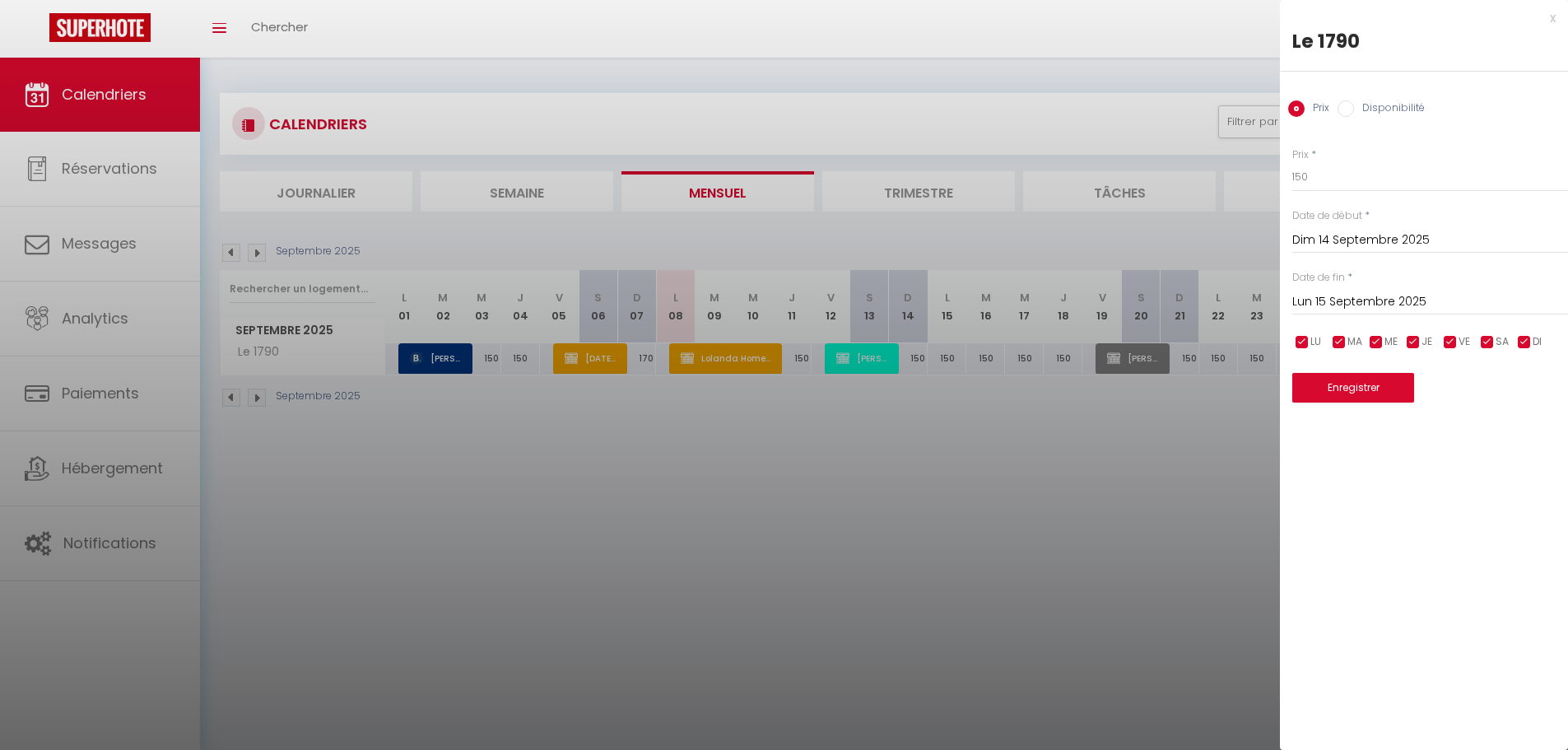
click at [870, 396] on div at bounding box center [784, 375] width 1568 height 750
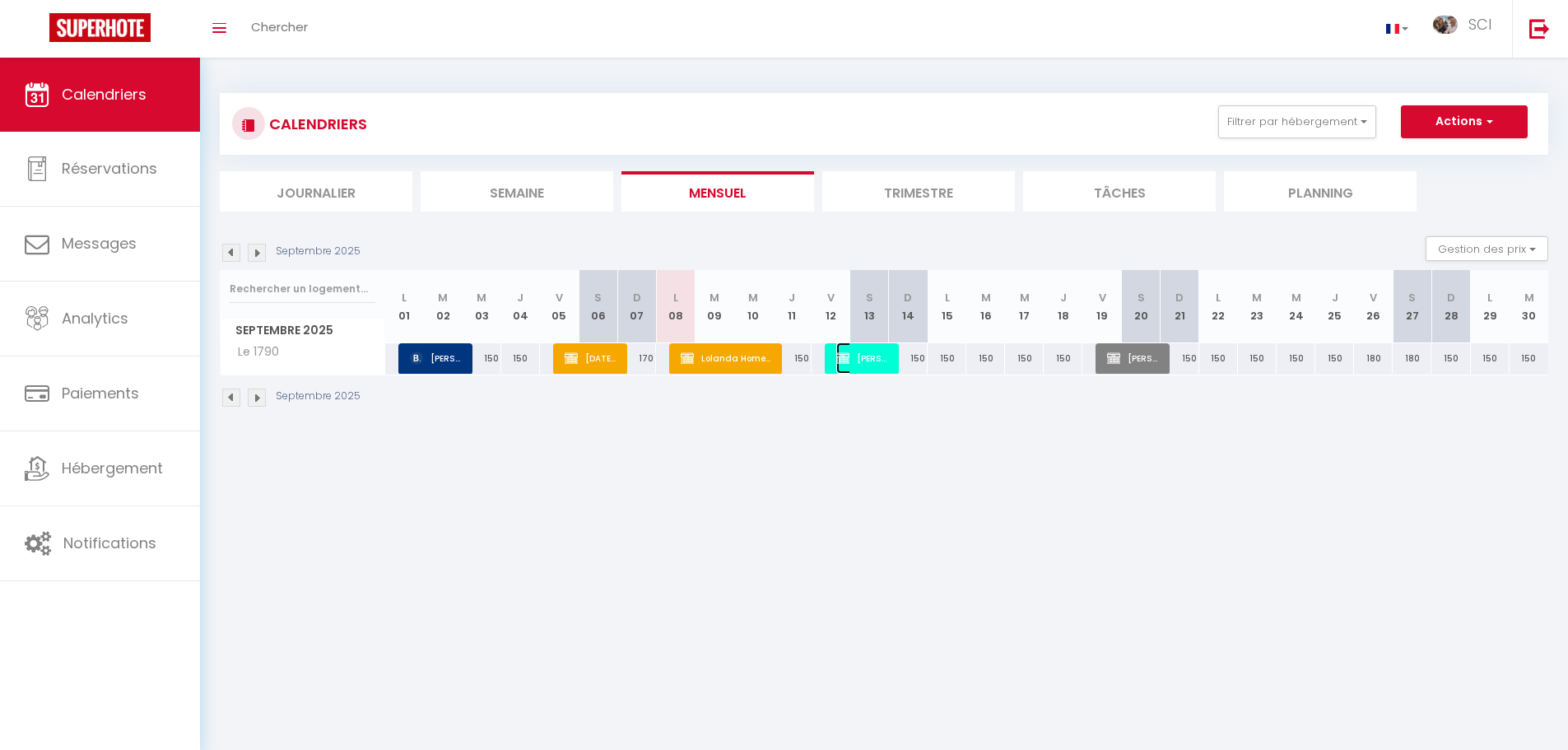
click at [857, 357] on span "[PERSON_NAME]" at bounding box center [862, 358] width 51 height 31
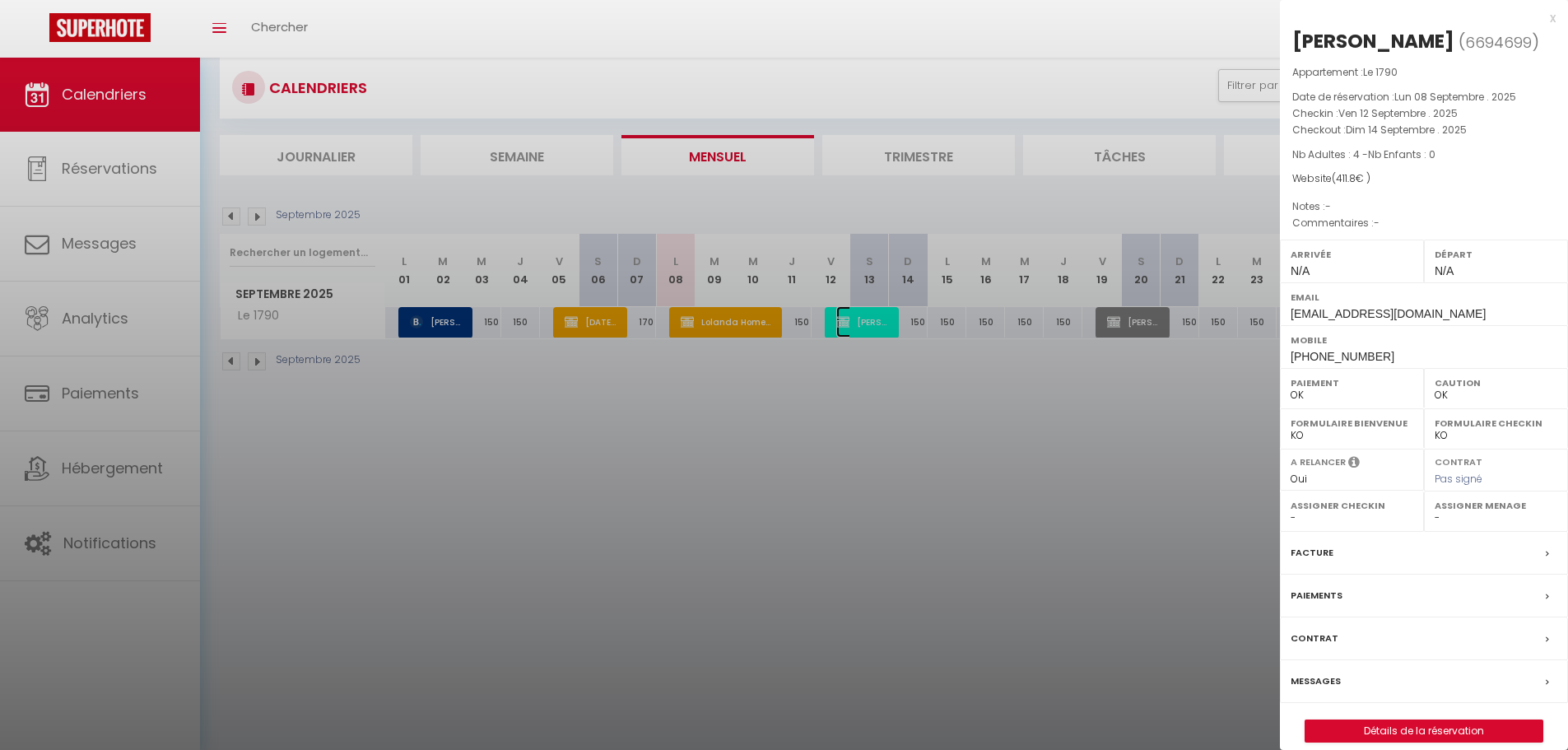
scroll to position [57, 0]
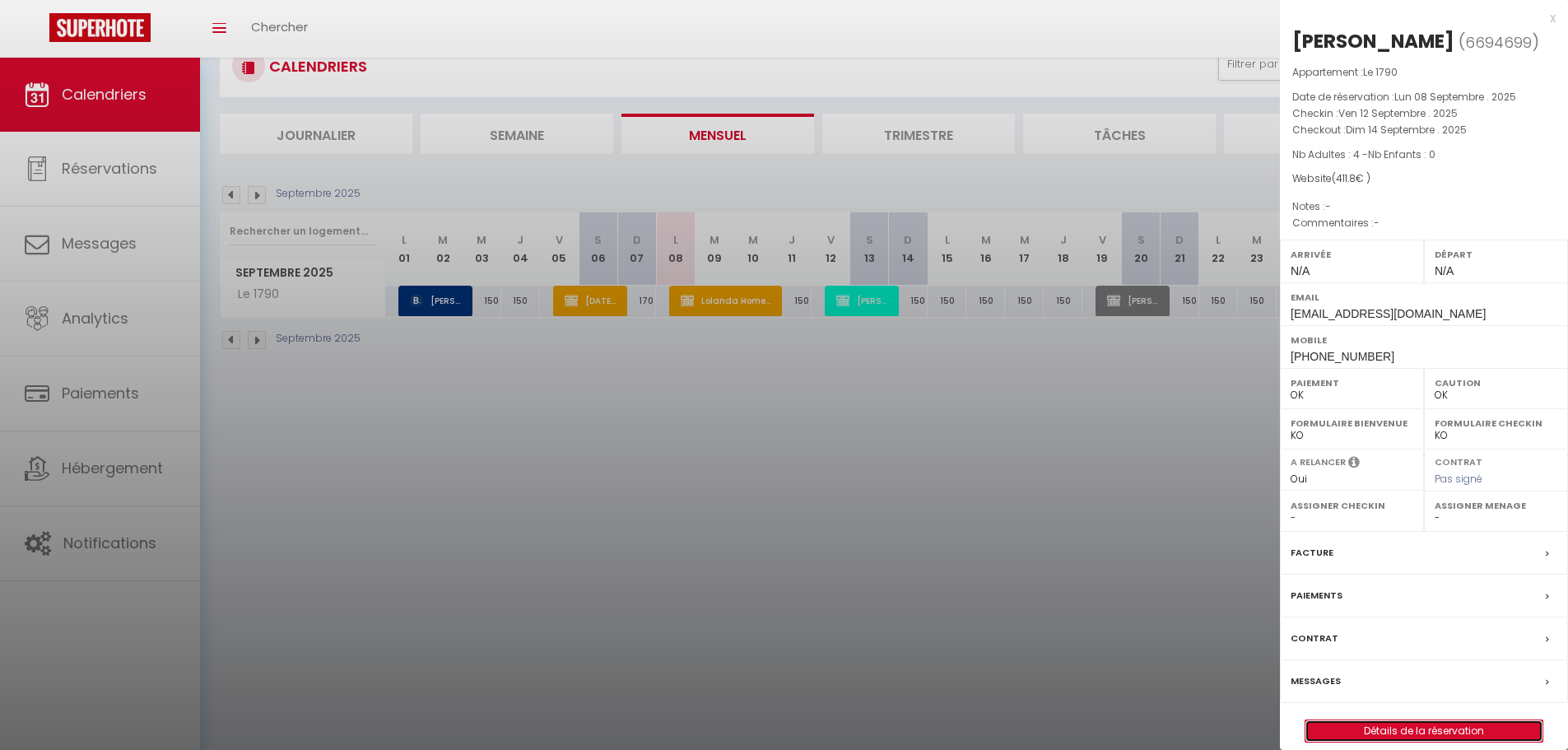
click at [1387, 742] on link "Détails de la réservation" at bounding box center [1424, 731] width 237 height 21
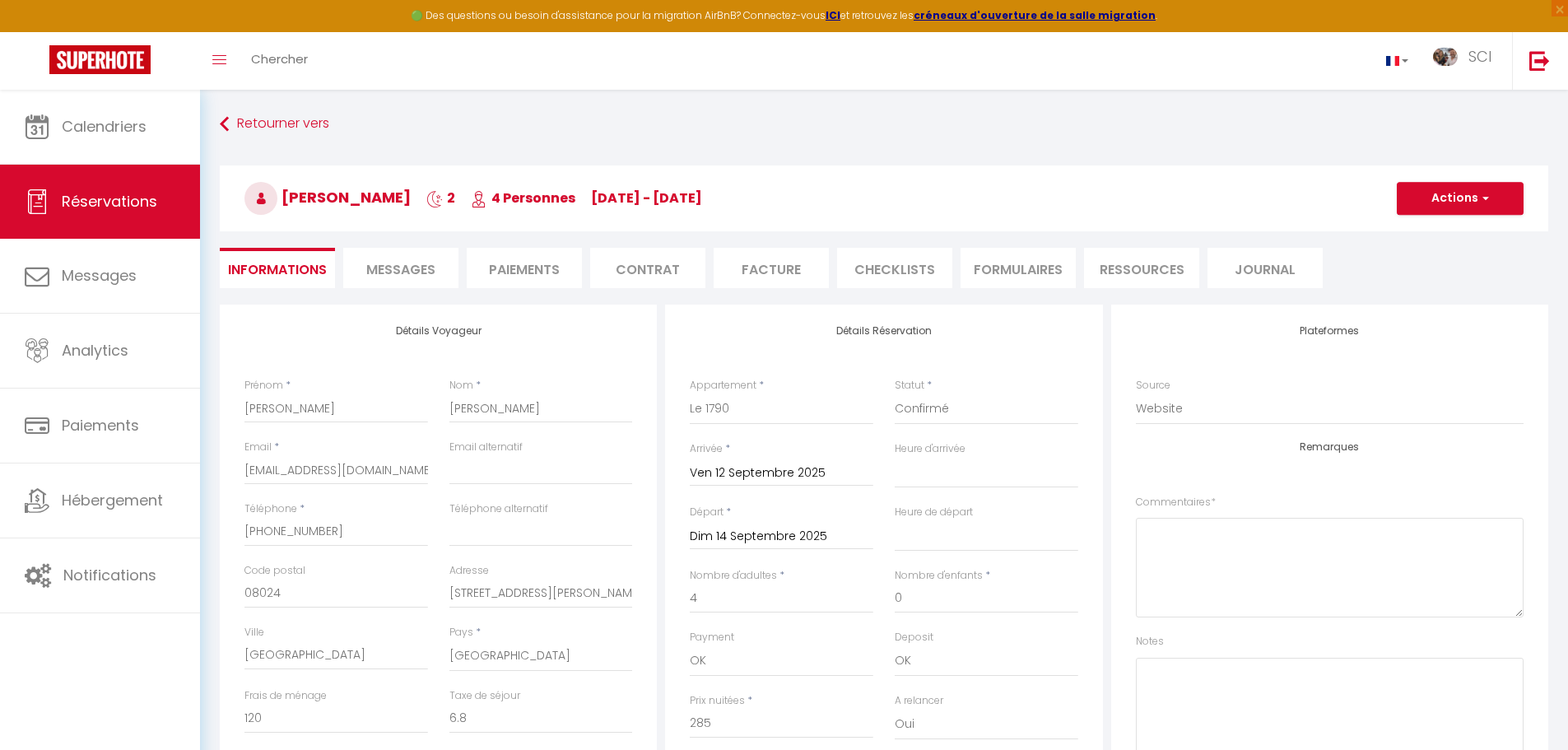
click at [659, 270] on li "Contrat" at bounding box center [648, 268] width 115 height 40
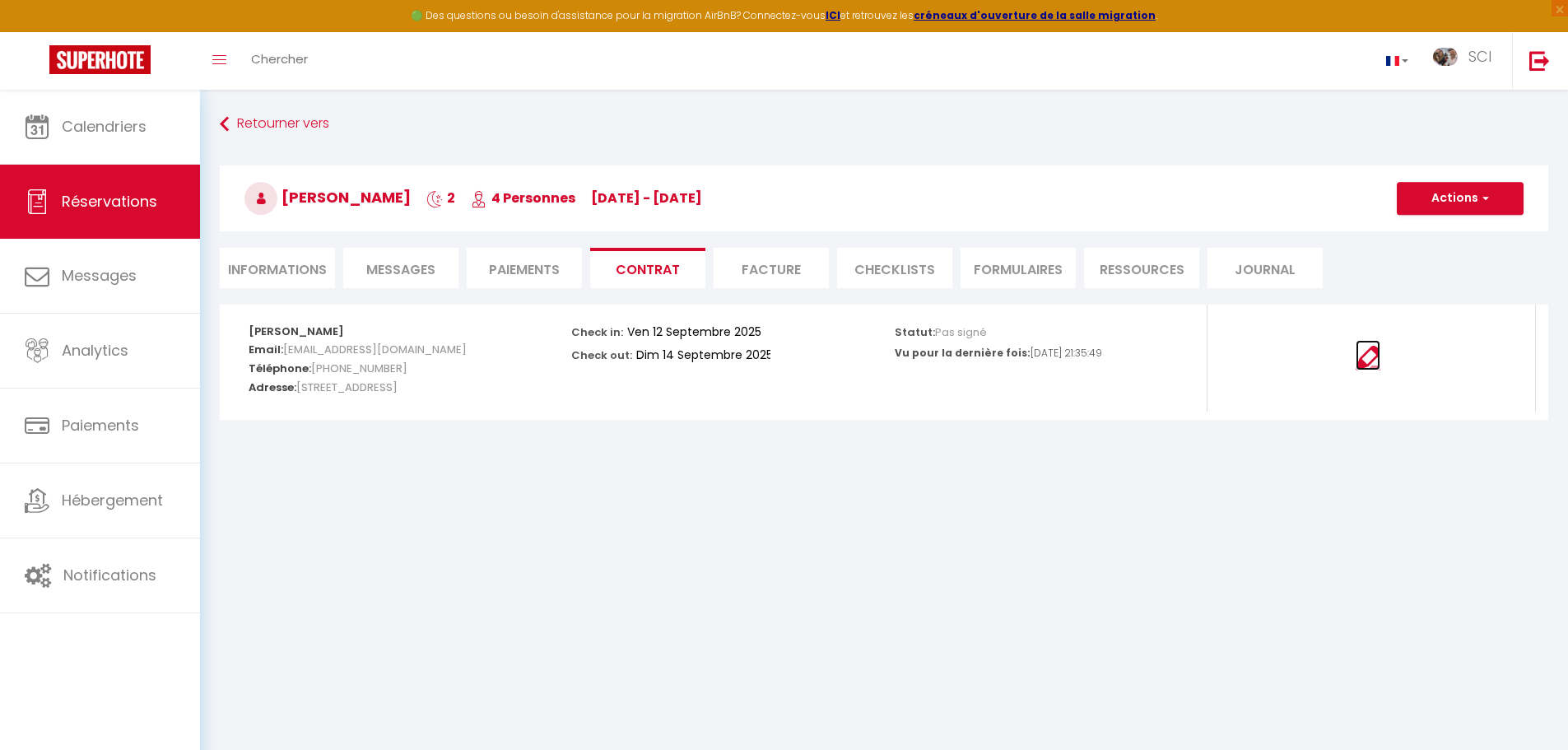
click at [1356, 360] on img at bounding box center [1368, 358] width 25 height 25
click at [770, 267] on li "Facture" at bounding box center [771, 268] width 115 height 40
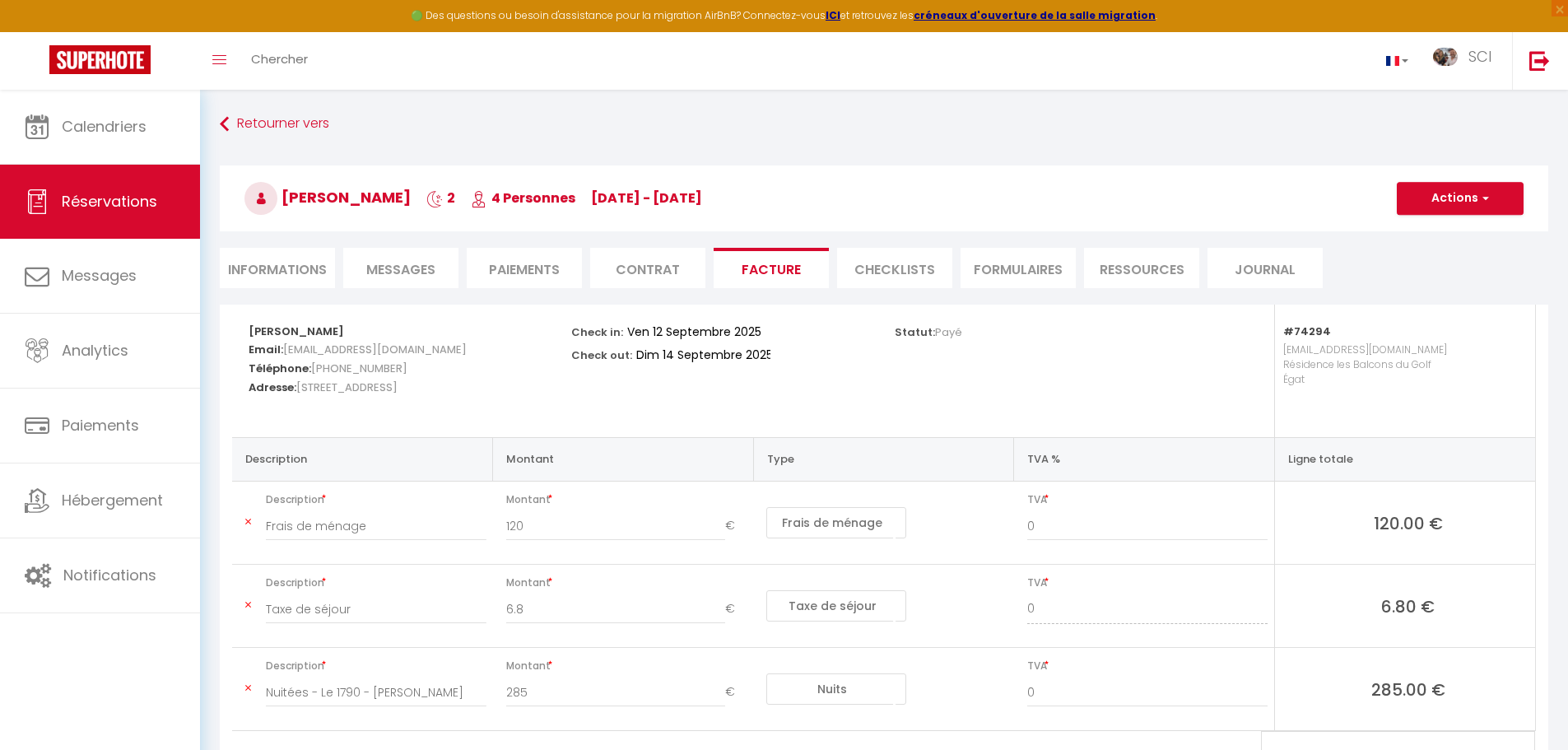
scroll to position [92, 0]
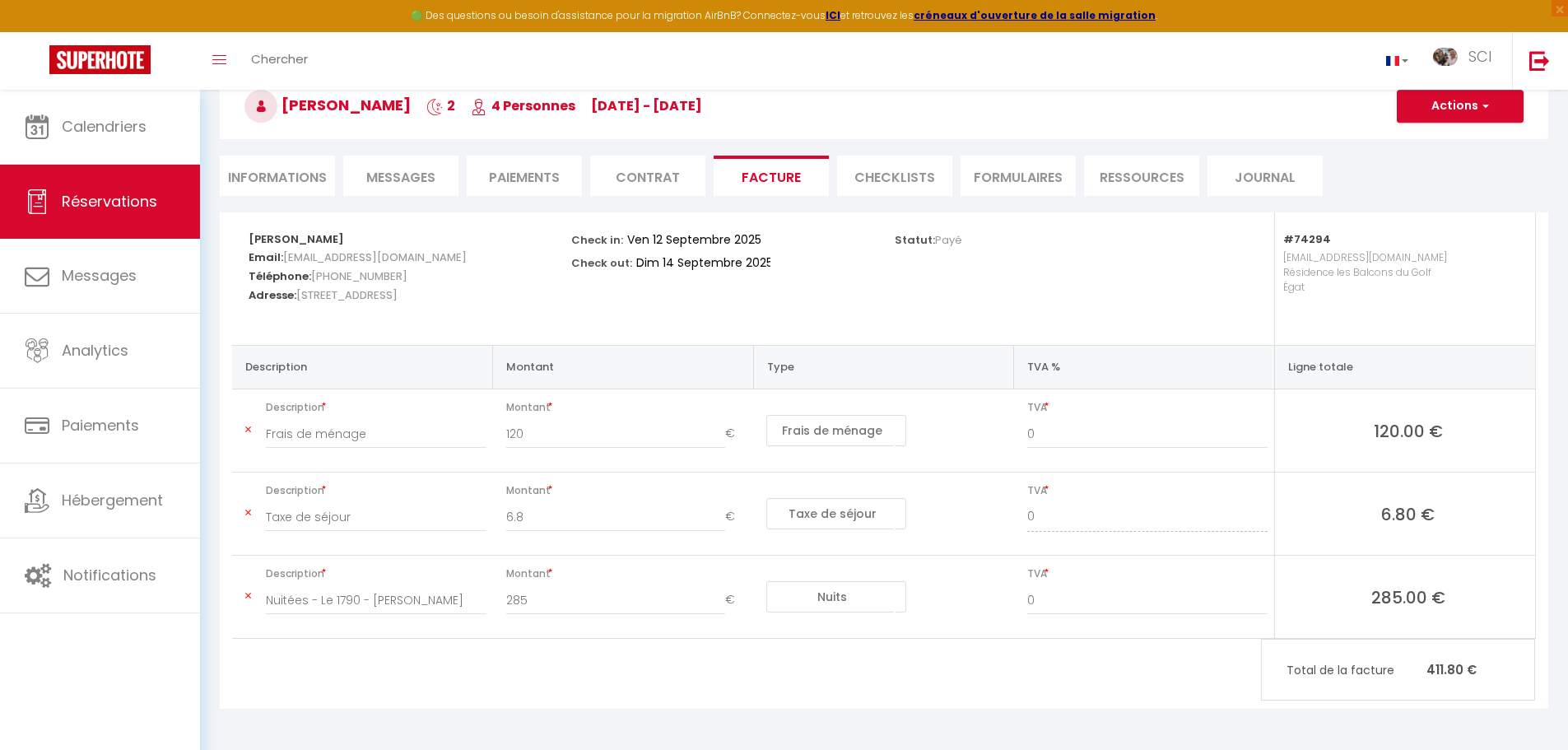
click at [646, 163] on li "Contrat" at bounding box center [648, 175] width 115 height 40
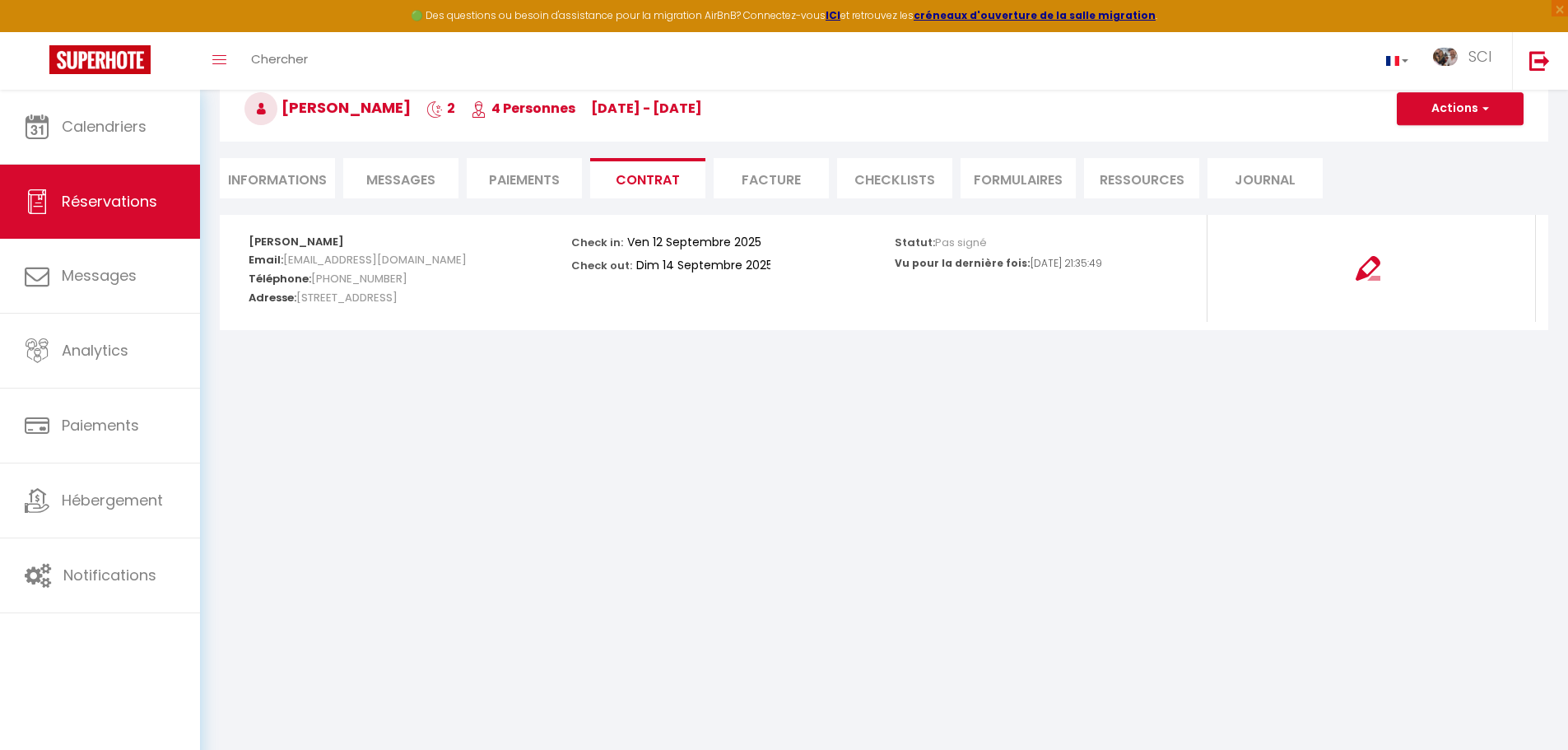
click at [557, 171] on li "Paiements" at bounding box center [524, 178] width 115 height 40
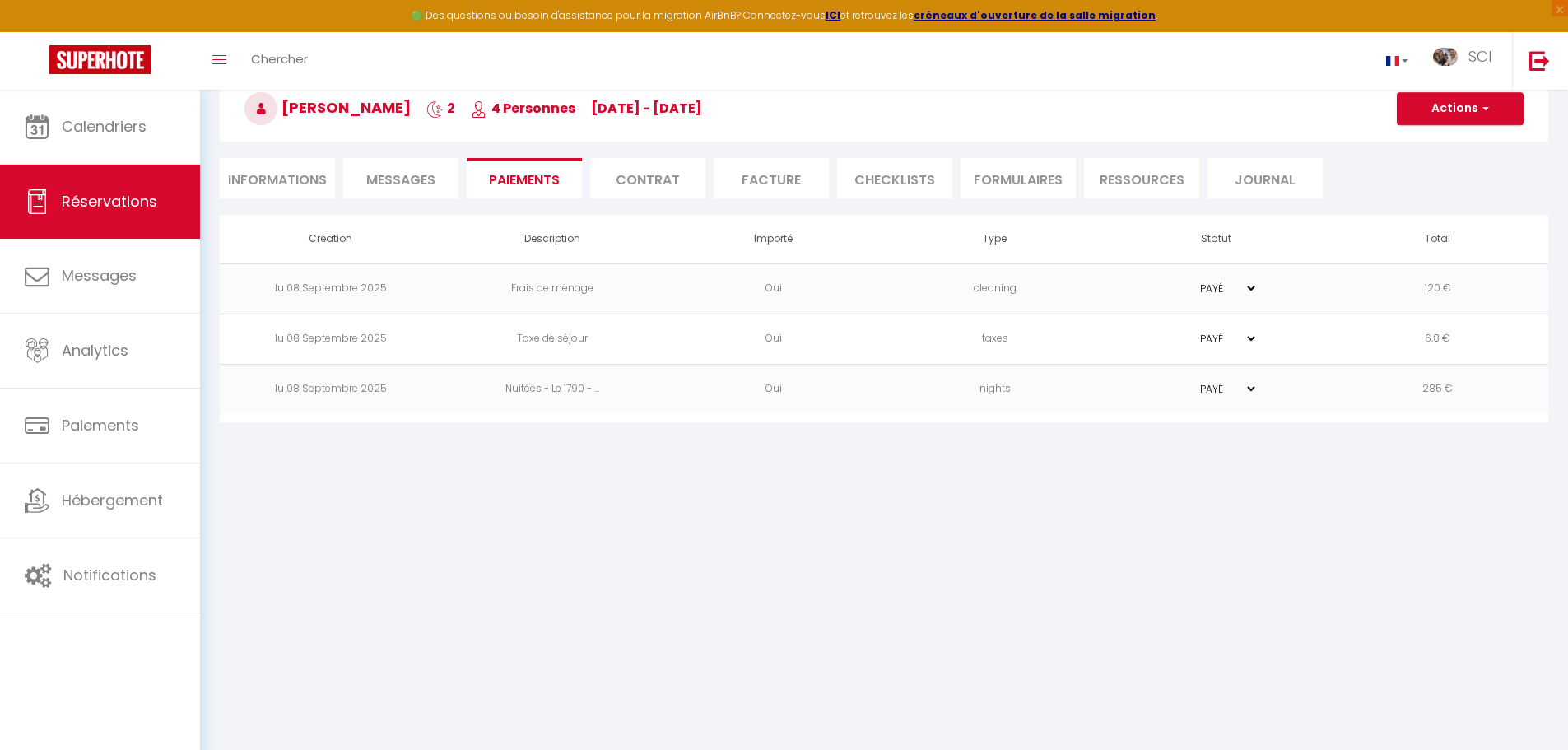
click at [413, 178] on span "Messages" at bounding box center [401, 180] width 69 height 19
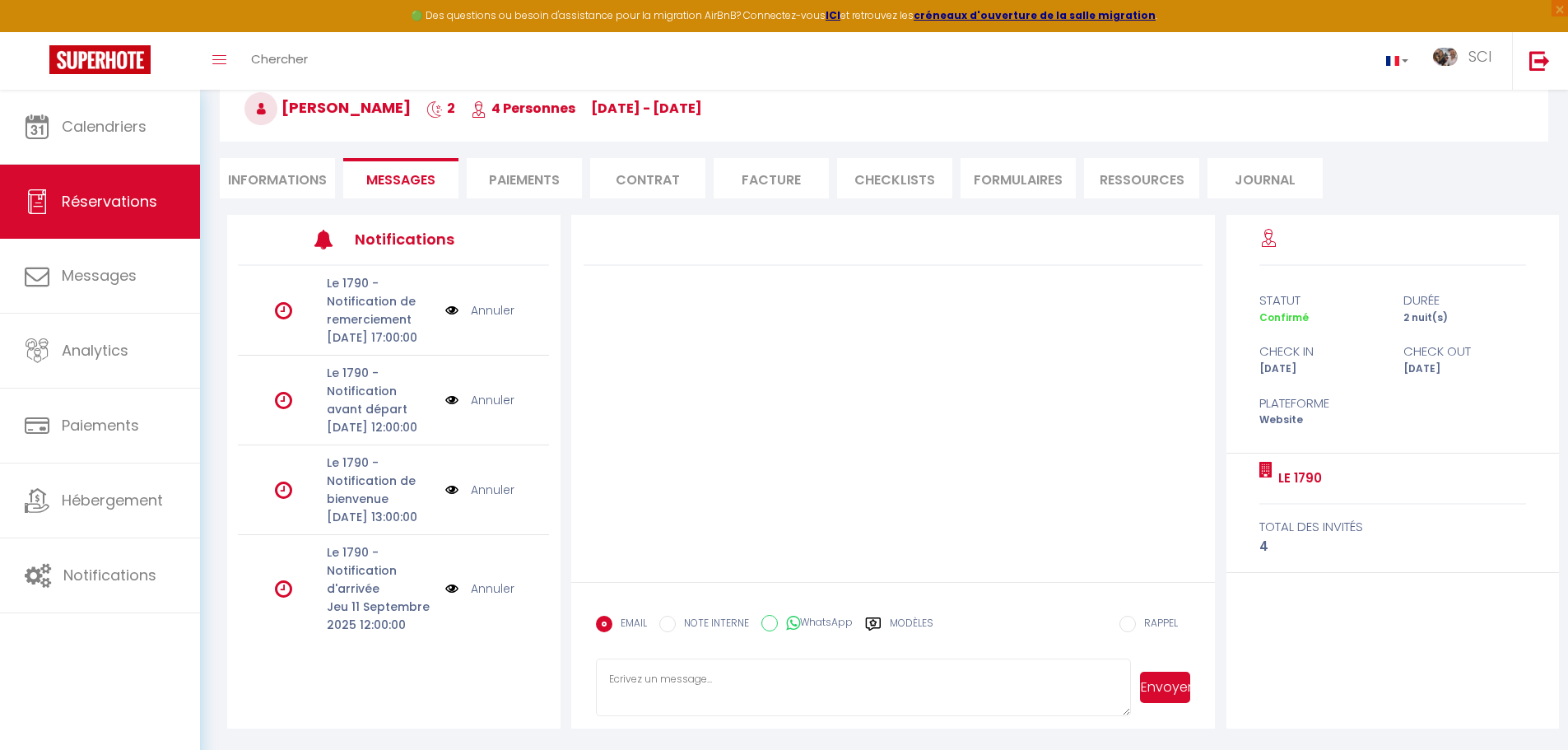
scroll to position [118, 0]
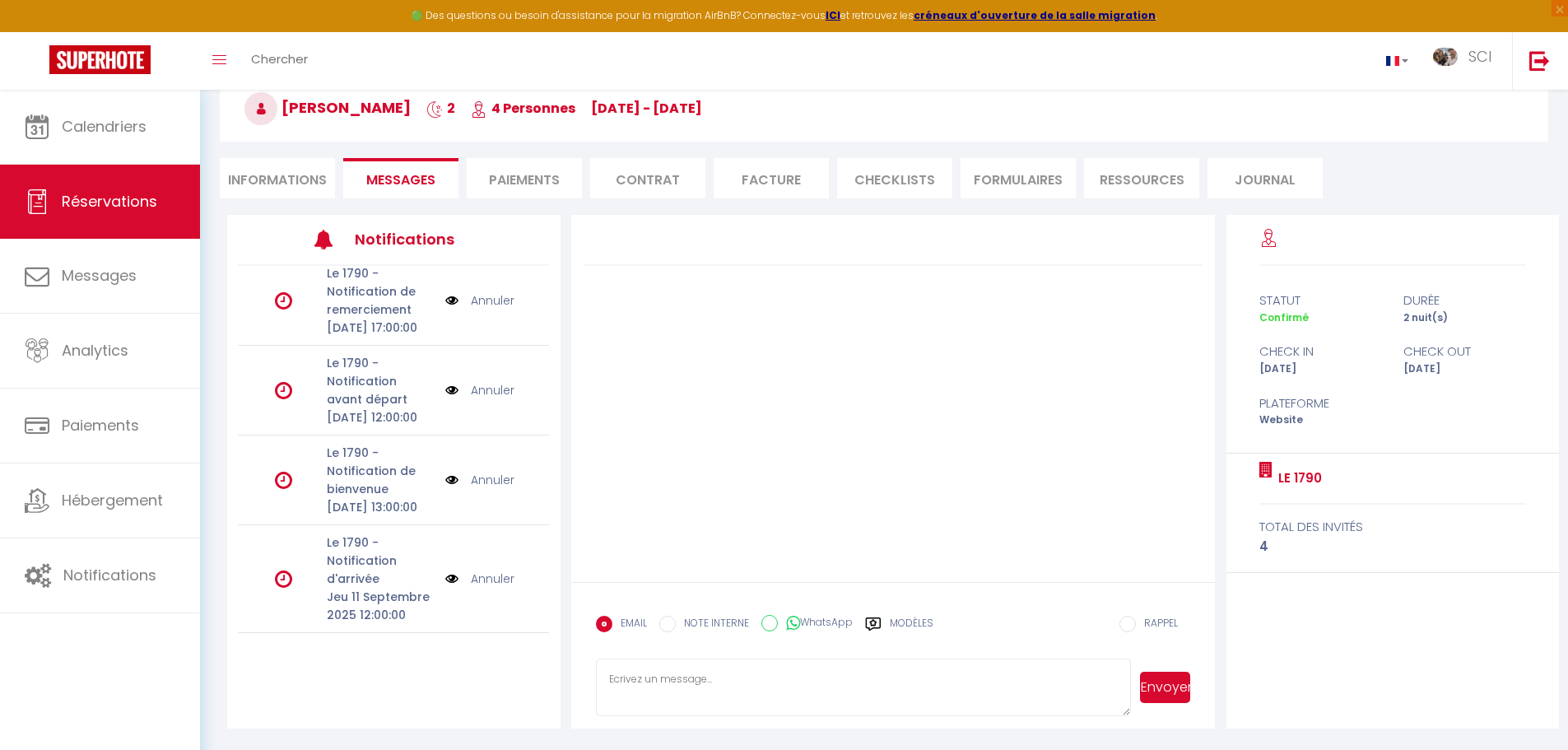
click at [383, 664] on div "Notifications Le 1790 - Notification de remerciement [DATE] 17:00:00 Annuler Le…" at bounding box center [394, 471] width 334 height 514
click at [654, 680] on textarea at bounding box center [864, 687] width 536 height 57
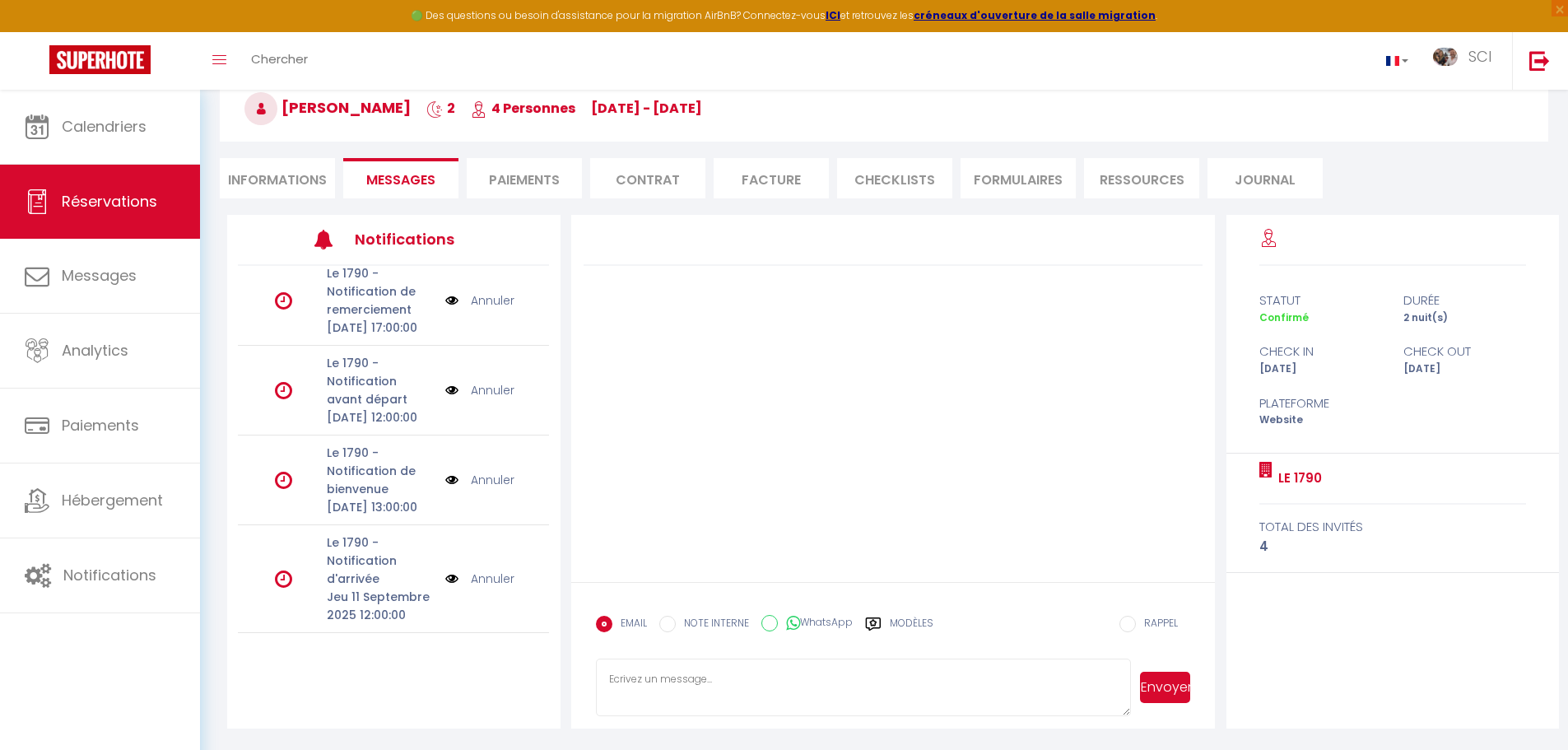
click at [1135, 624] on input "RAPPEL" at bounding box center [1127, 624] width 16 height 16
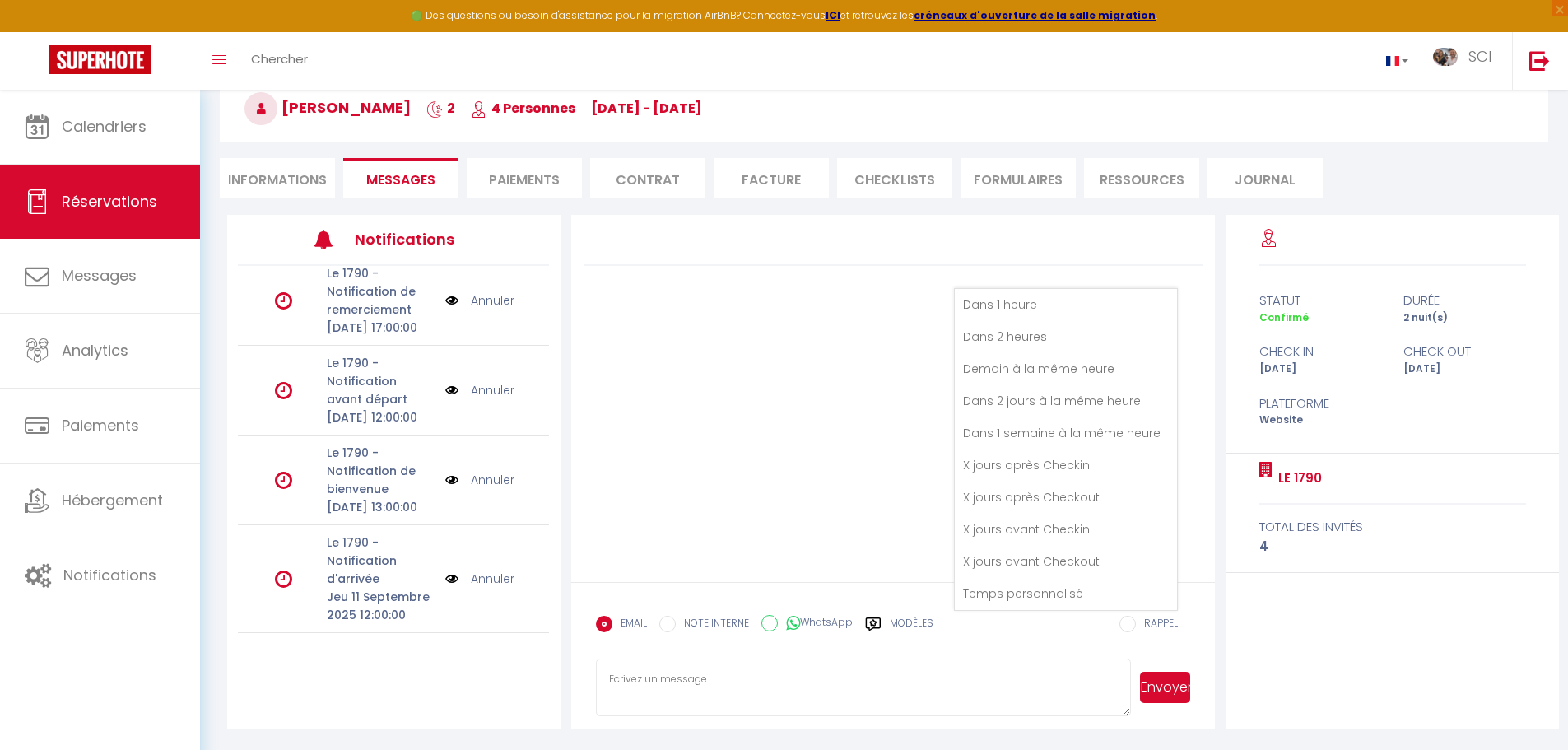
click at [847, 644] on div "EMAIL NOTE INTERNE WhatsApp Modèles" at bounding box center [764, 629] width 337 height 43
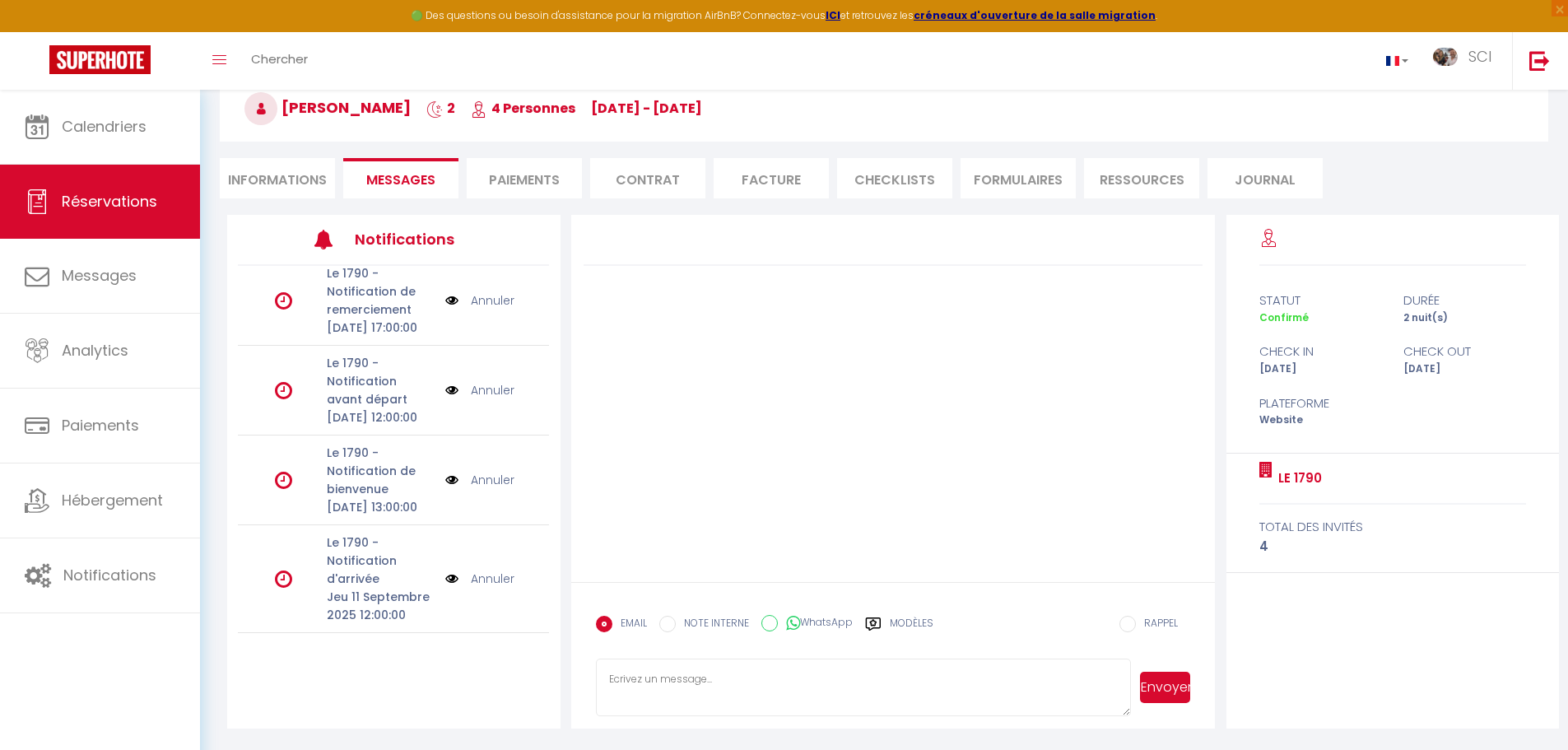
click at [906, 624] on label "Modèles" at bounding box center [911, 631] width 44 height 29
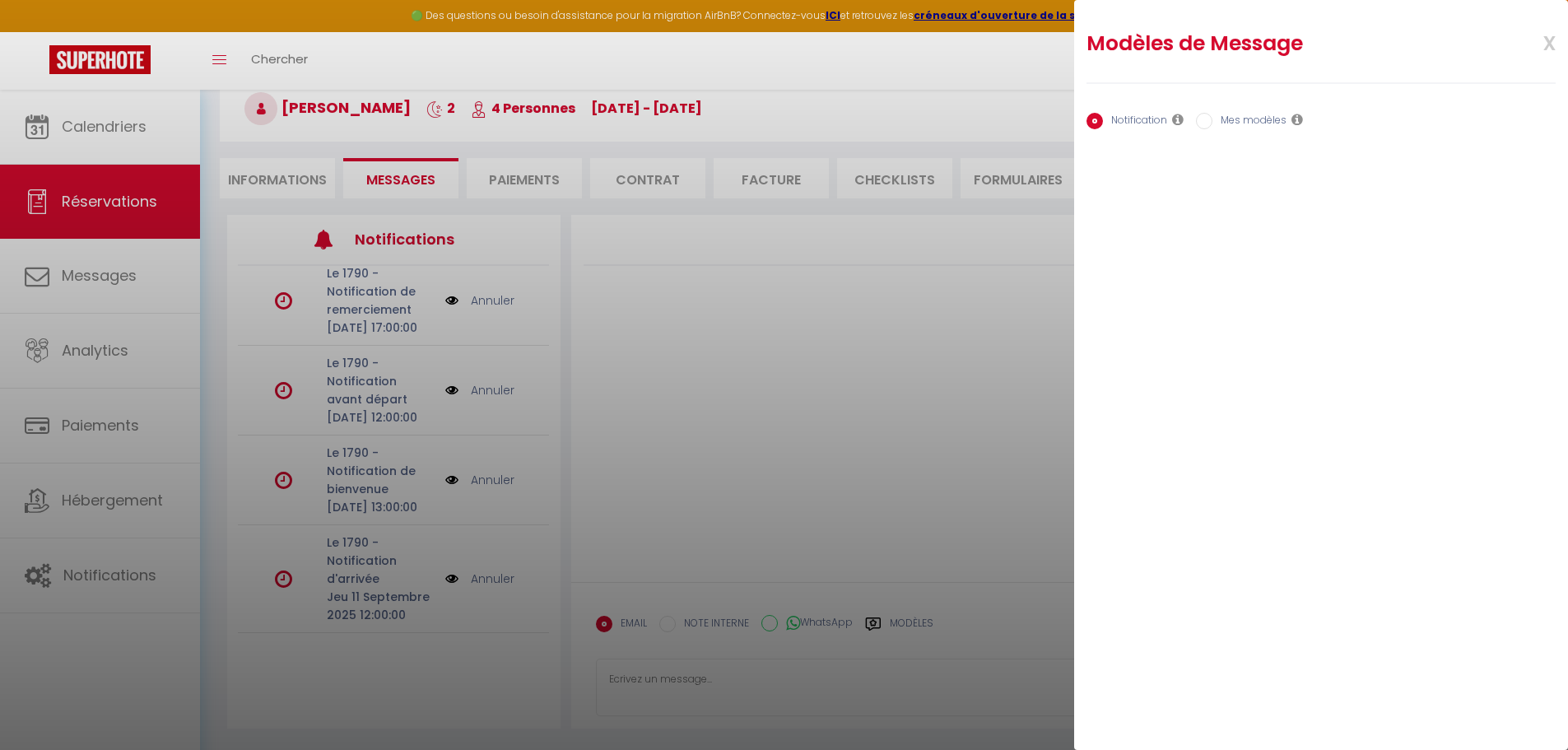
click at [1176, 118] on icon at bounding box center [1178, 118] width 11 height 13
click at [1544, 44] on span "x" at bounding box center [1529, 41] width 51 height 39
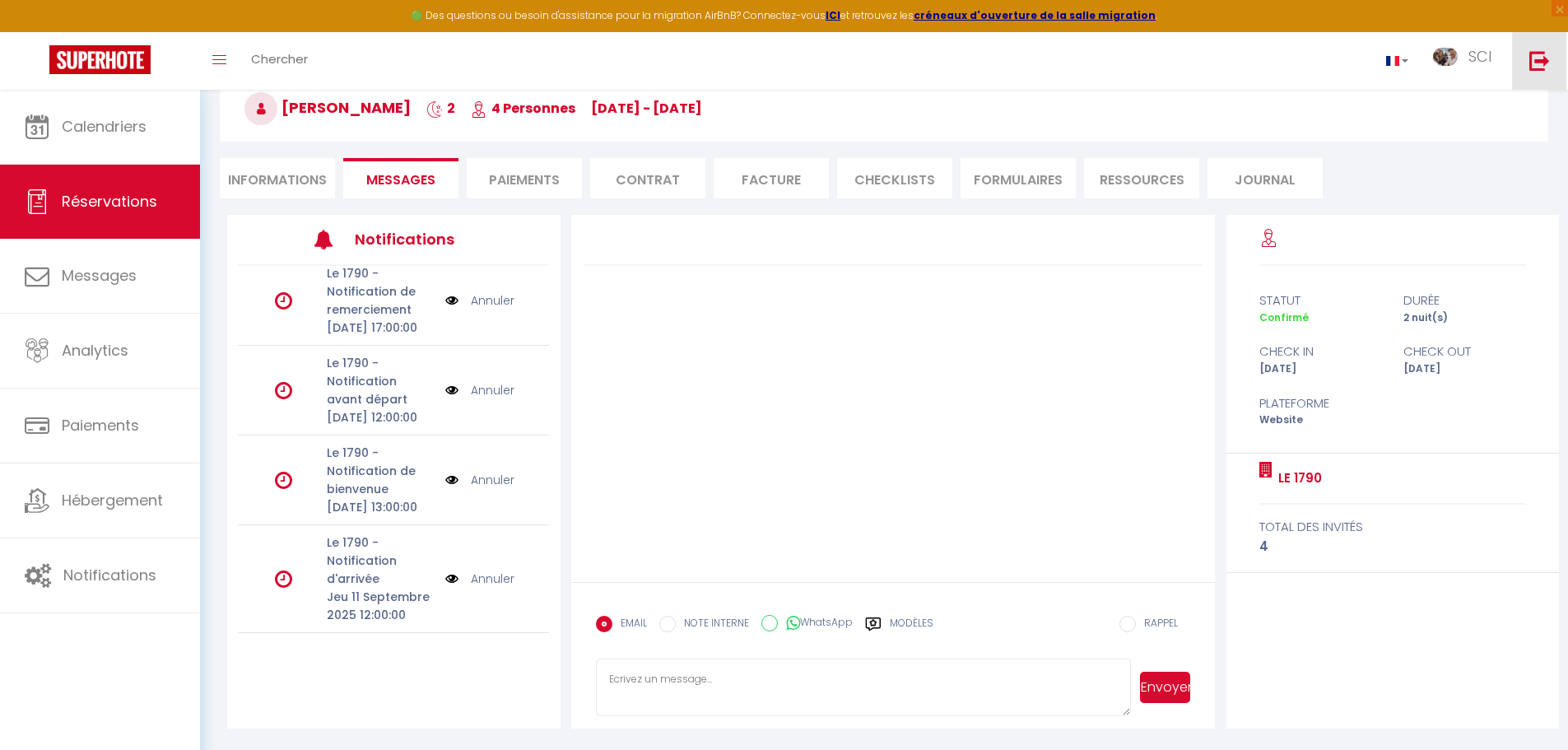
click at [1541, 63] on img at bounding box center [1540, 61] width 21 height 21
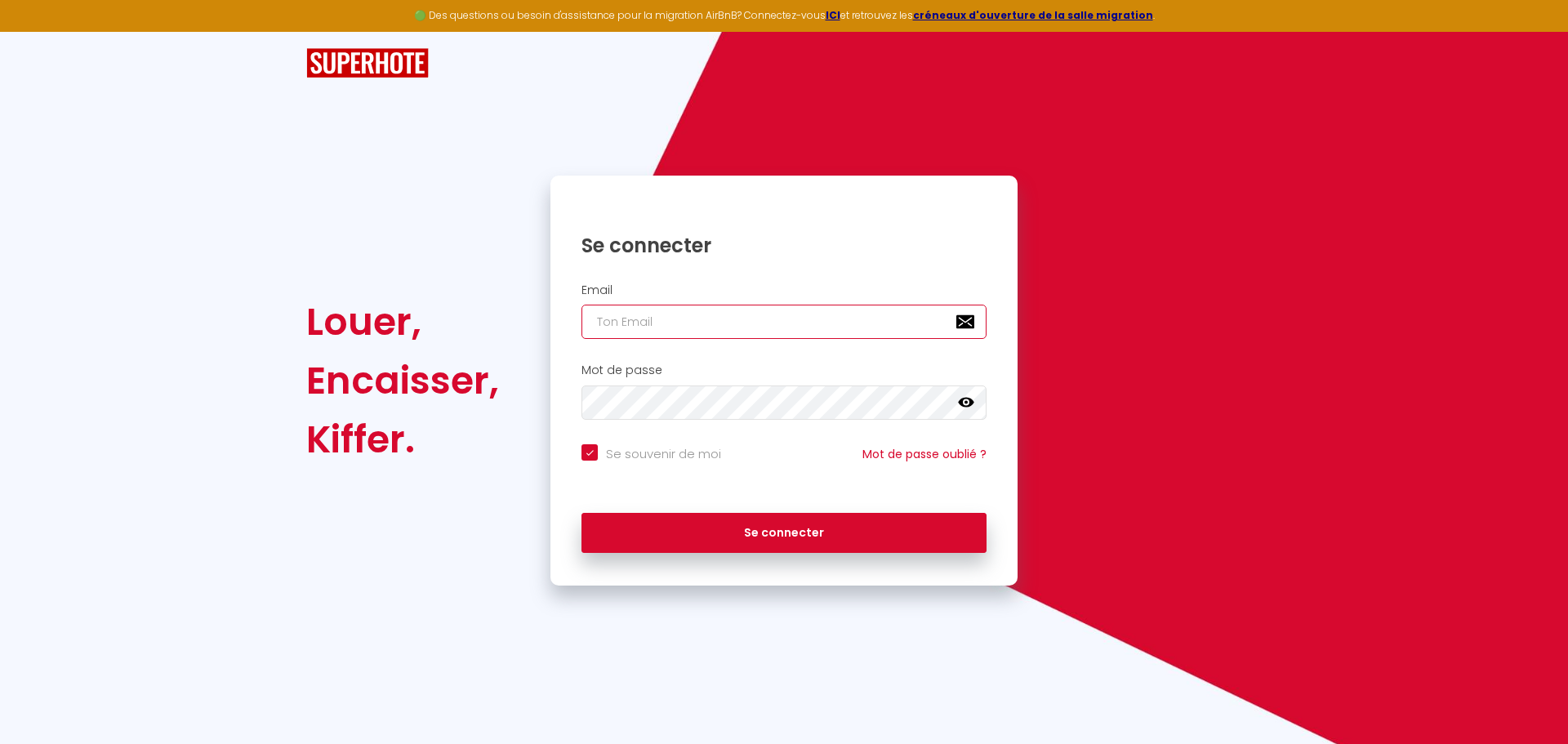
click at [814, 318] on input "email" at bounding box center [784, 322] width 405 height 34
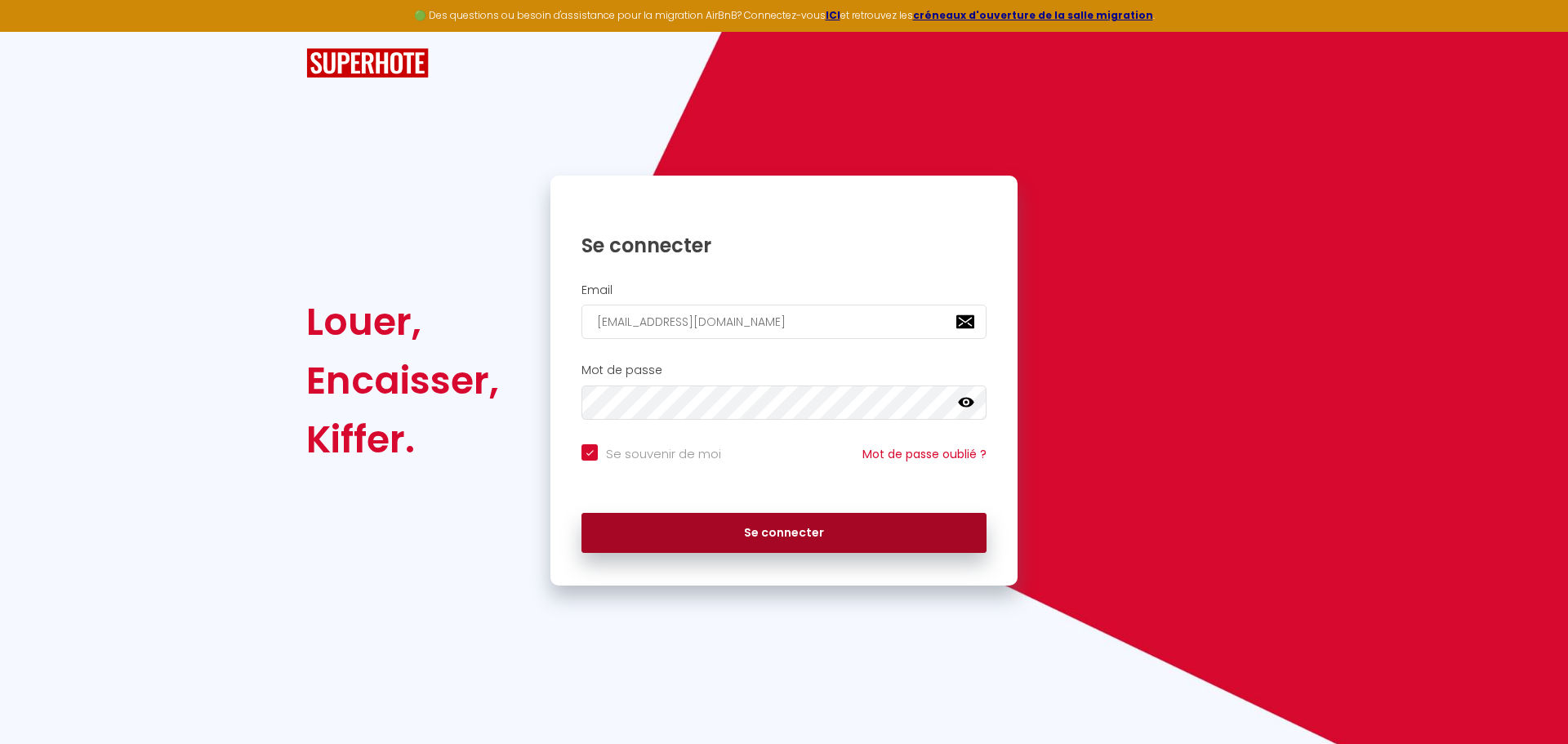
click at [845, 530] on button "Se connecter" at bounding box center [784, 534] width 405 height 41
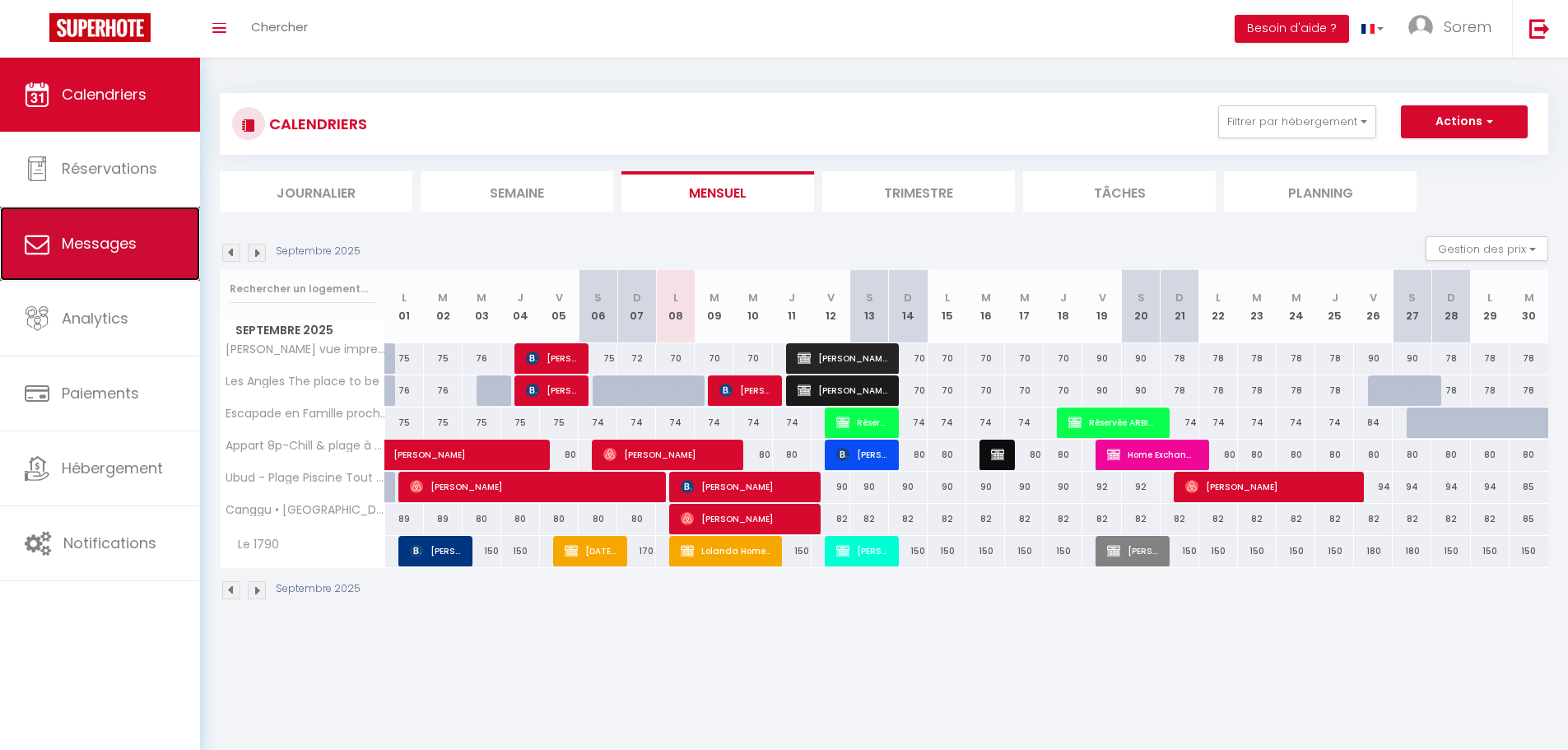
click at [81, 261] on link "Messages" at bounding box center [100, 244] width 200 height 74
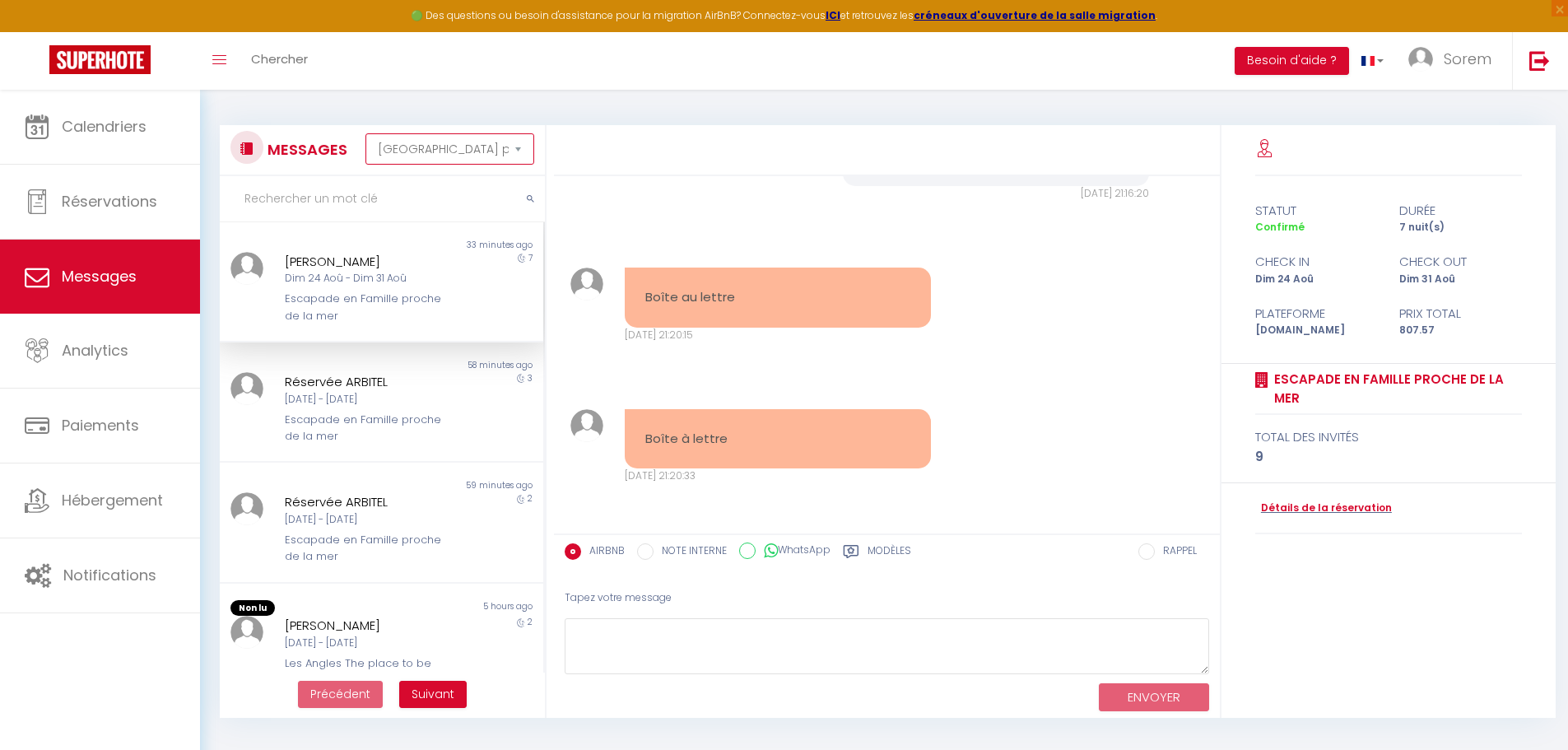
click at [443, 139] on select "[GEOGRAPHIC_DATA] par date de réservation Trier par date de message" at bounding box center [449, 148] width 169 height 31
click at [365, 133] on select "[GEOGRAPHIC_DATA] par date de réservation Trier par date de message" at bounding box center [449, 148] width 169 height 31
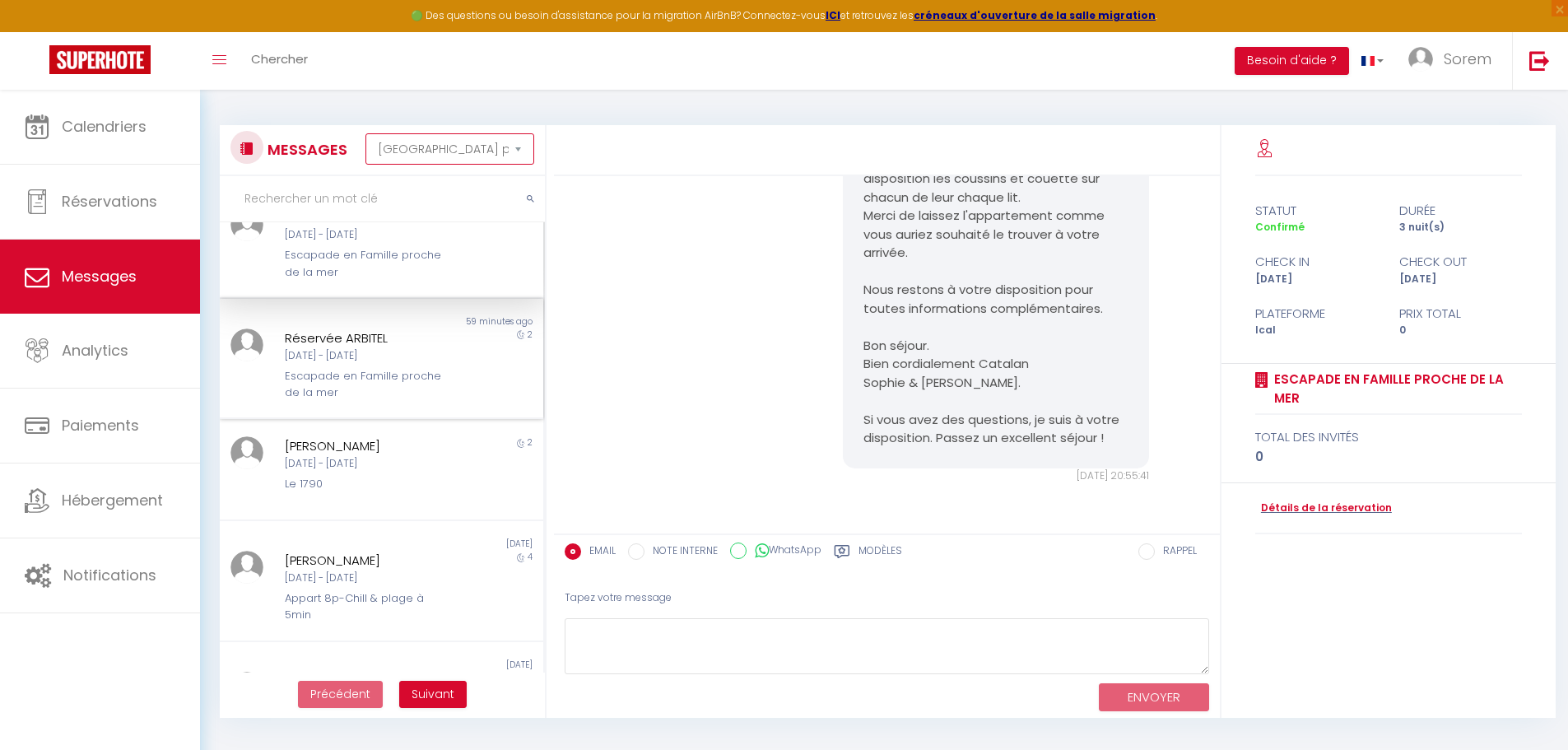
scroll to position [45, 0]
click at [429, 466] on div "[DATE] - [DATE]" at bounding box center [368, 463] width 167 height 15
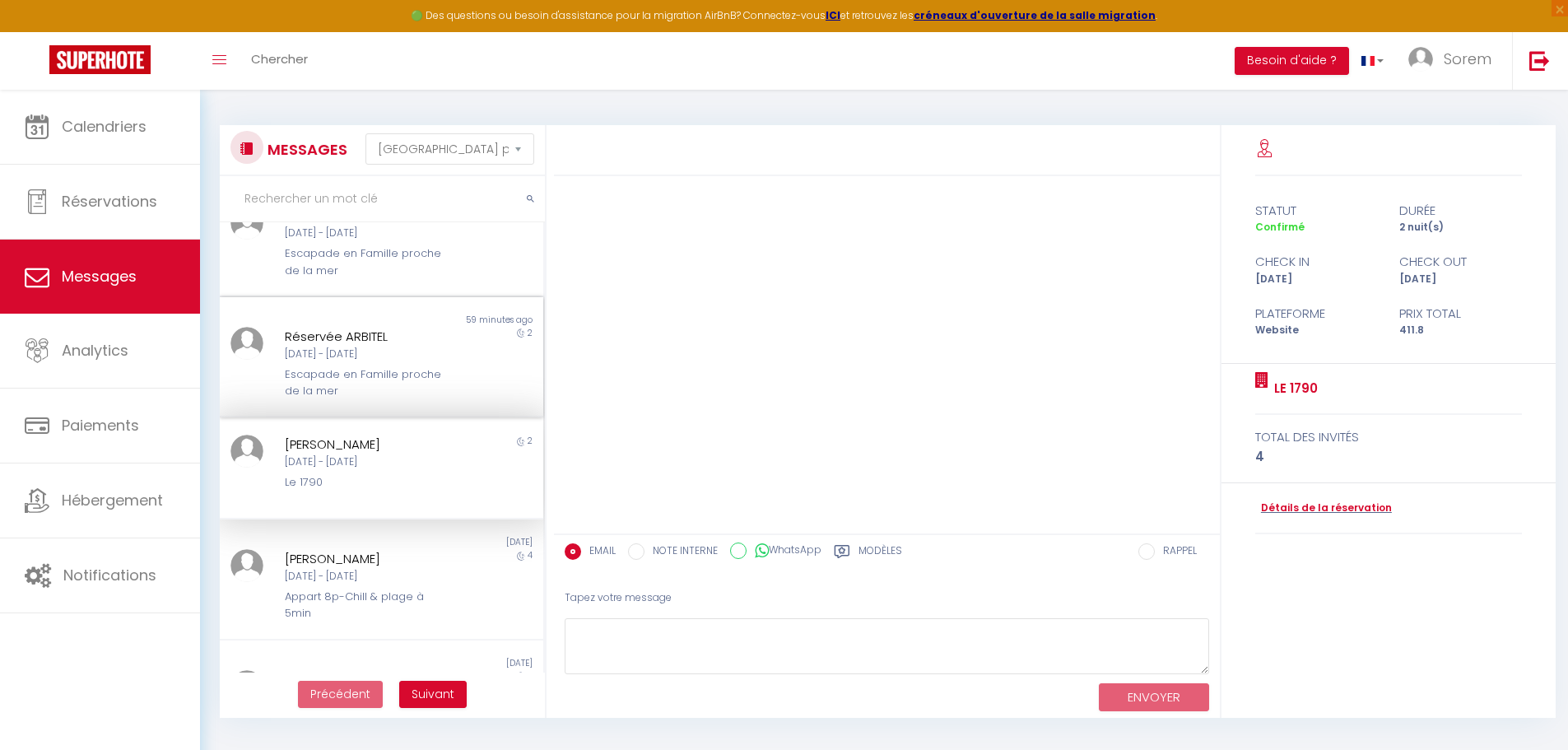
click at [409, 378] on div "Escapade en Famille proche de la mer" at bounding box center [368, 383] width 167 height 33
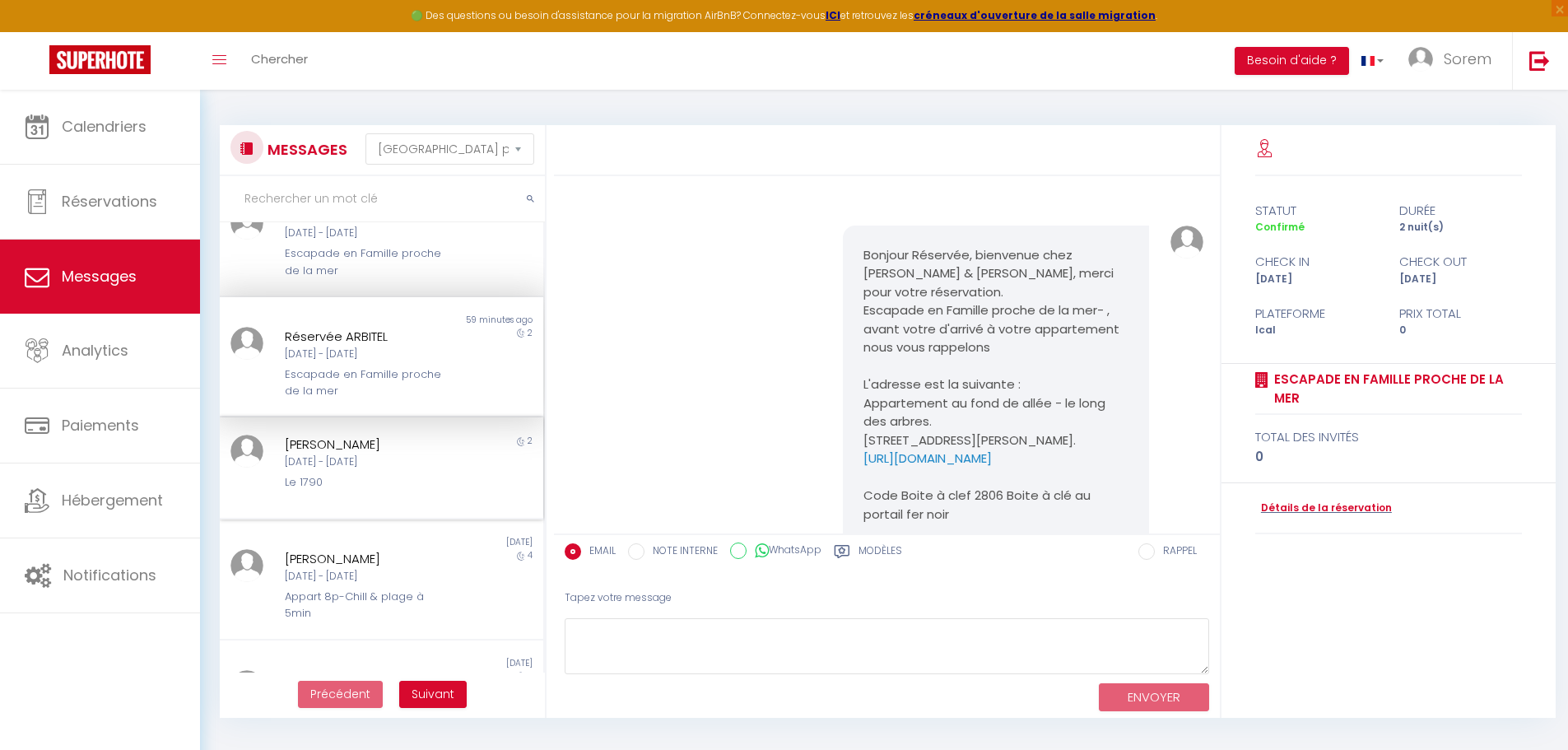
click at [421, 442] on div "[PERSON_NAME]" at bounding box center [368, 445] width 167 height 20
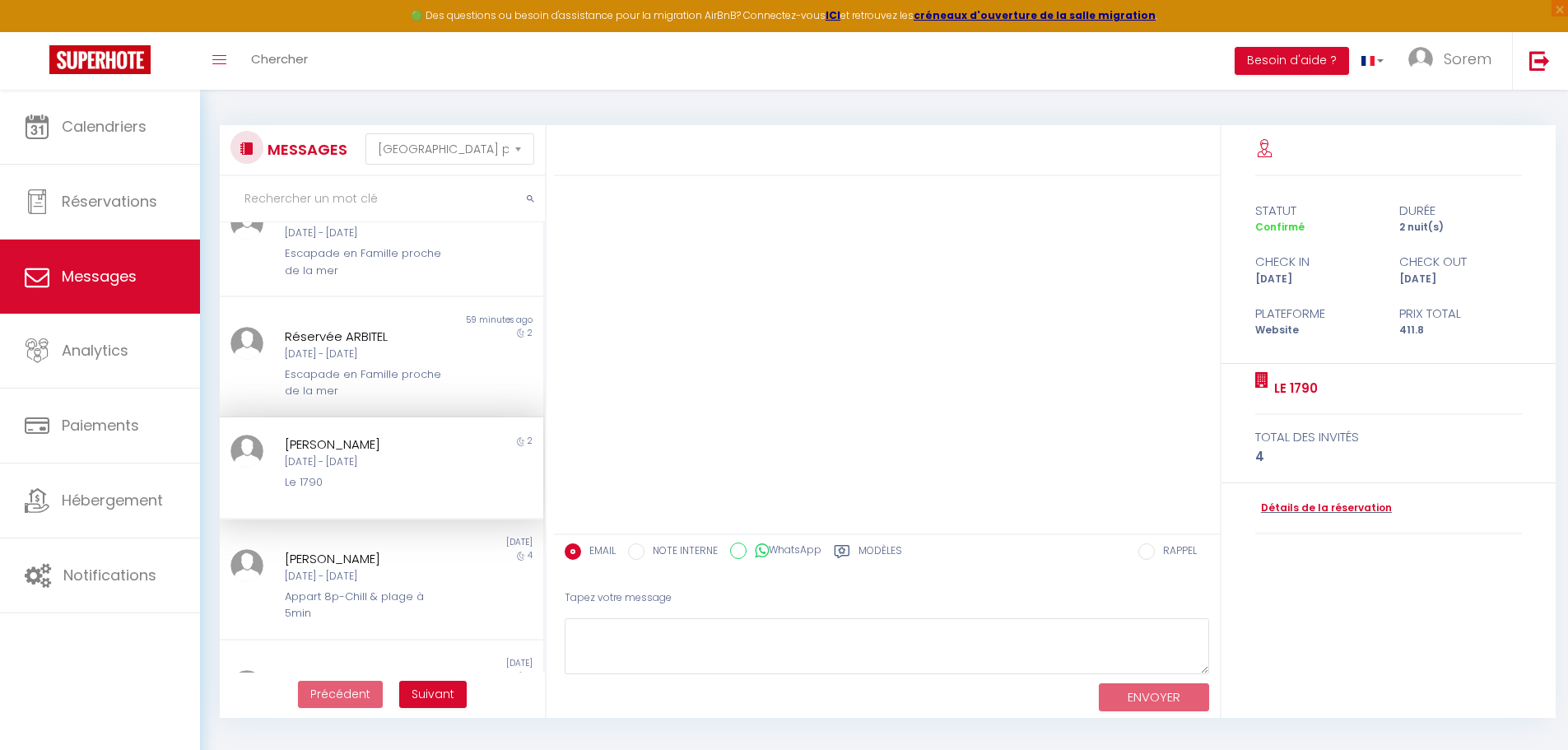
click at [856, 553] on div "Modèles" at bounding box center [868, 556] width 69 height 27
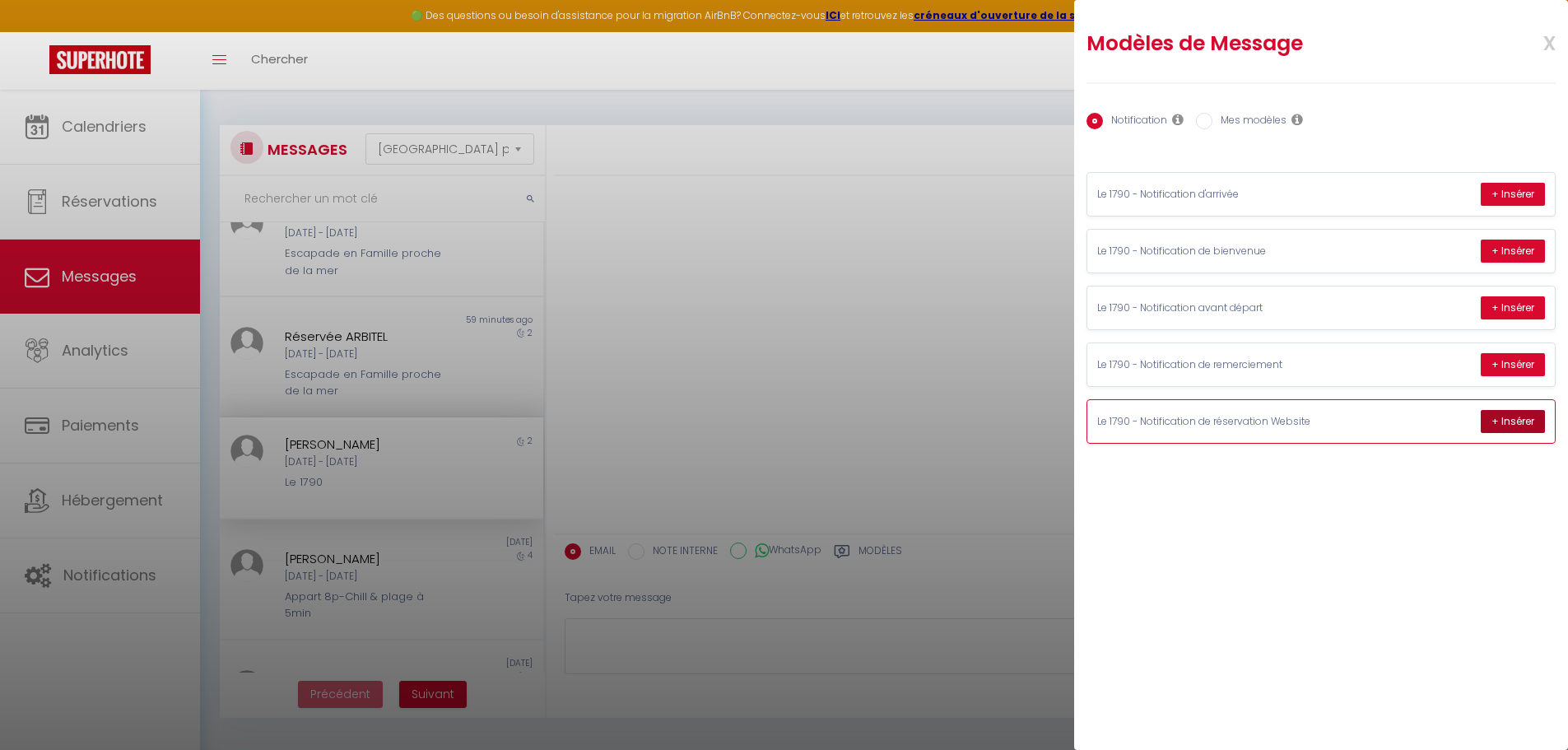
click at [1511, 425] on button "+ Insérer" at bounding box center [1513, 421] width 64 height 23
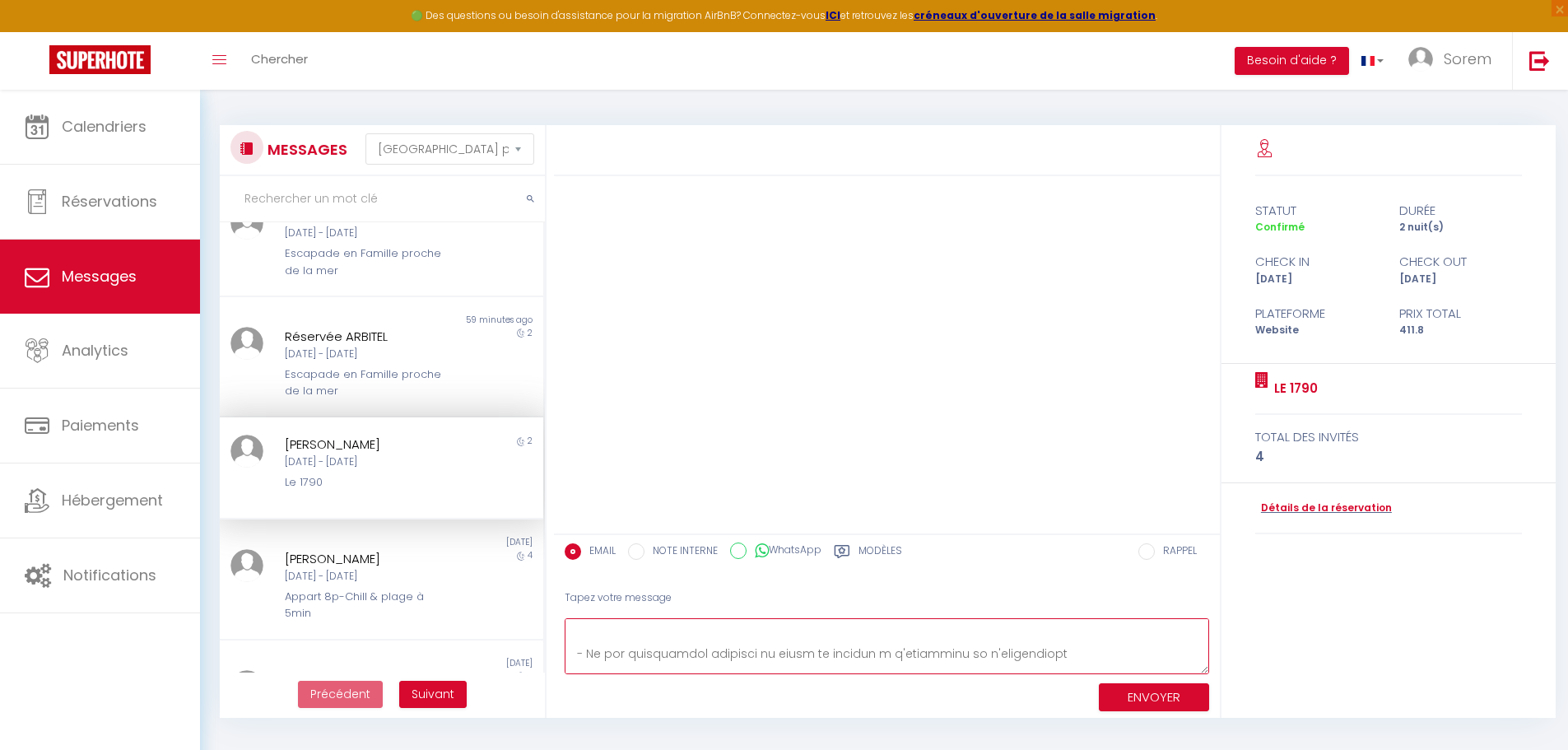
scroll to position [296, 0]
click at [1138, 696] on button "ENVOYER" at bounding box center [1154, 699] width 111 height 29
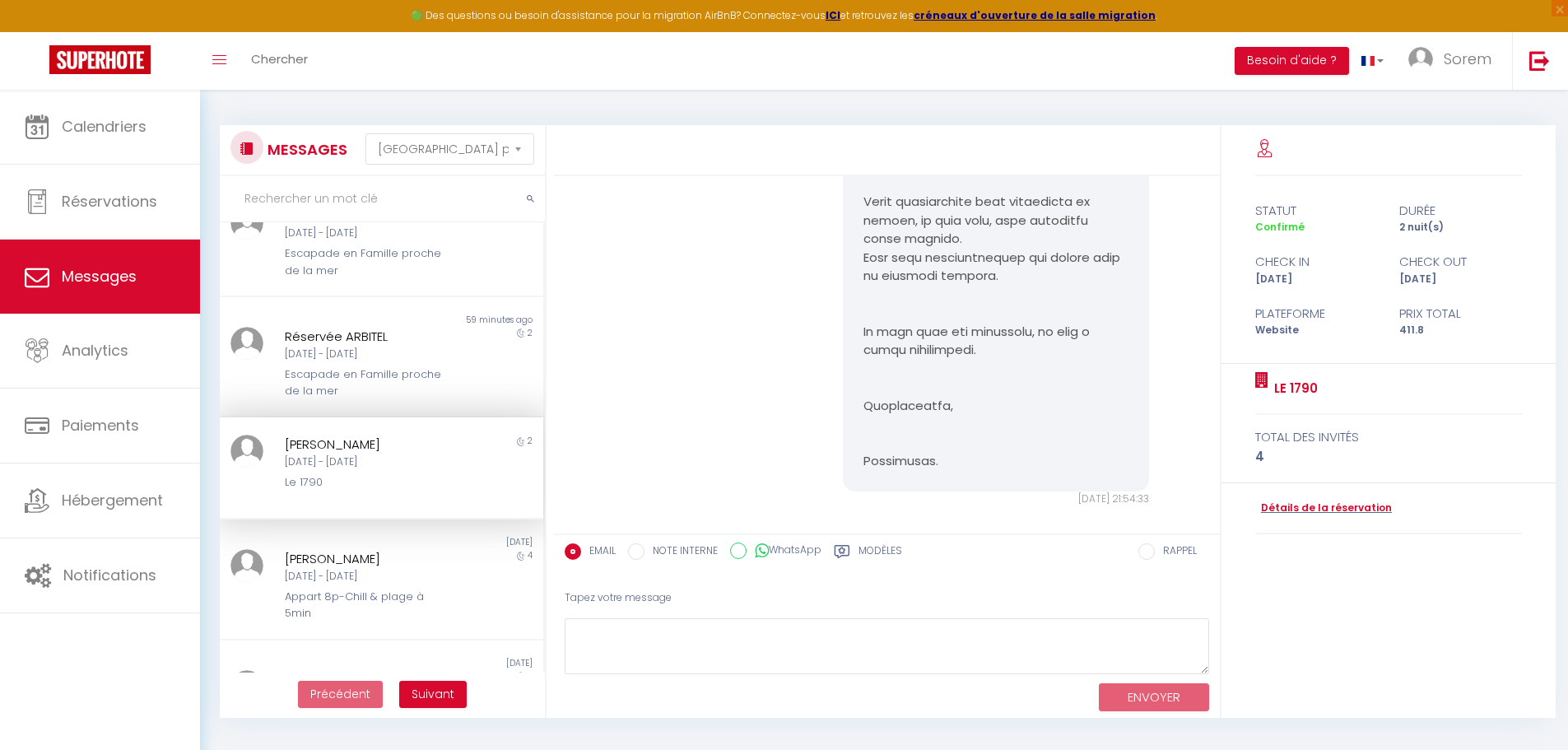
scroll to position [1447, 0]
click at [1450, 60] on span "Sorem" at bounding box center [1468, 59] width 48 height 21
click at [1417, 142] on link "Équipe" at bounding box center [1446, 144] width 122 height 28
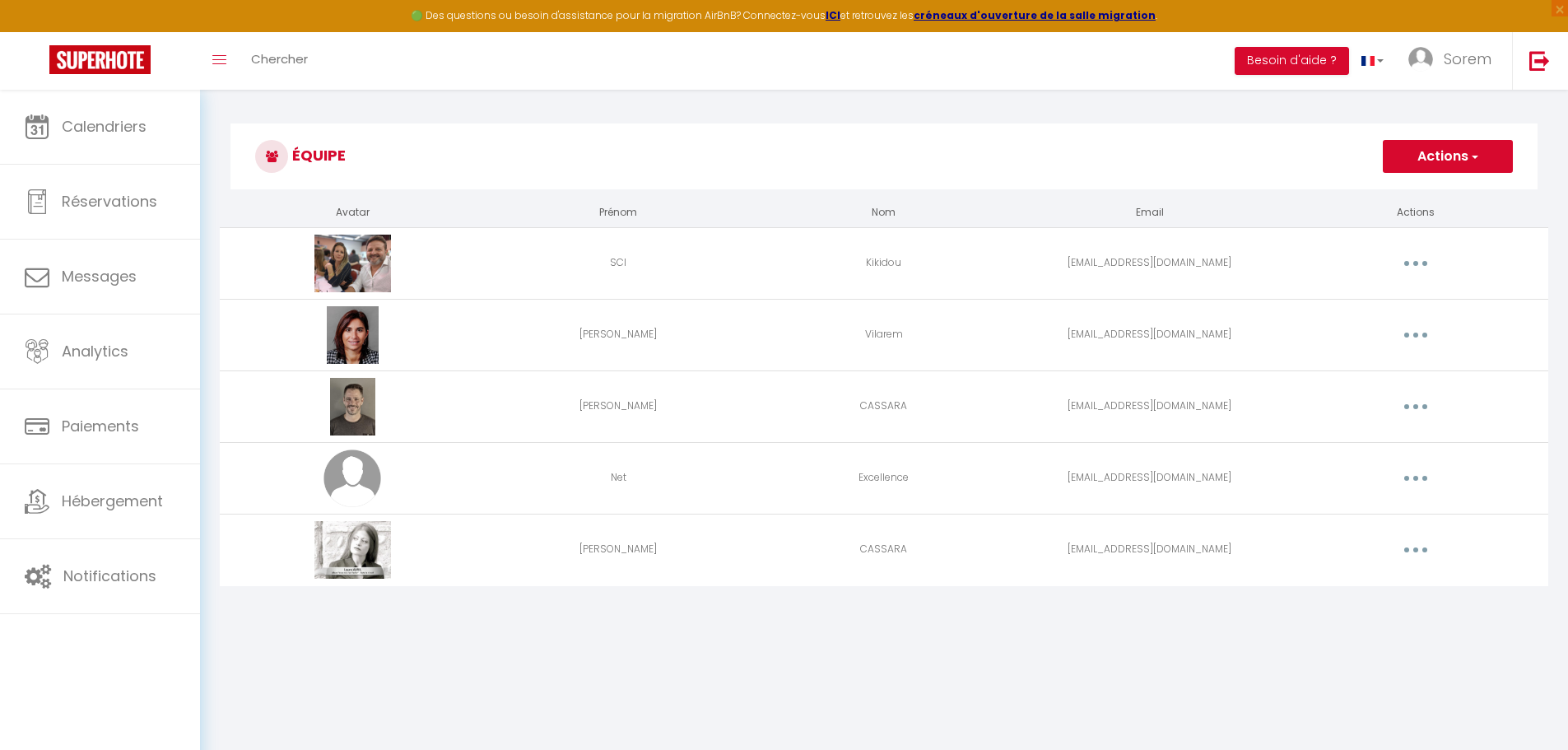
click at [1430, 262] on button "button" at bounding box center [1416, 263] width 46 height 27
click at [1356, 293] on link "Editer" at bounding box center [1373, 301] width 122 height 28
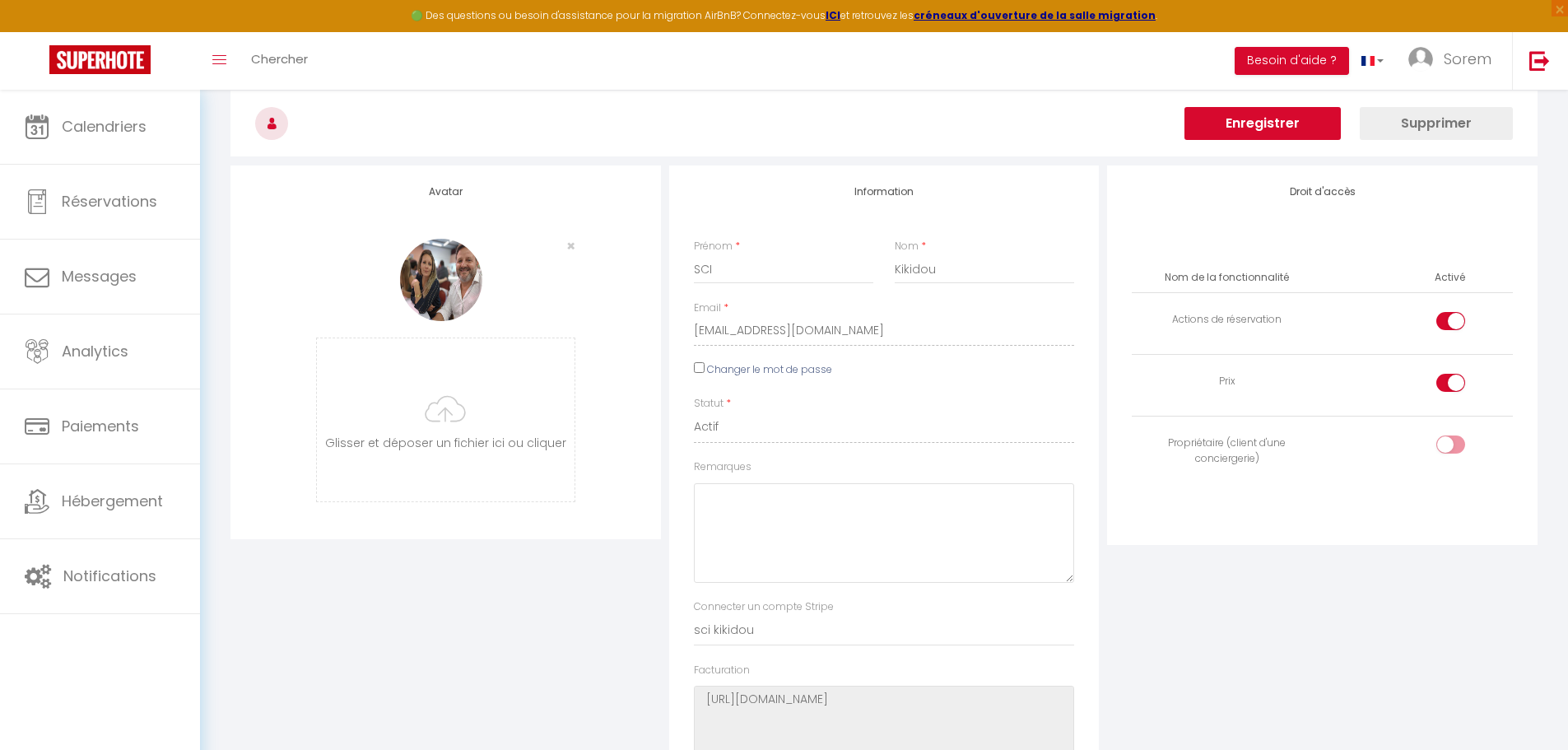
scroll to position [64, 0]
click at [1450, 435] on input "checkbox" at bounding box center [1465, 447] width 29 height 25
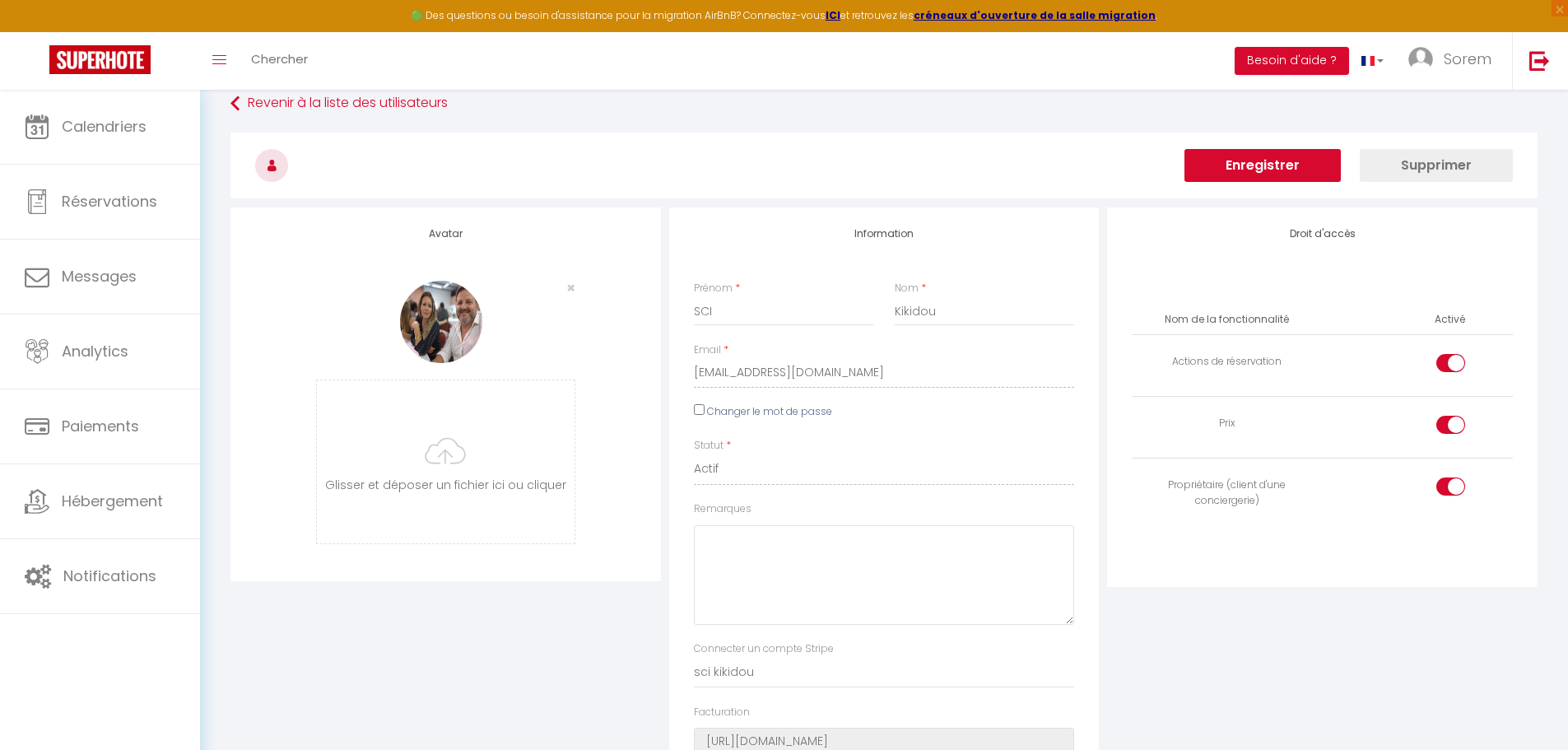
scroll to position [0, 0]
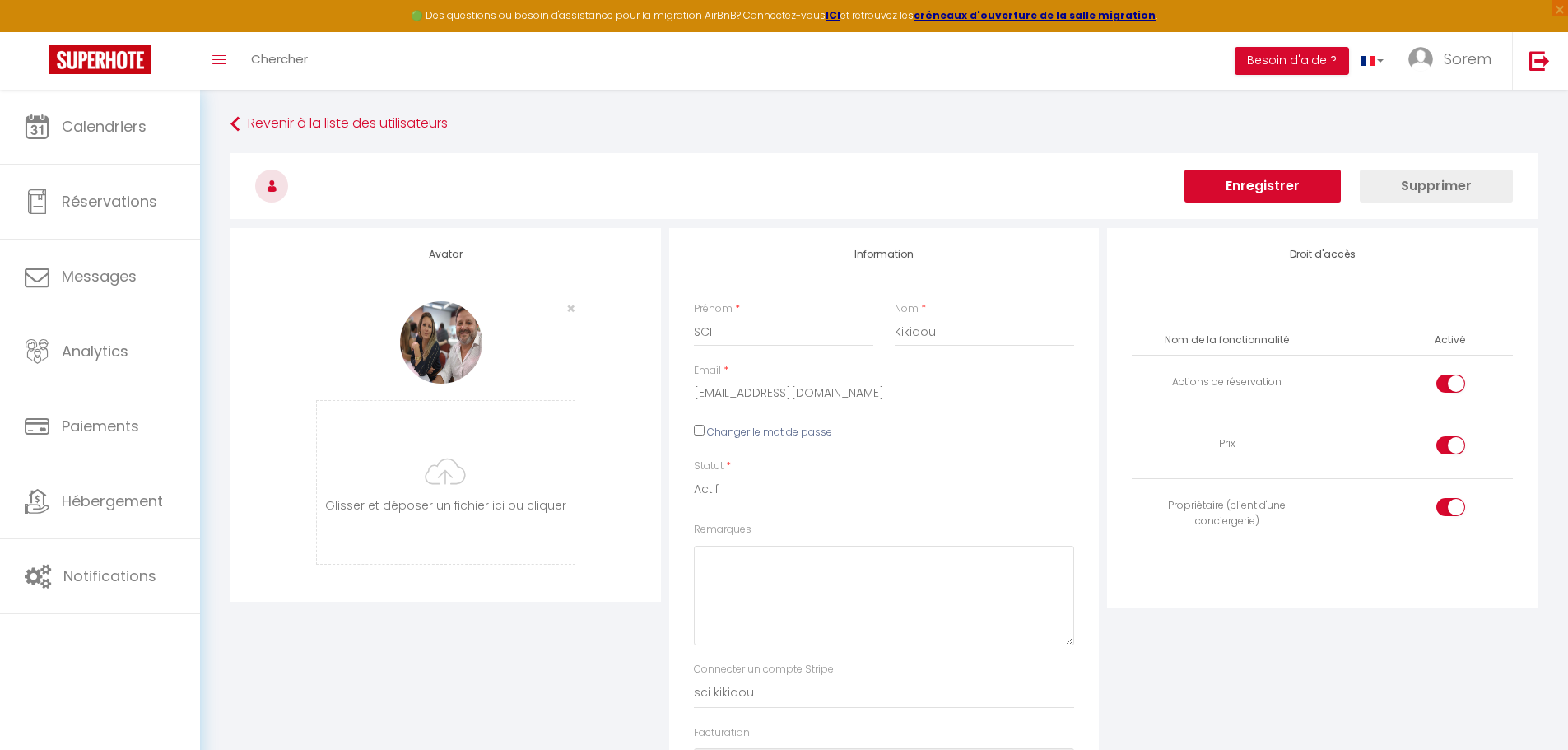
click at [1297, 185] on button "Enregistrer" at bounding box center [1263, 186] width 156 height 33
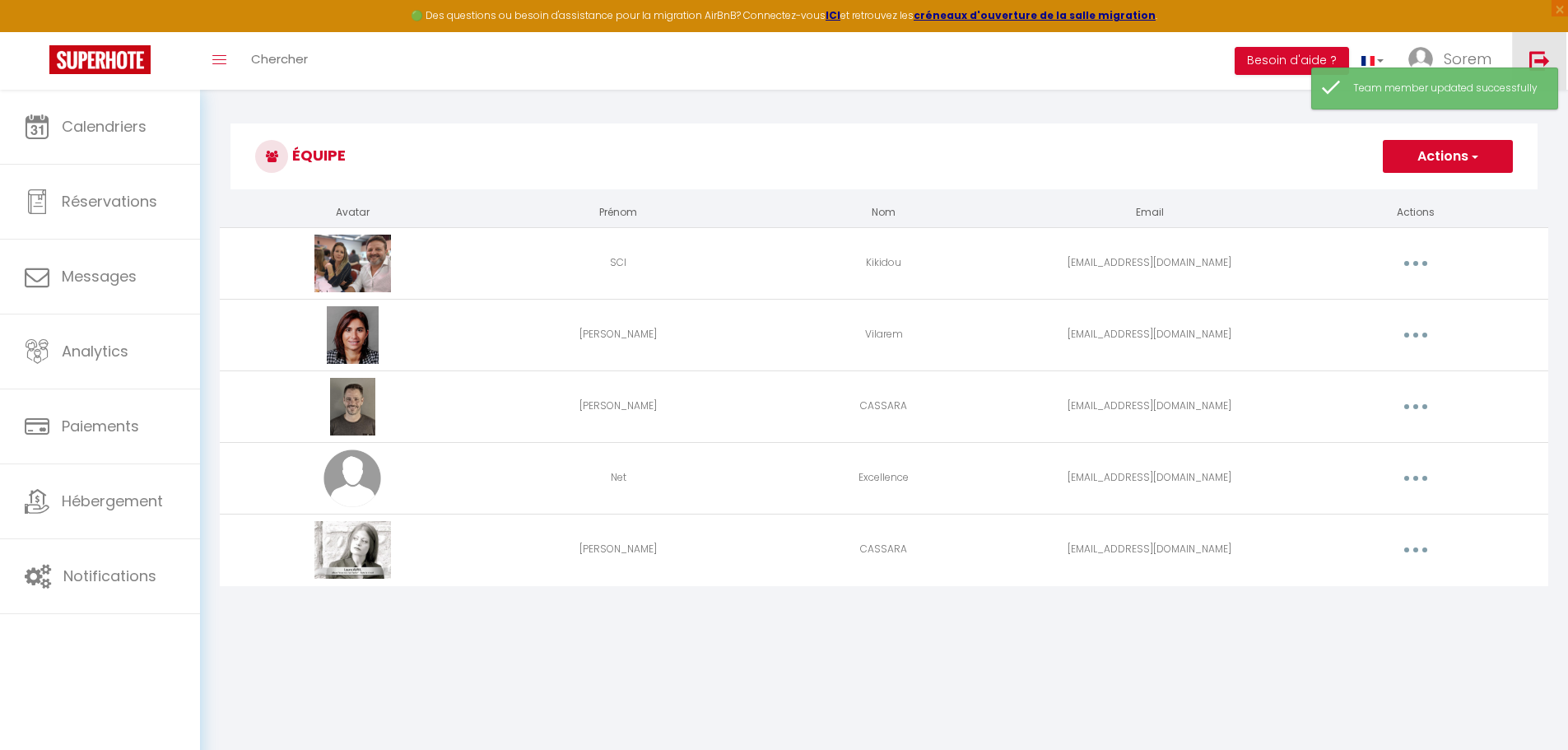
click at [1547, 52] on img at bounding box center [1540, 61] width 21 height 21
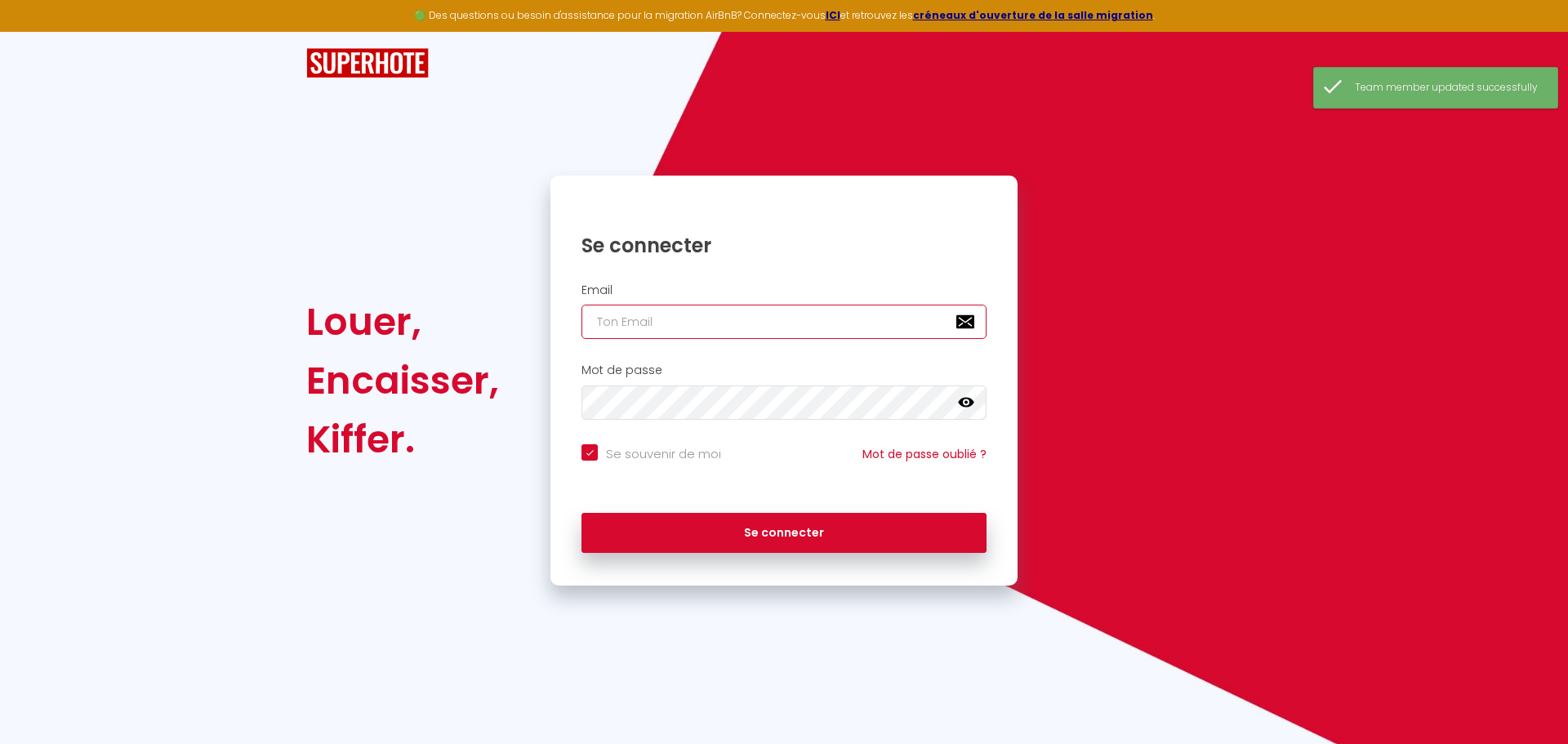
click at [801, 329] on input "email" at bounding box center [784, 322] width 405 height 34
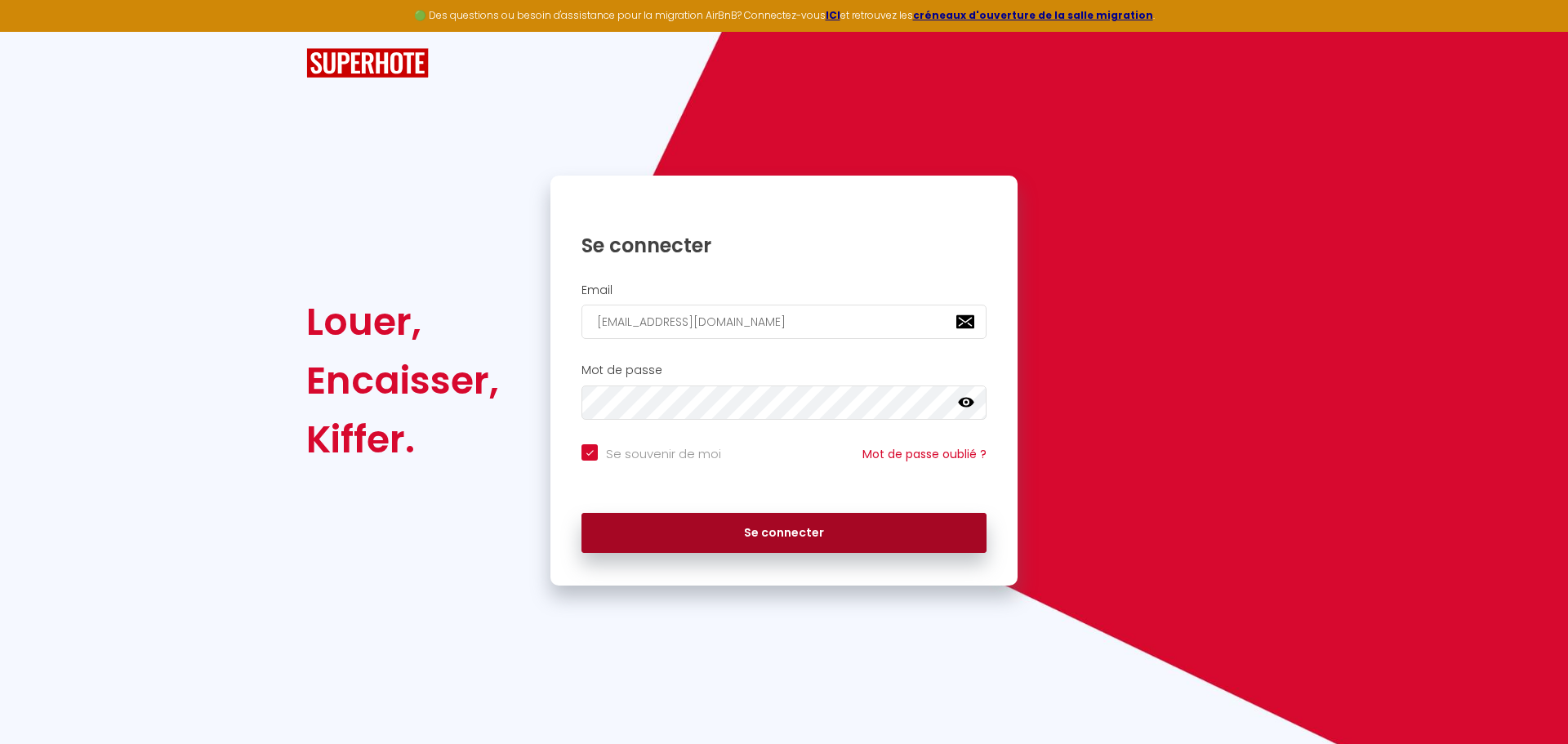
click at [819, 529] on button "Se connecter" at bounding box center [784, 534] width 405 height 41
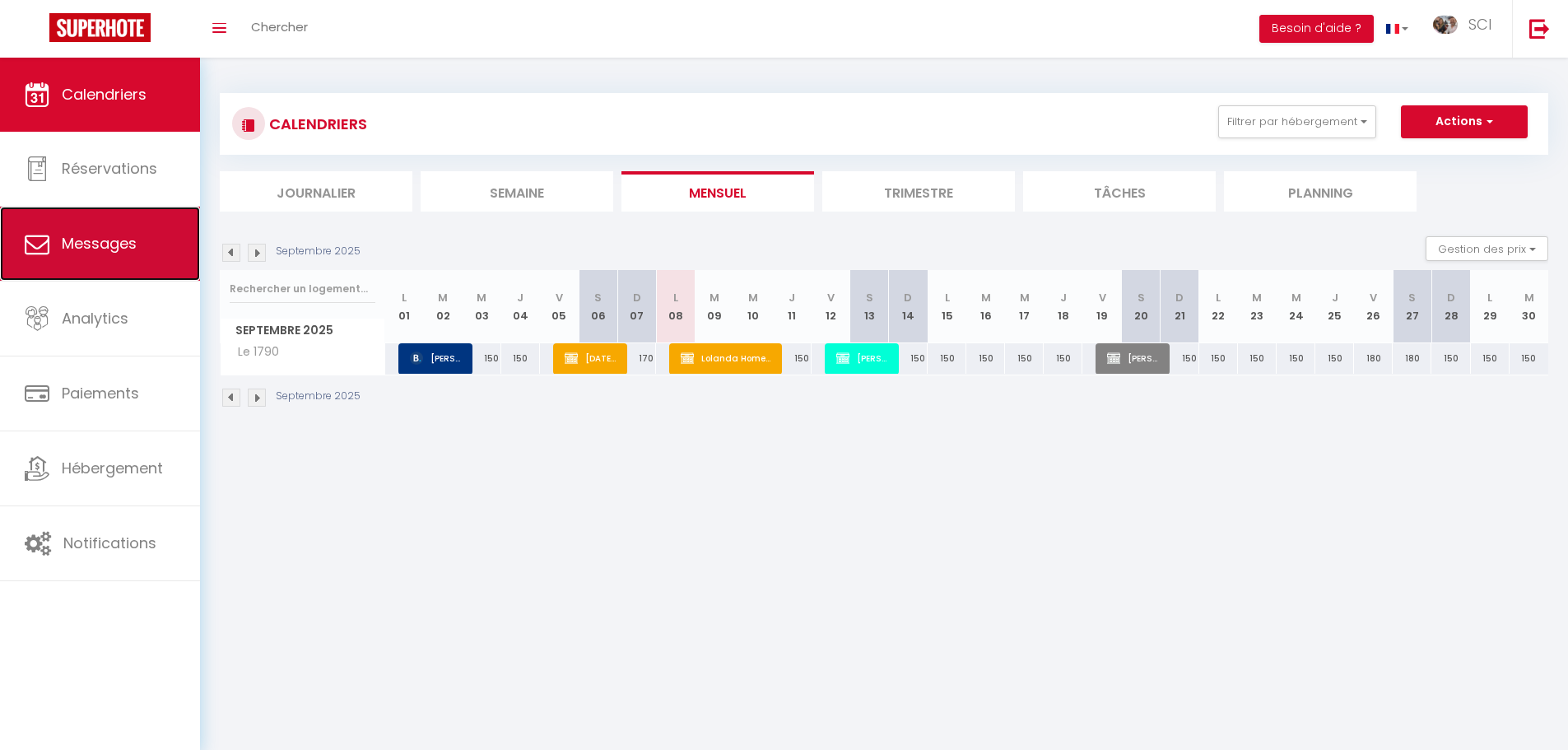
click at [148, 227] on link "Messages" at bounding box center [100, 244] width 200 height 74
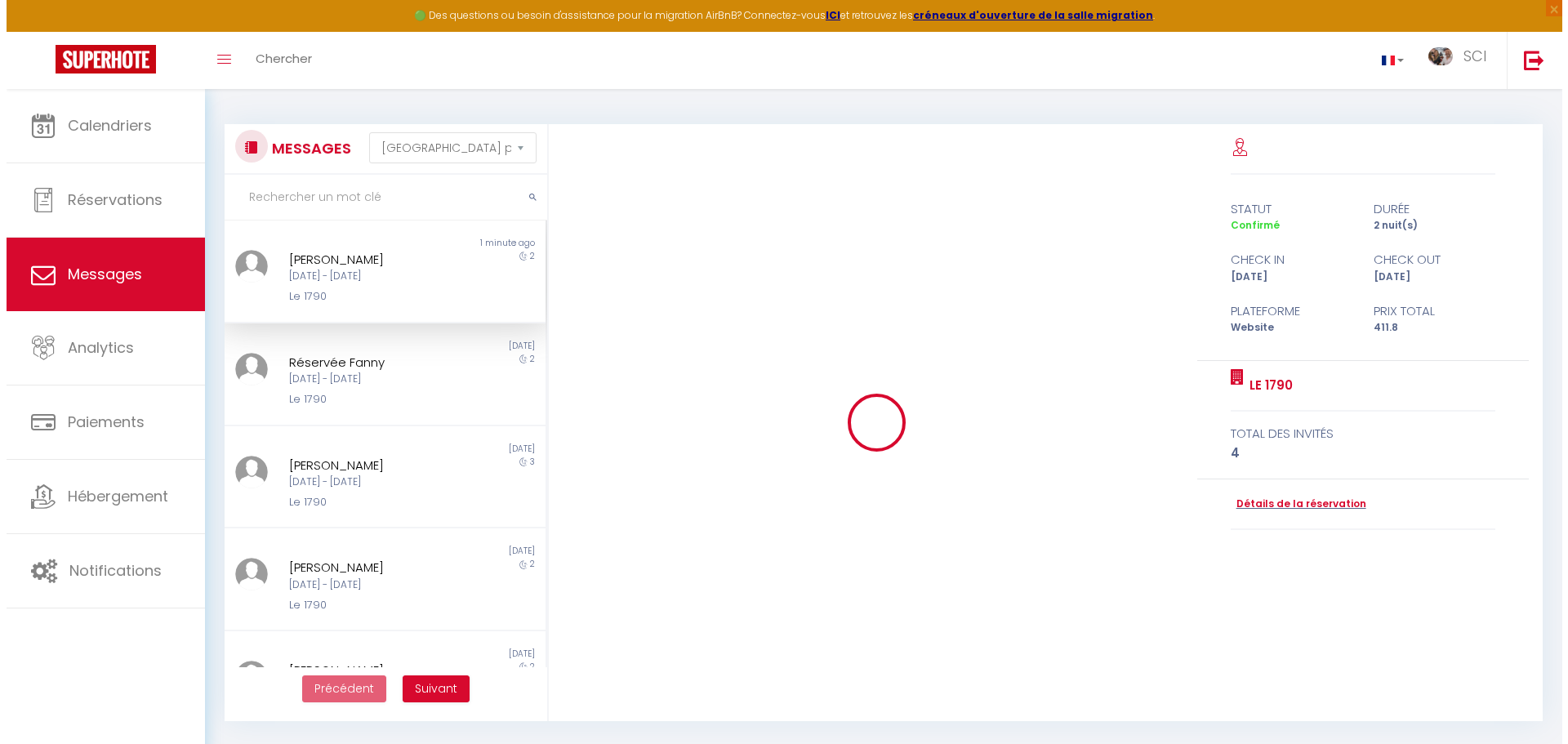
scroll to position [1435, 0]
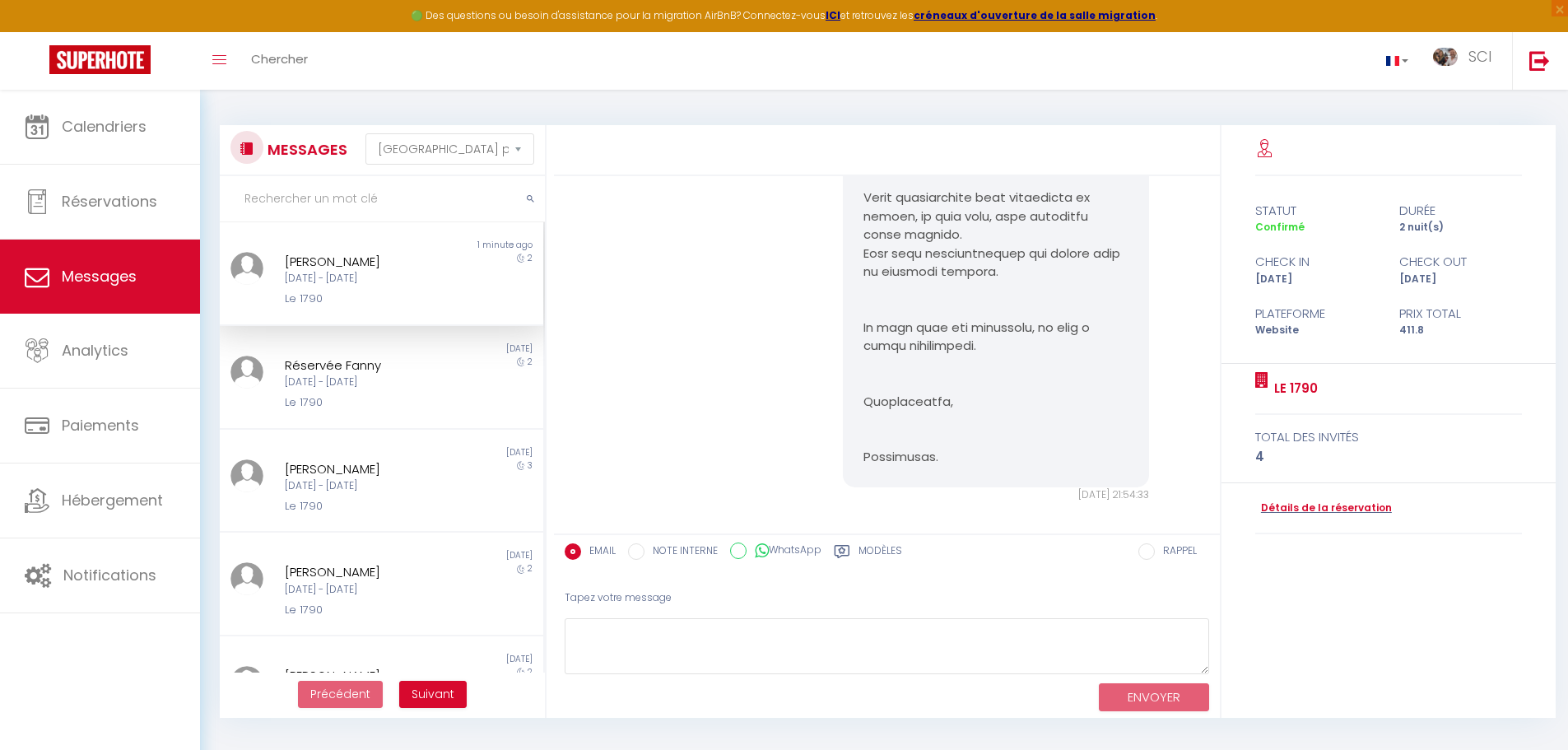
click at [889, 546] on label "Modèles" at bounding box center [880, 553] width 44 height 21
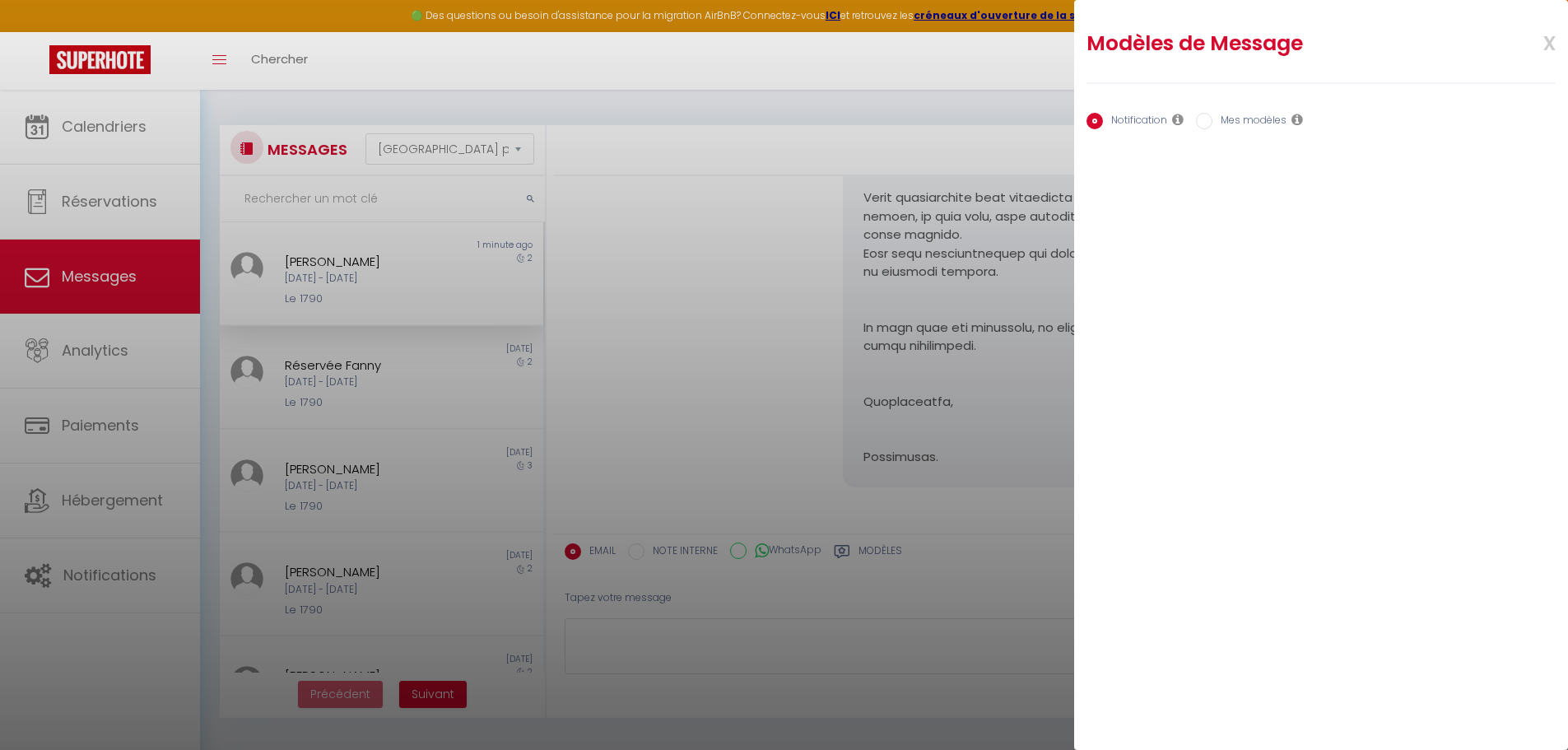
click at [1243, 119] on label "Mes modèles" at bounding box center [1250, 121] width 74 height 18
click at [1213, 119] on input "Mes modèles" at bounding box center [1203, 120] width 16 height 16
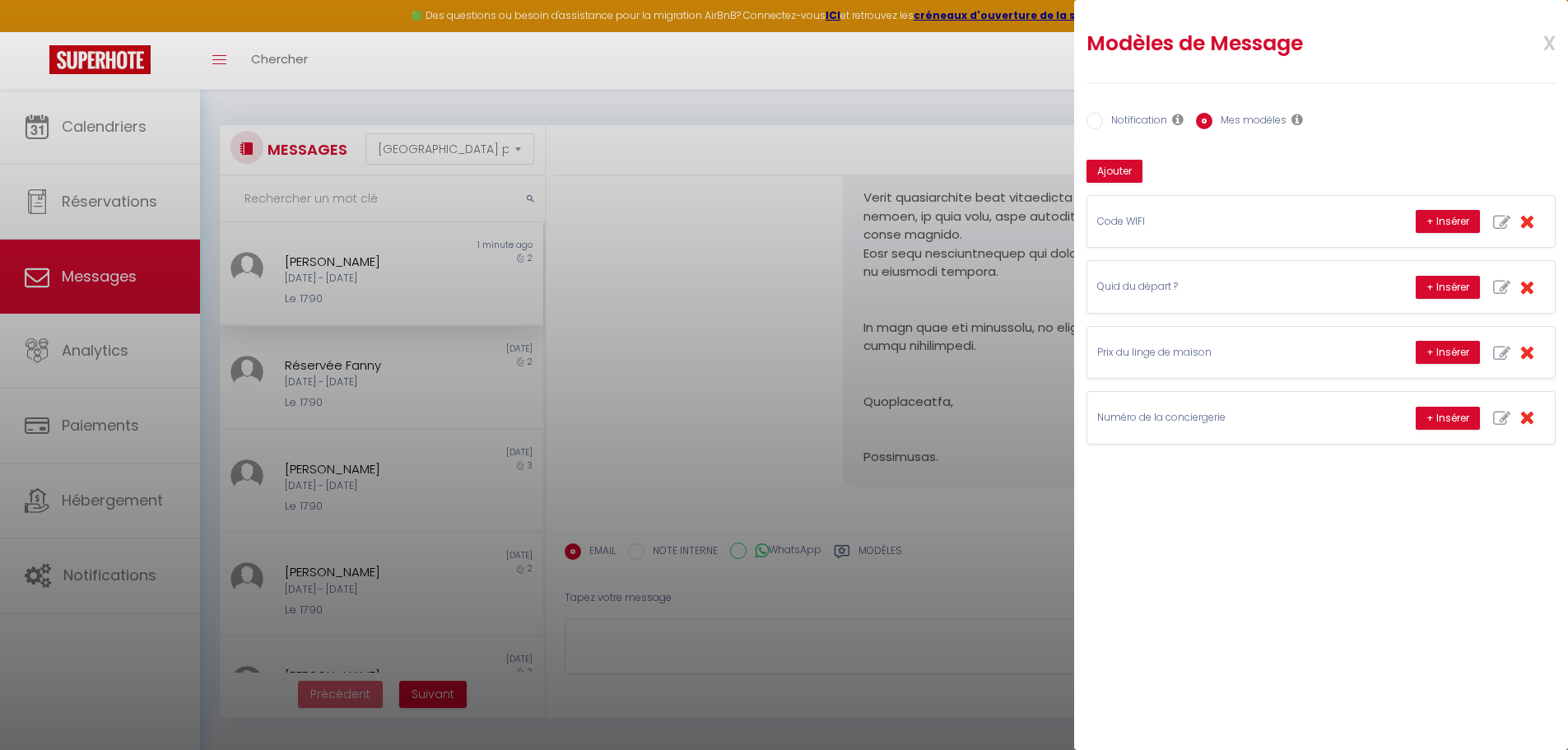
click at [1147, 118] on label "Notification" at bounding box center [1135, 121] width 64 height 18
click at [1103, 118] on input "Notification" at bounding box center [1095, 120] width 16 height 16
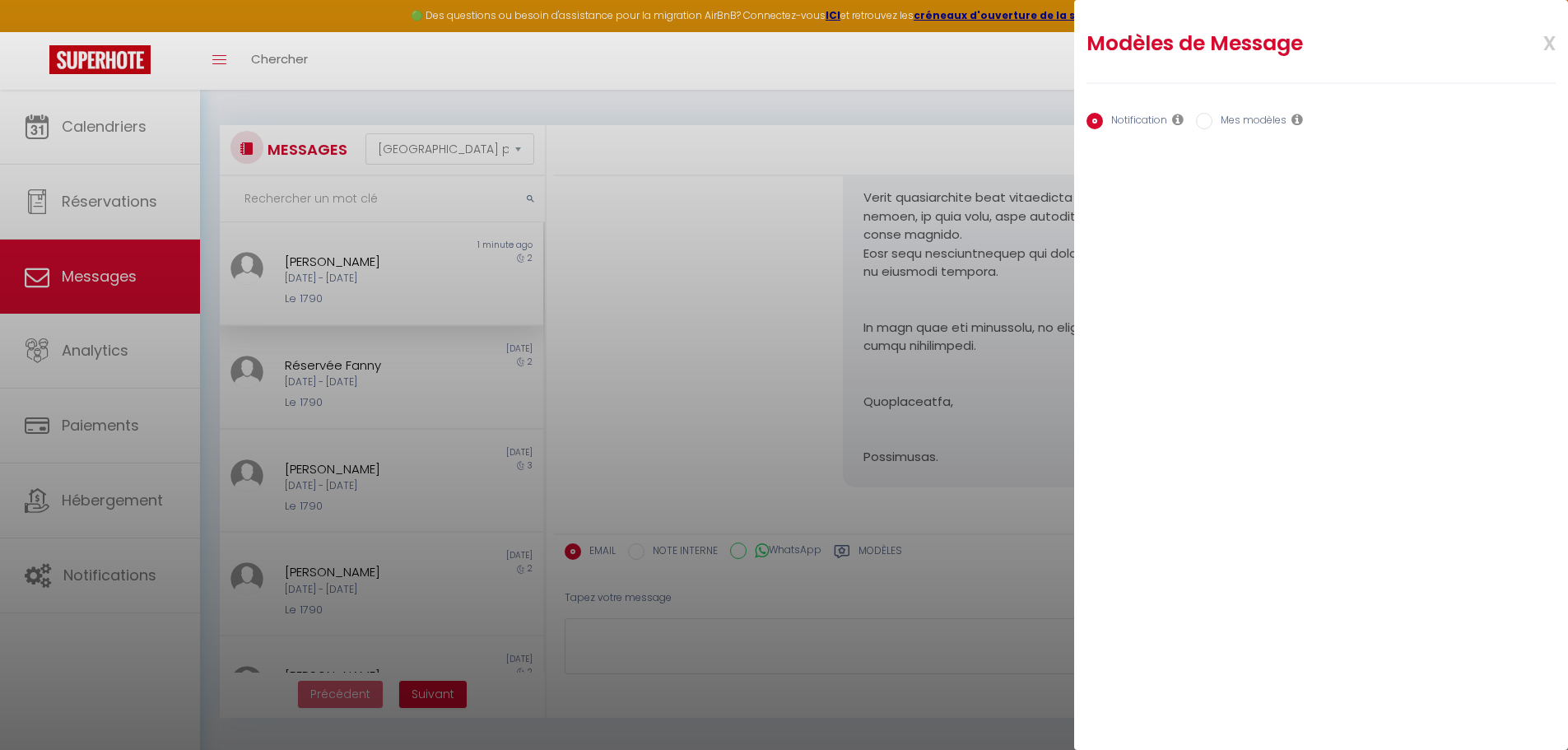
click at [1547, 38] on span "x" at bounding box center [1529, 41] width 51 height 39
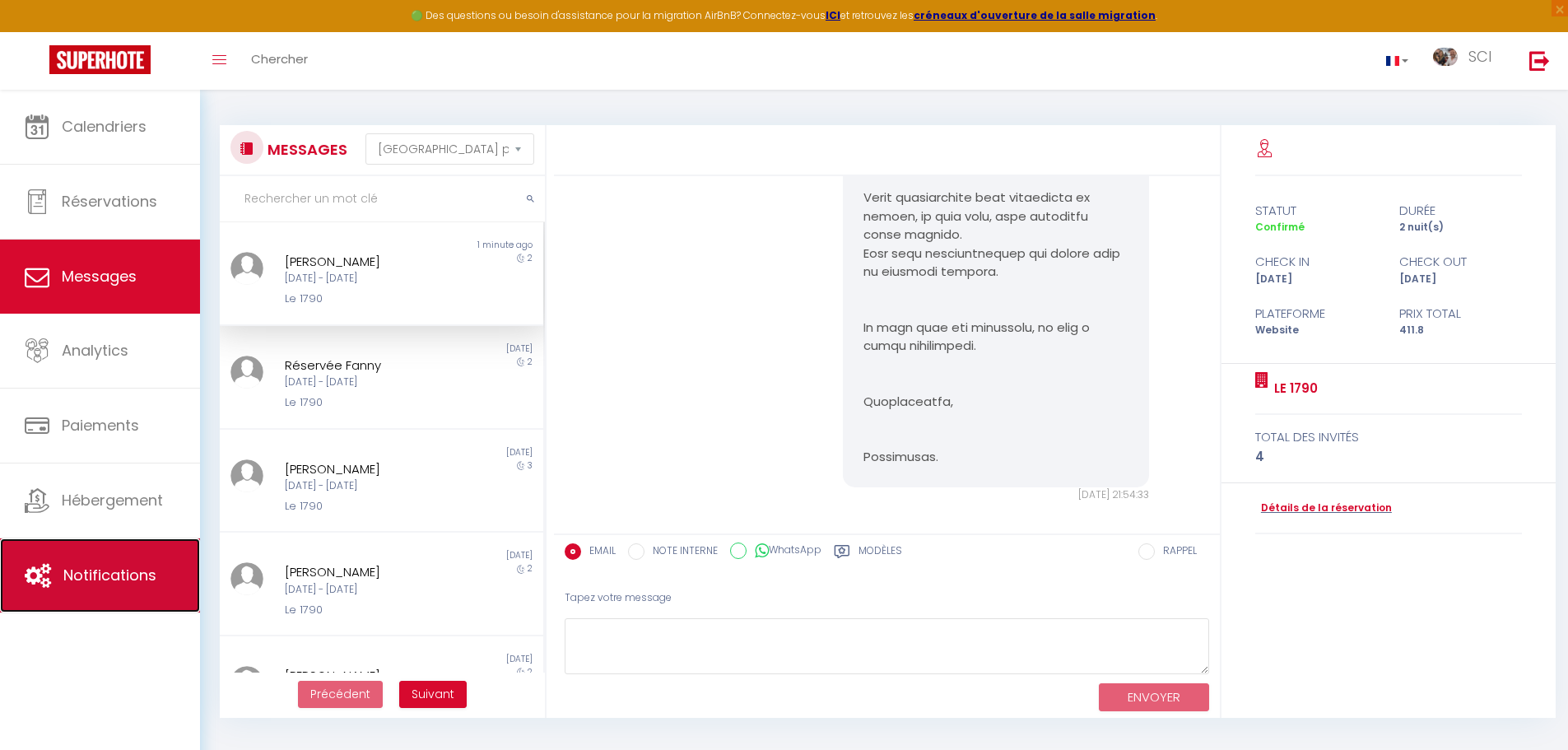
click at [84, 601] on link "Notifications" at bounding box center [100, 576] width 200 height 74
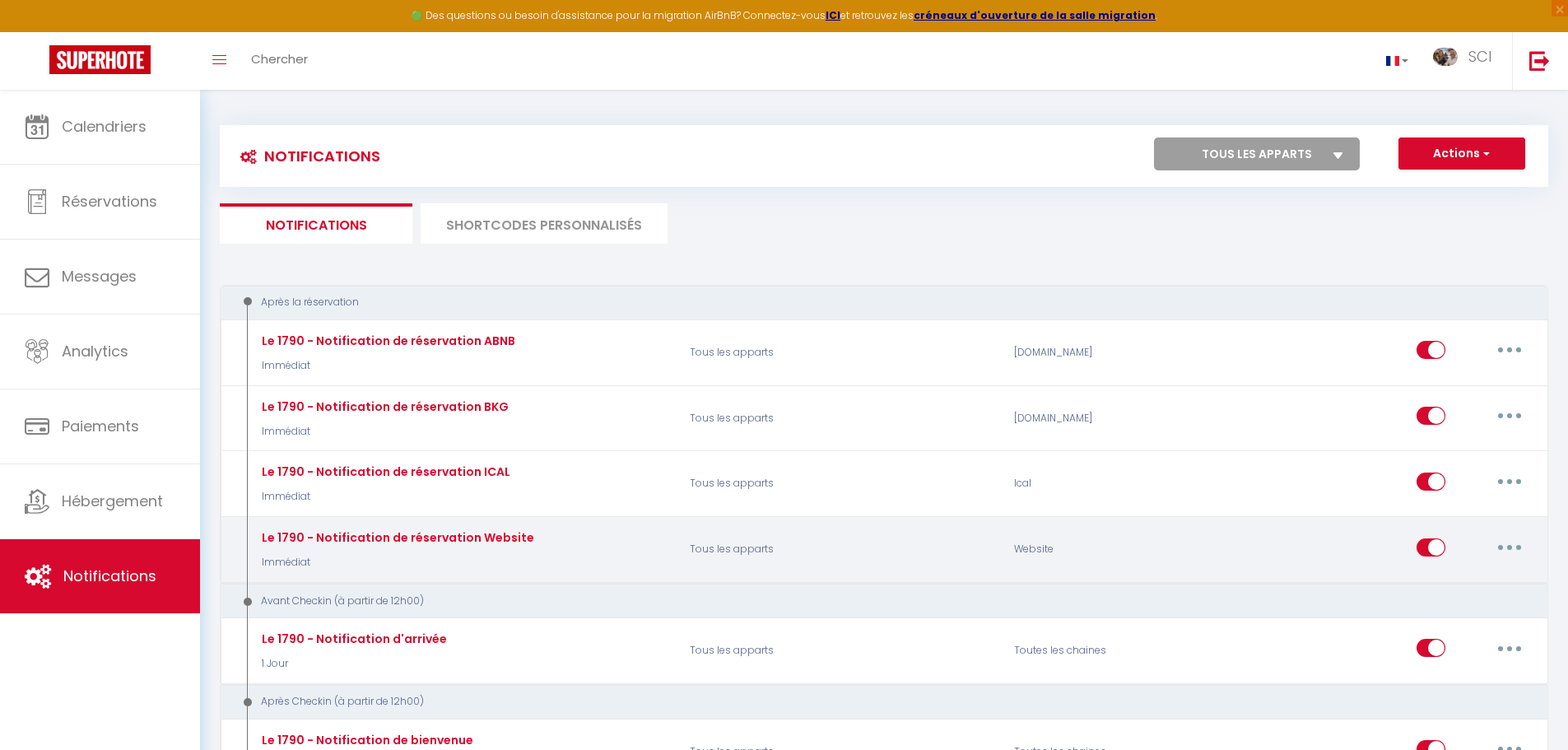
click at [1508, 551] on button "button" at bounding box center [1510, 547] width 46 height 27
click at [1473, 581] on link "Editer" at bounding box center [1467, 584] width 122 height 28
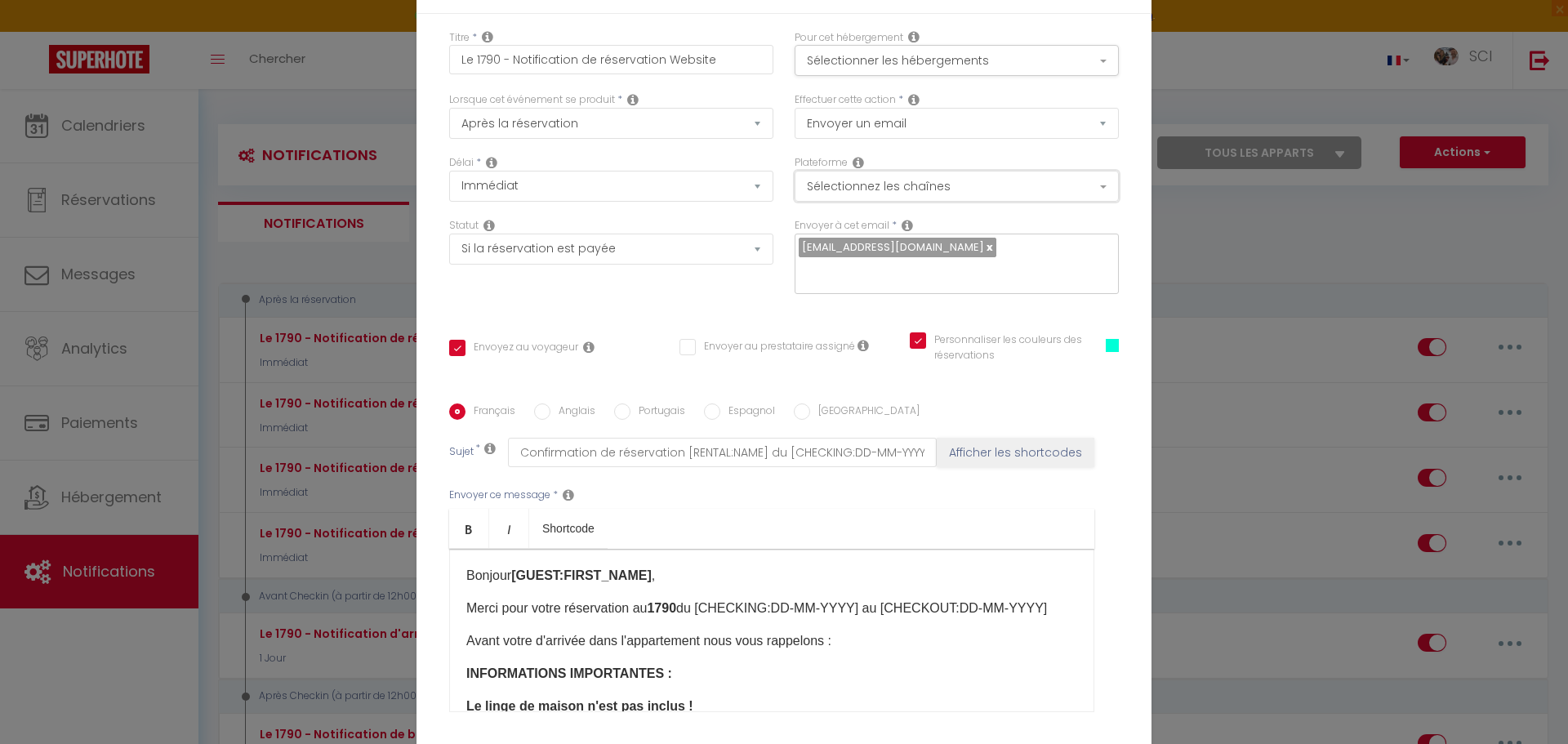
click at [962, 200] on button "Sélectionnez les chaînes" at bounding box center [956, 186] width 324 height 31
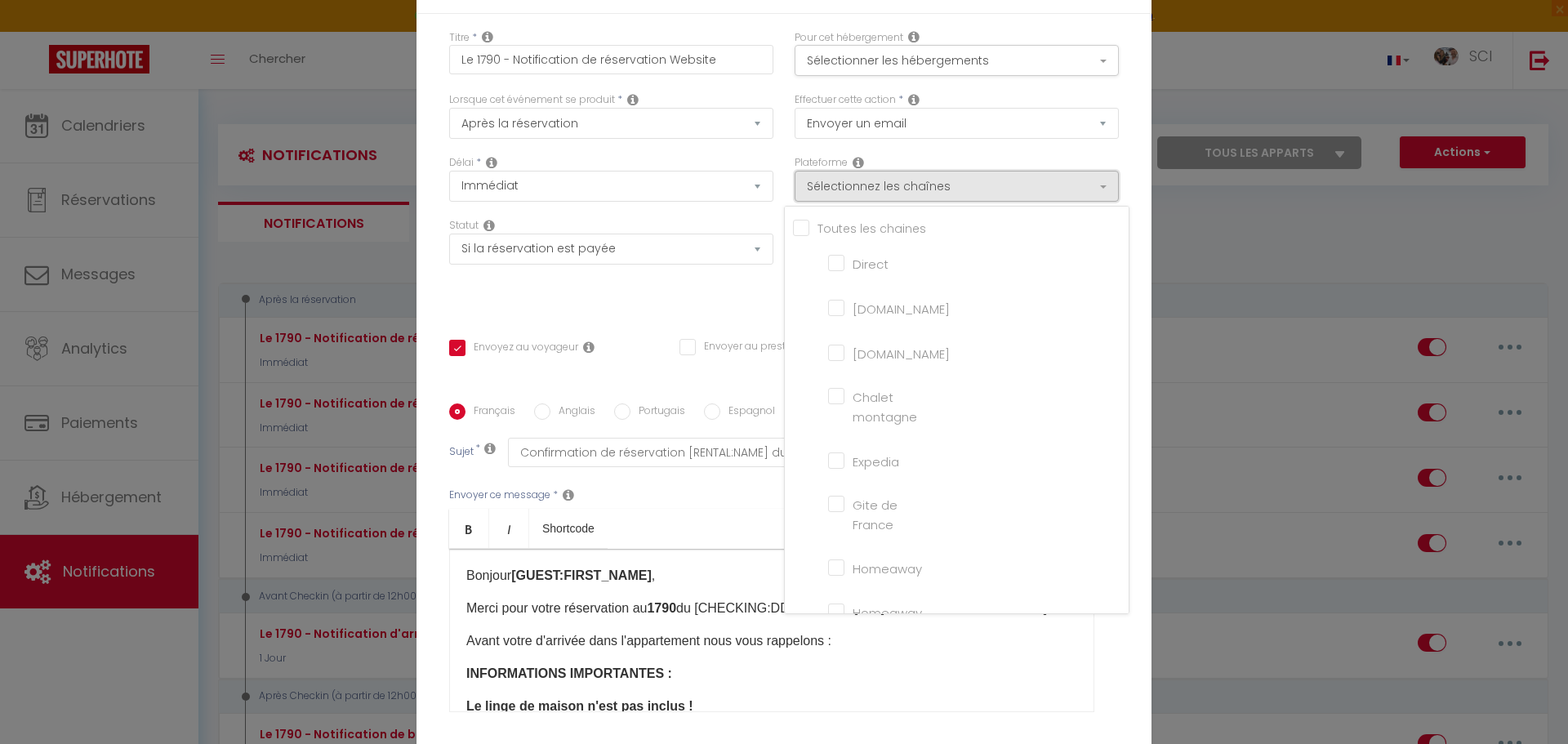
scroll to position [380, 0]
click at [773, 152] on div "Lorsque cet événement se produit * Après la réservation Avant Checkin (à partir…" at bounding box center [611, 123] width 345 height 63
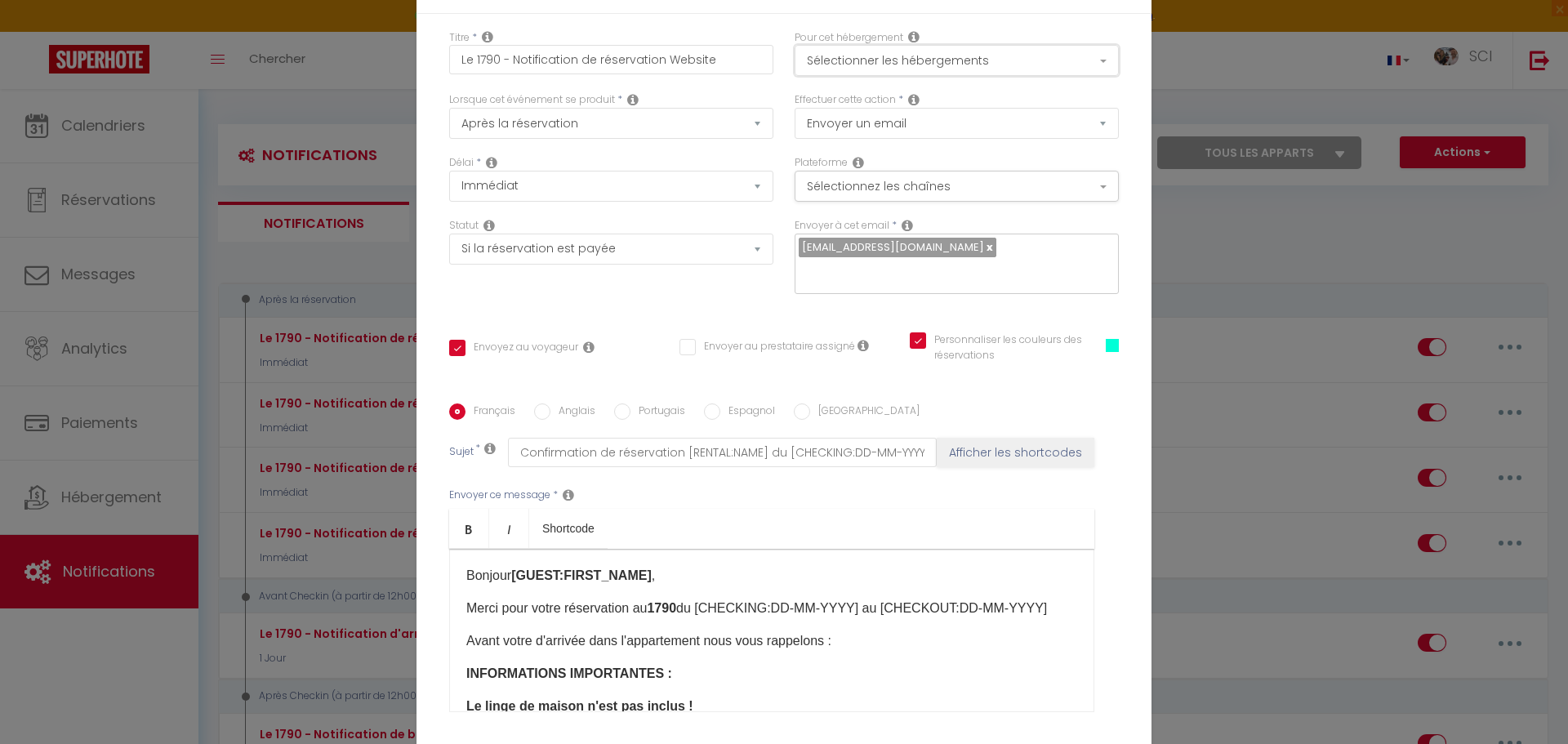
click at [862, 76] on button "Sélectionner les hébergements" at bounding box center [956, 60] width 324 height 31
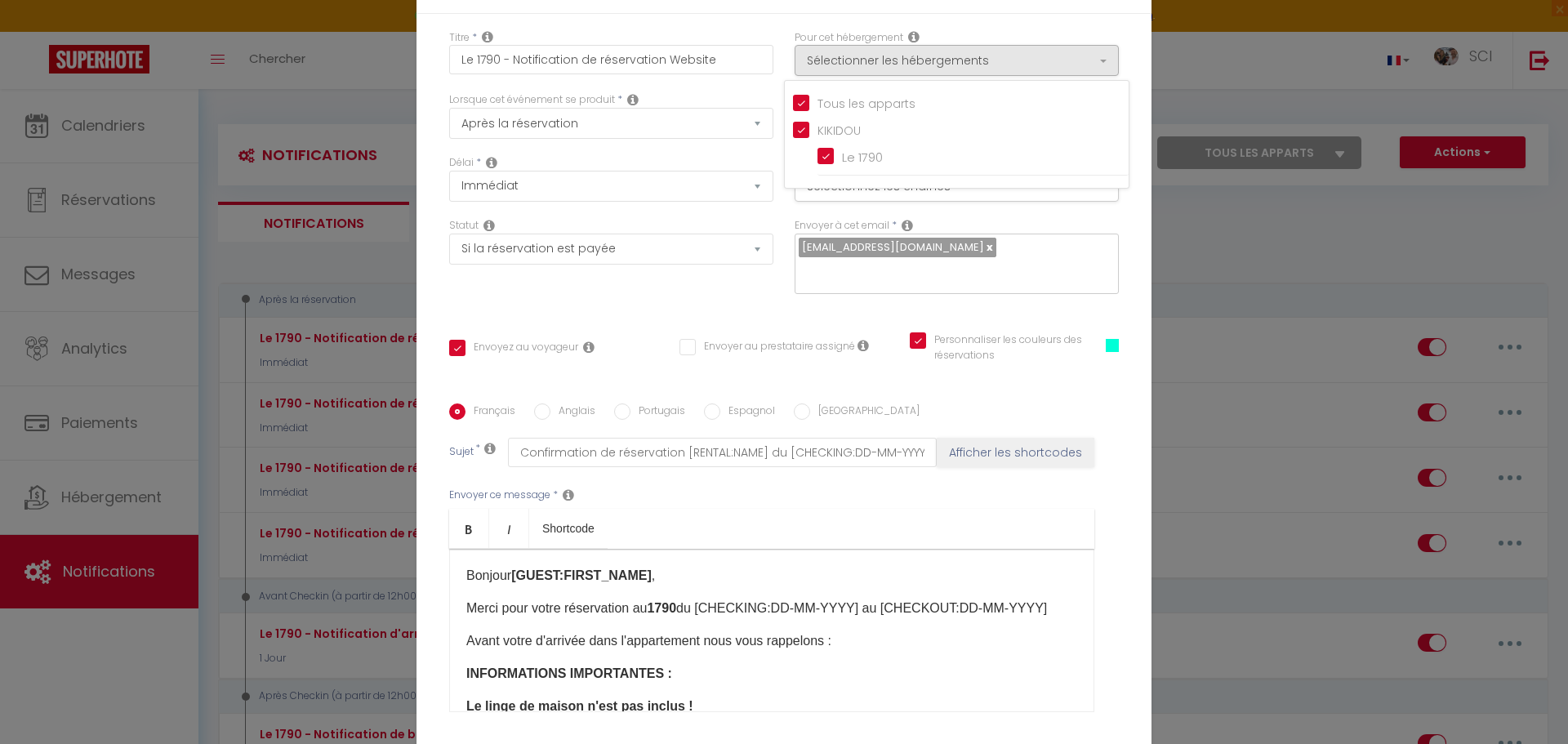
click at [781, 35] on div "Titre * Le 1790 - Notification de réservation Website Pour cet hébergement Séle…" at bounding box center [784, 404] width 735 height 781
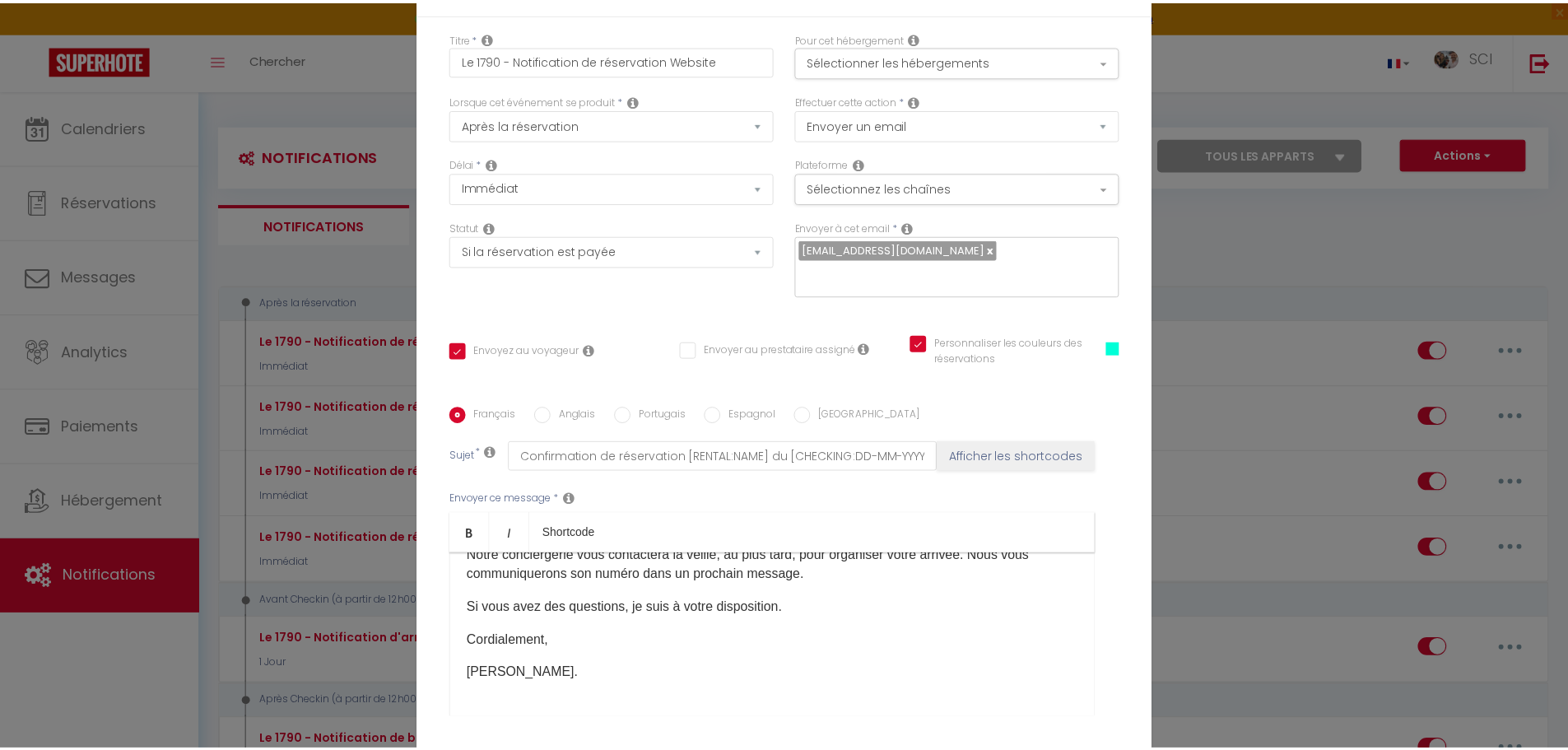
scroll to position [131, 0]
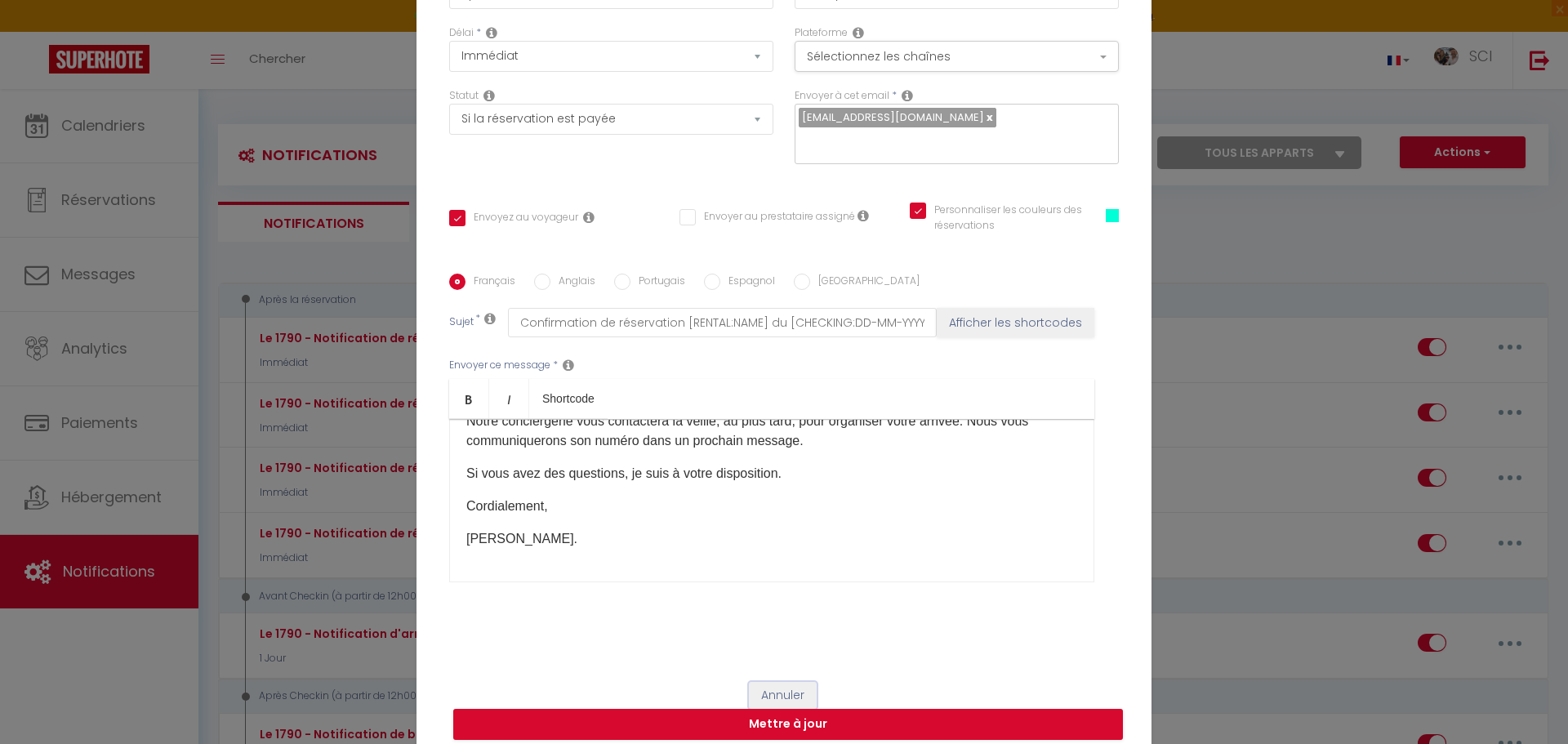
click at [792, 682] on button "Annuler" at bounding box center [783, 695] width 68 height 28
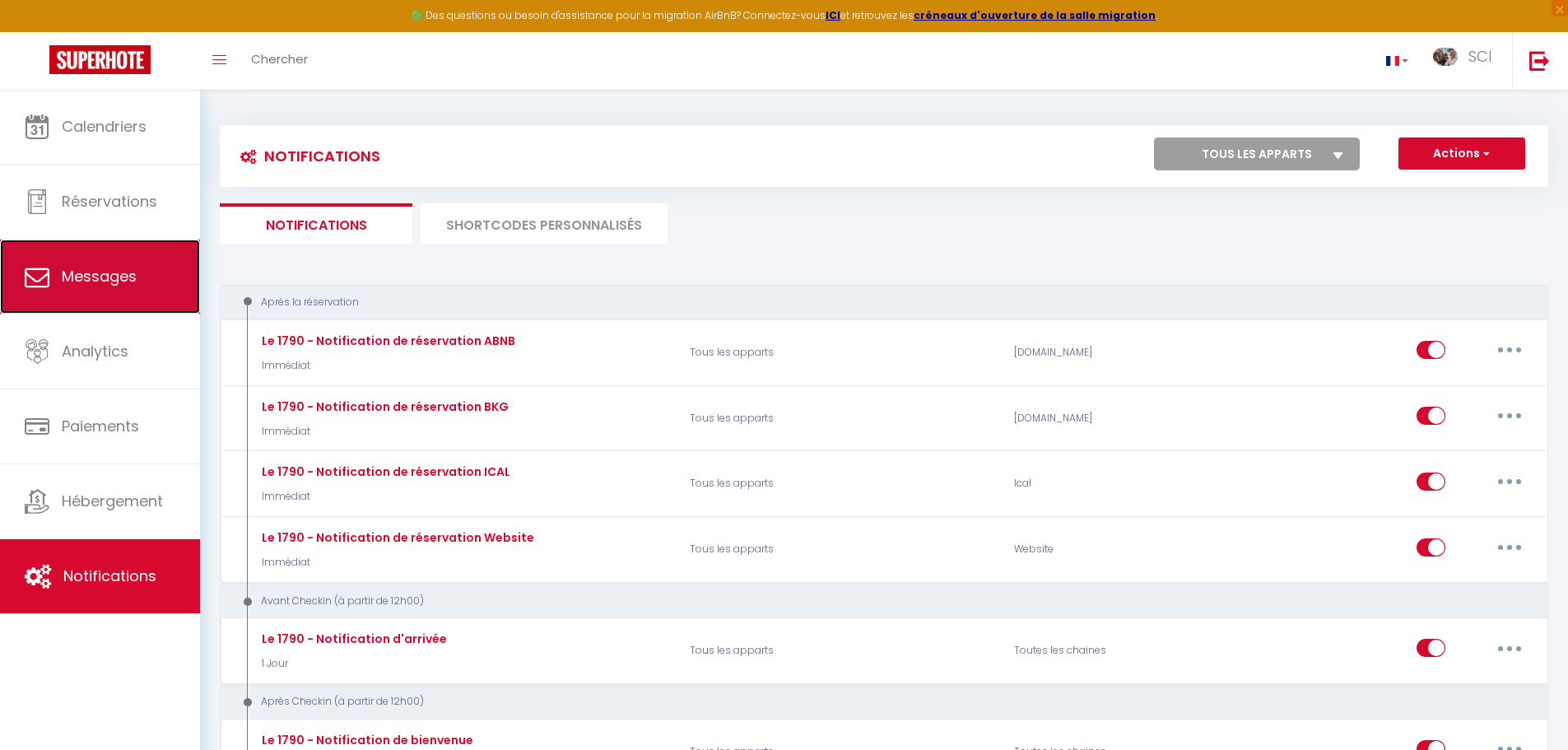
click at [181, 287] on link "Messages" at bounding box center [100, 276] width 200 height 74
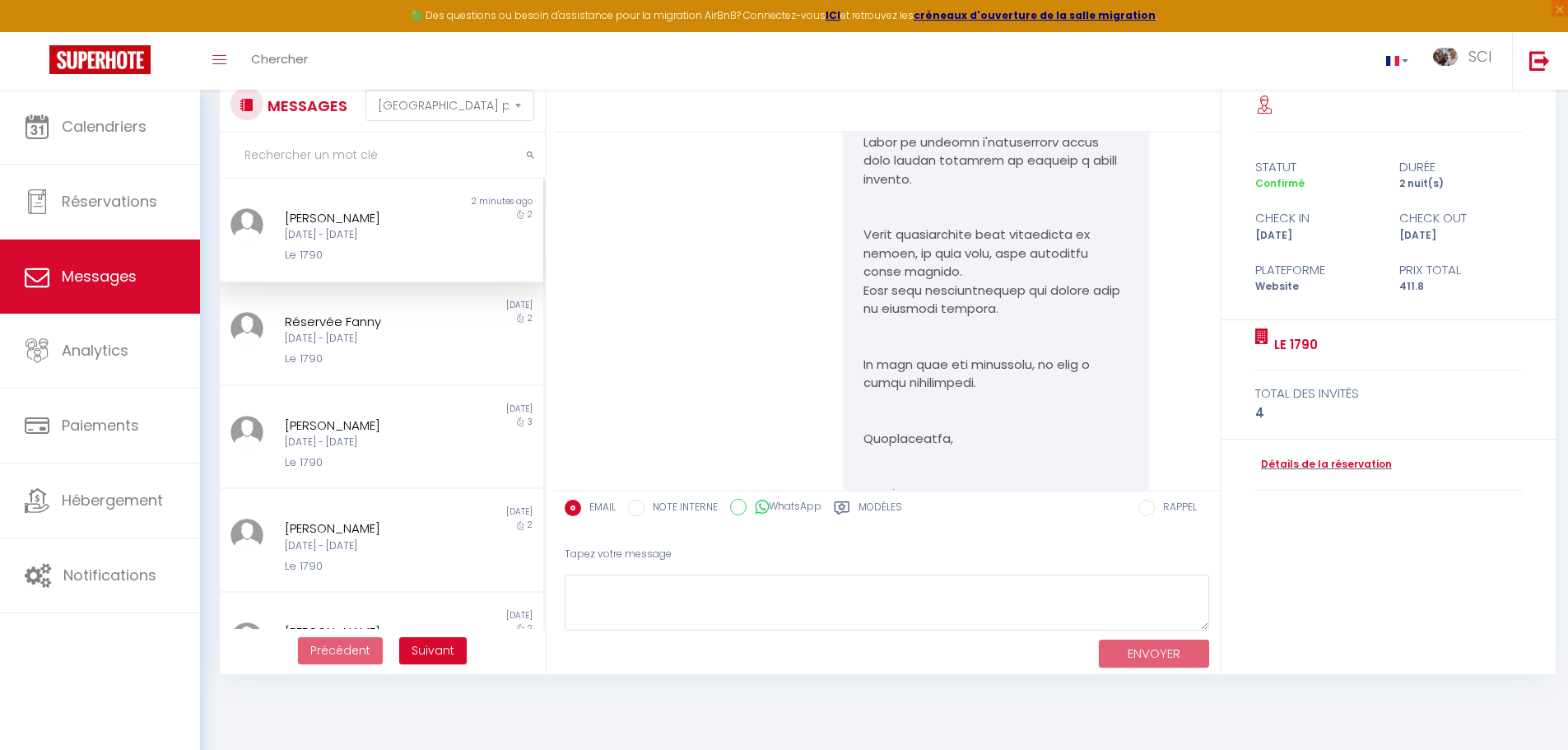
scroll to position [1447, 0]
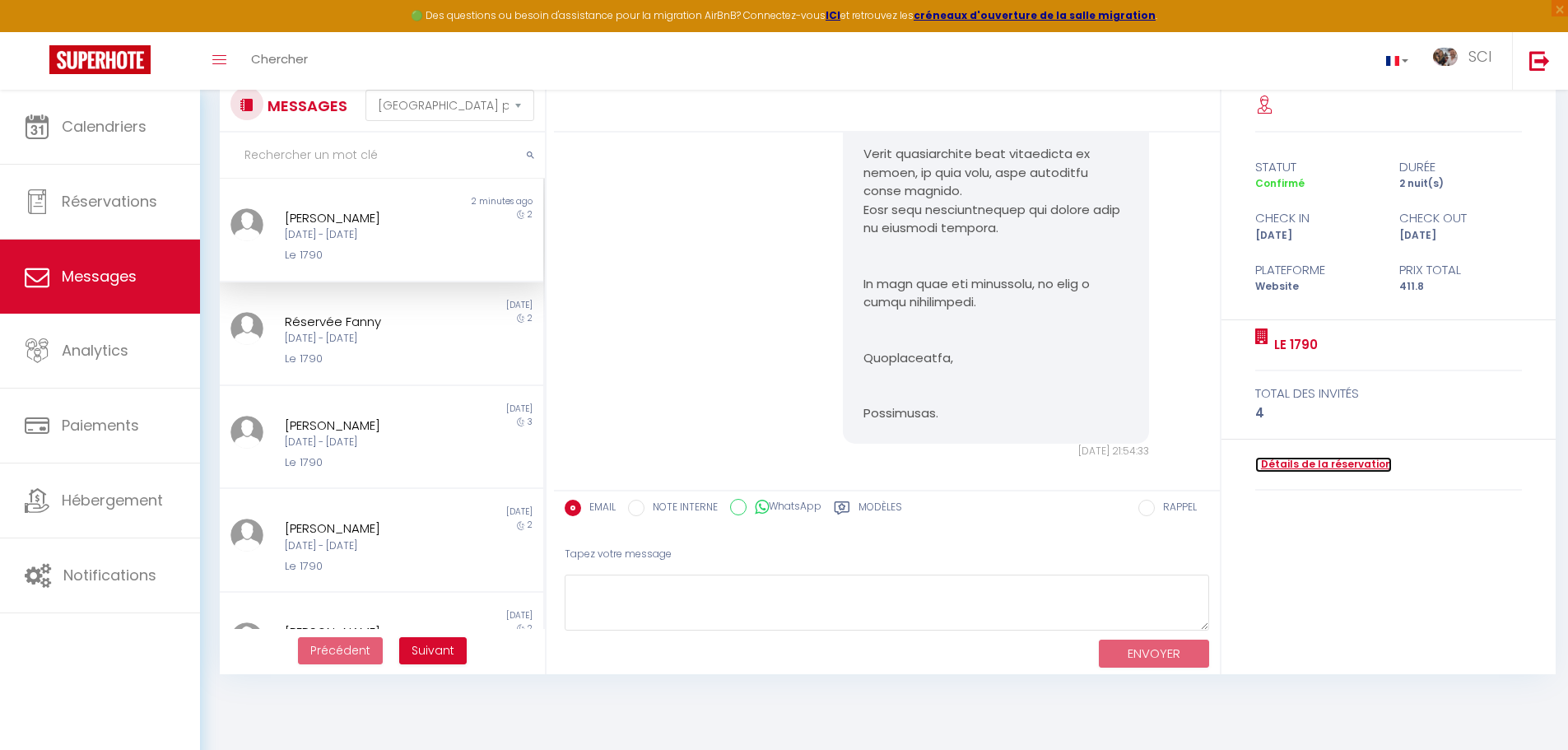
click at [1335, 461] on link "Détails de la réservation" at bounding box center [1324, 465] width 136 height 15
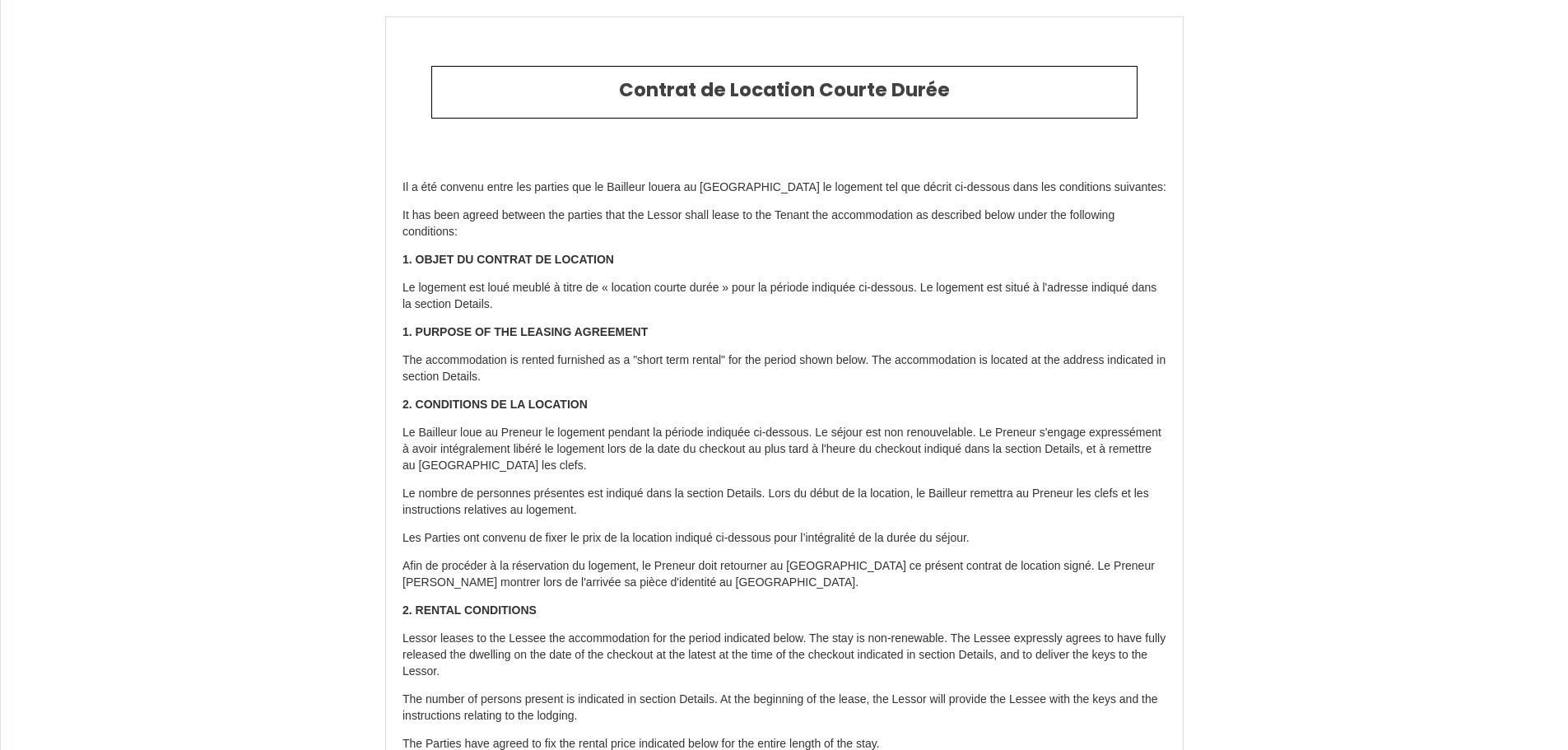
select select "ES"
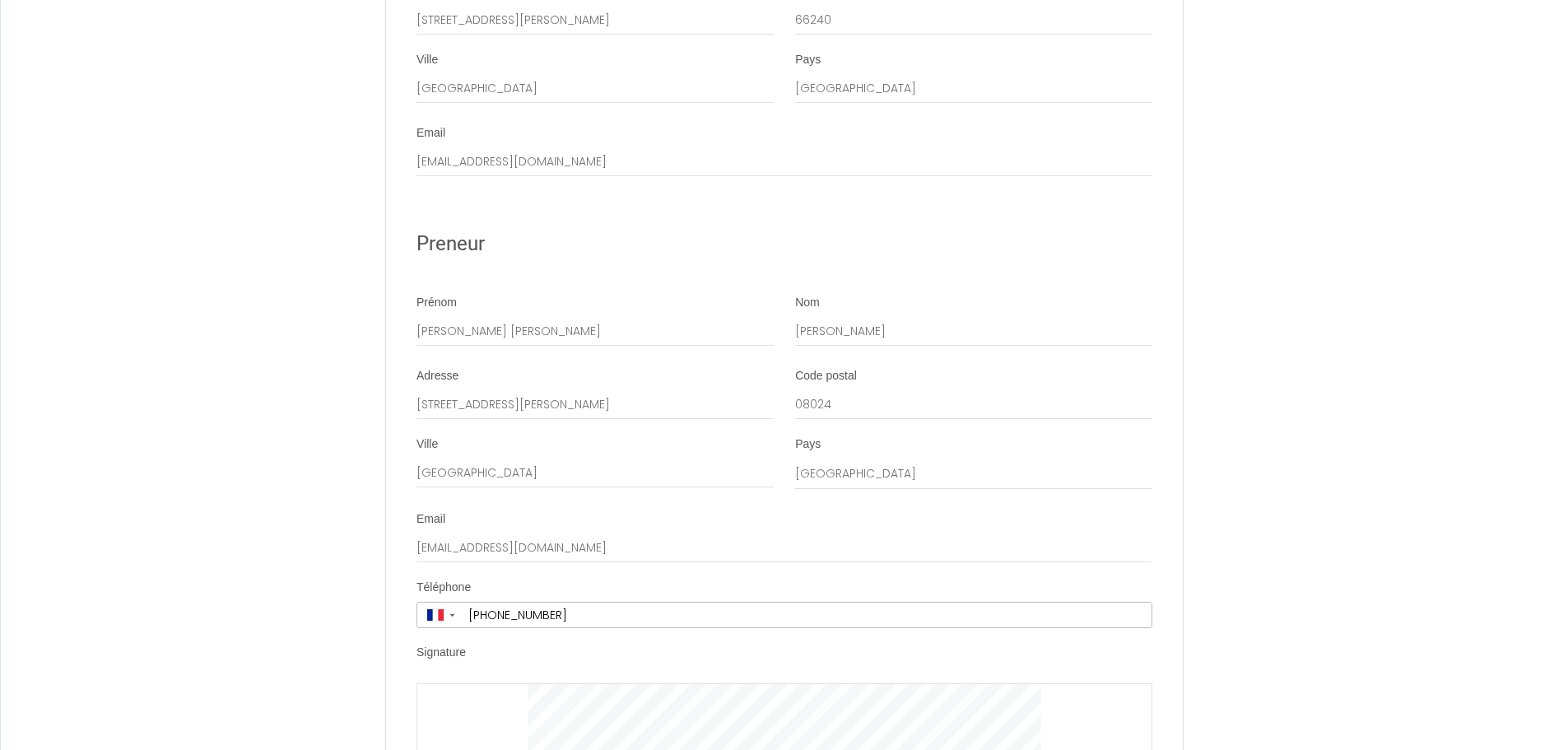
scroll to position [3161, 0]
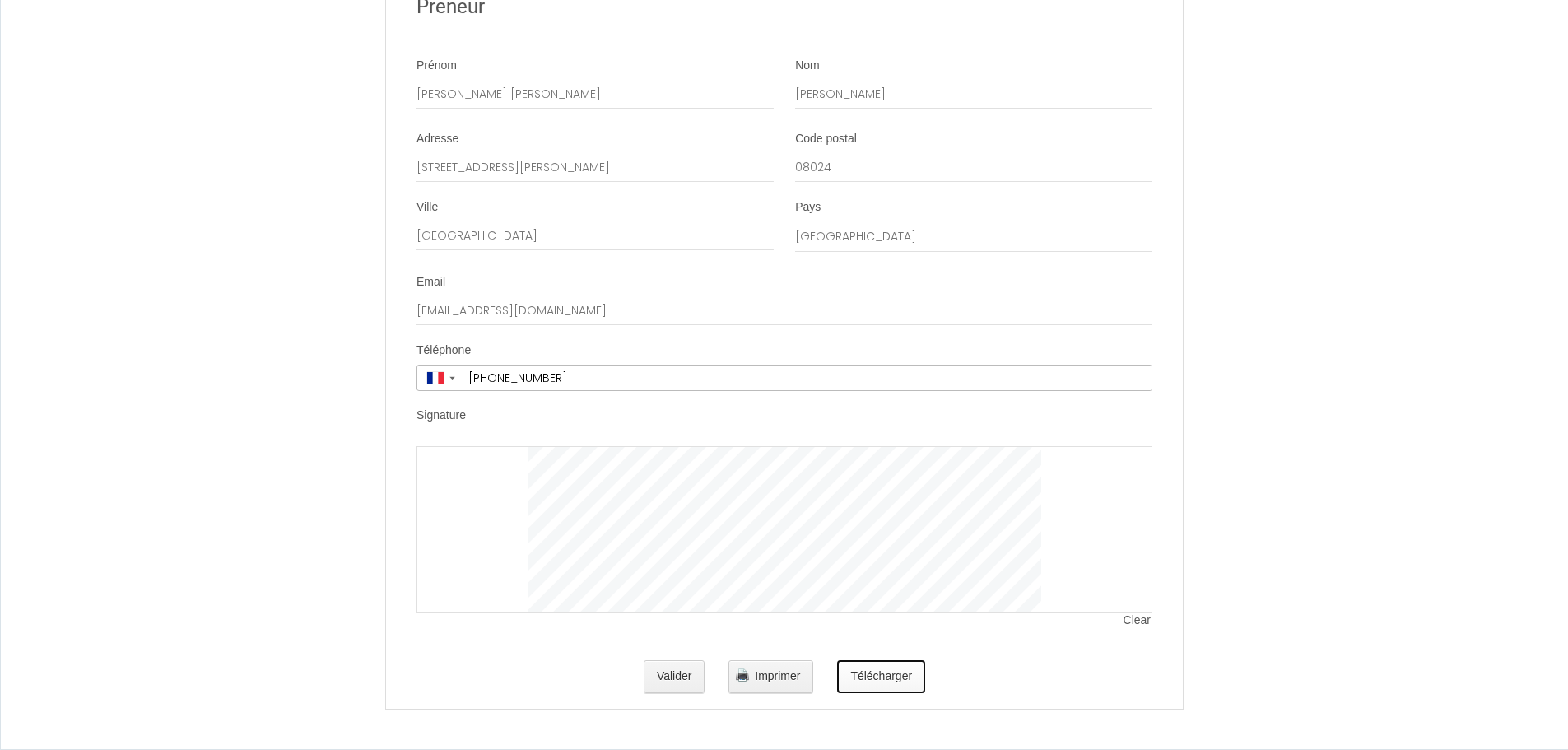
click at [890, 680] on button "Télécharger" at bounding box center [881, 677] width 88 height 33
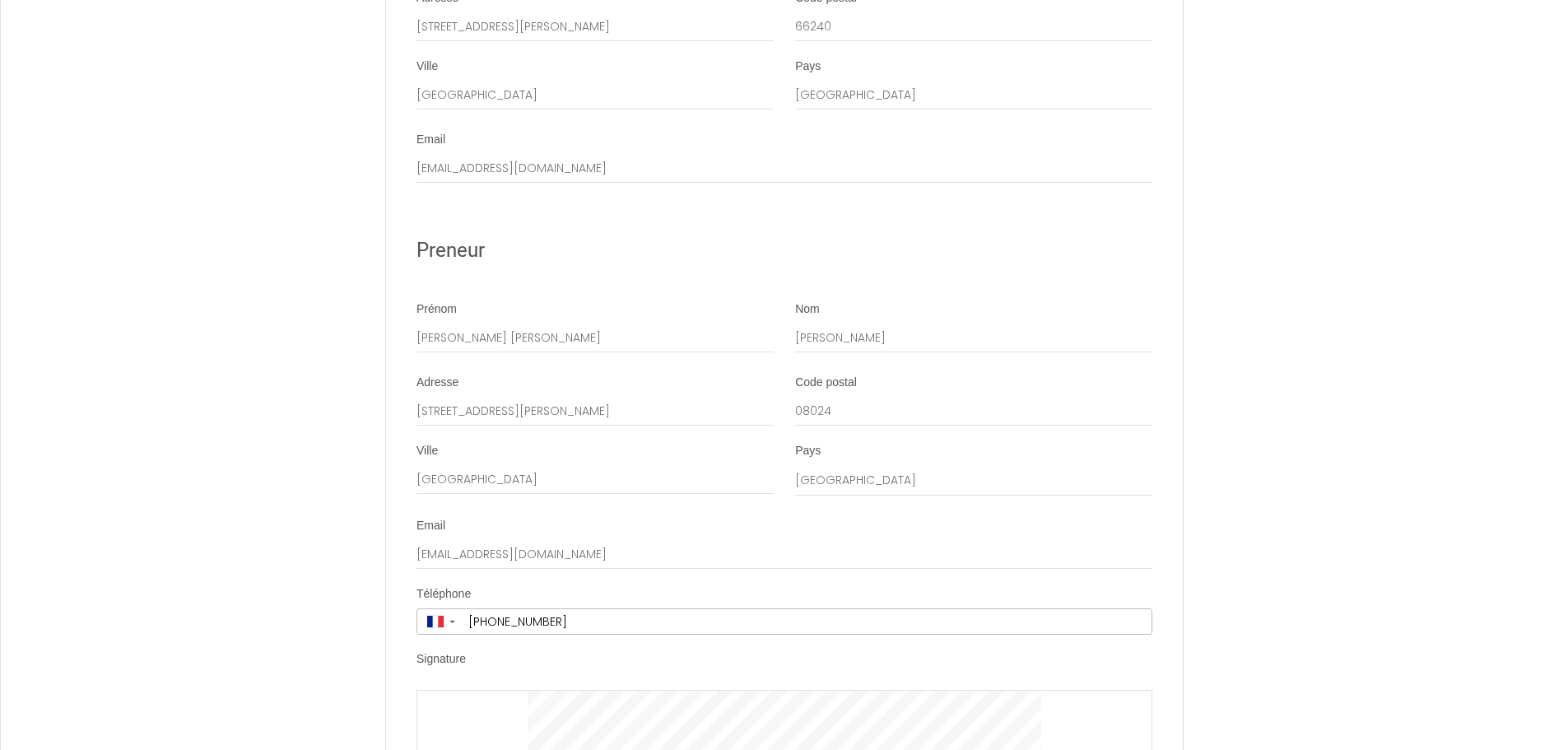
scroll to position [2923, 0]
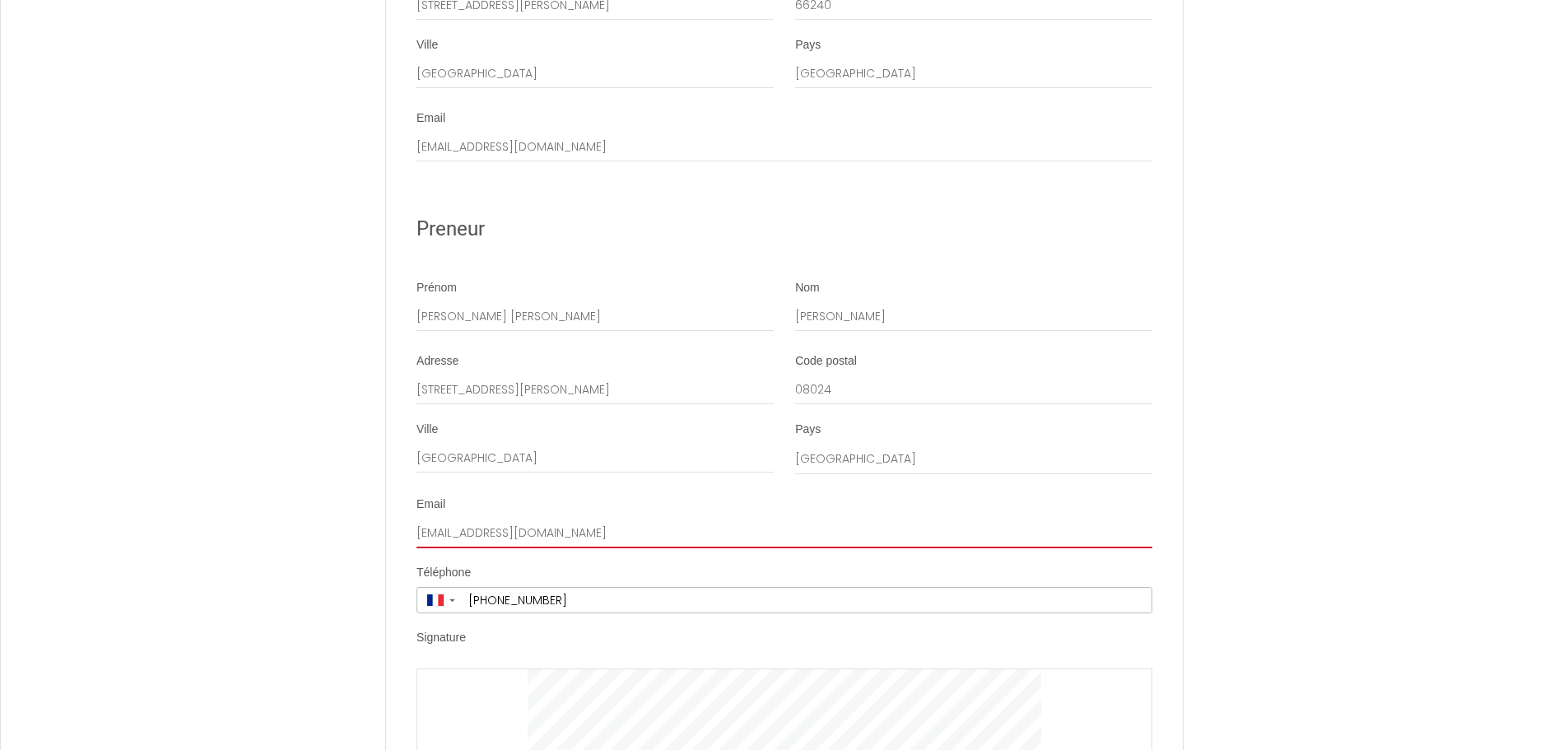
drag, startPoint x: 562, startPoint y: 553, endPoint x: 348, endPoint y: 541, distance: 214.3
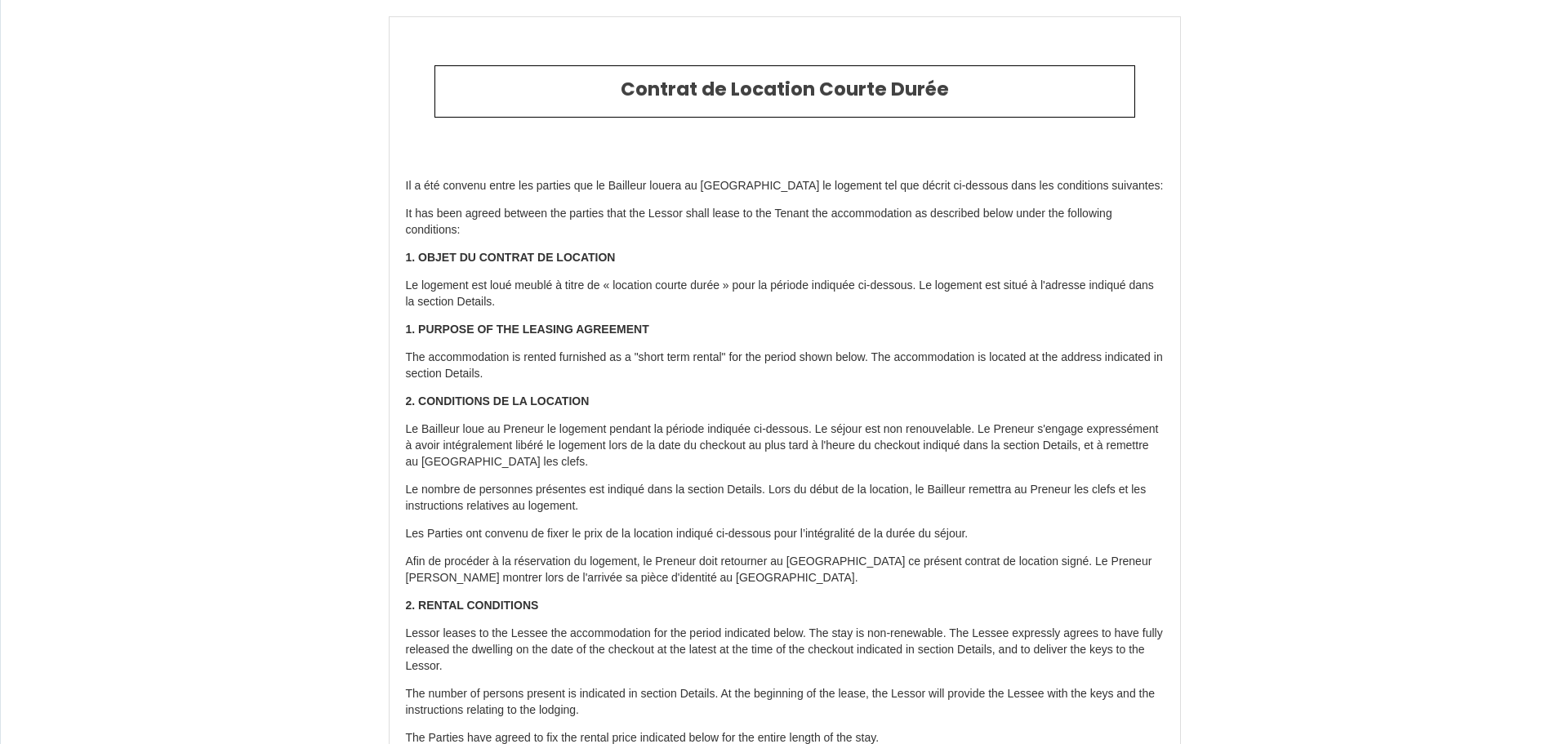
select select "ES"
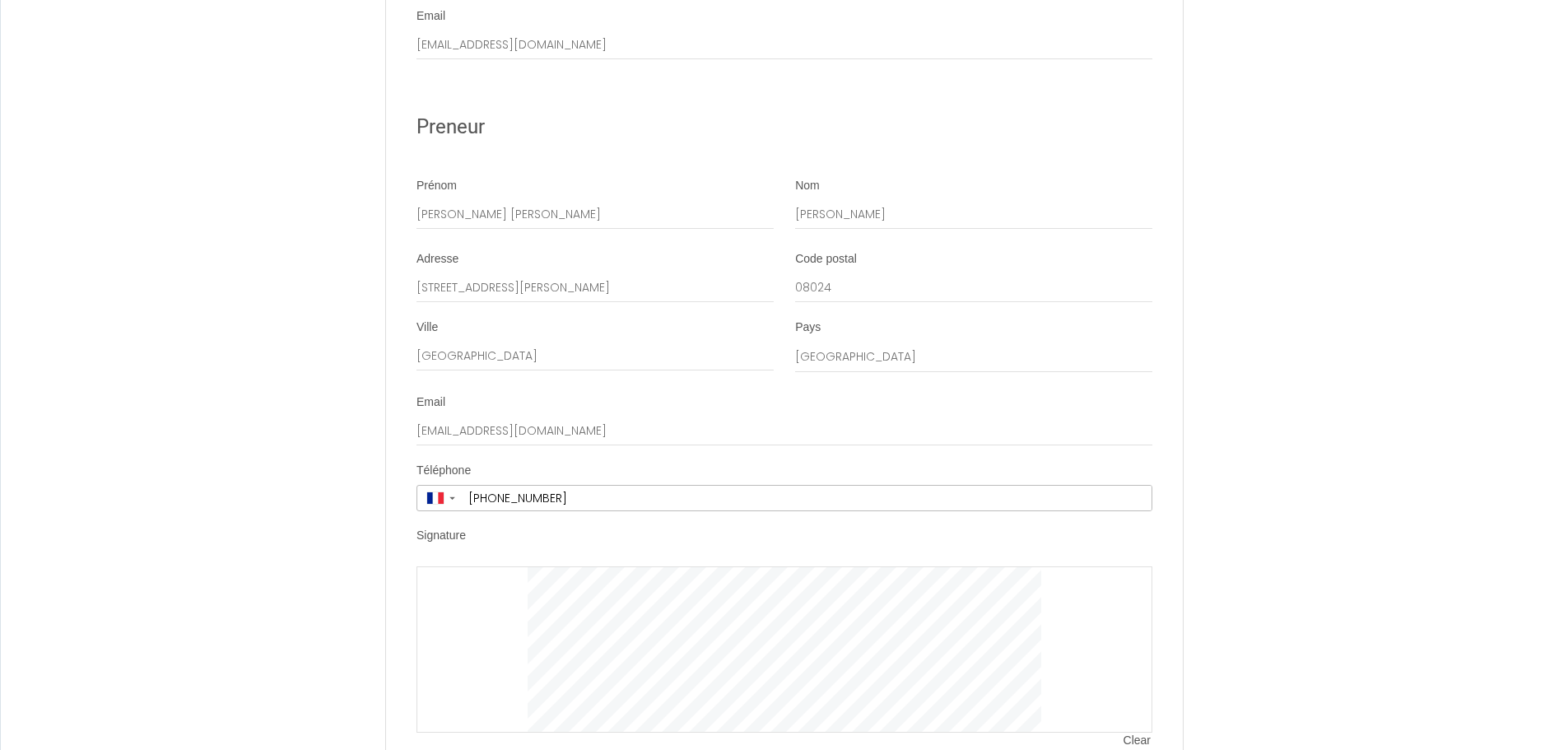
scroll to position [3161, 0]
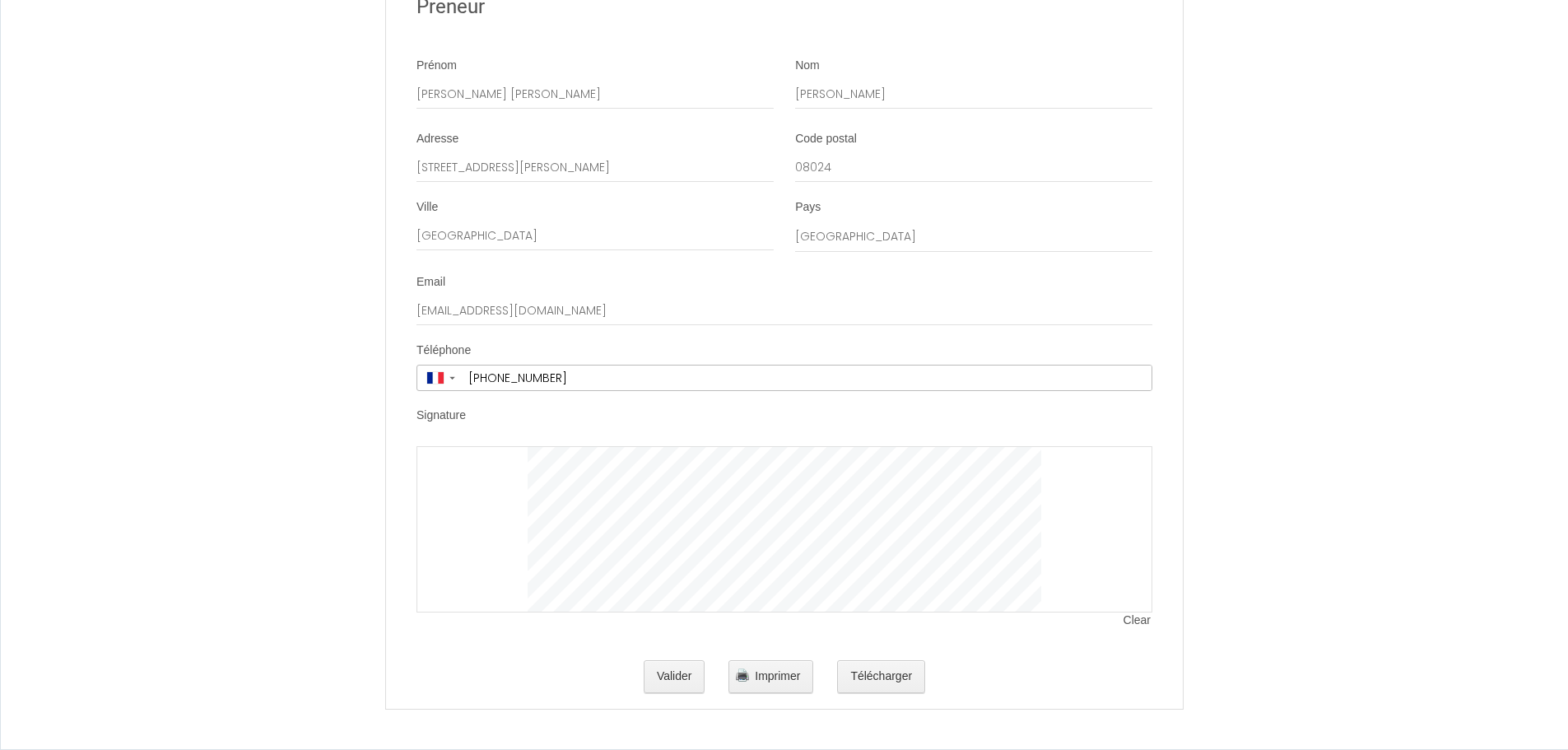
click at [906, 408] on div "Signature" at bounding box center [785, 419] width 736 height 22
click at [1137, 623] on span "Clear" at bounding box center [1138, 620] width 29 height 16
click at [1172, 441] on li "Signature Clear" at bounding box center [784, 526] width 795 height 238
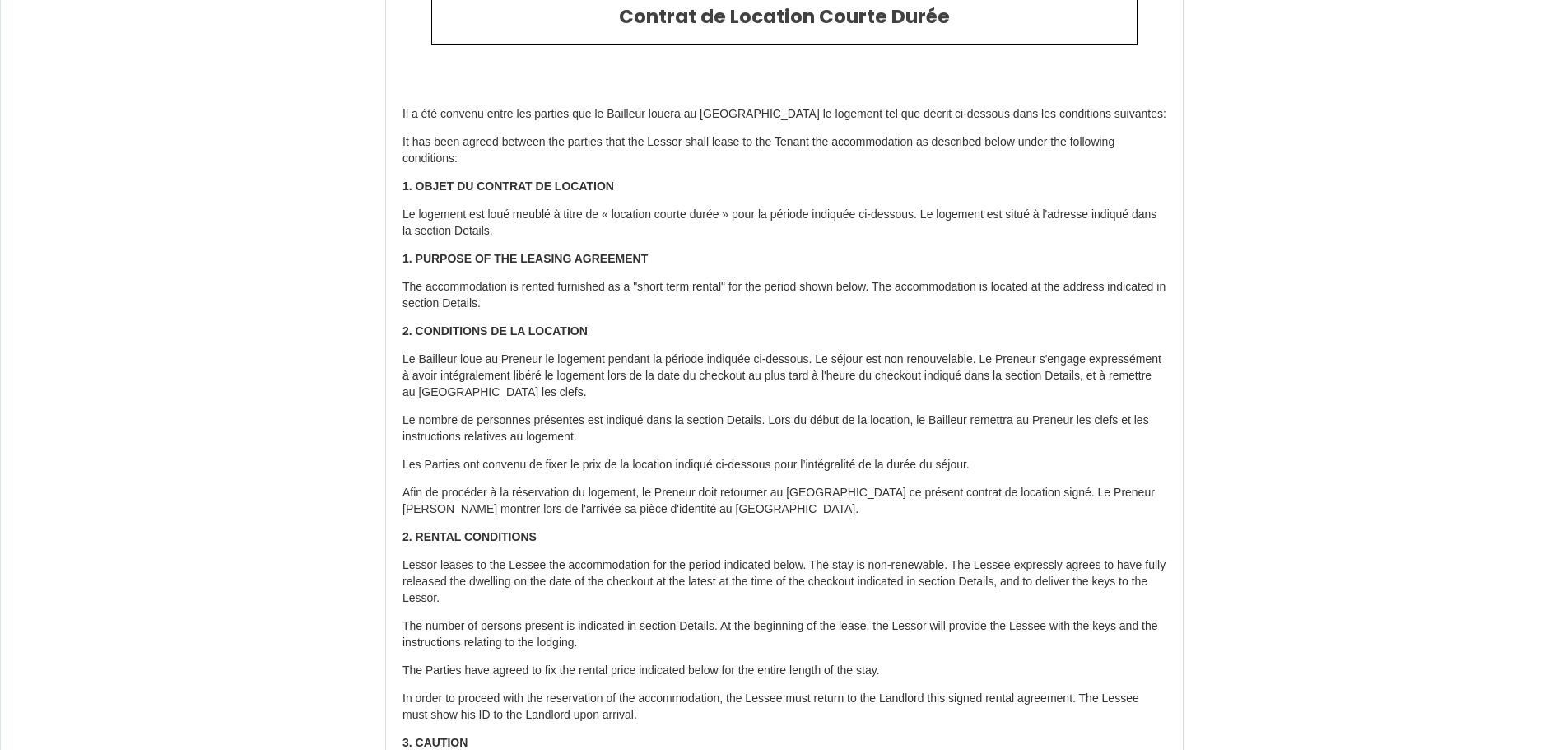
scroll to position [0, 0]
